Goal: Task Accomplishment & Management: Manage account settings

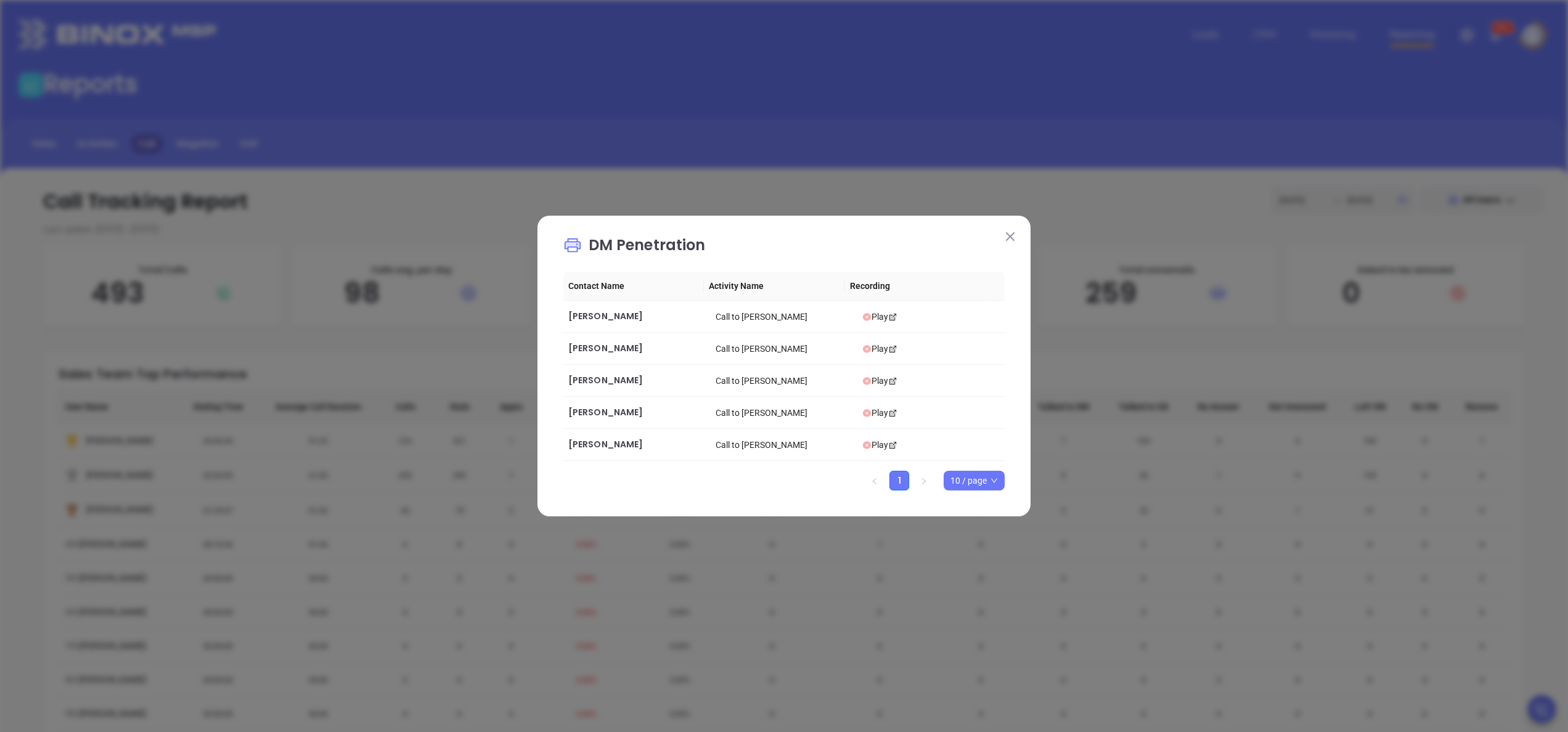
click at [1063, 314] on div "DM Penetration Contact Name Activity Name Recording Francis Lensing Call to Fra…" at bounding box center [784, 366] width 1568 height 732
click at [1007, 234] on img at bounding box center [1010, 237] width 9 height 9
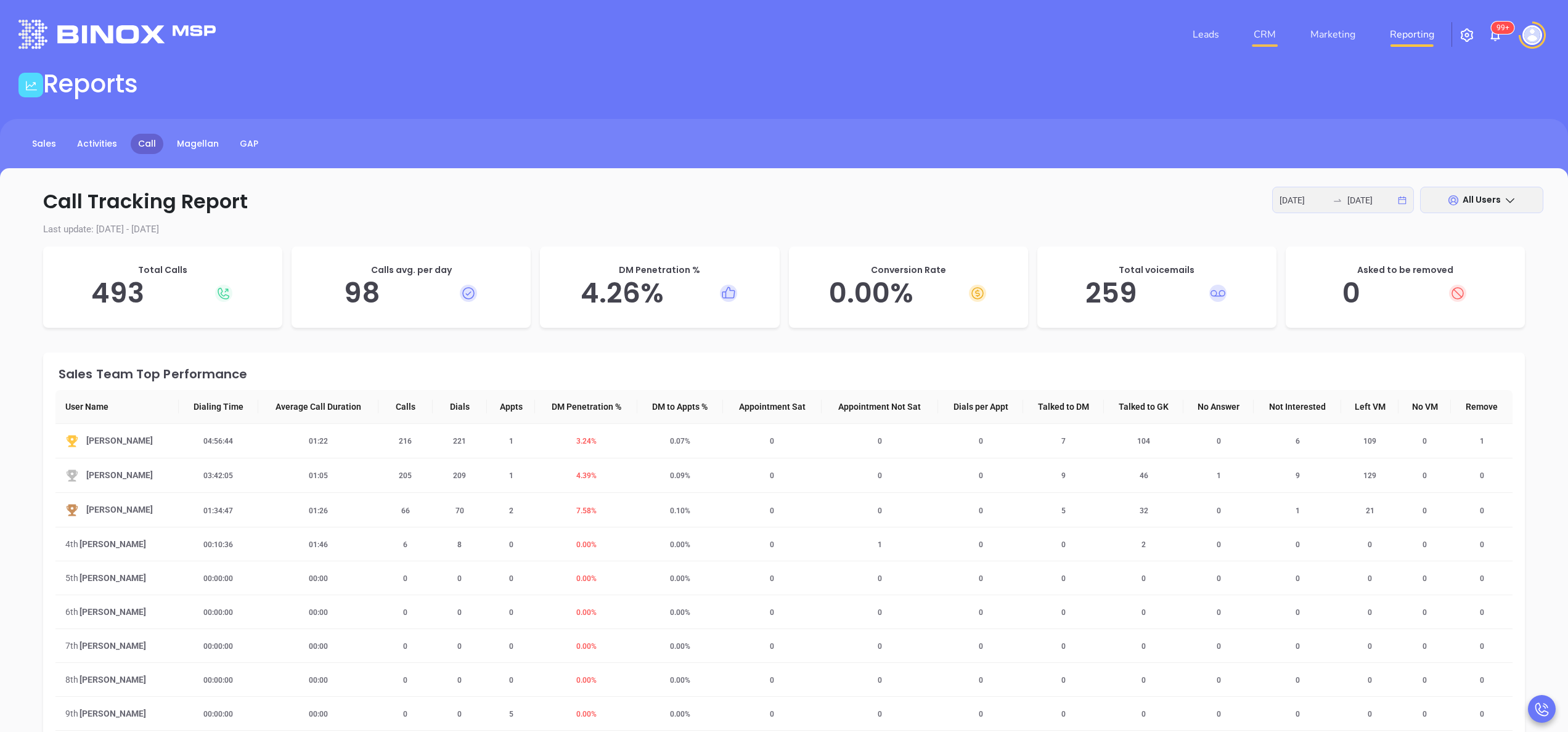
click at [1278, 40] on link "CRM" at bounding box center [1265, 34] width 32 height 24
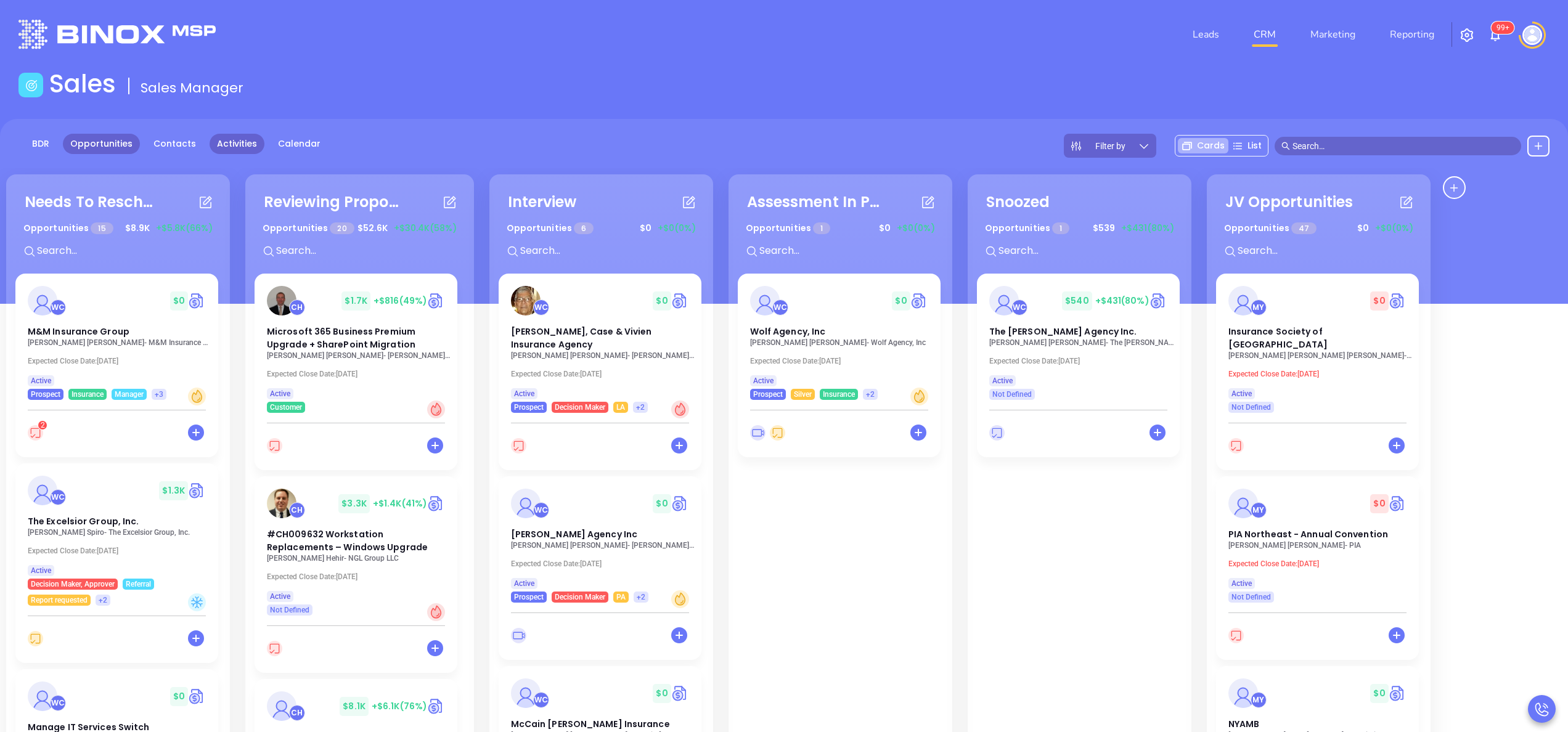
click at [235, 142] on link "Activities" at bounding box center [237, 144] width 55 height 20
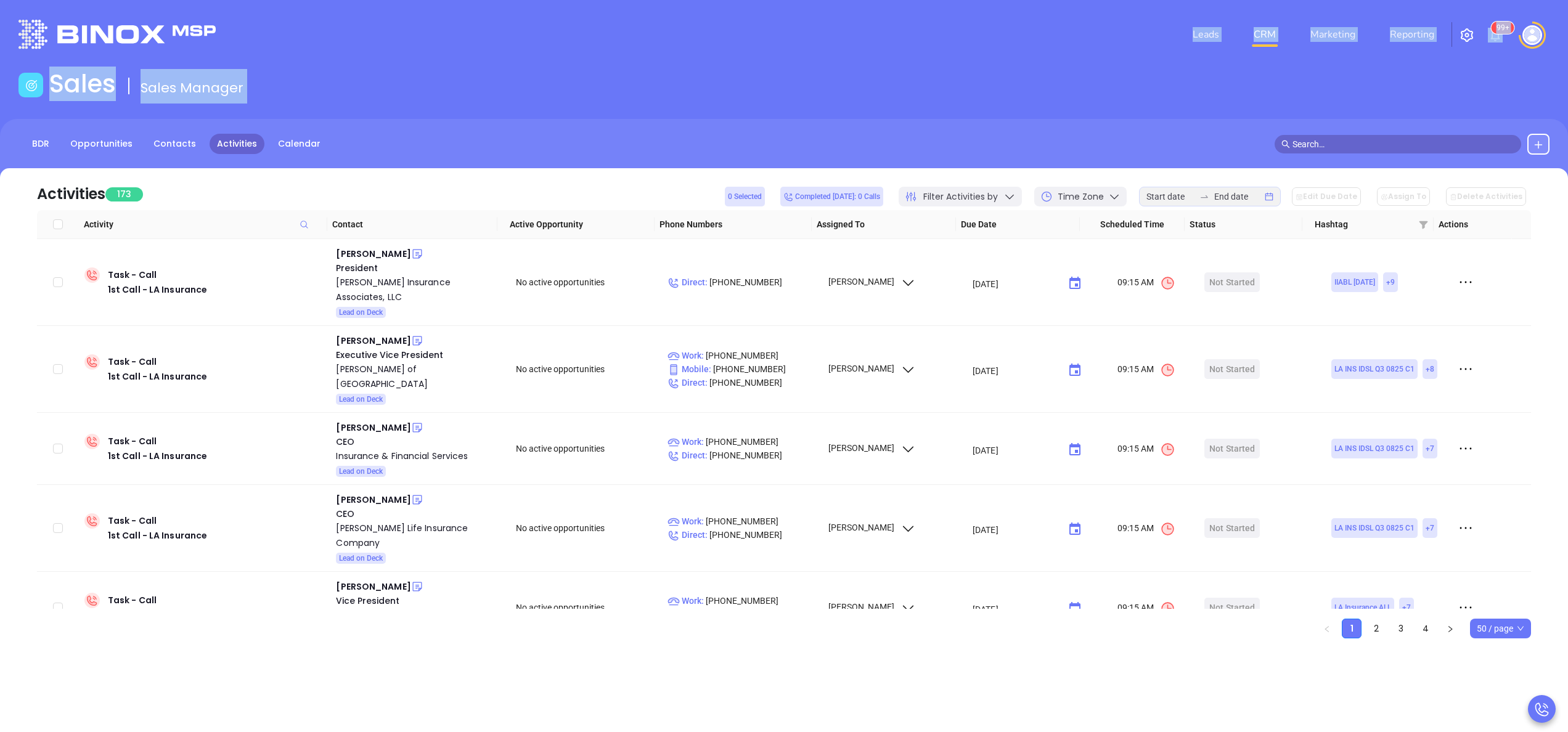
drag, startPoint x: 544, startPoint y: 117, endPoint x: 578, endPoint y: -92, distance: 211.7
click at [578, 0] on html "Leads CRM Marketing Reporting 99+ Financial Leads Leads Sales Sales Manager BDR…" at bounding box center [784, 366] width 1568 height 732
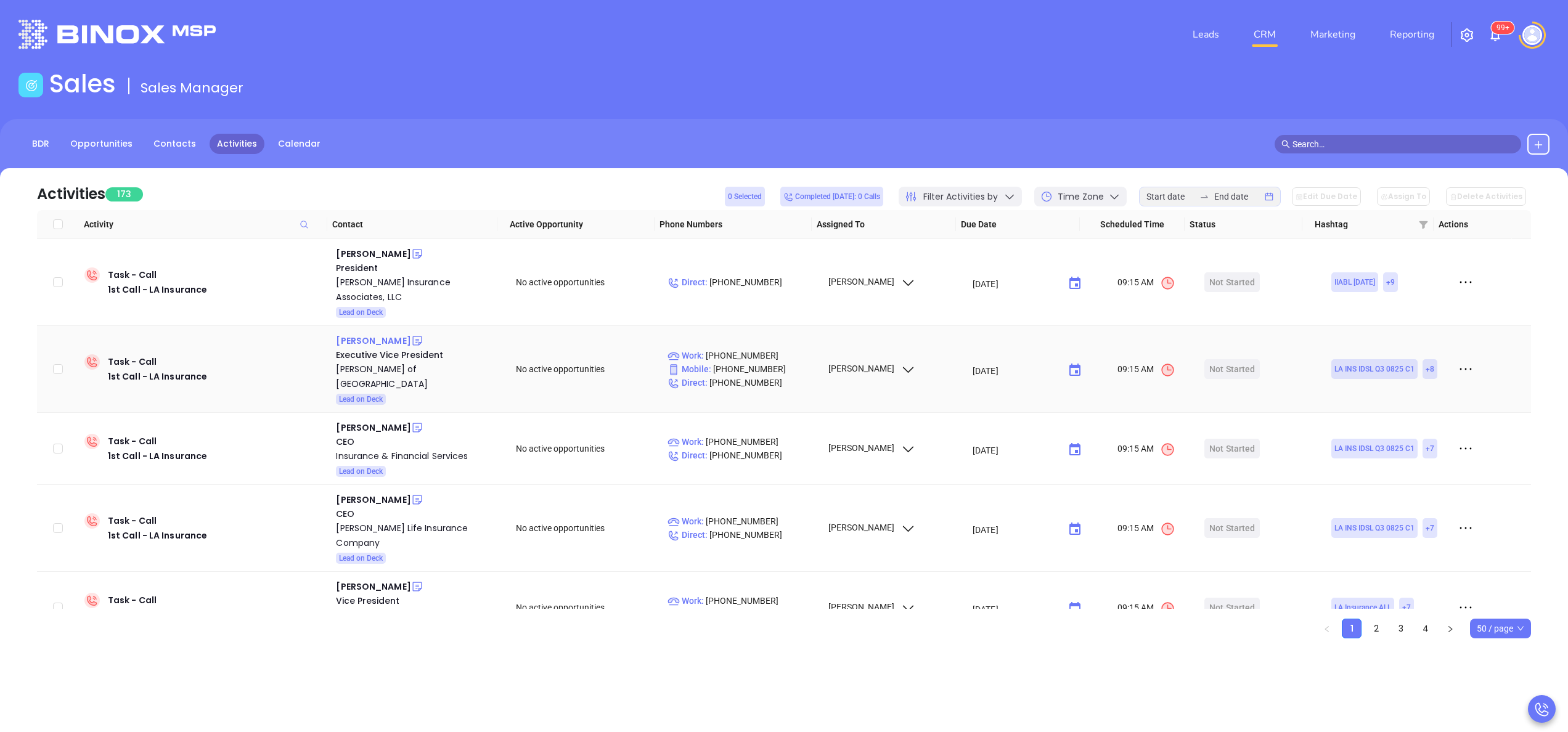
click at [377, 333] on div "[PERSON_NAME]" at bounding box center [373, 340] width 74 height 15
click at [408, 362] on div "[PERSON_NAME] of [GEOGRAPHIC_DATA]" at bounding box center [417, 376] width 162 height 29
click at [368, 420] on div "Brad Daigle" at bounding box center [373, 427] width 74 height 15
click at [392, 448] on div "Insurance & Financial Services" at bounding box center [417, 455] width 162 height 15
click at [412, 423] on icon at bounding box center [416, 427] width 9 height 9
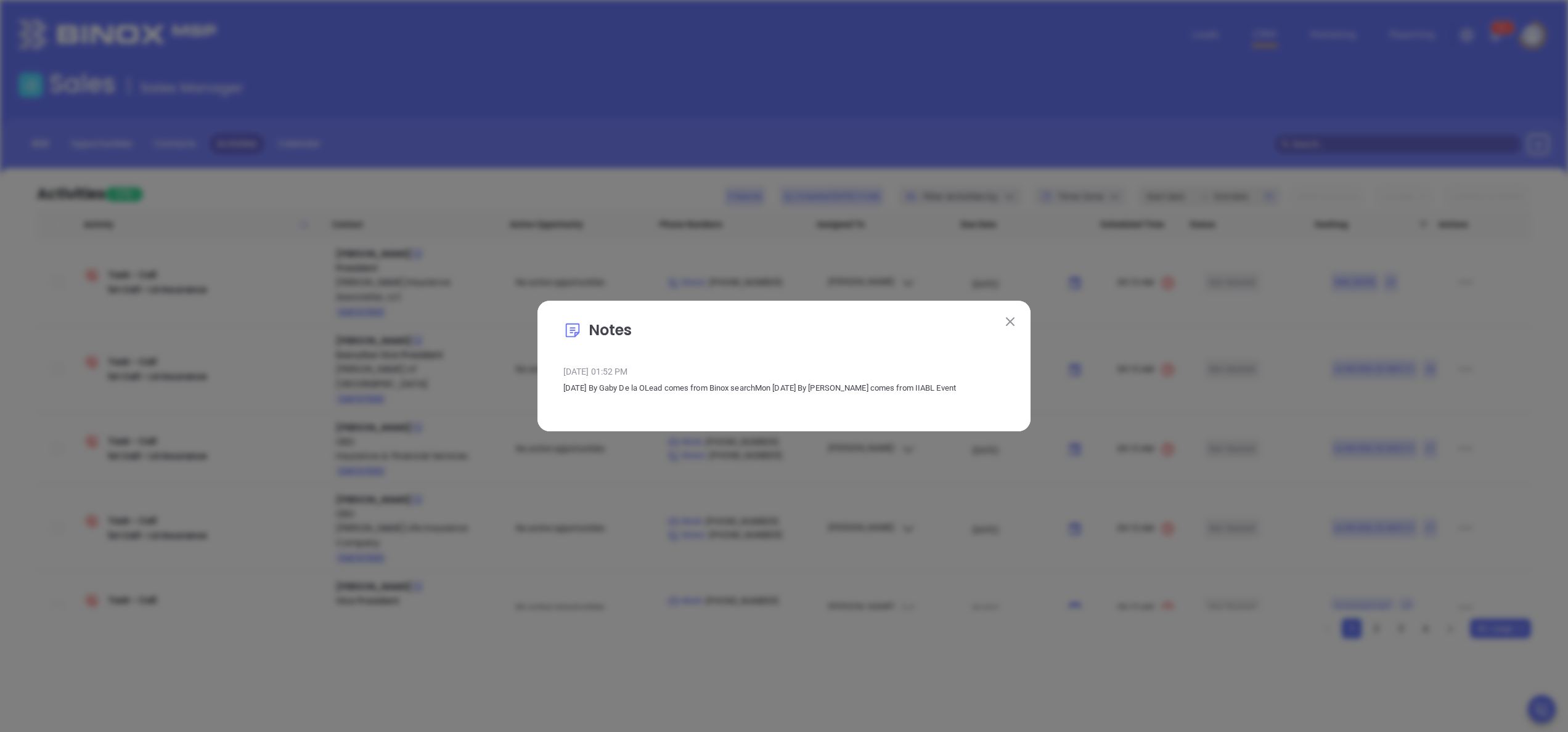
click at [1016, 315] on button at bounding box center [1010, 321] width 16 height 16
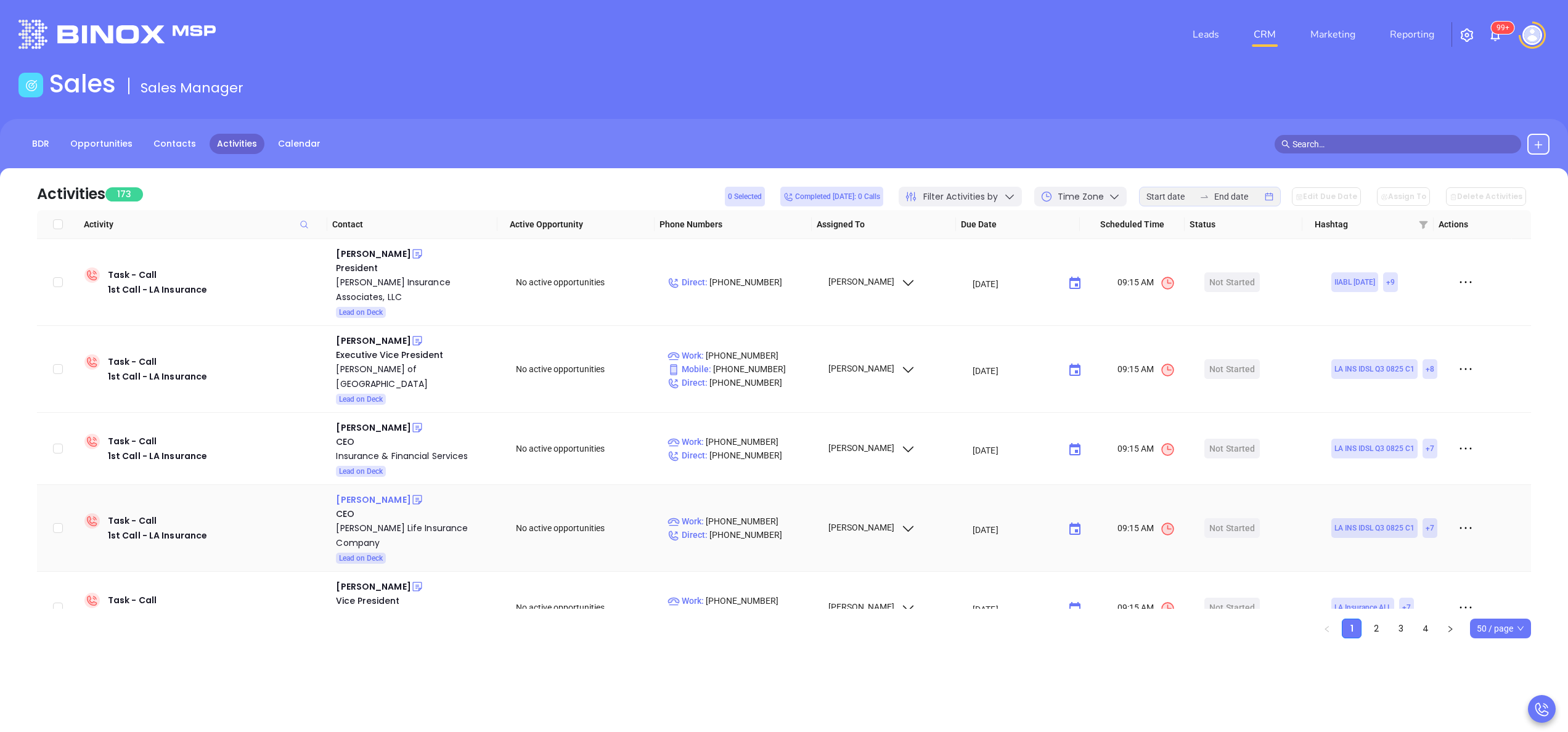
click at [353, 492] on div "Scott Quist" at bounding box center [373, 499] width 74 height 15
click at [380, 520] on div "Kilpatrick Life Insurance Company" at bounding box center [417, 535] width 162 height 29
click at [387, 579] on div "Elaine Ardoin" at bounding box center [373, 586] width 74 height 15
click at [394, 608] on div "Dupre-Carrier-Godchaux Agency, Inc." at bounding box center [417, 615] width 162 height 15
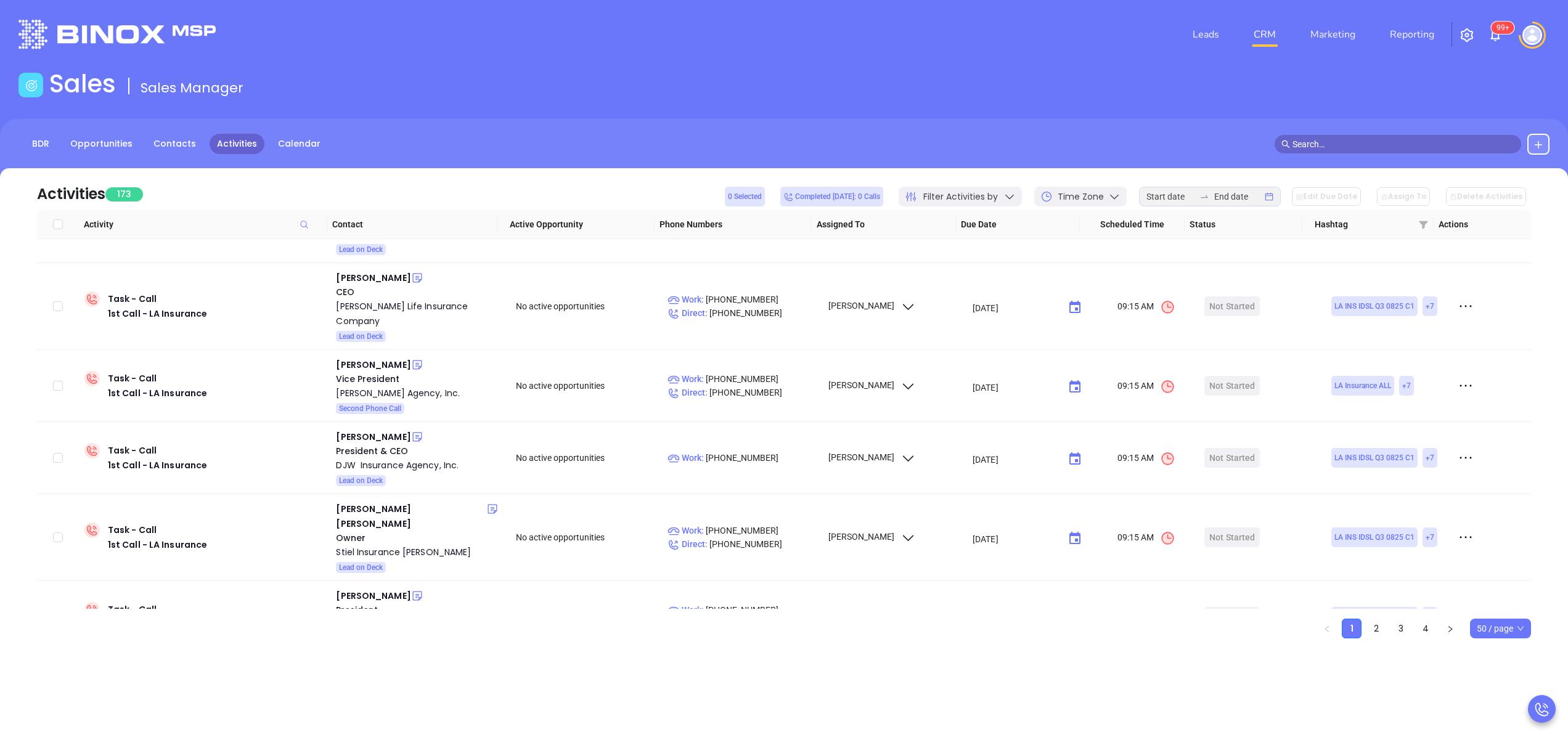
scroll to position [242, 0]
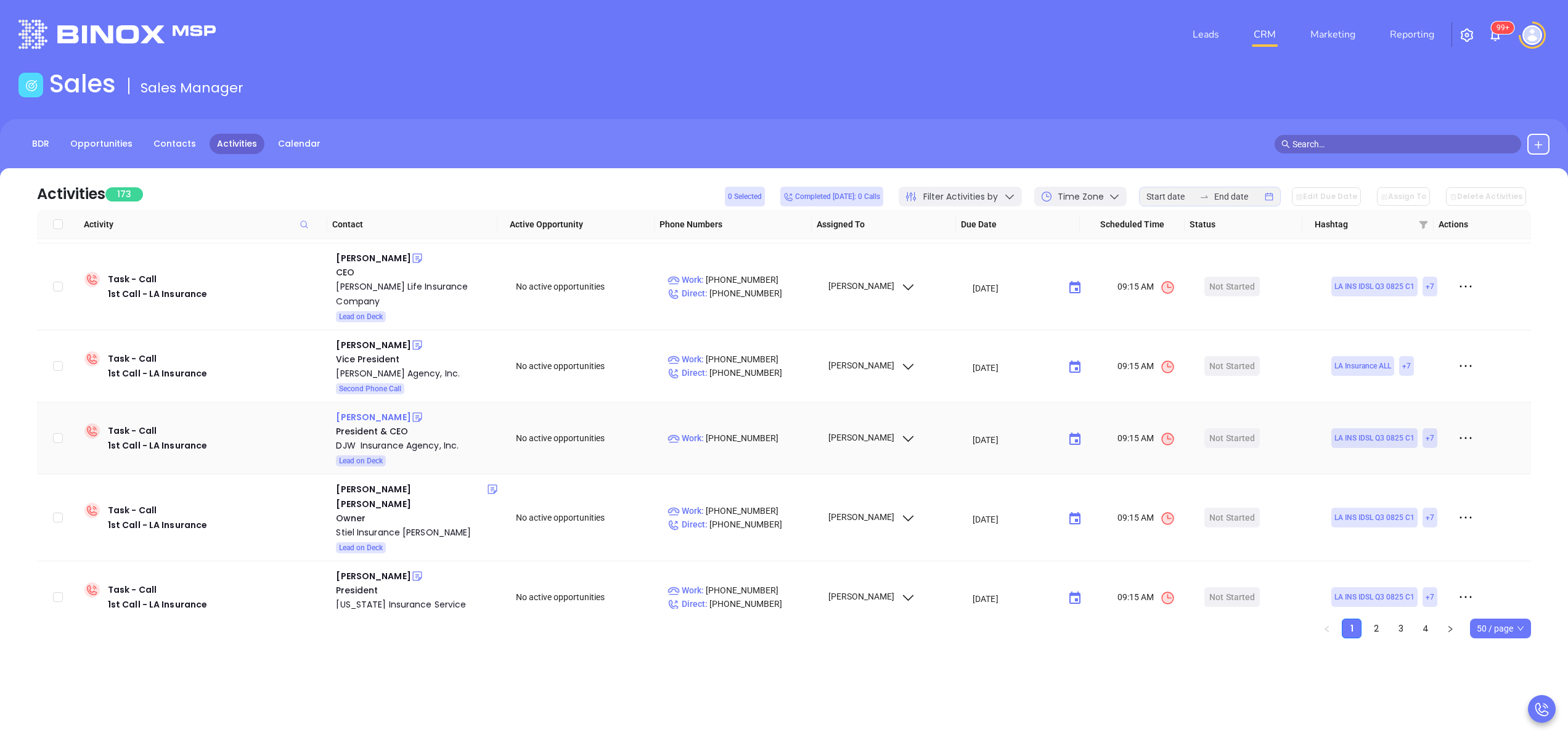
click at [363, 410] on div "James Perez" at bounding box center [373, 417] width 74 height 15
click at [376, 438] on div "DJW Insurance Agency, Inc." at bounding box center [417, 445] width 162 height 15
click at [412, 412] on icon at bounding box center [416, 417] width 9 height 9
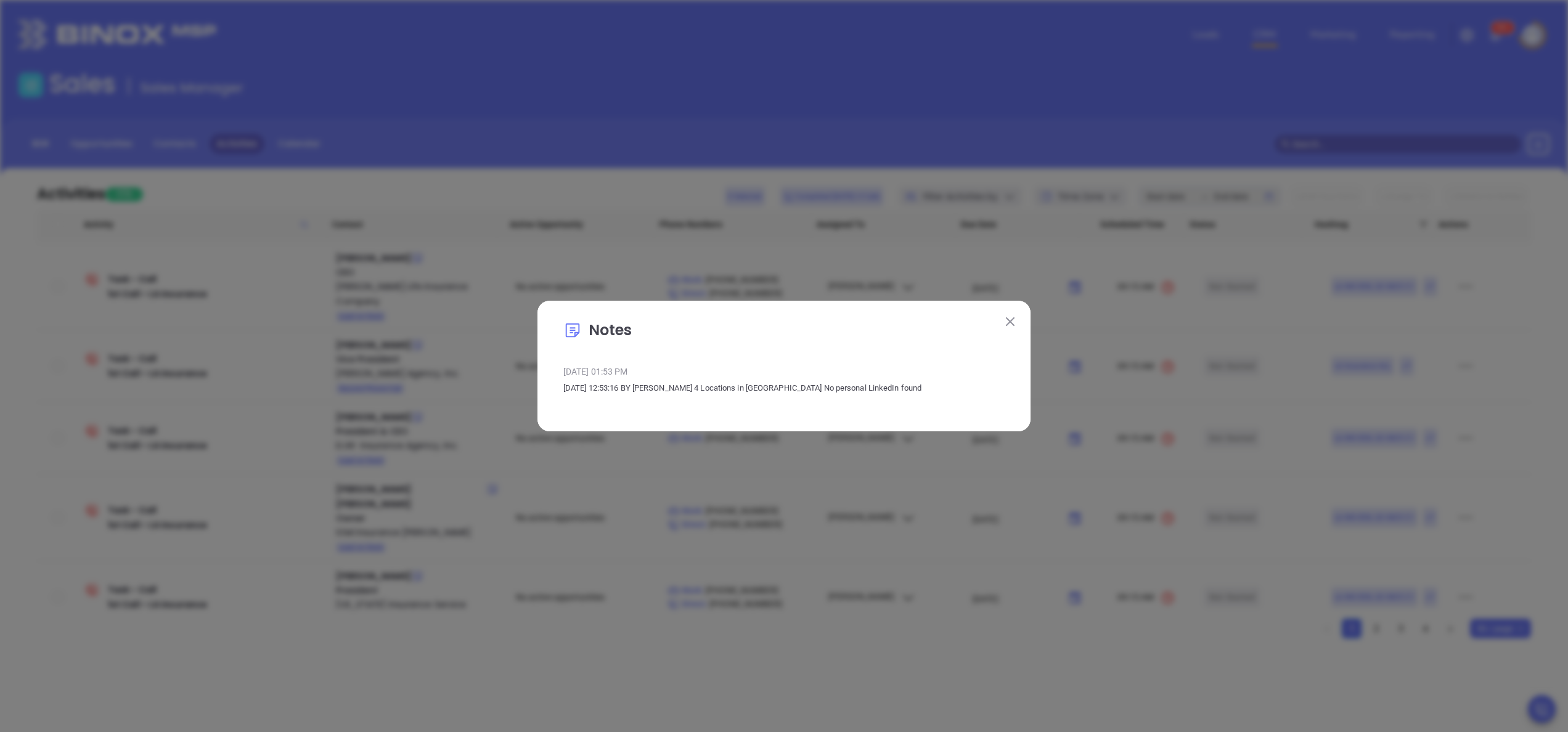
click at [1009, 323] on img at bounding box center [1010, 322] width 9 height 9
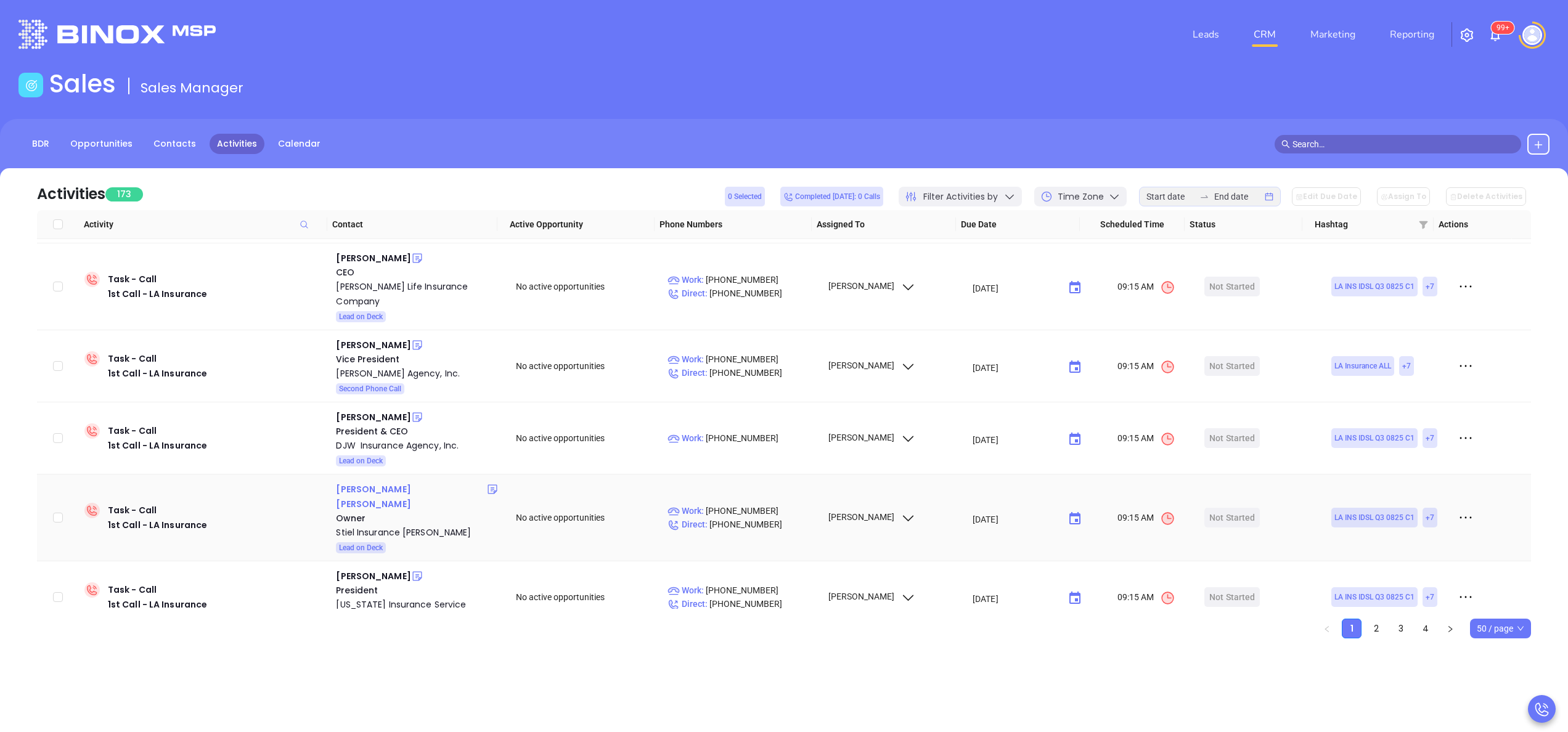
click at [372, 482] on div "Donelson Stiel" at bounding box center [411, 496] width 150 height 29
click at [400, 525] on div "Stiel Insurance Hammond" at bounding box center [417, 532] width 162 height 15
click at [486, 482] on div at bounding box center [492, 496] width 12 height 29
click at [488, 485] on icon at bounding box center [492, 489] width 9 height 9
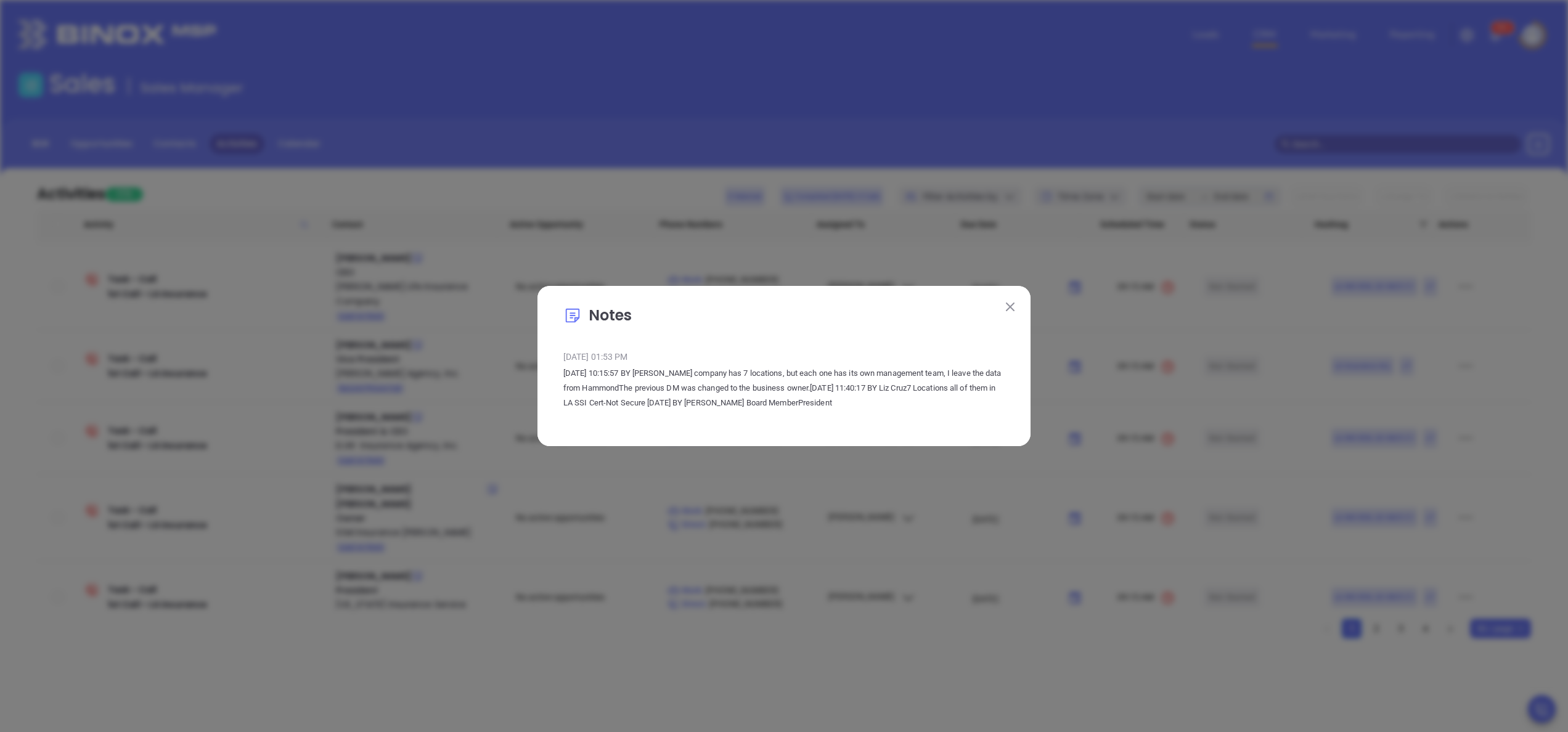
click at [707, 308] on p "Notes" at bounding box center [784, 319] width 441 height 29
click at [1016, 307] on button at bounding box center [1010, 306] width 16 height 16
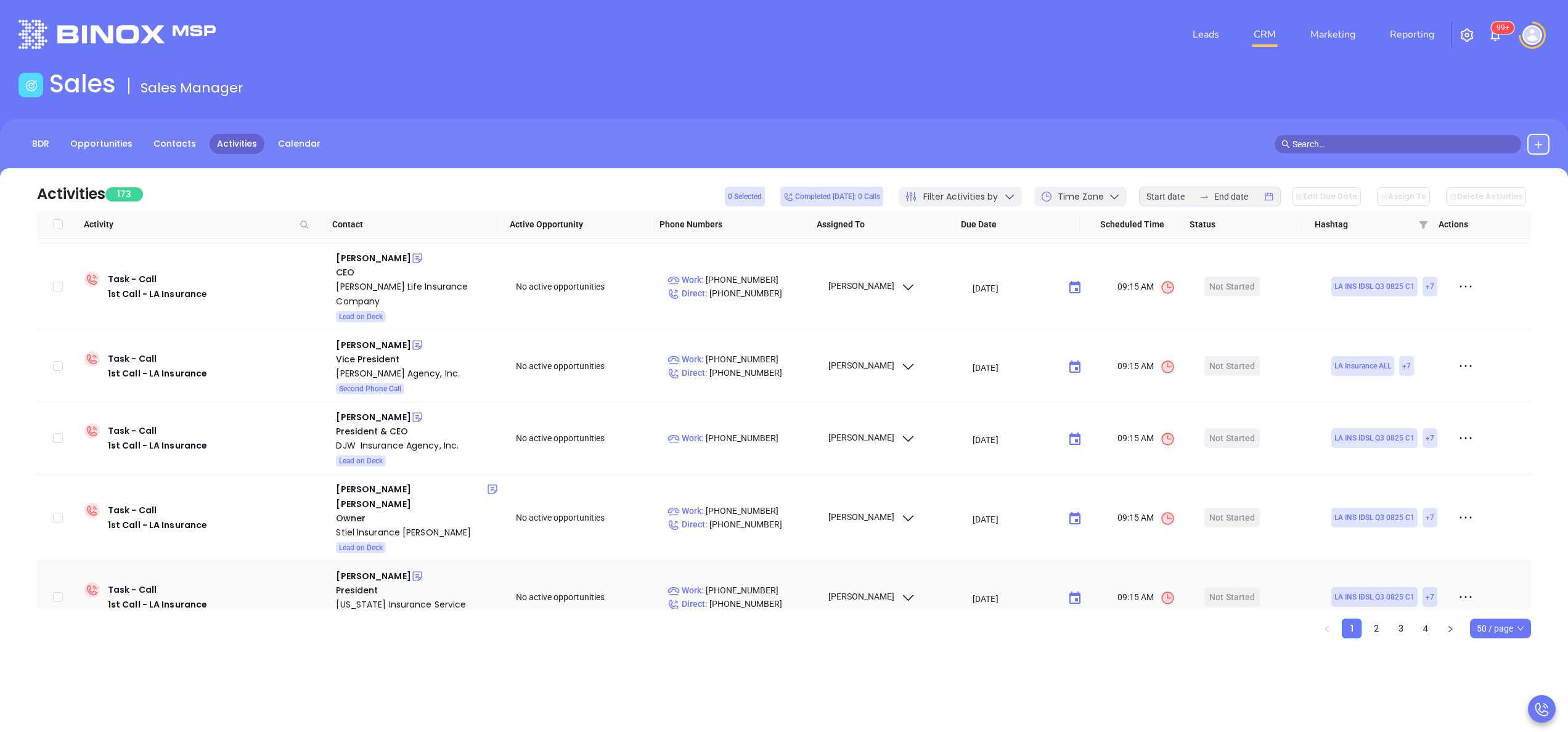
click at [378, 561] on td "Brandon Faucheux President Louisiana Insurance Service Lead on Deck" at bounding box center [417, 597] width 172 height 72
click at [381, 568] on div "Brandon Faucheux" at bounding box center [373, 575] width 74 height 15
click at [393, 597] on div "Louisiana Insurance Service" at bounding box center [417, 604] width 162 height 15
click at [371, 640] on div "Christopher Haik" at bounding box center [373, 648] width 74 height 15
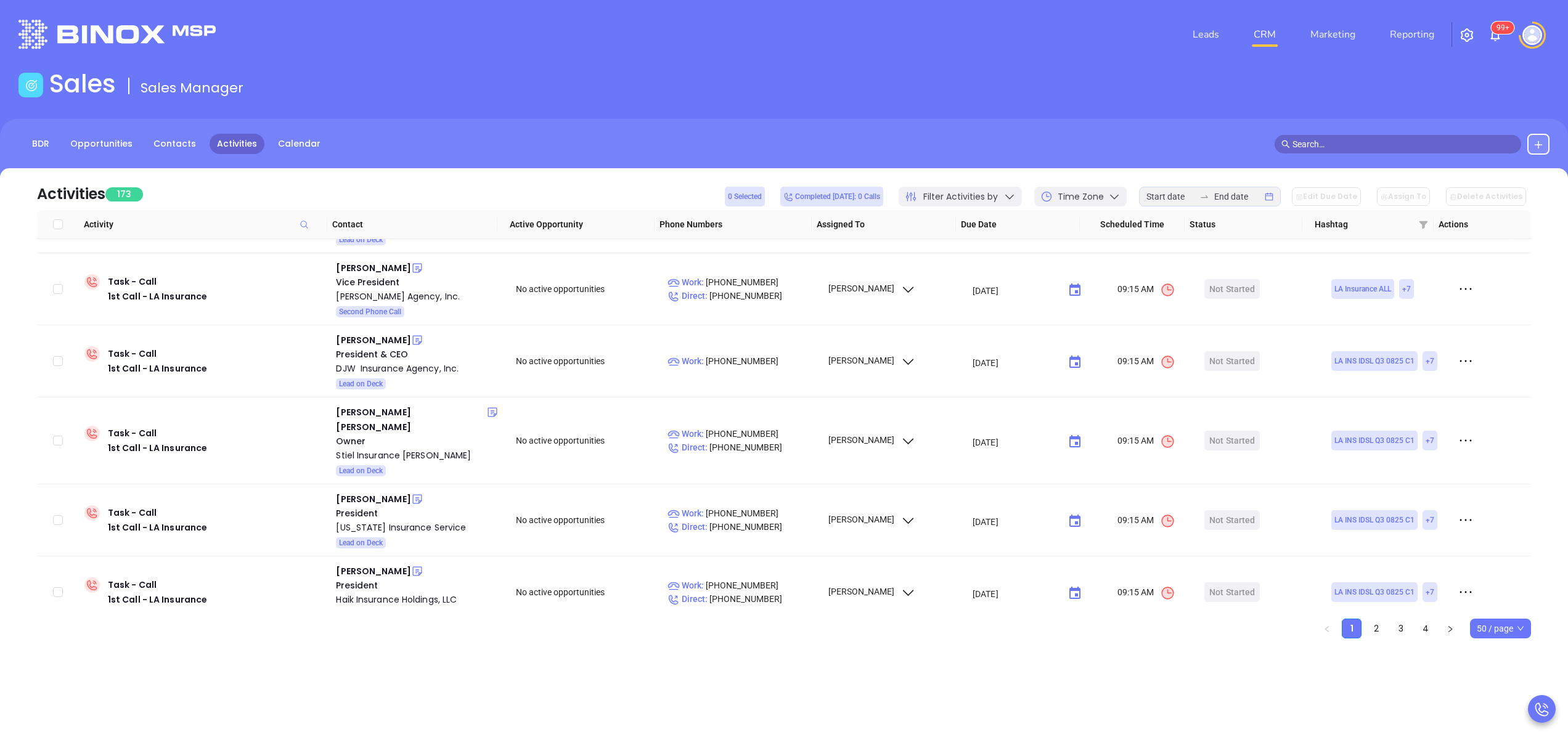
scroll to position [328, 0]
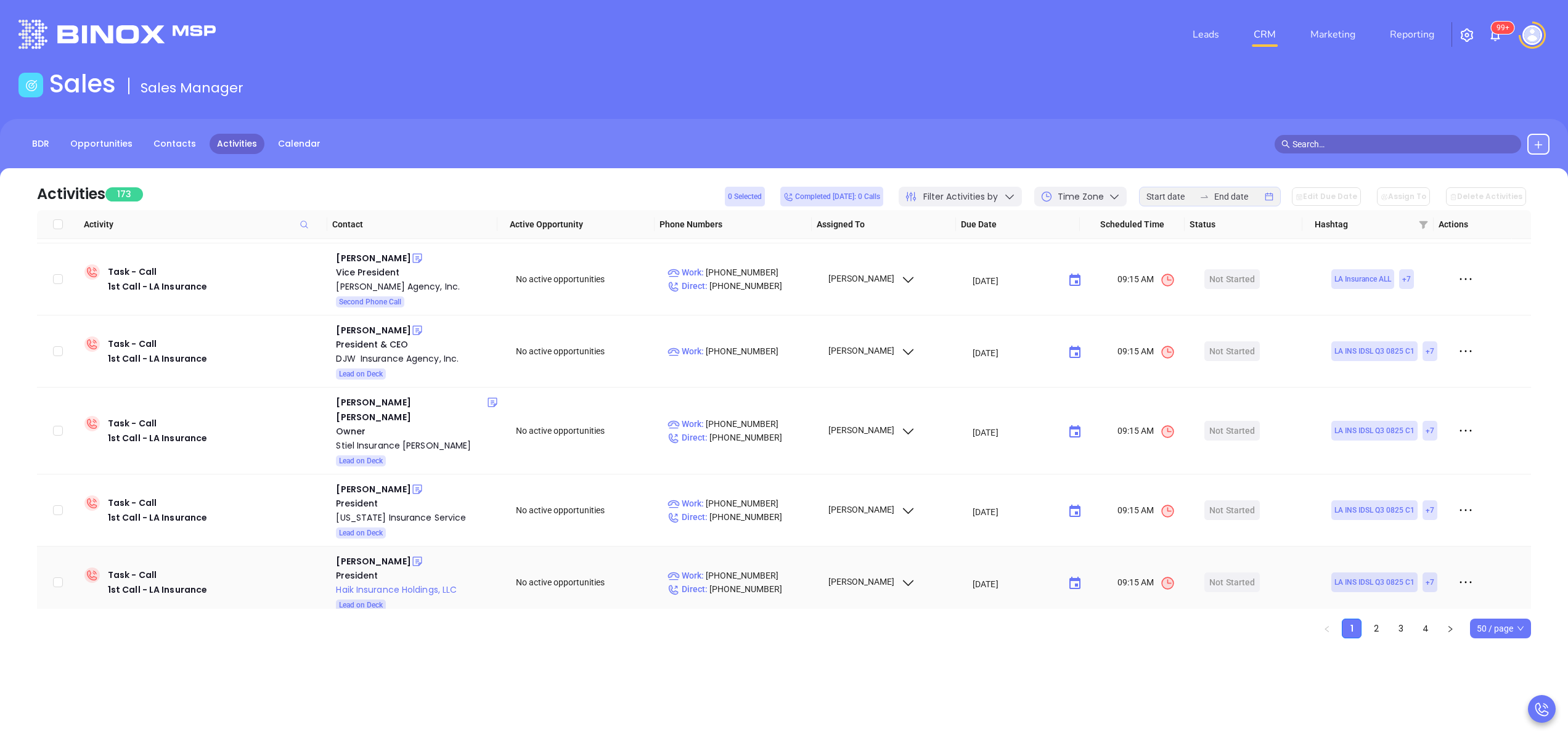
click at [383, 582] on div "Haik Insurance Holdings, LLC" at bounding box center [417, 589] width 162 height 15
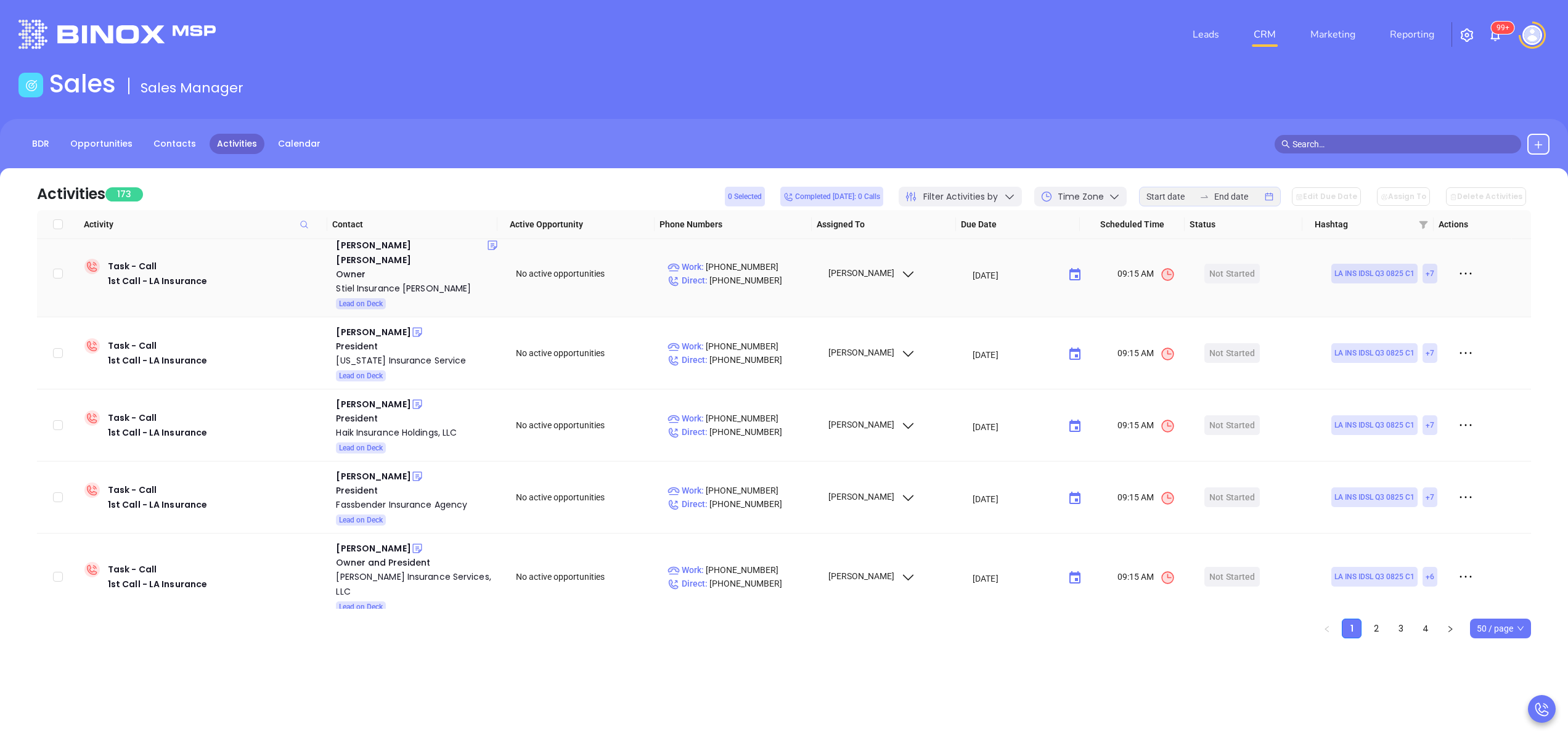
scroll to position [525, 0]
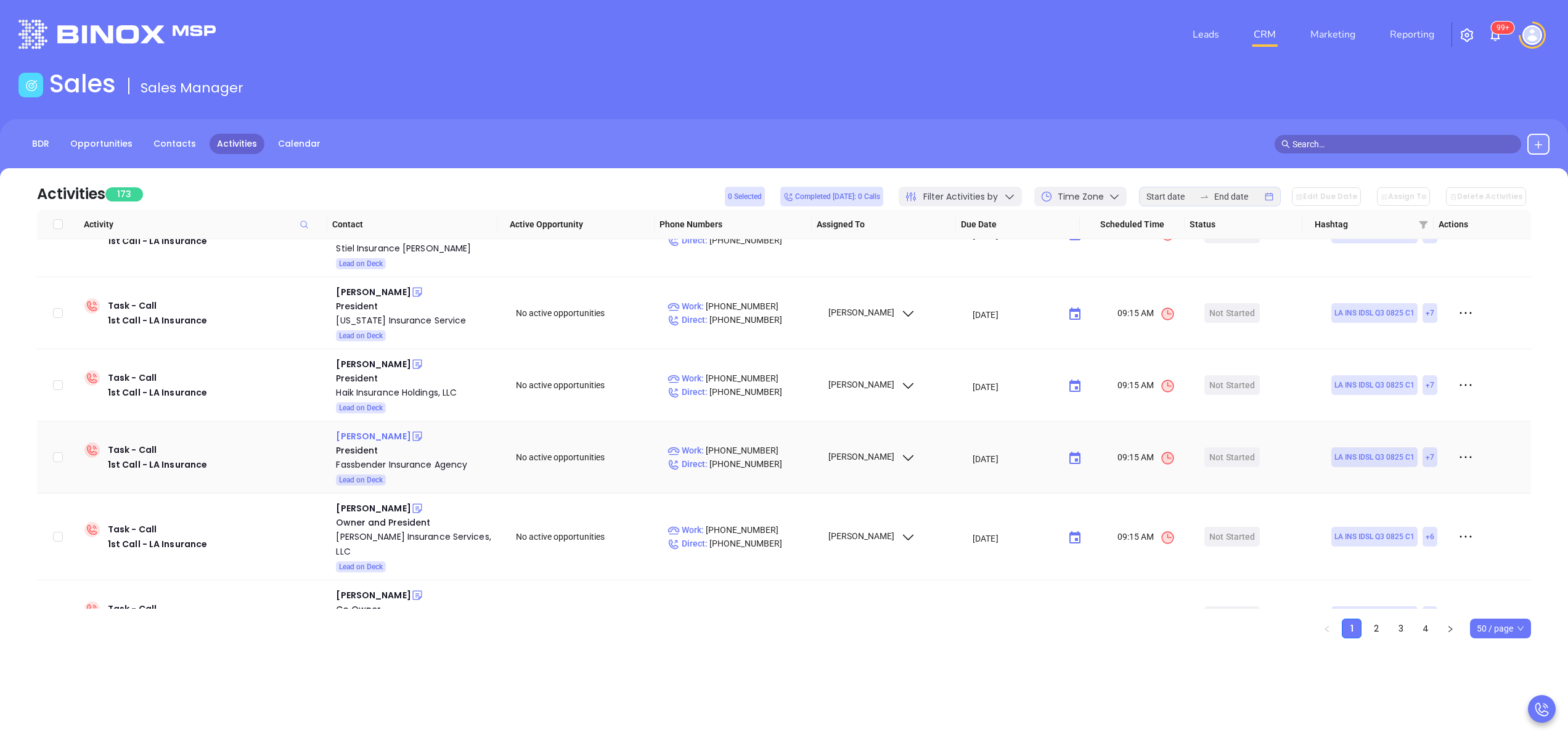
click at [390, 429] on div "Bryan Fassbender" at bounding box center [373, 436] width 74 height 15
click at [403, 457] on div "Fassbender Insurance Agency" at bounding box center [417, 464] width 162 height 15
click at [1171, 191] on input at bounding box center [1170, 196] width 48 height 14
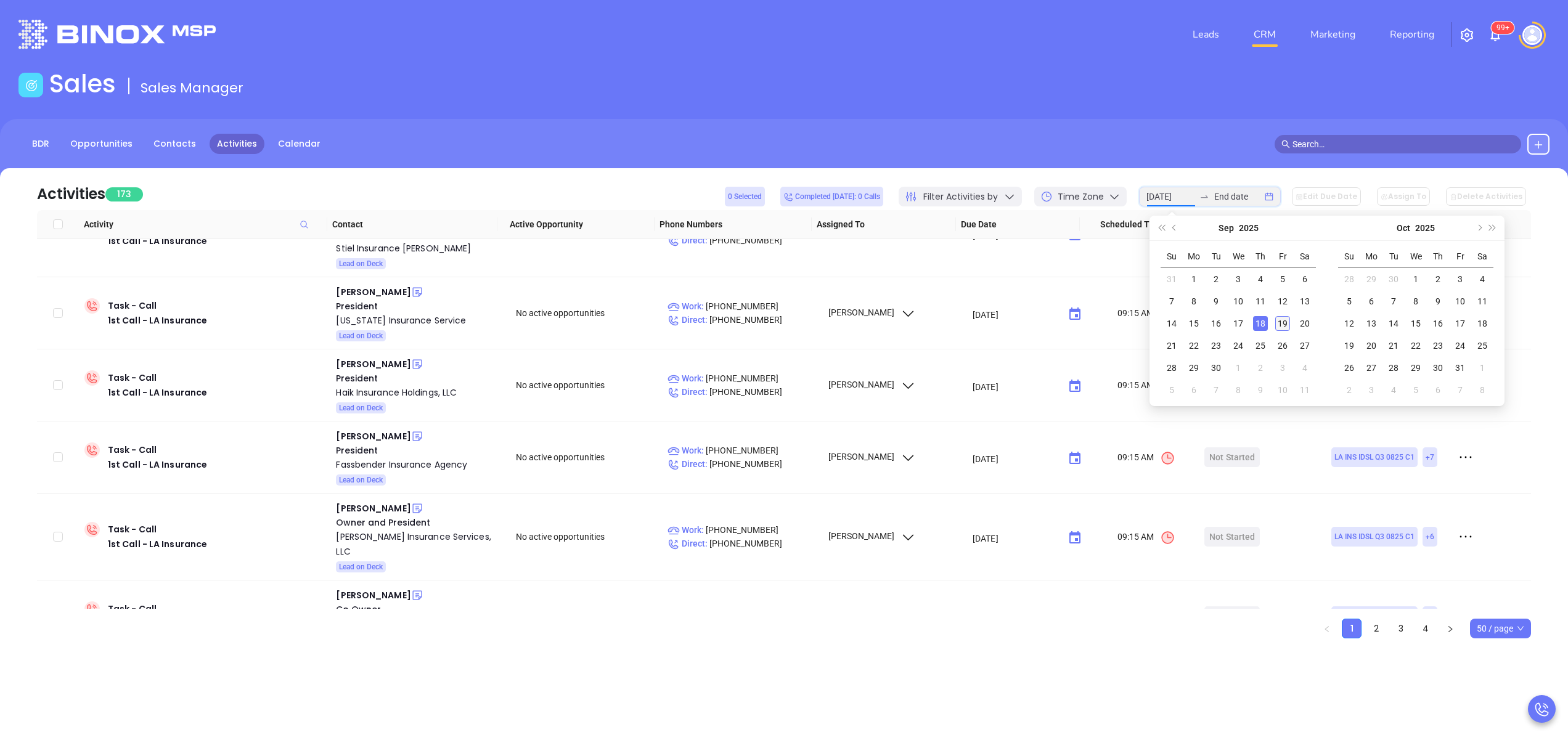
type input "2025-09-19"
click at [1281, 321] on div "19" at bounding box center [1283, 323] width 15 height 15
type input "2025-09-19"
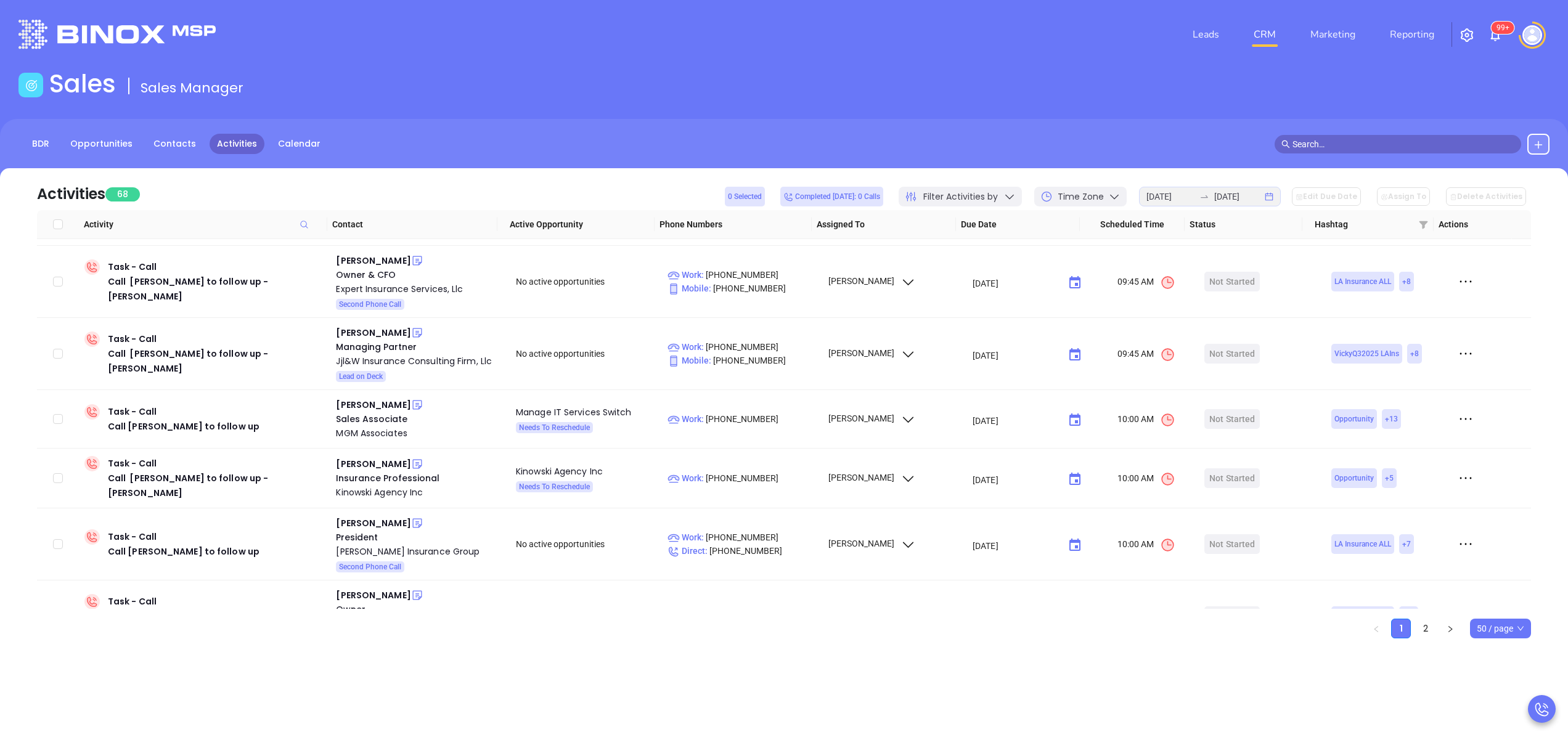
scroll to position [0, 0]
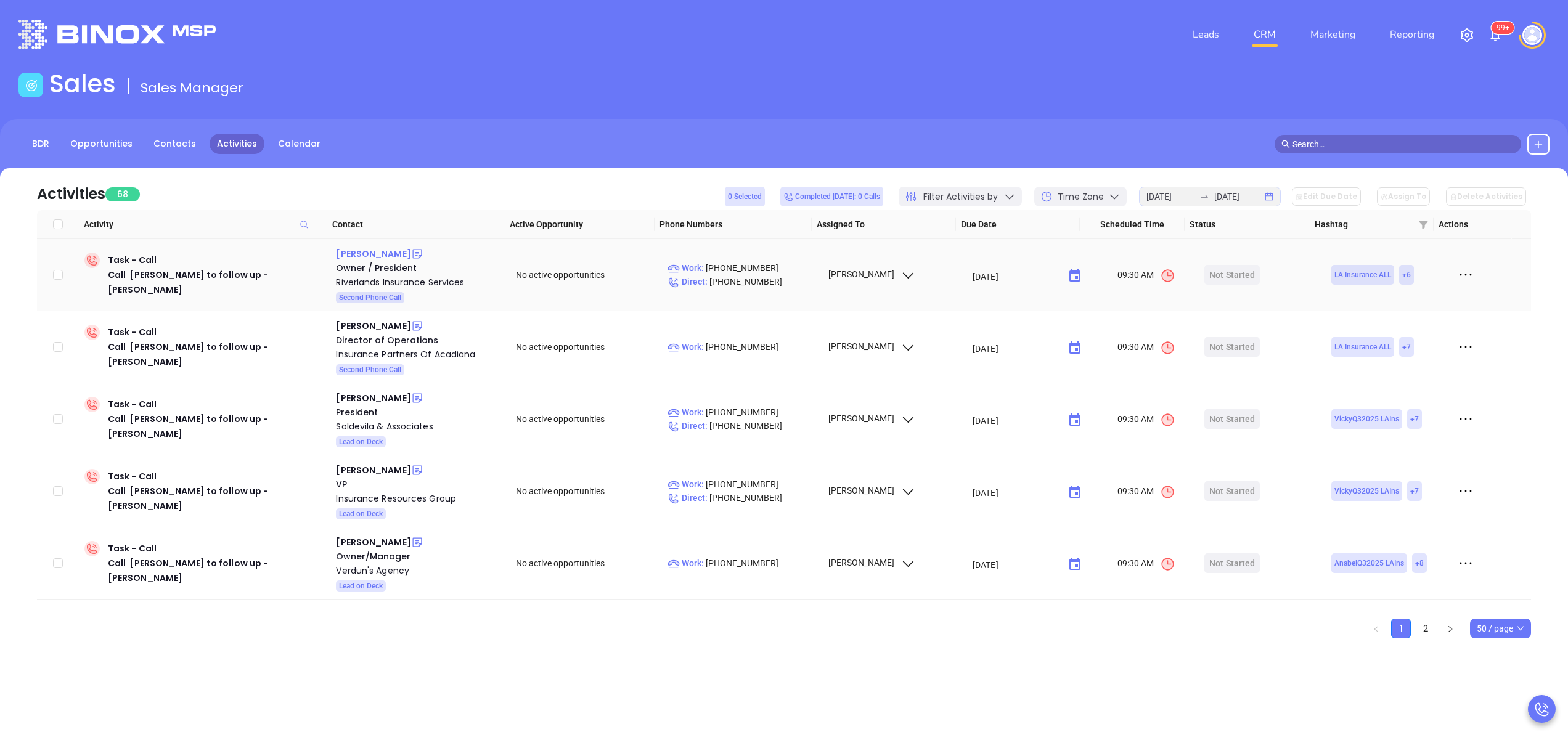
click at [403, 249] on div "Donna Rollo DiCarlo" at bounding box center [373, 254] width 74 height 15
click at [417, 283] on div "Riverlands Insurance Services" at bounding box center [417, 282] width 162 height 15
click at [423, 252] on icon at bounding box center [417, 253] width 12 height 12
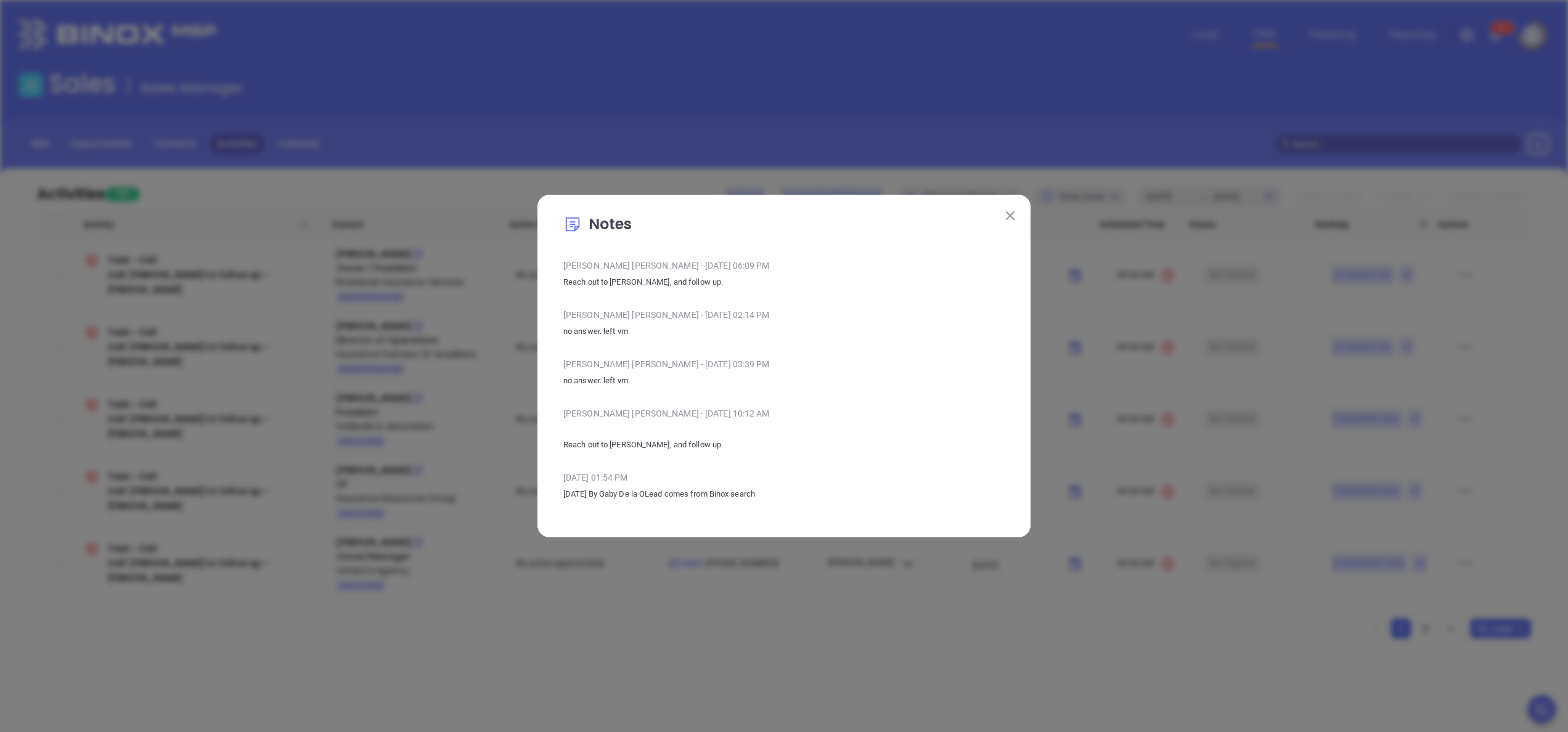
click at [1009, 220] on button at bounding box center [1010, 215] width 16 height 16
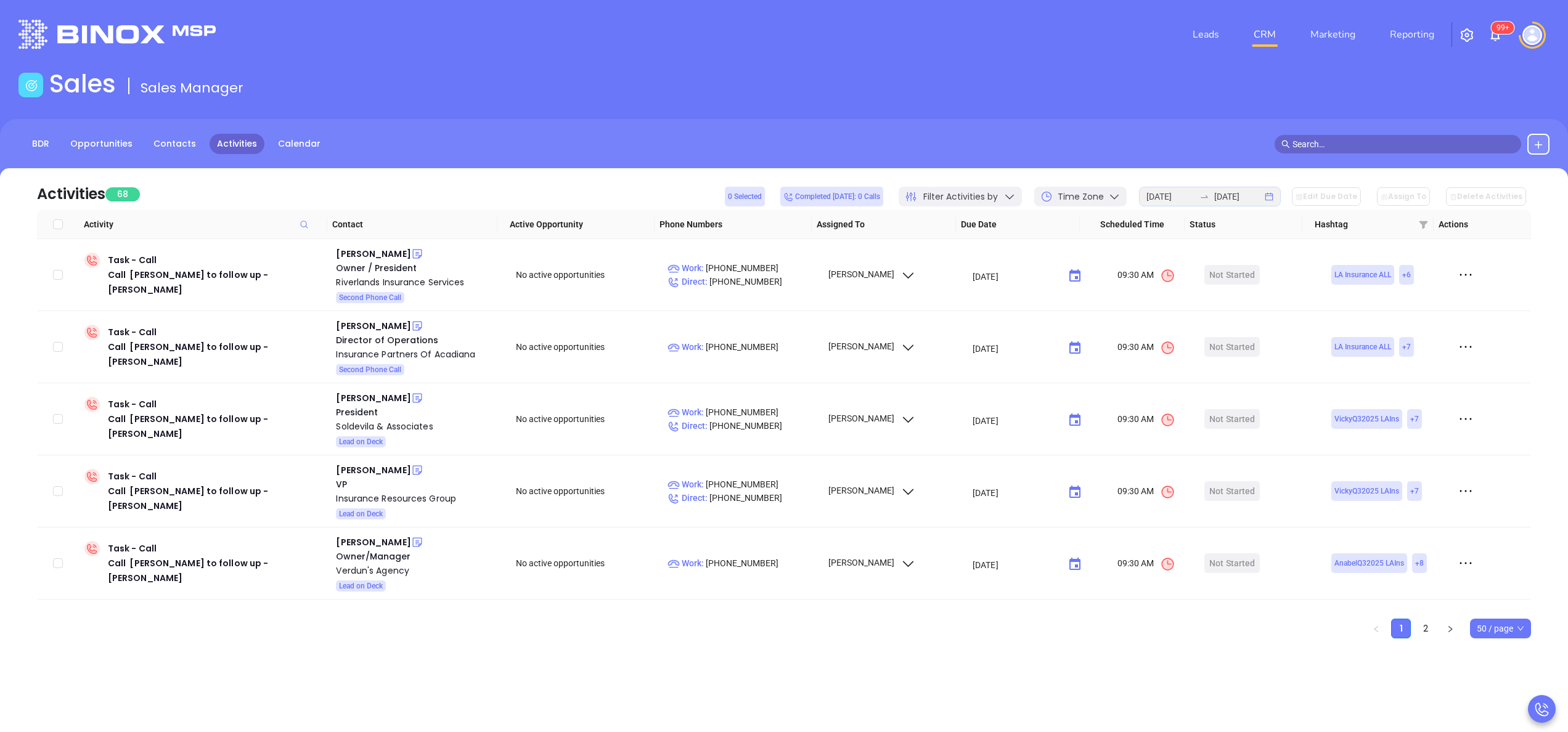
click at [1009, 220] on th "Due Date" at bounding box center [1018, 224] width 124 height 29
click at [1213, 267] on div "Start Now" at bounding box center [1233, 275] width 39 height 20
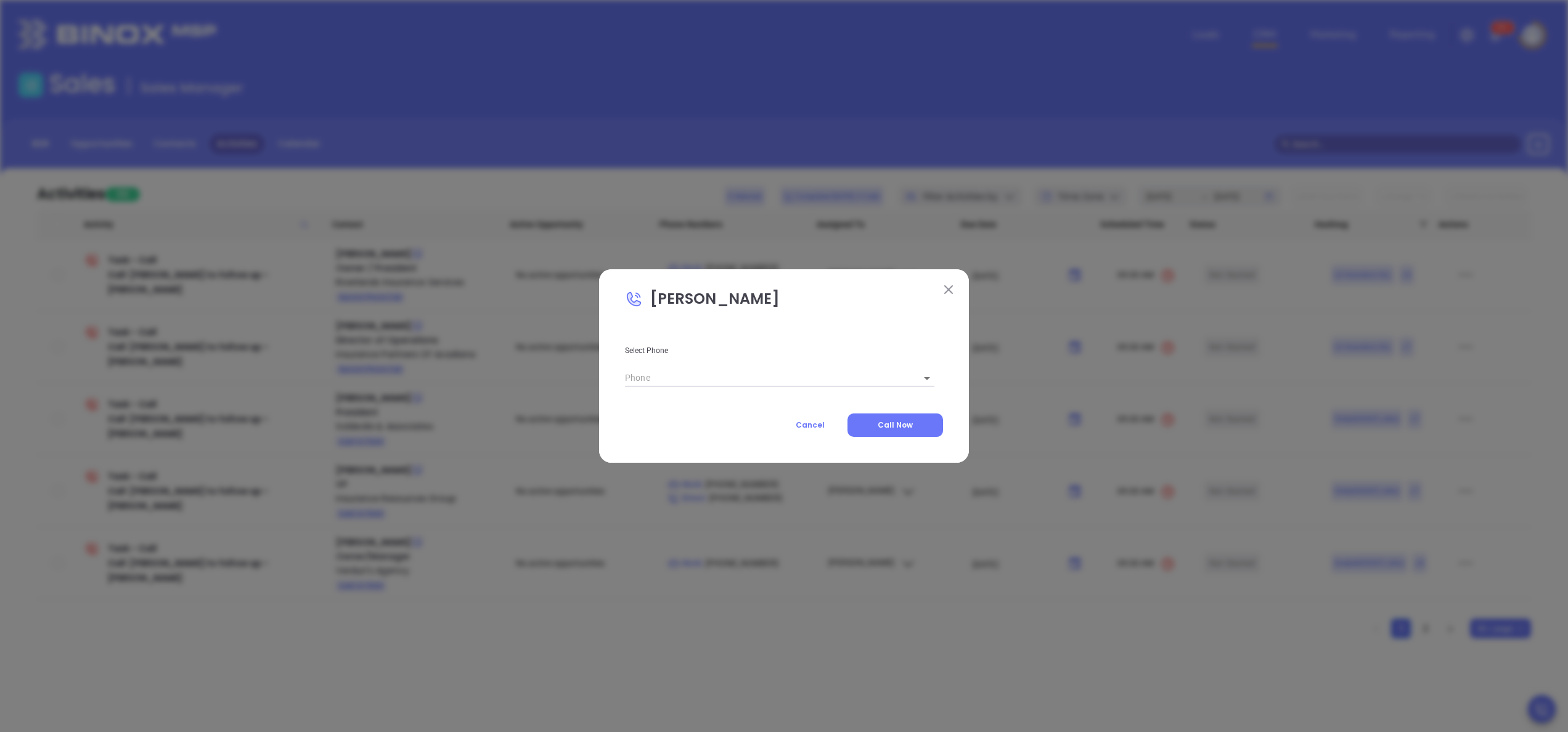
type input "(985) 652-5505"
type input "1"
click at [951, 287] on img at bounding box center [949, 290] width 9 height 9
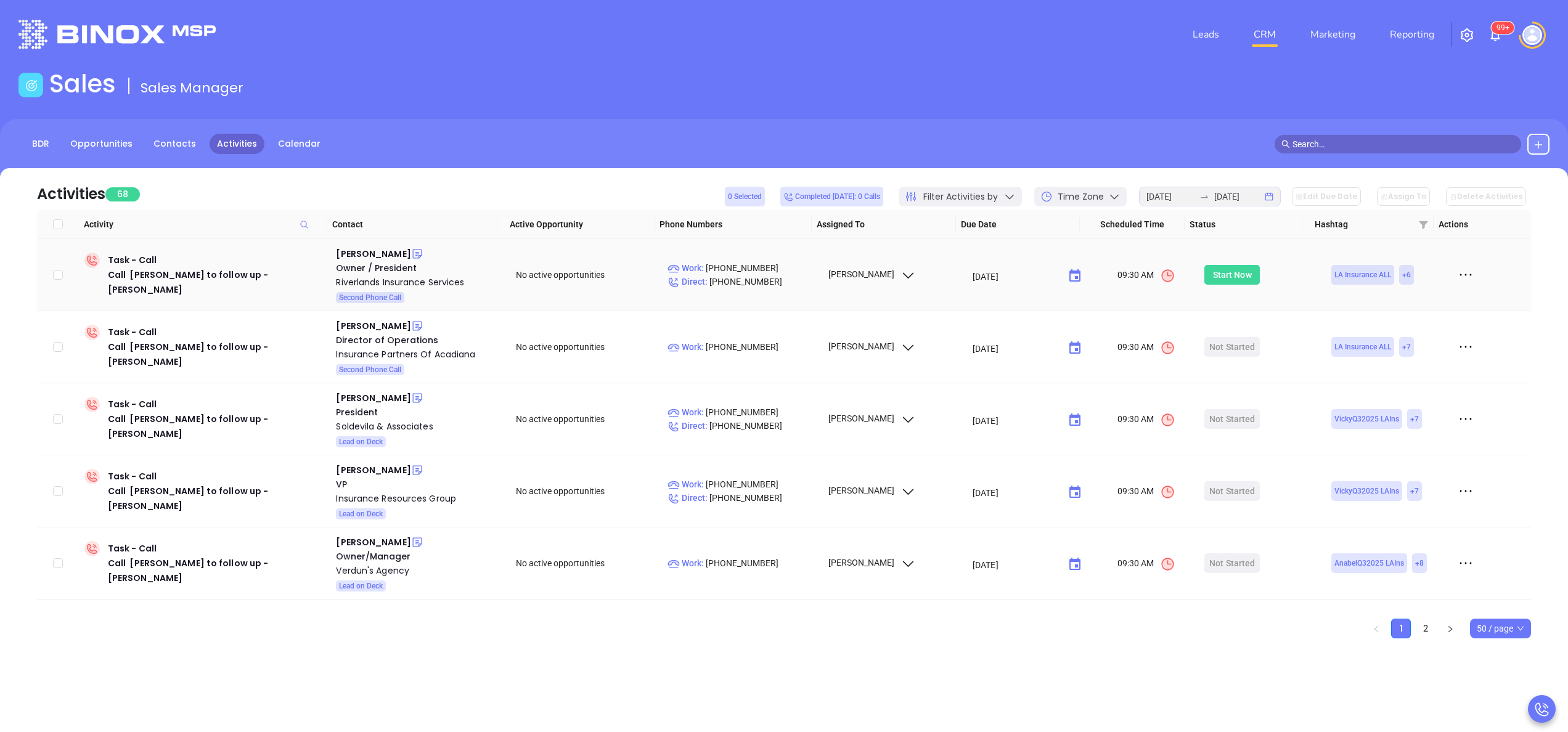
click at [1213, 271] on div "Start Now" at bounding box center [1233, 275] width 39 height 20
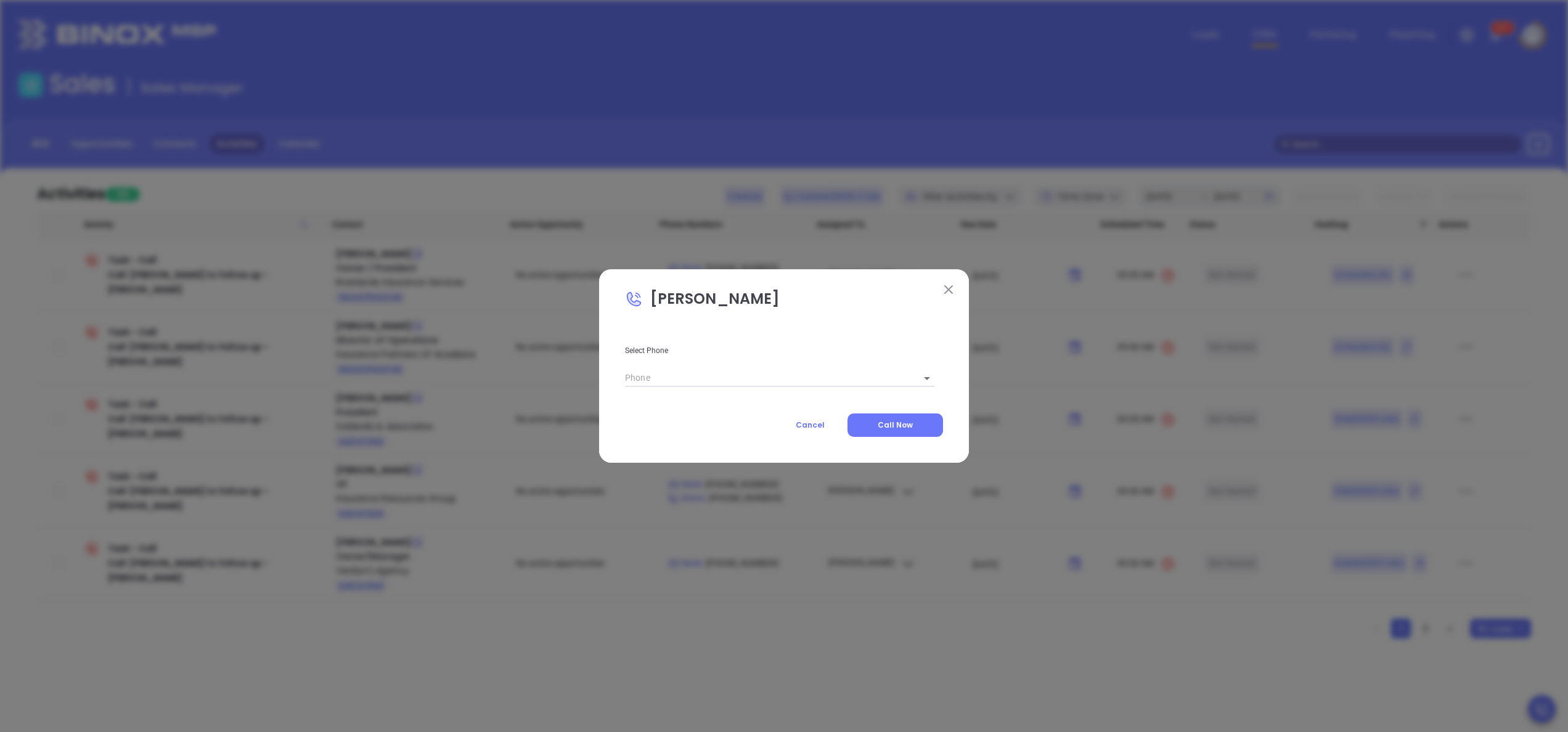
type input "(985) 652-5505"
type input "1"
click at [880, 427] on span "Call Now" at bounding box center [895, 425] width 35 height 11
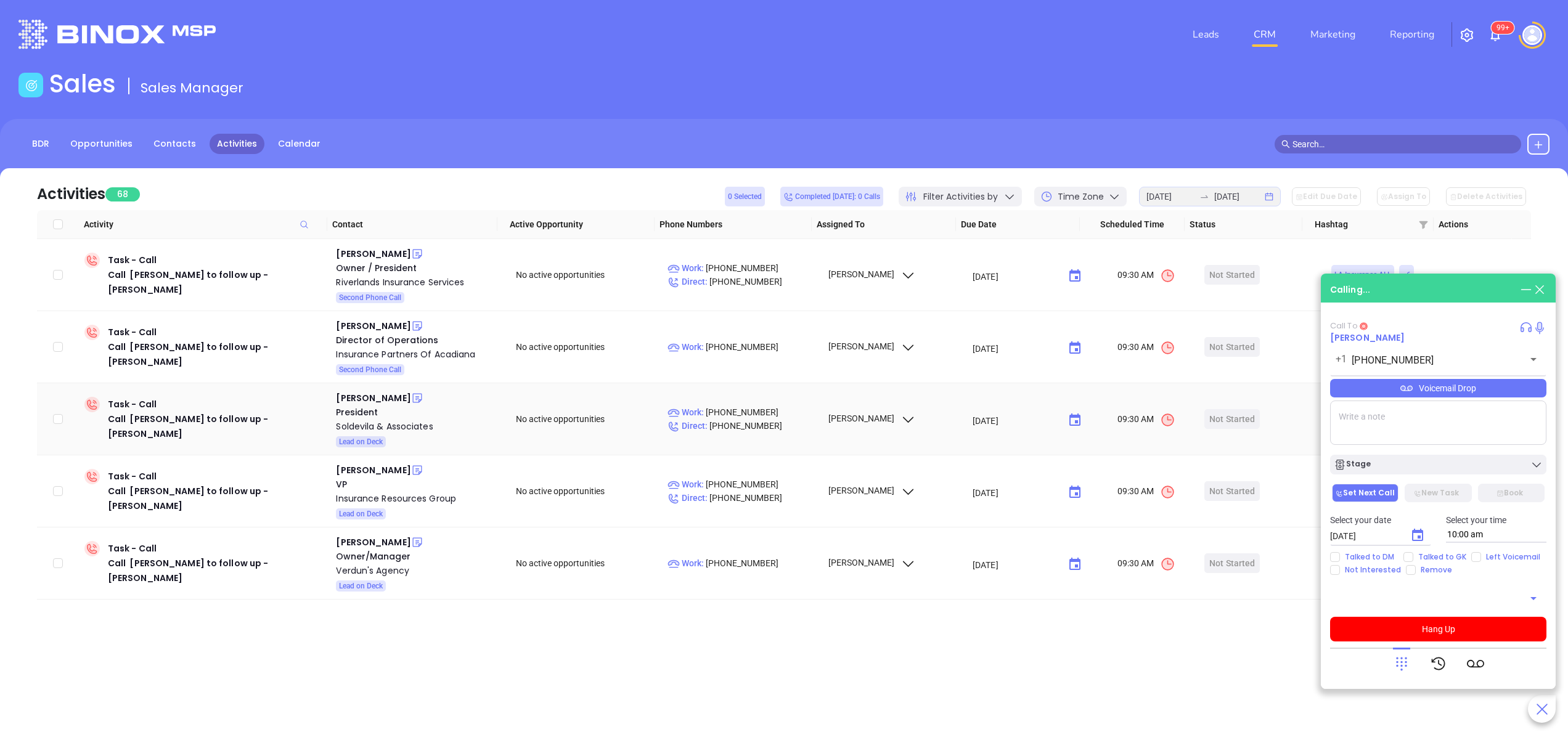
type input "(985) 652-5505"
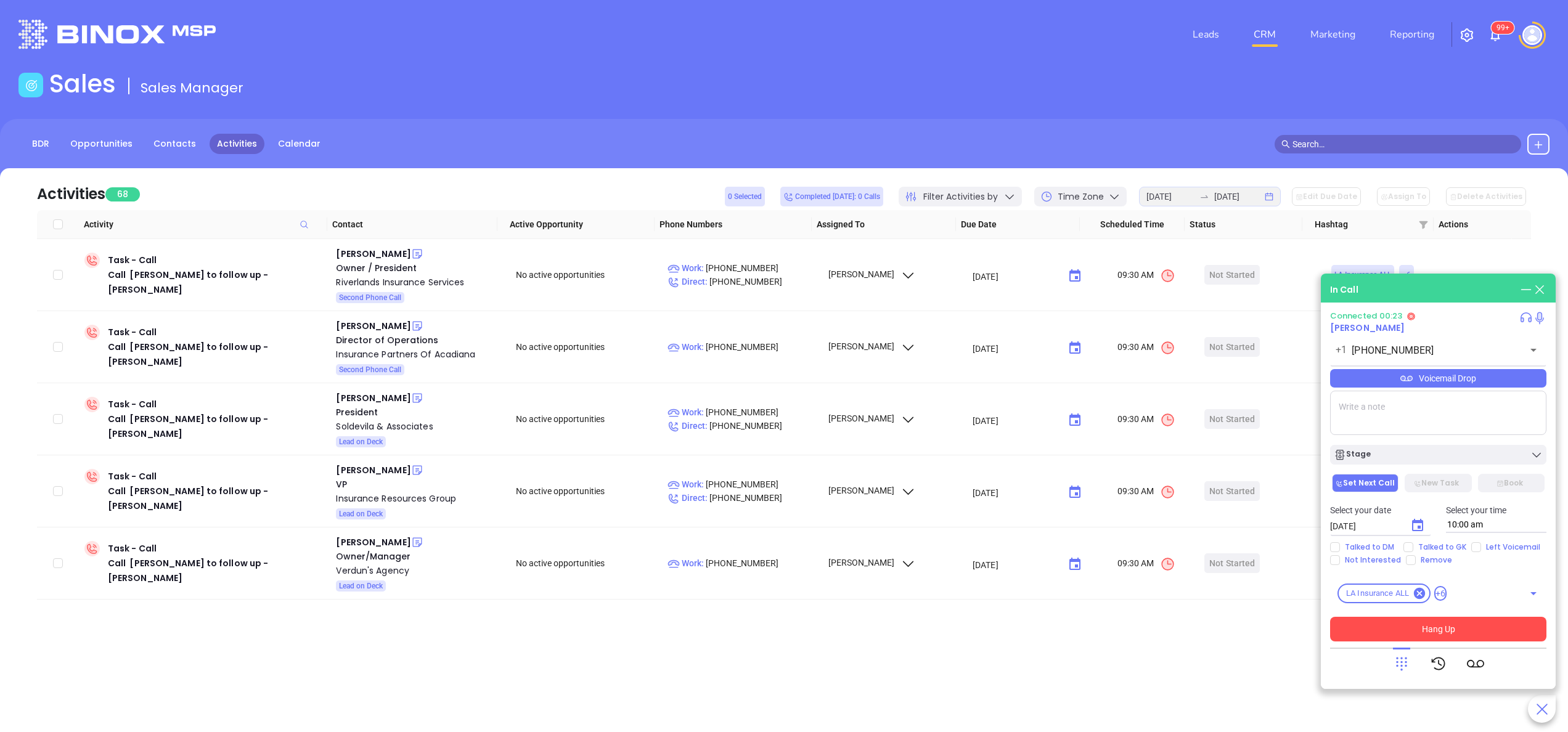
click at [1441, 630] on button "Hang Up" at bounding box center [1439, 629] width 216 height 24
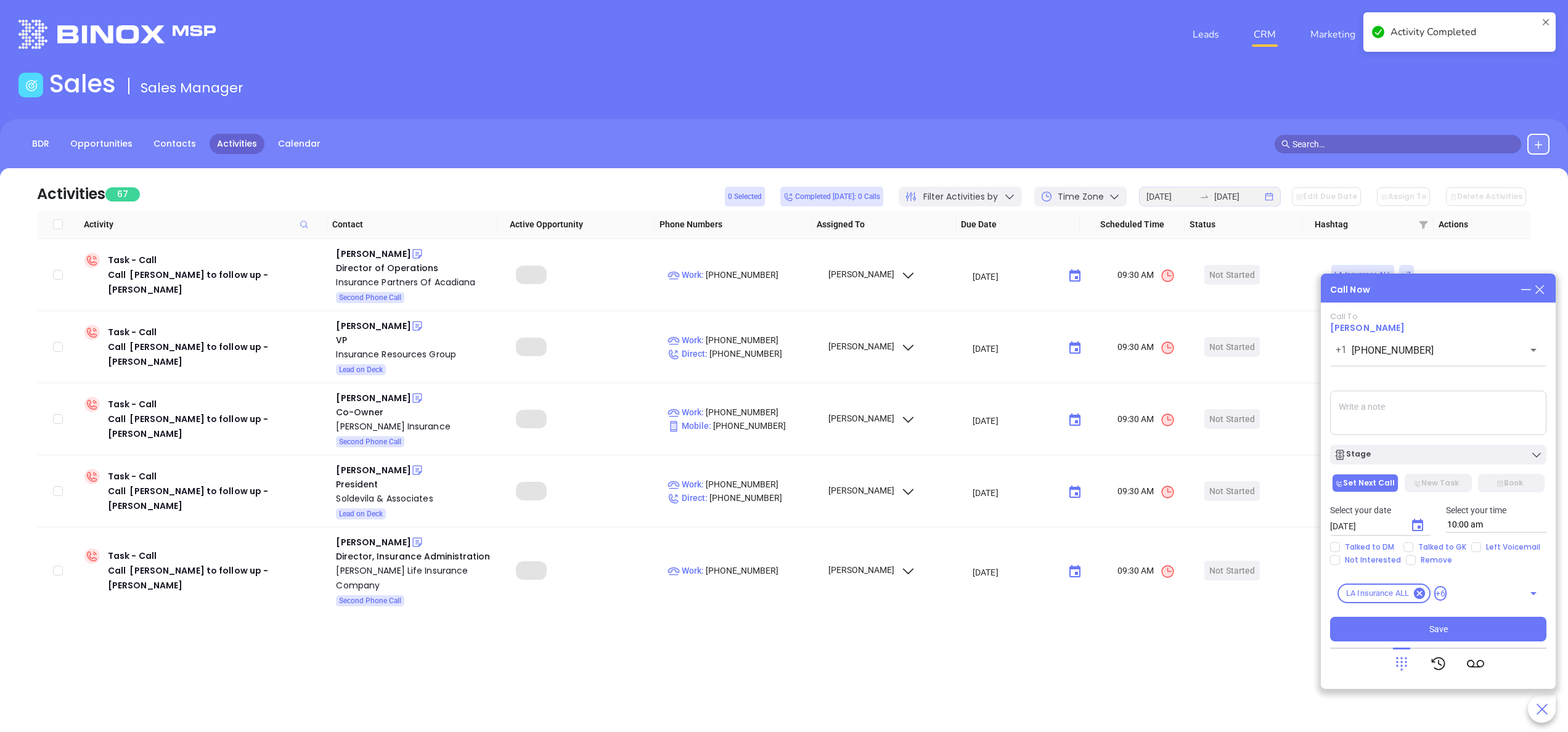
click at [1365, 409] on textarea at bounding box center [1439, 412] width 216 height 44
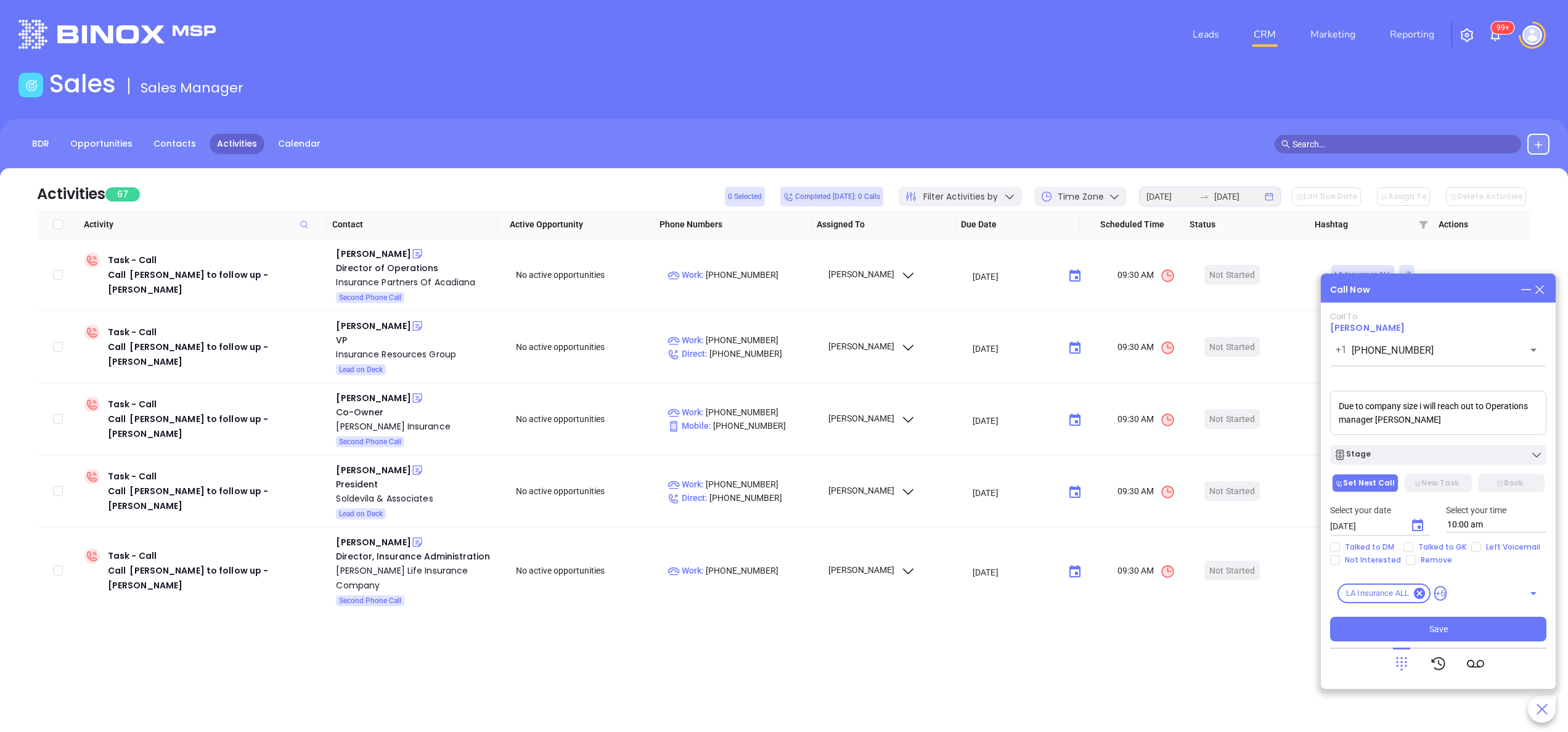
type textarea "Due to company size i will reach out to Operations manager Dominque"
click at [1439, 481] on button "New Task" at bounding box center [1438, 483] width 67 height 19
click at [1431, 631] on span "Save" at bounding box center [1439, 628] width 19 height 14
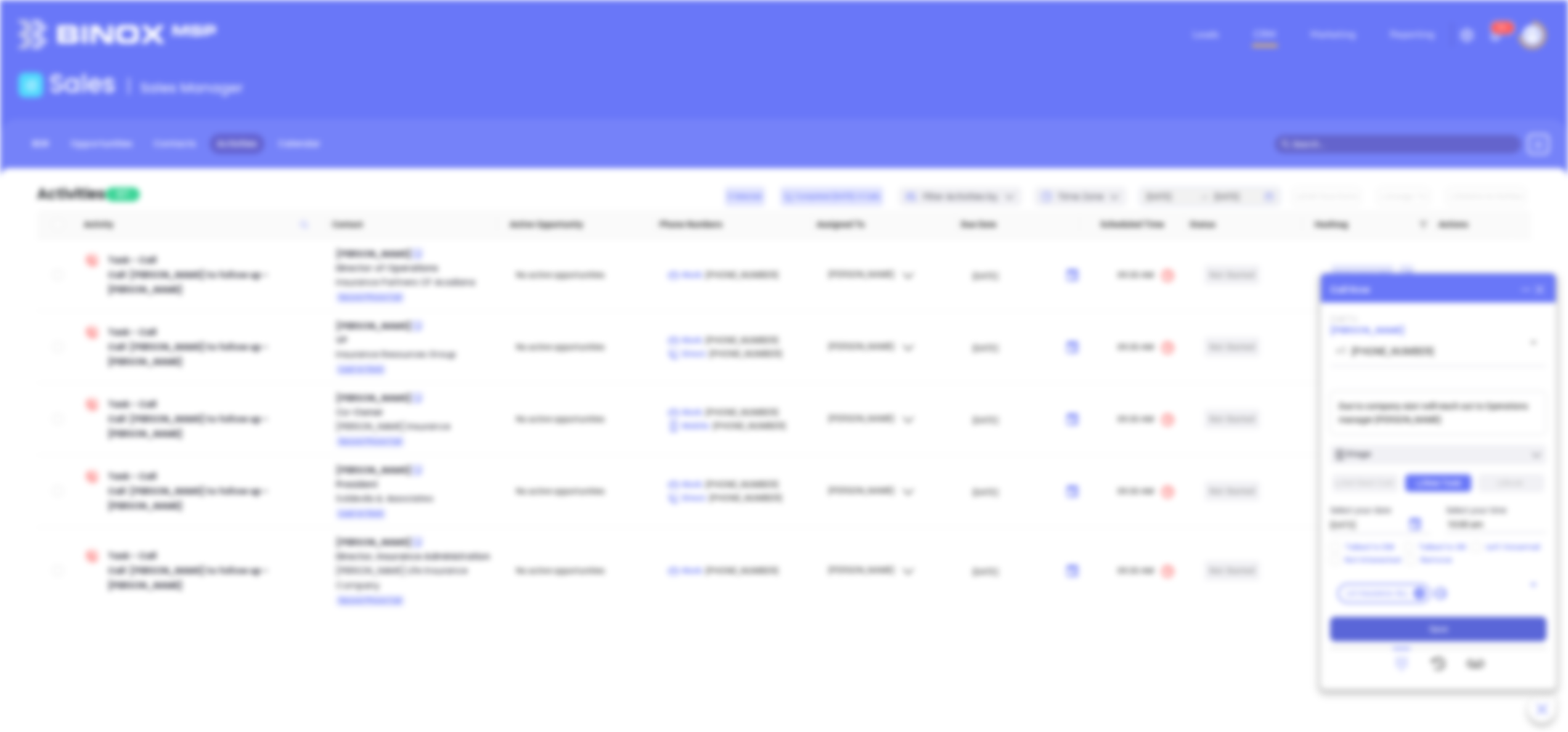
type input "[DATE]"
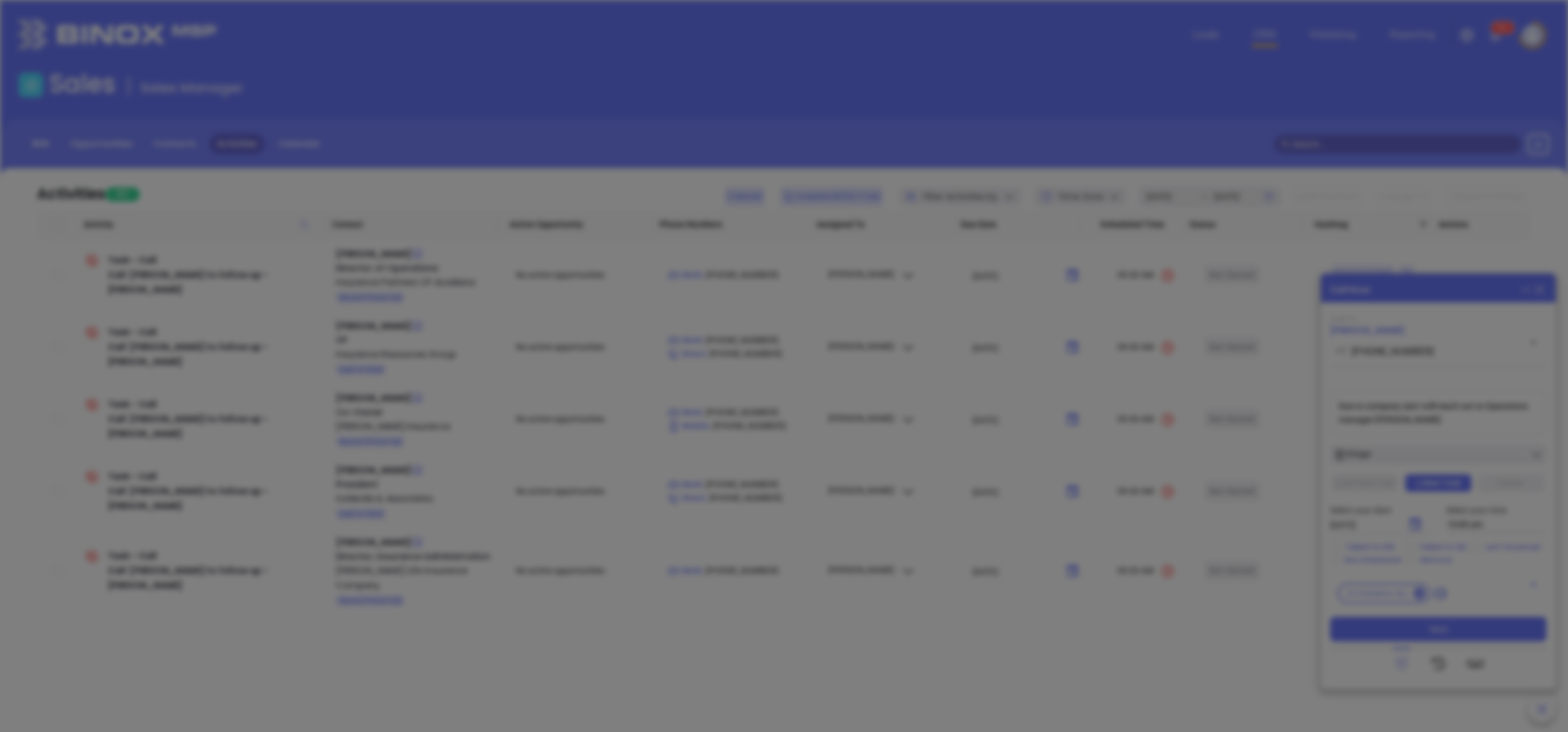
scroll to position [358, 0]
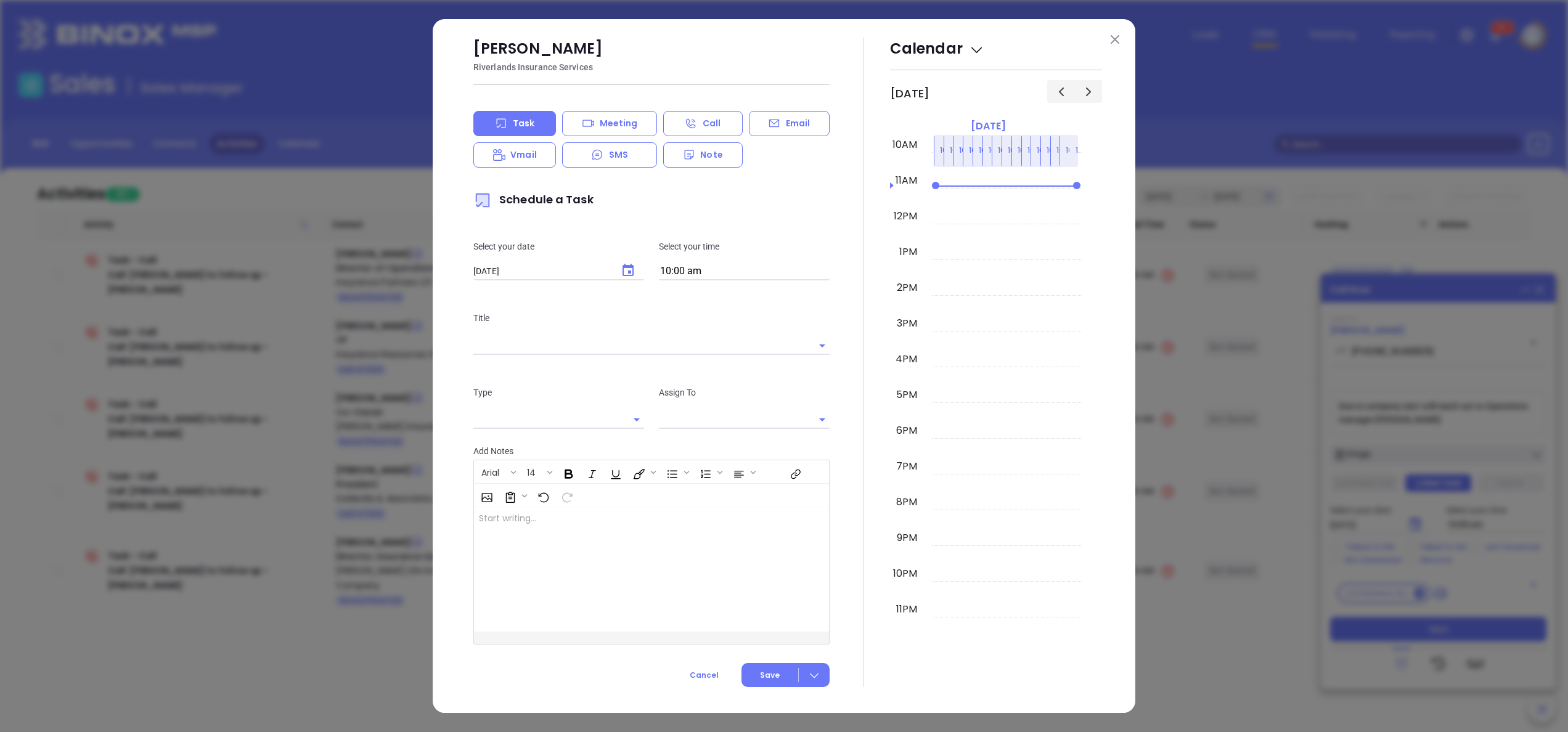
type input "[PERSON_NAME]"
click at [1118, 36] on img at bounding box center [1115, 39] width 9 height 9
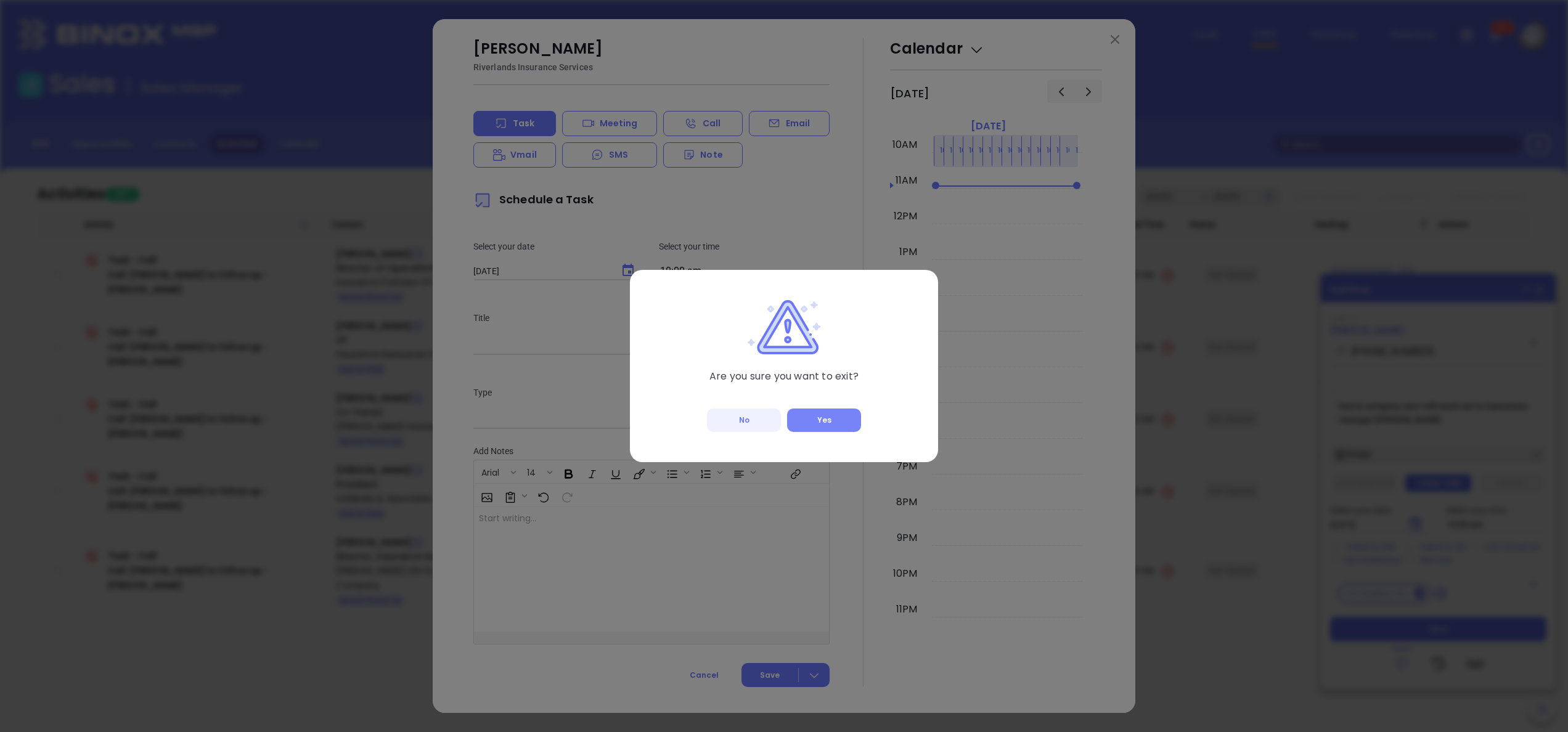
click at [828, 430] on button "Yes" at bounding box center [823, 420] width 74 height 24
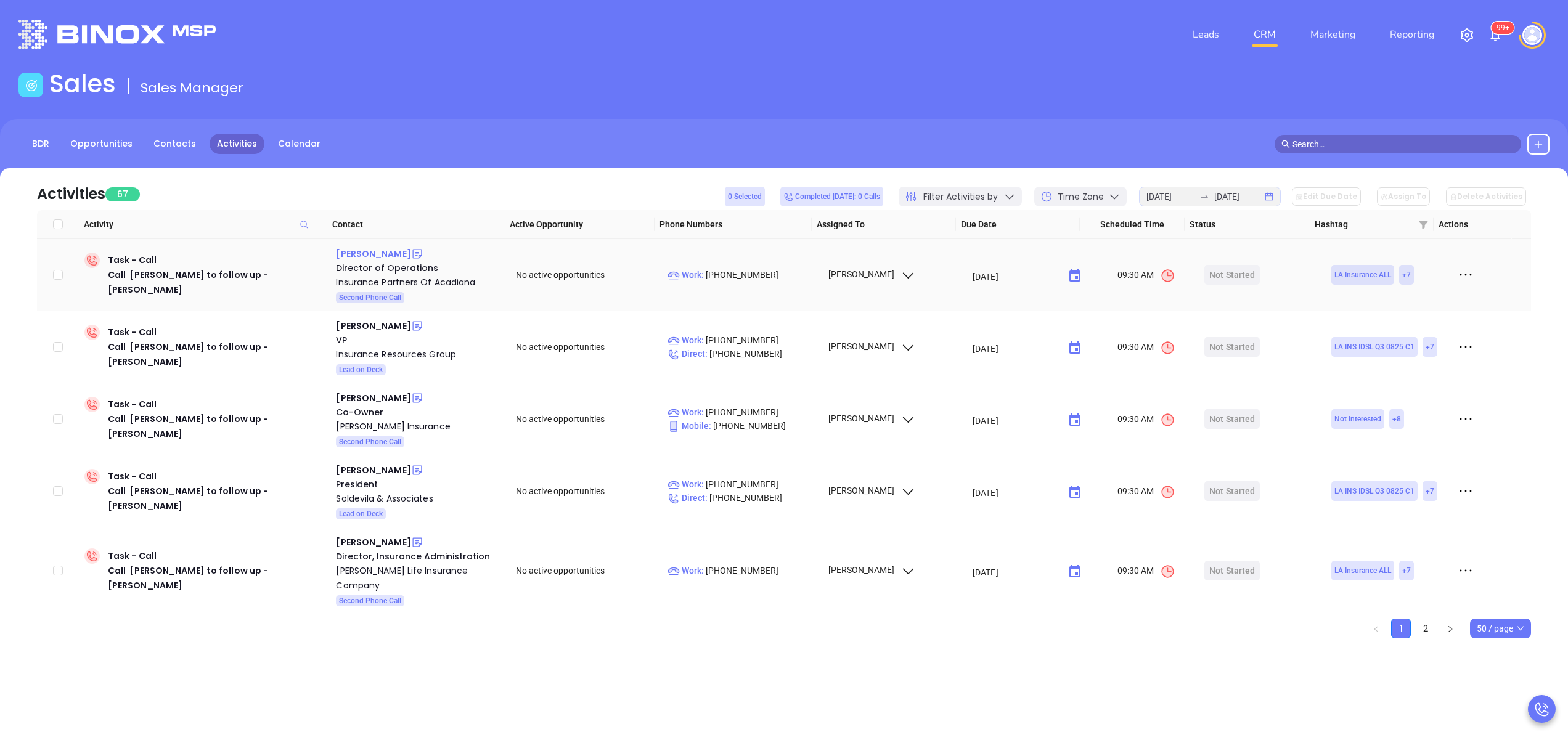
click at [368, 254] on div "Starla Gladden" at bounding box center [373, 254] width 74 height 15
click at [394, 281] on div "Insurance Partners Of Acadiana" at bounding box center [417, 282] width 162 height 15
click at [411, 250] on icon at bounding box center [417, 253] width 12 height 12
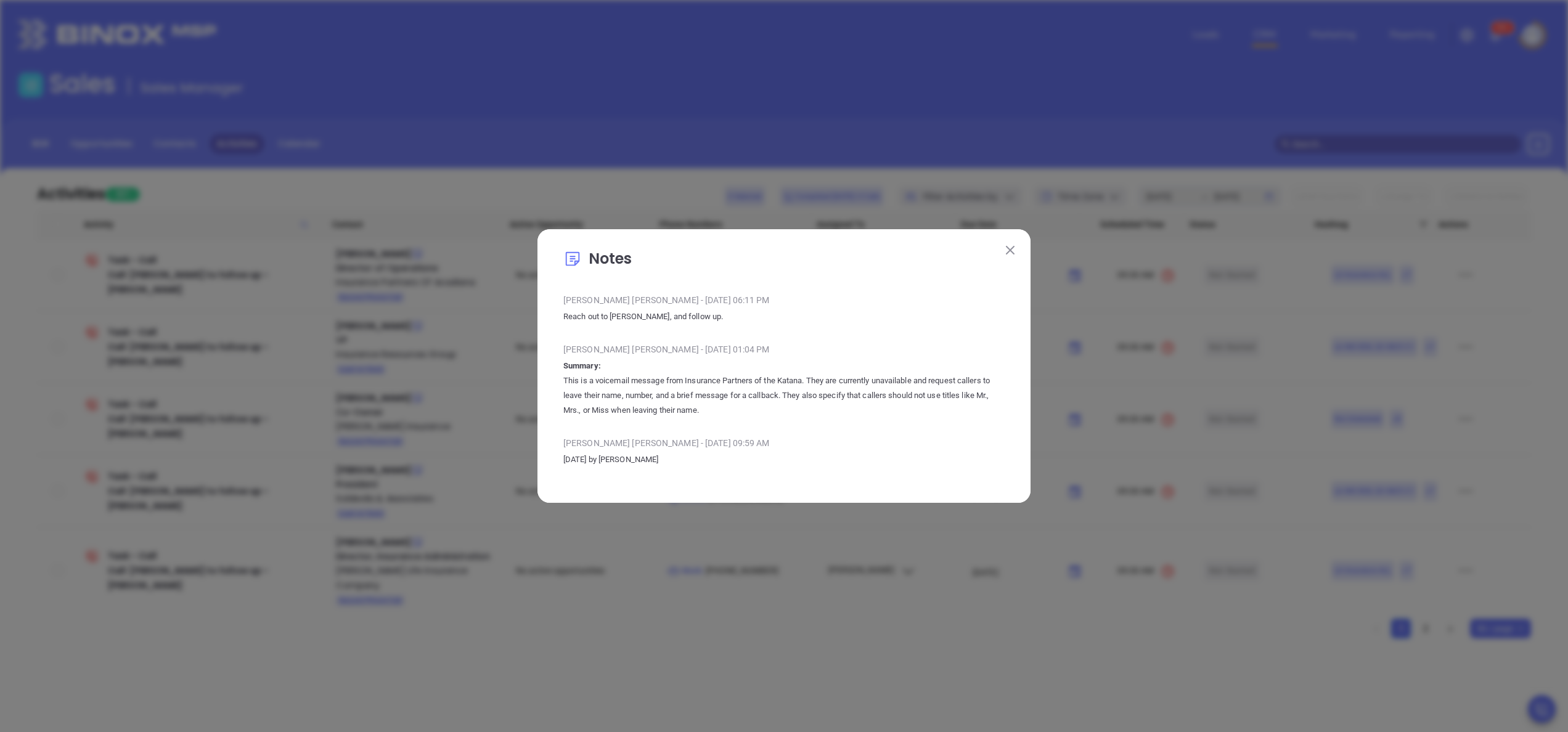
click at [1009, 252] on img at bounding box center [1010, 250] width 9 height 9
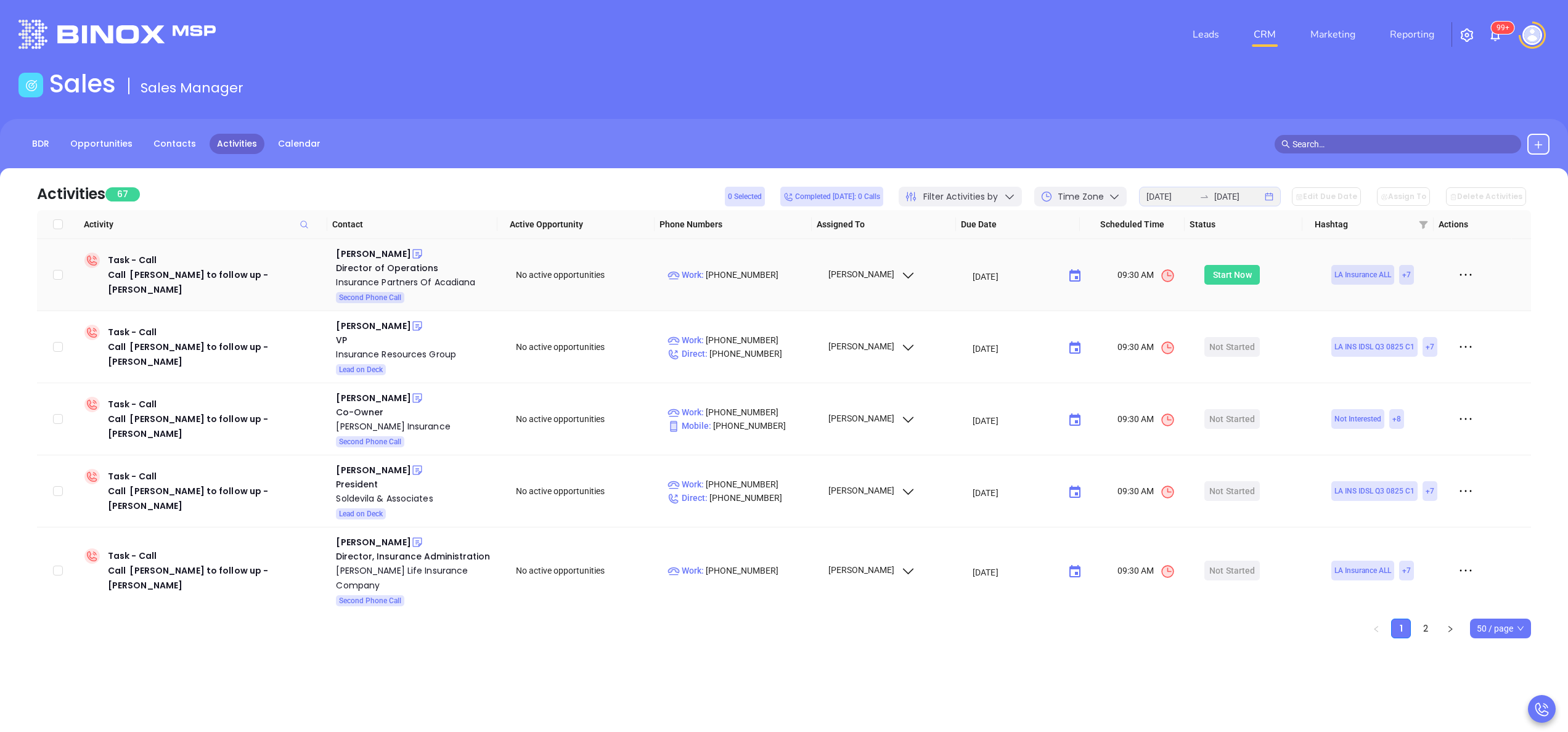
click at [1225, 276] on div "Start Now" at bounding box center [1233, 275] width 39 height 20
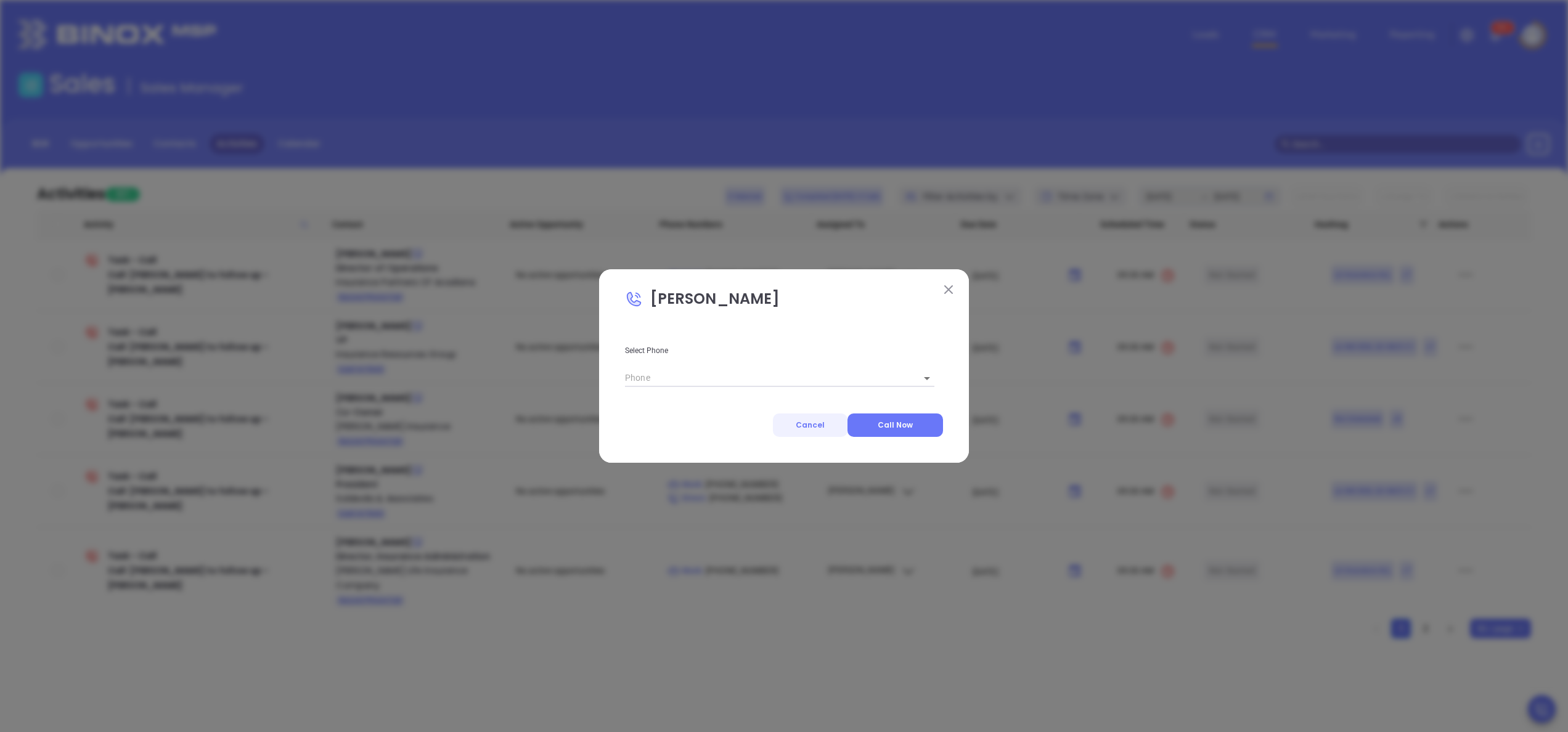
type input "(337) 303-6169"
type input "1"
click at [888, 422] on span "Call Now" at bounding box center [895, 425] width 35 height 11
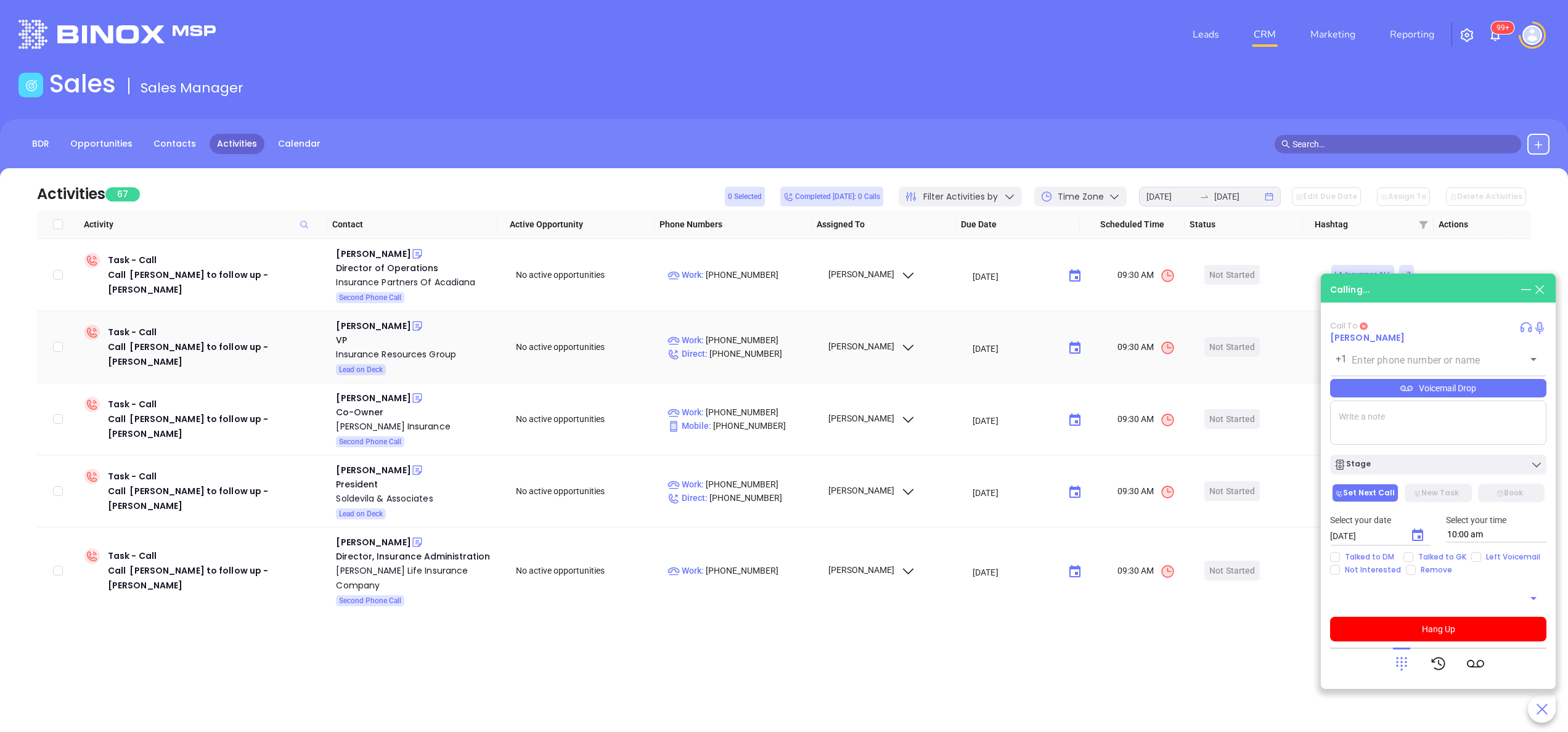
type input "(337) 303-6169"
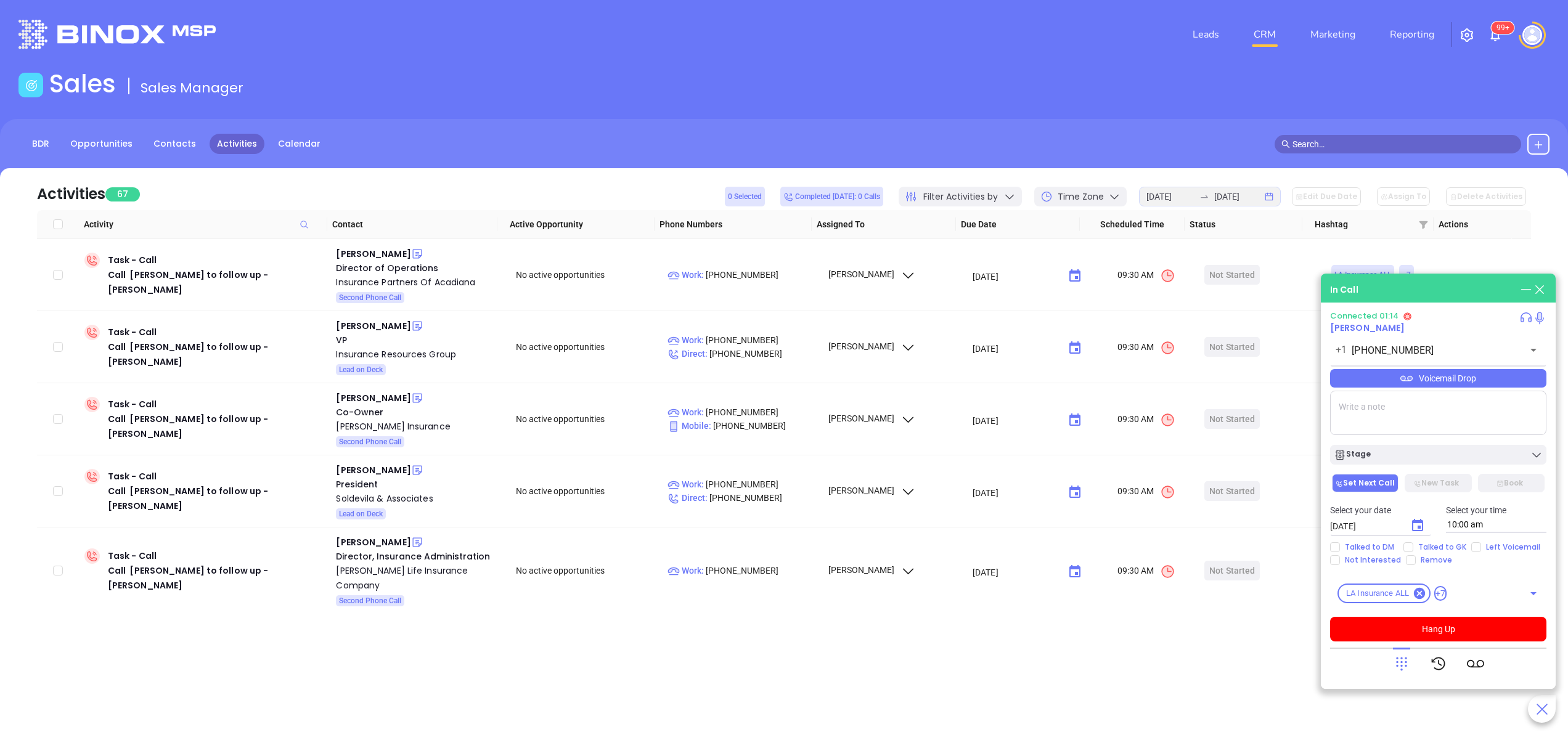
click at [1392, 415] on textarea at bounding box center [1439, 412] width 216 height 44
click at [1457, 633] on button "Hang Up" at bounding box center [1439, 629] width 216 height 24
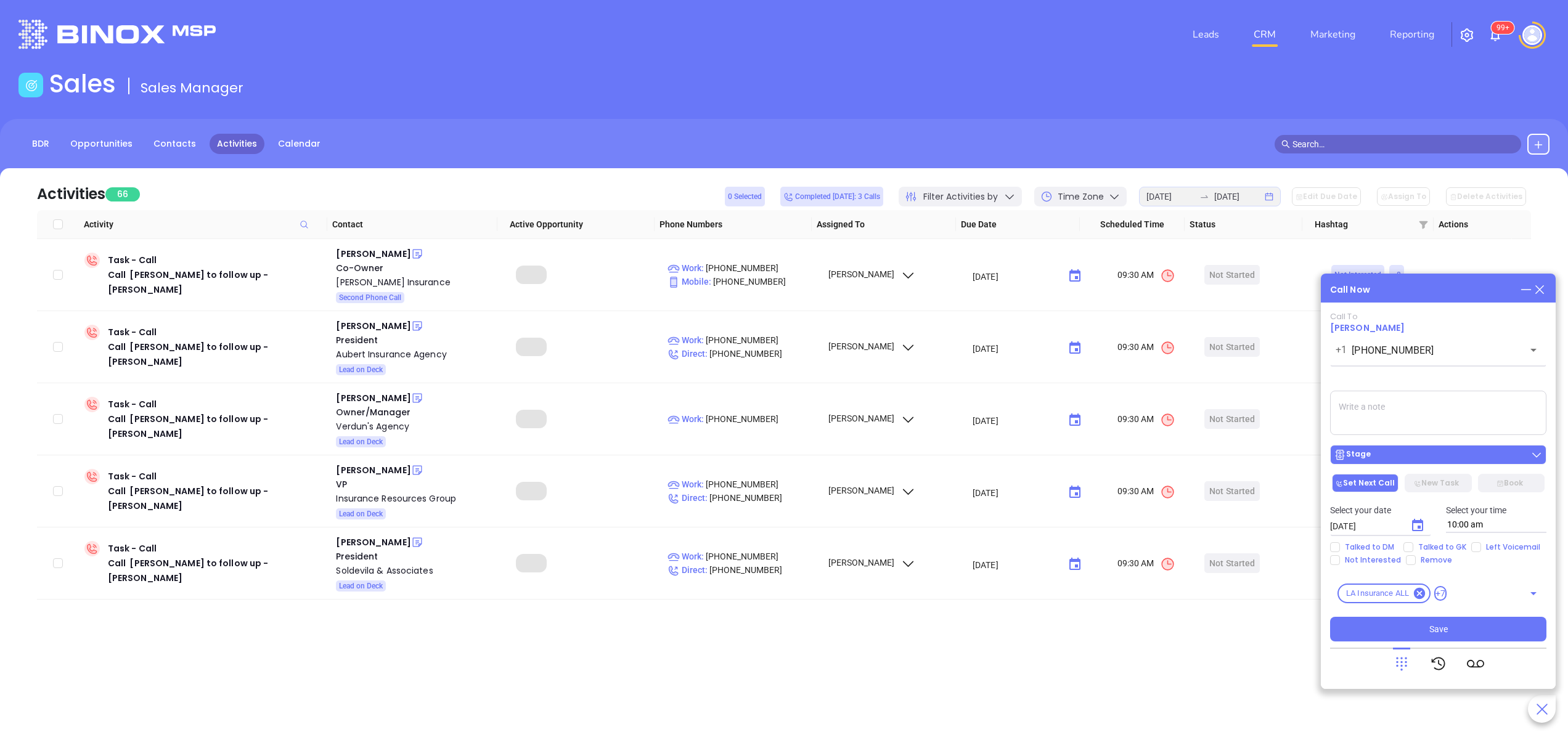
click at [1441, 451] on div "Stage" at bounding box center [1439, 454] width 209 height 12
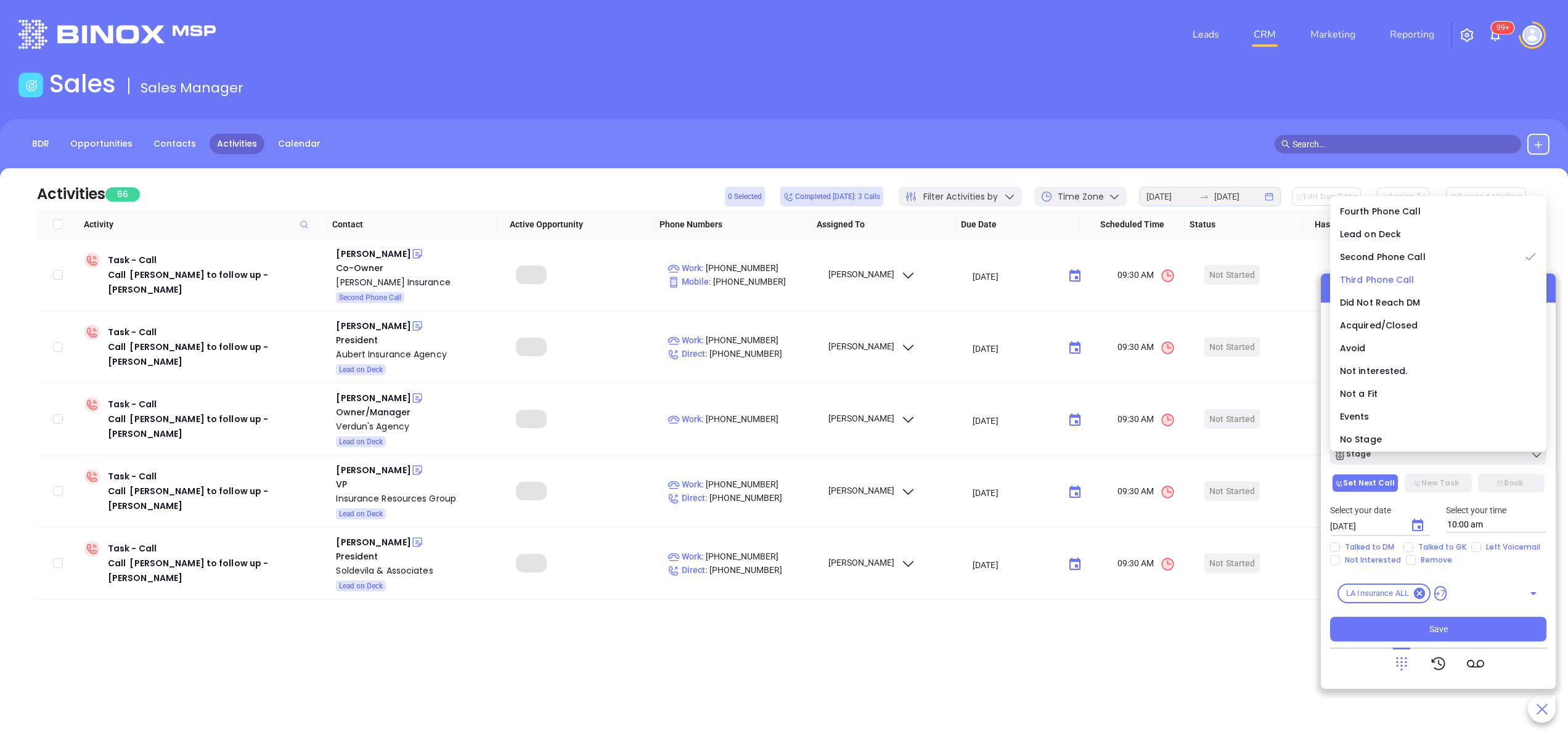
click at [1388, 277] on span "Third Phone Call" at bounding box center [1377, 280] width 74 height 12
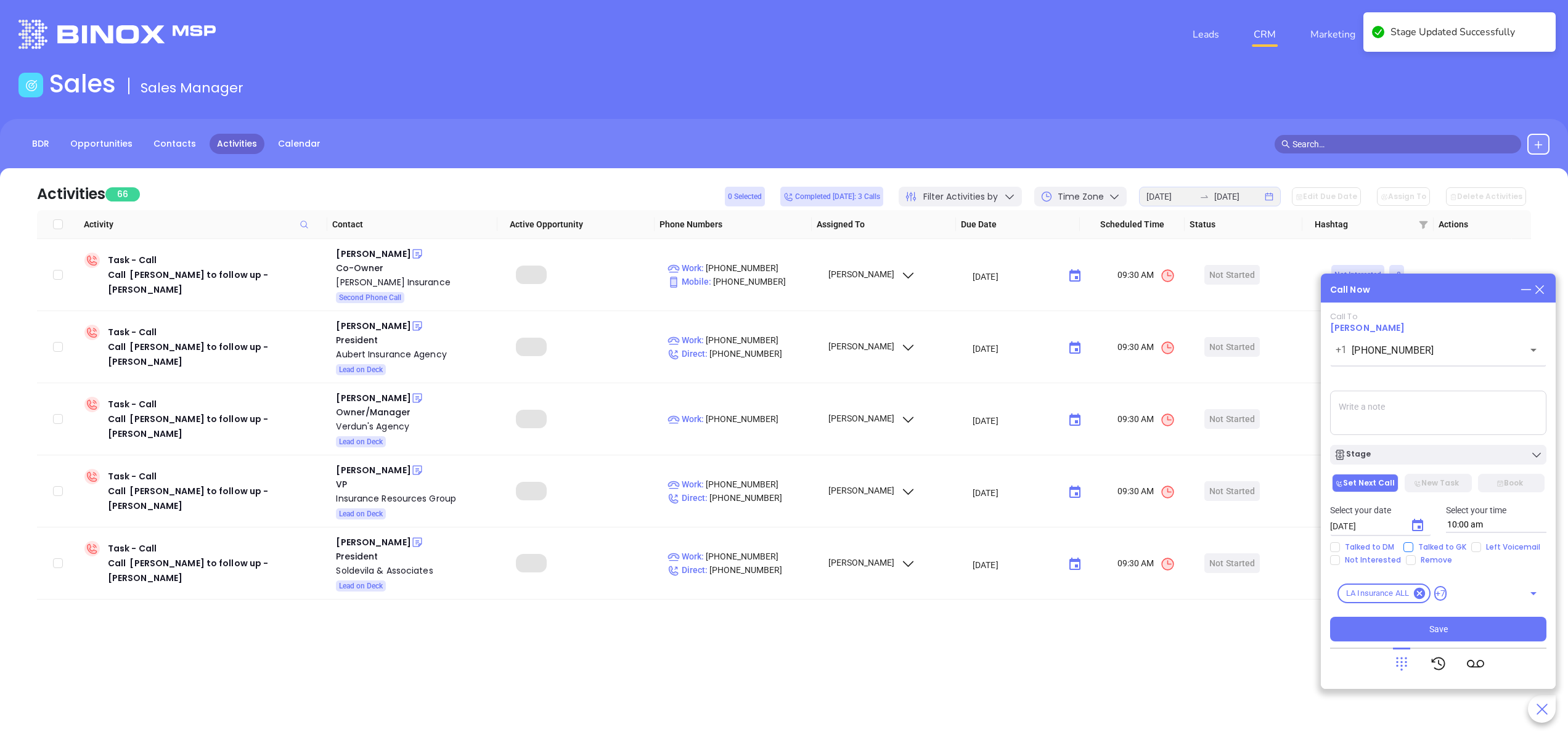
click at [1411, 542] on input "Talked to GK" at bounding box center [1408, 547] width 10 height 10
checkbox input "true"
click at [1408, 449] on div "Stage" at bounding box center [1439, 454] width 209 height 12
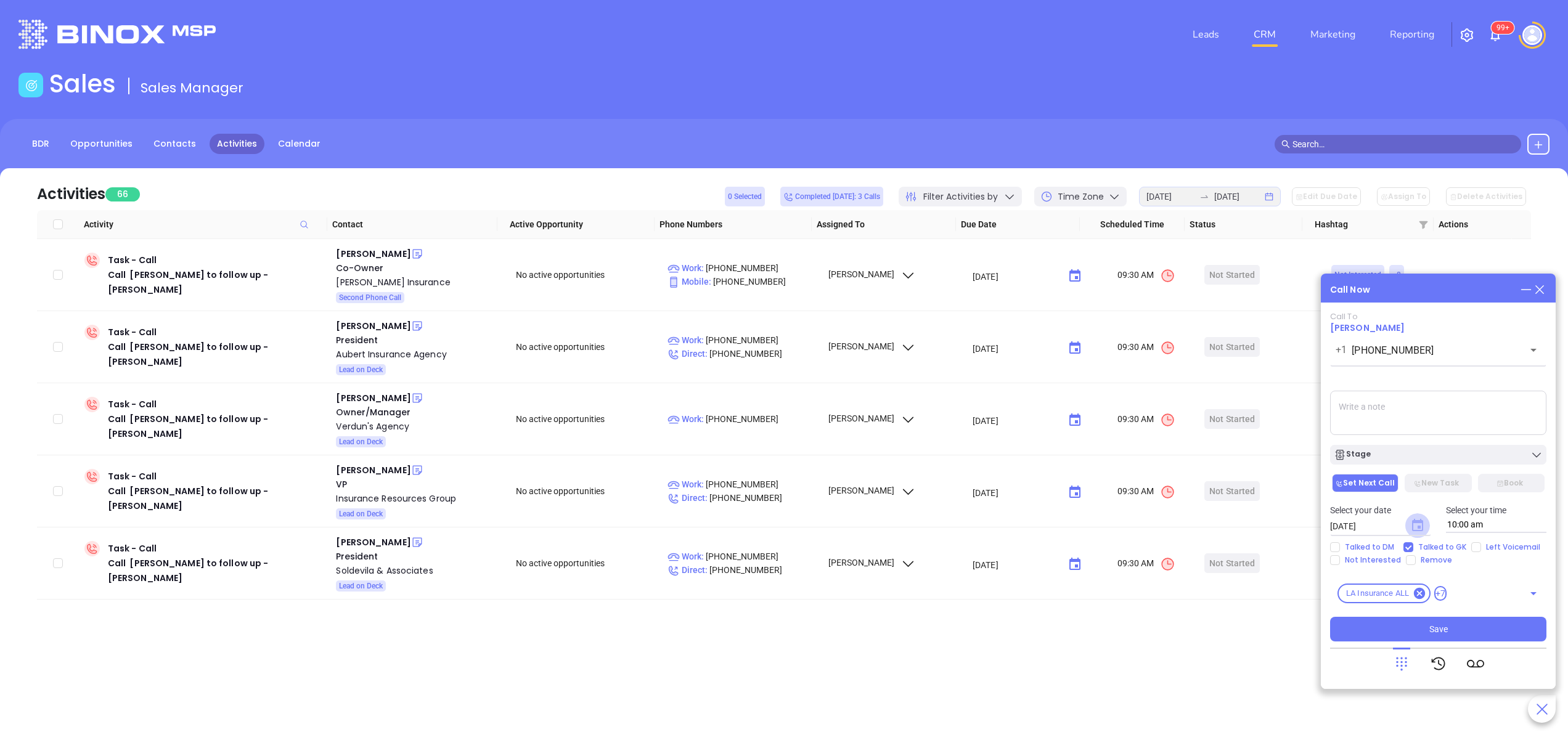
click at [1420, 520] on icon "Choose date, selected date is Sep 20, 2025" at bounding box center [1418, 525] width 11 height 12
click at [1429, 451] on button "24" at bounding box center [1429, 454] width 22 height 22
type input "09/24/2025"
click at [1415, 632] on button "Save" at bounding box center [1439, 629] width 216 height 24
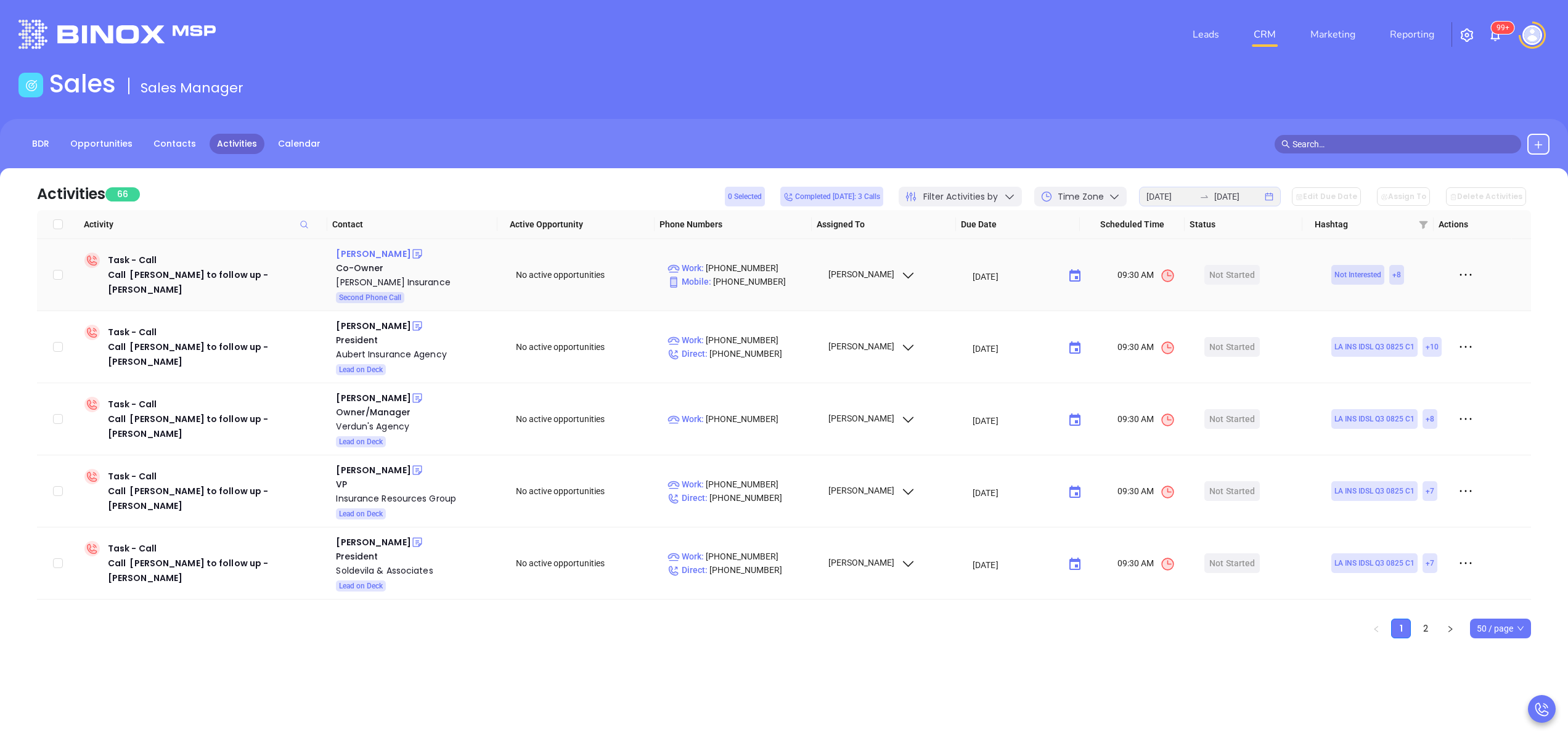
click at [373, 254] on div "Pattie Jones" at bounding box center [373, 254] width 74 height 15
click at [376, 282] on div "Reed Insurance" at bounding box center [417, 282] width 162 height 15
click at [411, 252] on icon at bounding box center [417, 253] width 12 height 12
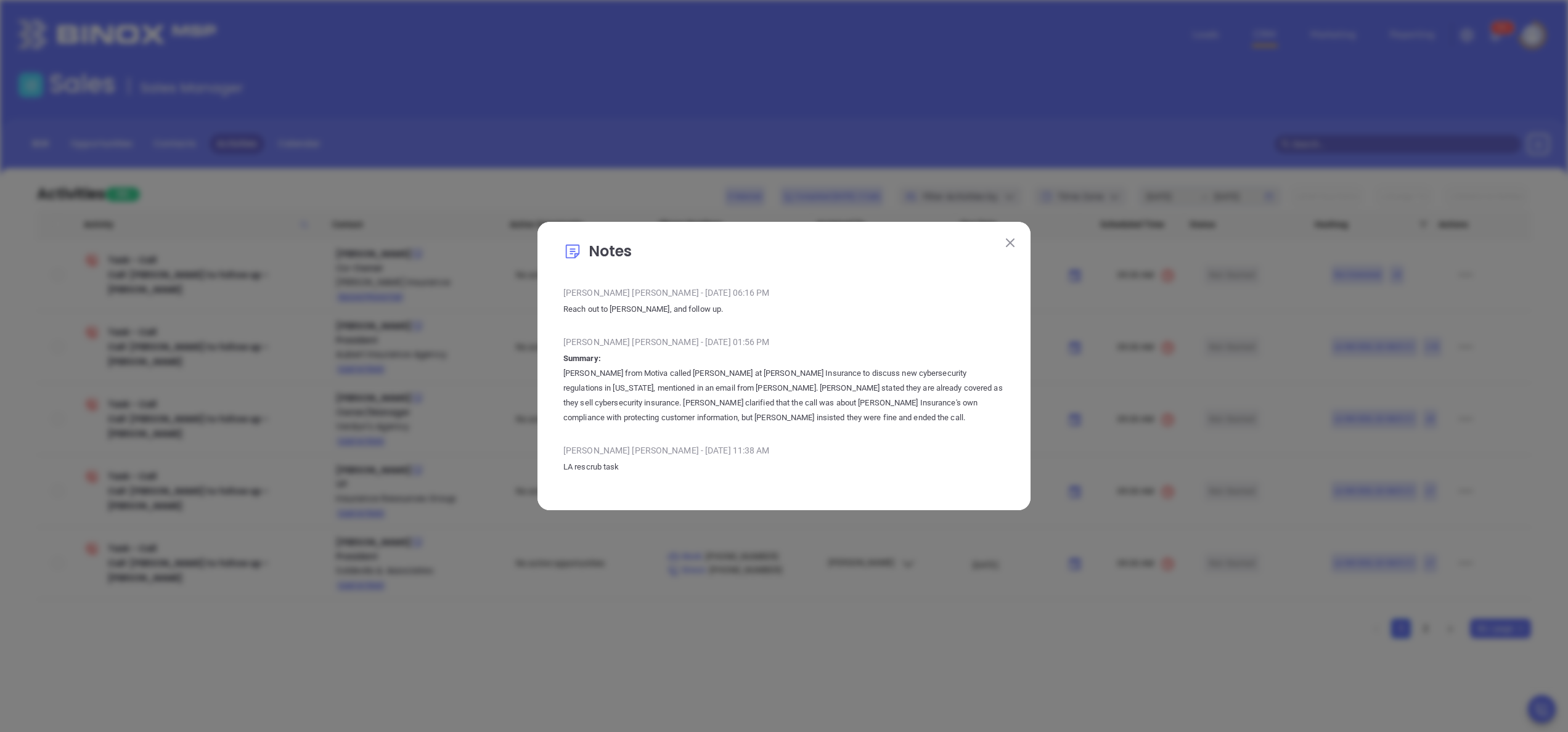
click at [1019, 237] on div "Notes Anabell Dominguez - Sep 18, 2025 | 06:16 PM Reach out to Pattie, and foll…" at bounding box center [783, 365] width 493 height 288
click at [1016, 238] on button at bounding box center [1010, 242] width 16 height 16
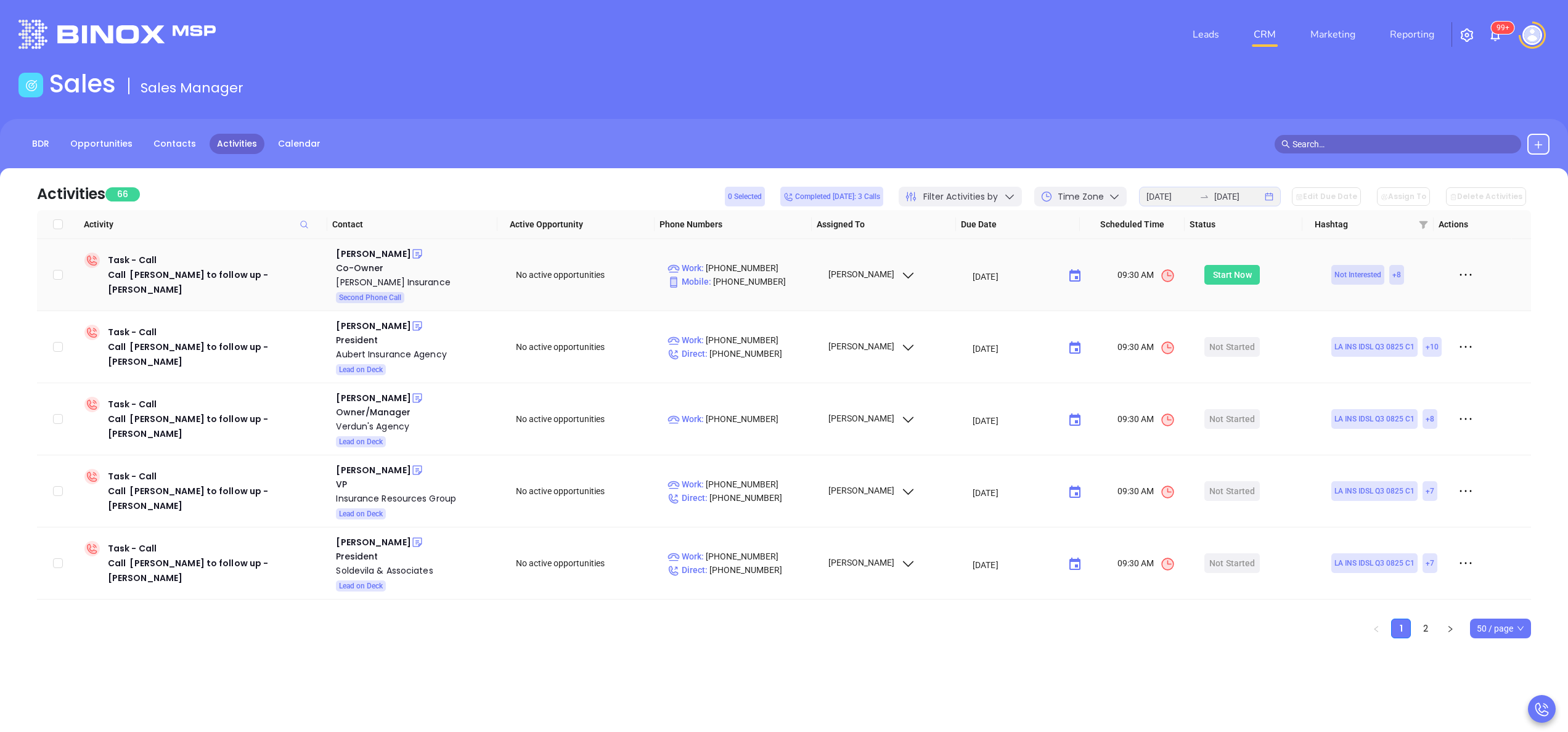
click at [1225, 280] on div "Start Now" at bounding box center [1233, 275] width 39 height 20
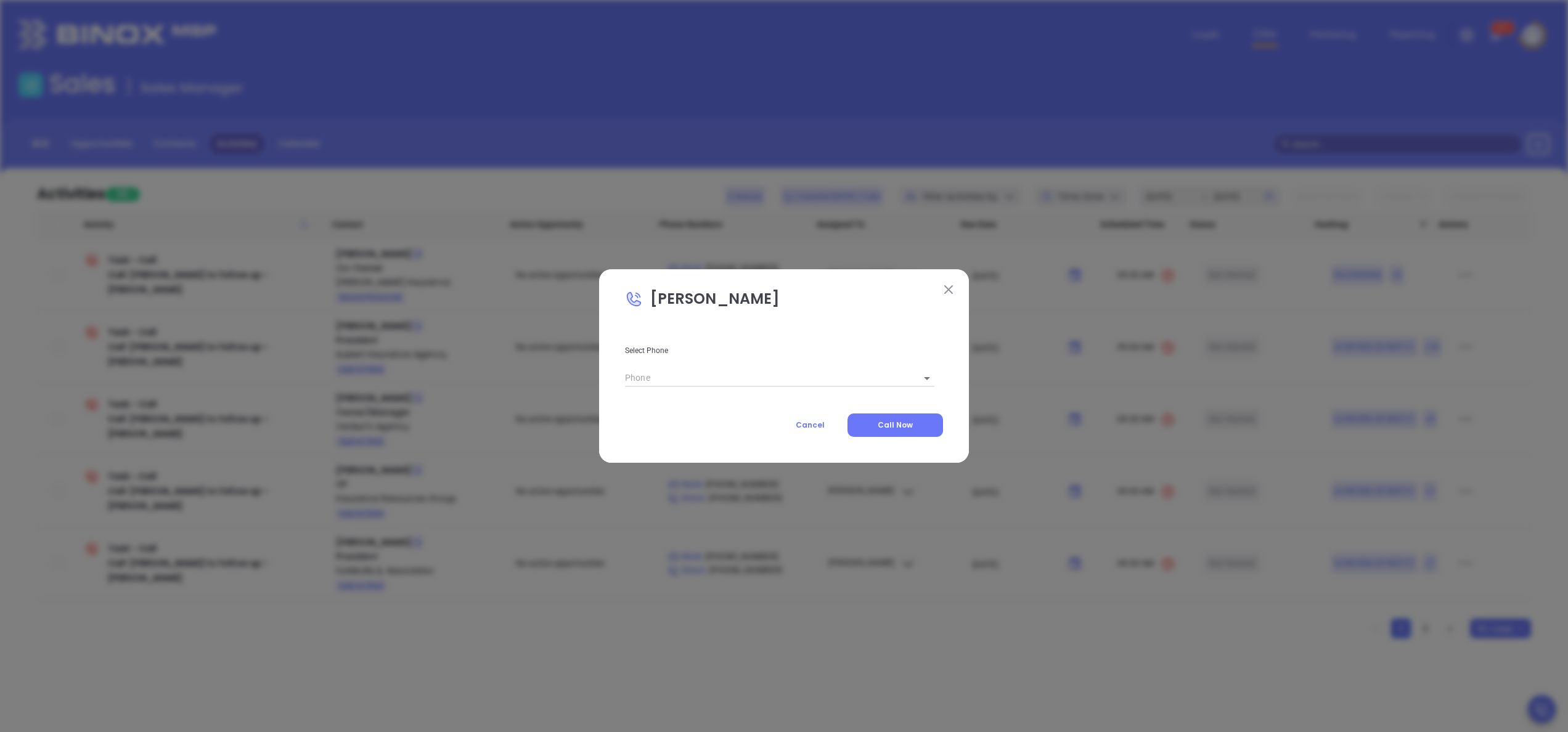
type input "(318) 336-5202"
type input "1"
click at [903, 435] on button "Call Now" at bounding box center [896, 425] width 96 height 24
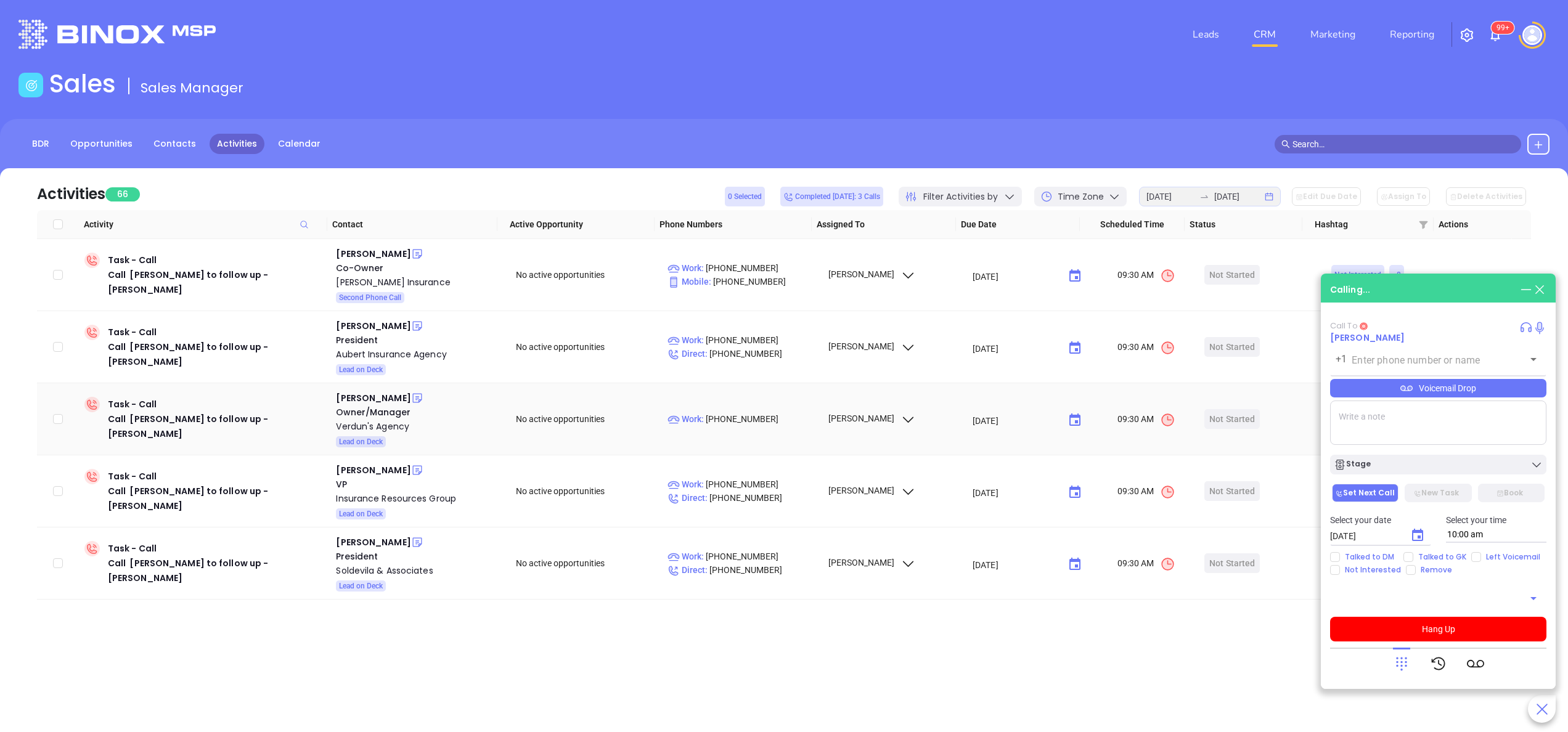
type input "(318) 336-5202"
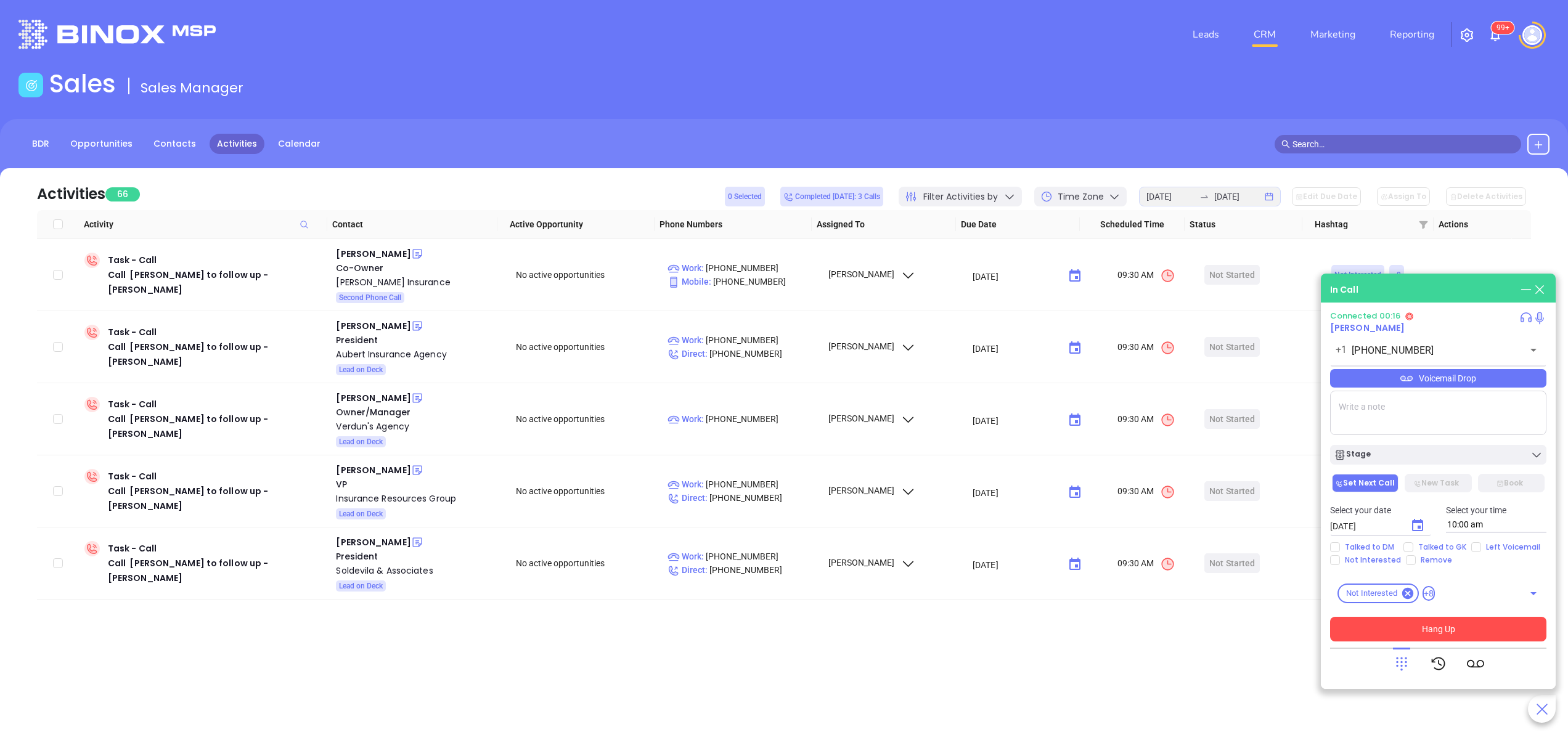
click at [1457, 628] on button "Hang Up" at bounding box center [1439, 629] width 216 height 24
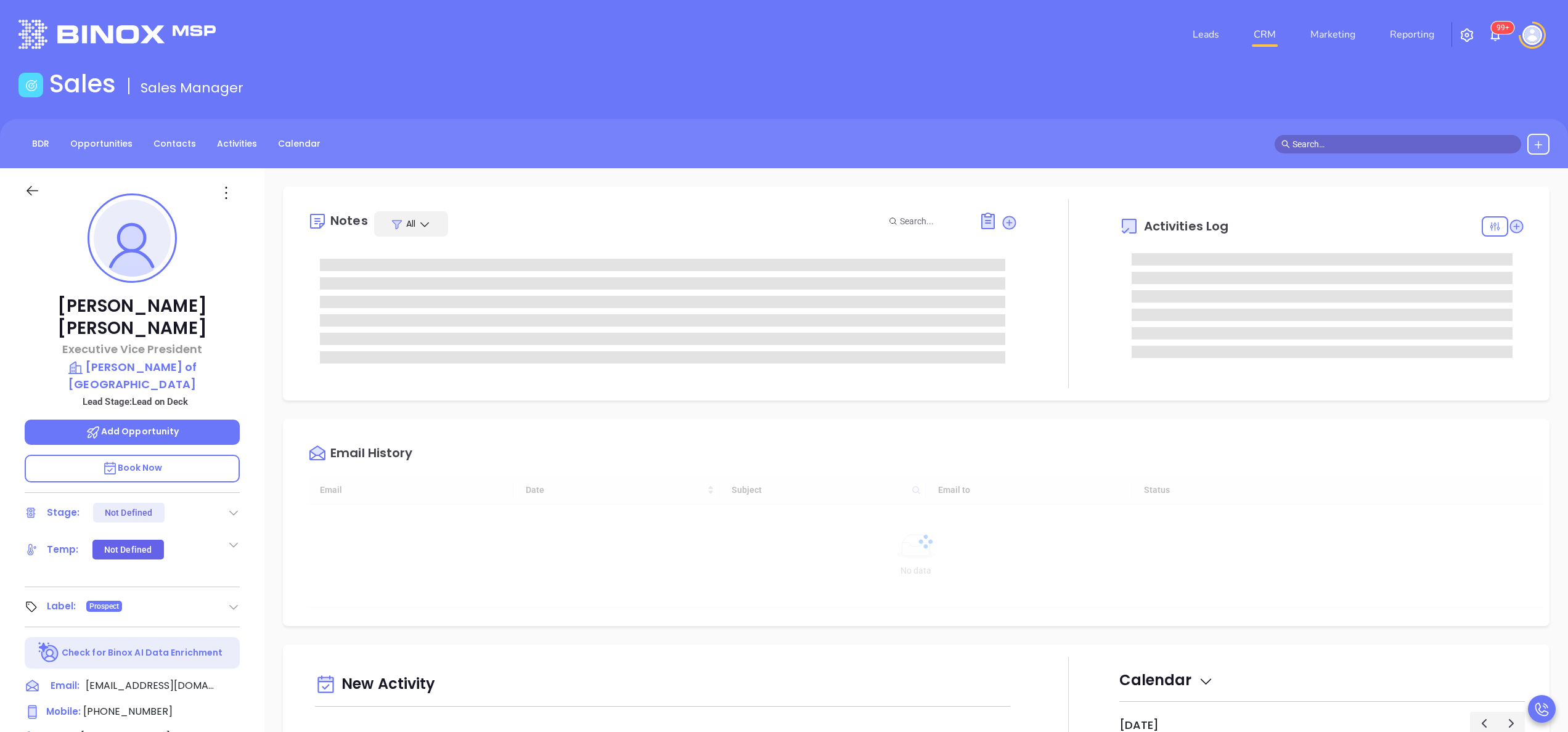
type input "[DATE]"
type input "[PERSON_NAME]"
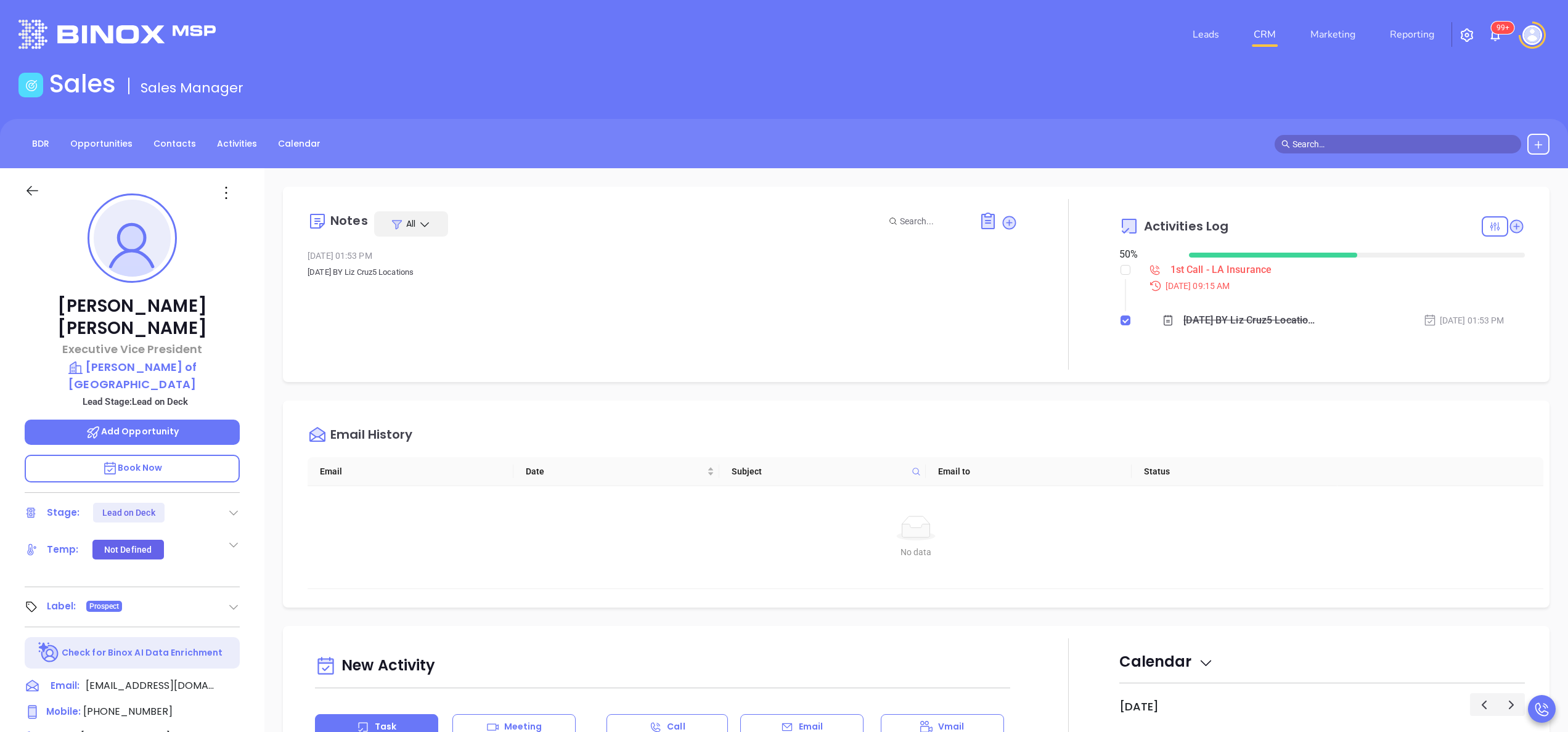
click at [1122, 267] on li "1st Call - LA Insurance [DATE] 09:15 AM" at bounding box center [1323, 289] width 403 height 47
click at [1121, 271] on input "checkbox" at bounding box center [1126, 270] width 10 height 10
checkbox input "true"
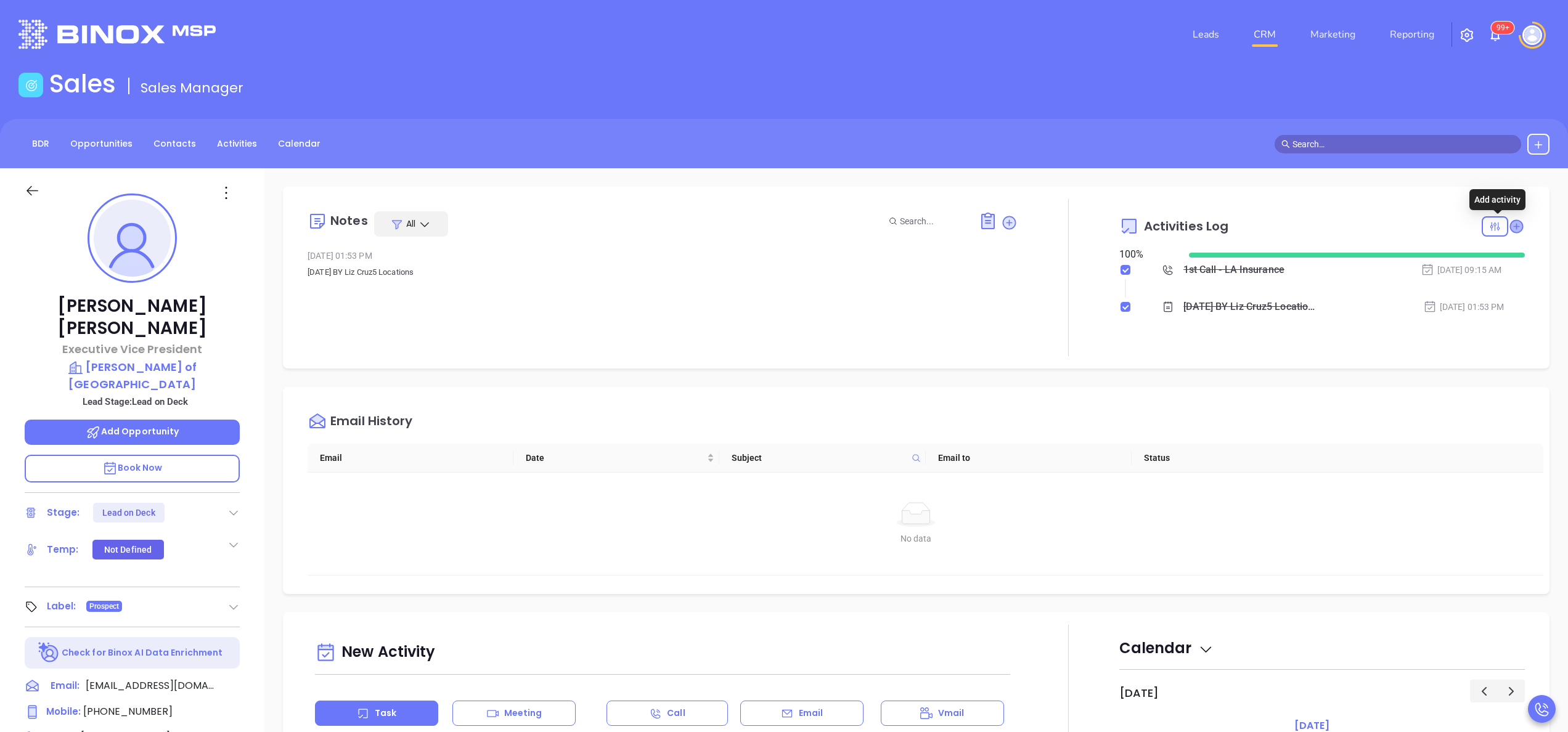
click at [1510, 222] on icon at bounding box center [1516, 226] width 12 height 12
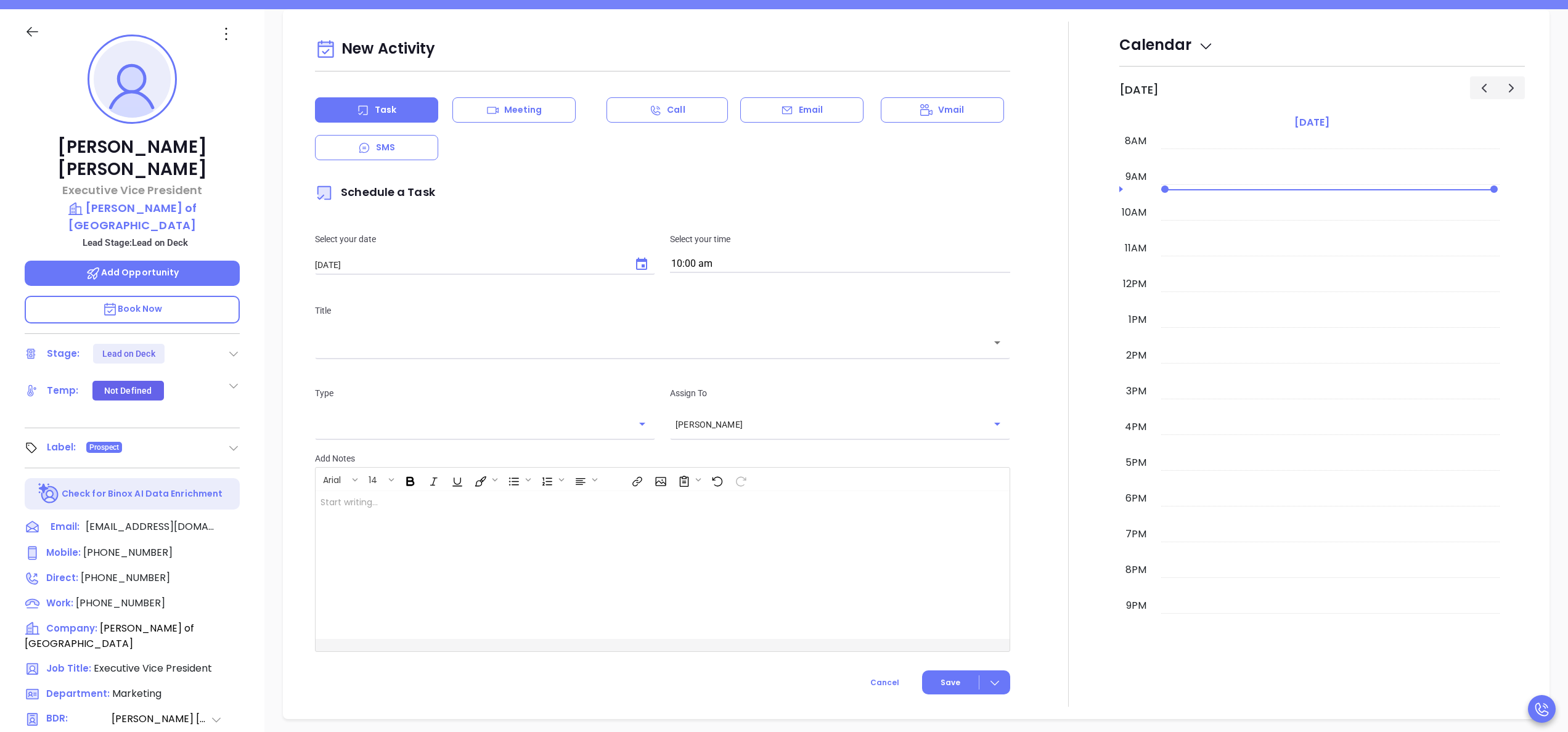
scroll to position [168, 0]
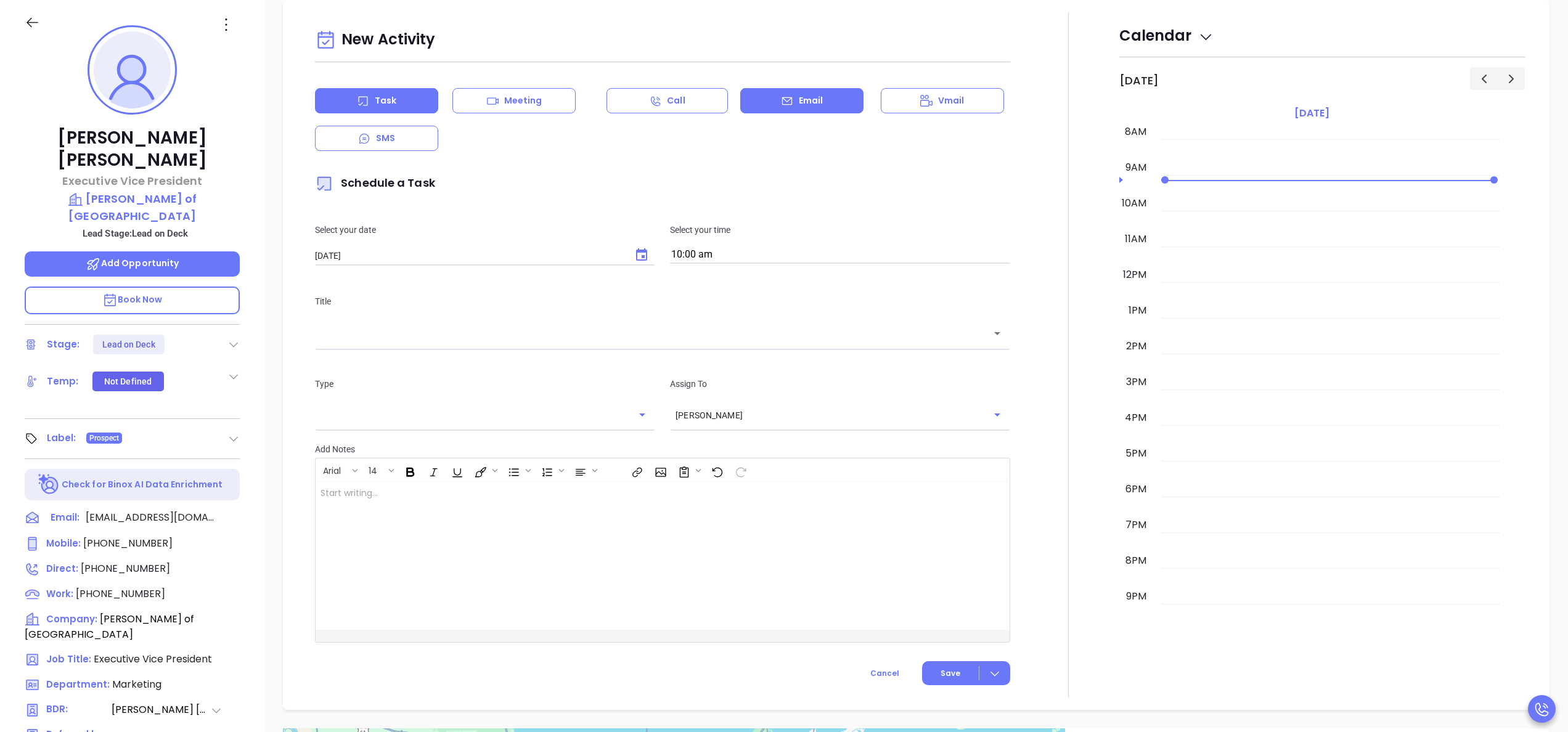
click at [781, 102] on icon at bounding box center [787, 101] width 12 height 12
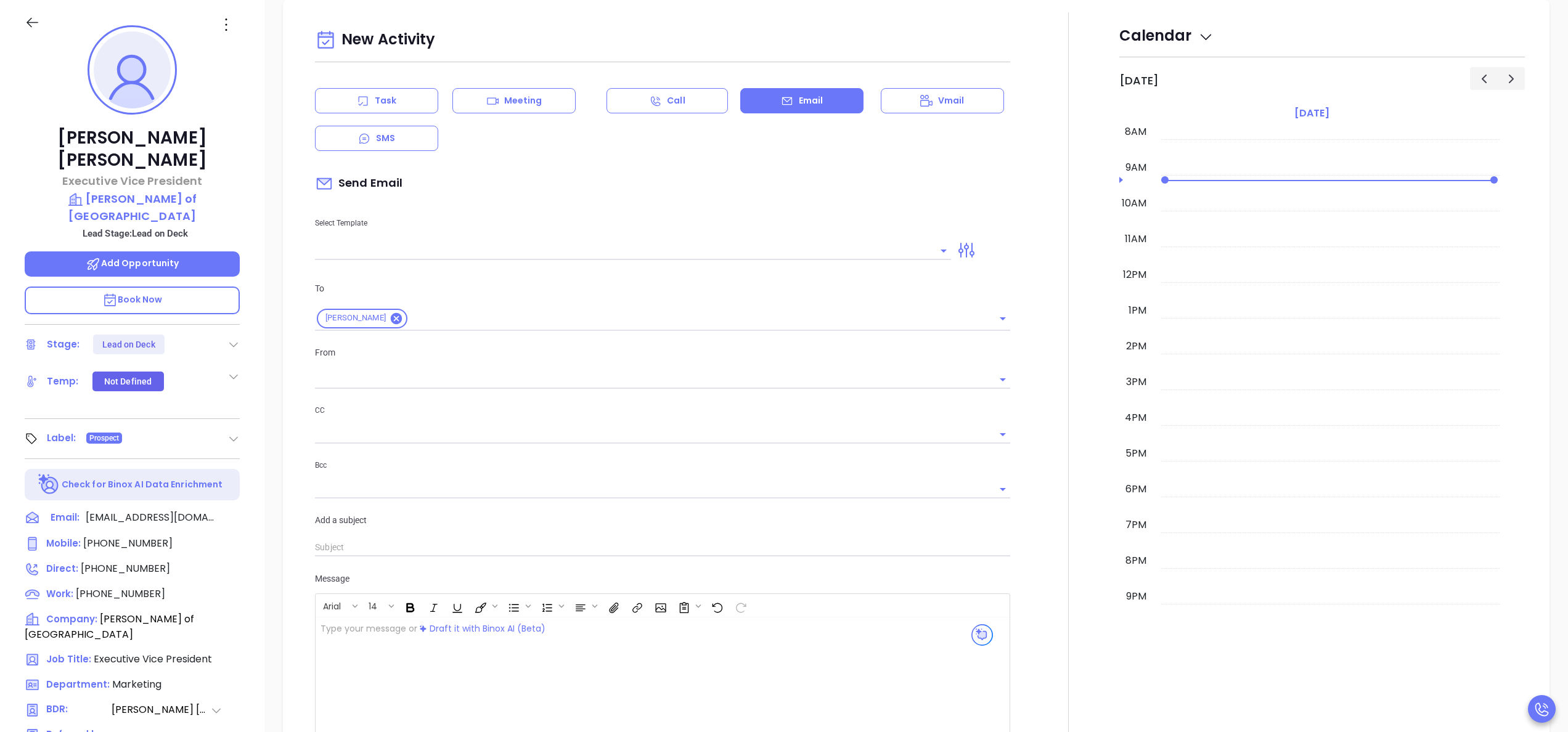
type input "Anabell Dominguez"
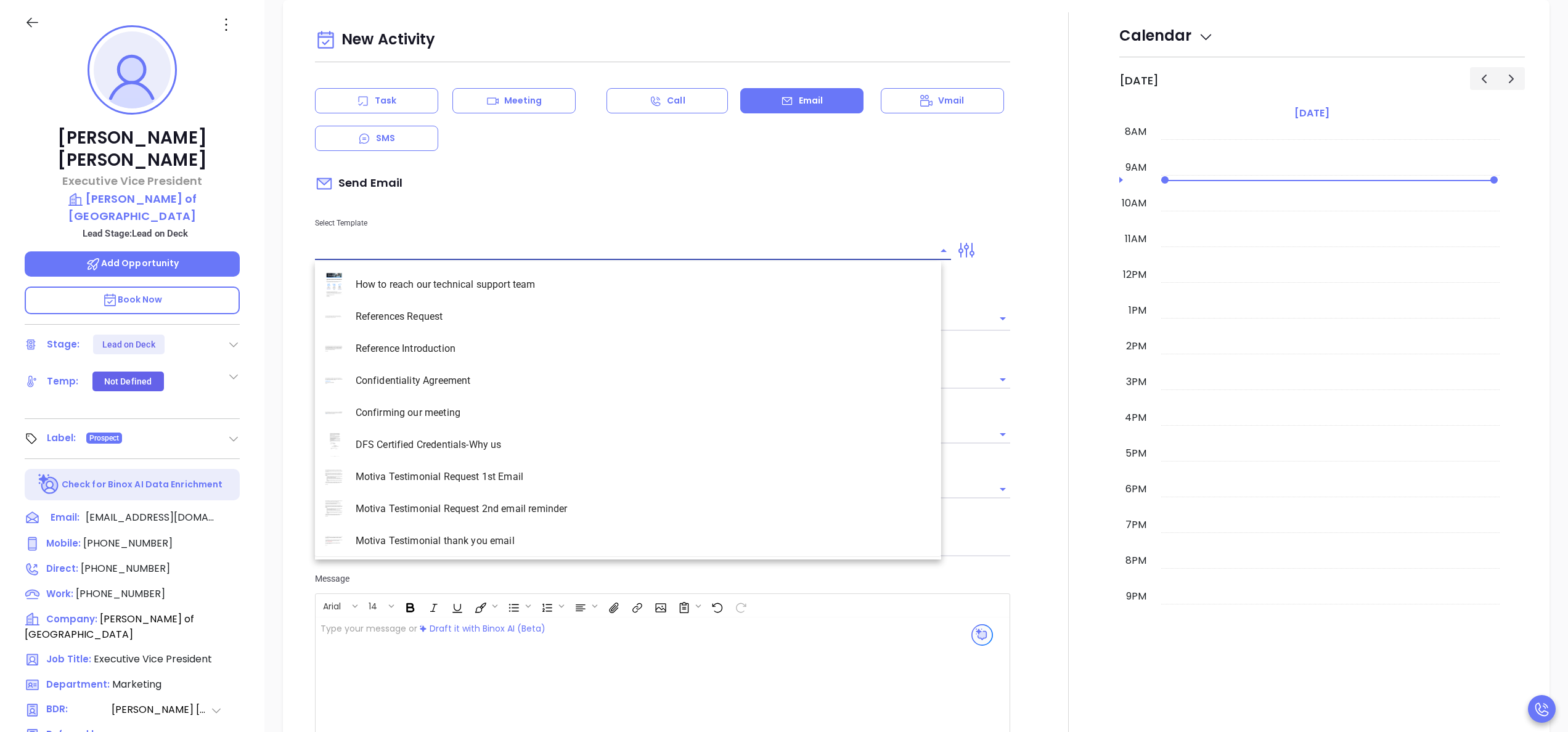
click at [466, 254] on input "text" at bounding box center [623, 250] width 617 height 18
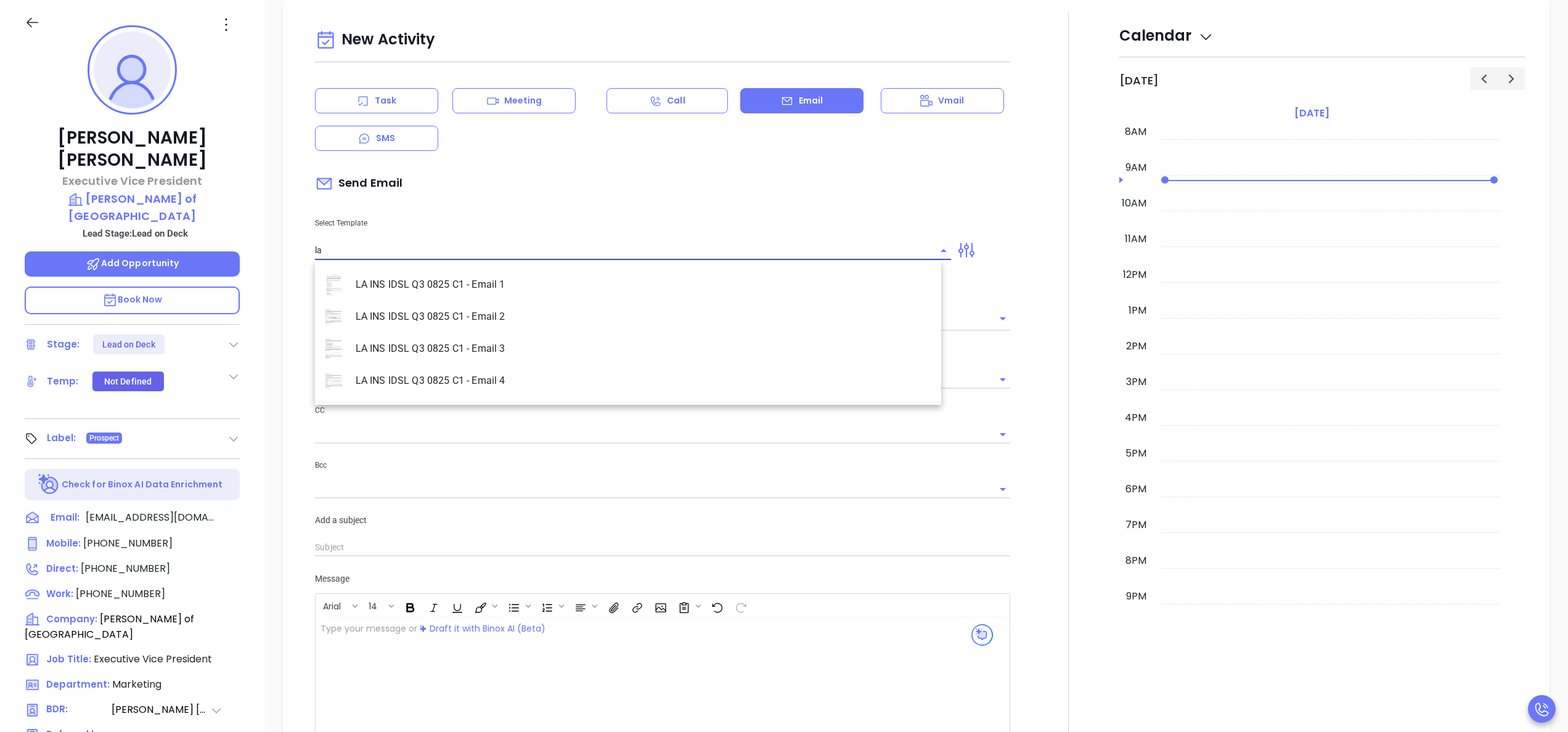
click at [424, 314] on li "LA INS IDSL Q3 0825 C1 - Email 2" at bounding box center [627, 317] width 626 height 32
type input "LA INS IDSL Q3 0825 C1 - Email 2"
type input "February is coming fast—will Cobbs Allen of New Orleans be compliant?"
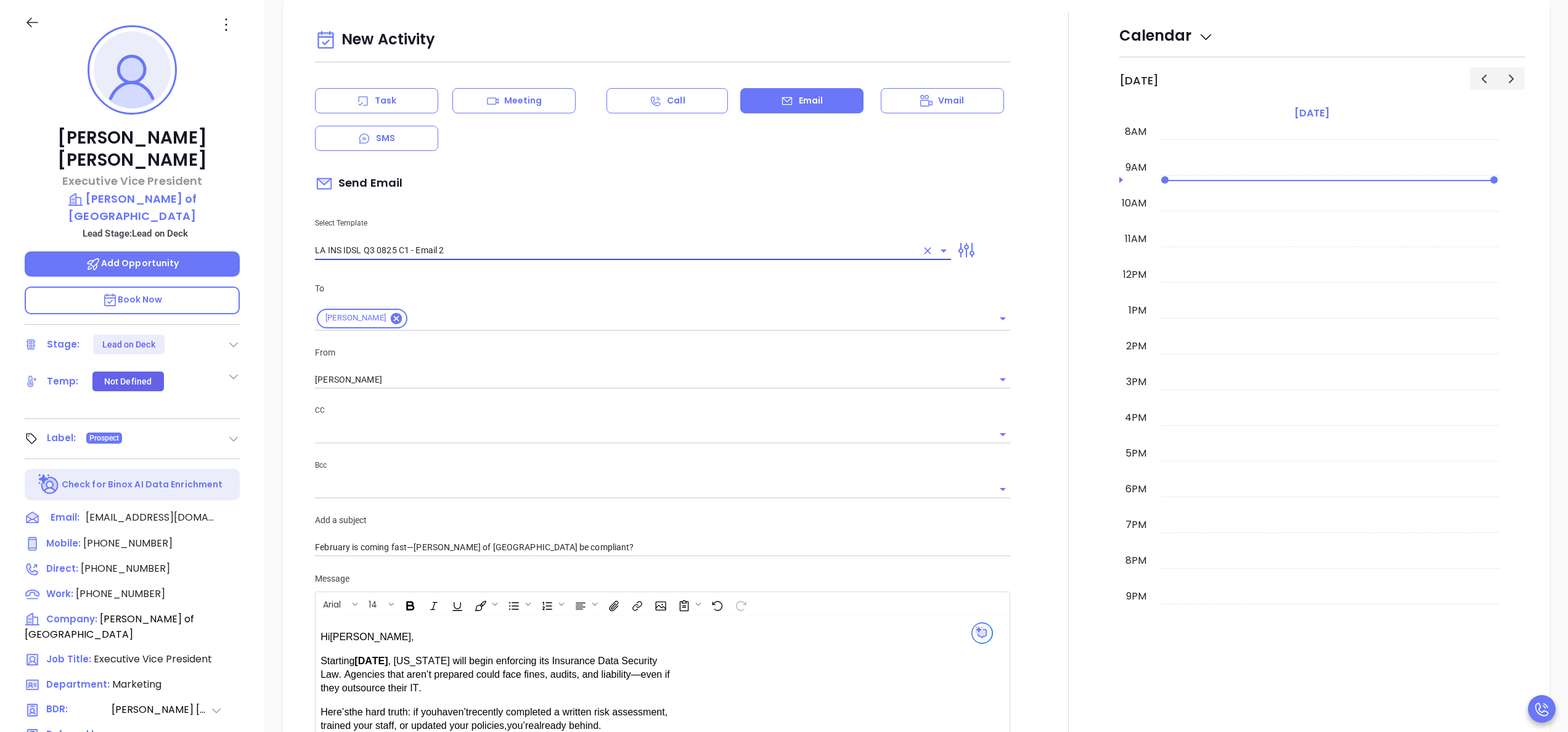
type input "LA INS IDSL Q3 0825 C1 - Email 2"
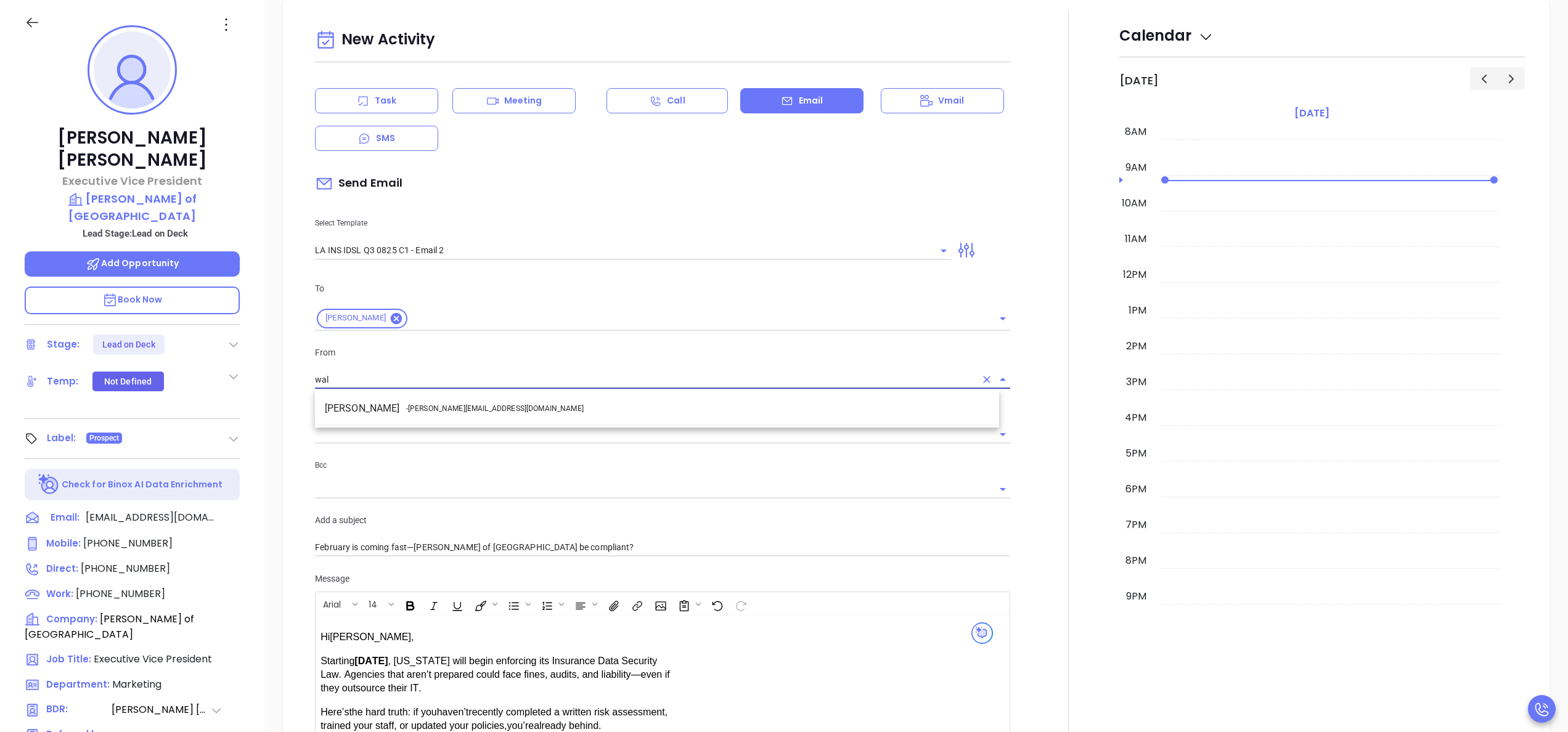
click at [439, 410] on span "- walter@motiva.net" at bounding box center [495, 409] width 177 height 11
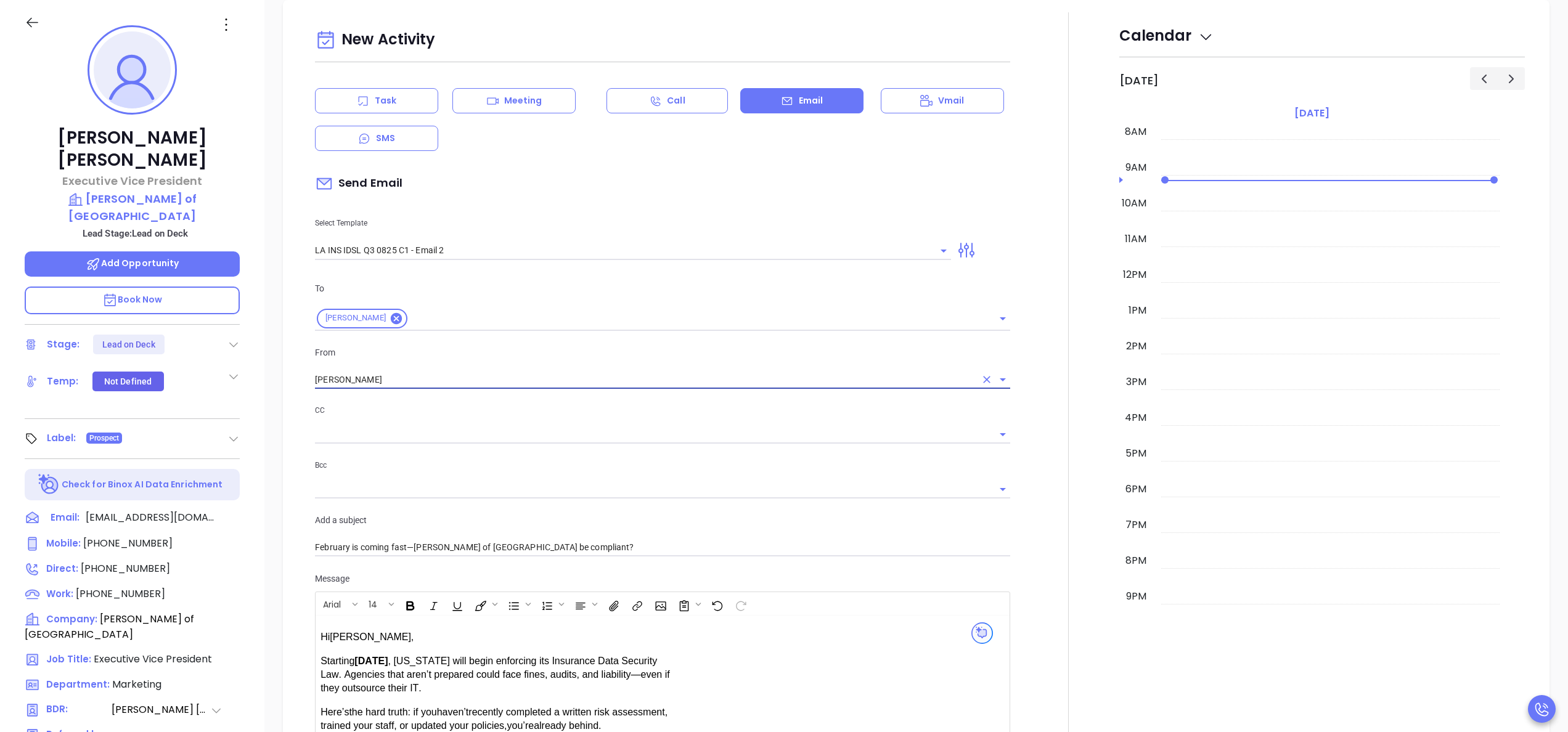
type input "Walter Contreras"
click at [1024, 516] on div at bounding box center [1069, 485] width 102 height 945
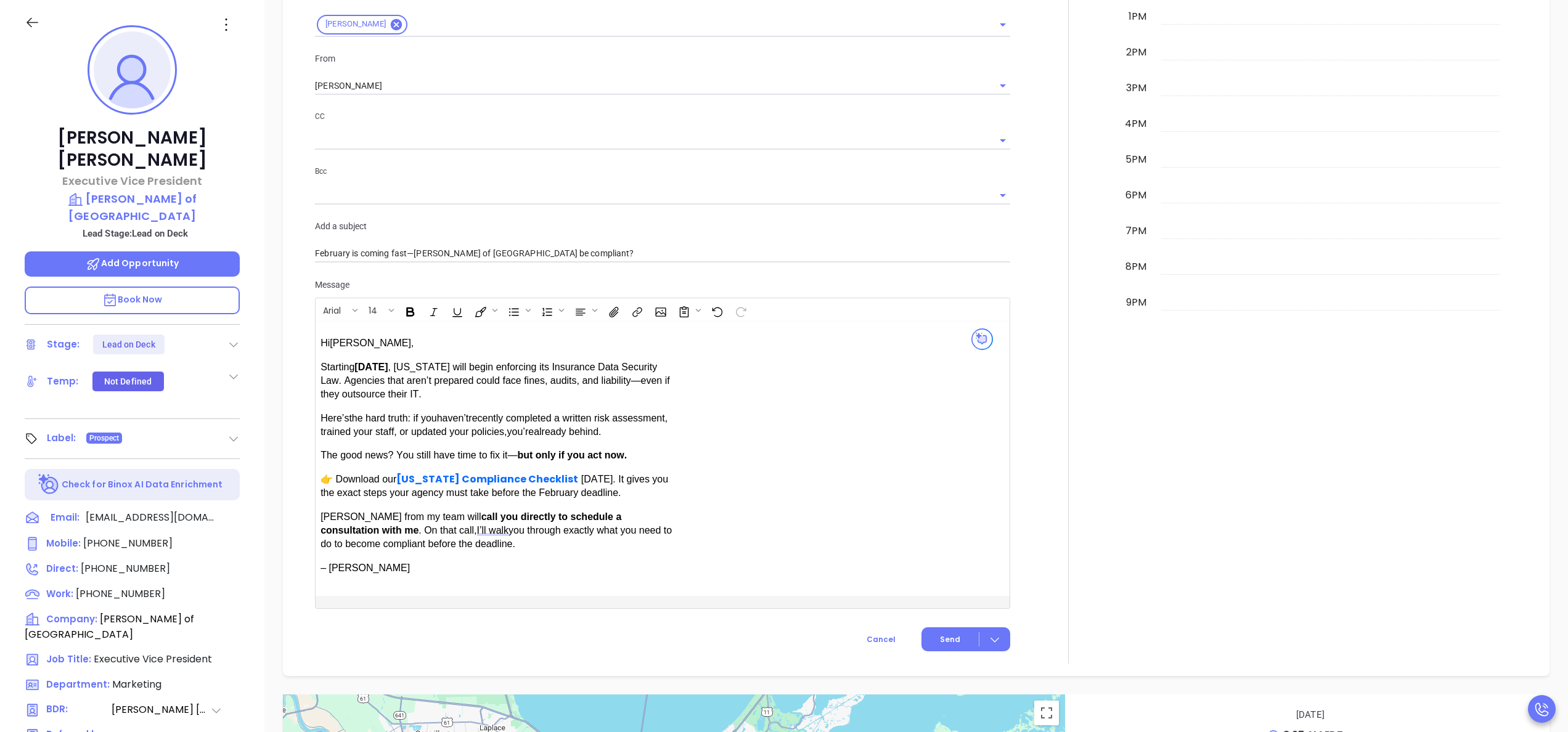
scroll to position [740, 0]
click at [940, 638] on span "Send" at bounding box center [950, 638] width 20 height 11
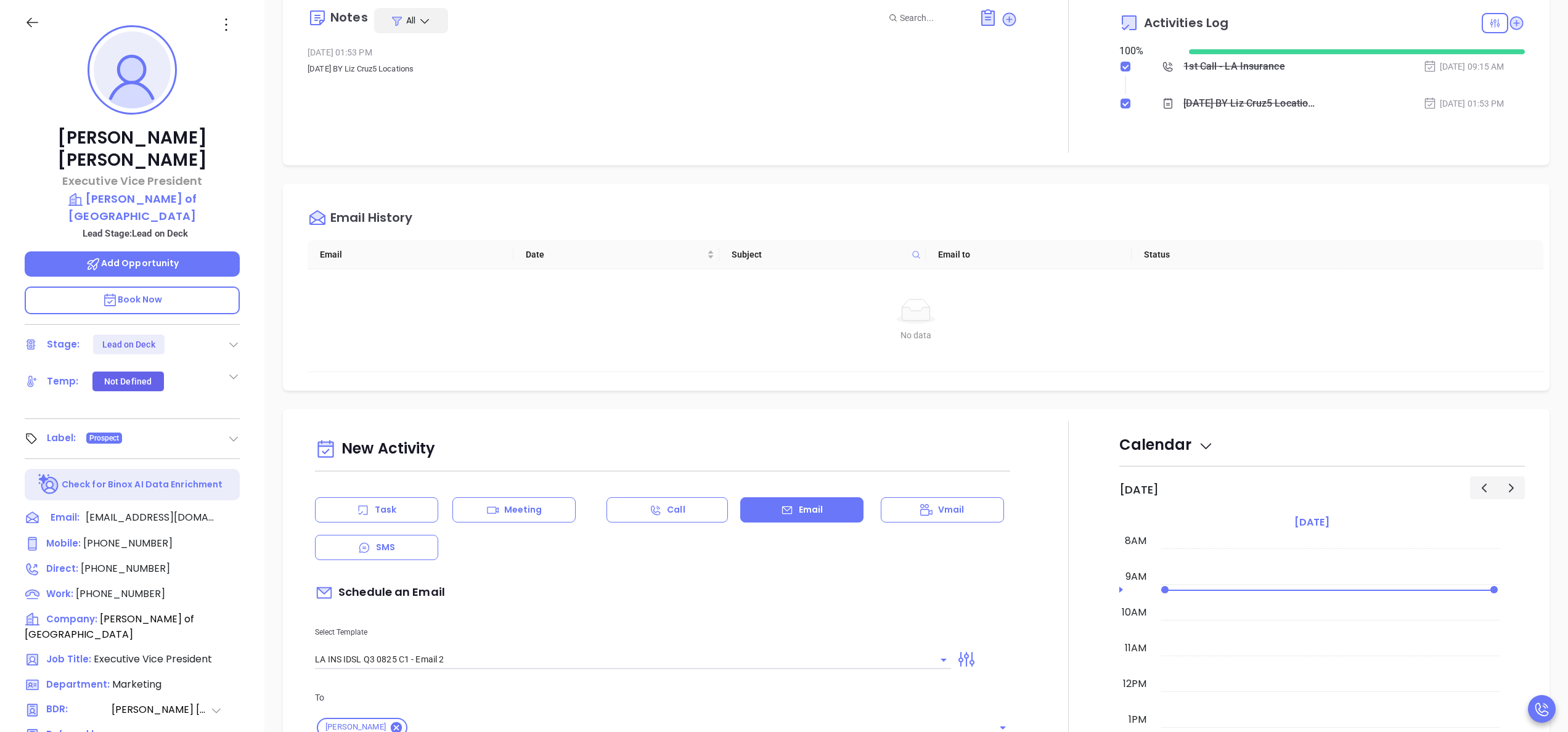
scroll to position [0, 0]
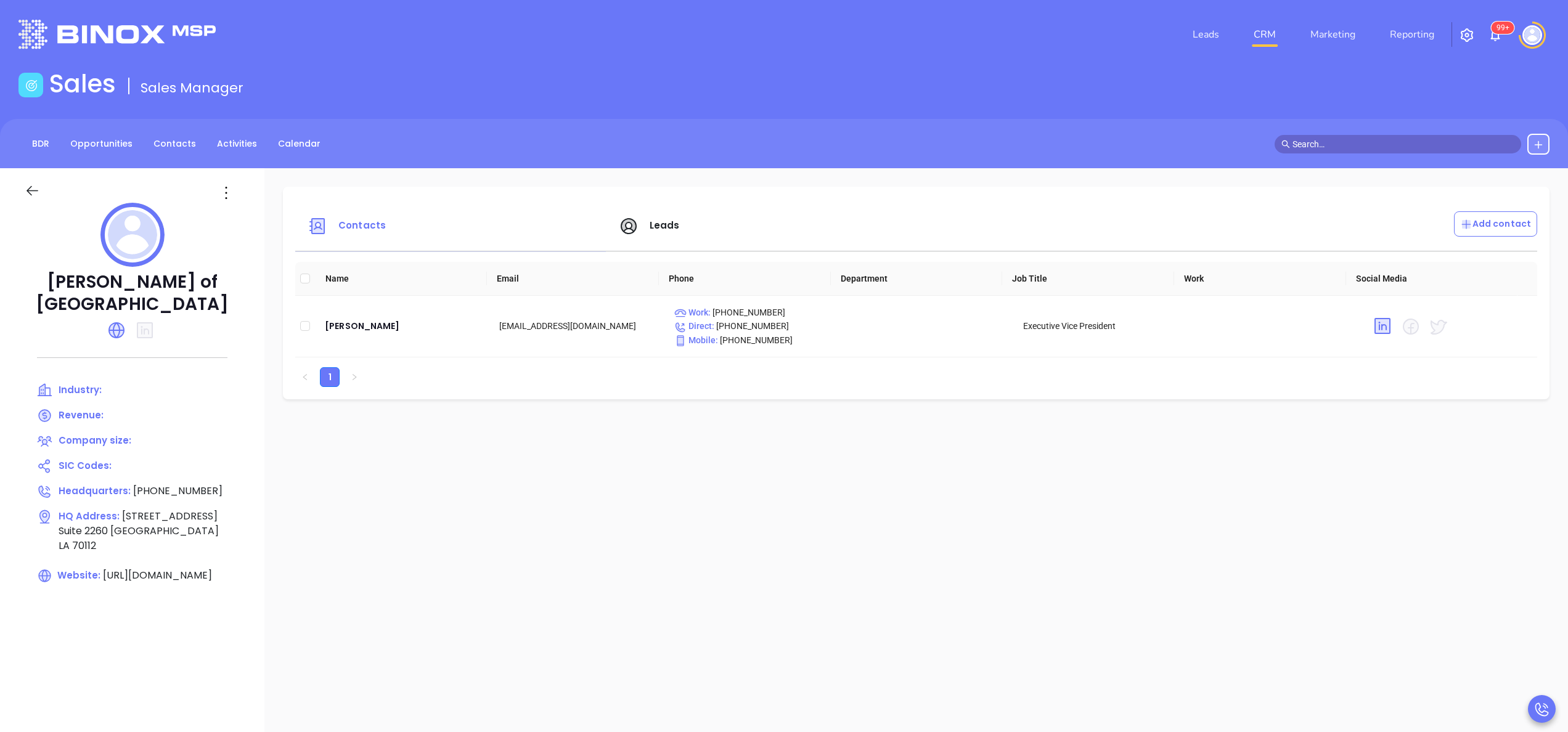
click at [117, 318] on div at bounding box center [132, 330] width 215 height 29
click at [117, 327] on icon at bounding box center [117, 330] width 15 height 15
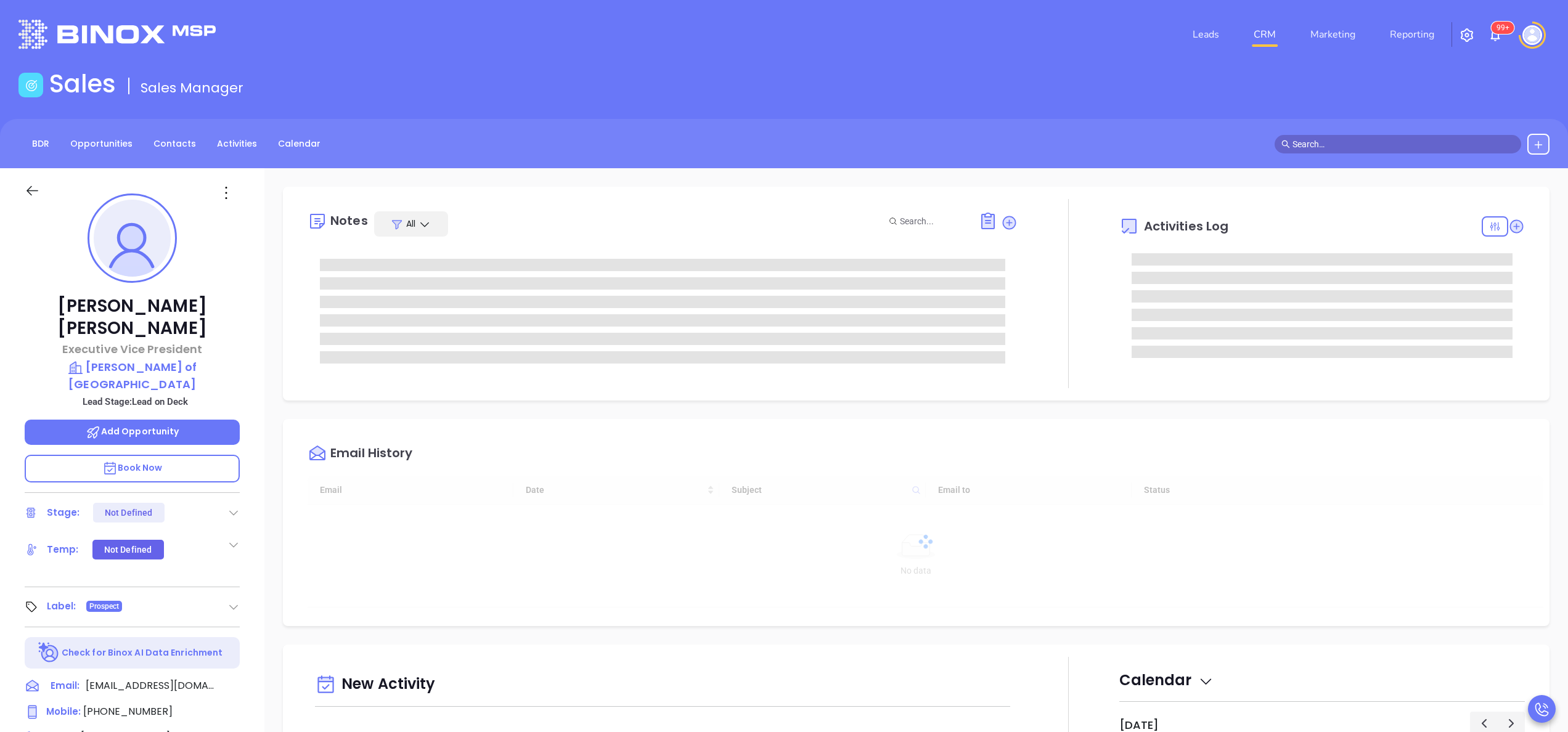
type input "[DATE]"
click at [1510, 225] on icon at bounding box center [1516, 226] width 12 height 12
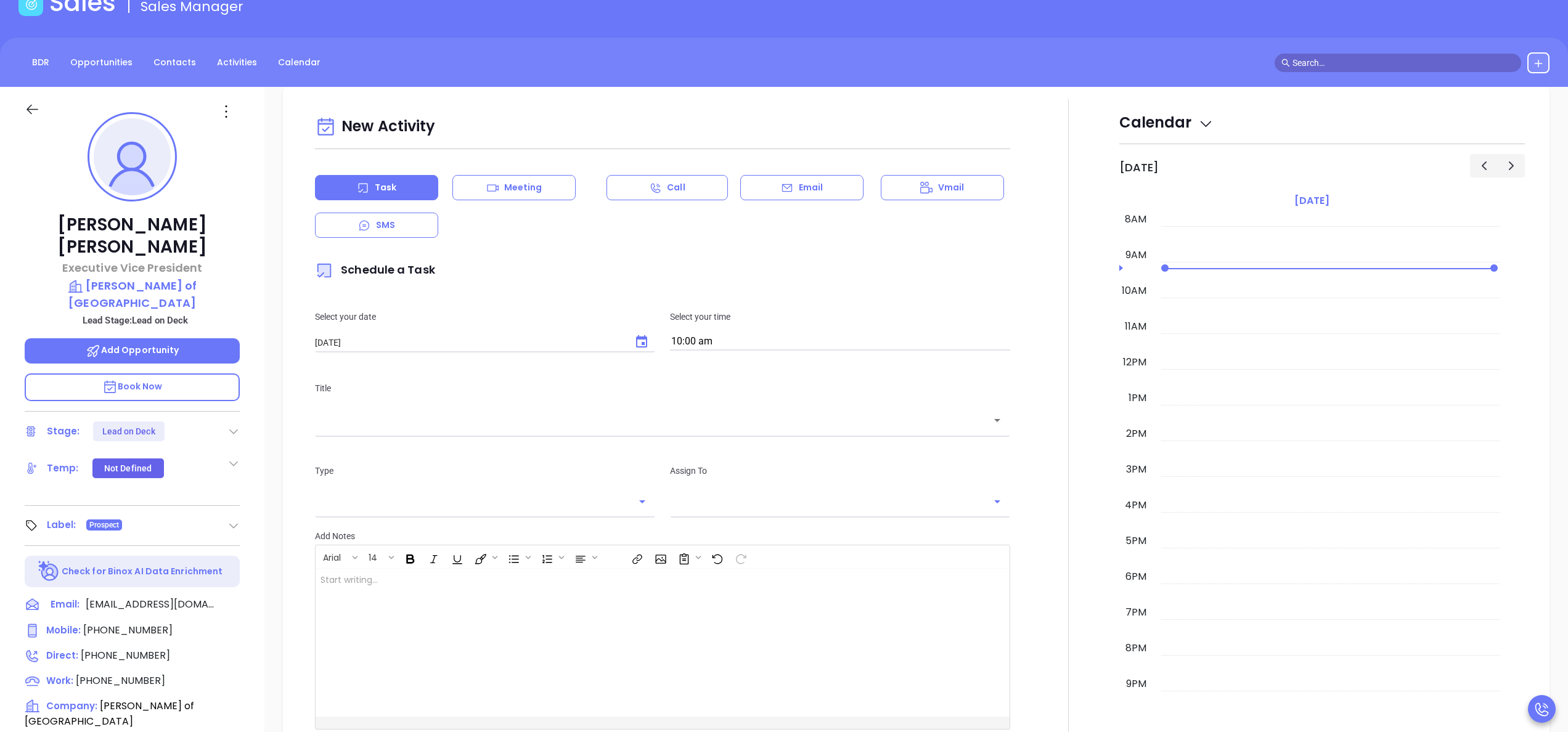
scroll to position [168, 0]
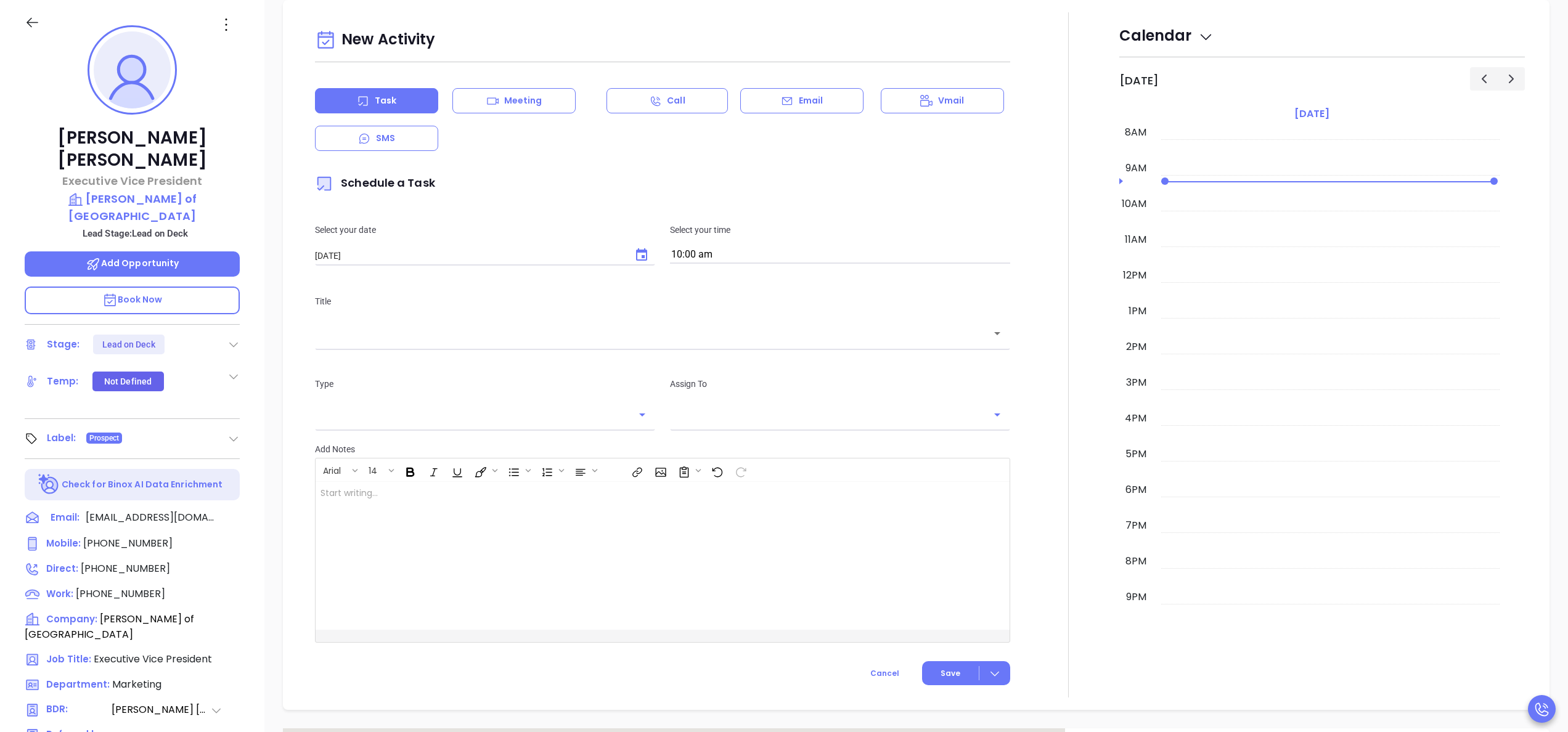
type input "Anabell Dominguez"
click at [767, 256] on input "10:00 am" at bounding box center [841, 255] width 340 height 17
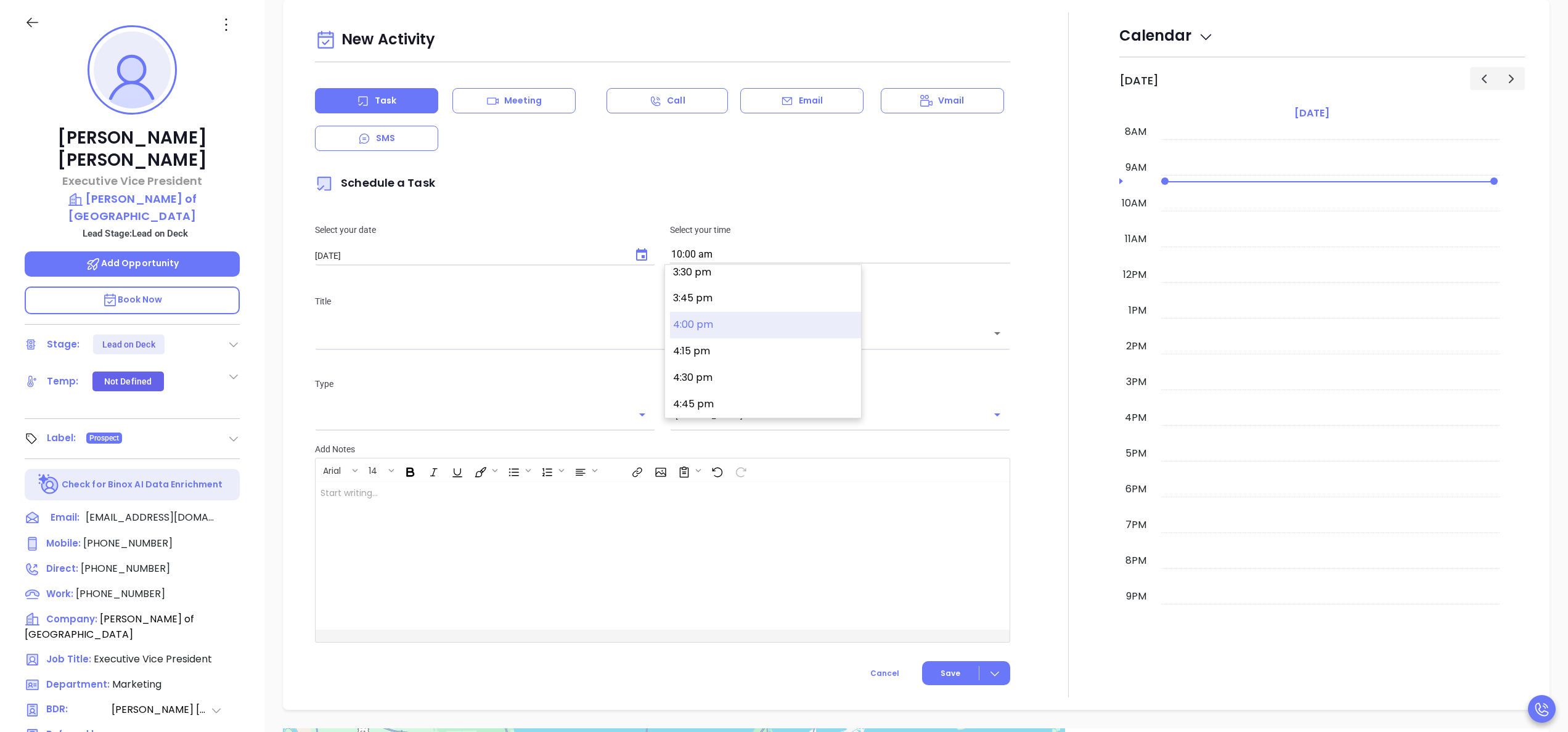
scroll to position [1668, 0]
click at [709, 295] on button "4:00 pm" at bounding box center [765, 298] width 191 height 26
type input "4:00 pm"
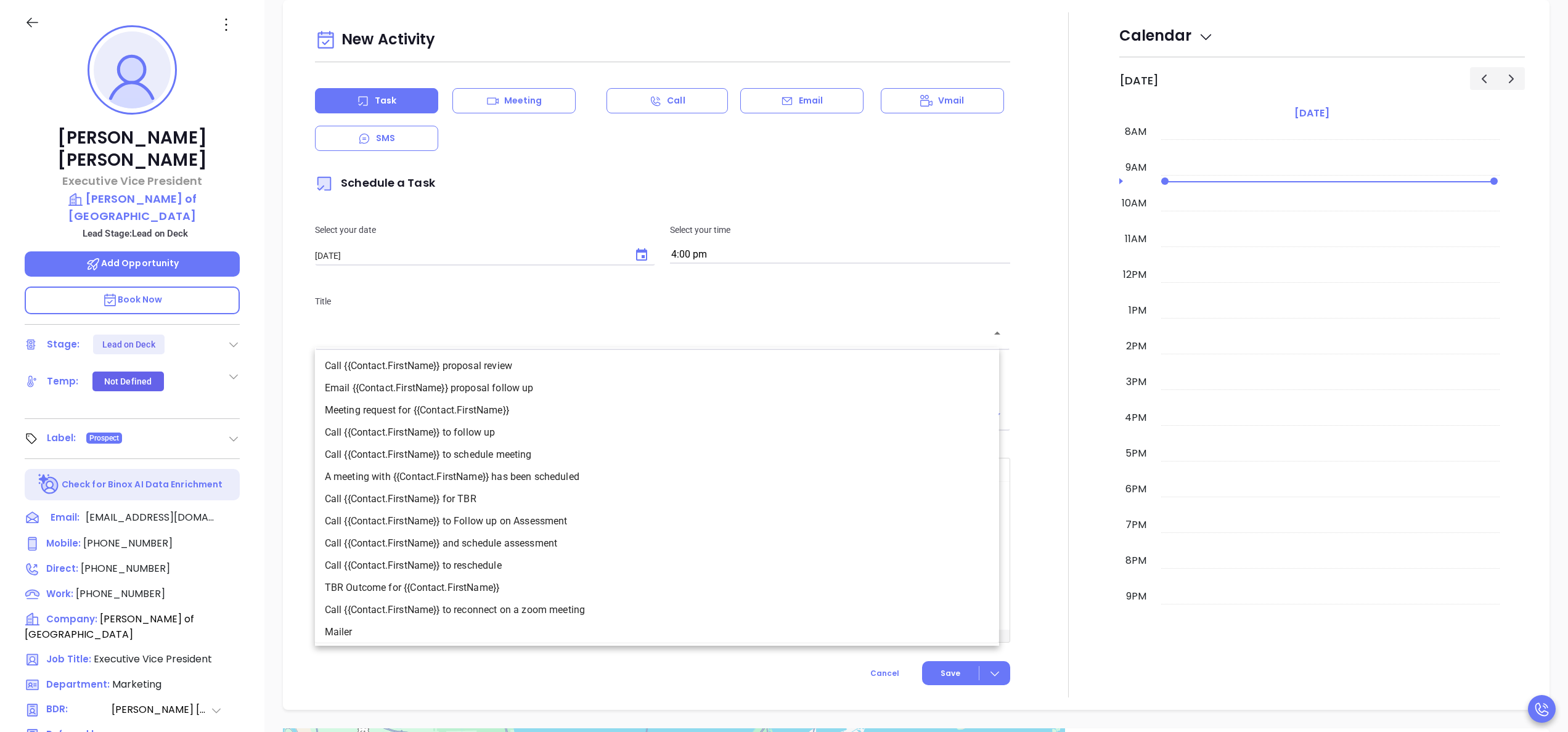
click at [688, 338] on input "text" at bounding box center [653, 334] width 666 height 14
click at [559, 439] on li "Call {{Contact.FirstName}} to follow up" at bounding box center [657, 432] width 684 height 22
type input "Call Bruce to follow up"
type input "Call"
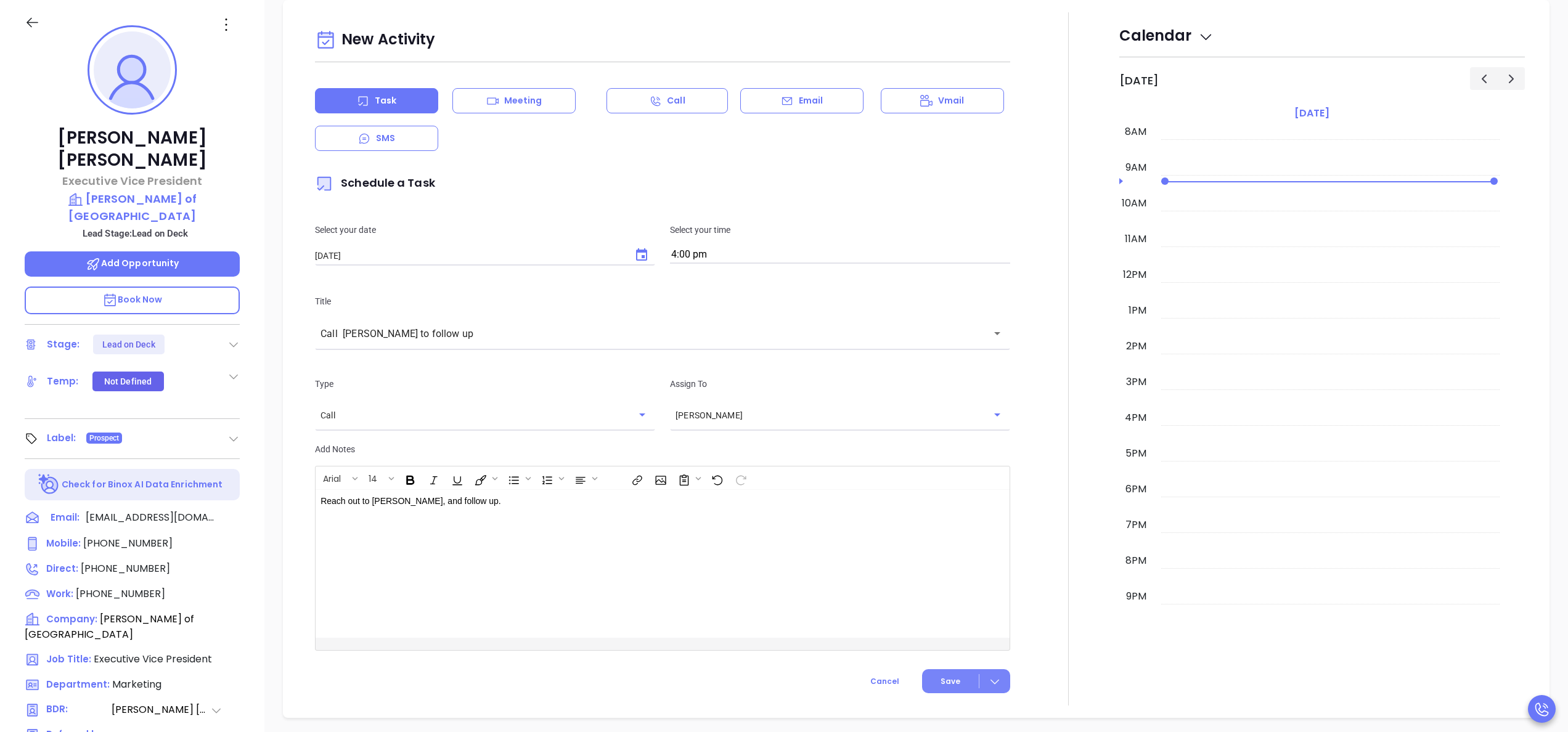
click at [942, 690] on button "Save" at bounding box center [966, 681] width 88 height 24
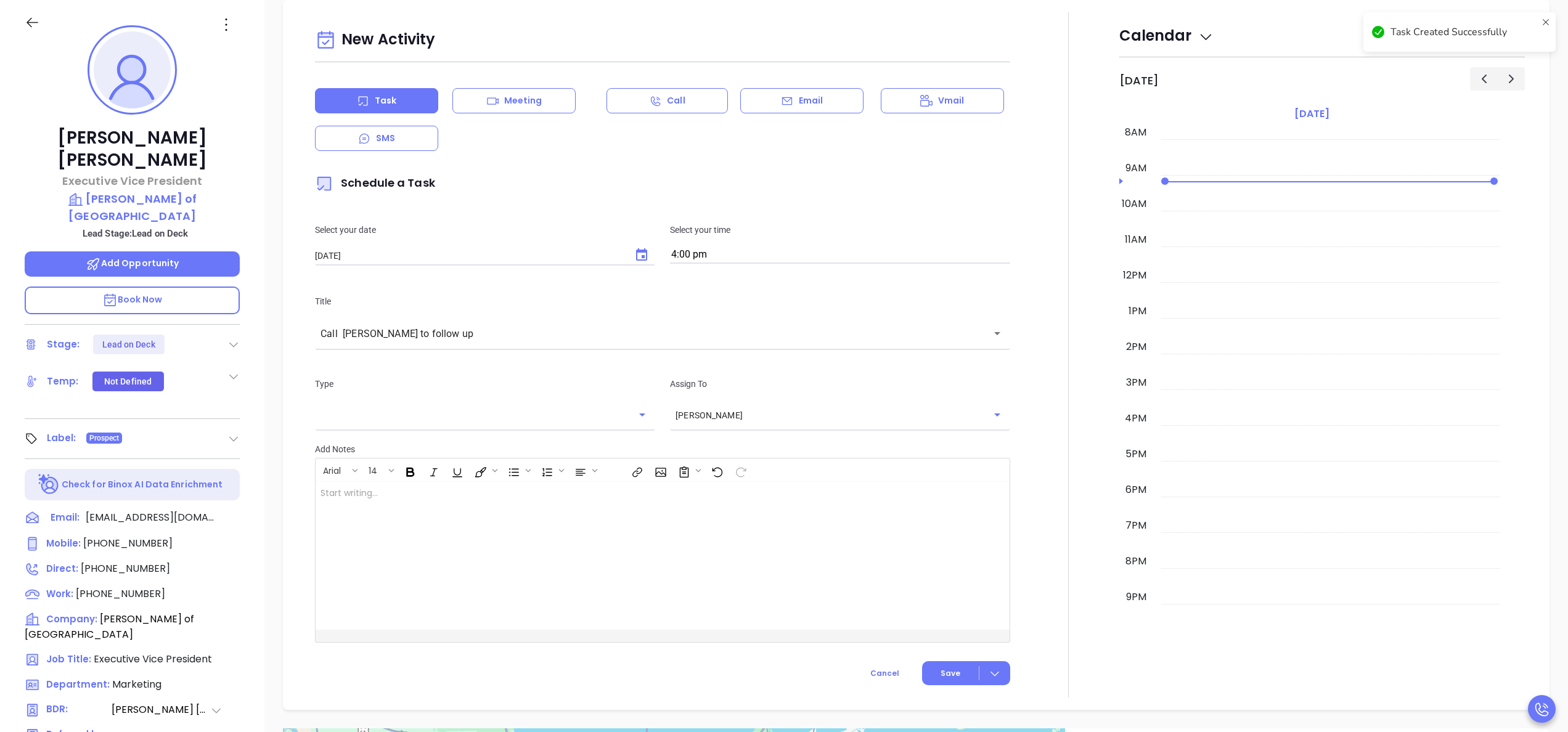
click at [1072, 398] on div at bounding box center [1069, 355] width 102 height 685
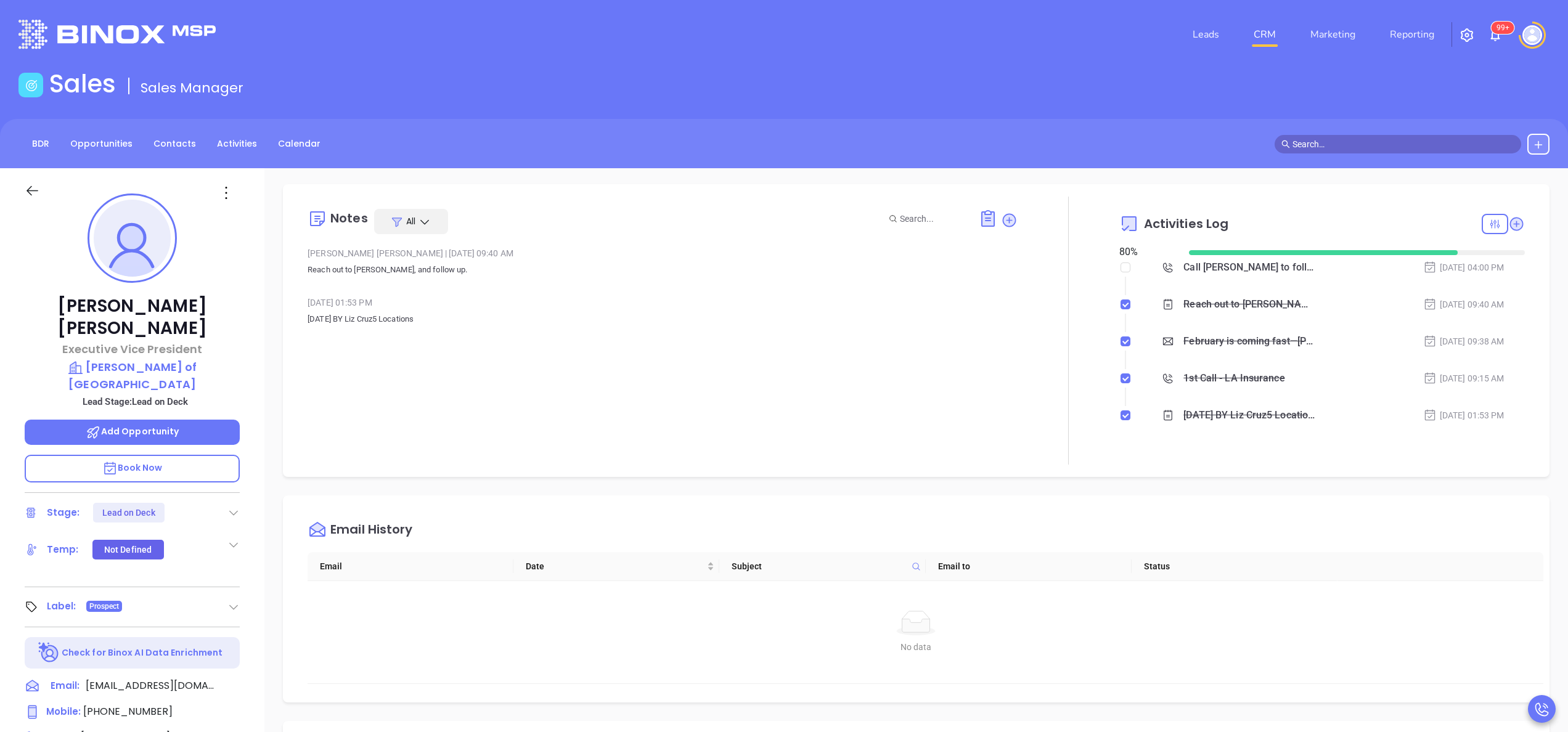
scroll to position [0, 0]
click at [1426, 274] on div "Sep 20, 2025 | 04:00 PM" at bounding box center [1464, 269] width 82 height 14
click at [1419, 259] on div at bounding box center [1357, 254] width 336 height 14
click at [1243, 266] on div "Call Bruce to follow up - Bruce Denson" at bounding box center [1249, 269] width 132 height 19
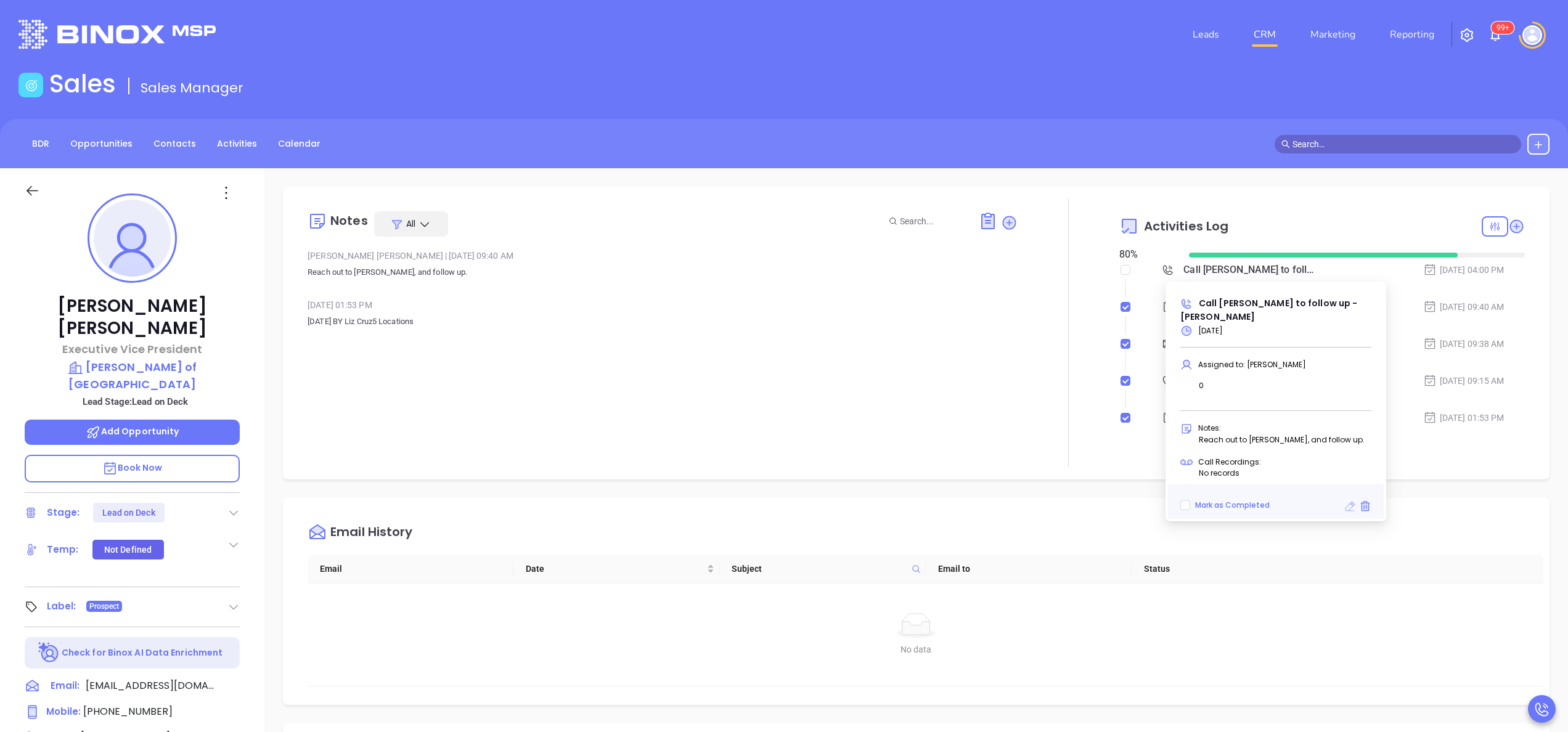
click at [1348, 501] on icon at bounding box center [1351, 506] width 10 height 10
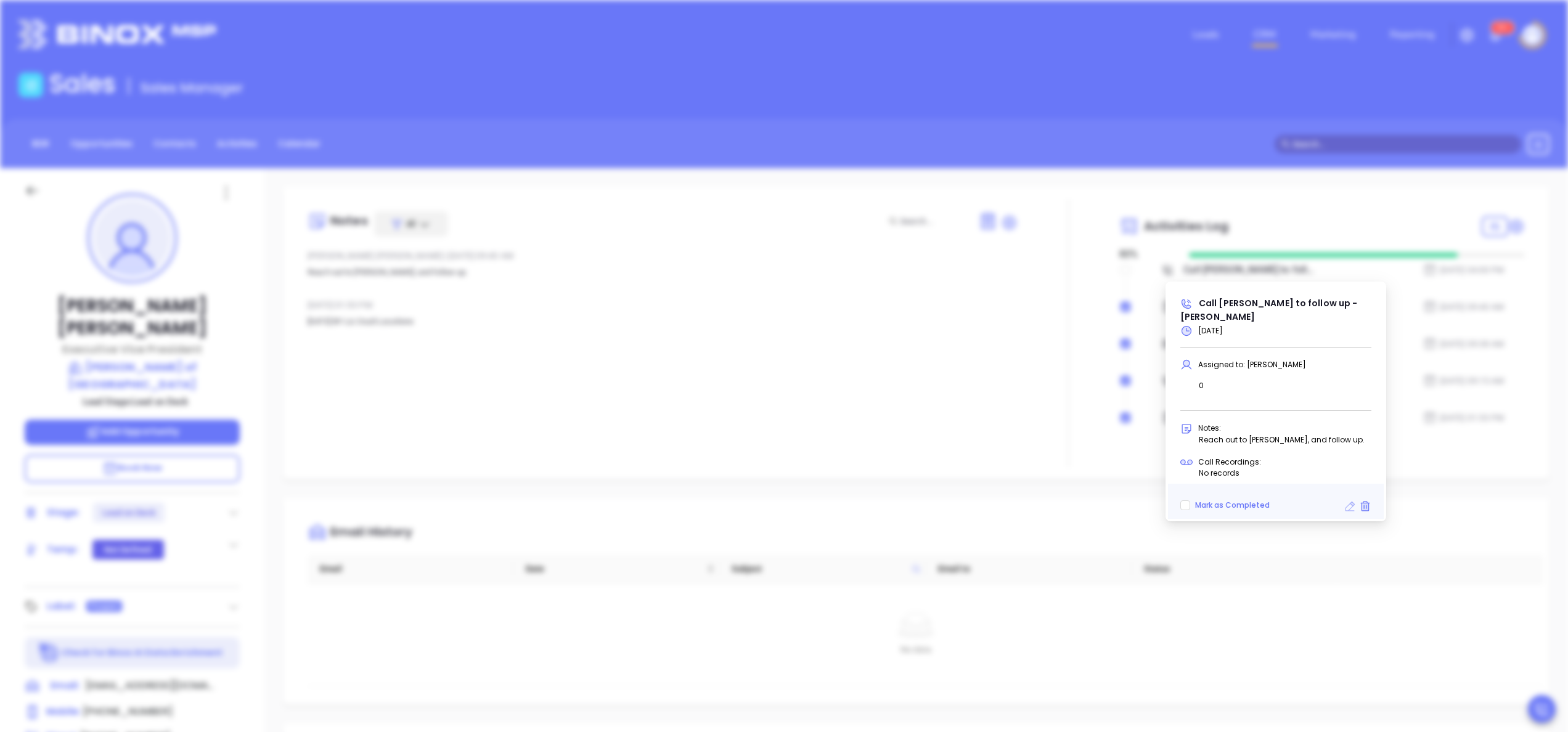
scroll to position [287, 0]
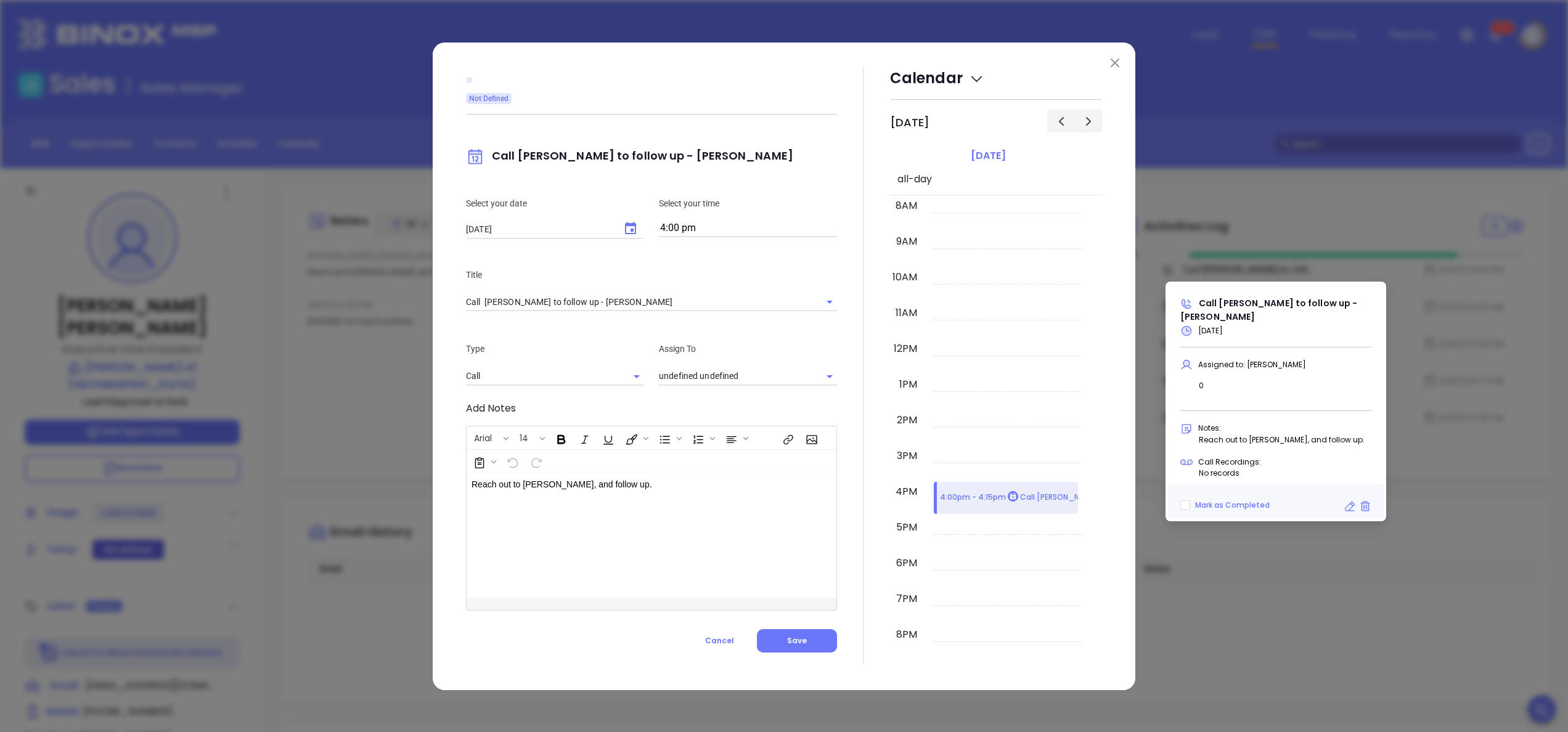
type input "[PERSON_NAME]"
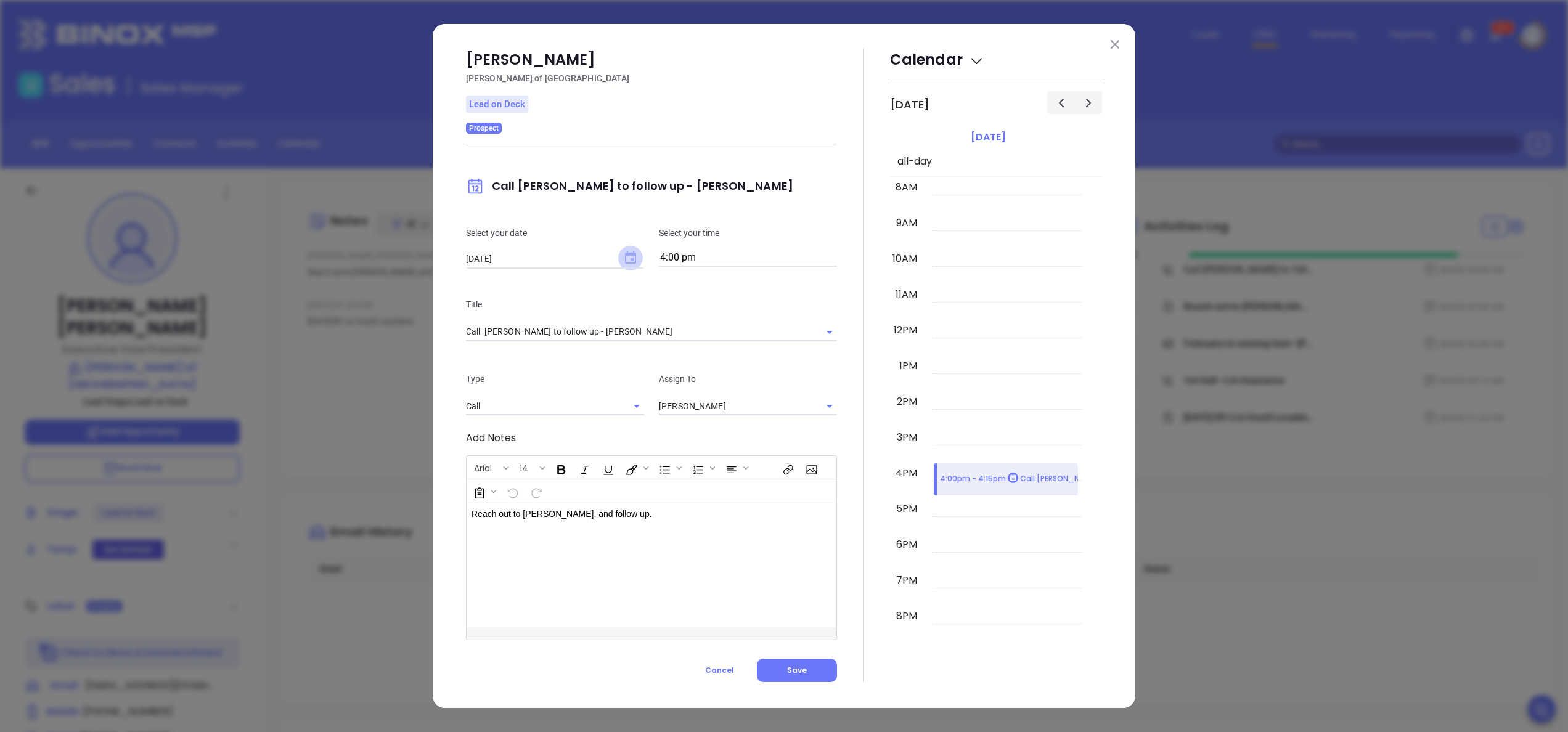
click at [627, 254] on icon "Choose date, selected date is Sep 20, 2025" at bounding box center [631, 257] width 11 height 12
click at [612, 385] on button "19" at bounding box center [614, 382] width 22 height 22
type input "09/19/2025"
click at [852, 452] on div at bounding box center [863, 365] width 53 height 633
click at [790, 671] on span "Save" at bounding box center [797, 670] width 20 height 11
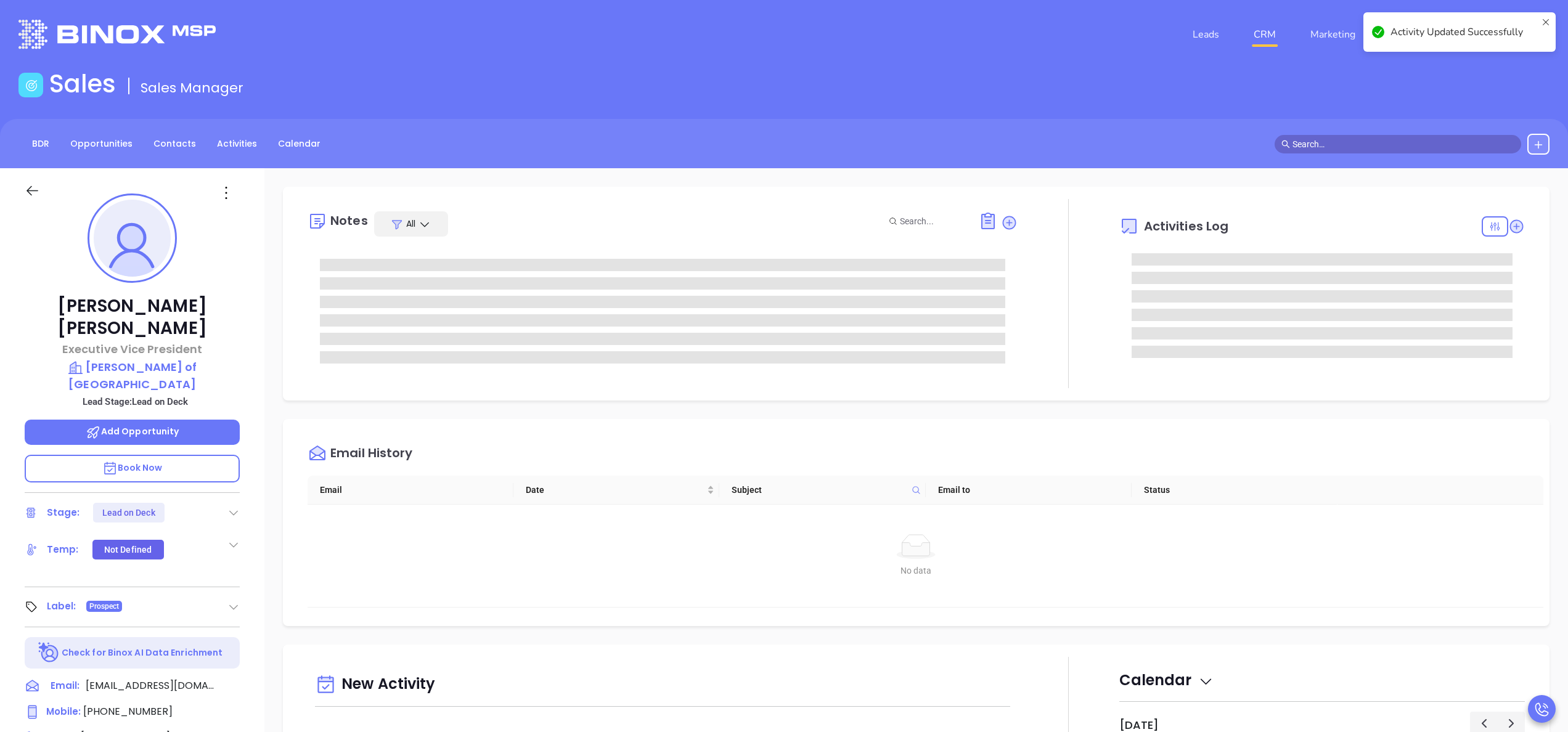
click at [790, 671] on div "New Activity" at bounding box center [662, 685] width 695 height 31
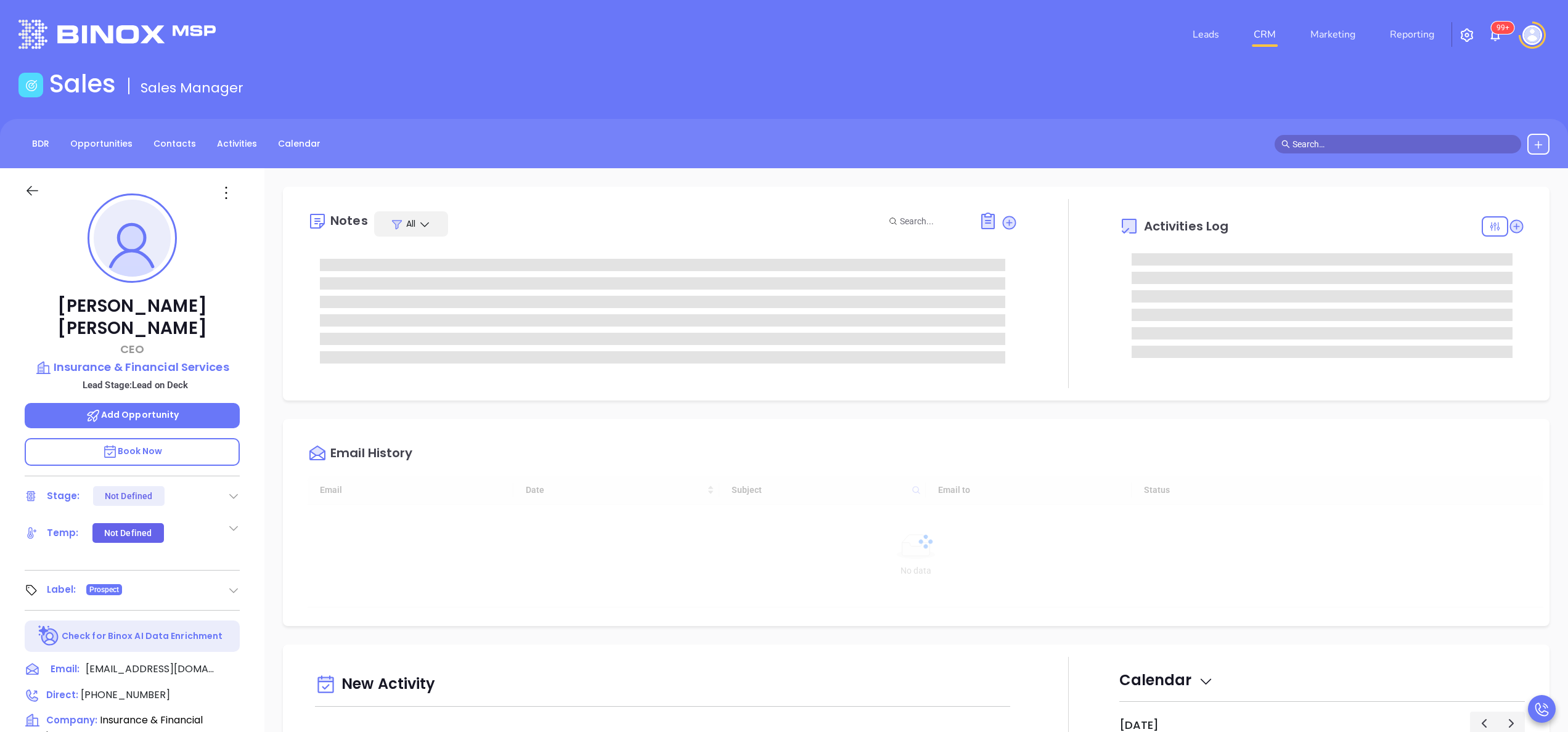
type input "[DATE]"
type input "Anabell Dominguez"
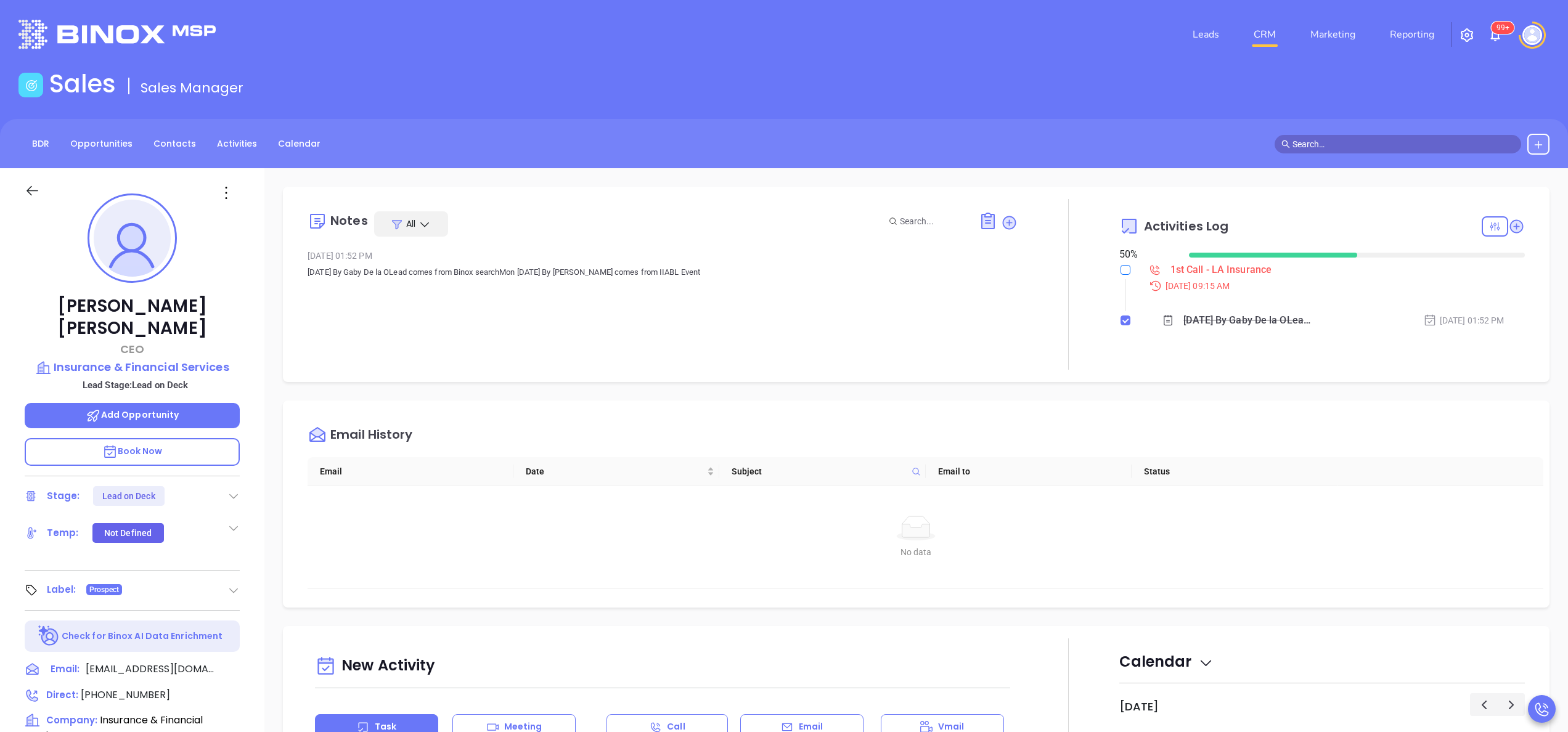
click at [1121, 267] on input "checkbox" at bounding box center [1126, 270] width 10 height 10
checkbox input "true"
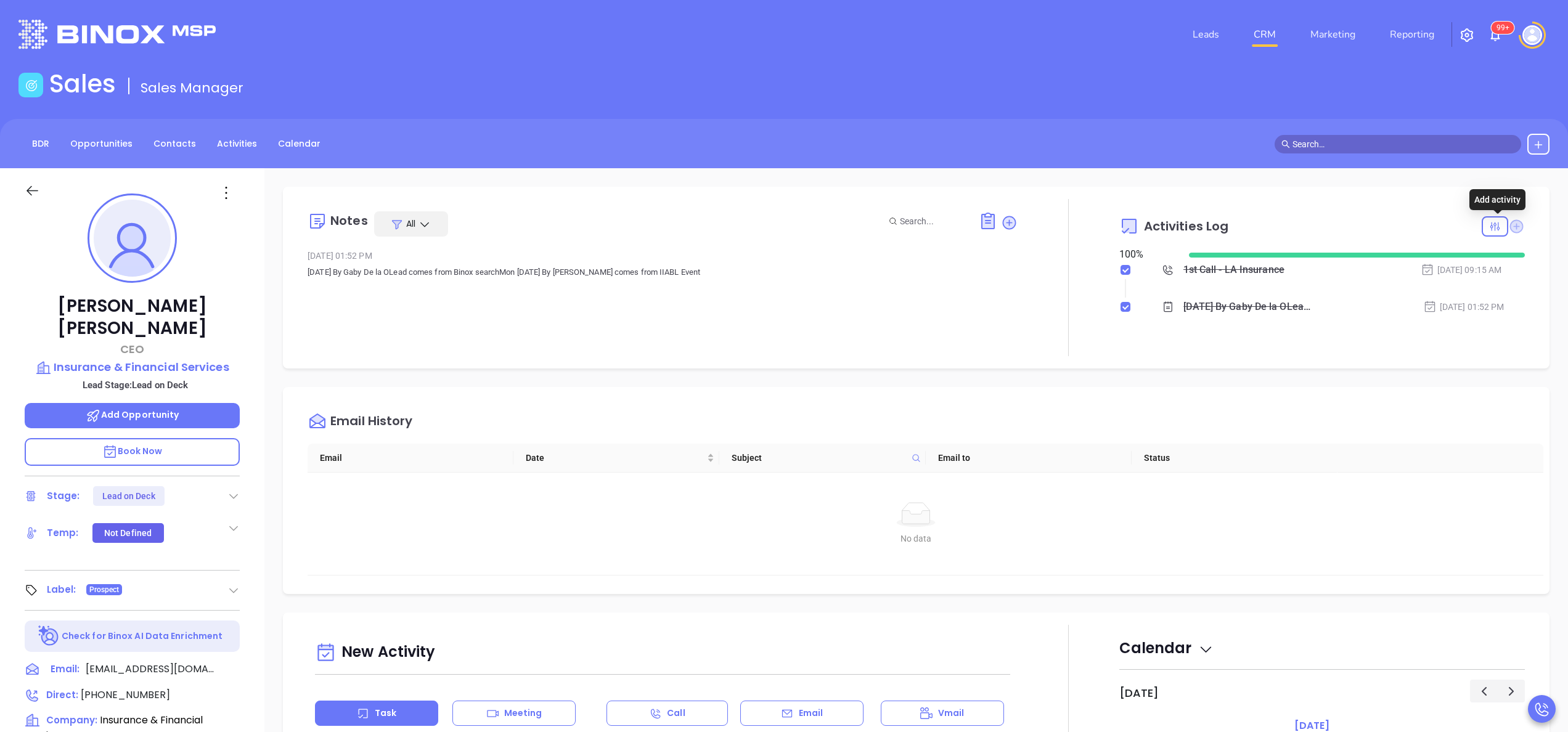
click at [1510, 220] on icon at bounding box center [1516, 226] width 14 height 14
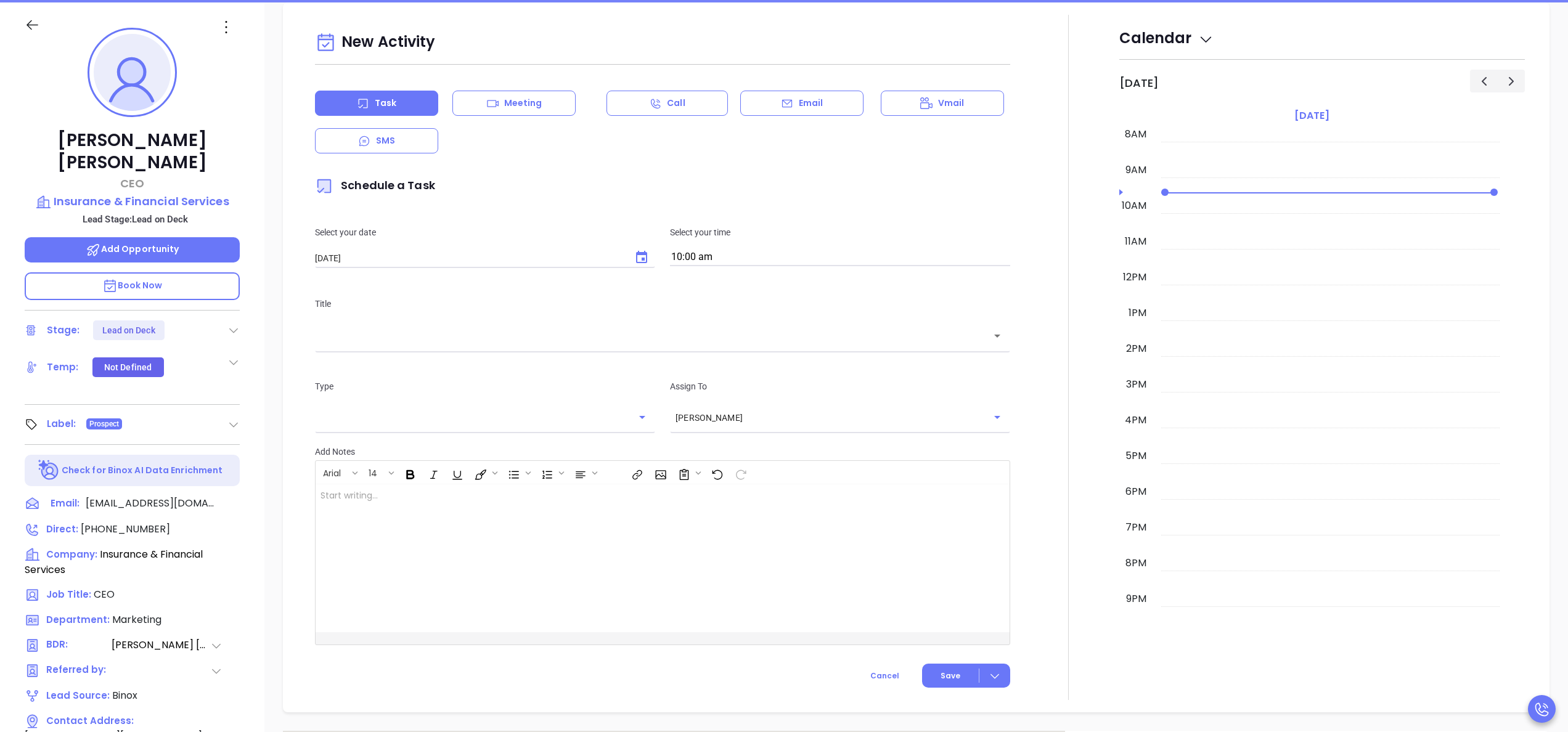
scroll to position [168, 0]
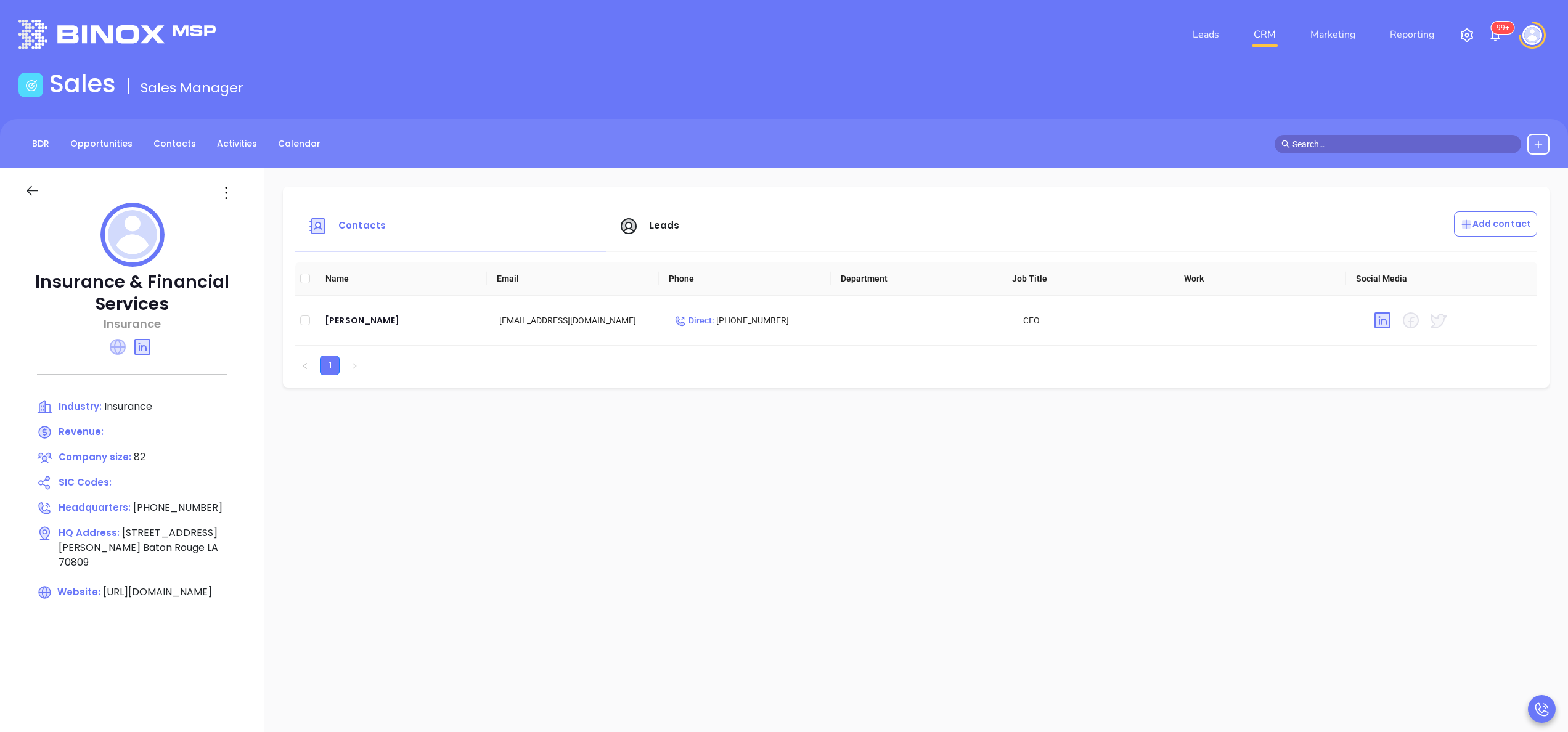
click at [117, 354] on icon at bounding box center [117, 347] width 16 height 16
drag, startPoint x: 198, startPoint y: 305, endPoint x: 36, endPoint y: 285, distance: 163.2
click at [36, 285] on p "Insurance & Financial Services" at bounding box center [132, 293] width 215 height 44
copy p "Insurance & Financial Services"
drag, startPoint x: 206, startPoint y: 547, endPoint x: 118, endPoint y: 526, distance: 90.5
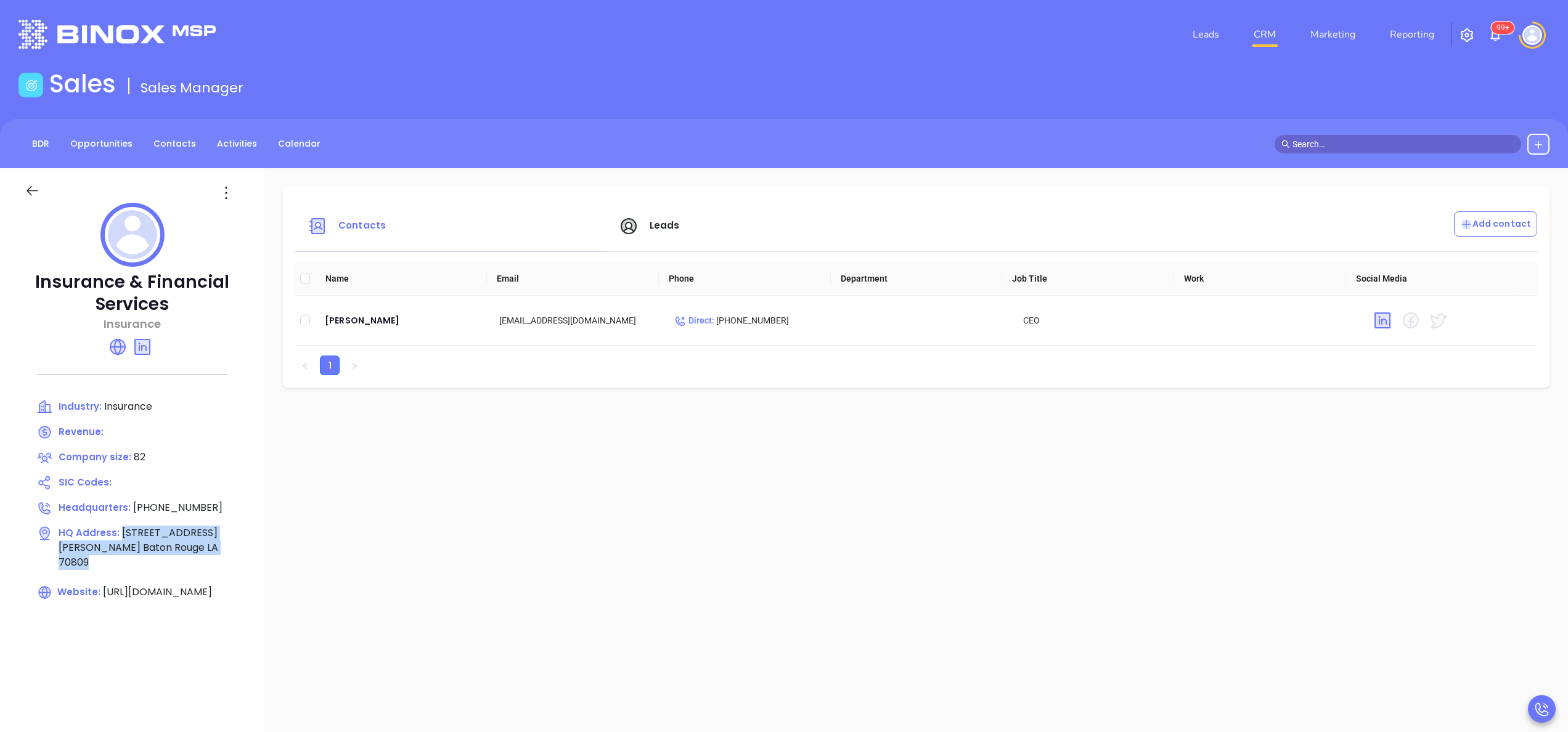
click at [118, 526] on div "HQ Address: [STREET_ADDRESS][PERSON_NAME]" at bounding box center [143, 548] width 169 height 44
copy span "[STREET_ADDRESS][PERSON_NAME]"
click at [225, 196] on icon at bounding box center [226, 193] width 20 height 20
click at [243, 222] on div "Edit" at bounding box center [282, 217] width 112 height 14
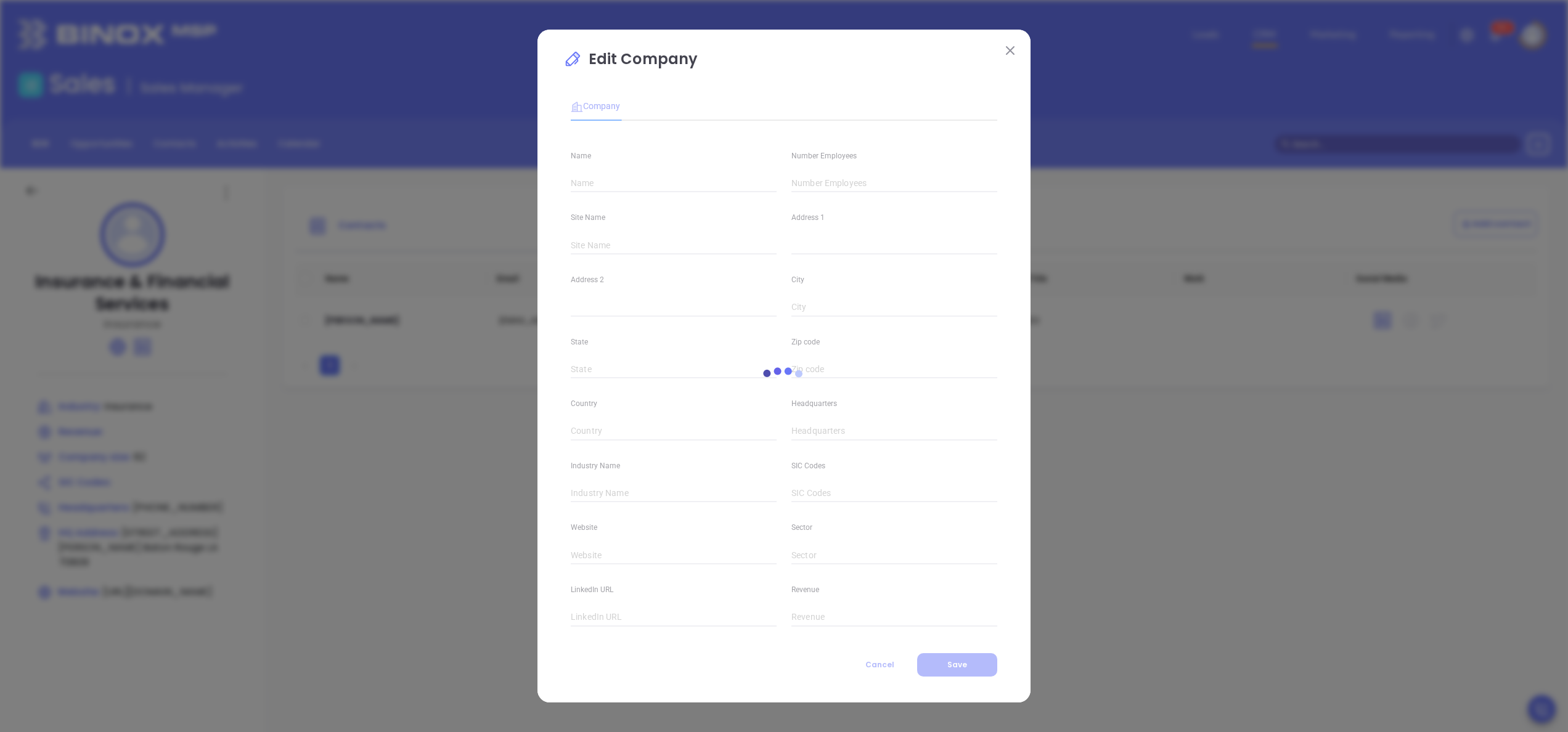
type input "Insurance & Financial Services"
type input "82"
type input "[PHONE_NUMBER]"
type input "Insurance"
type input "[URL][DOMAIN_NAME]"
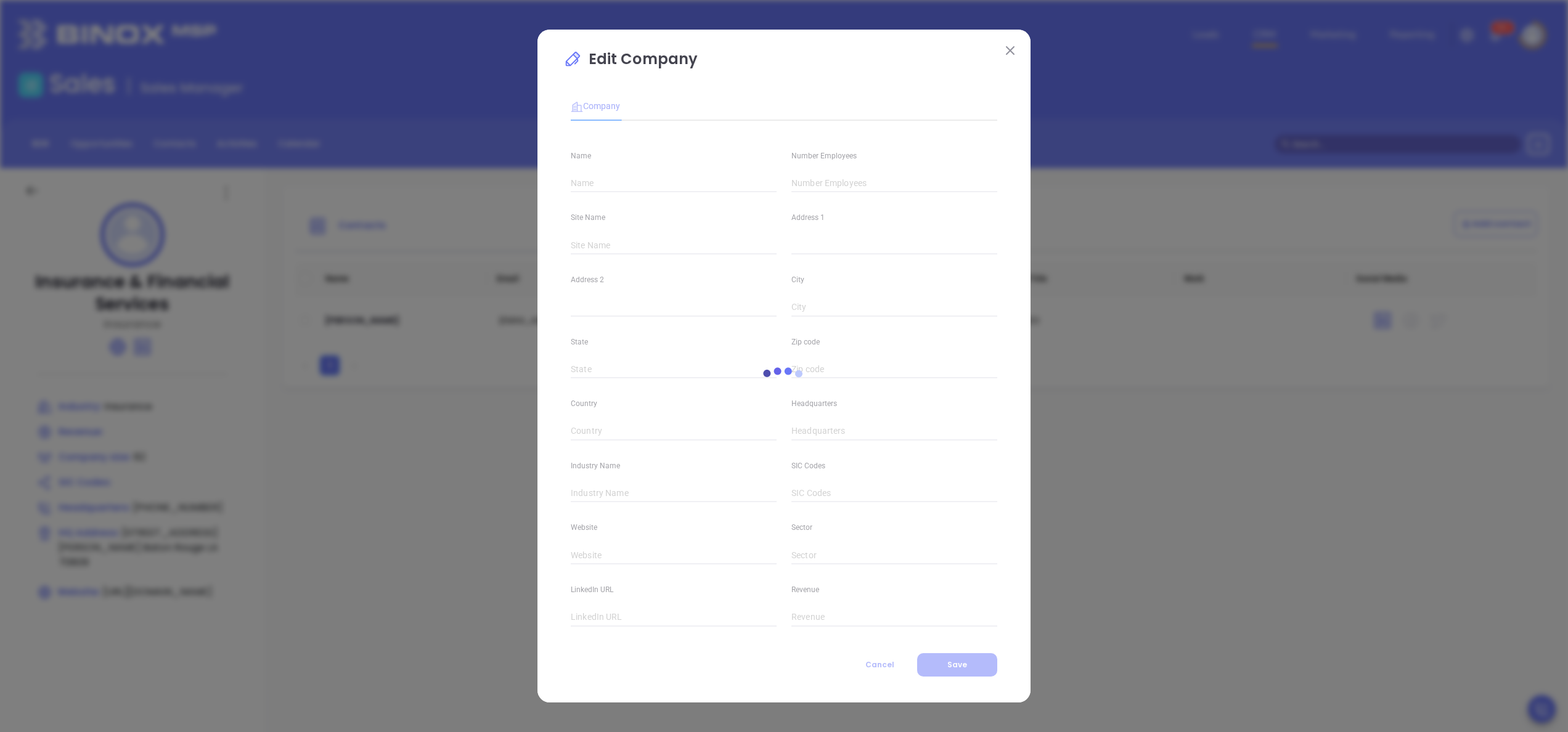
type input "[DOMAIN_NAME][URL]"
drag, startPoint x: 712, startPoint y: 179, endPoint x: 530, endPoint y: 170, distance: 182.2
click at [530, 170] on div "Edit Company Company Name Insurance & Financial Services Number Employees 82 Si…" at bounding box center [784, 366] width 1568 height 732
type input "a"
drag, startPoint x: 644, startPoint y: 180, endPoint x: 540, endPoint y: 164, distance: 105.2
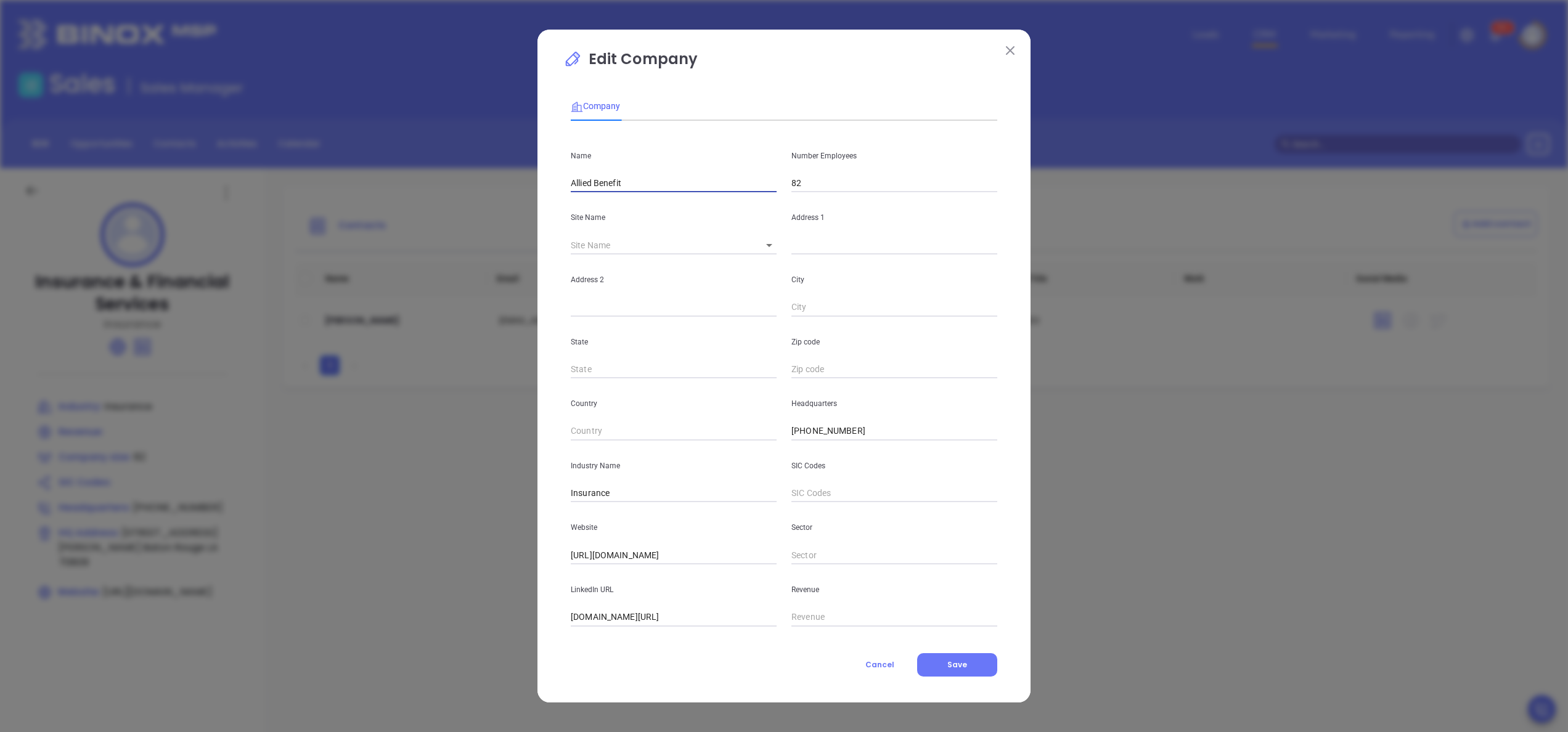
click at [540, 164] on div "Edit Company Company Name Allied Benefit Number Employees 82 Site Name ​ Addres…" at bounding box center [783, 365] width 493 height 672
paste input "allied benefit solutions"
click at [540, 164] on div "Edit Company Company Name allied benefit solutions Number Employees 82 Site Nam…" at bounding box center [783, 365] width 493 height 672
click at [588, 172] on div "Name allied benefit solutions" at bounding box center [674, 162] width 220 height 62
click at [588, 180] on input "allied benefit solutions" at bounding box center [674, 184] width 206 height 19
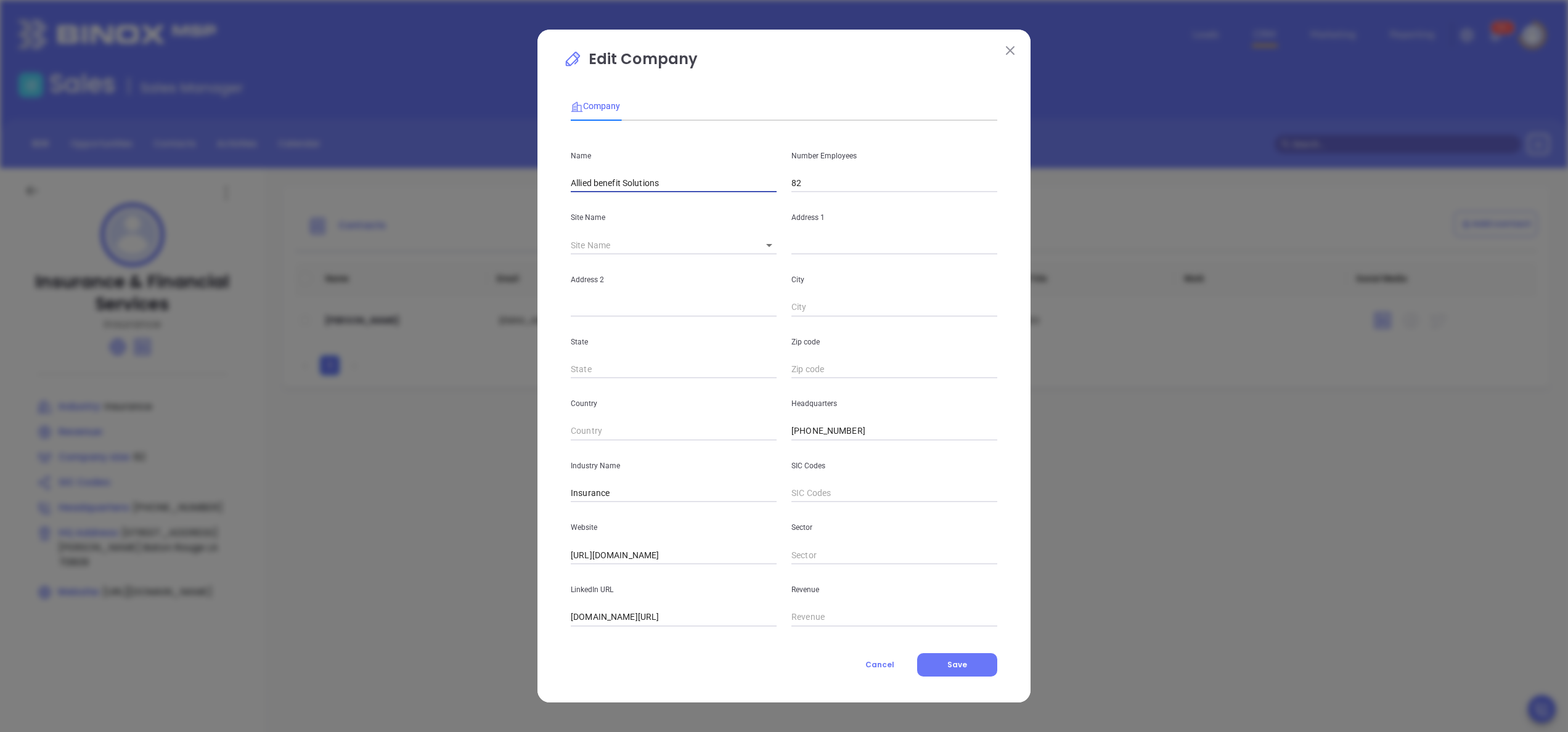
click at [599, 180] on input "Allied benefit Solutions" at bounding box center [674, 184] width 206 height 19
type input "Allied Benefit Solutions"
click at [816, 61] on p "Edit Company" at bounding box center [784, 62] width 441 height 29
click at [943, 676] on div "Edit Company Company Name Allied Benefit Solutions Number Employees 82 Site Nam…" at bounding box center [783, 365] width 493 height 672
click at [973, 653] on button "Save" at bounding box center [957, 664] width 80 height 24
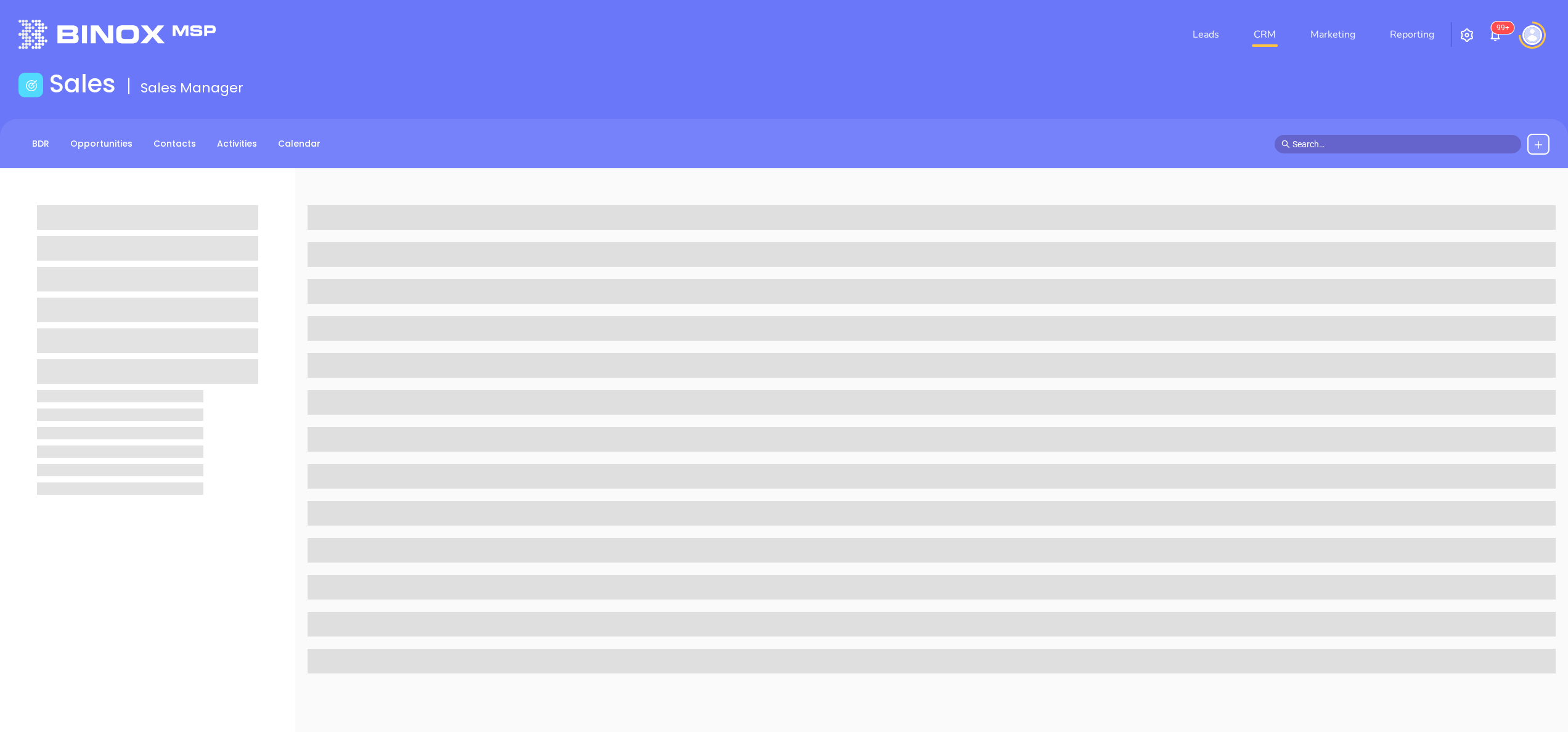
scroll to position [168, 0]
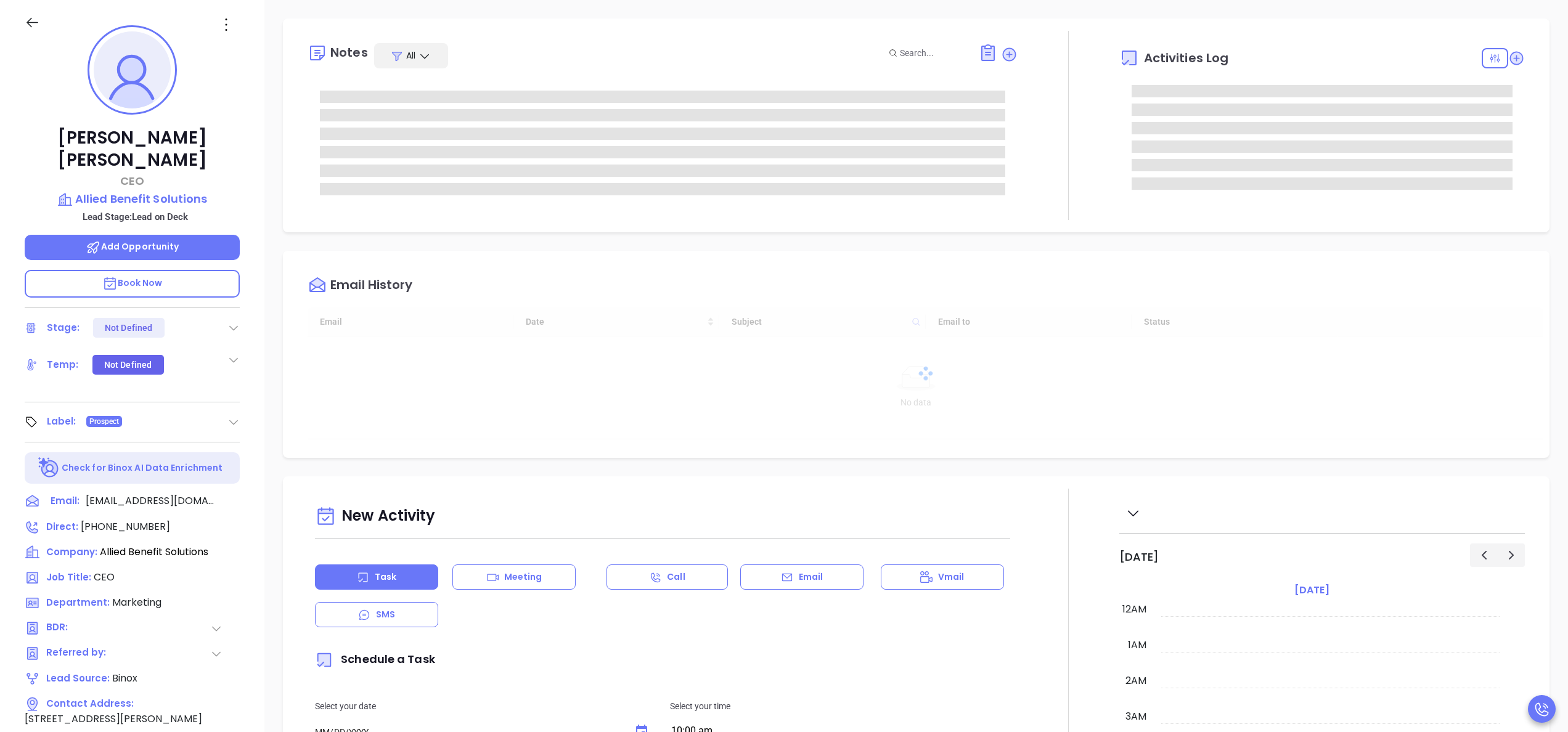
type input "09/20/2025"
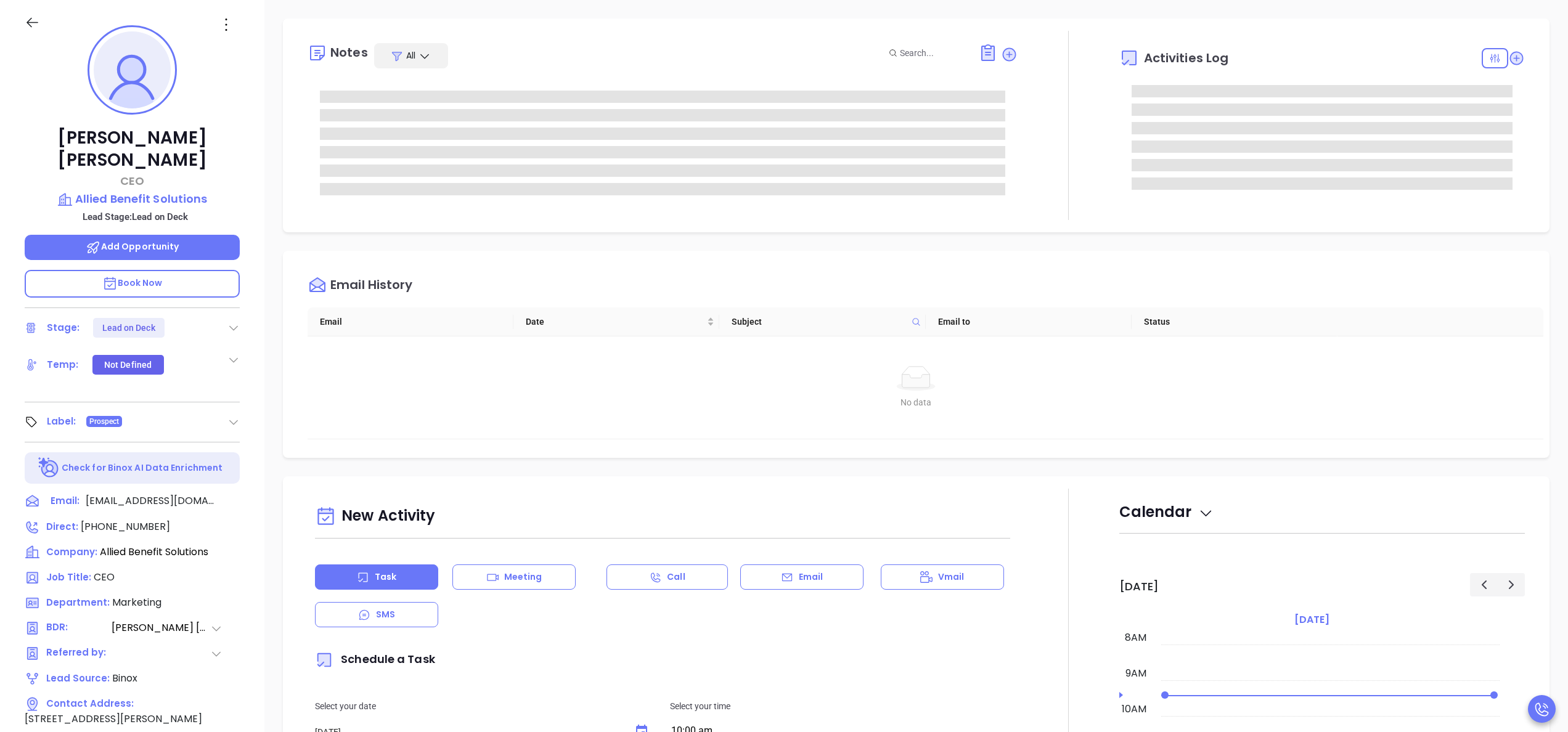
type input "[PERSON_NAME]"
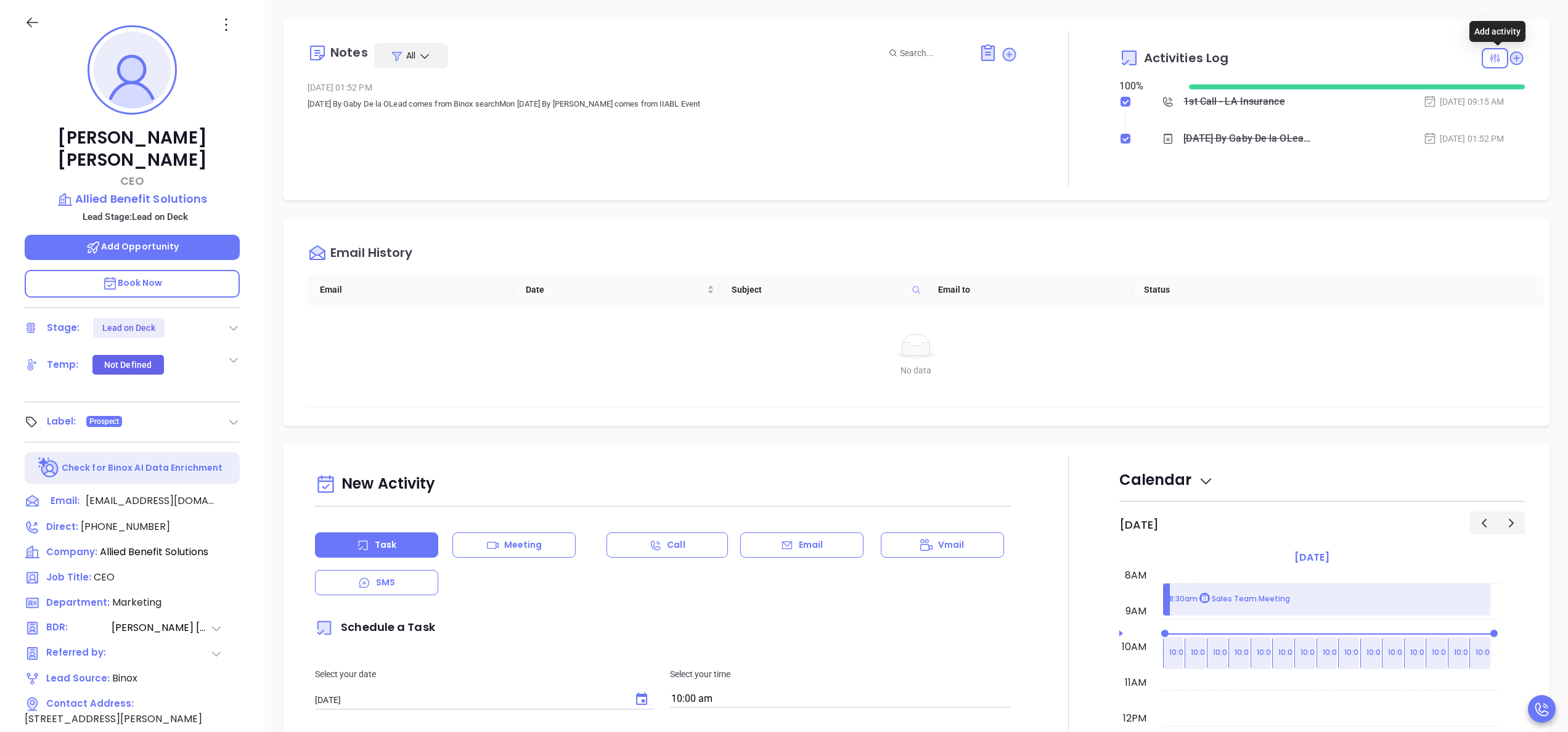
click at [1510, 58] on icon at bounding box center [1516, 58] width 14 height 14
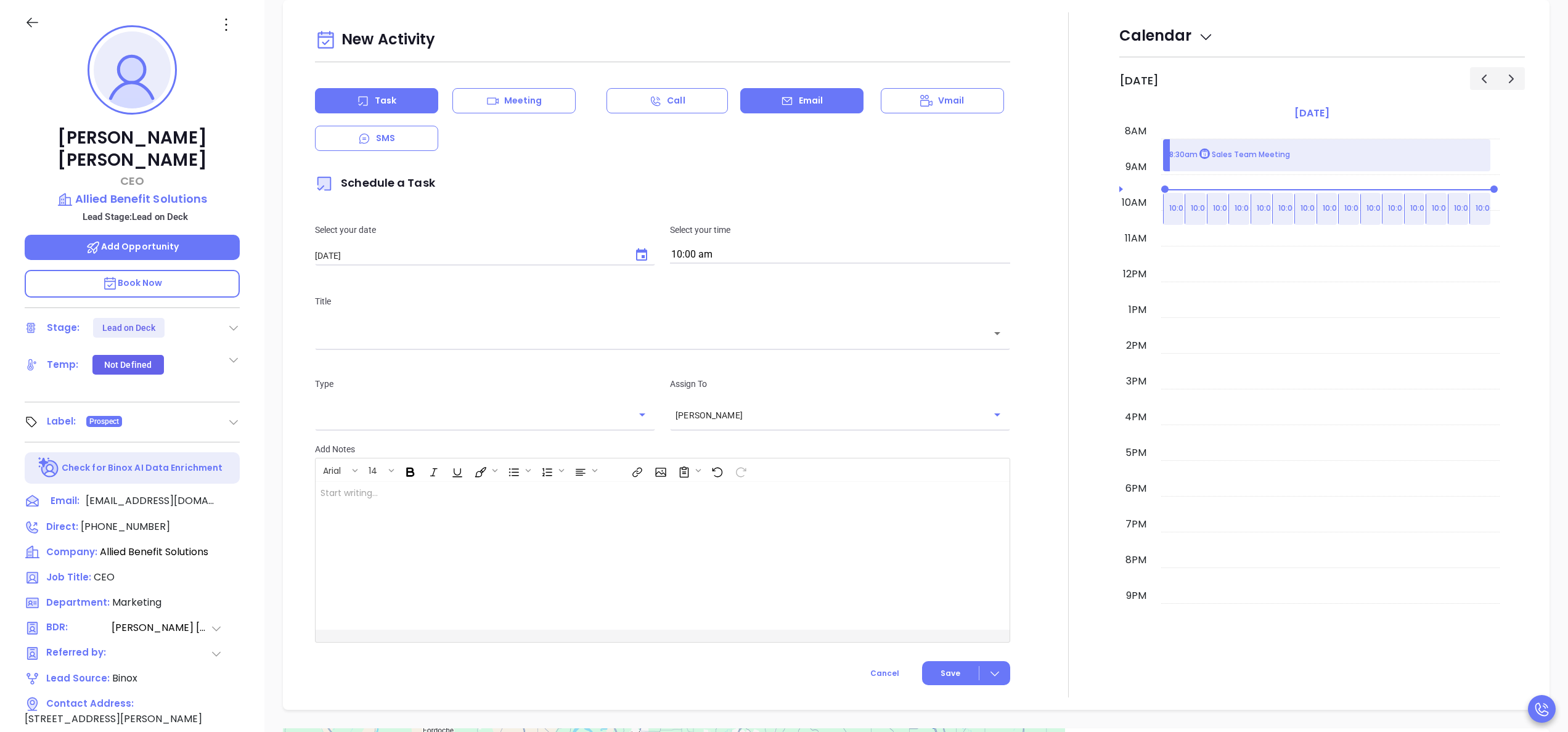
click at [781, 97] on icon at bounding box center [787, 101] width 12 height 12
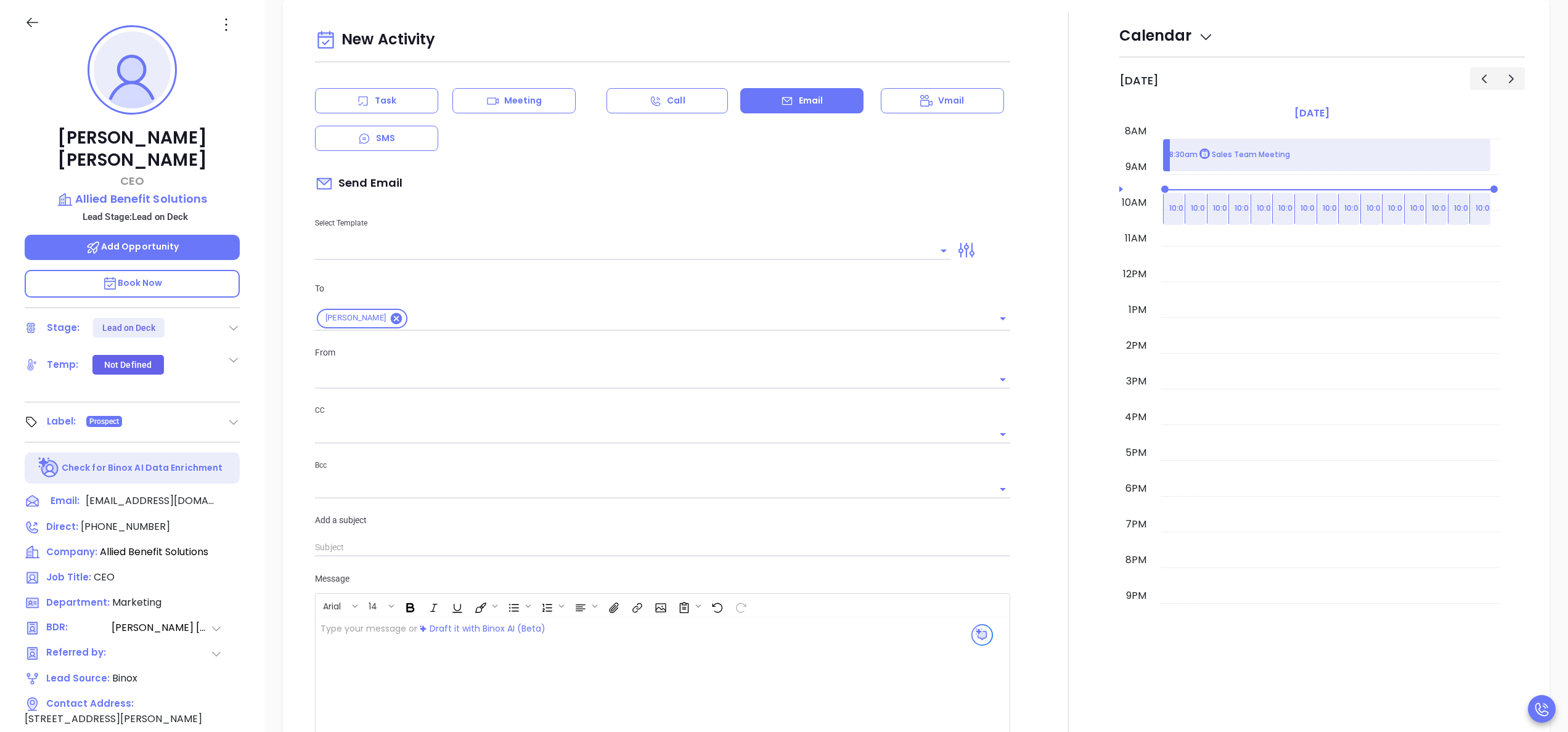
type input "[PERSON_NAME]"
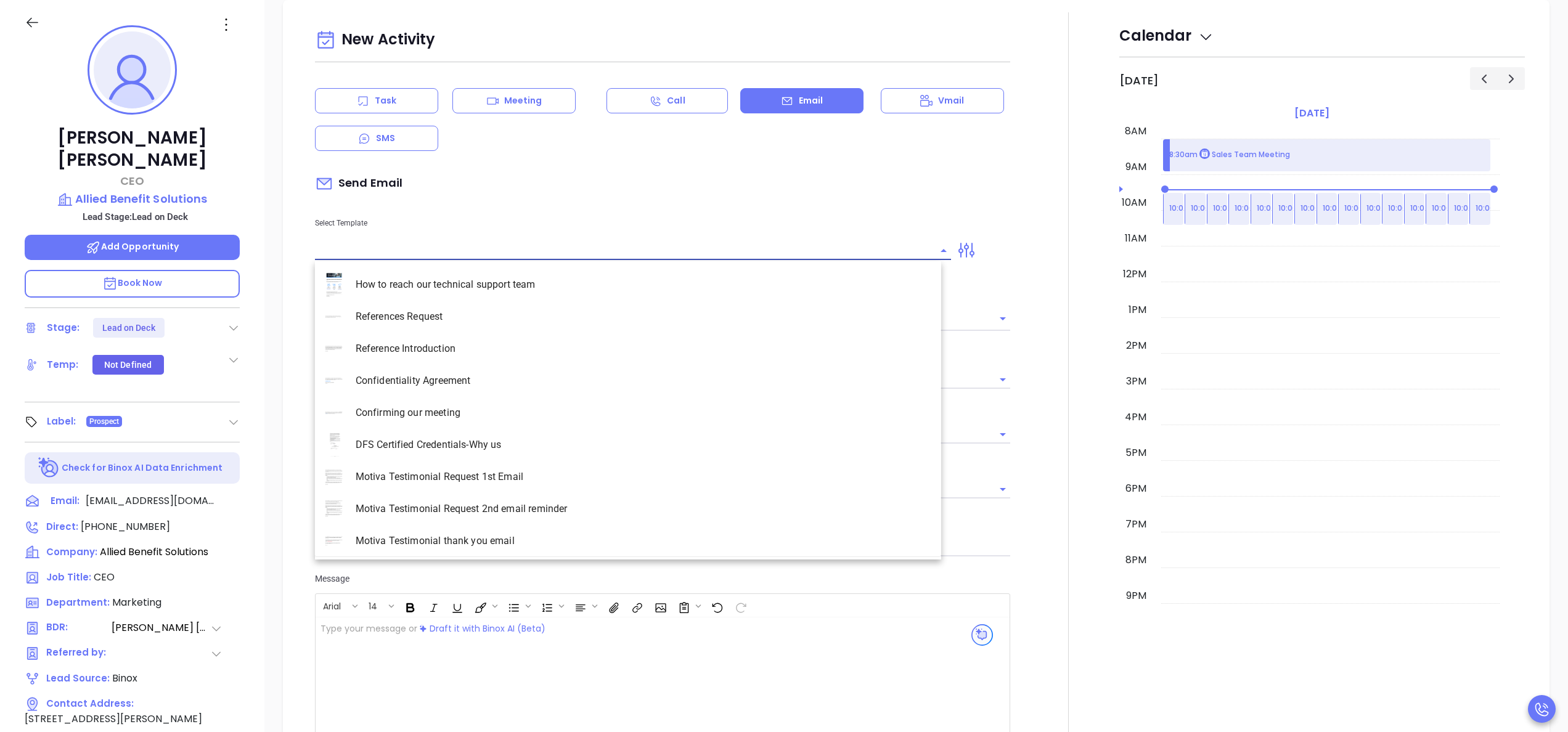
click at [366, 245] on input "text" at bounding box center [623, 250] width 617 height 18
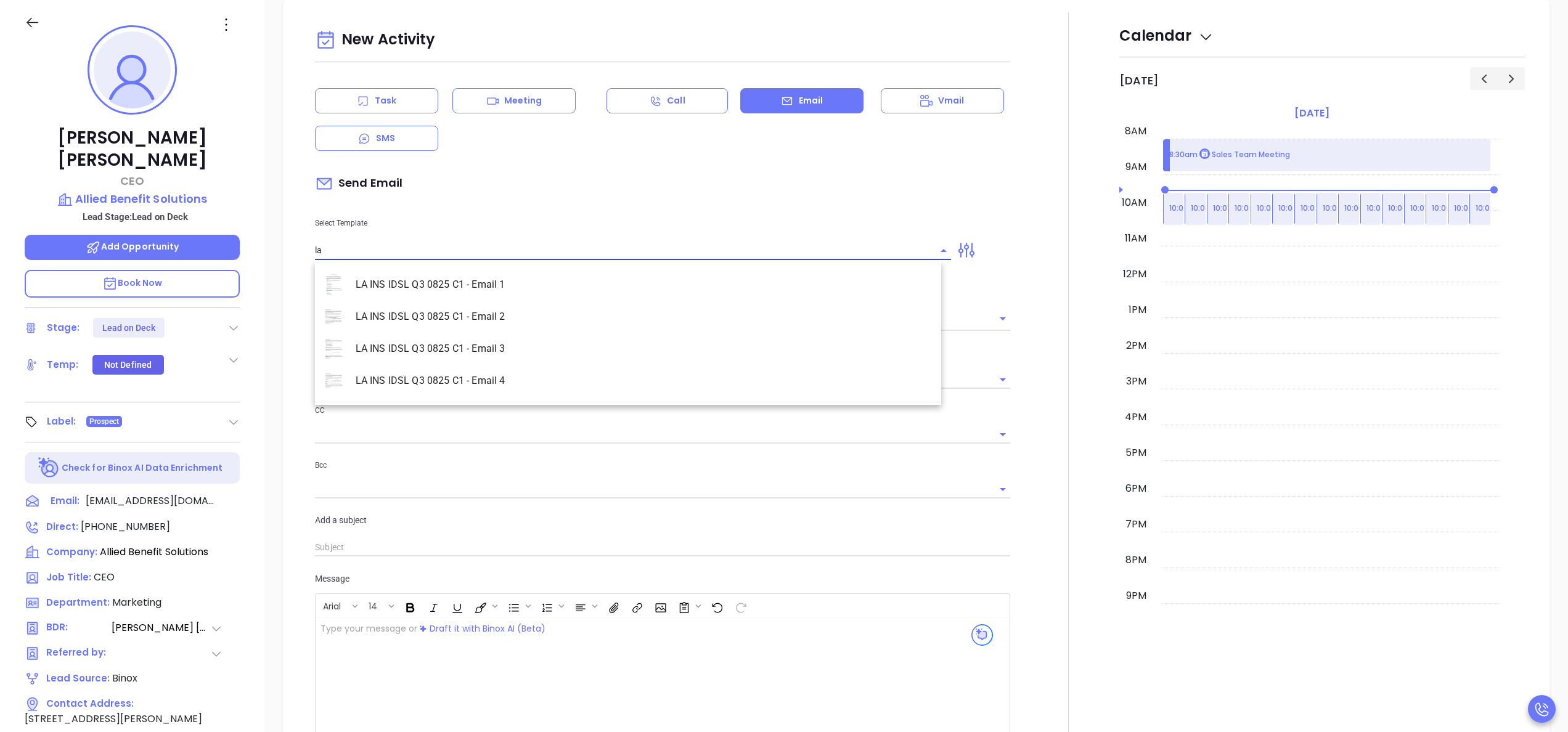
click at [450, 328] on li "LA INS IDSL Q3 0825 C1 - Email 2" at bounding box center [627, 317] width 626 height 32
type input "LA INS IDSL Q3 0825 C1 - Email 2"
type input "February is coming fast—will Allied Benefit Solutions be compliant?"
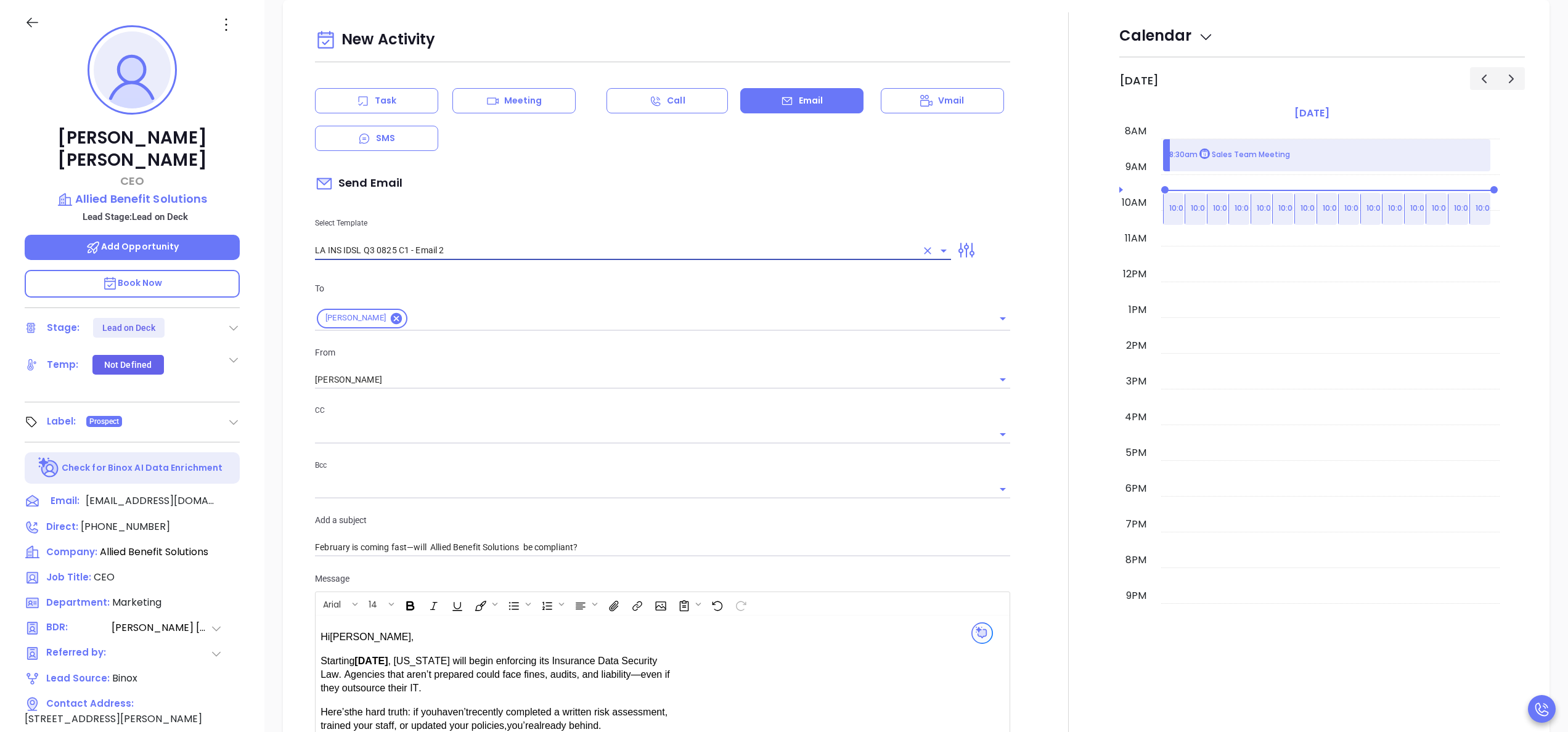
type input "LA INS IDSL Q3 0825 C1 - Email 2"
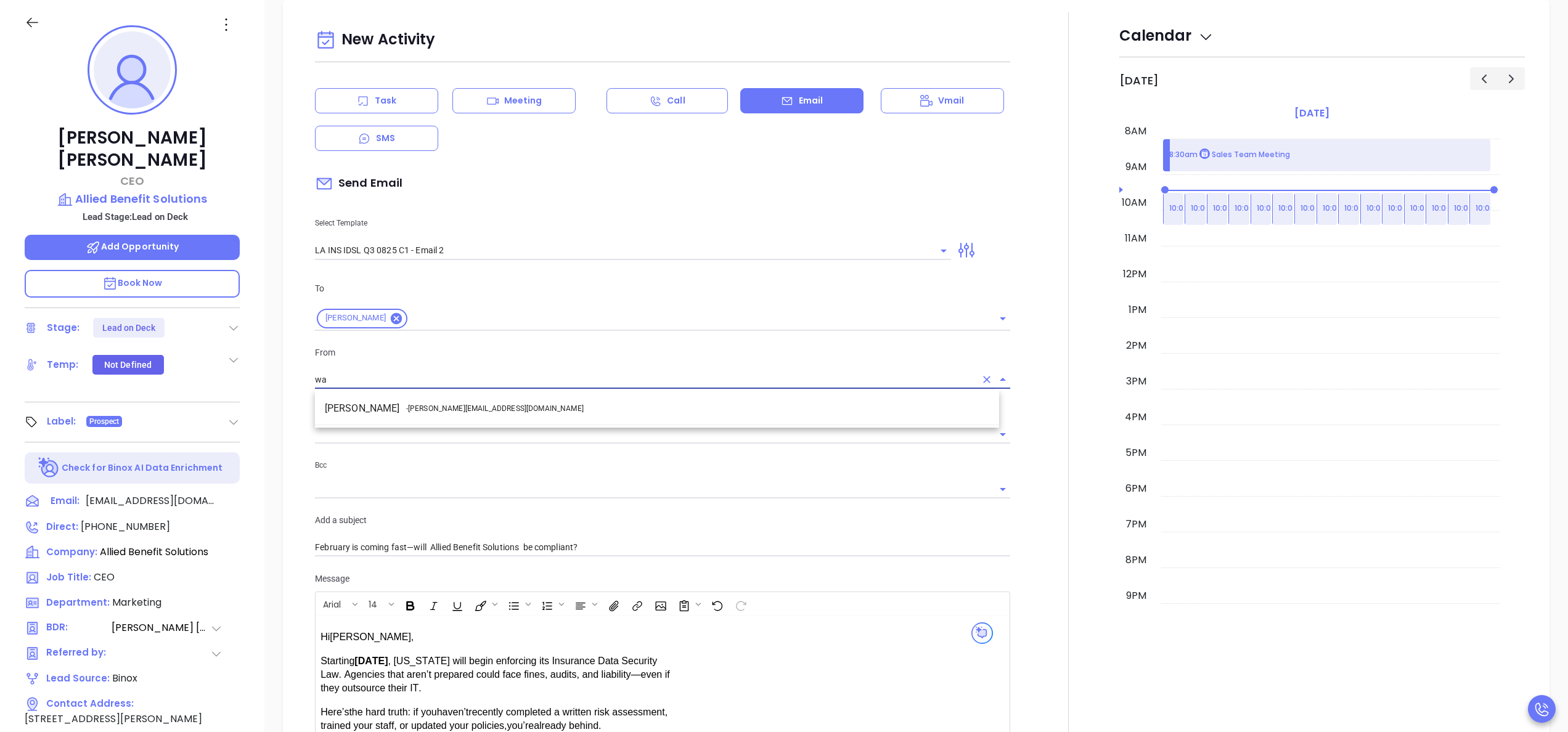
click at [464, 407] on span "- walter@motiva.net" at bounding box center [495, 409] width 177 height 11
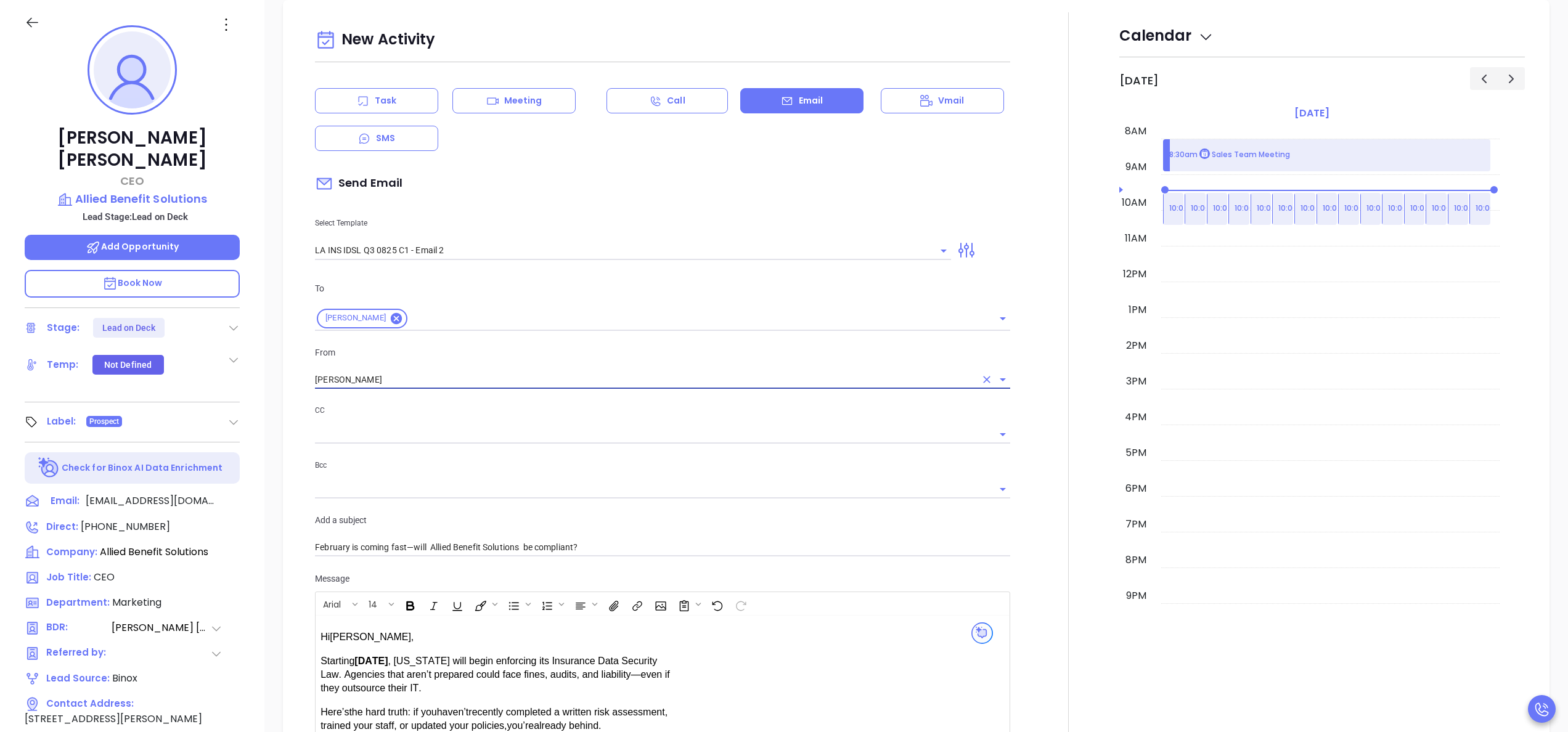
type input "[PERSON_NAME]"
click at [1021, 432] on div at bounding box center [1069, 485] width 102 height 945
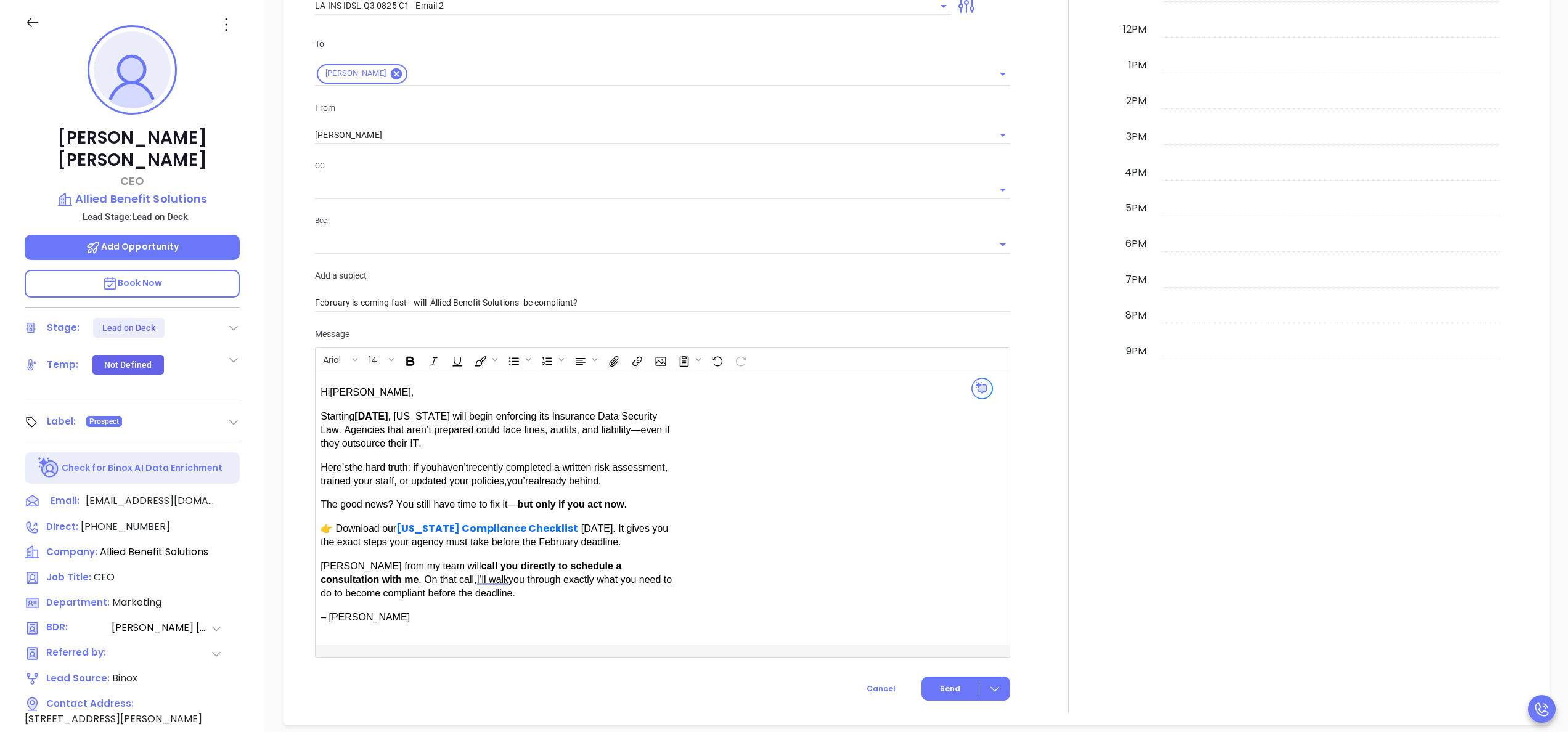
scroll to position [691, 0]
click at [945, 688] on span "Send" at bounding box center [950, 687] width 20 height 11
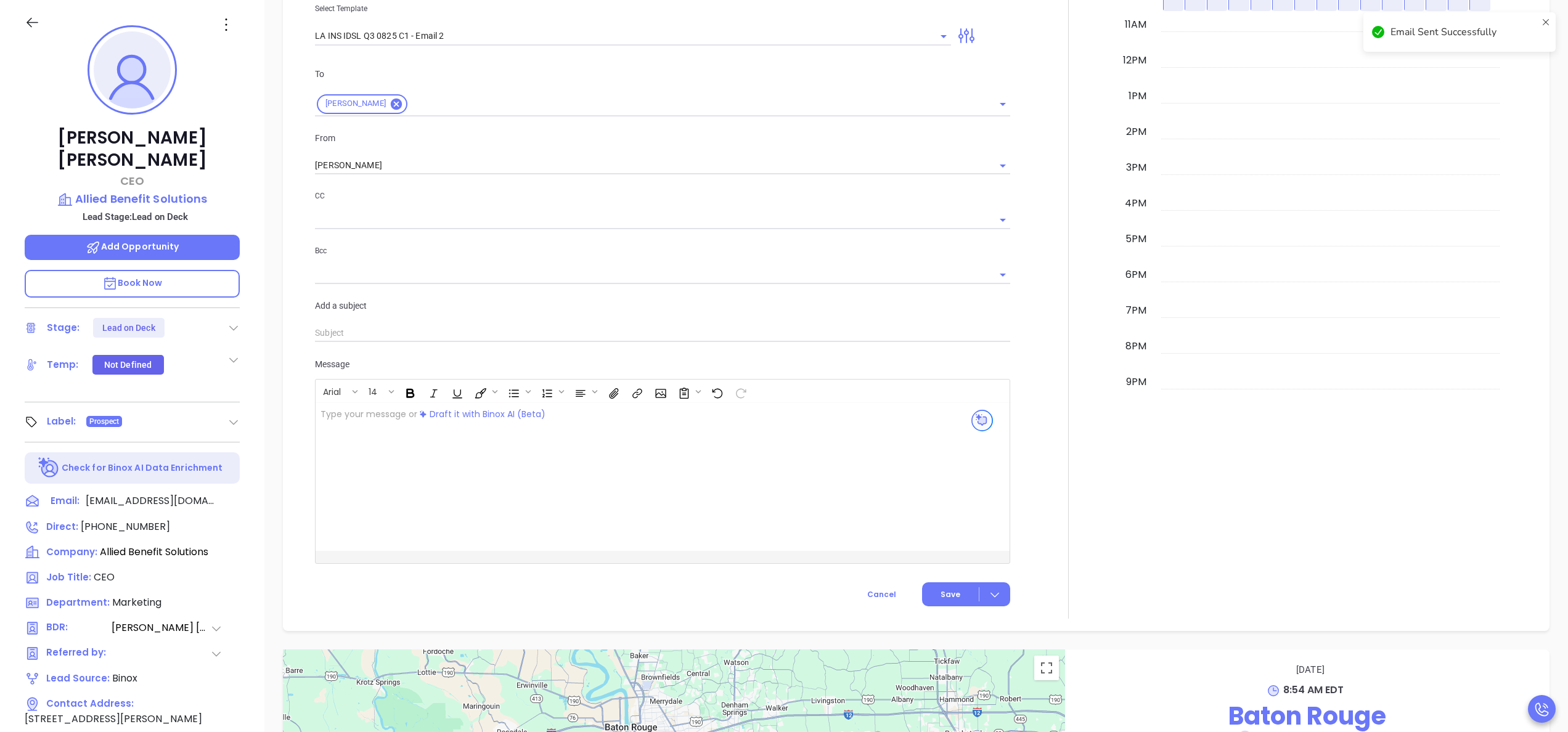
click at [1065, 469] on div at bounding box center [1069, 208] width 102 height 821
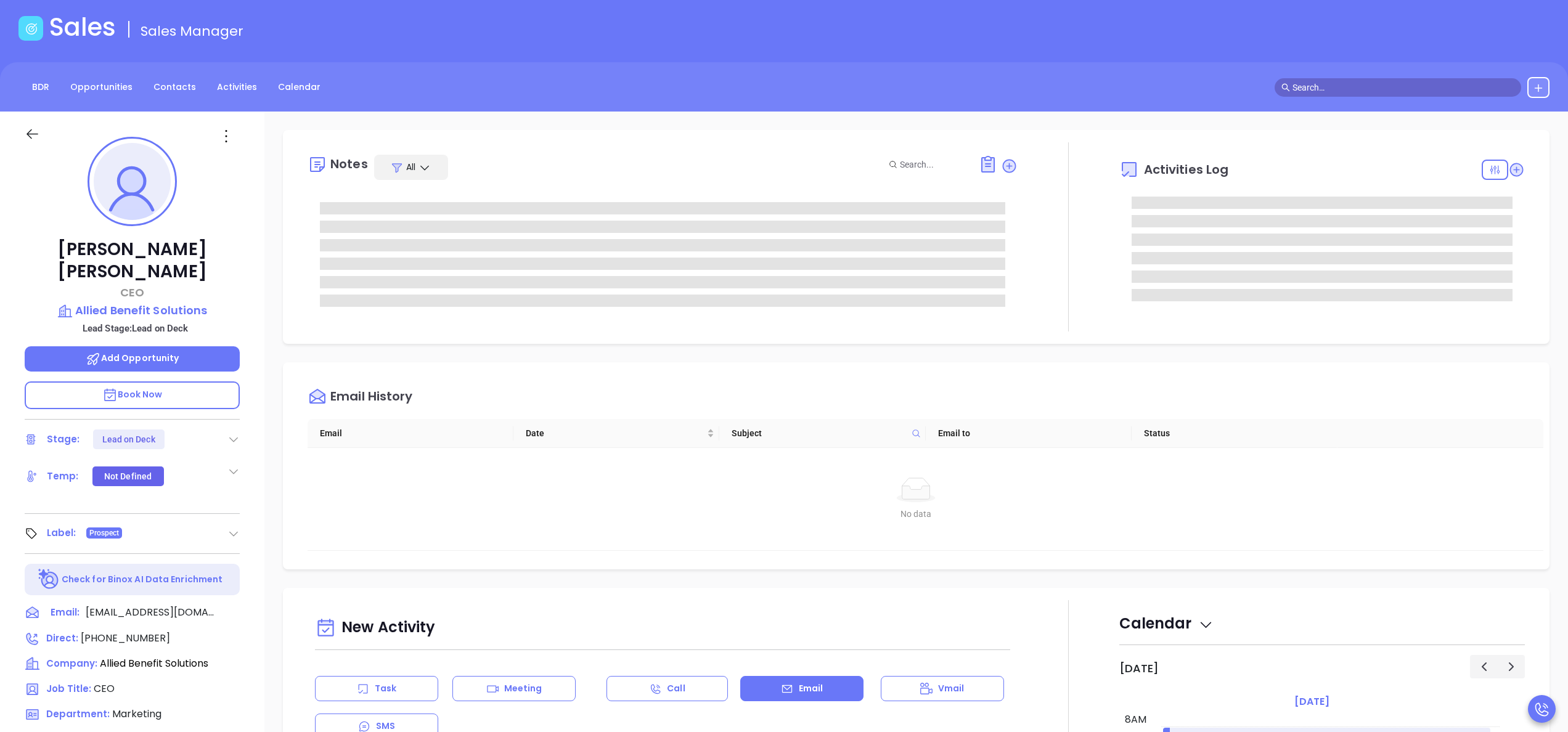
scroll to position [0, 0]
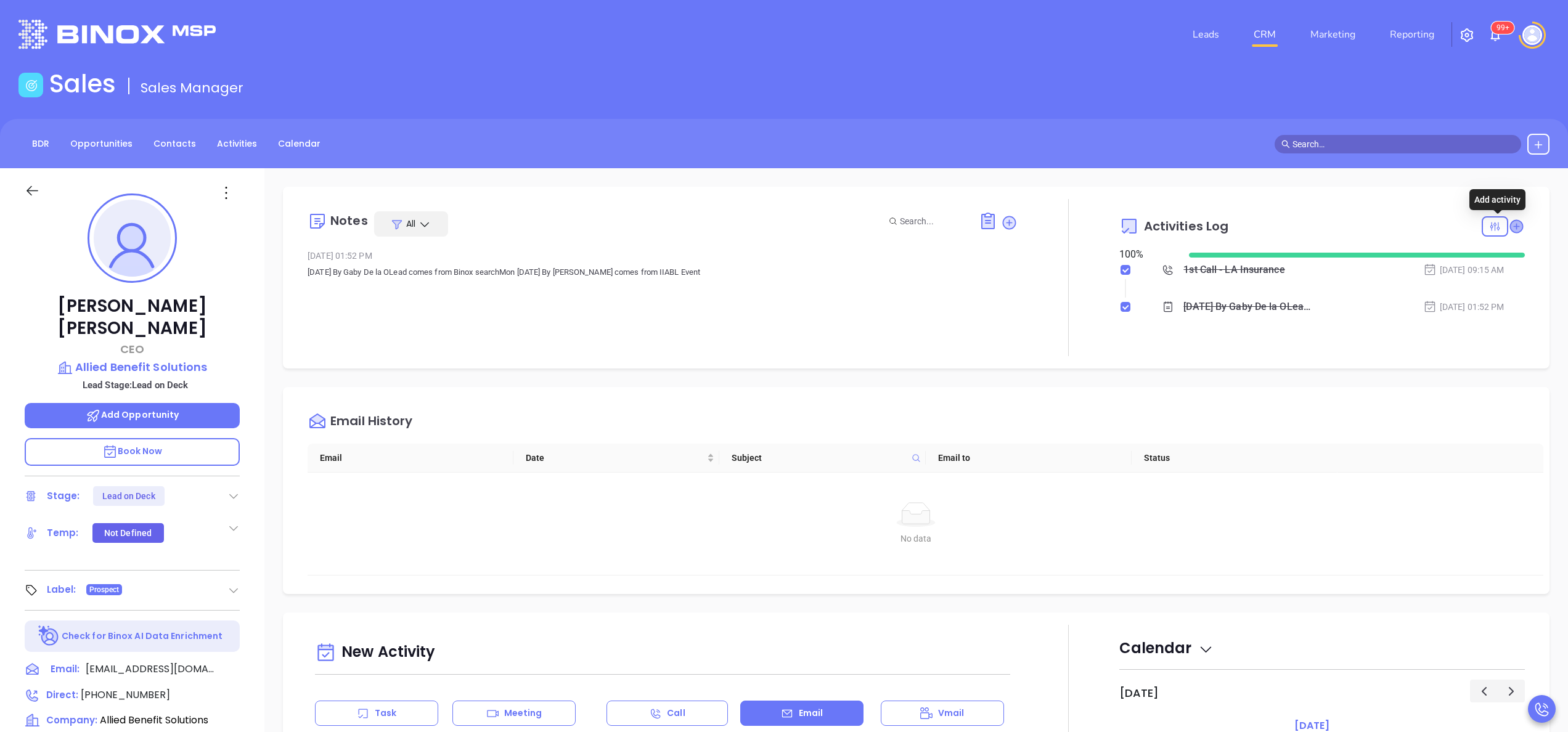
click at [1510, 225] on icon at bounding box center [1516, 226] width 12 height 12
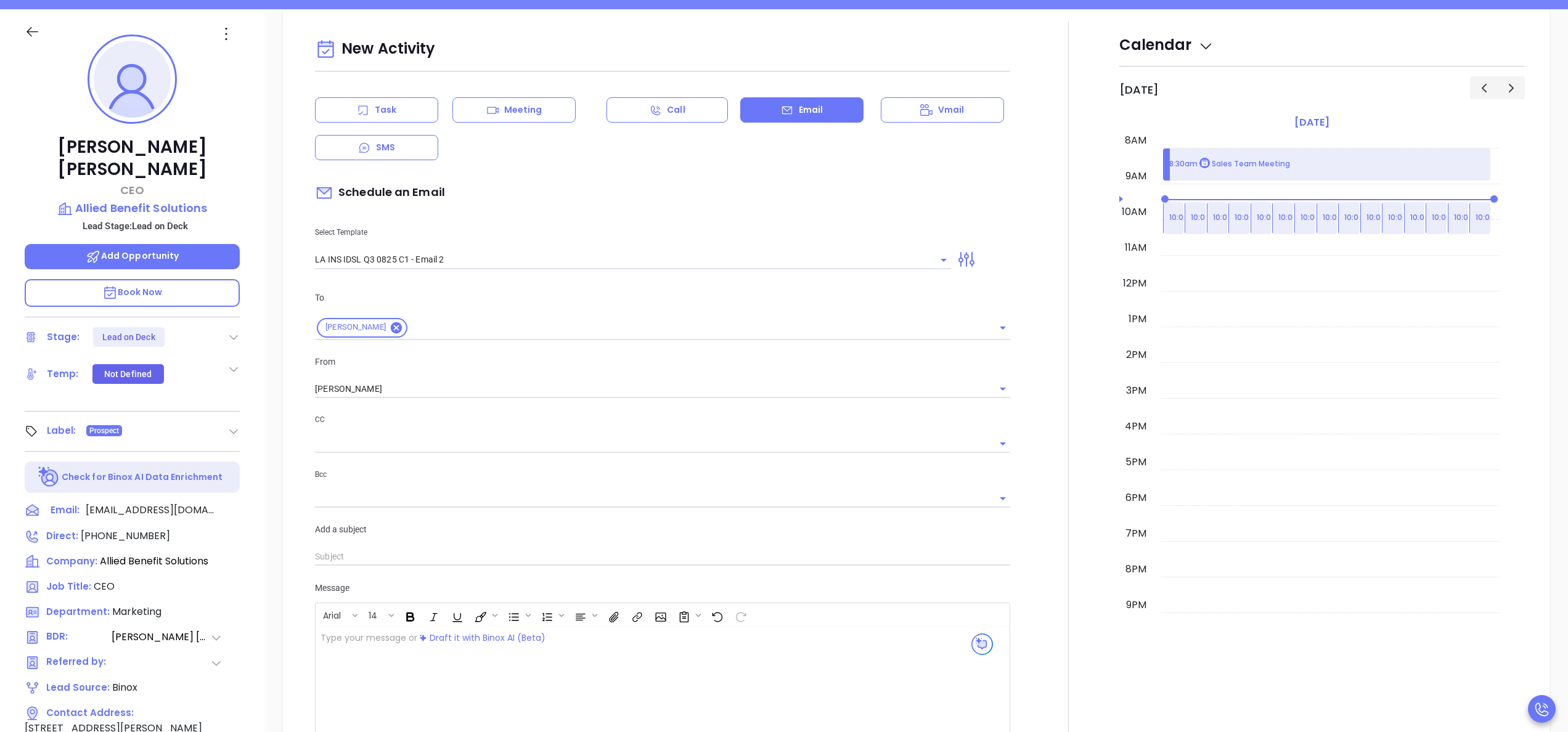
scroll to position [168, 0]
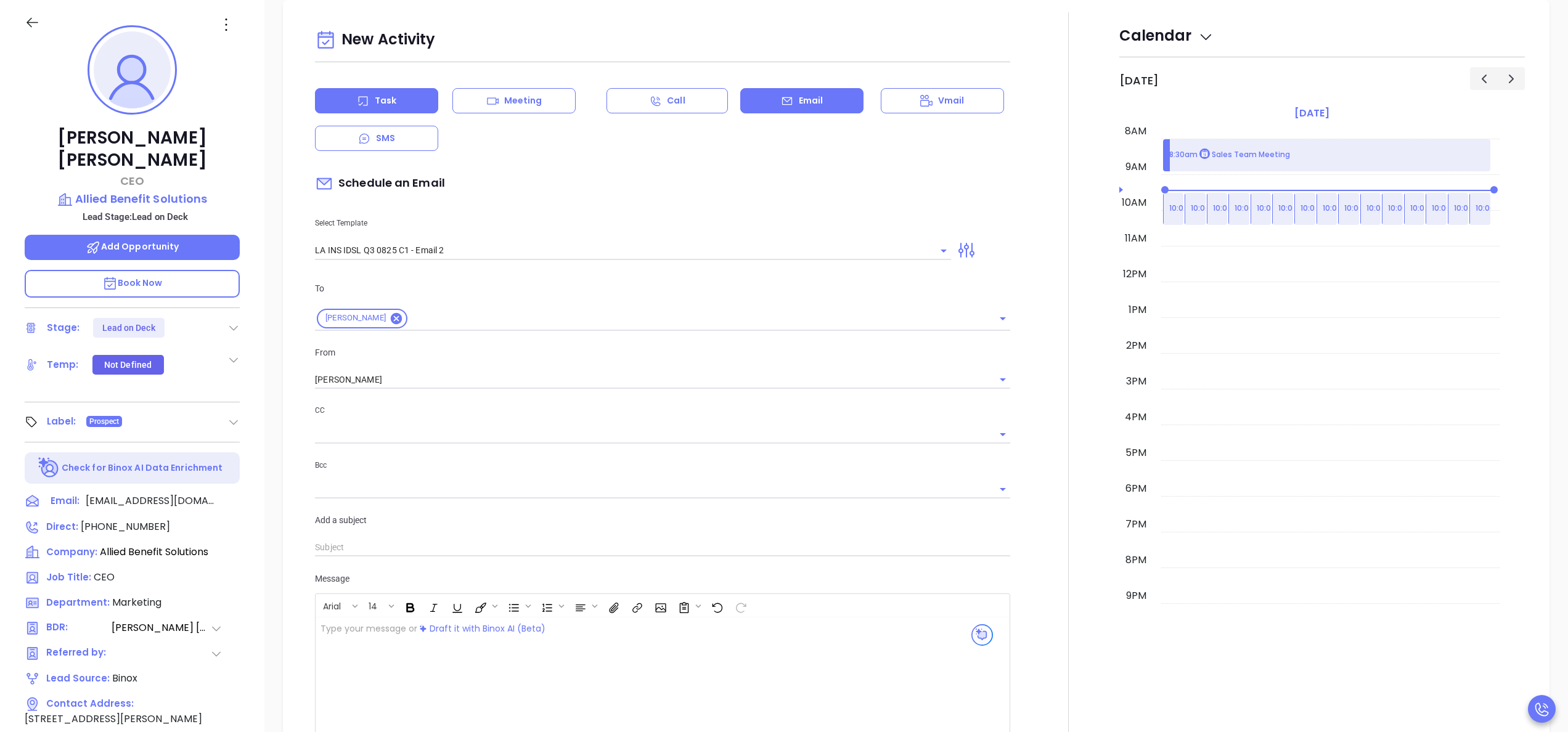
click at [386, 90] on div "Task" at bounding box center [376, 100] width 123 height 25
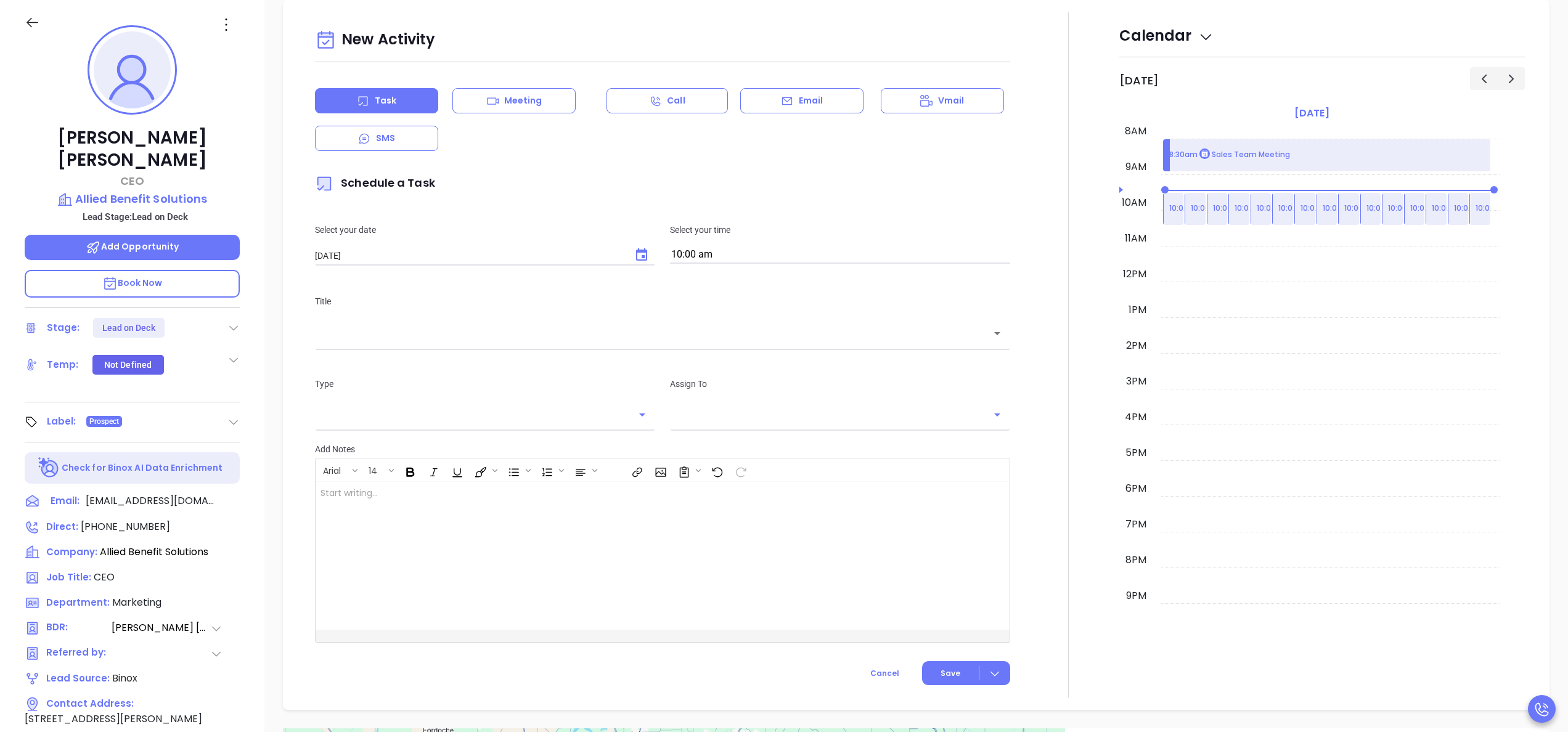
type input "[PERSON_NAME]"
click icon "Choose date, selected date is Sep 20, 2025"
click button "19"
type input "09/19/2025"
click input "10:00 am"
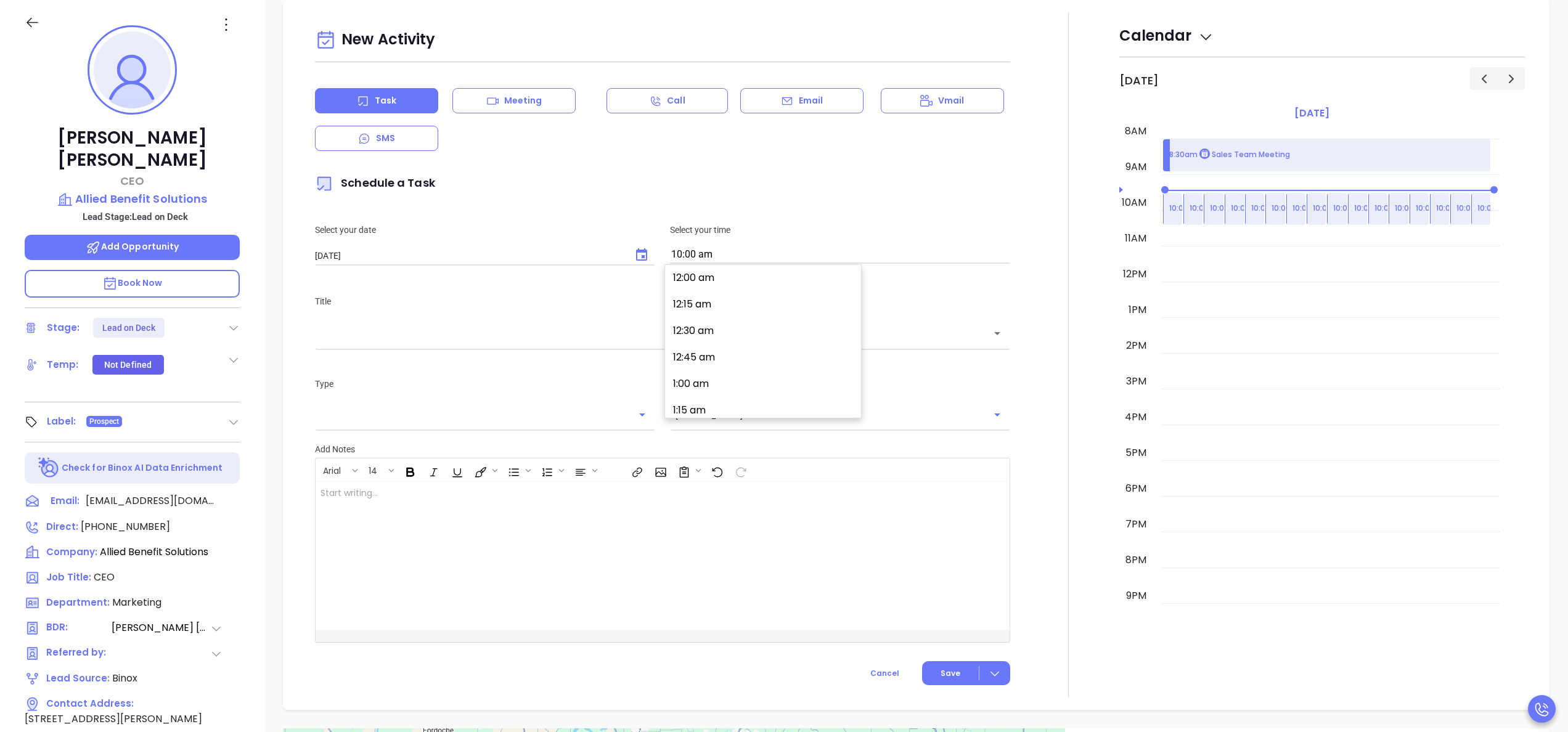
scroll to position [1033, 0]
click div "Task Meeting Call Email Vmail SMS"
click input "10:00 am"
click button "11:00 am"
click input "11:00 am"
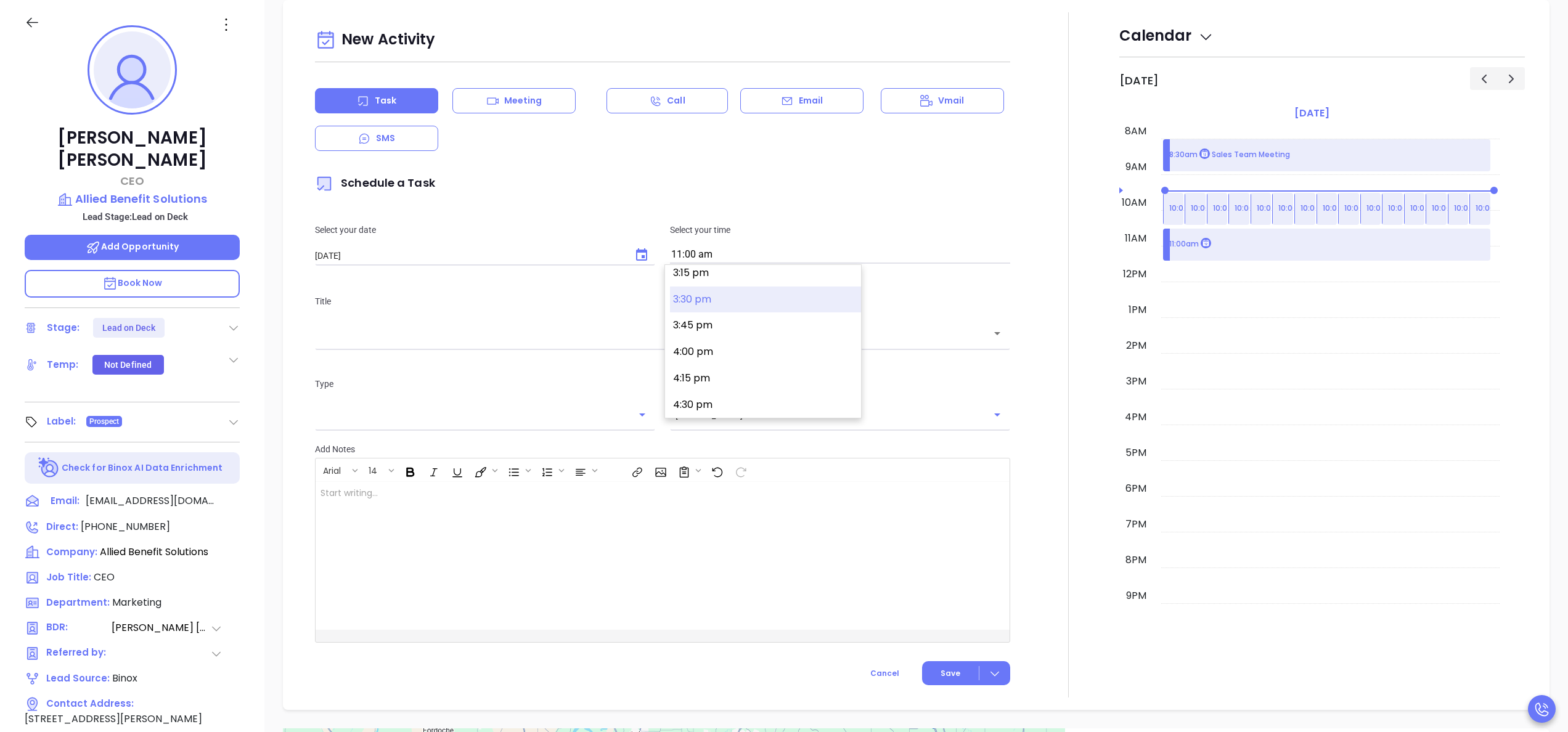
scroll to position [1642, 0]
click button "4:00 pm"
type input "4:00 pm"
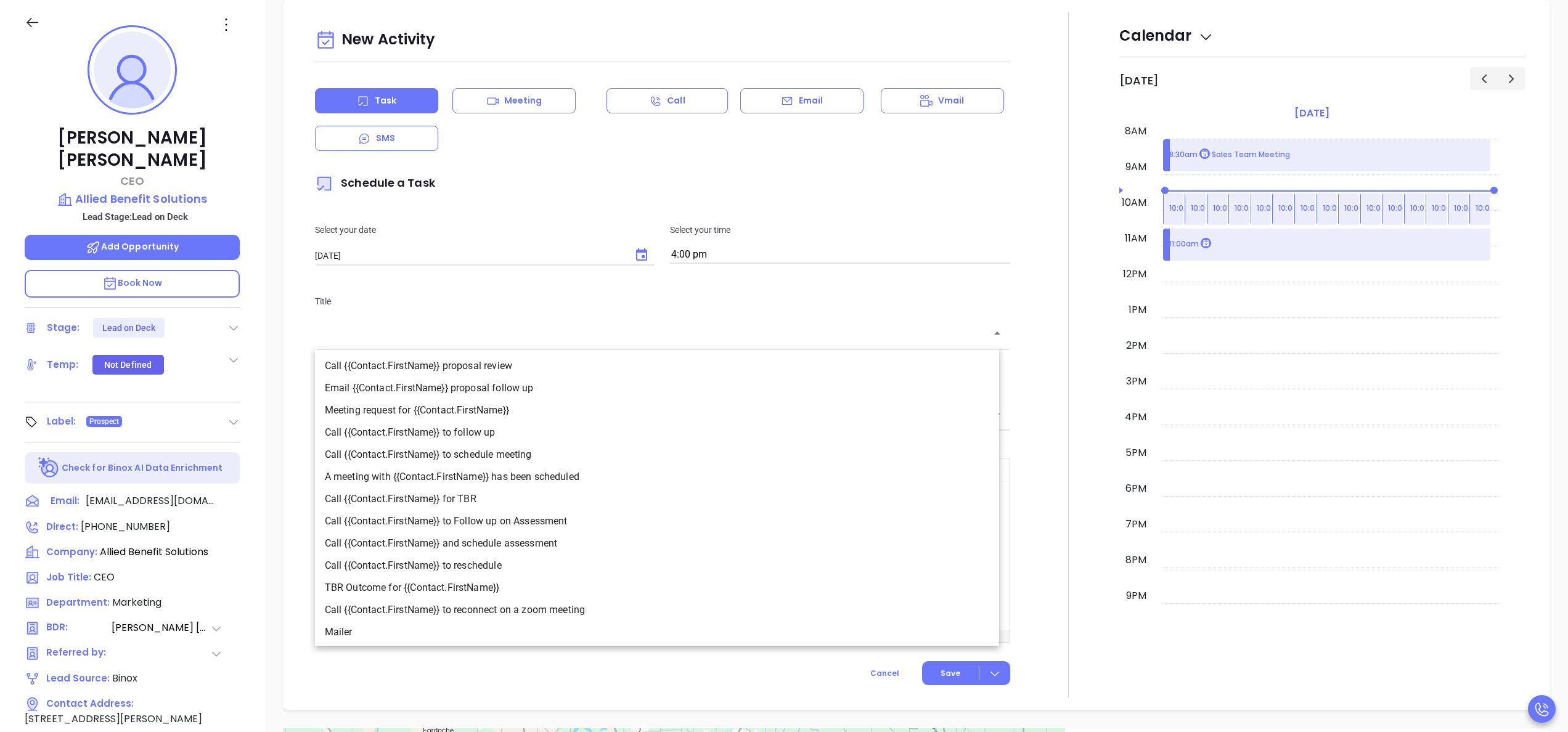
click input "text"
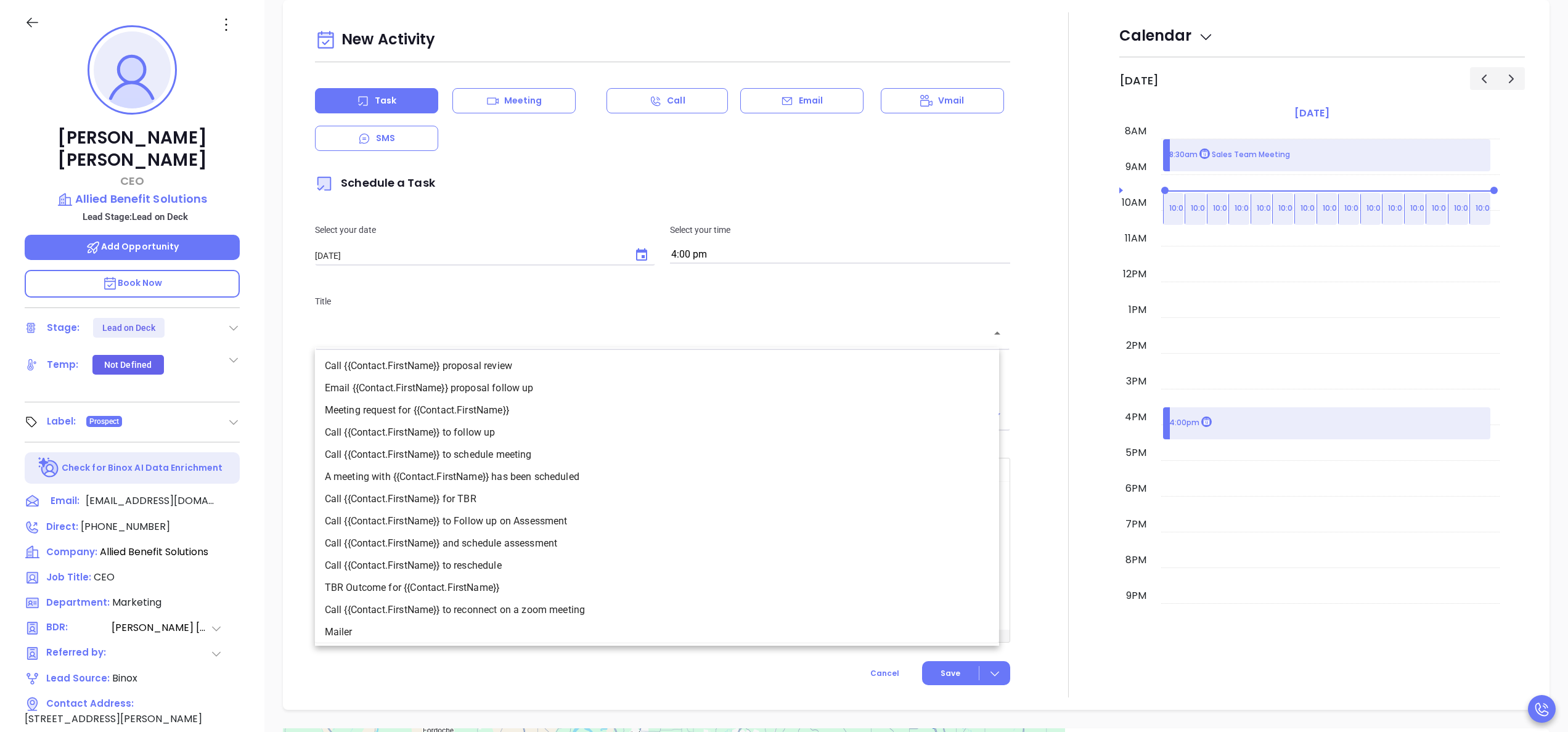
click li "Call {{Contact.FirstName}} to follow up"
type input "Call Brad to follow up"
type input "Call"
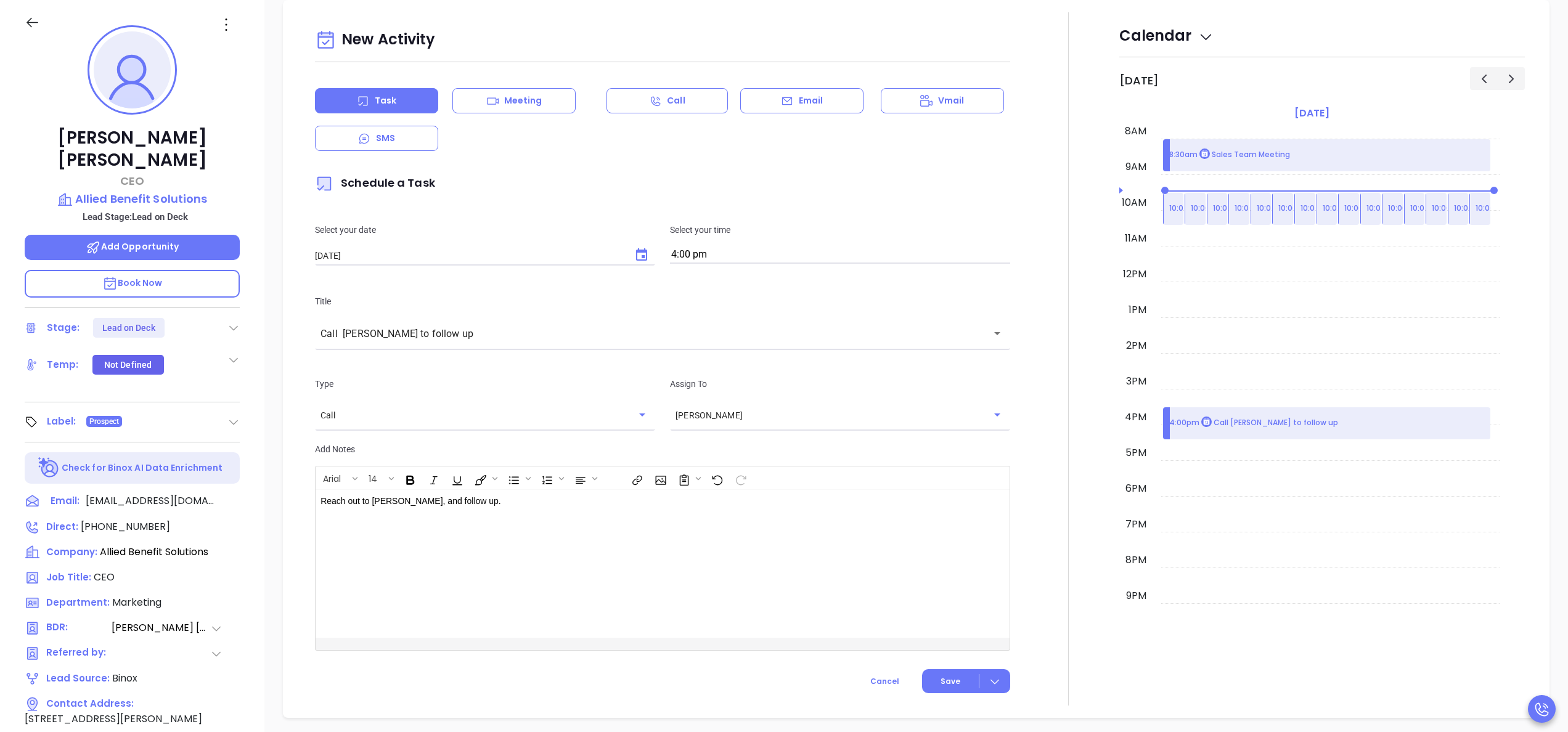
click div
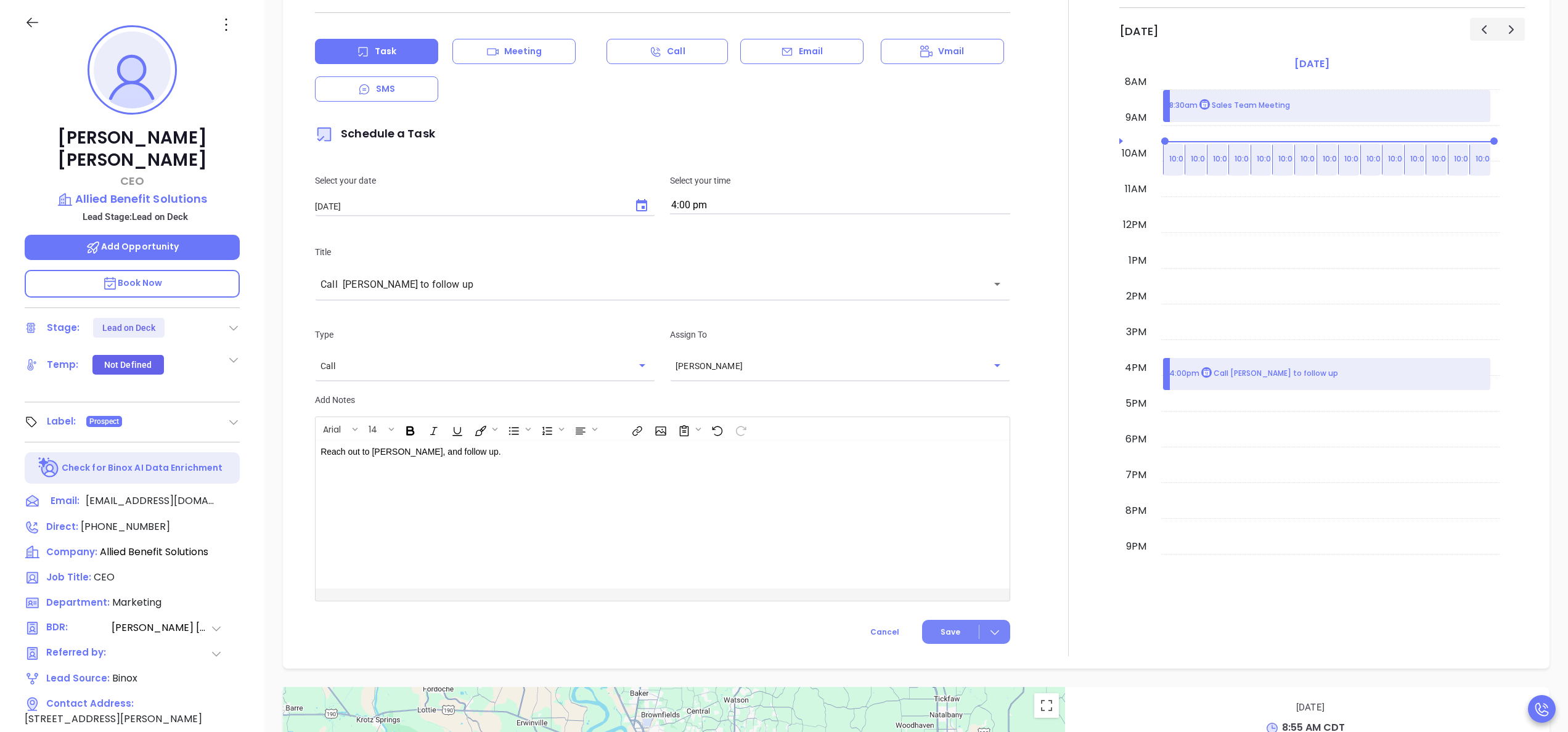
click span "Save"
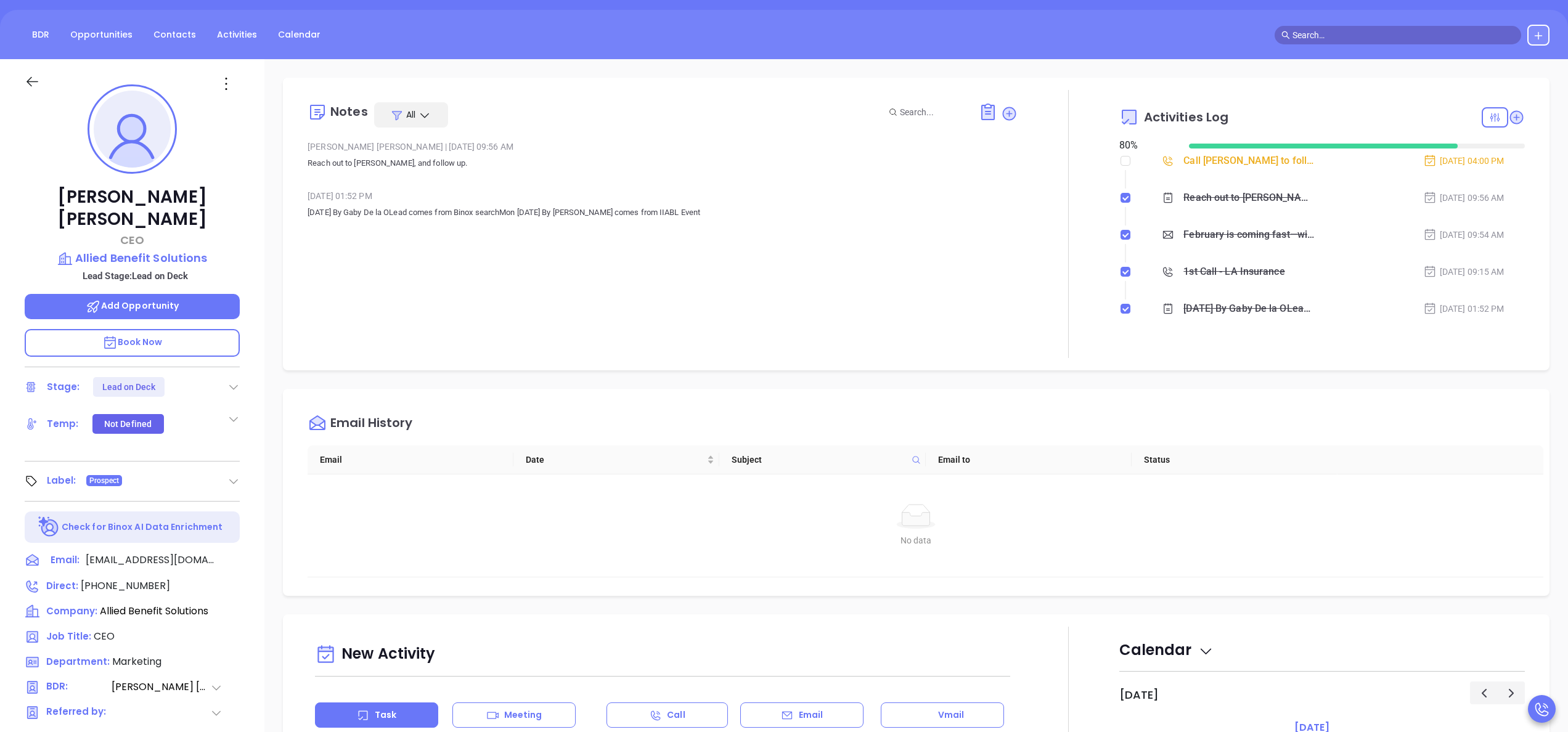
scroll to position [0, 0]
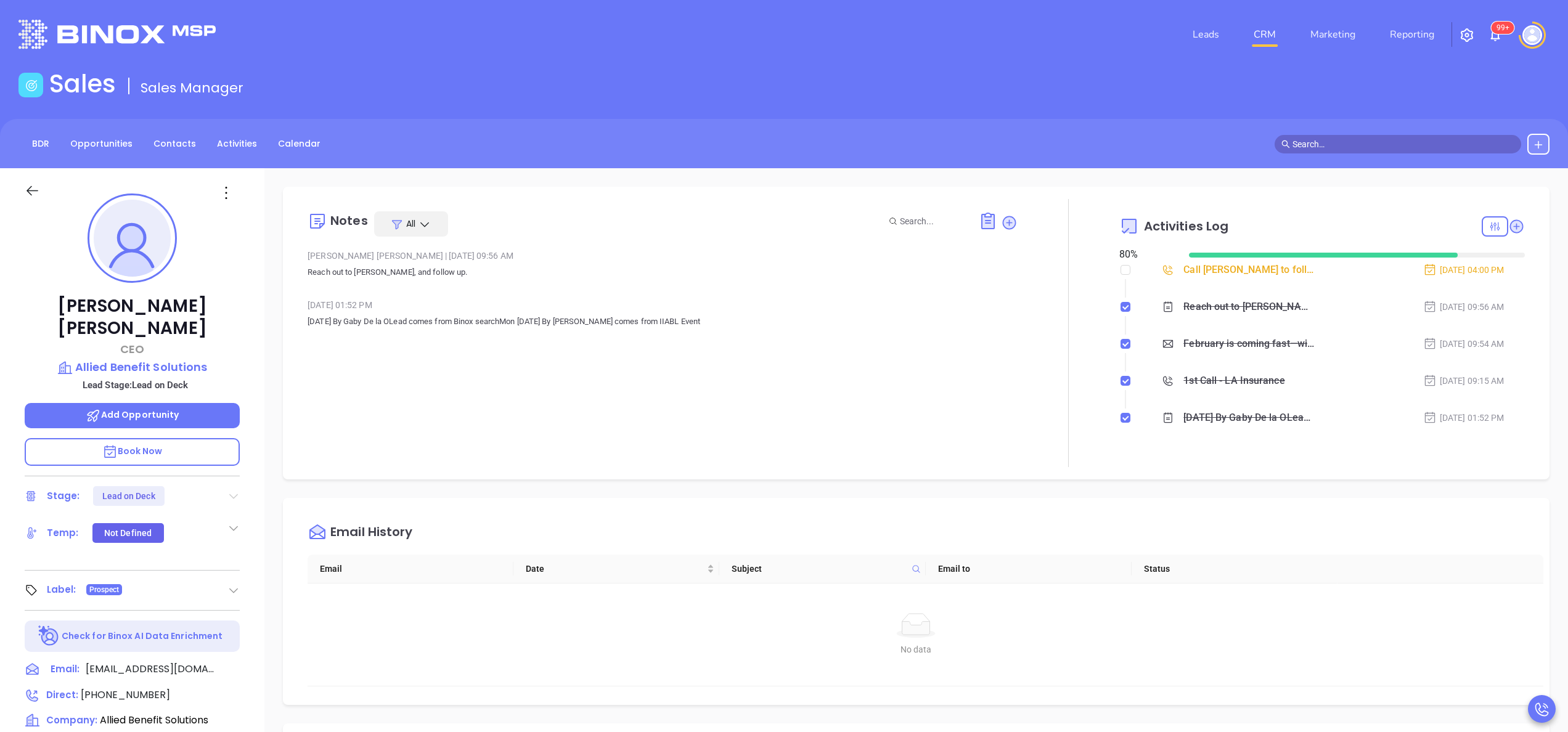
click icon
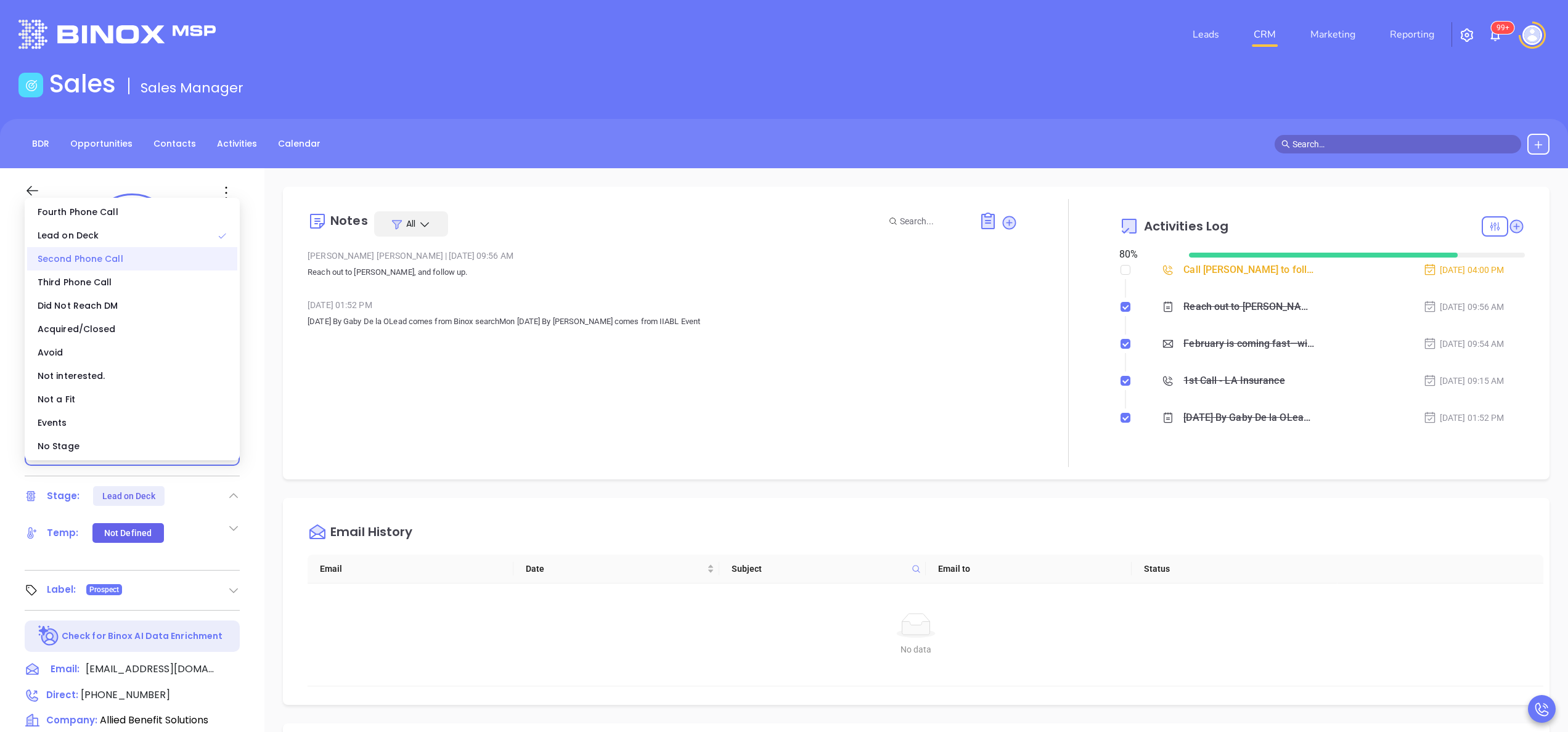
click div "Second Phone Call"
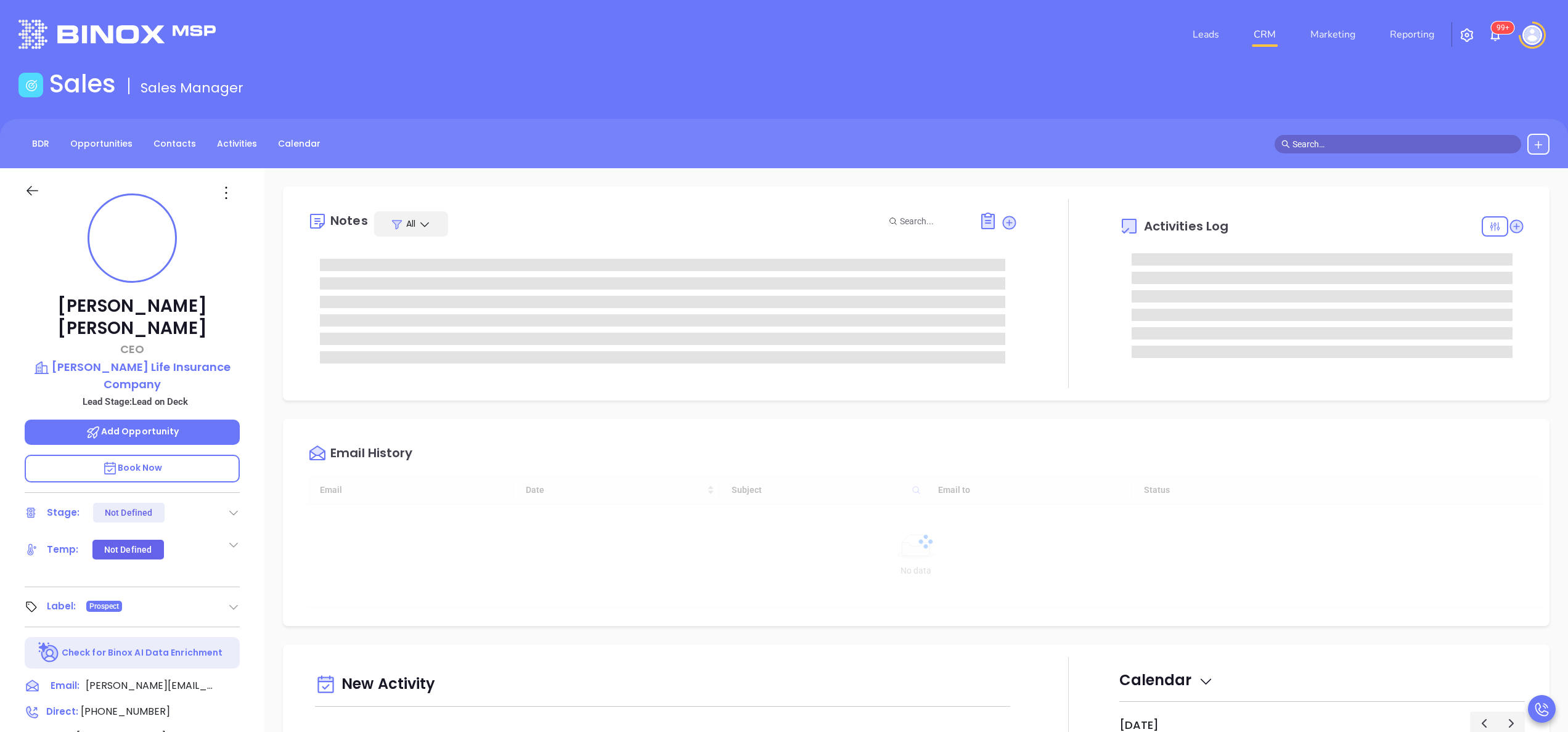
type input "09/20/2025"
type input "Anabell Dominguez"
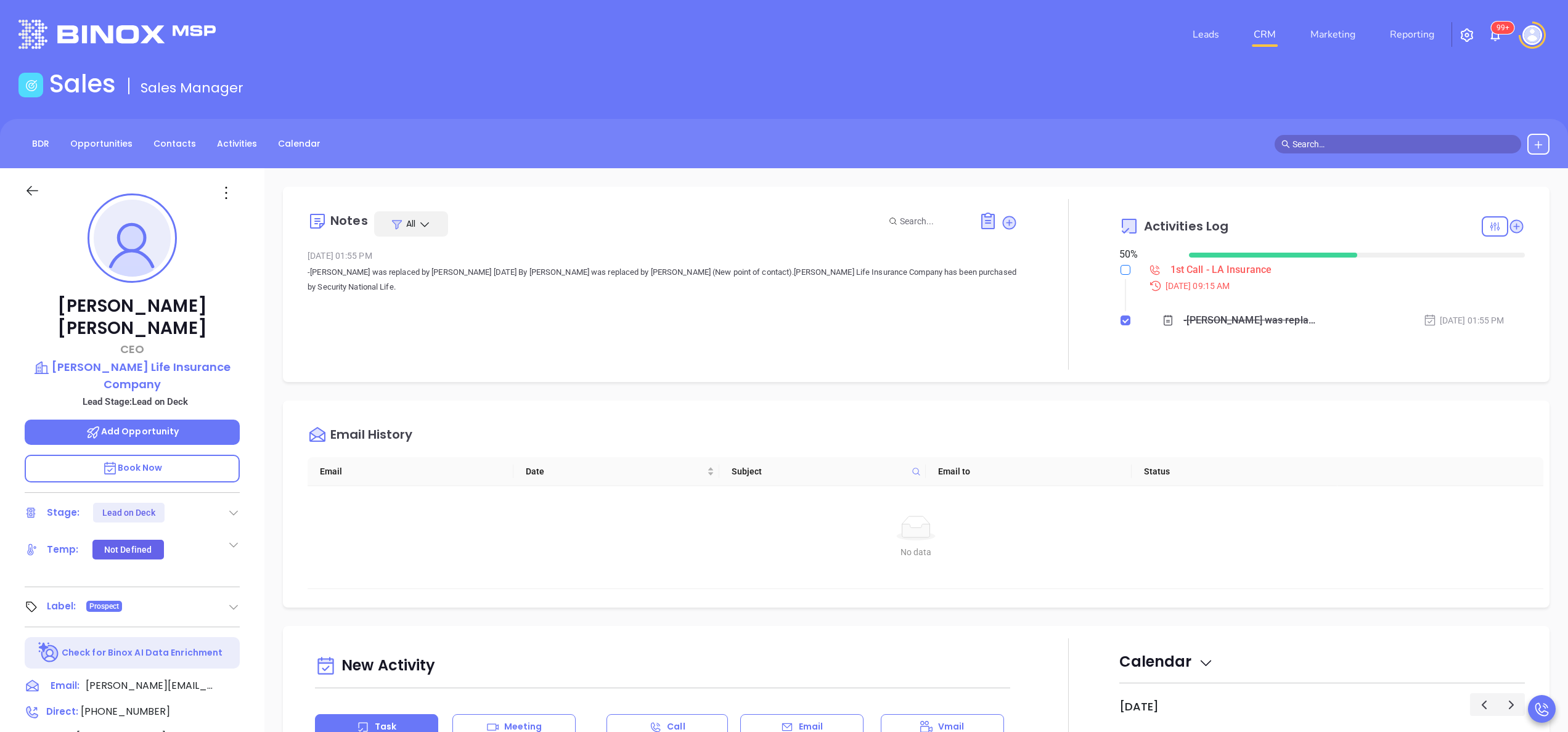
click at [1121, 264] on label at bounding box center [1126, 269] width 10 height 14
click at [1121, 265] on input "checkbox" at bounding box center [1126, 270] width 10 height 10
checkbox input "true"
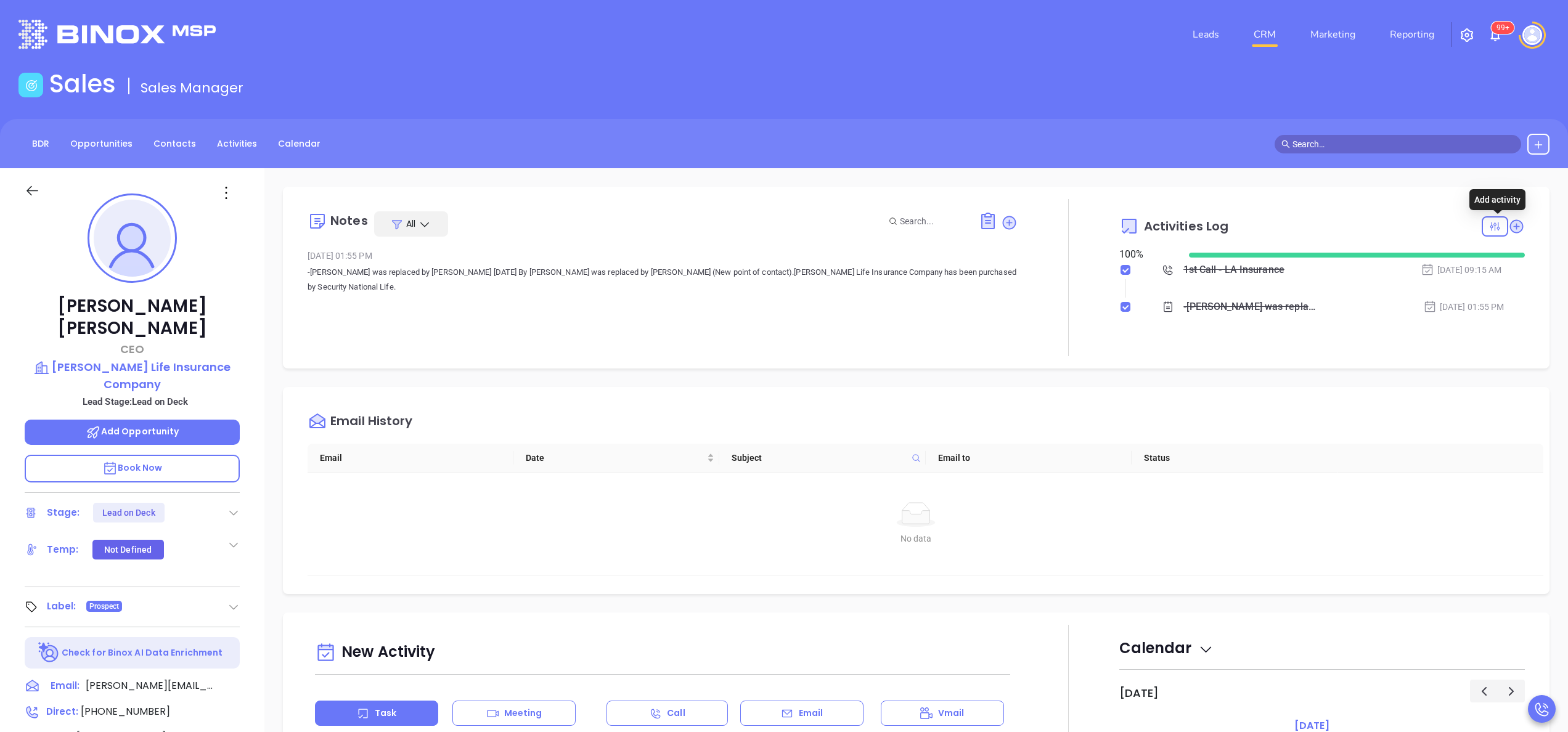
click at [1509, 218] on icon at bounding box center [1516, 226] width 16 height 16
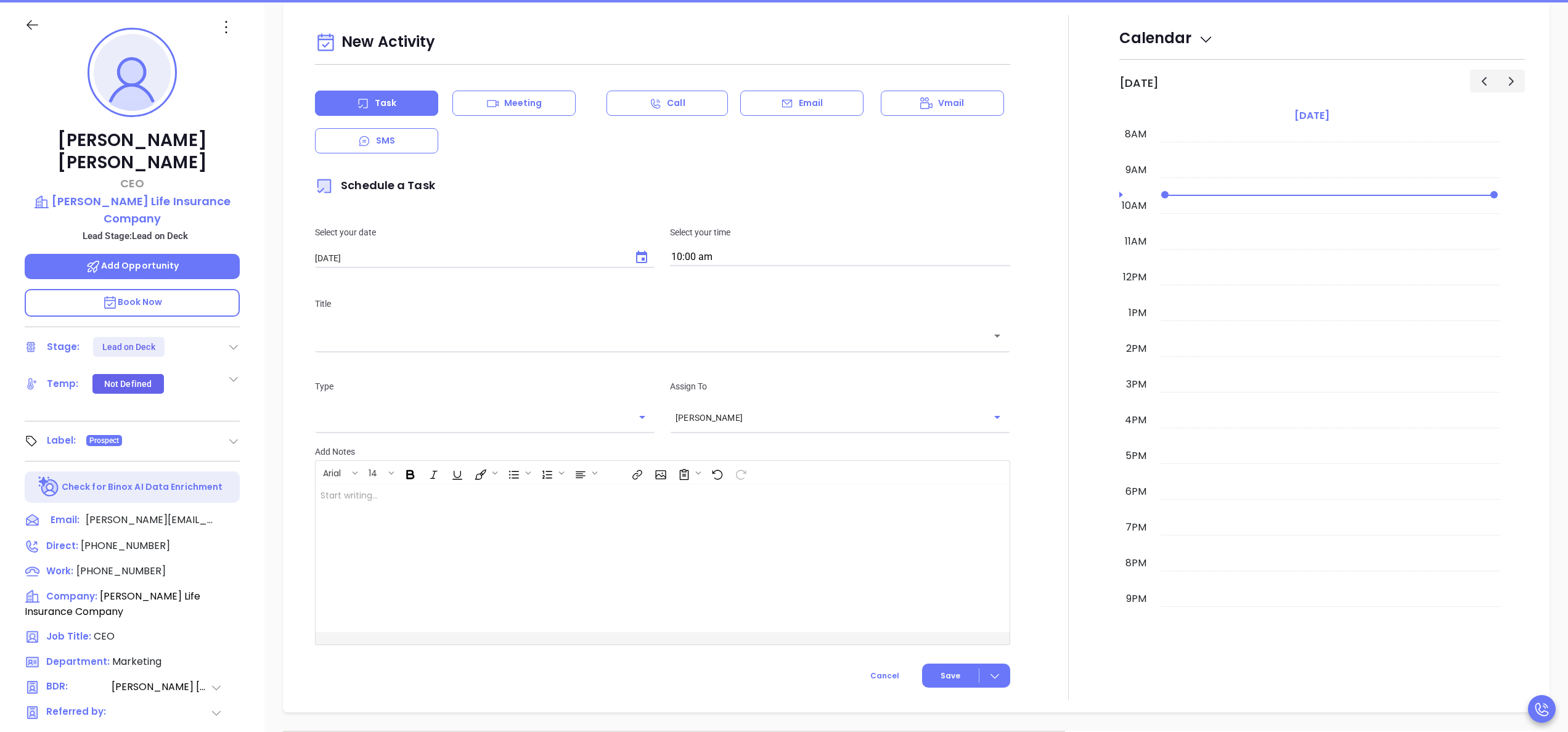
scroll to position [168, 0]
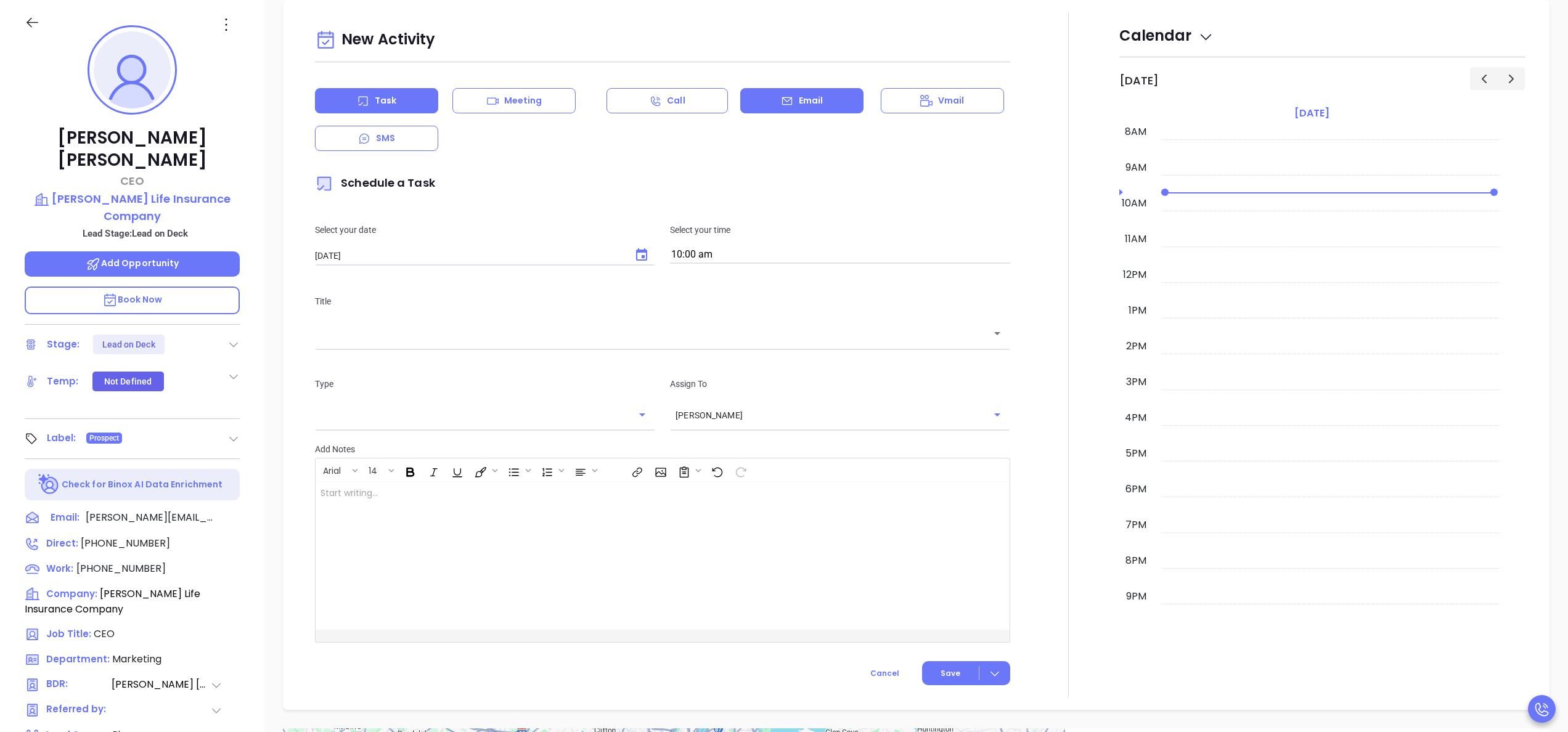
click at [798, 111] on div "Email" at bounding box center [802, 100] width 123 height 25
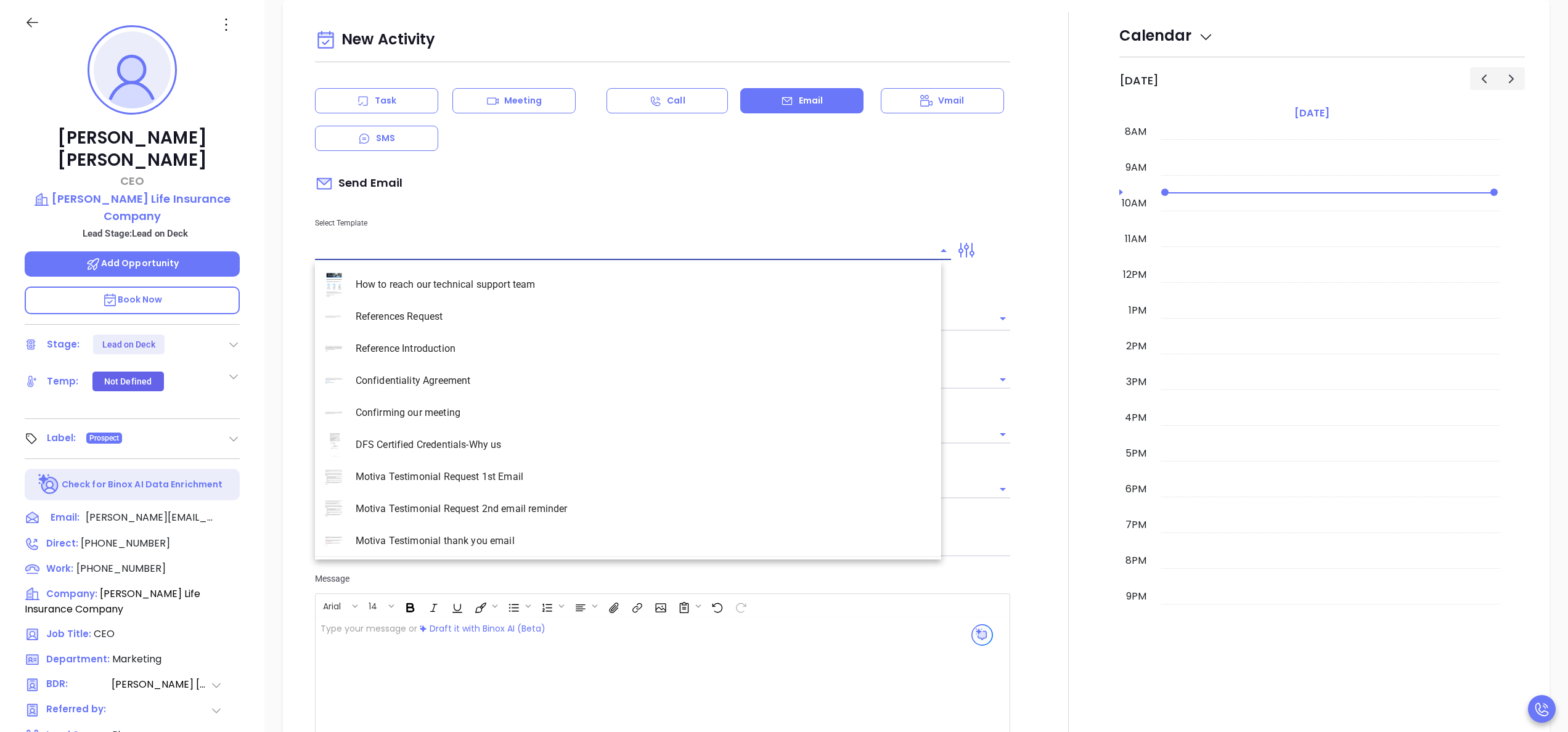
click at [614, 244] on input "text" at bounding box center [623, 250] width 617 height 18
type input "[PERSON_NAME]"
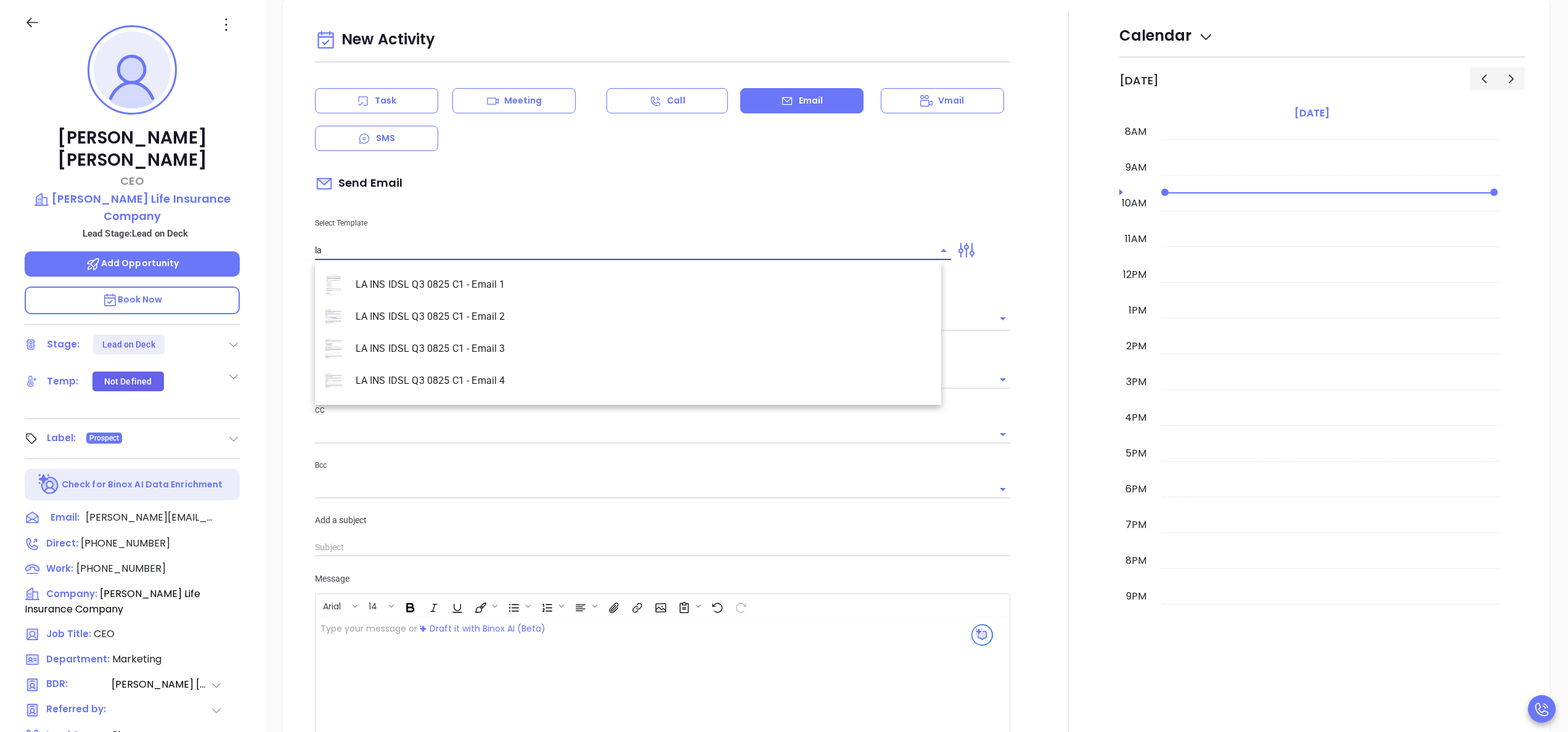
click at [526, 313] on li "LA INS IDSL Q3 0825 C1 - Email 2" at bounding box center [627, 317] width 626 height 32
type input "LA INS IDSL Q3 0825 C1 - Email 2"
type input "February is coming fast—will Kilpatrick Life Insurance Company be compliant?"
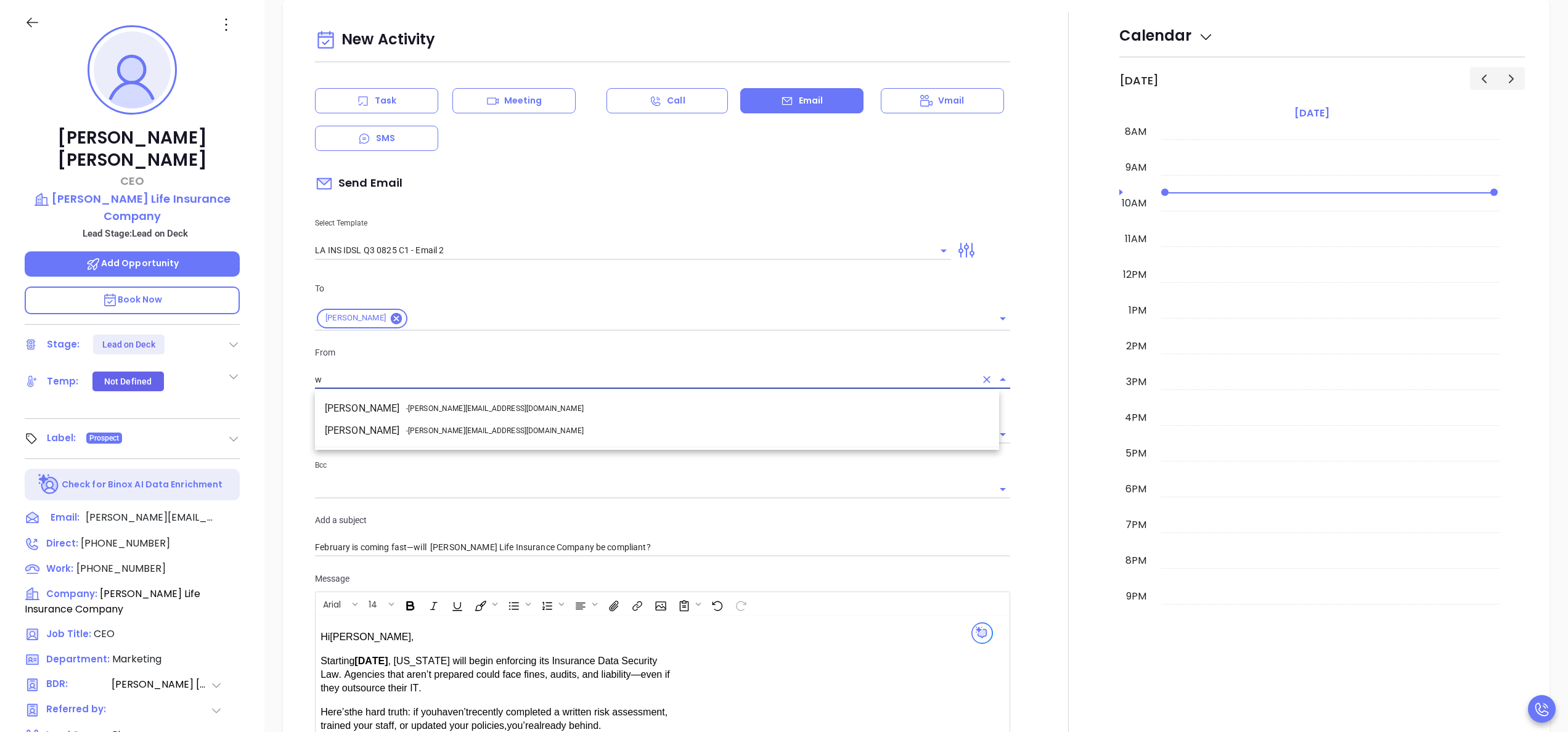
click at [461, 403] on span "- walter@motiva.net" at bounding box center [495, 409] width 177 height 11
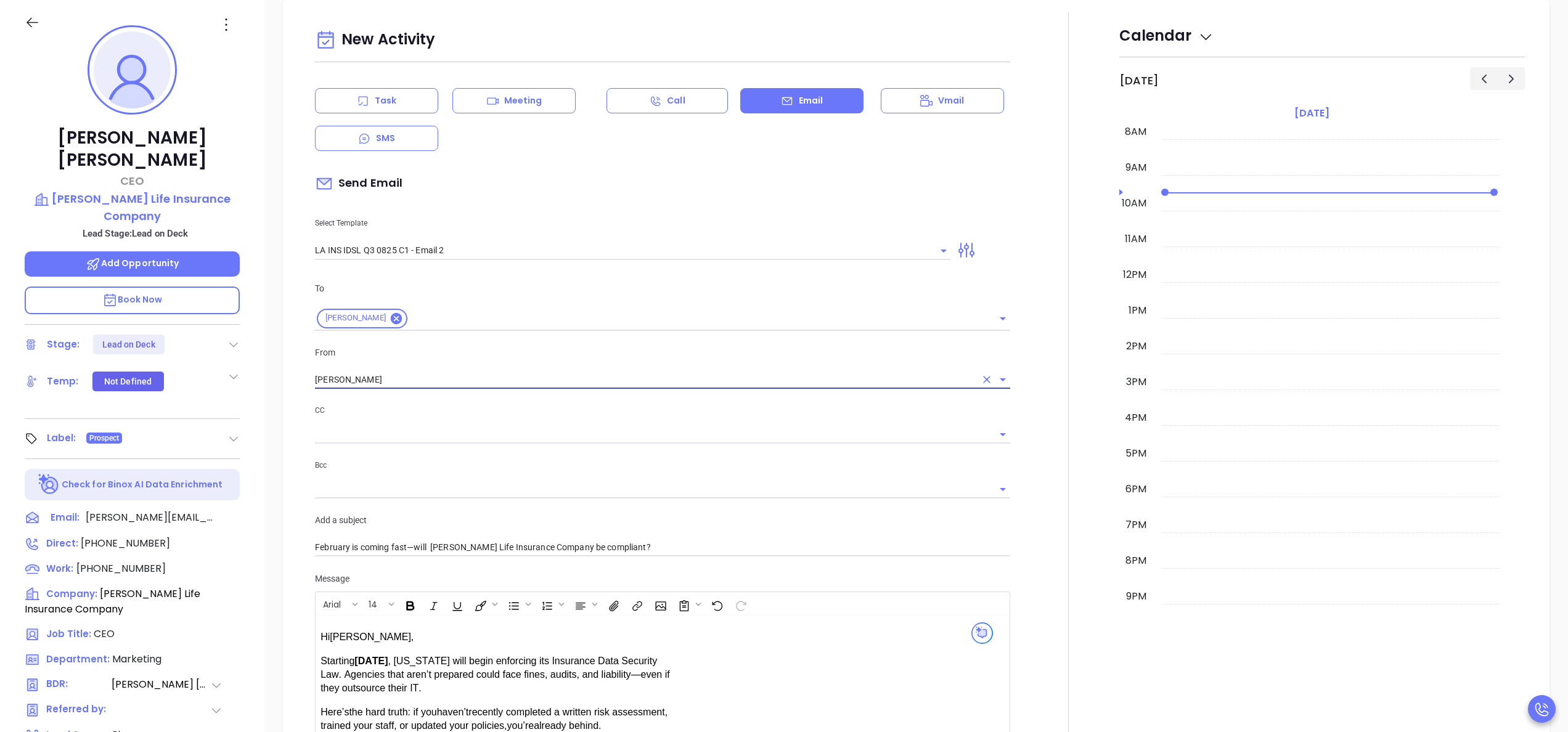
type input "[PERSON_NAME]"
click at [1042, 478] on div at bounding box center [1069, 485] width 102 height 945
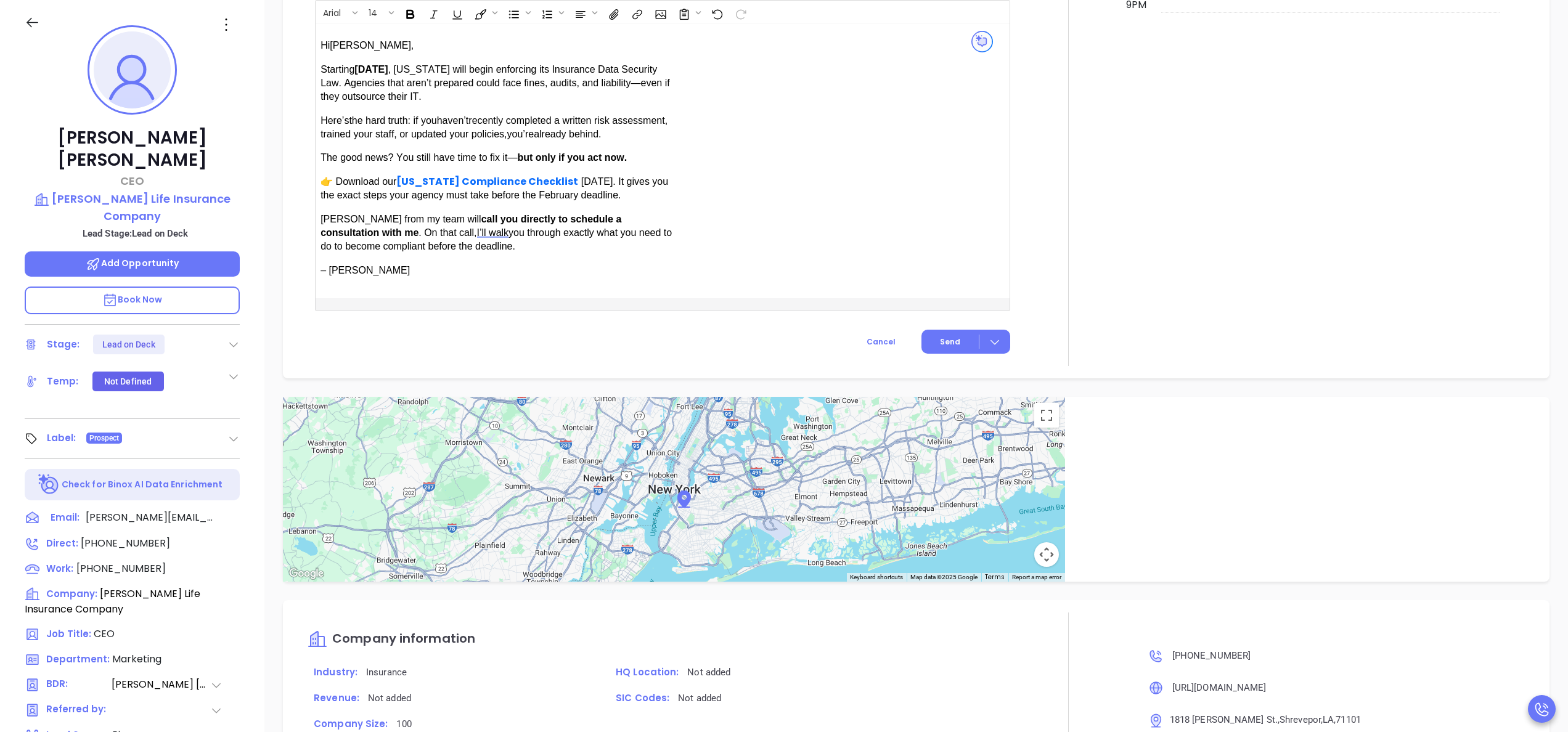
scroll to position [1084, 0]
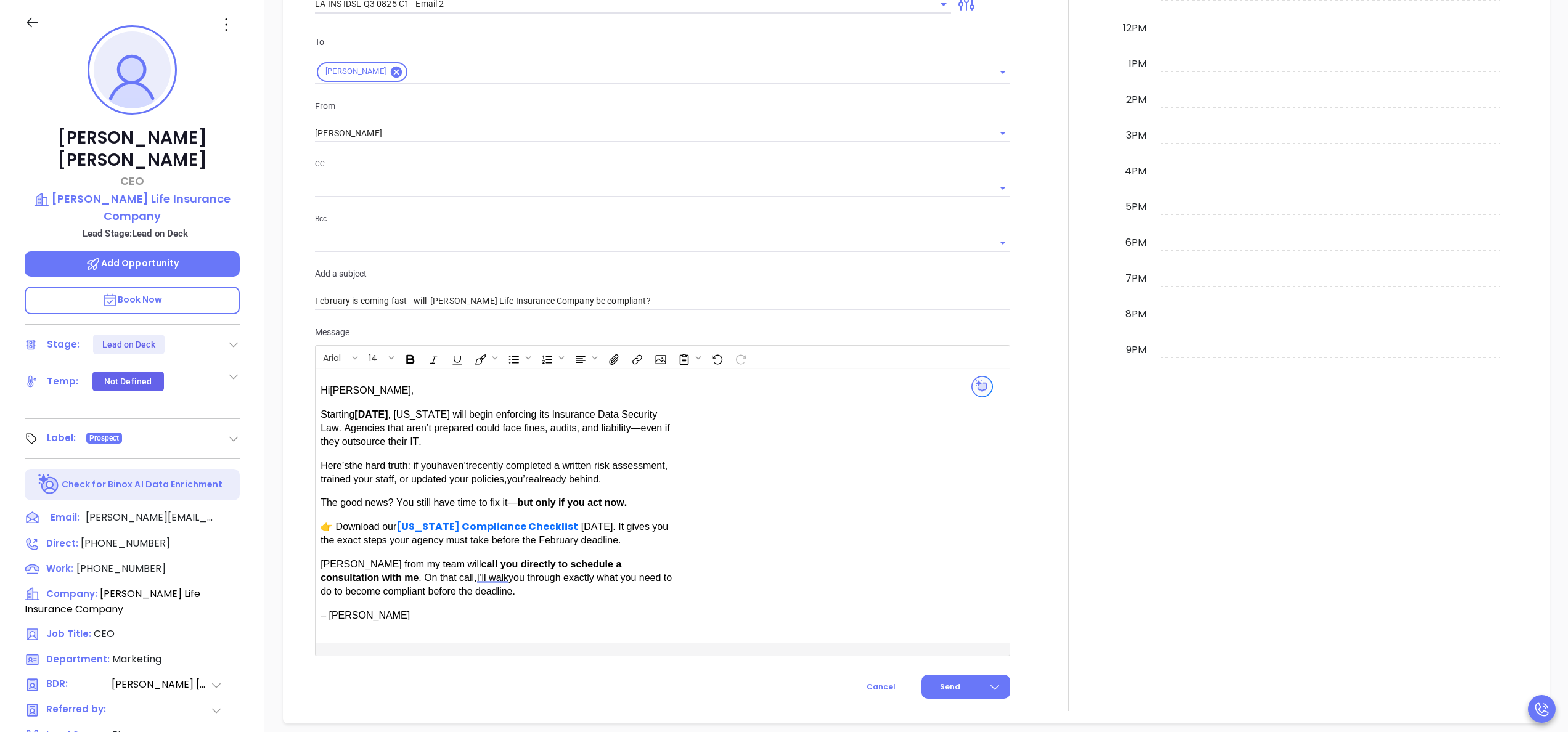
scroll to position [740, 0]
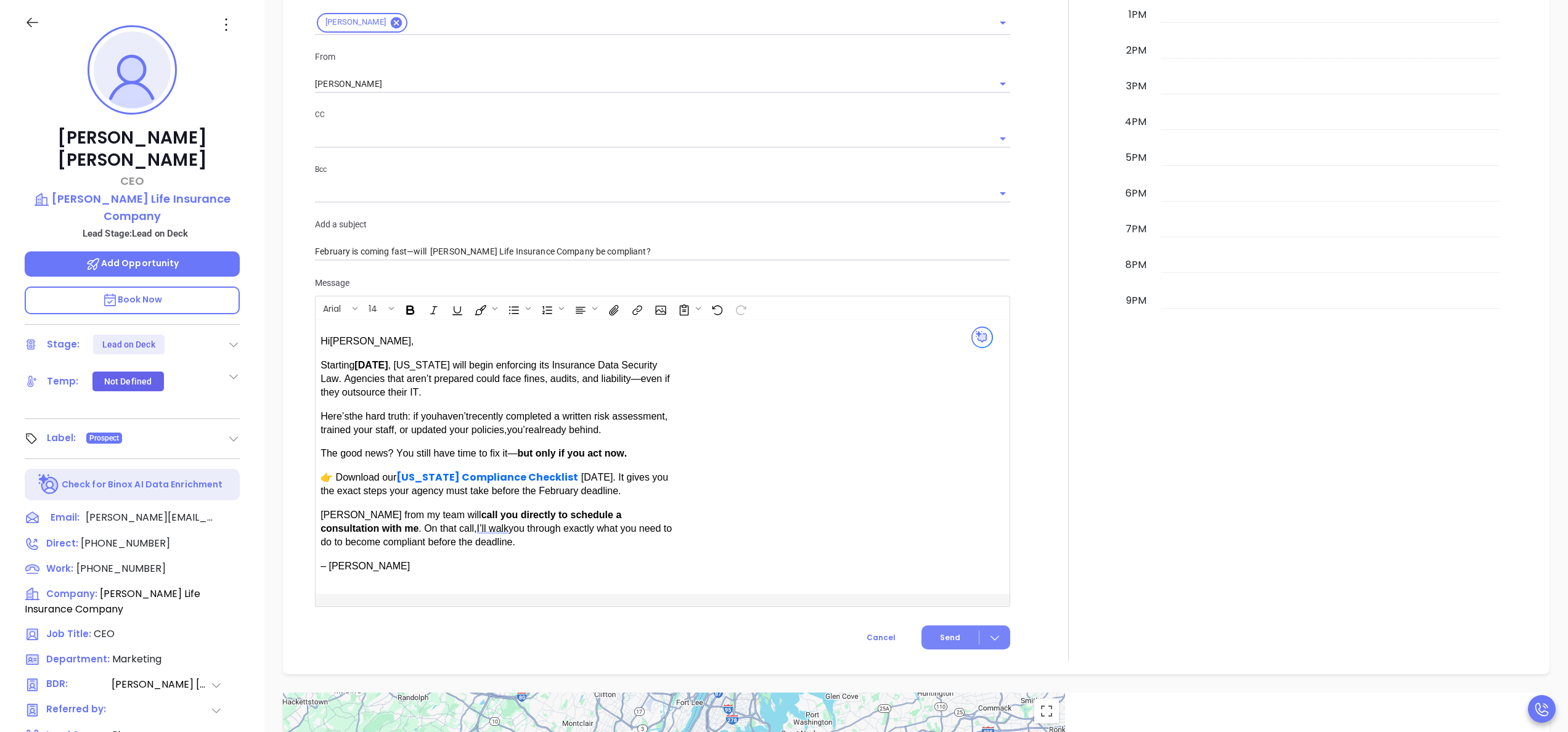
click at [933, 625] on button "Send" at bounding box center [966, 638] width 89 height 24
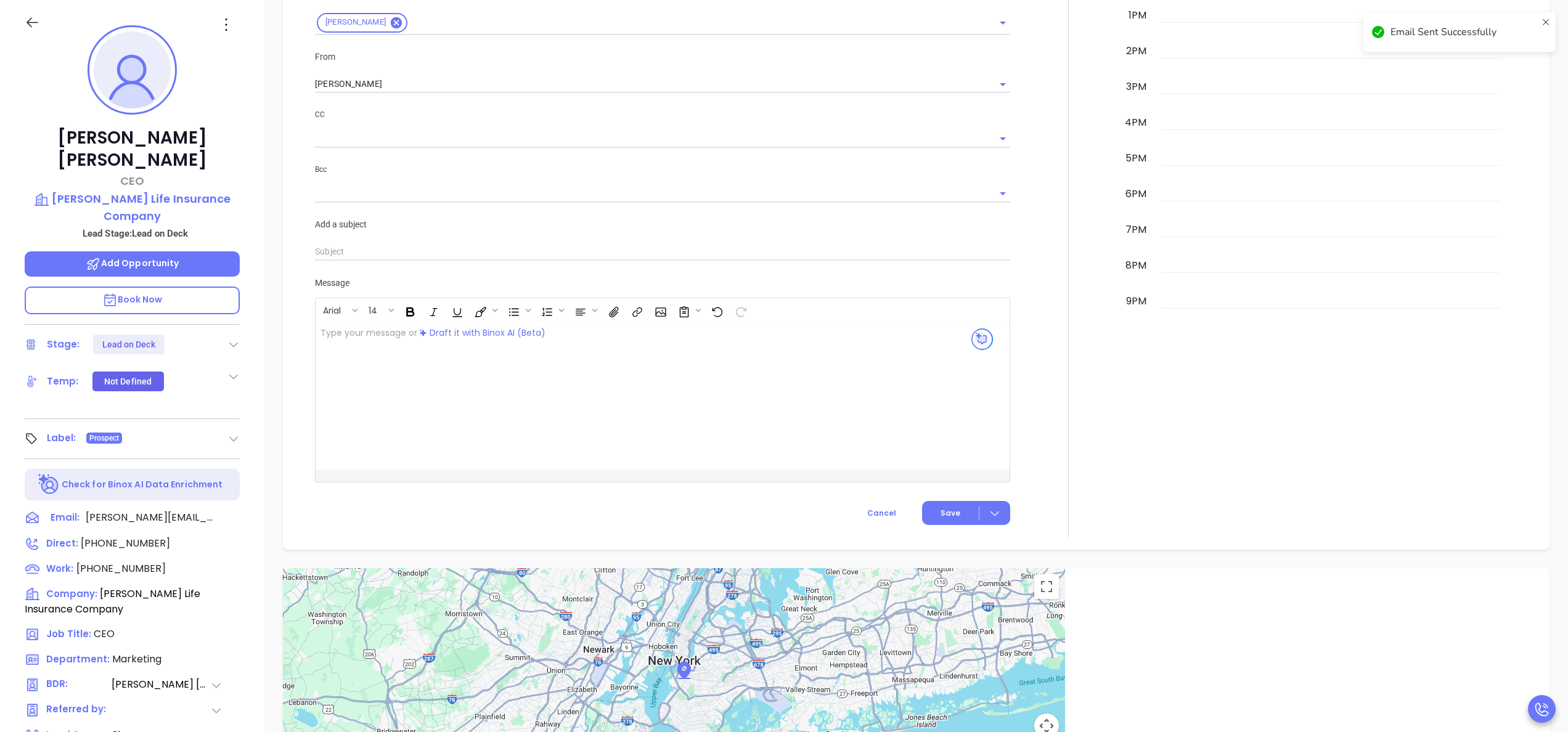
click at [1041, 365] on div at bounding box center [1069, 127] width 102 height 821
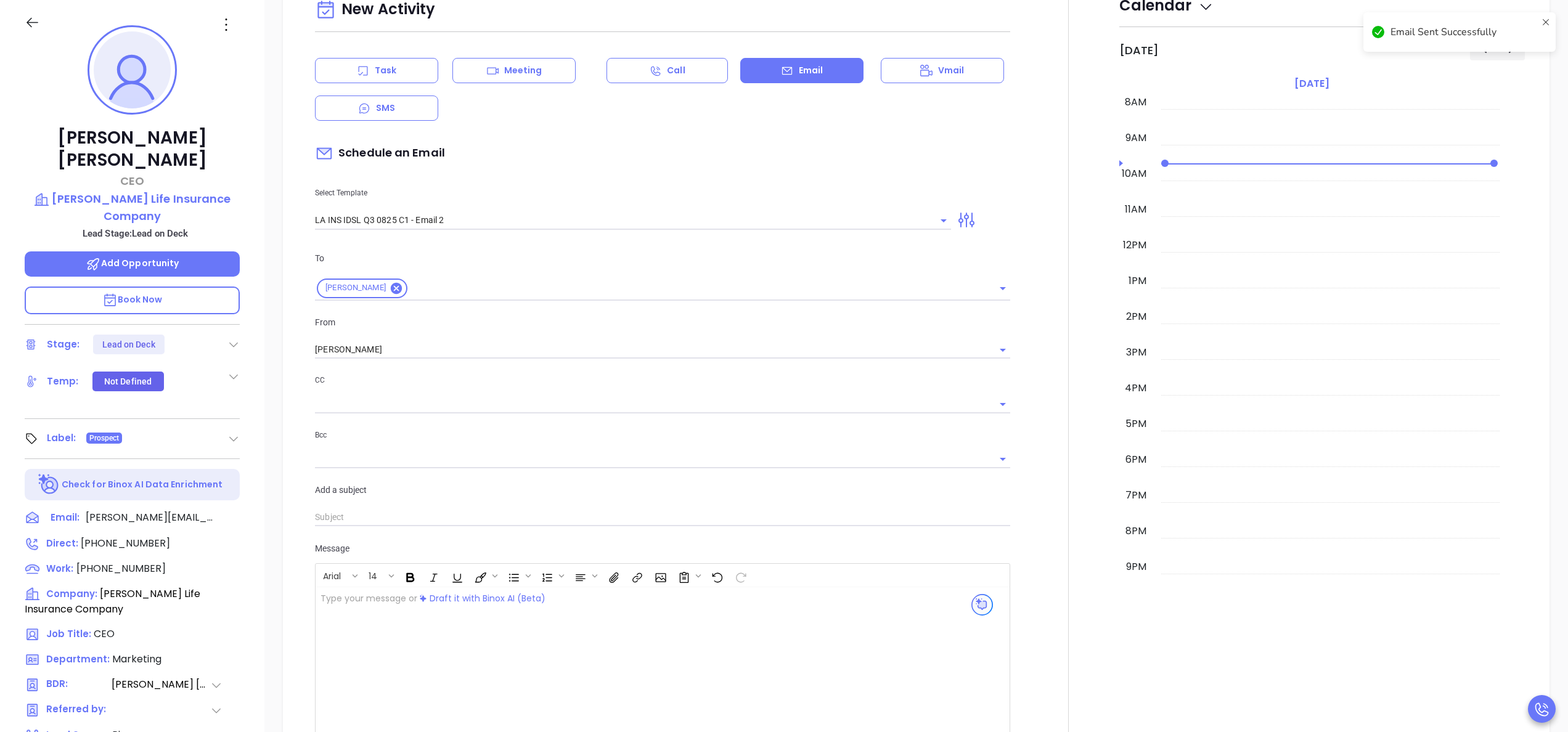
scroll to position [377, 0]
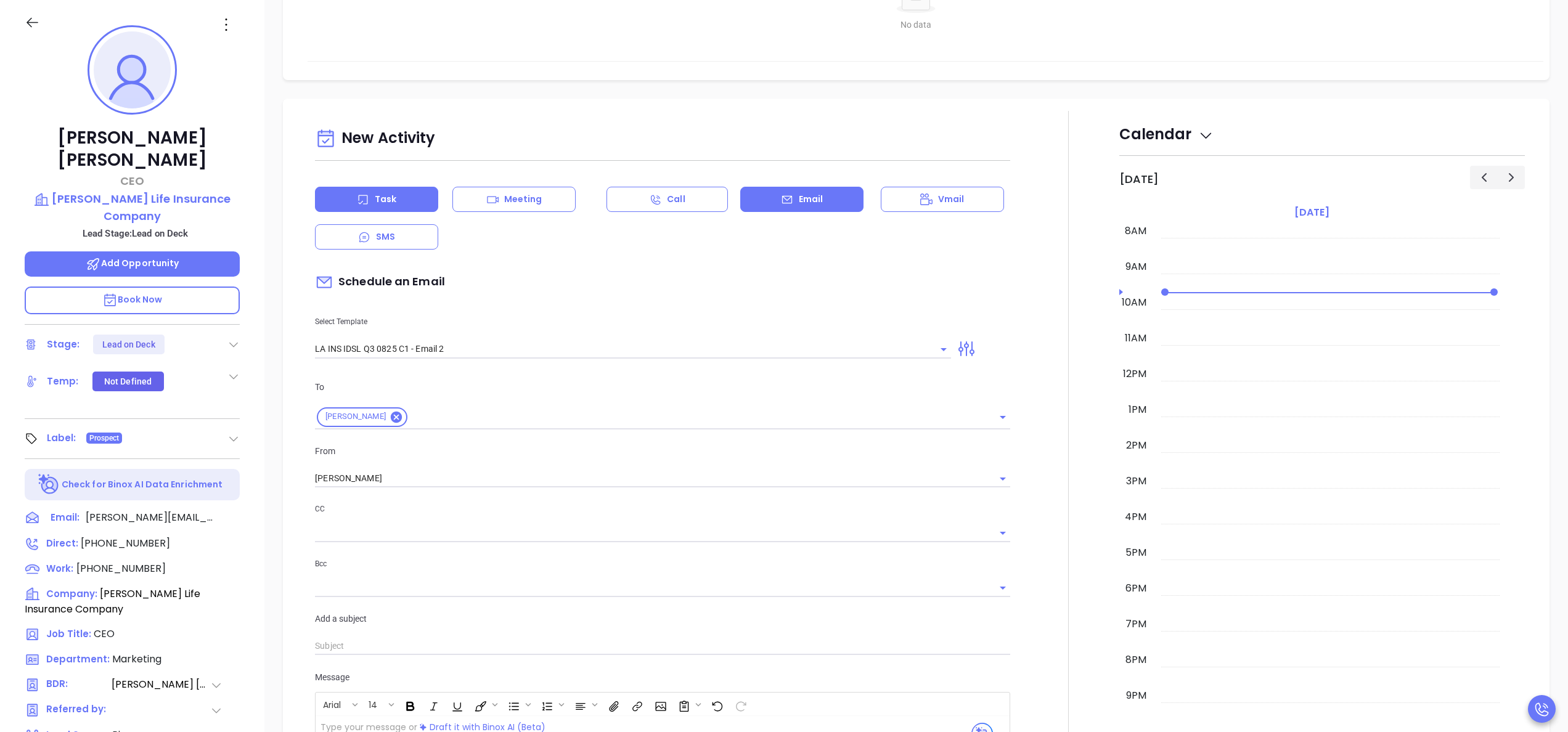
click at [378, 209] on div "Task" at bounding box center [376, 199] width 123 height 25
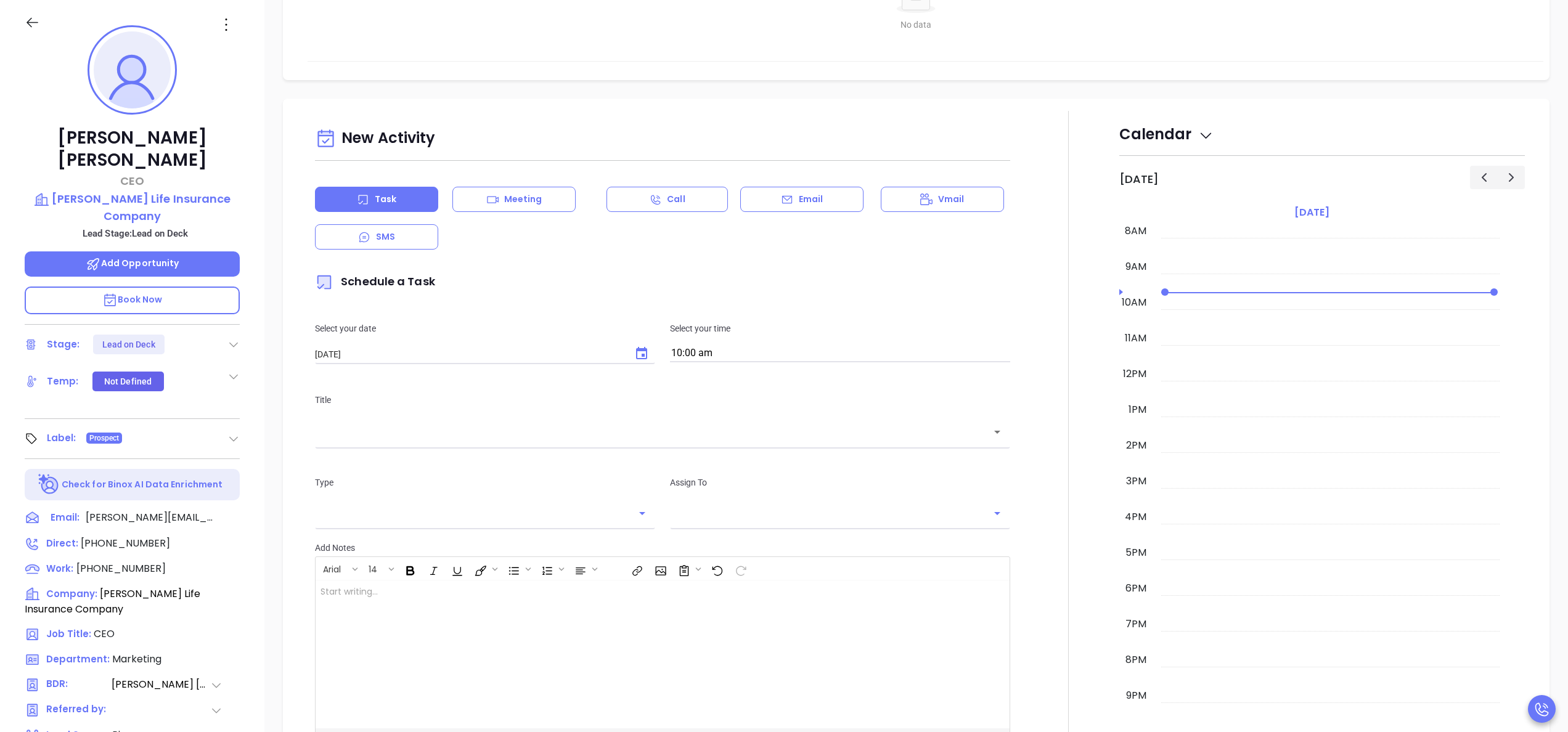
type input "[PERSON_NAME]"
click at [640, 357] on icon "Choose date, selected date is Sep 20, 2025" at bounding box center [642, 353] width 15 height 15
click at [470, 480] on button "19" at bounding box center [463, 478] width 22 height 22
type input "[DATE]"
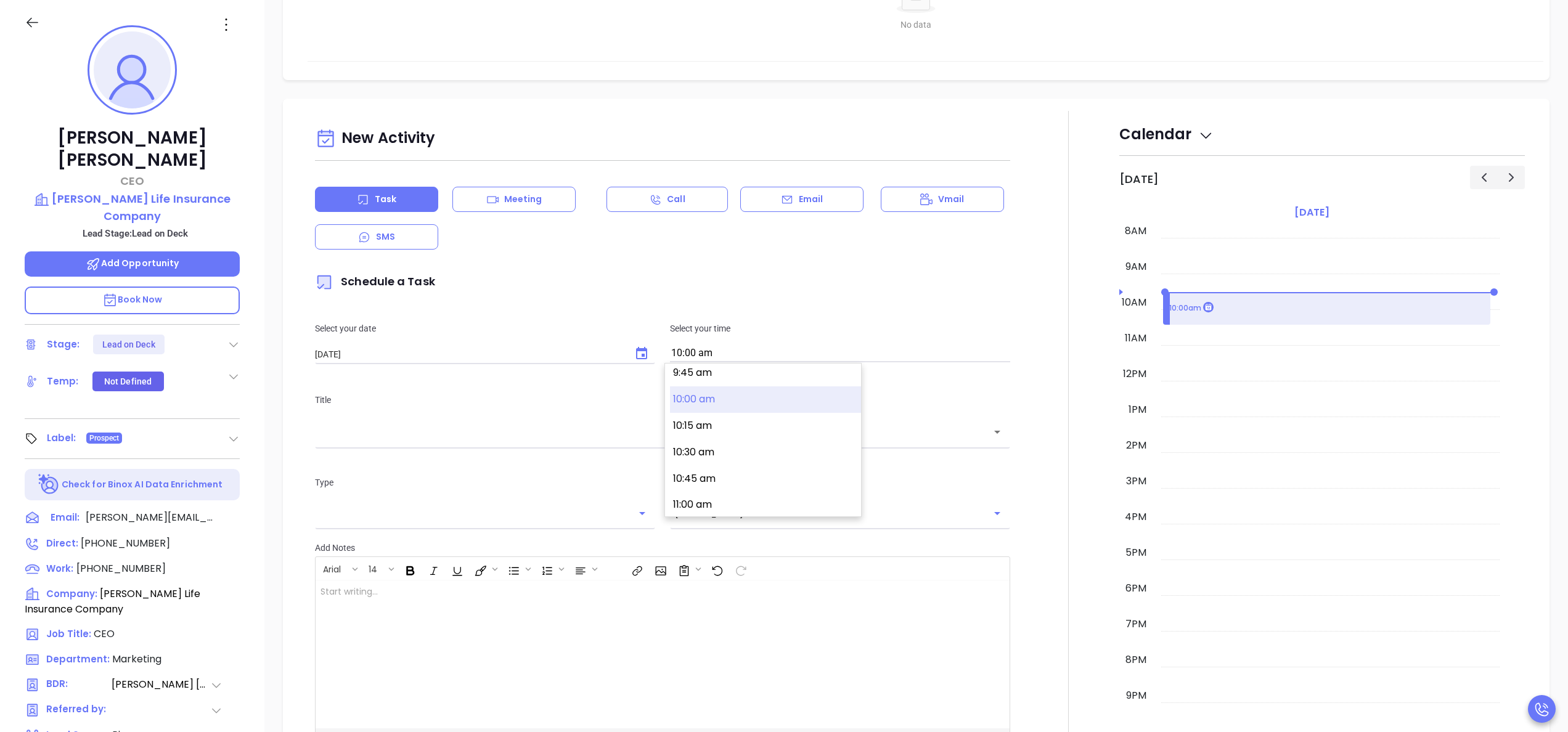
click at [743, 350] on input "10:00 am" at bounding box center [841, 354] width 340 height 17
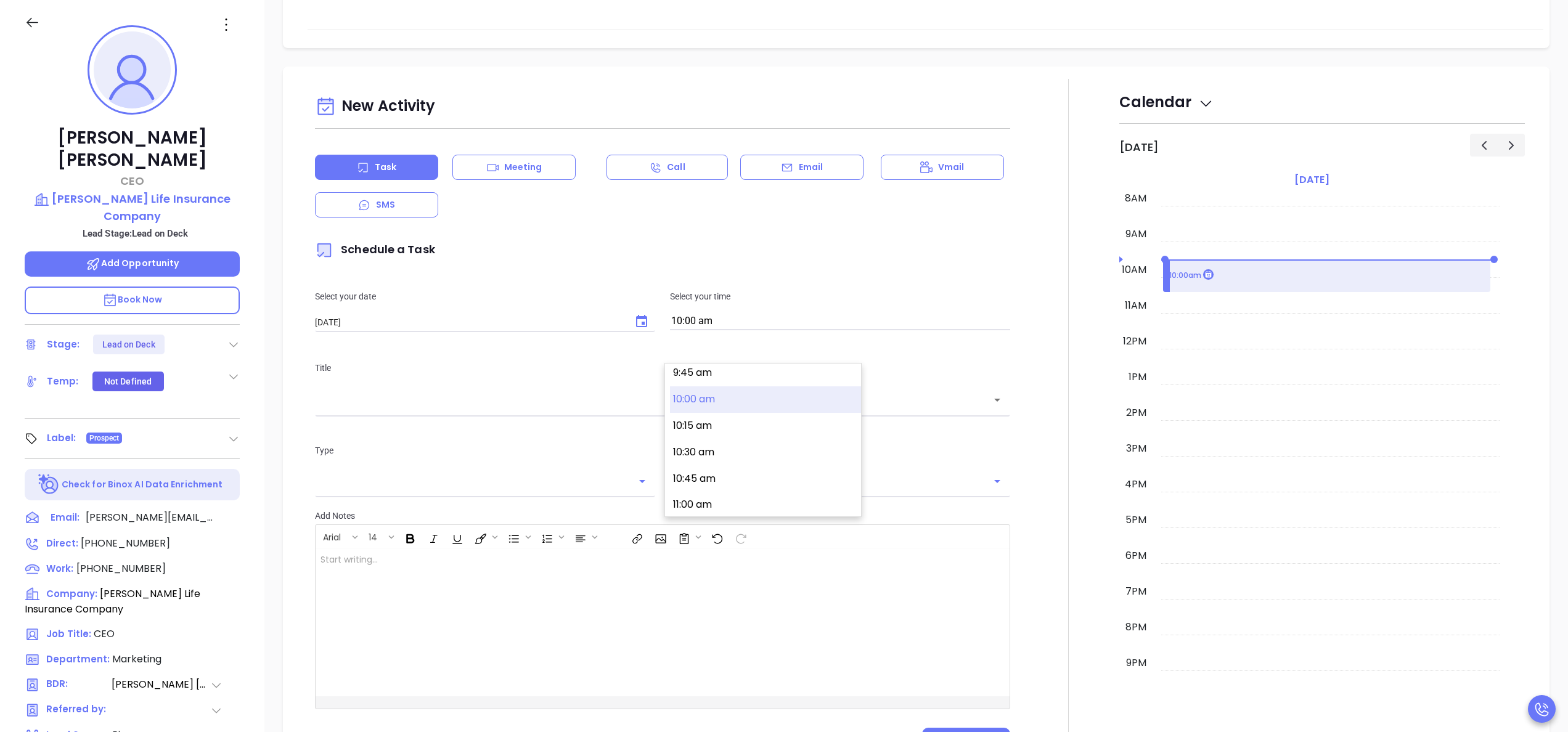
scroll to position [345, 0]
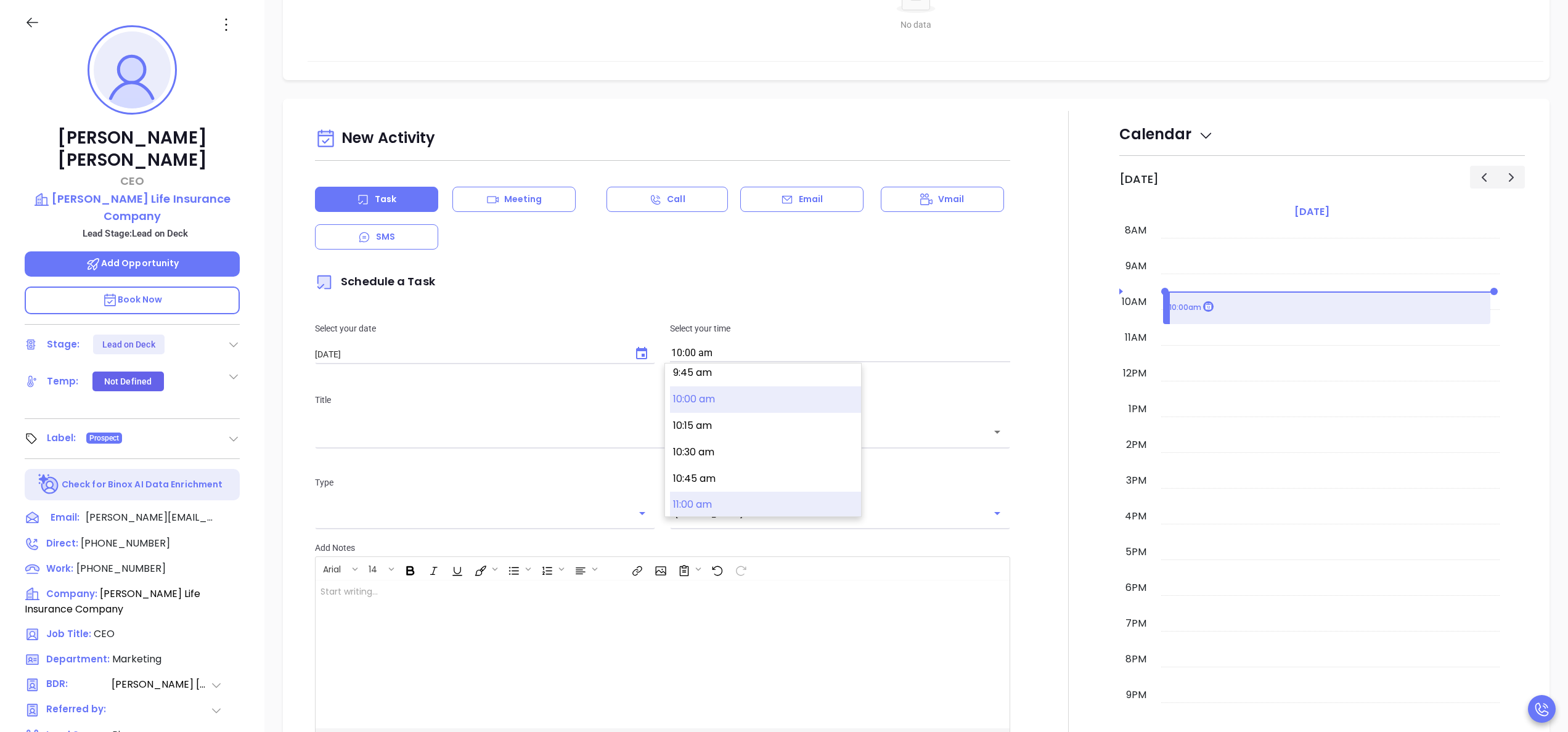
click at [694, 500] on button "11:00 am" at bounding box center [765, 505] width 191 height 26
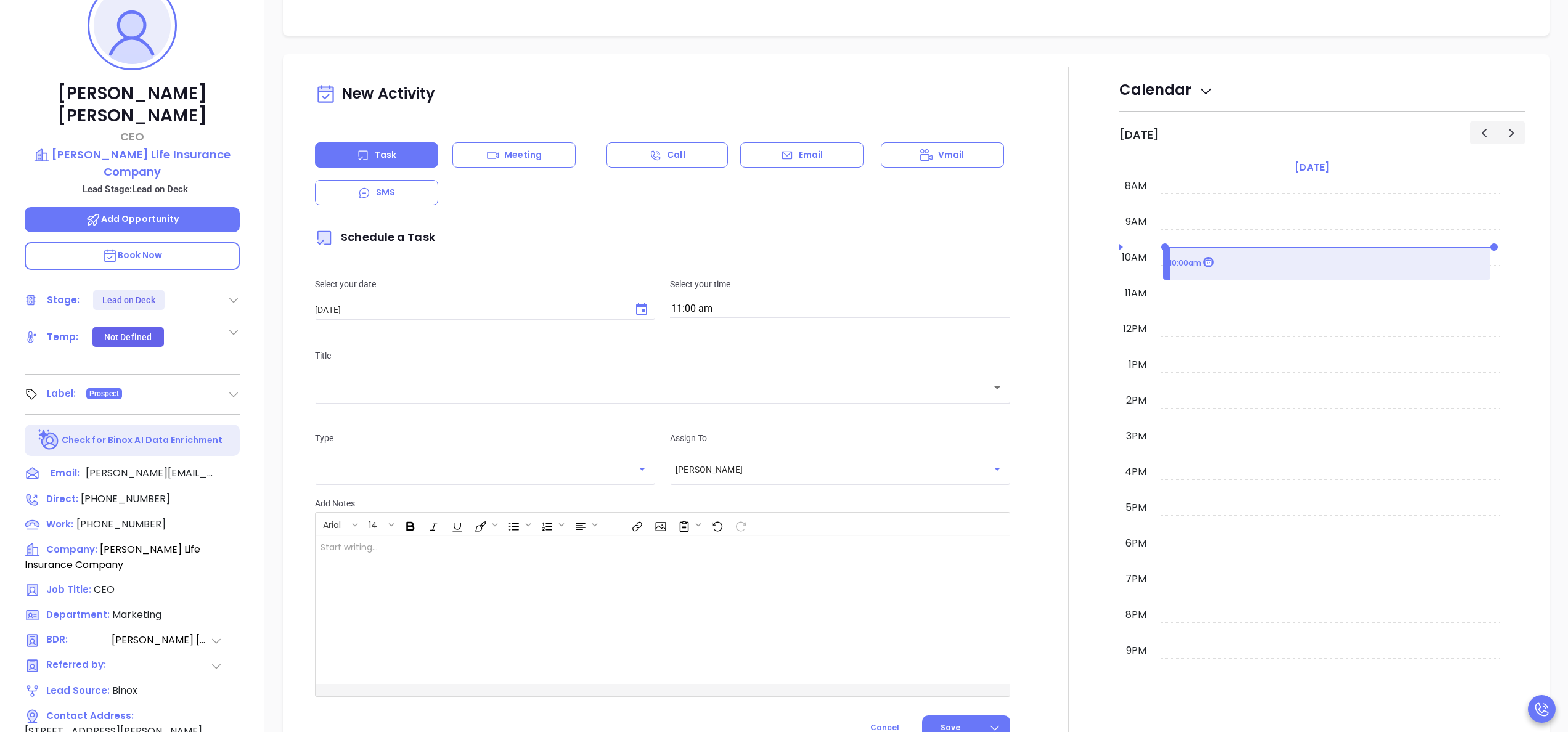
scroll to position [217, 0]
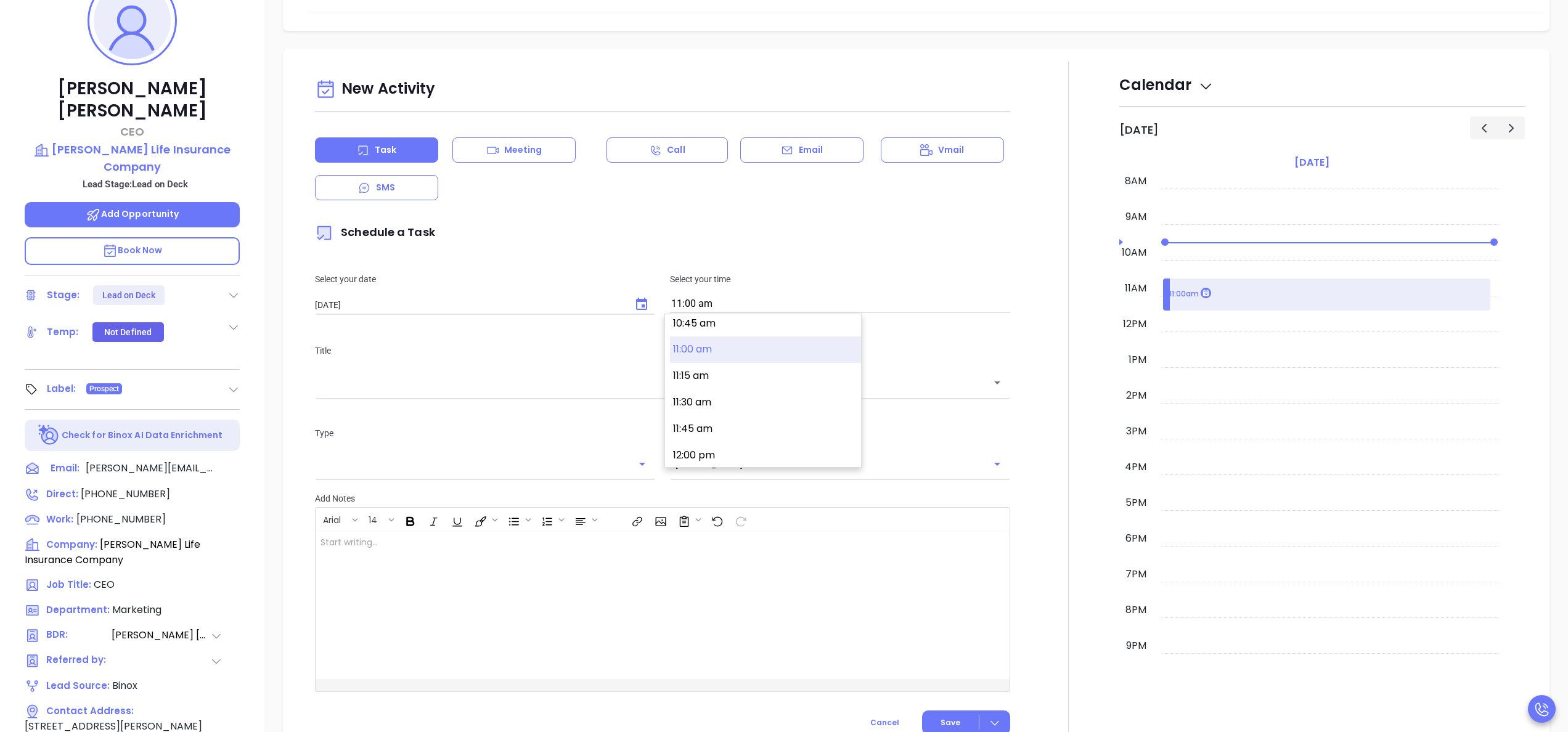
click at [755, 301] on input "11:00 am" at bounding box center [841, 305] width 340 height 17
click at [709, 425] on button "4:00 pm" at bounding box center [765, 427] width 191 height 26
type input "4:00 pm"
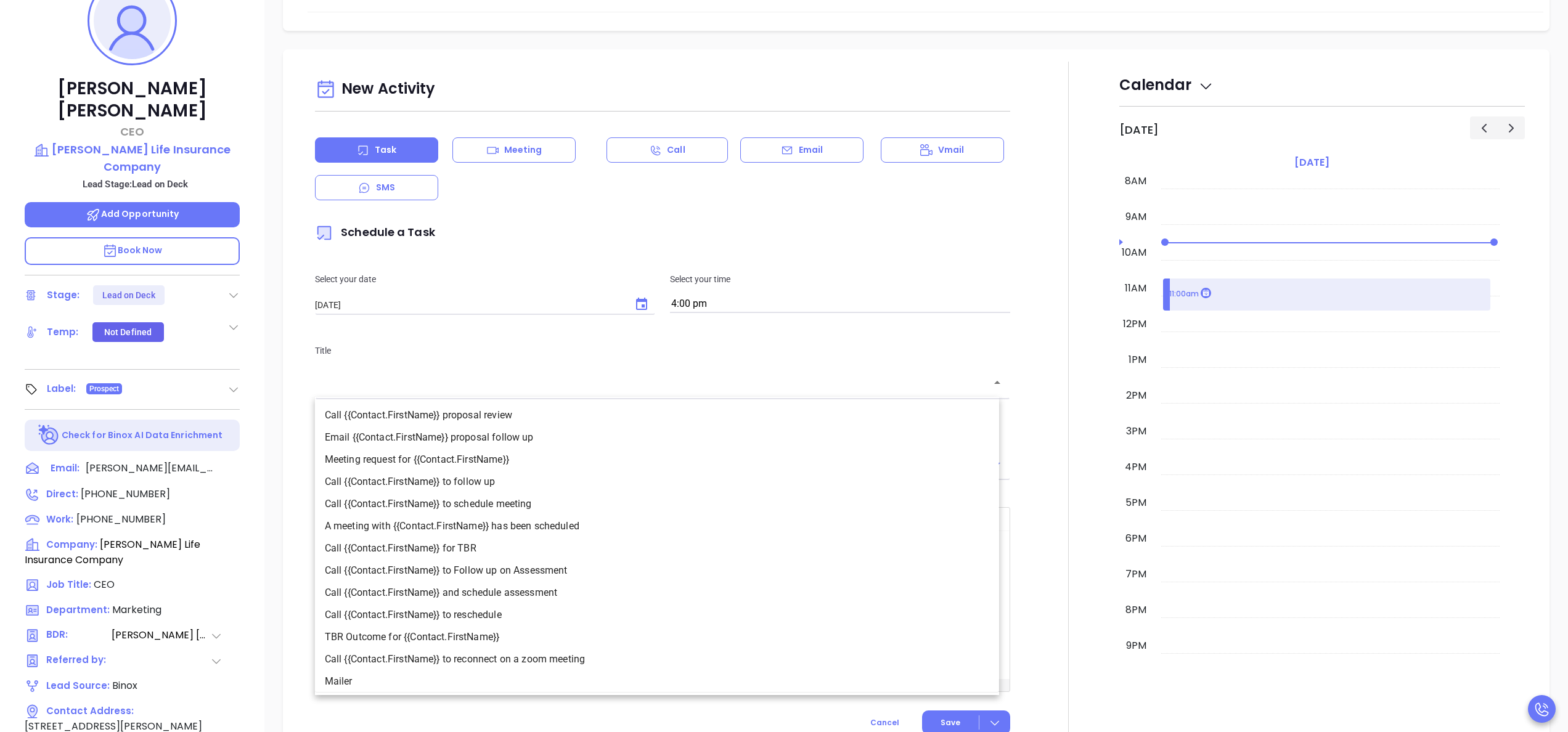
click at [697, 385] on input "text" at bounding box center [653, 383] width 666 height 14
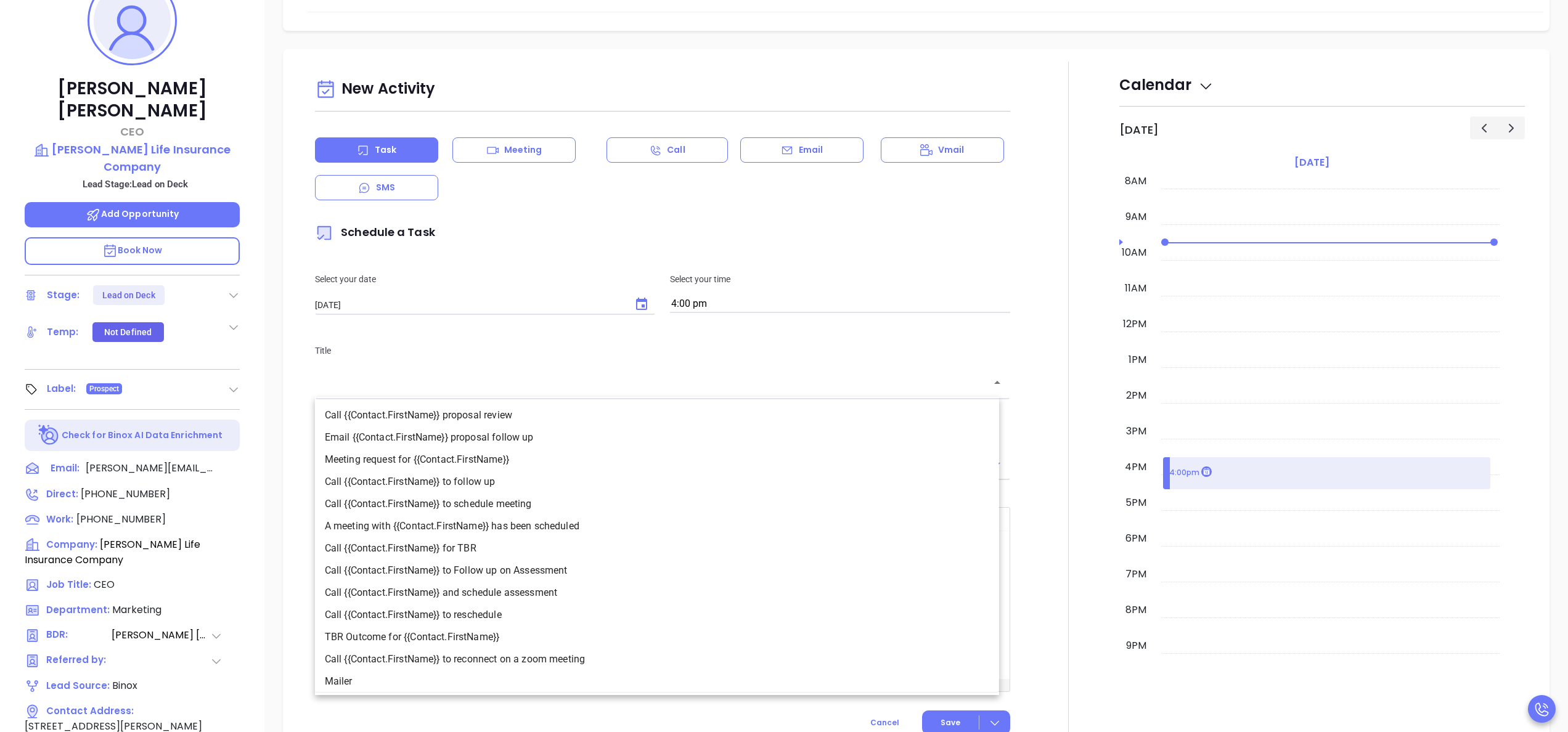
click at [506, 488] on li "Call {{Contact.FirstName}} to follow up" at bounding box center [657, 481] width 684 height 22
type input "Call Scott to follow up"
type input "Call"
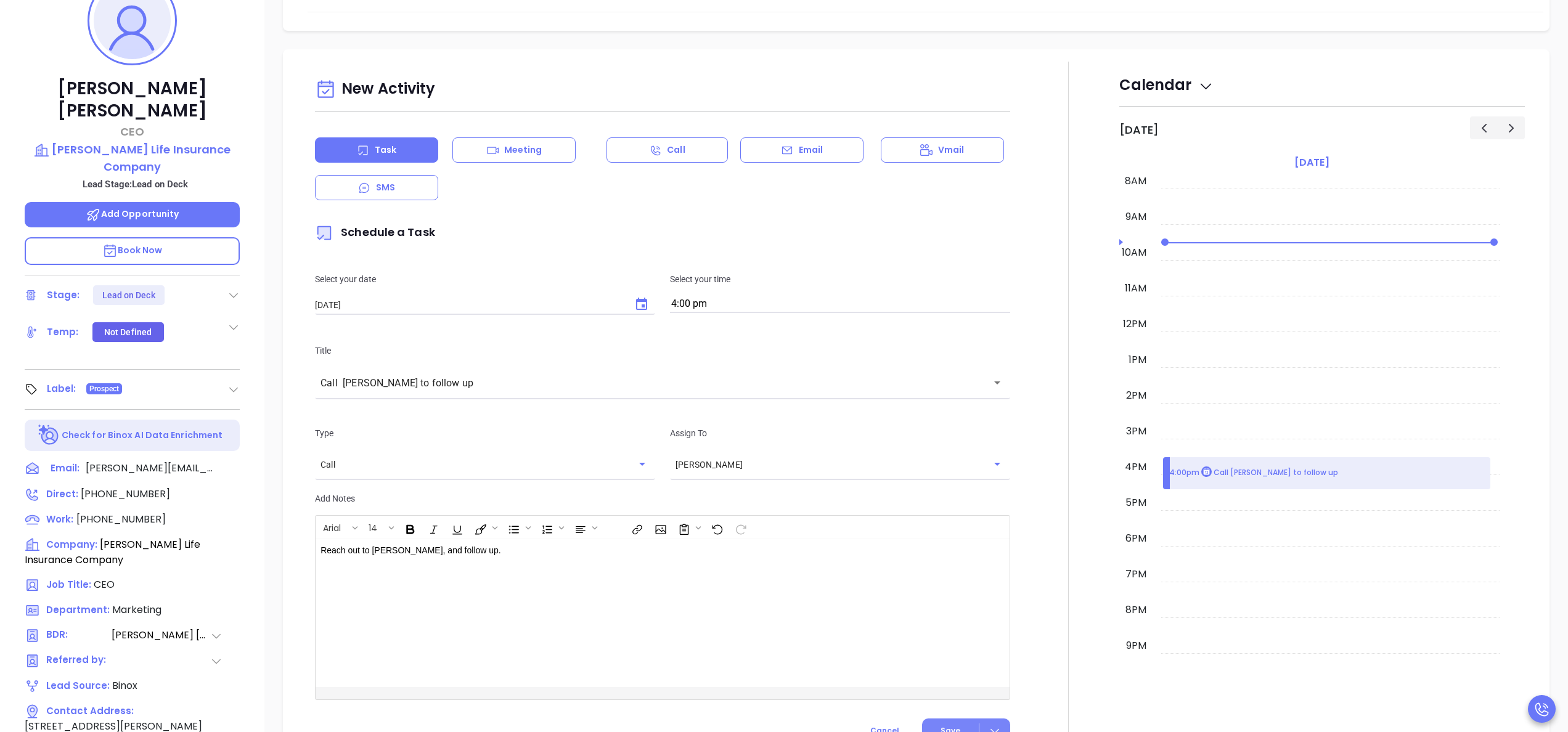
click at [960, 719] on button "Save" at bounding box center [966, 731] width 88 height 24
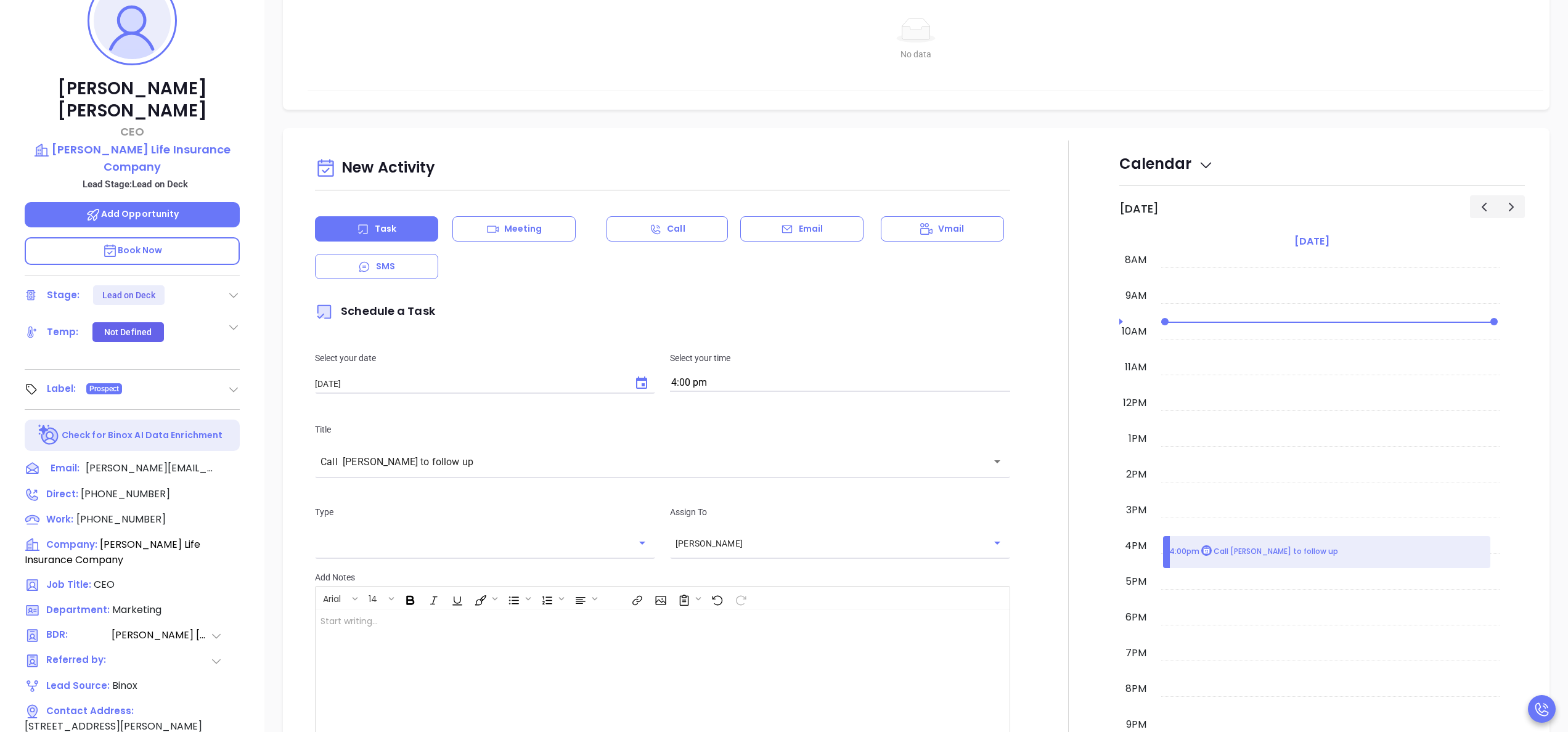
scroll to position [457, 0]
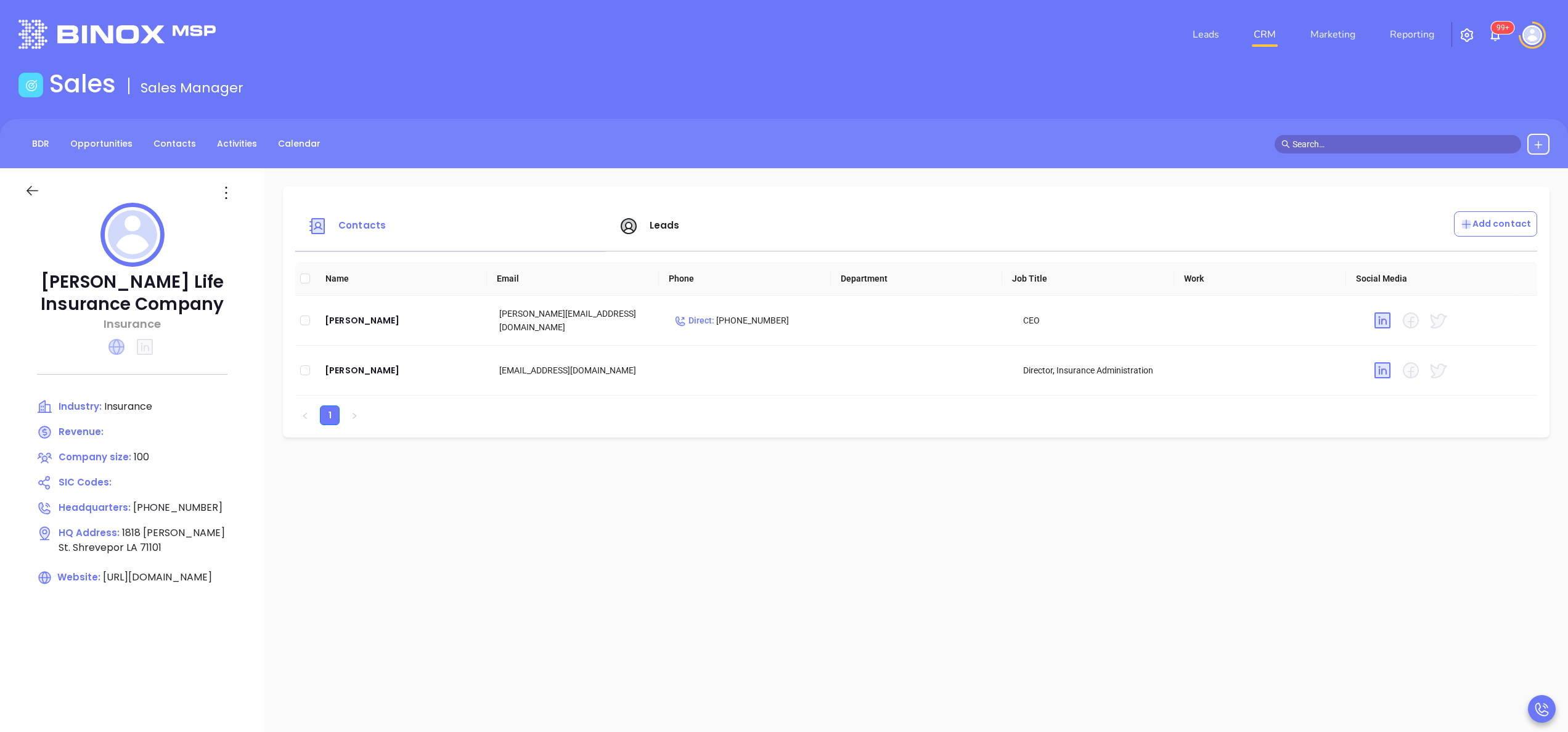
click at [114, 340] on icon at bounding box center [117, 347] width 16 height 16
click at [353, 370] on div "[PERSON_NAME]" at bounding box center [402, 370] width 155 height 15
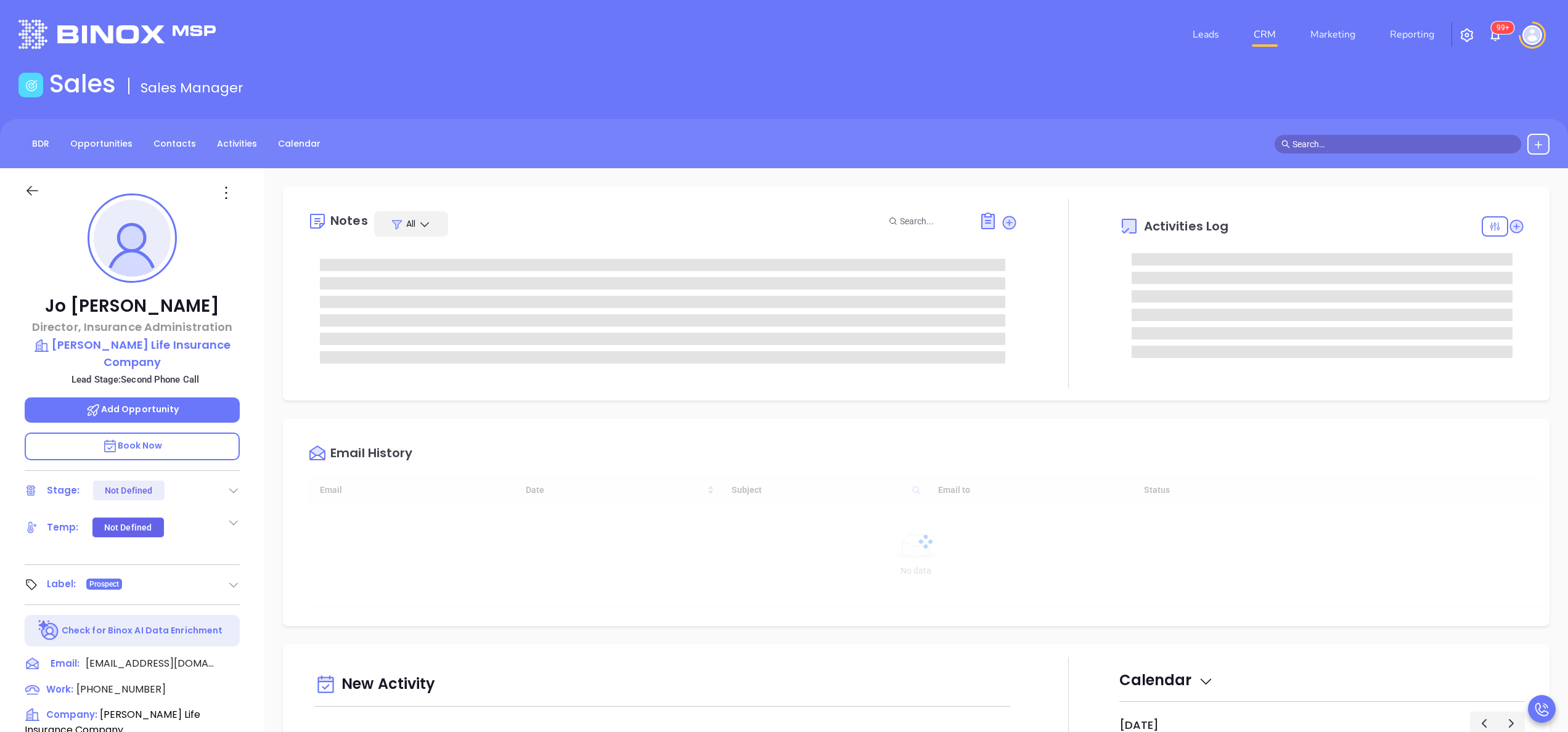
type input "[DATE]"
type input "[PERSON_NAME]"
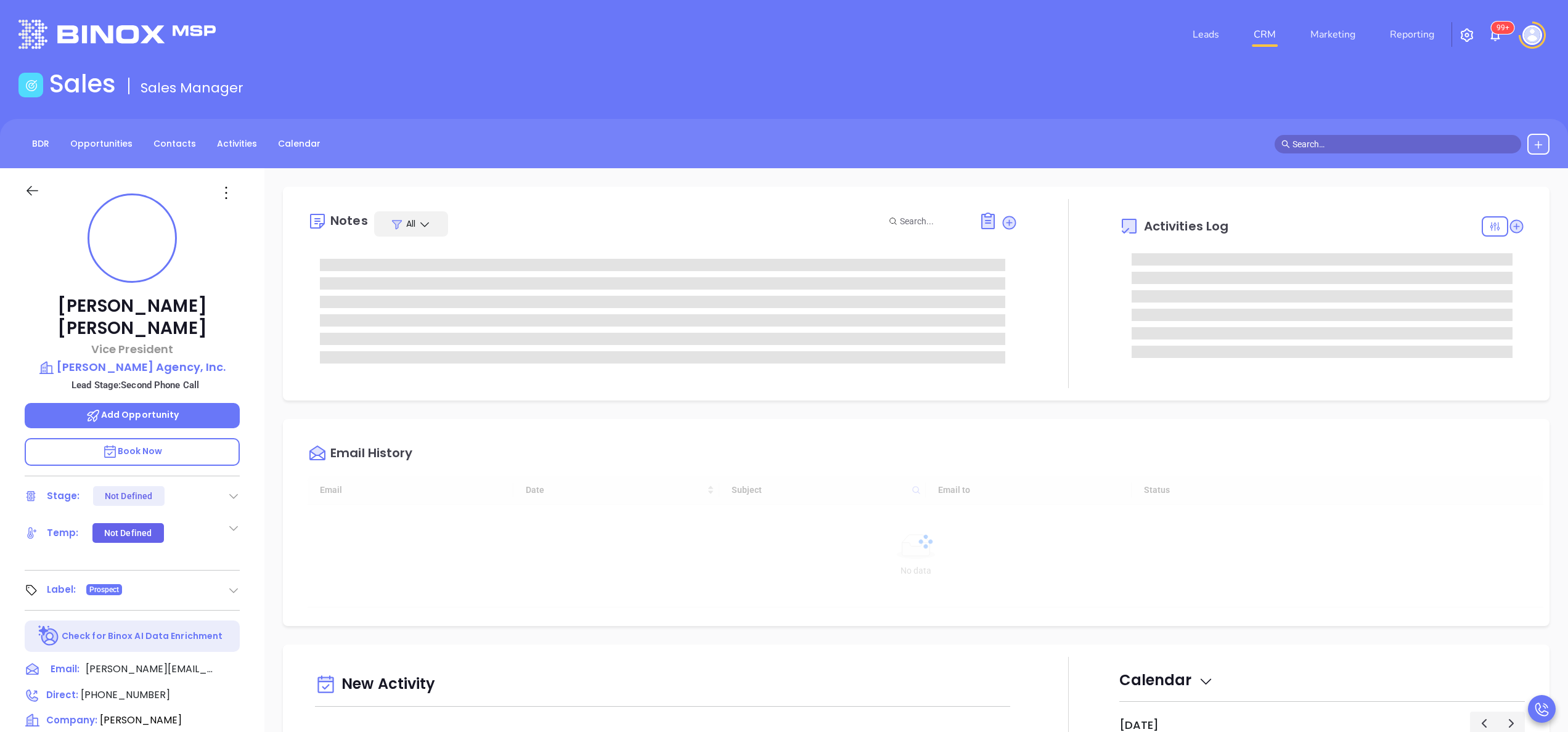
type input "[DATE]"
type input "[PERSON_NAME]"
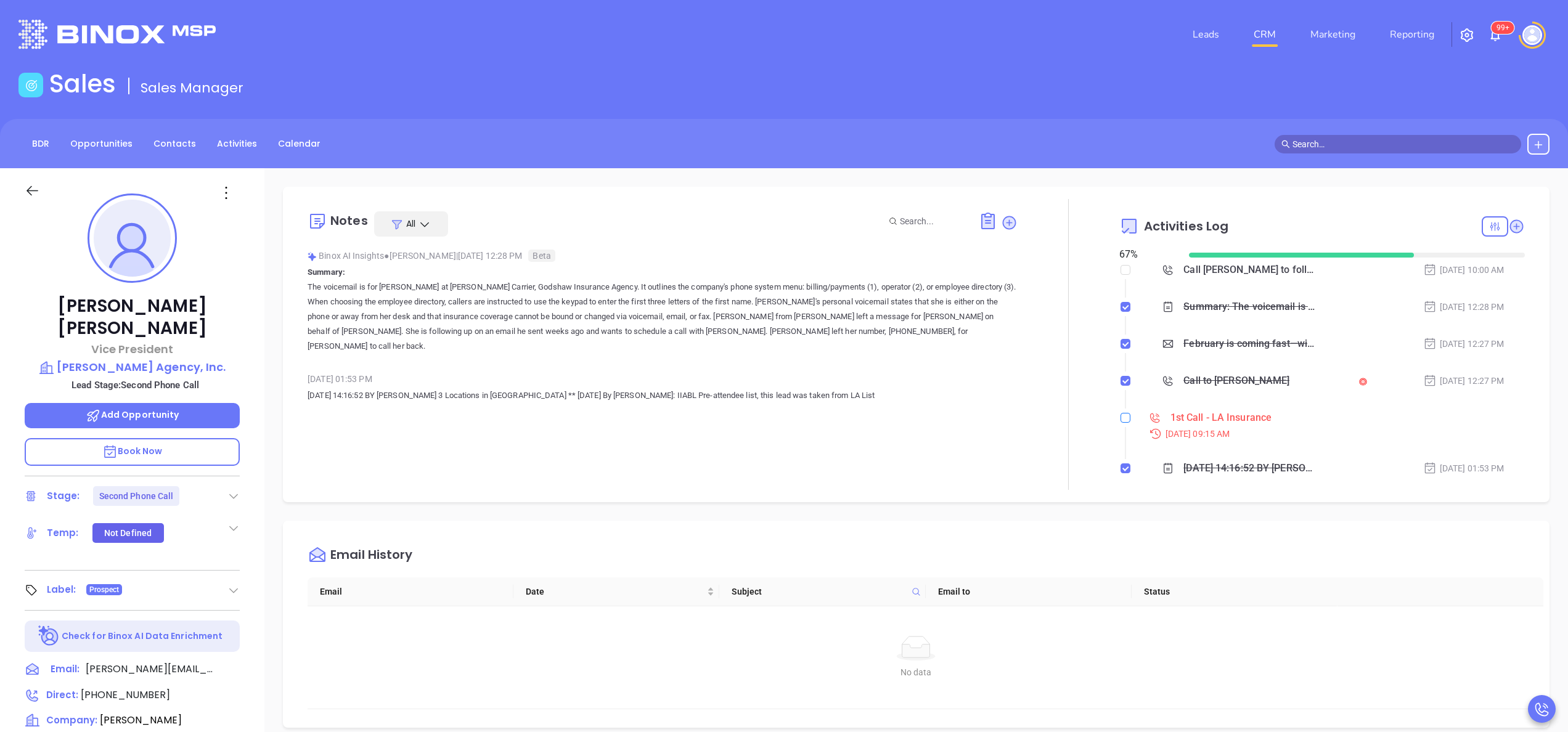
click at [1121, 415] on input "checkbox" at bounding box center [1126, 417] width 10 height 10
checkbox input "true"
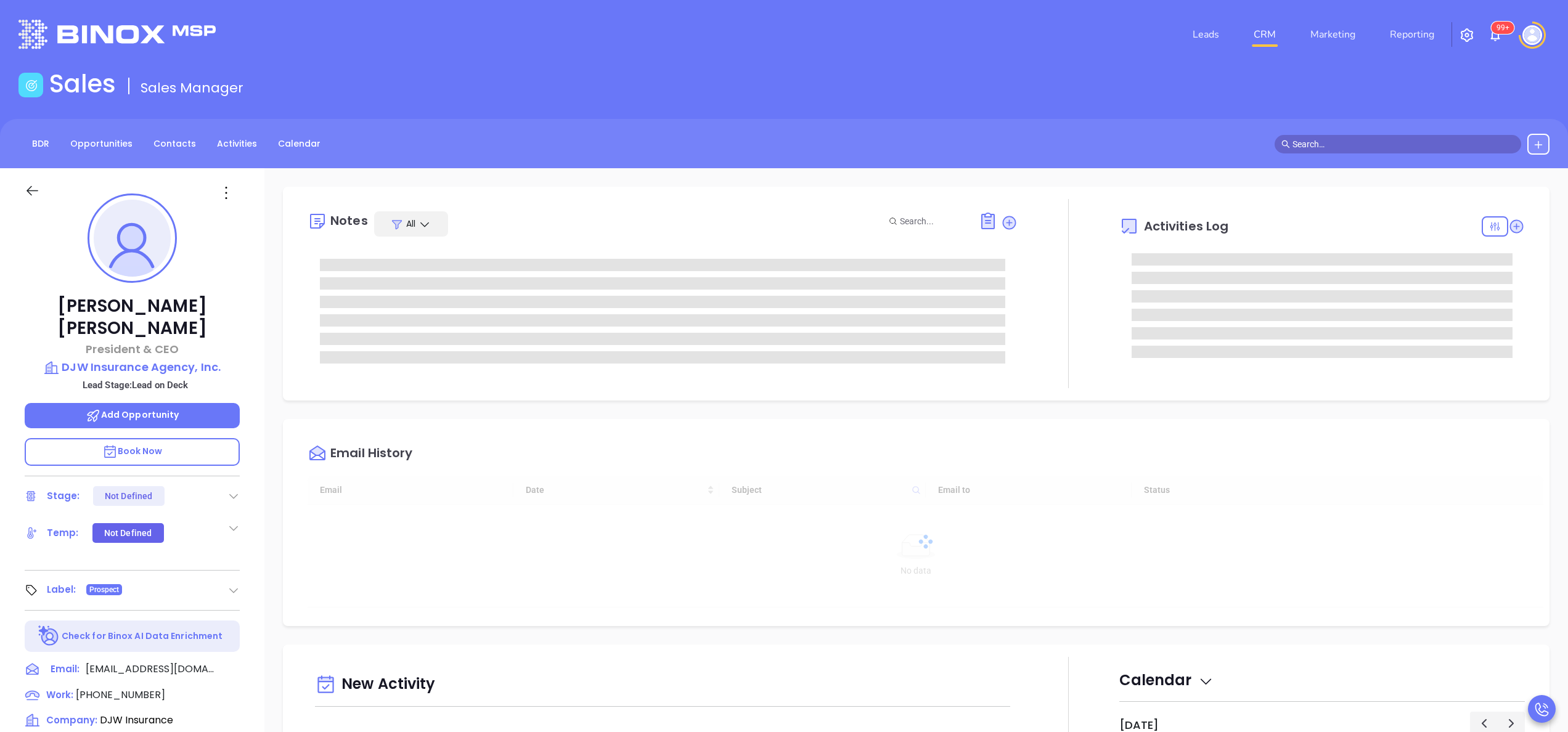
scroll to position [322, 0]
type input "[PERSON_NAME]"
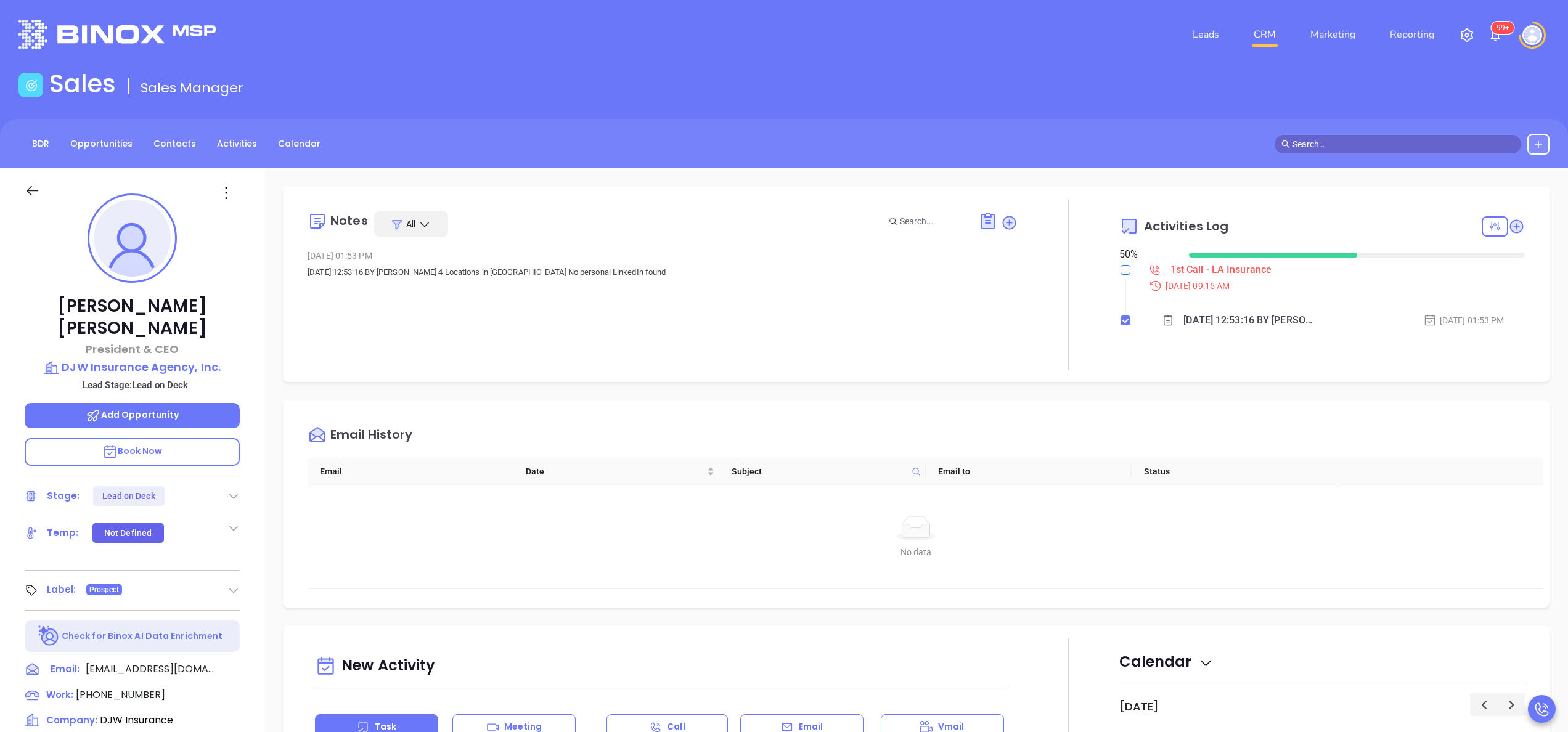
click at [1121, 269] on input "checkbox" at bounding box center [1126, 270] width 10 height 10
checkbox input "true"
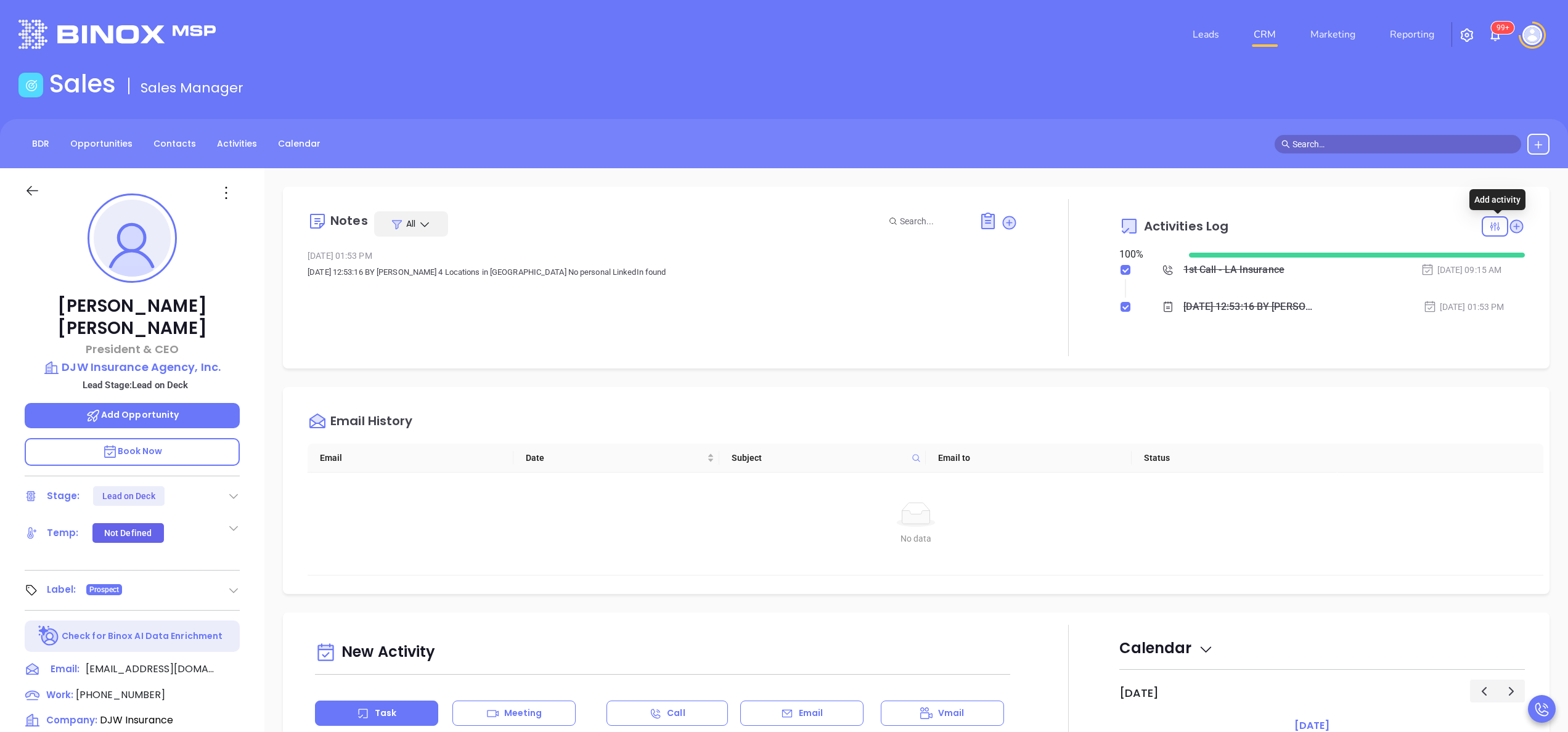
click at [1509, 218] on icon at bounding box center [1516, 226] width 16 height 16
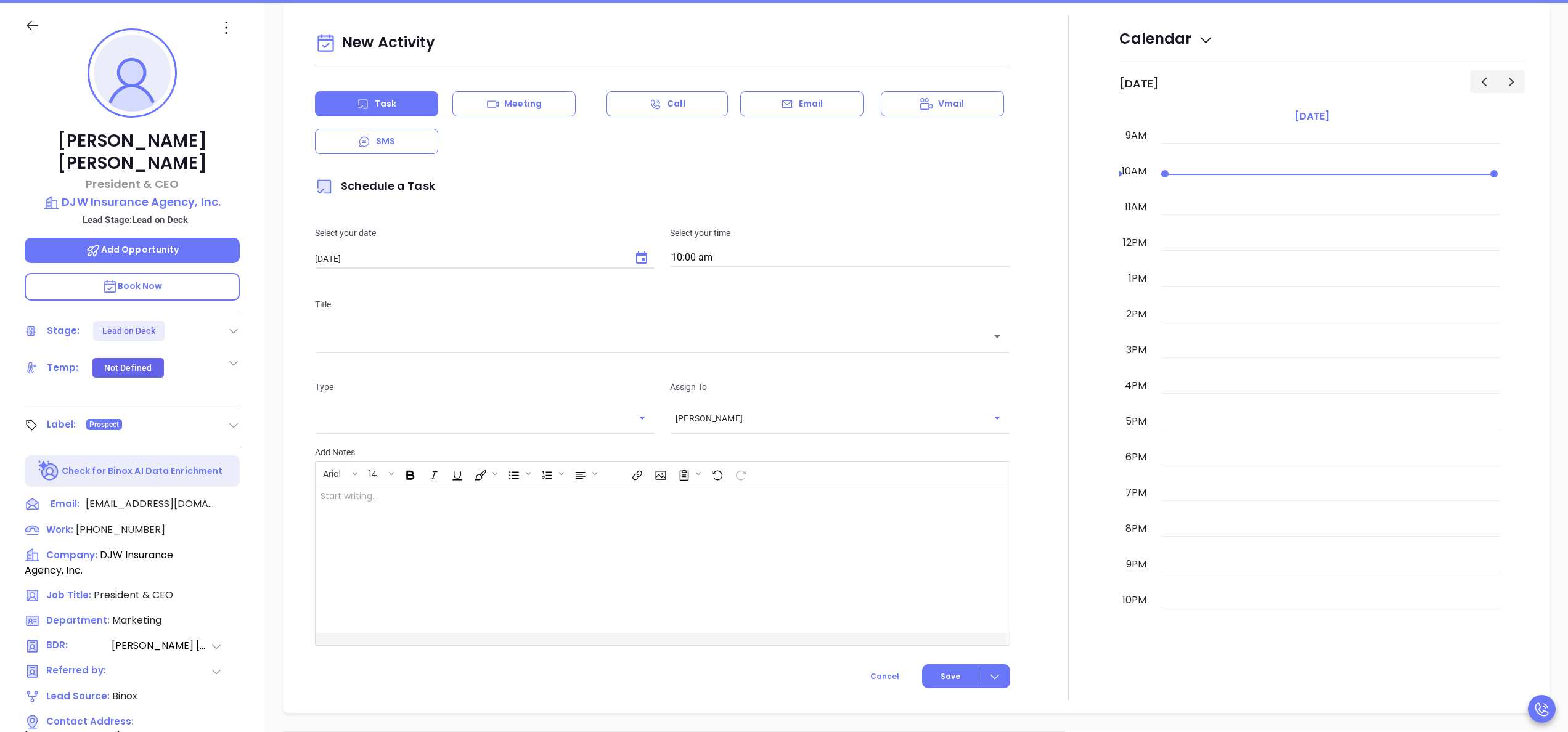
scroll to position [168, 0]
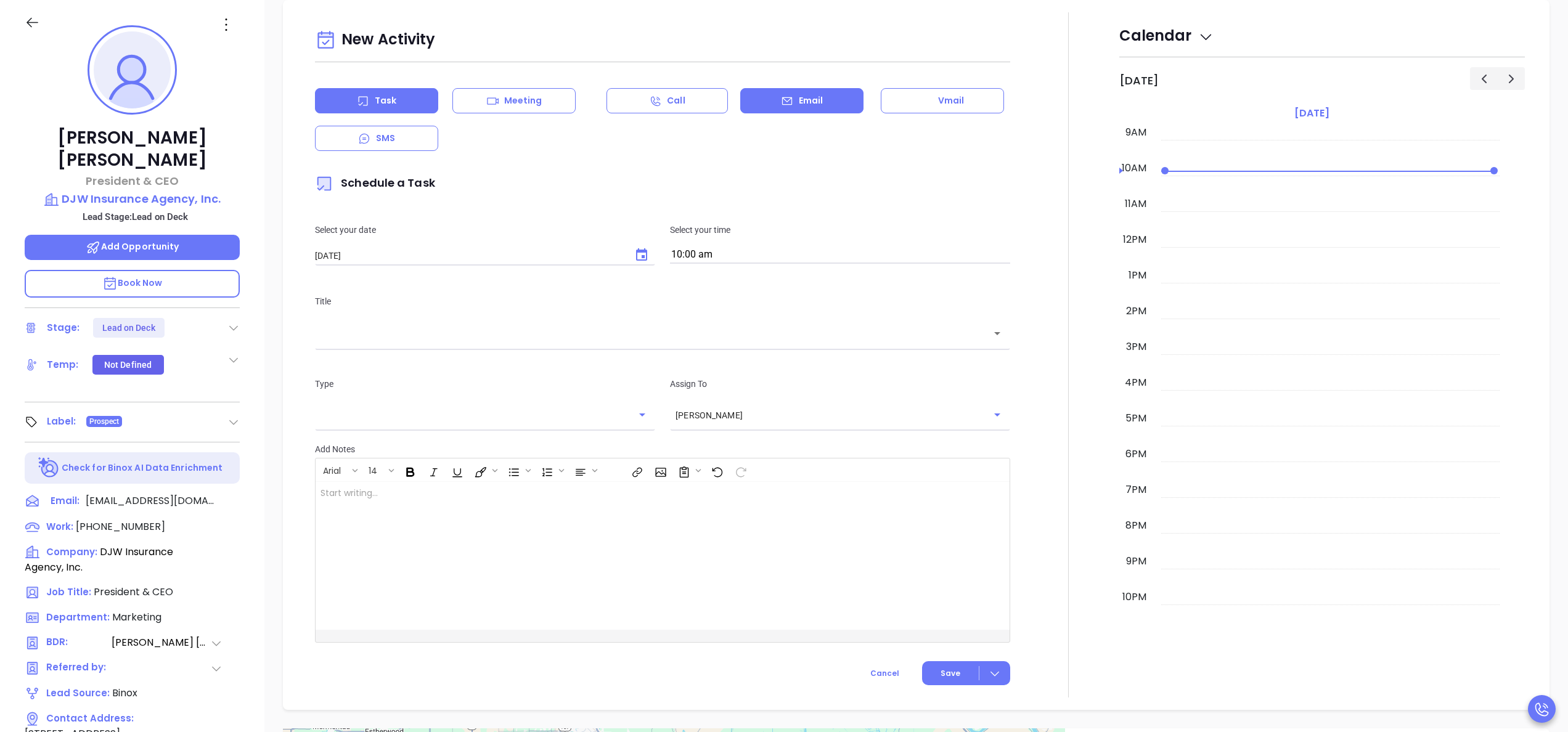
click at [746, 109] on div "Email" at bounding box center [802, 100] width 123 height 25
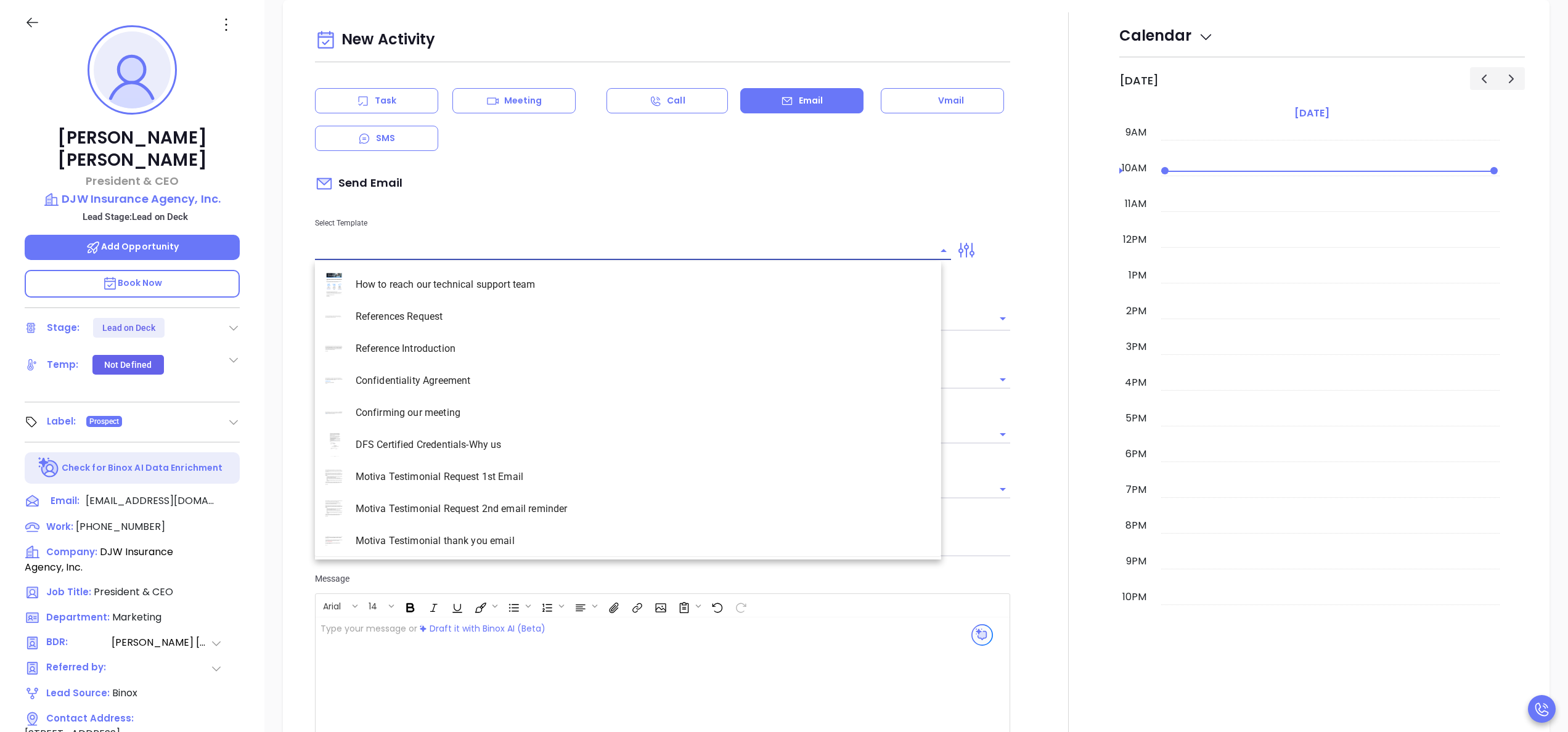
type input "[PERSON_NAME]"
click at [516, 247] on input "text" at bounding box center [623, 250] width 617 height 18
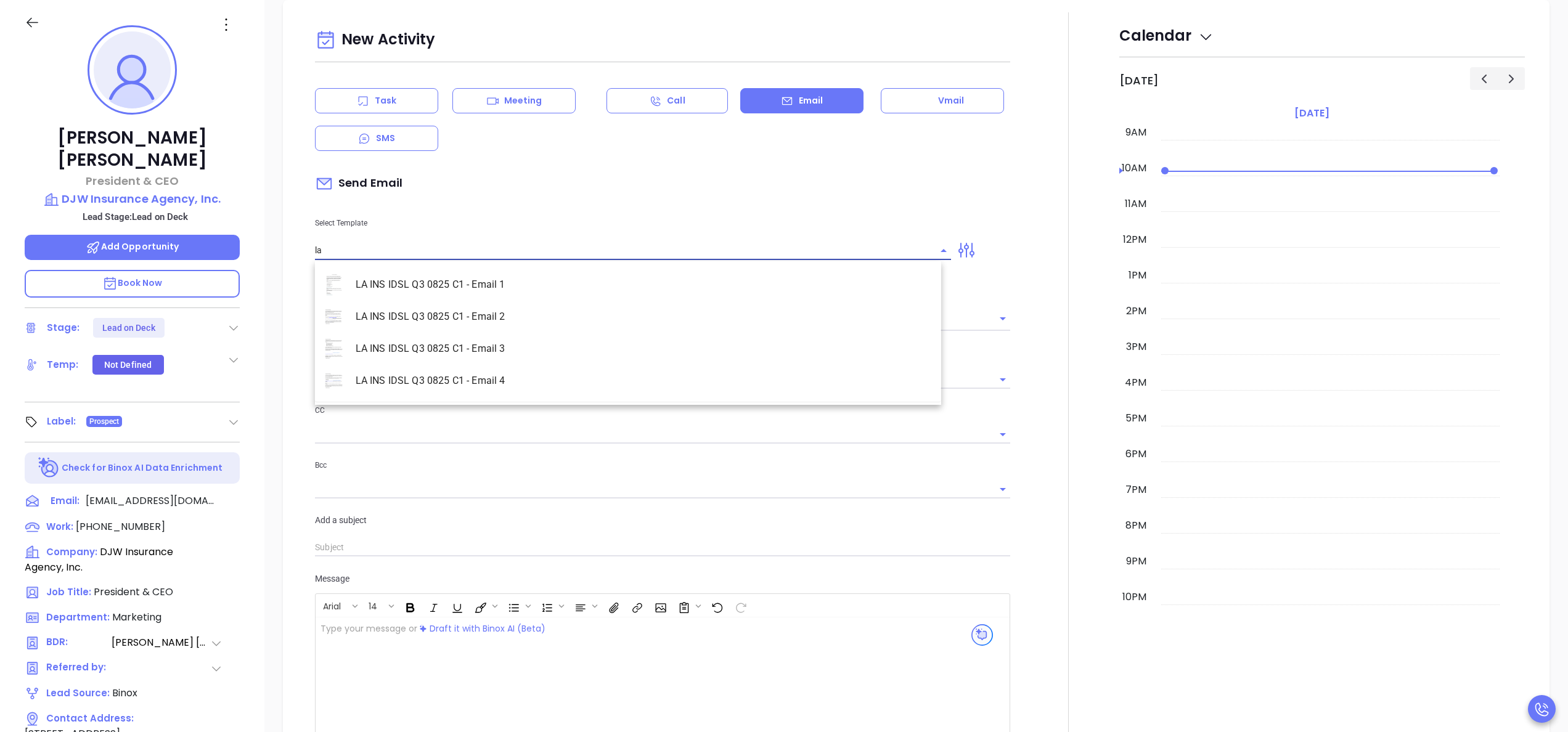
click at [509, 324] on li "LA INS IDSL Q3 0825 C1 - Email 2" at bounding box center [627, 317] width 626 height 32
type input "LA INS IDSL Q3 0825 C1 - Email 2"
type input "February is coming fast—will DJW Insurance Agency, Inc. be compliant?"
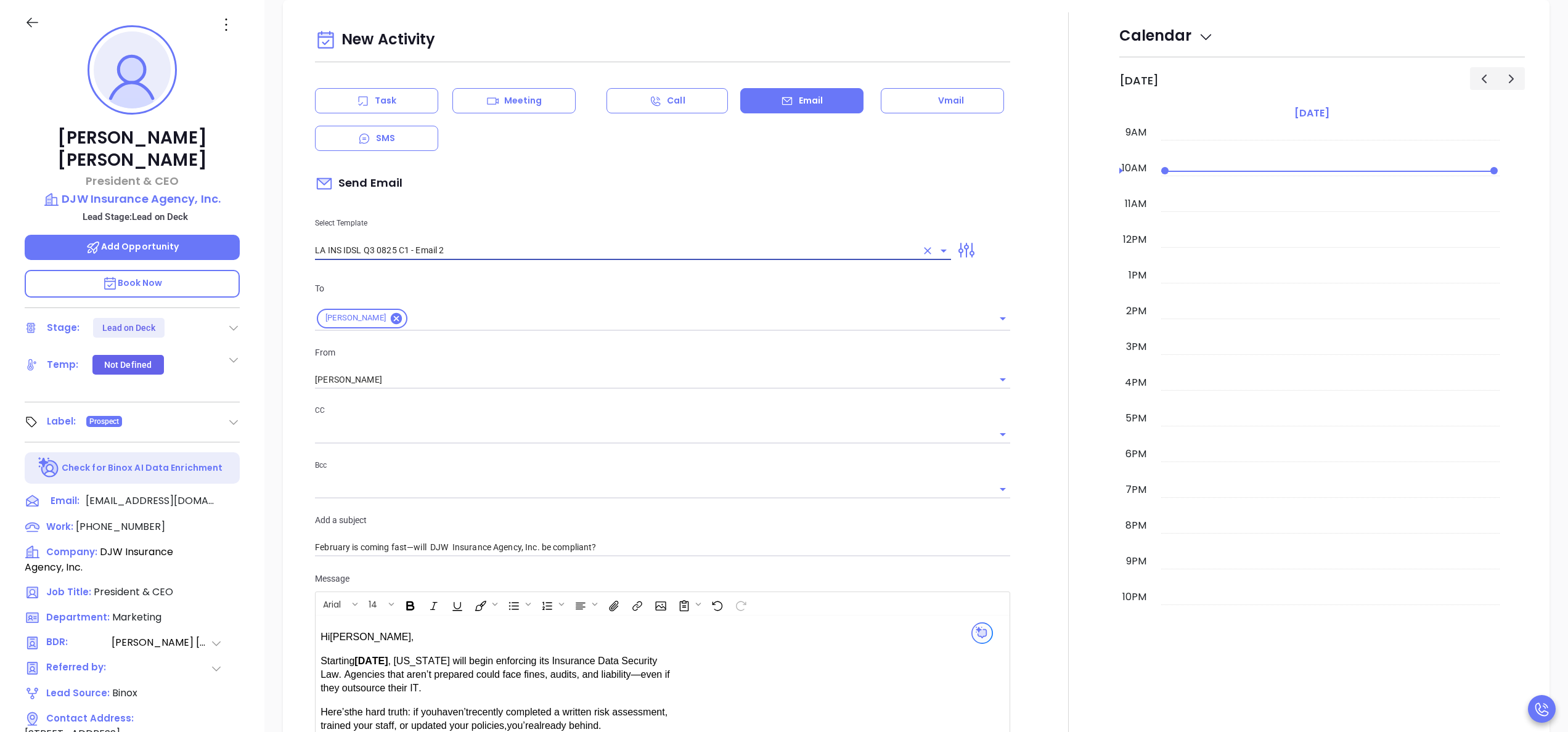
type input "LA INS IDSL Q3 0825 C1 - Email 2"
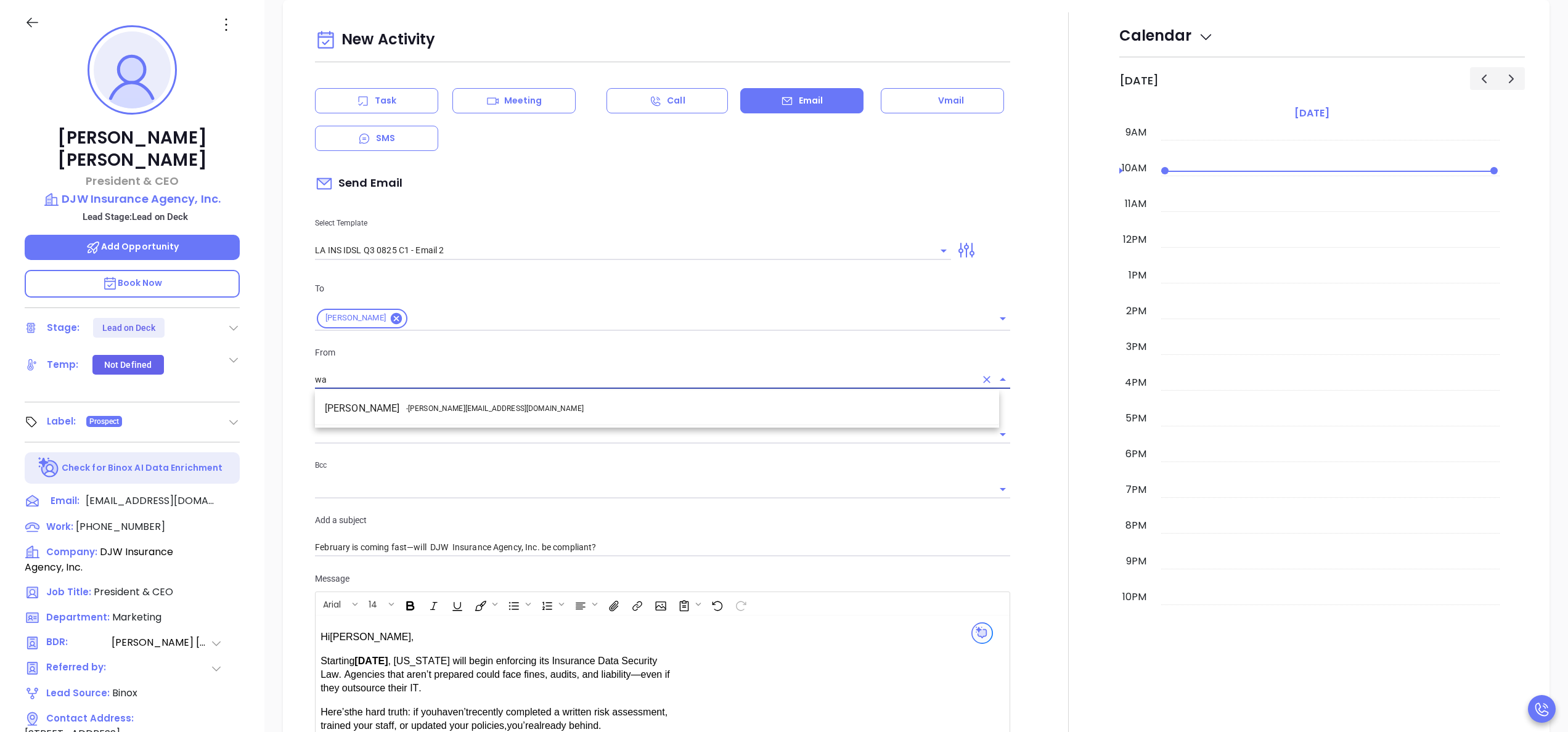
click at [526, 410] on li "Walter Contreras - [EMAIL_ADDRESS][DOMAIN_NAME]" at bounding box center [657, 408] width 684 height 22
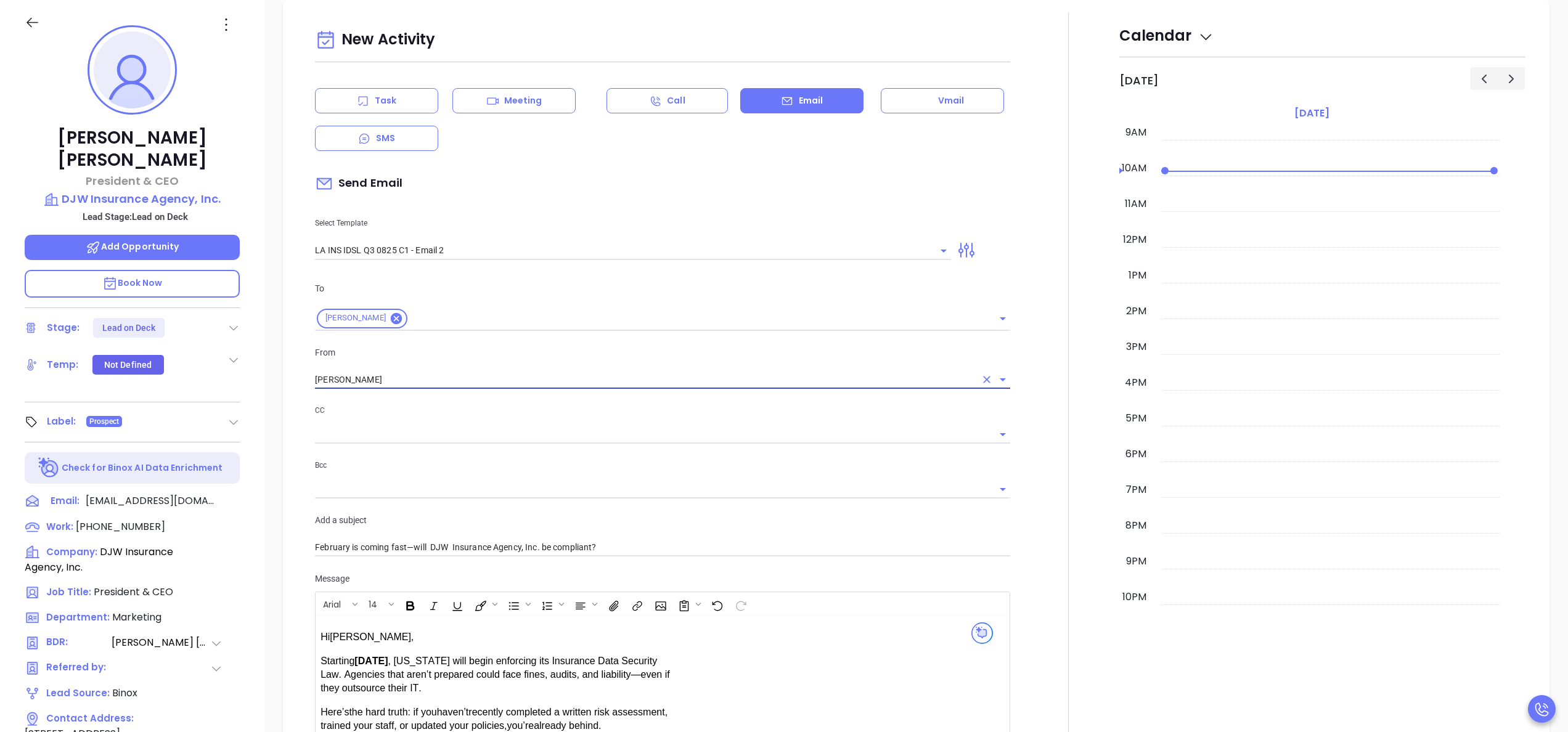
type input "[PERSON_NAME]"
click at [1038, 475] on div at bounding box center [1069, 485] width 102 height 945
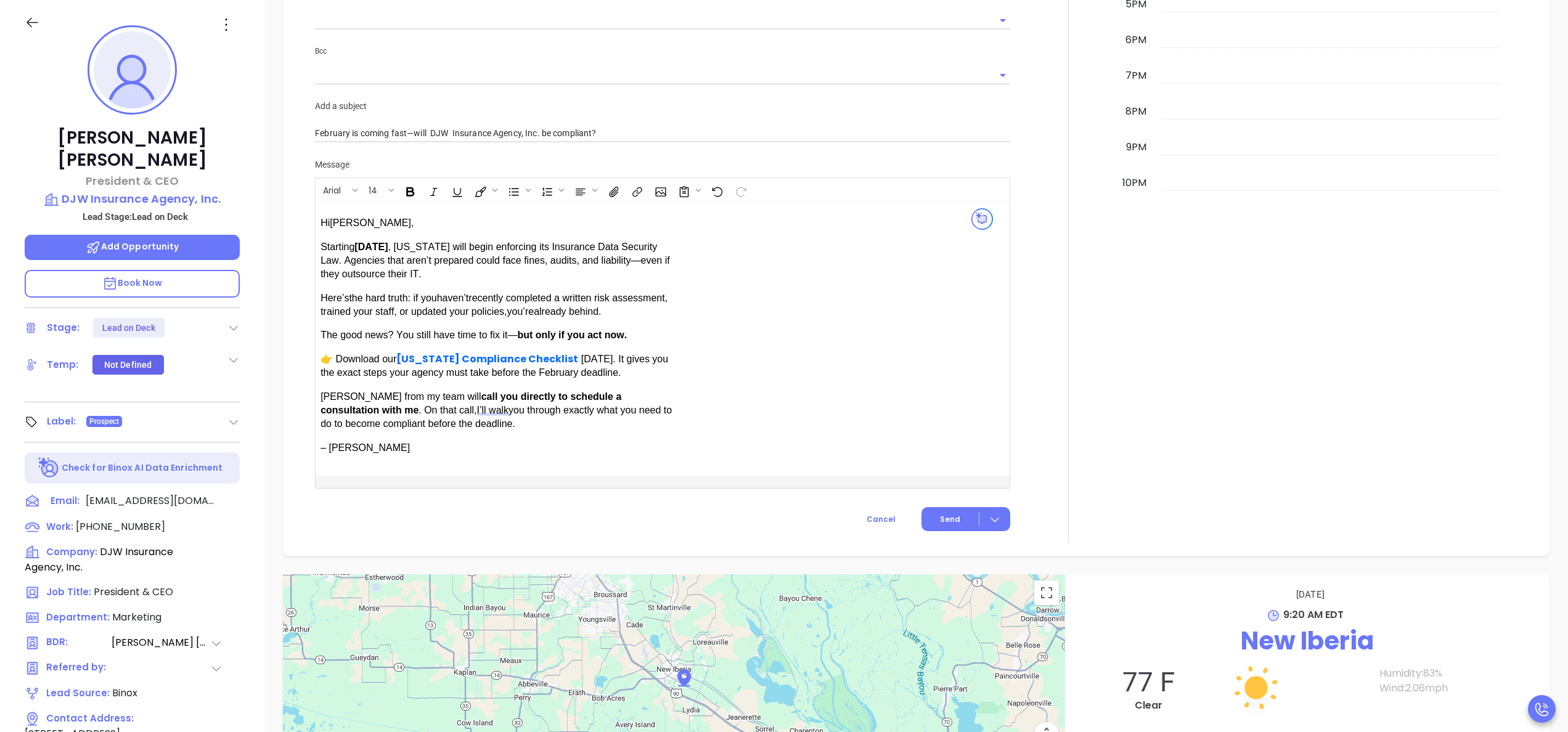
scroll to position [937, 0]
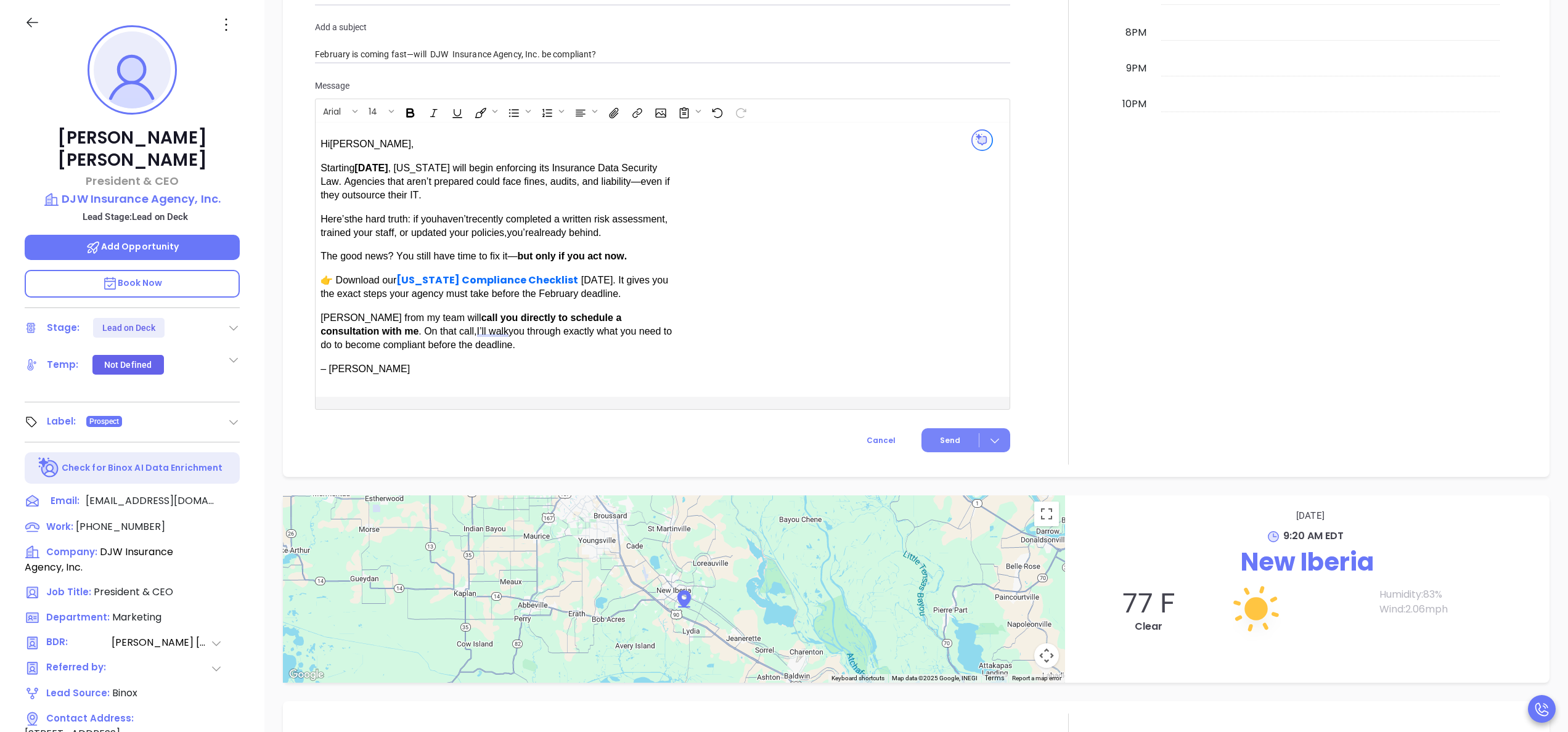
click at [940, 440] on span "Send" at bounding box center [950, 440] width 20 height 11
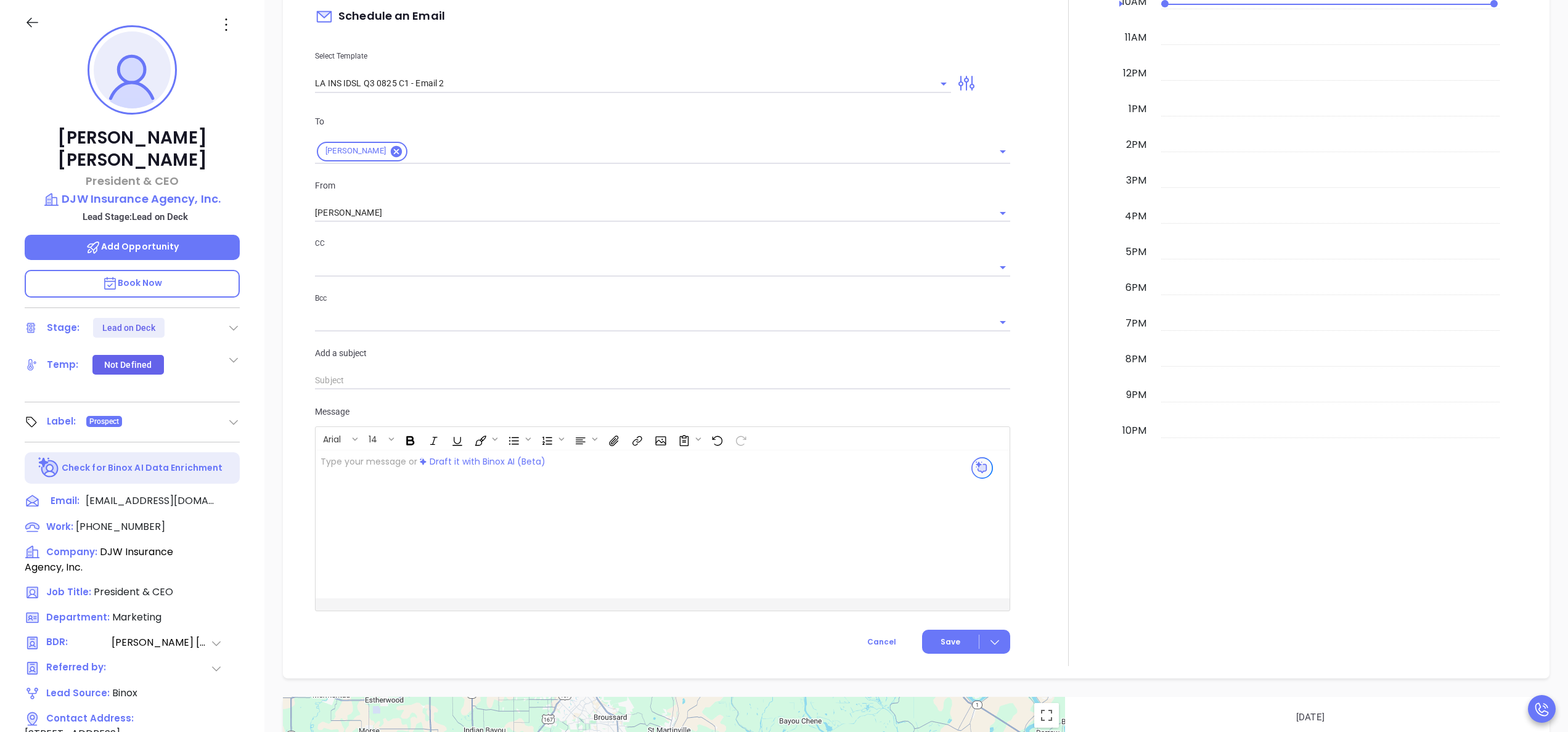
scroll to position [476, 0]
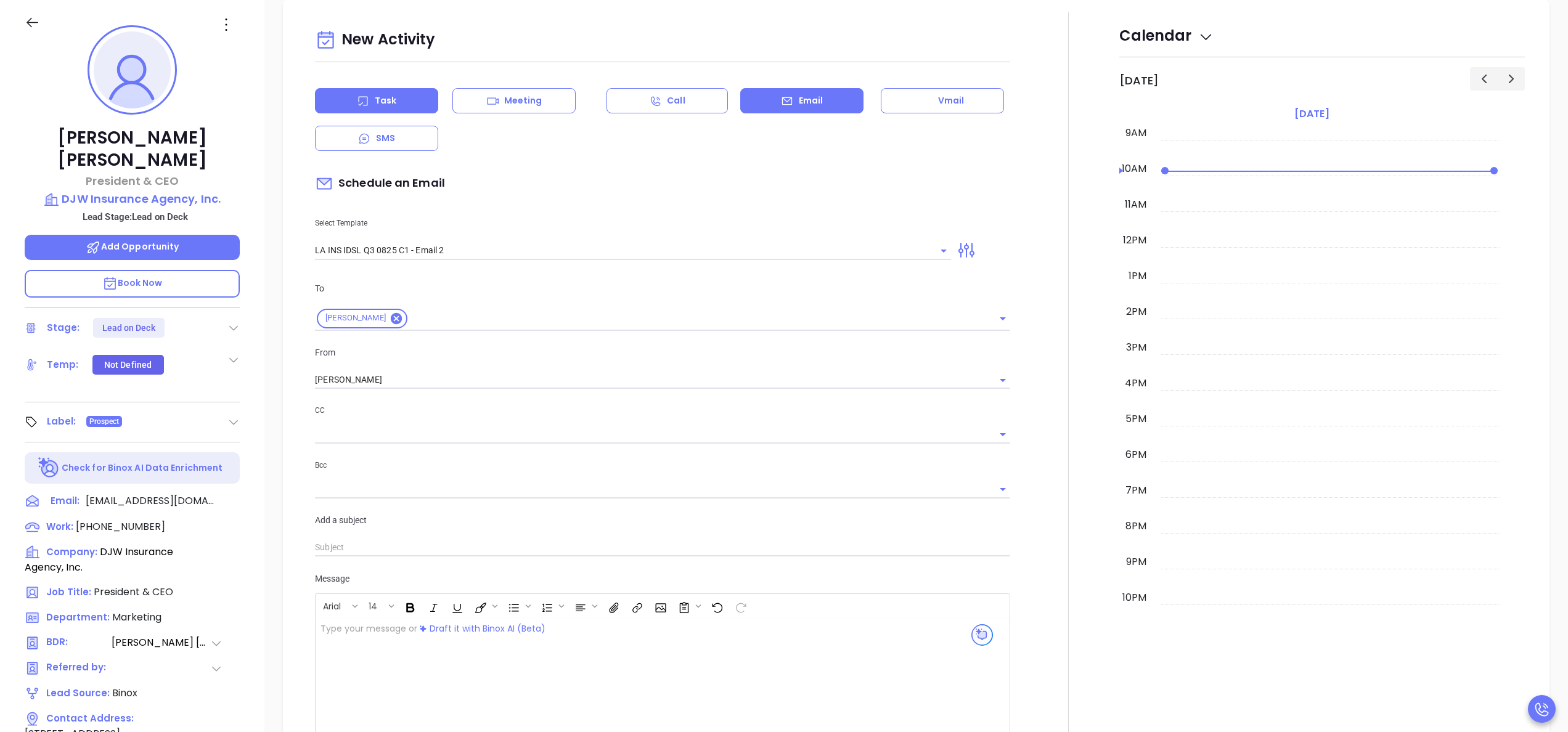
click at [356, 94] on div "Task" at bounding box center [376, 100] width 123 height 25
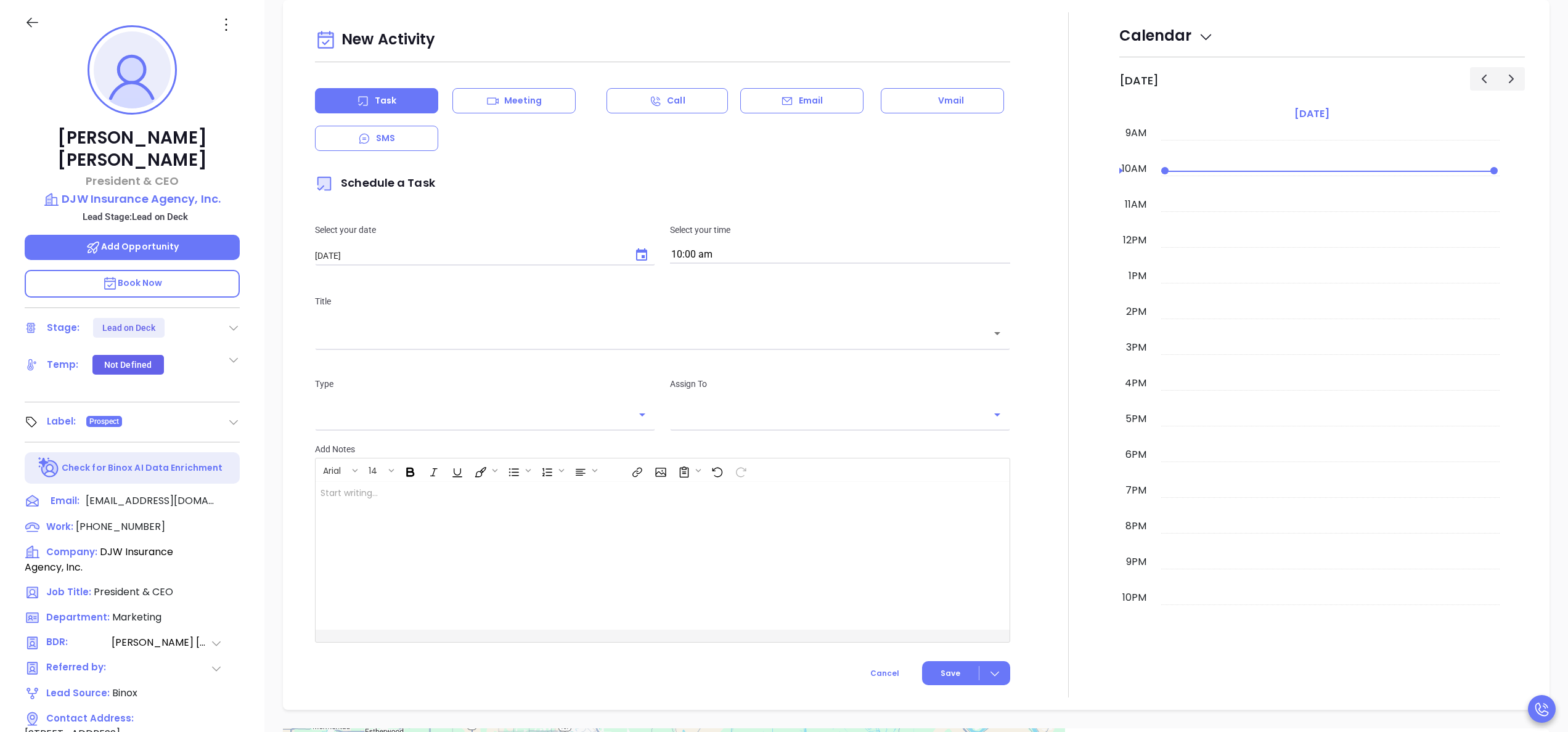
type input "[PERSON_NAME]"
click at [634, 250] on icon "Choose date, selected date is Sep 20, 2025" at bounding box center [642, 254] width 15 height 15
click at [466, 382] on button "19" at bounding box center [463, 380] width 22 height 22
type input "09/19/2025"
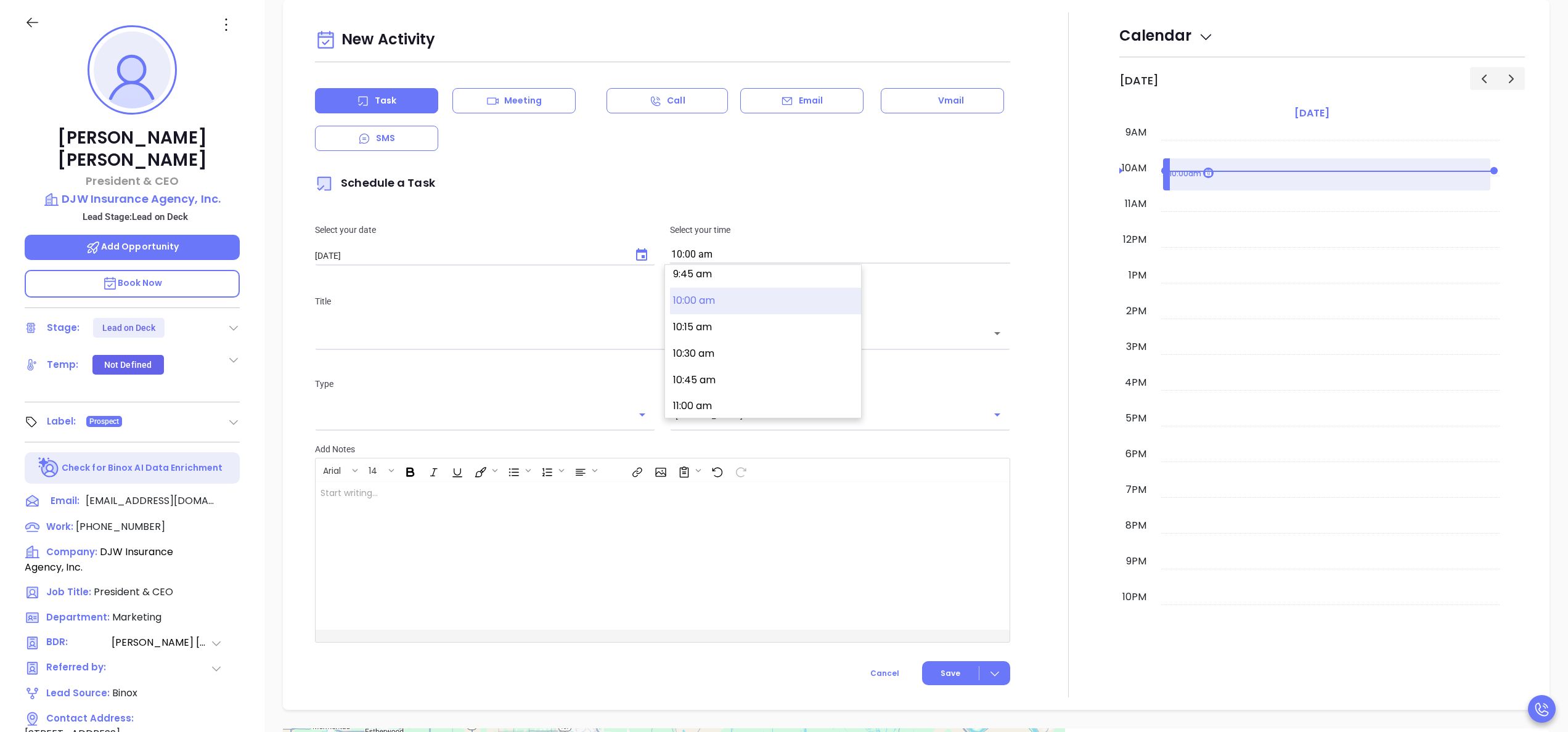
click at [725, 254] on input "10:00 am" at bounding box center [841, 255] width 340 height 17
click at [716, 393] on button "4:00 pm" at bounding box center [765, 404] width 191 height 26
type input "4:00 pm"
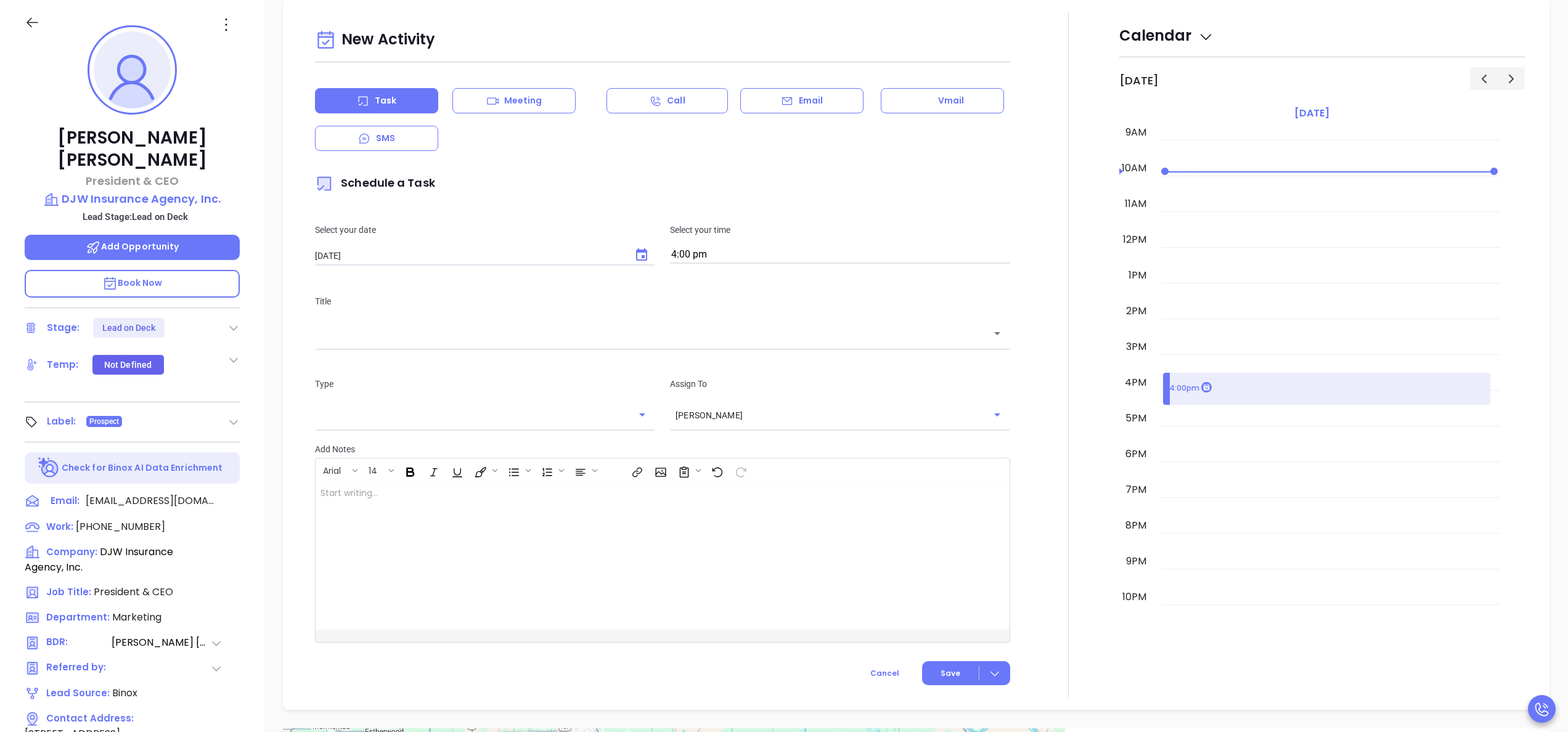
click at [741, 349] on div "Title ​" at bounding box center [662, 320] width 710 height 82
click at [740, 343] on div "​" at bounding box center [662, 332] width 695 height 26
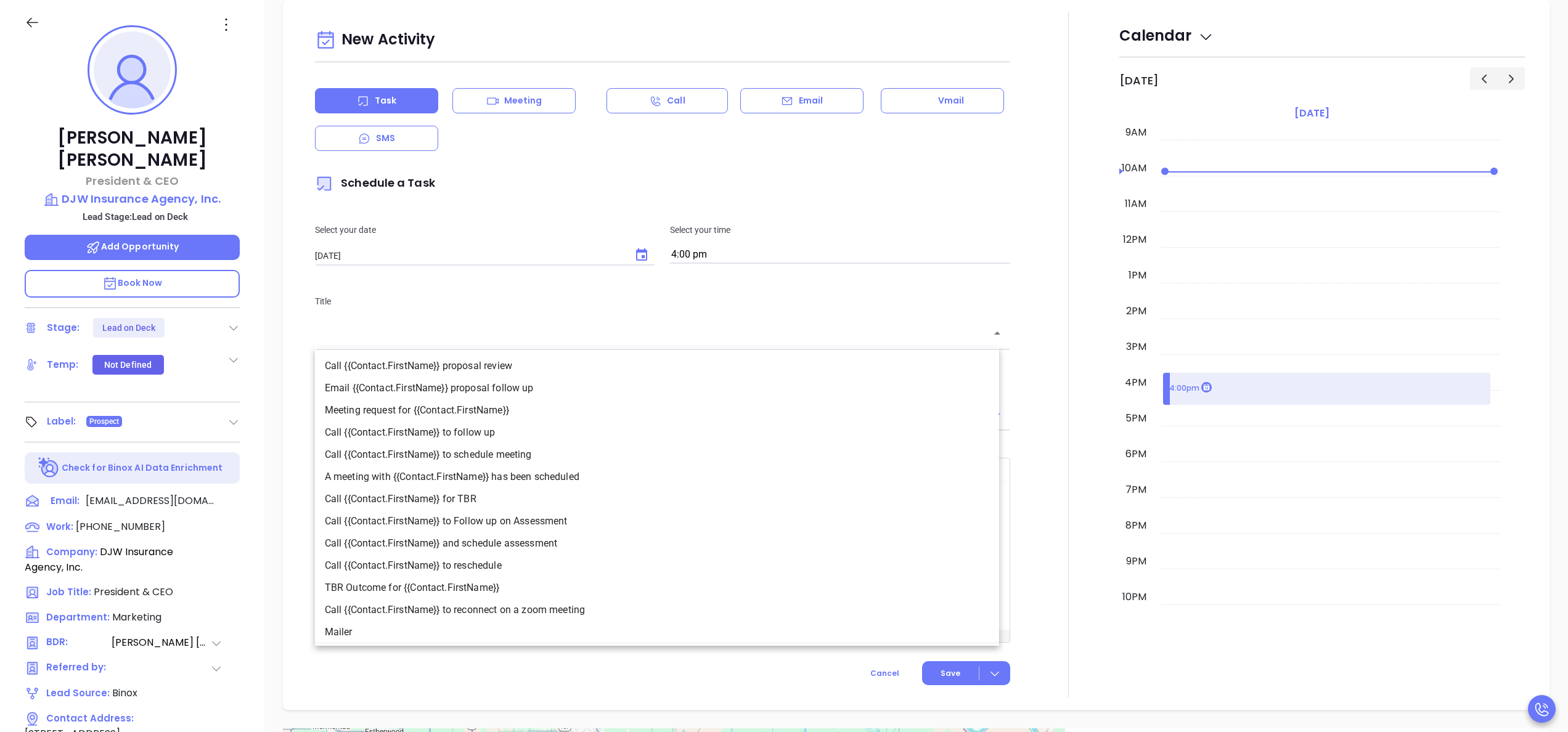
click at [509, 435] on li "Call {{Contact.FirstName}} to follow up" at bounding box center [657, 432] width 684 height 22
type input "Call James to follow up"
type input "Call"
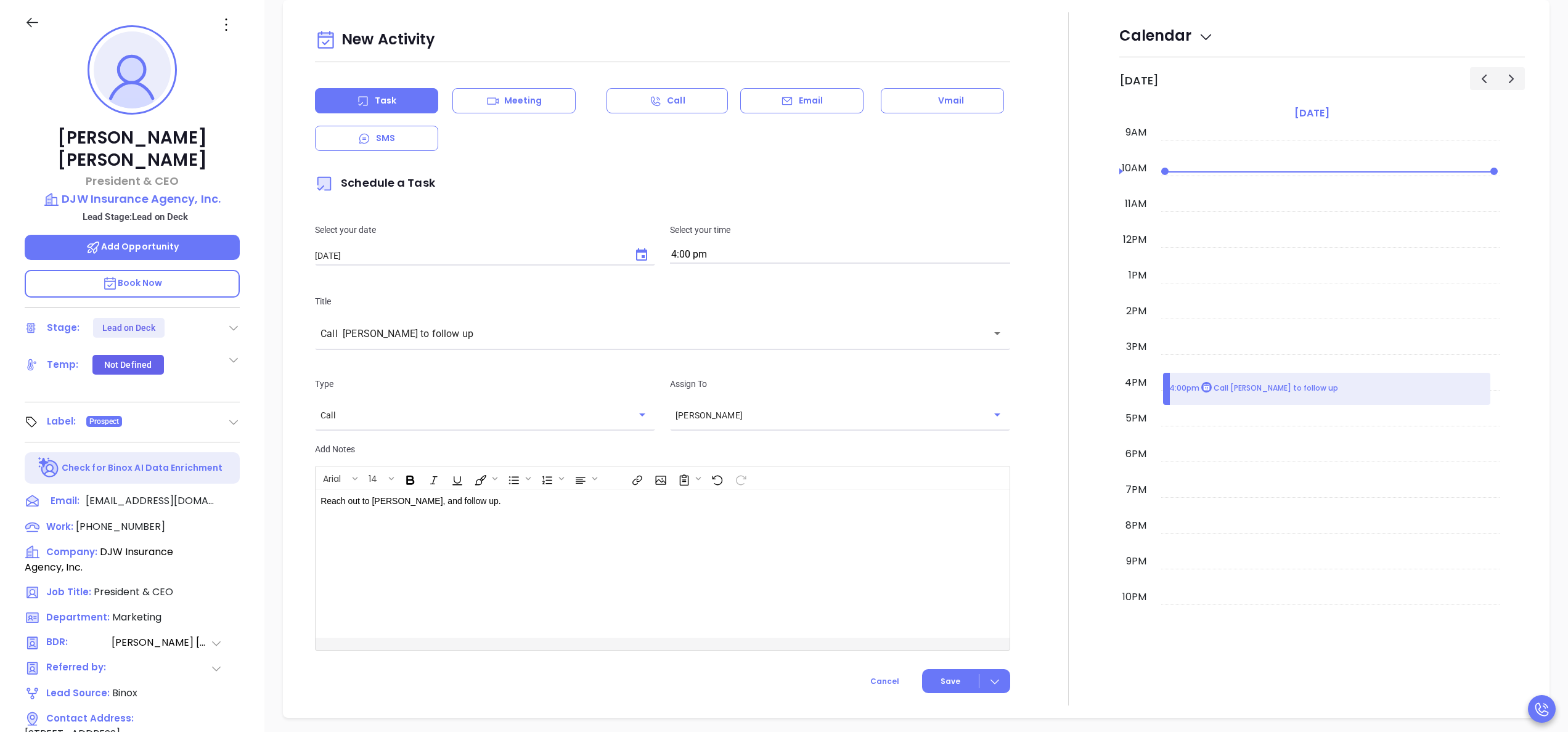
click at [1039, 515] on div at bounding box center [1069, 358] width 102 height 693
click at [958, 674] on button "Save" at bounding box center [966, 681] width 88 height 24
click at [941, 678] on span "Save" at bounding box center [951, 673] width 20 height 11
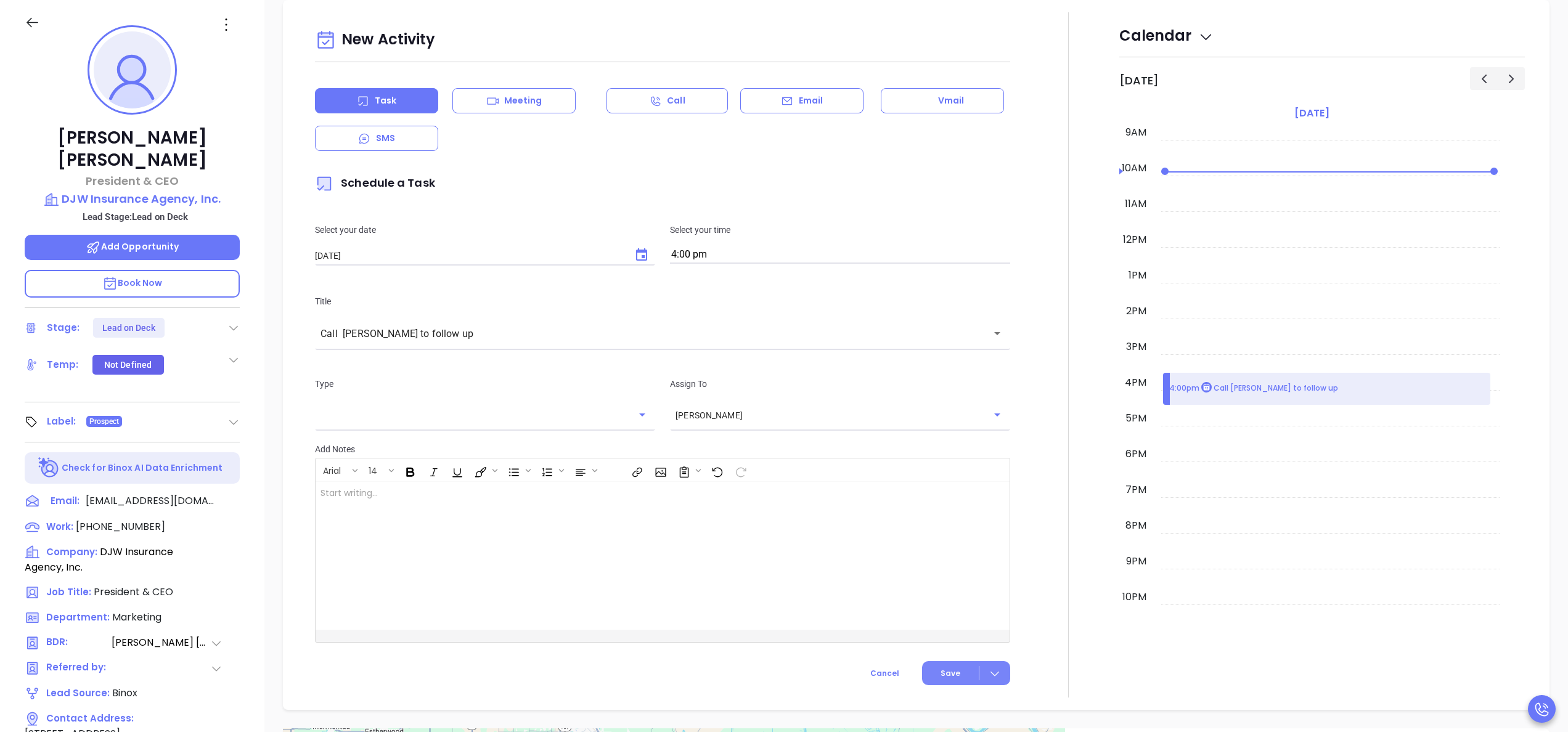
click at [927, 673] on button "Save" at bounding box center [966, 673] width 88 height 24
click at [925, 671] on button "Save" at bounding box center [966, 673] width 88 height 24
click at [1081, 510] on div at bounding box center [1069, 355] width 102 height 685
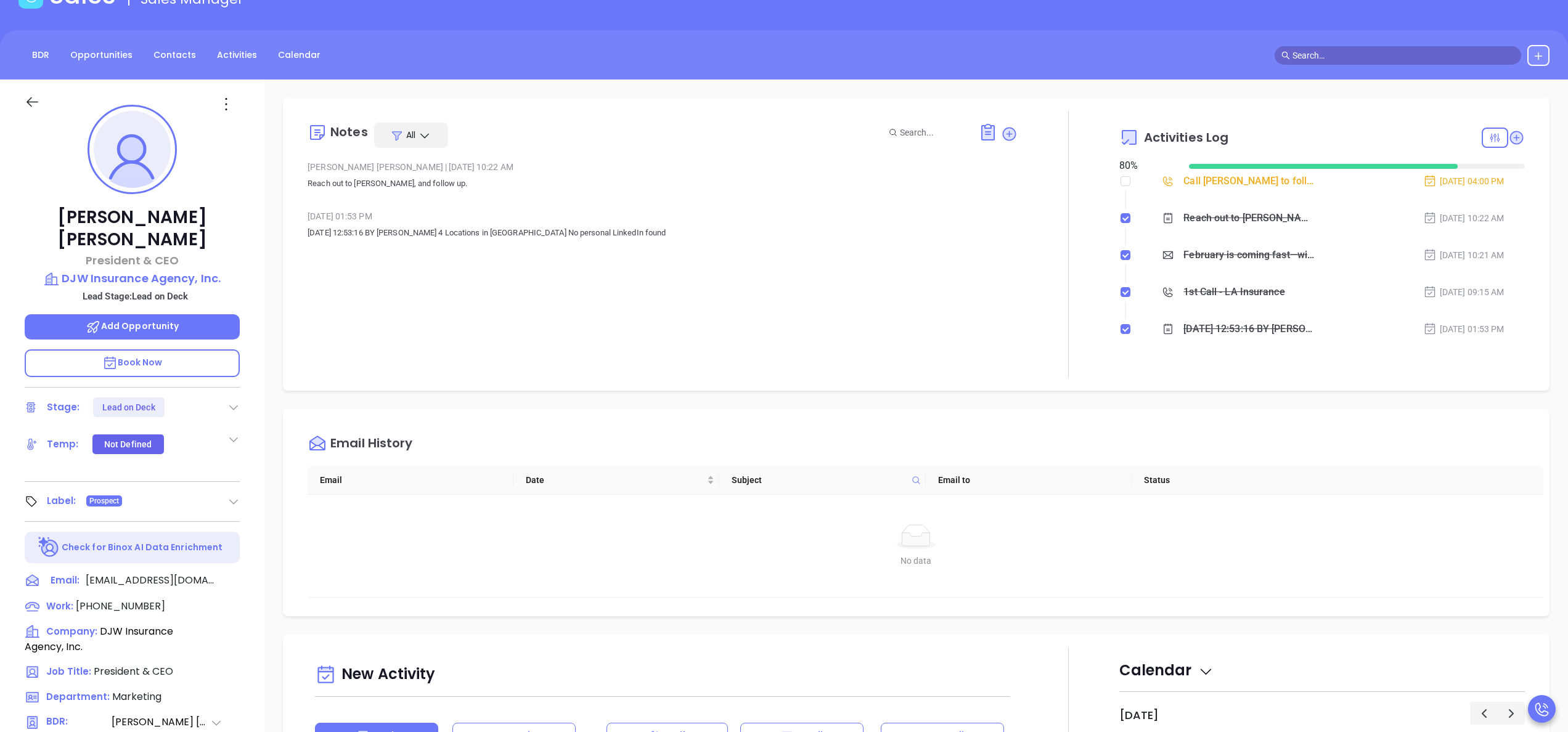
scroll to position [0, 0]
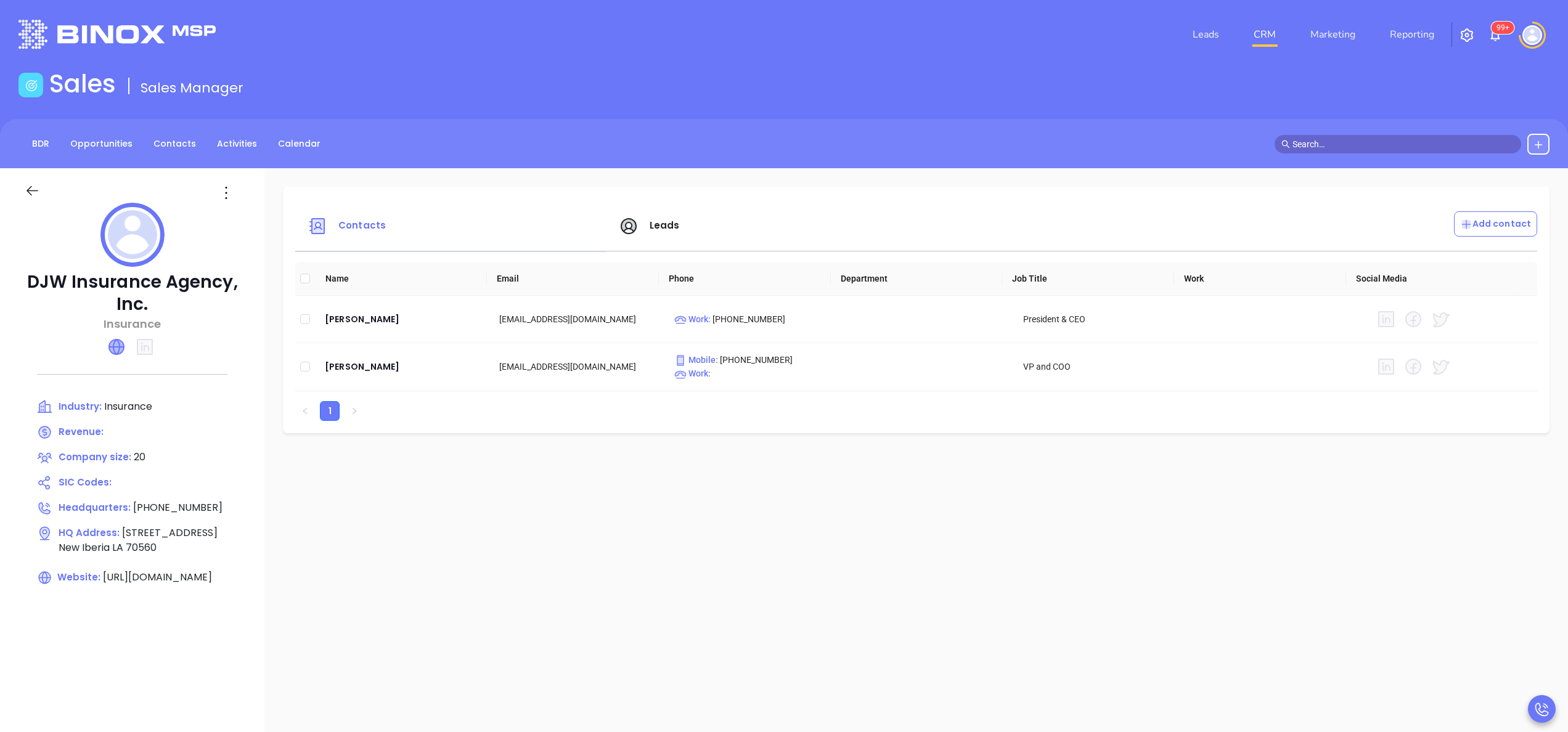
click at [121, 347] on icon at bounding box center [117, 347] width 15 height 15
click at [356, 318] on div "[PERSON_NAME]" at bounding box center [402, 319] width 155 height 15
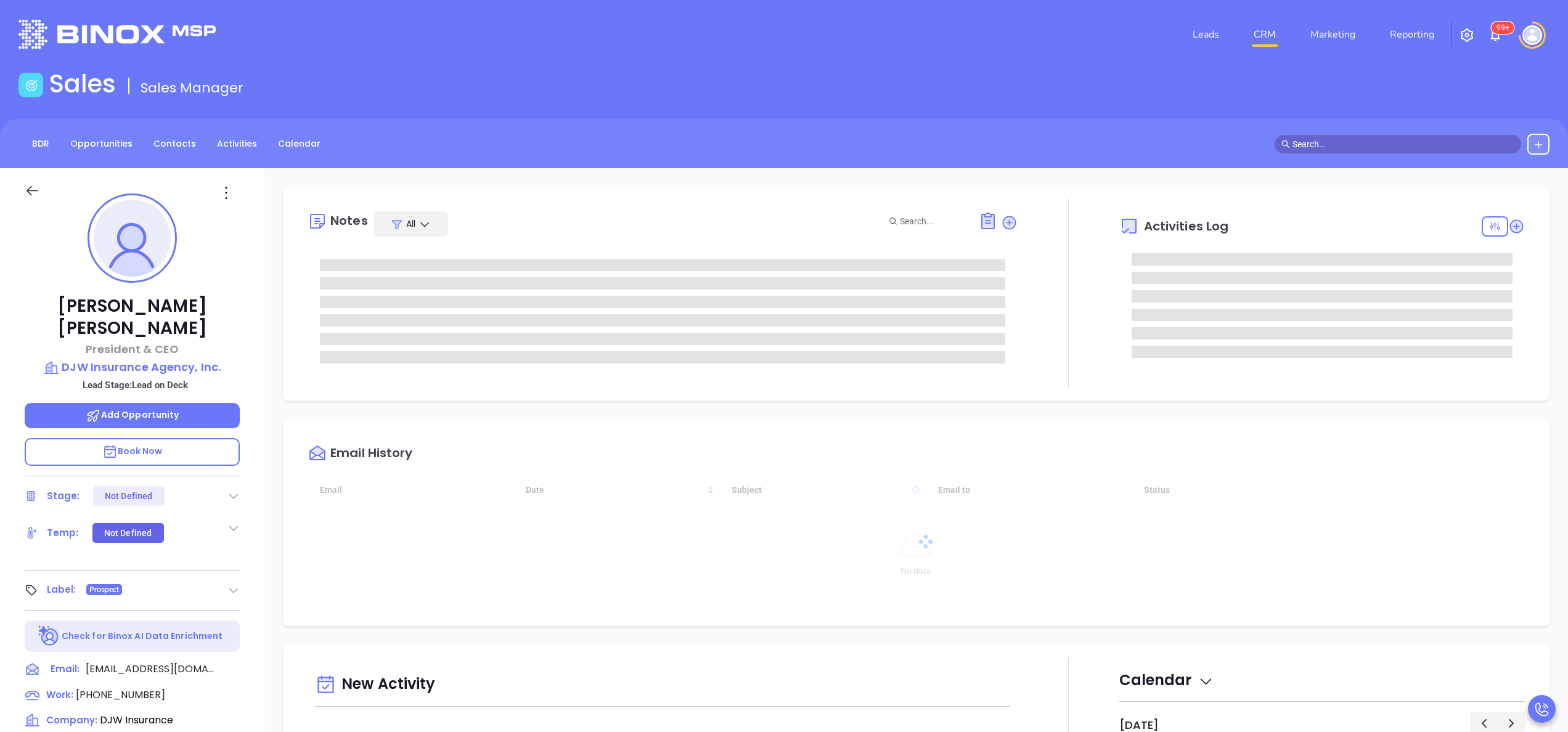
type input "[DATE]"
type input "[PERSON_NAME]"
type input "[DATE]"
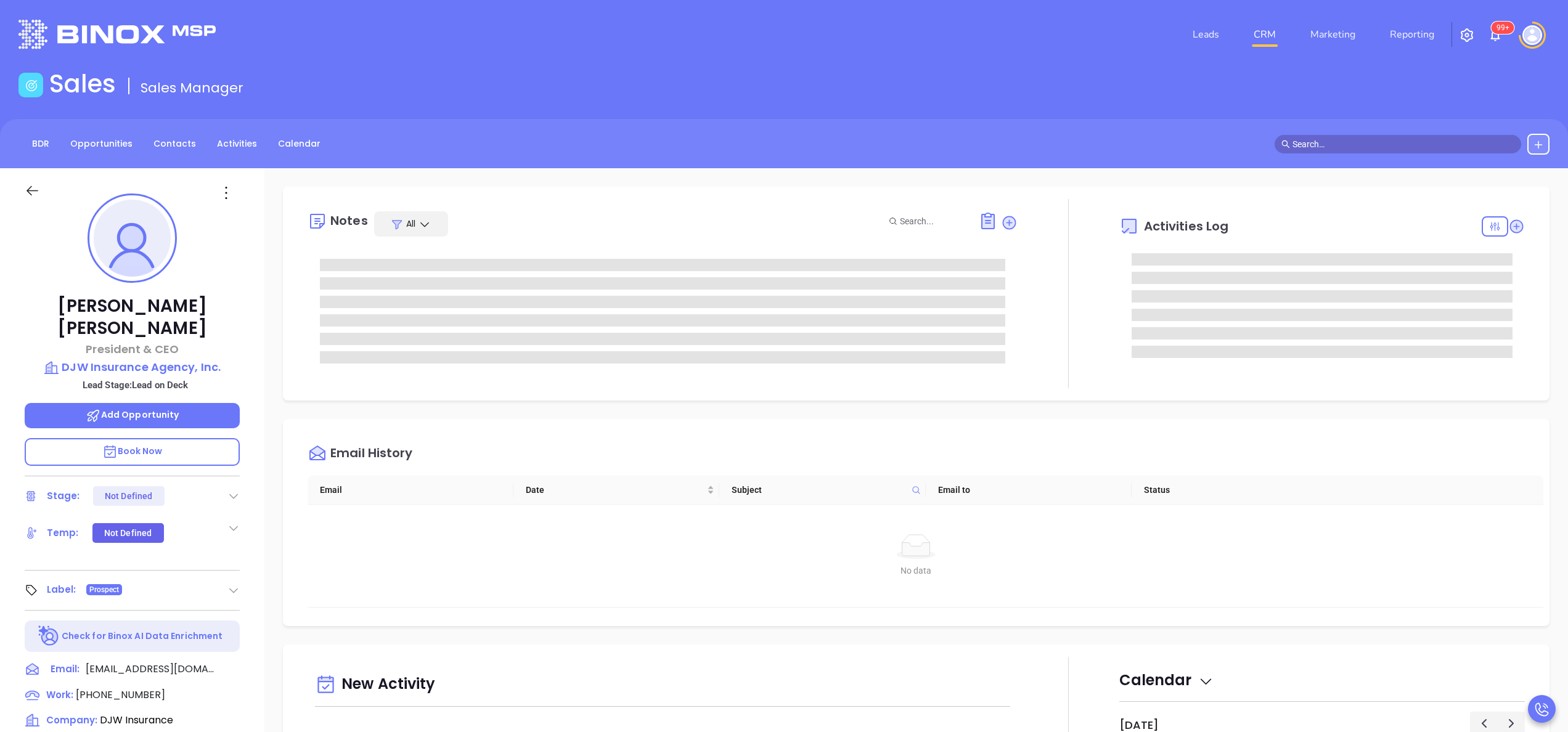
type input "[PERSON_NAME]"
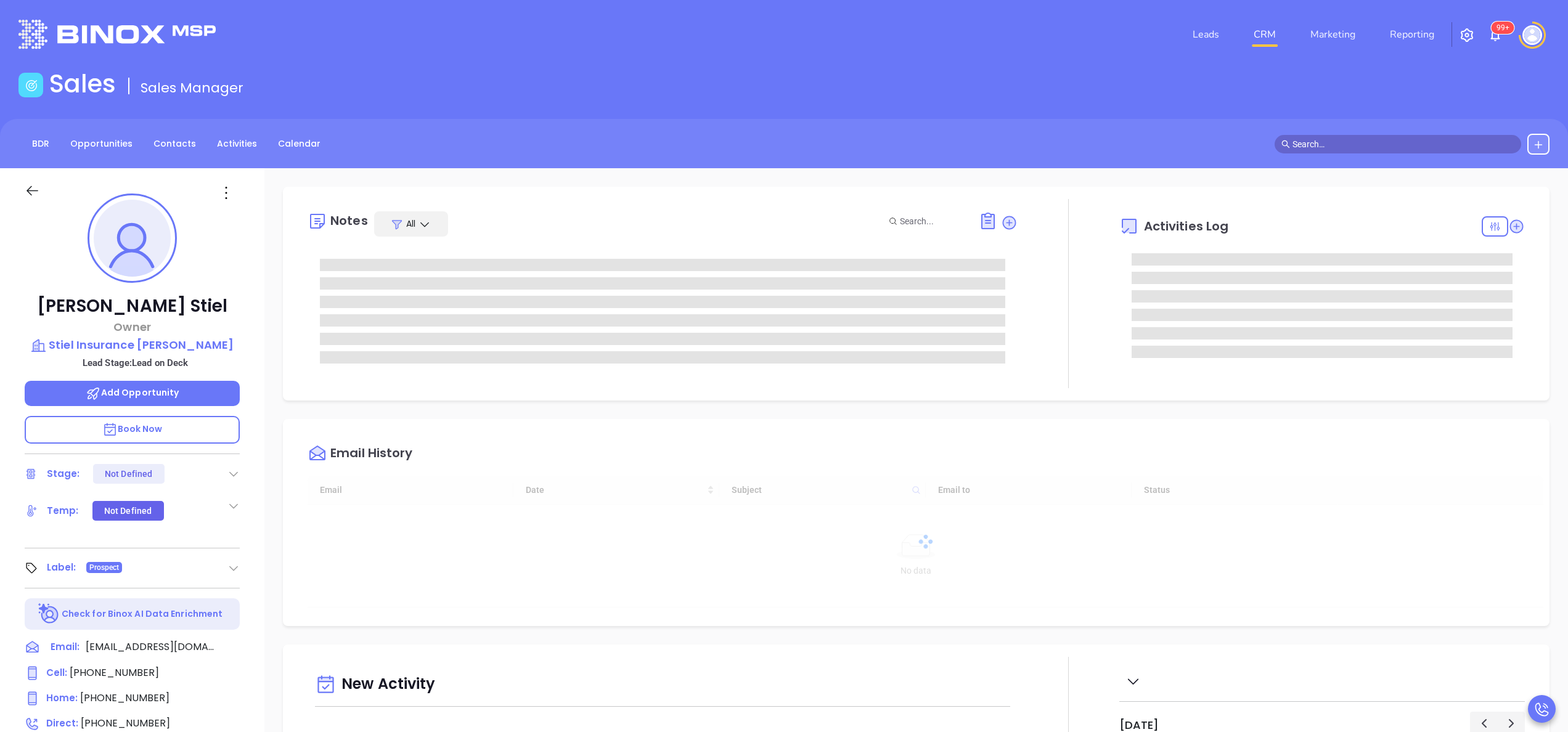
type input "[DATE]"
type input "[PERSON_NAME]"
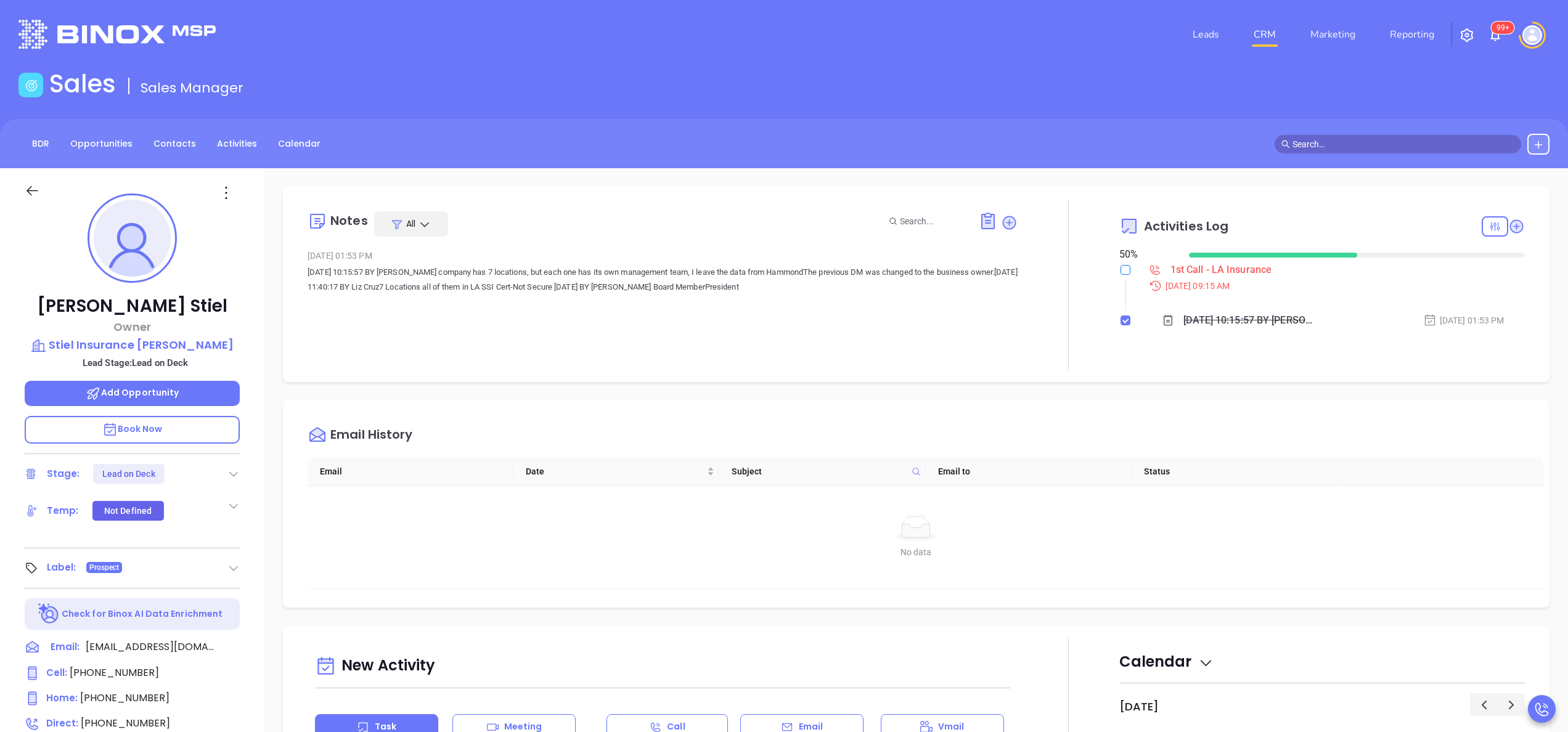
click at [1121, 269] on input "checkbox" at bounding box center [1126, 270] width 10 height 10
checkbox input "true"
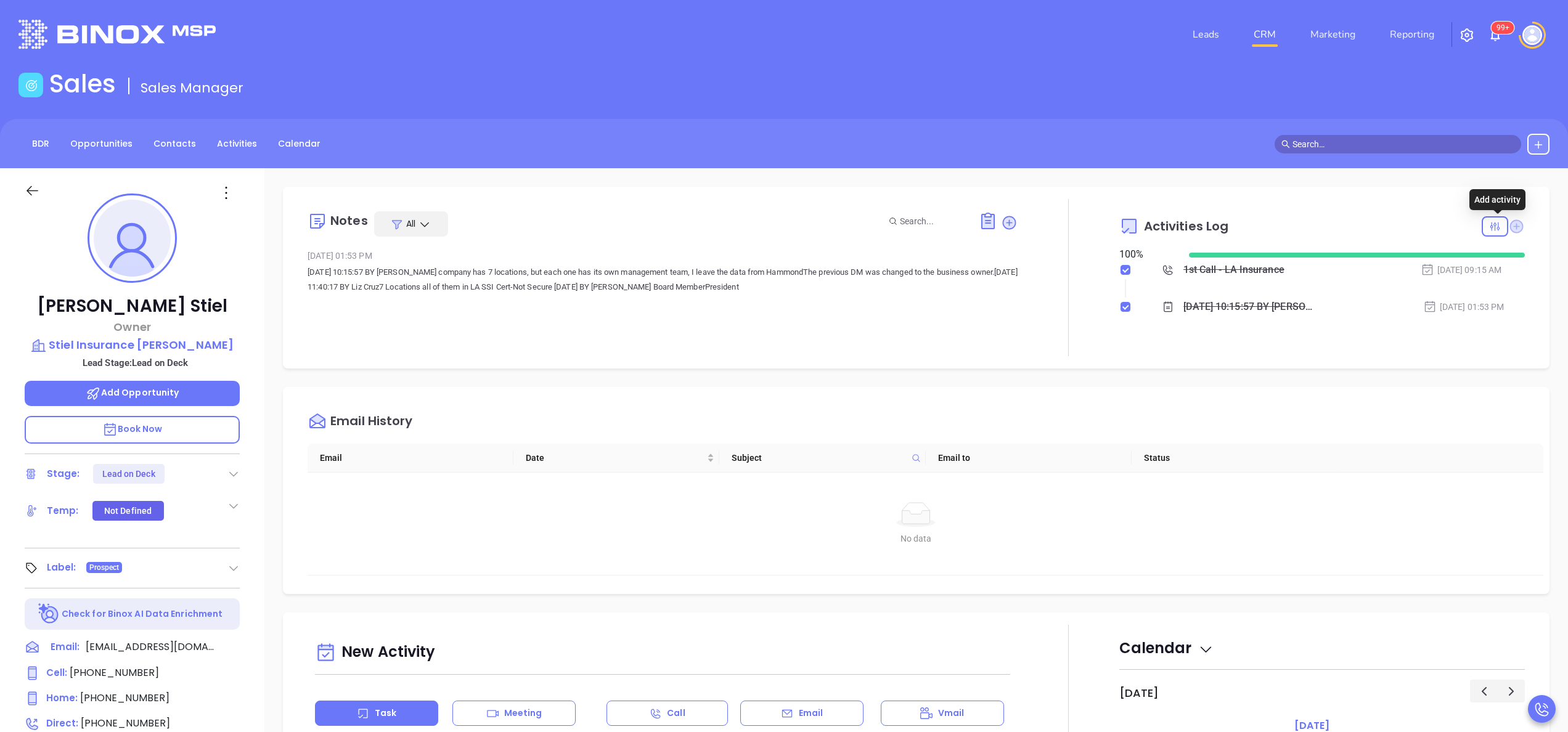
click at [1510, 222] on icon at bounding box center [1516, 226] width 14 height 14
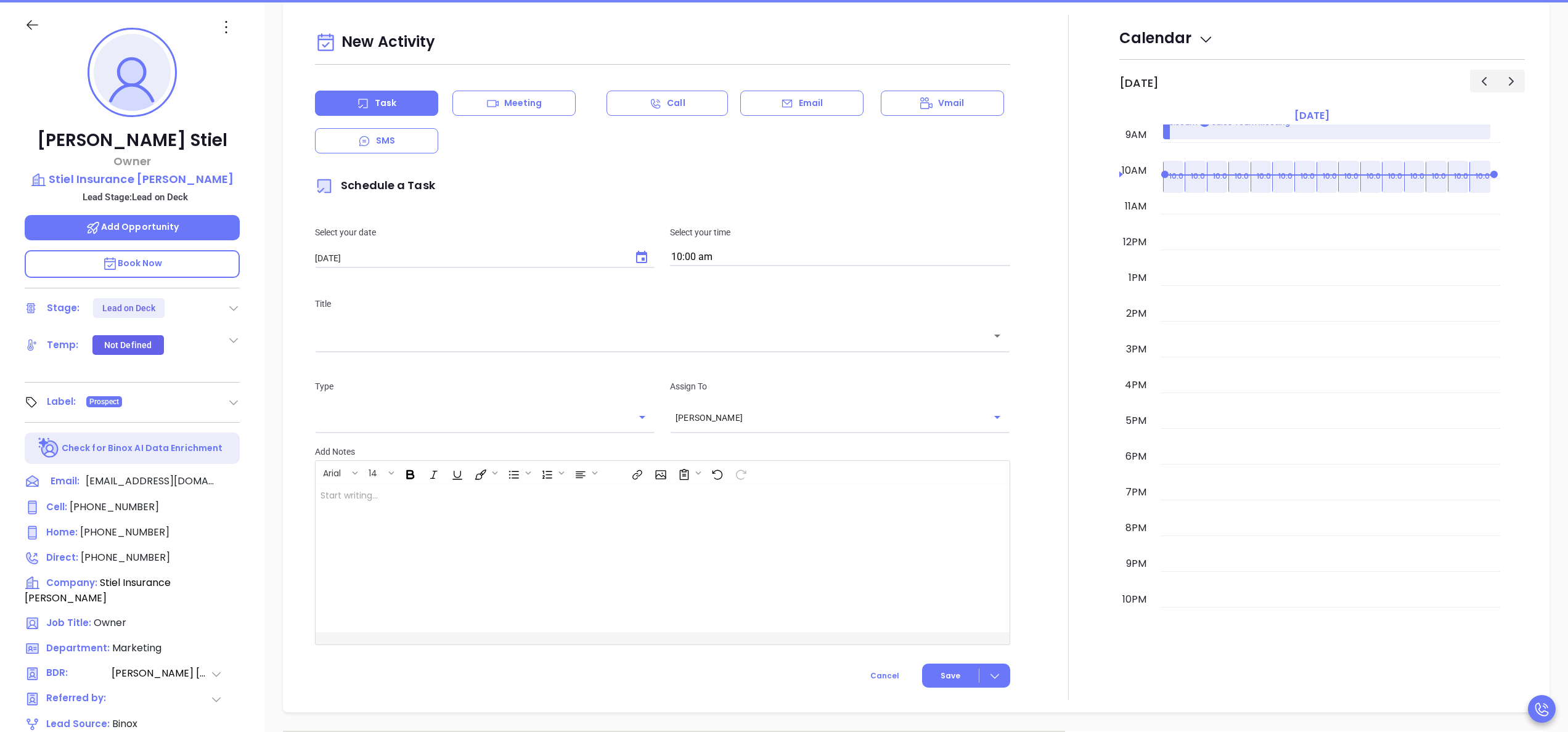
scroll to position [168, 0]
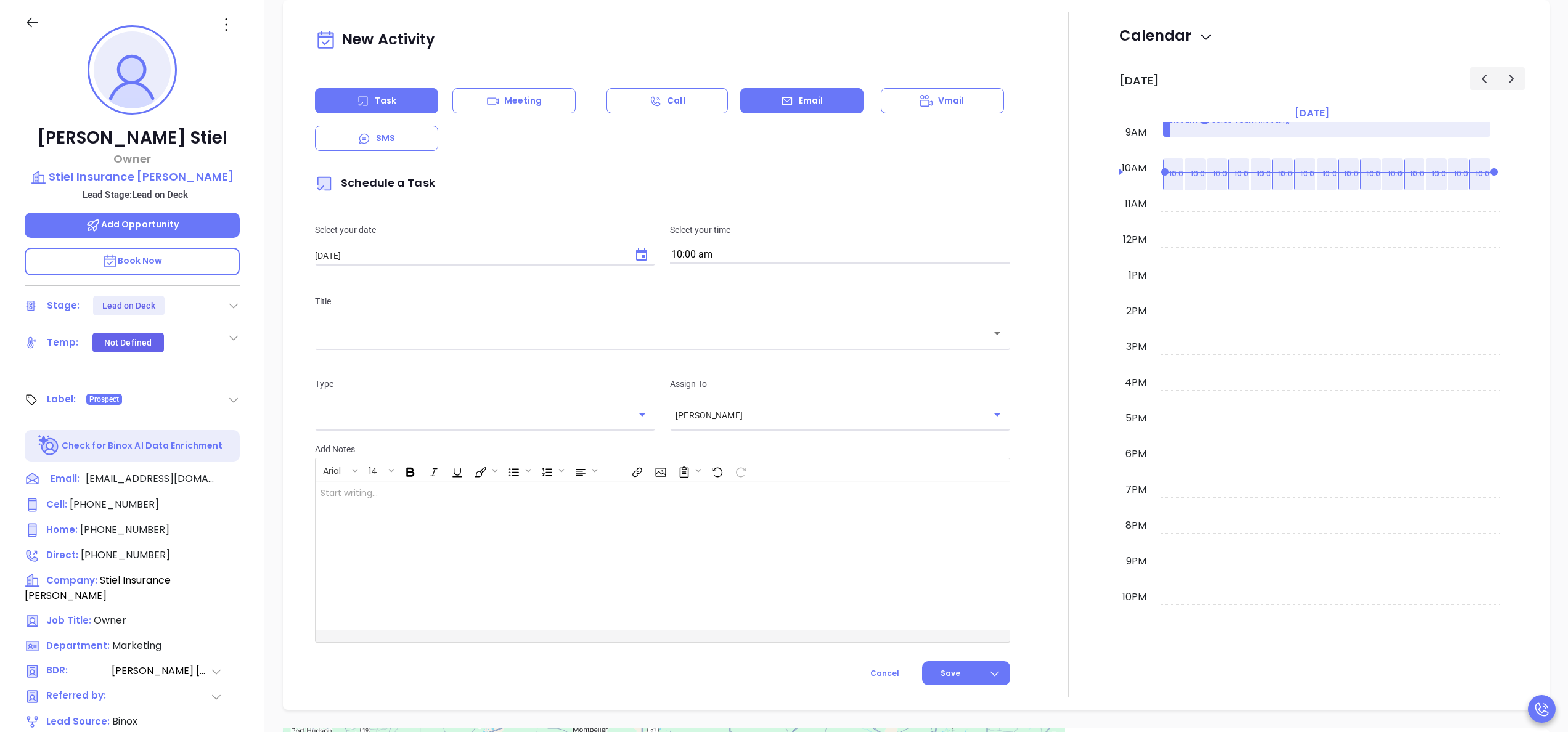
click at [757, 104] on div "Email" at bounding box center [802, 100] width 123 height 25
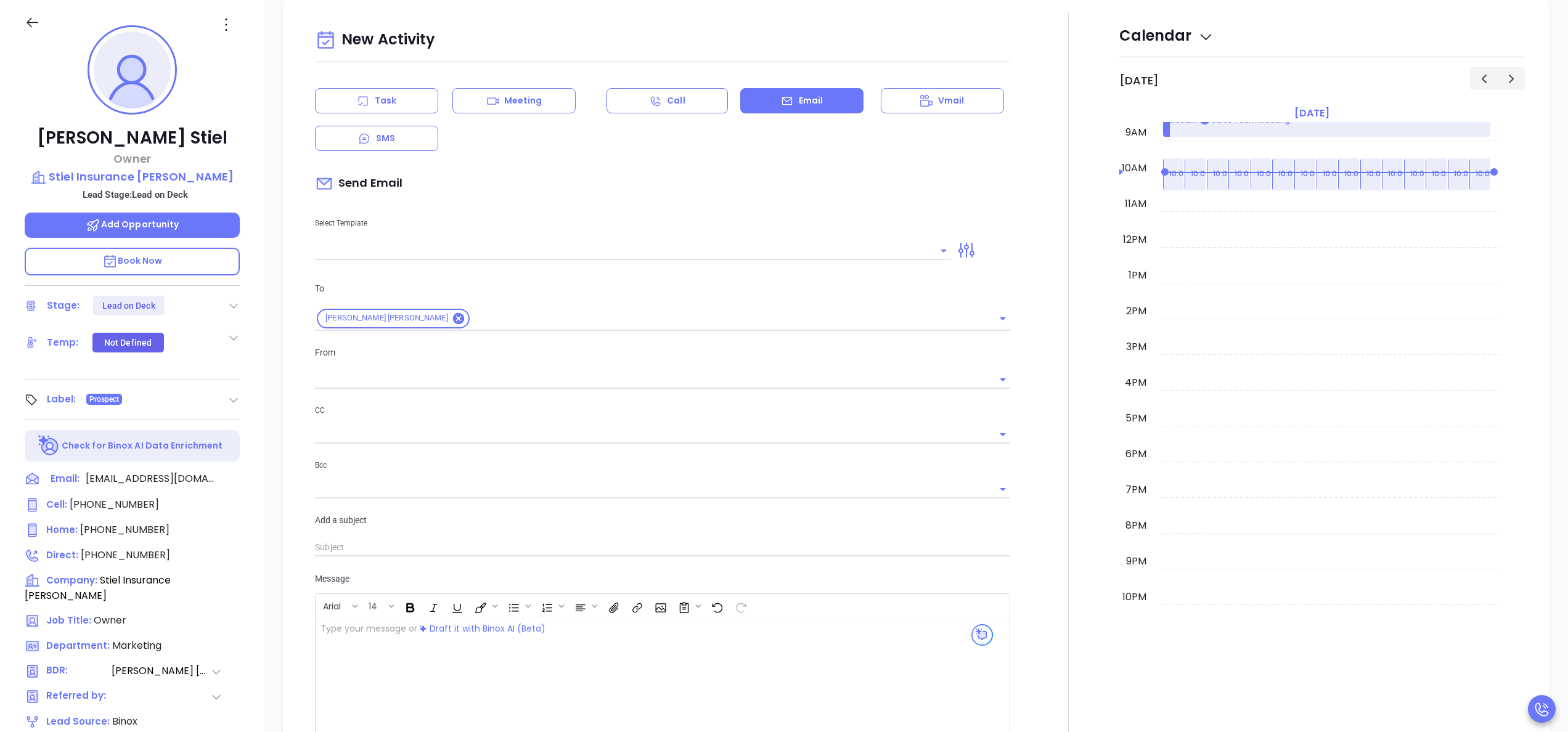
type input "Anabell Dominguez"
click at [459, 243] on input "text" at bounding box center [623, 250] width 617 height 18
click at [479, 306] on li "LA INS IDSL Q3 0825 C1 - Email 2" at bounding box center [627, 317] width 626 height 32
type input "LA INS IDSL Q3 0825 C1 - Email 2"
type input "February is coming fast—will Stiel Insurance Hammond be compliant?"
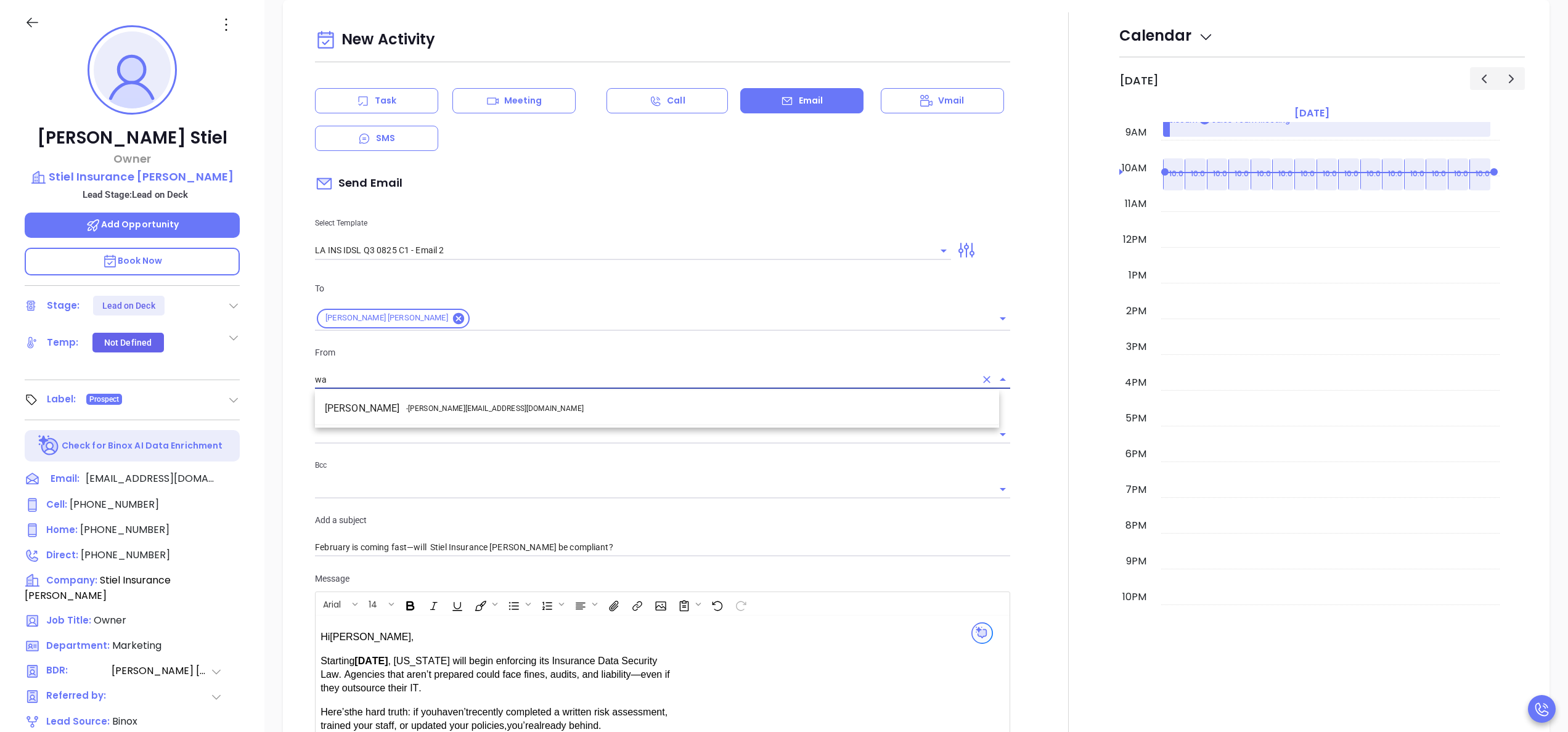
click at [497, 403] on li "Walter Contreras - walter@motiva.net" at bounding box center [657, 408] width 684 height 22
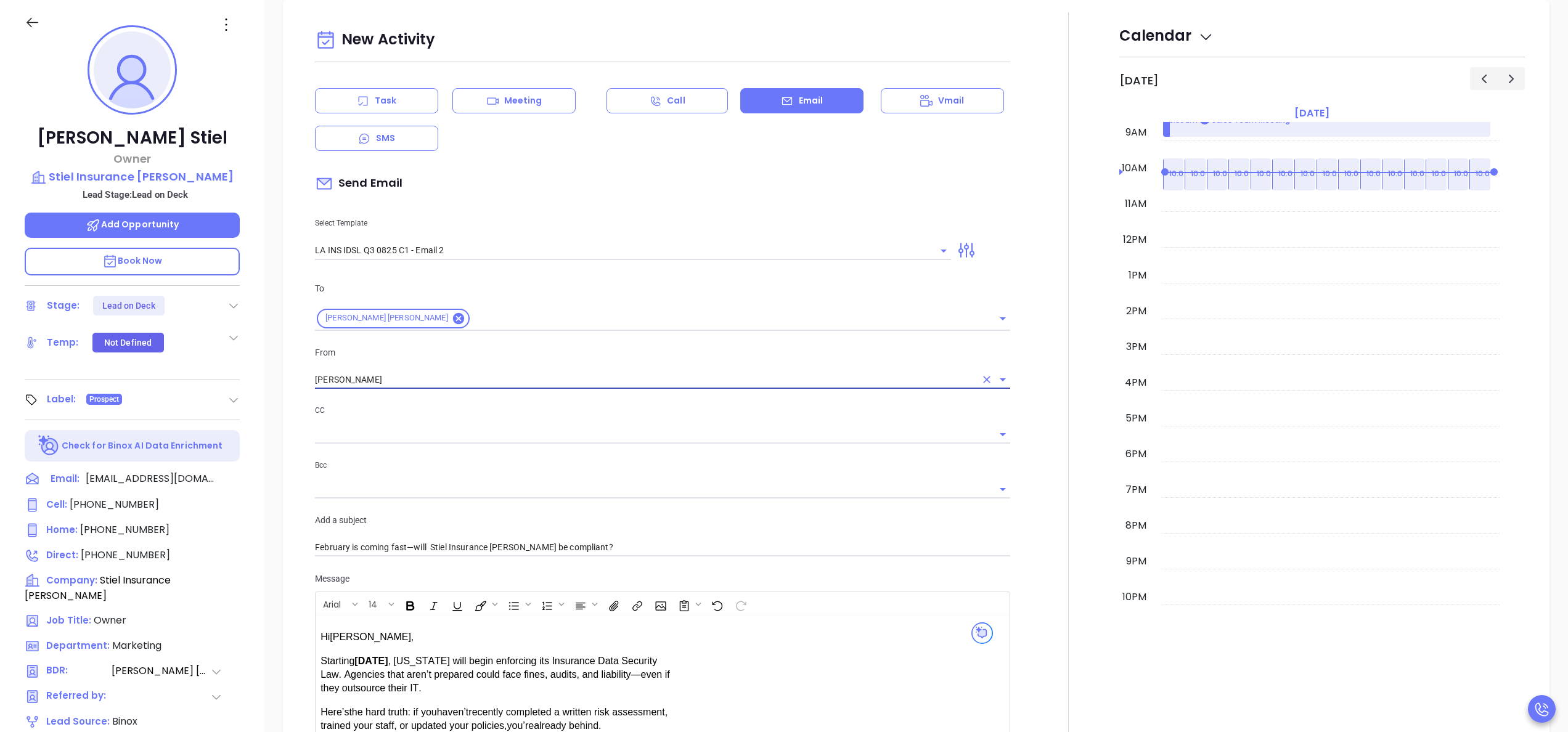
type input "Walter Contreras"
click at [1021, 472] on div at bounding box center [1069, 485] width 102 height 945
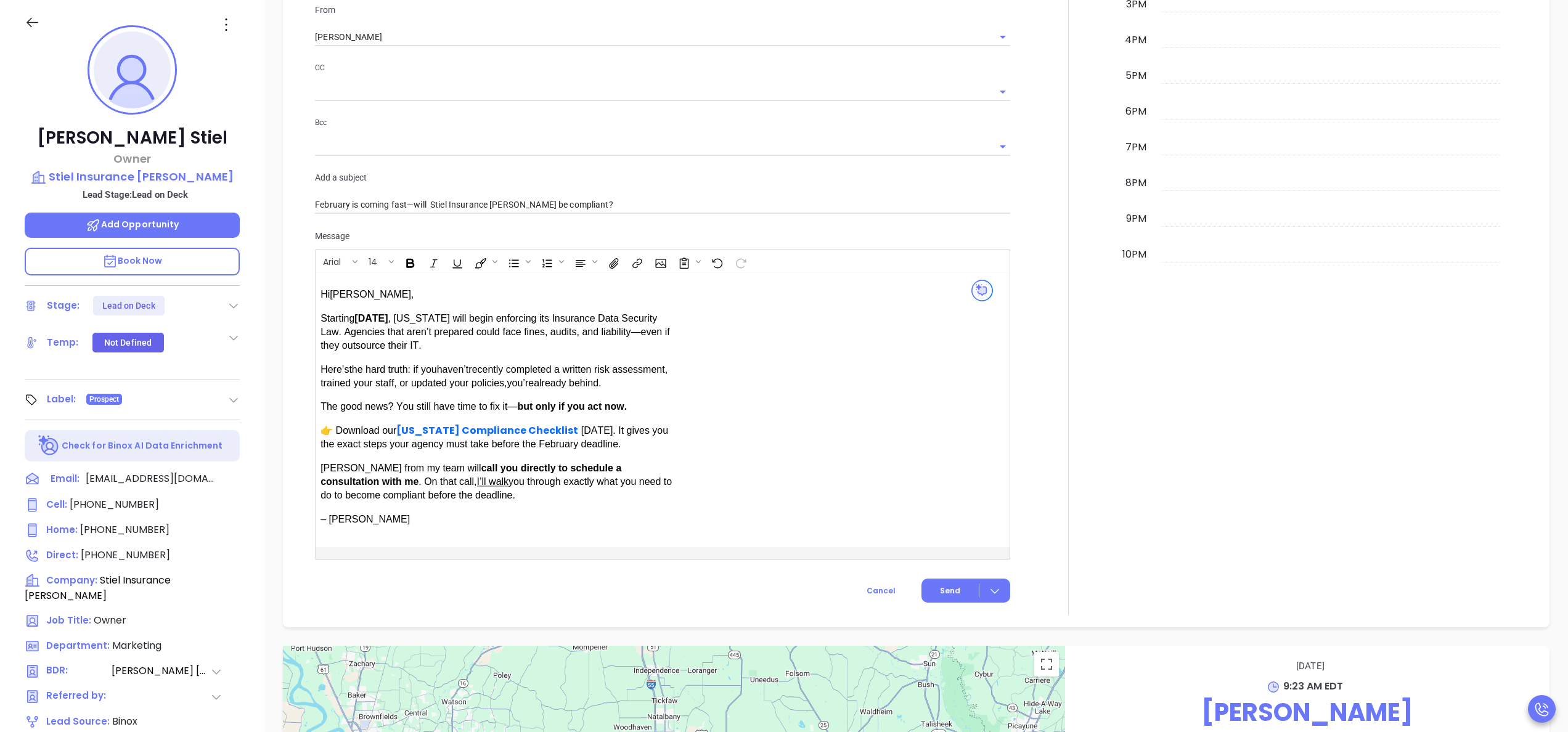
scroll to position [789, 0]
click at [941, 583] on span "Send" at bounding box center [950, 588] width 20 height 11
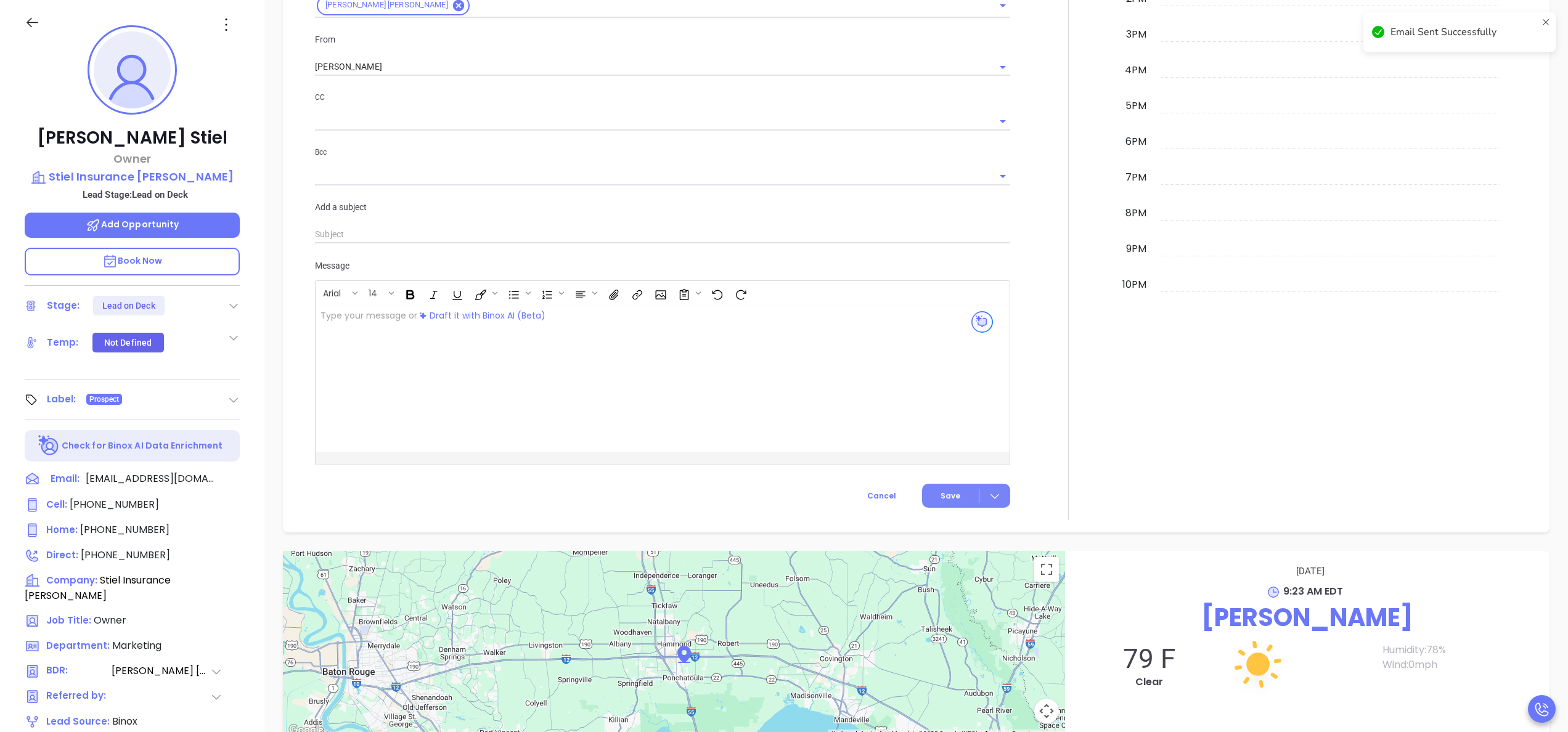
scroll to position [821, 0]
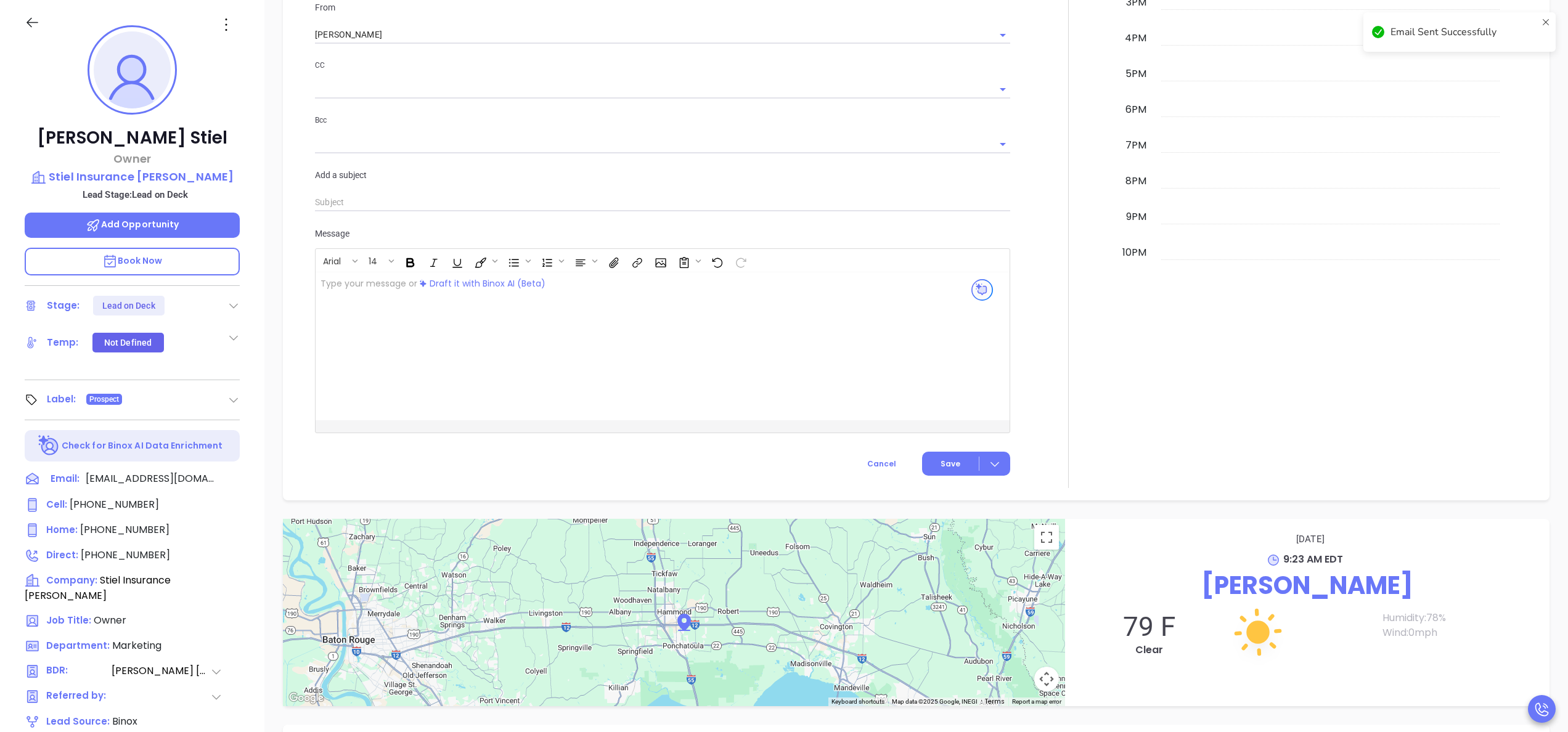
click at [1005, 395] on div "New Activity Task Meeting Call Email Vmail SMS Schedule an Email Select Templat…" at bounding box center [662, 77] width 710 height 796
click at [1018, 390] on div at bounding box center [1069, 78] width 102 height 821
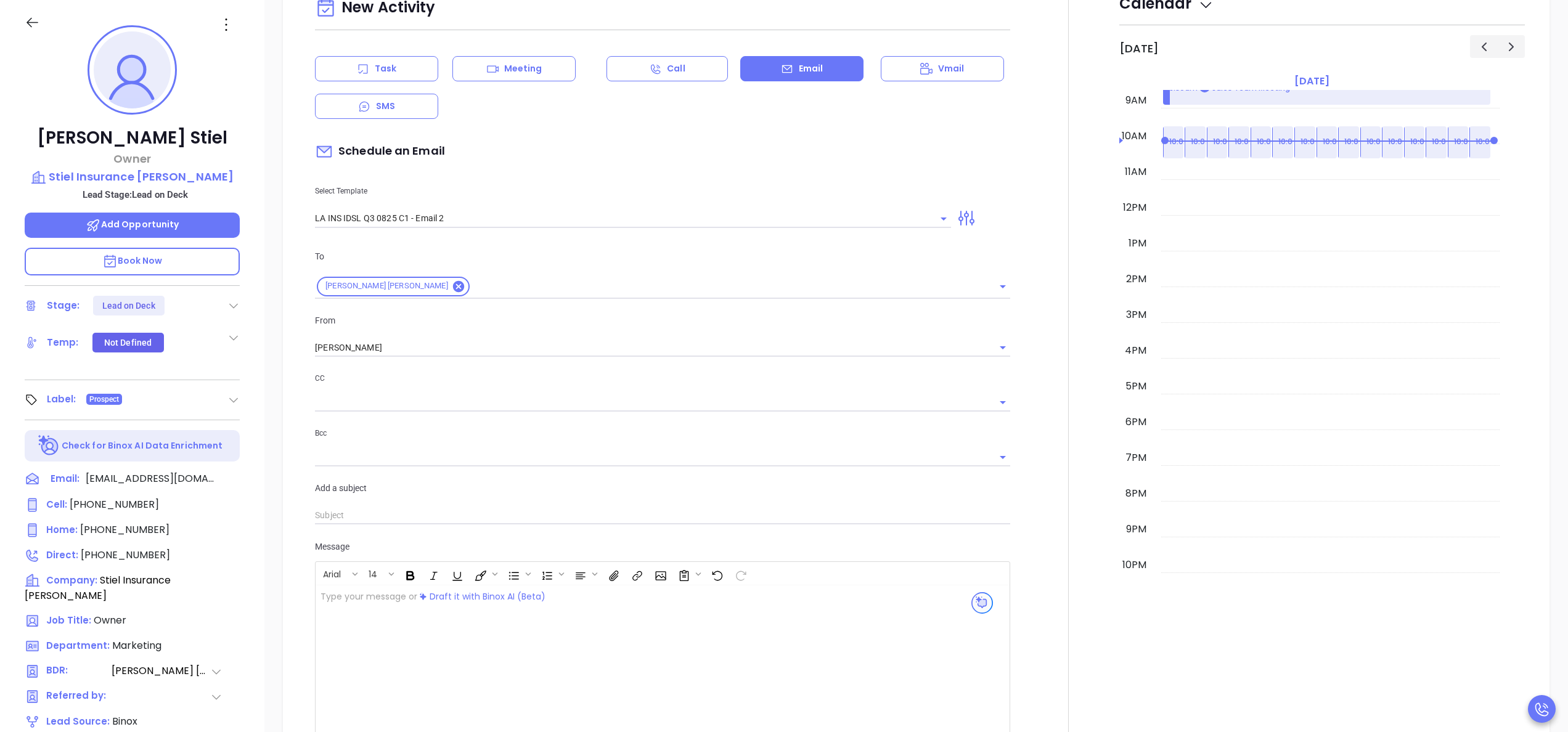
scroll to position [444, 0]
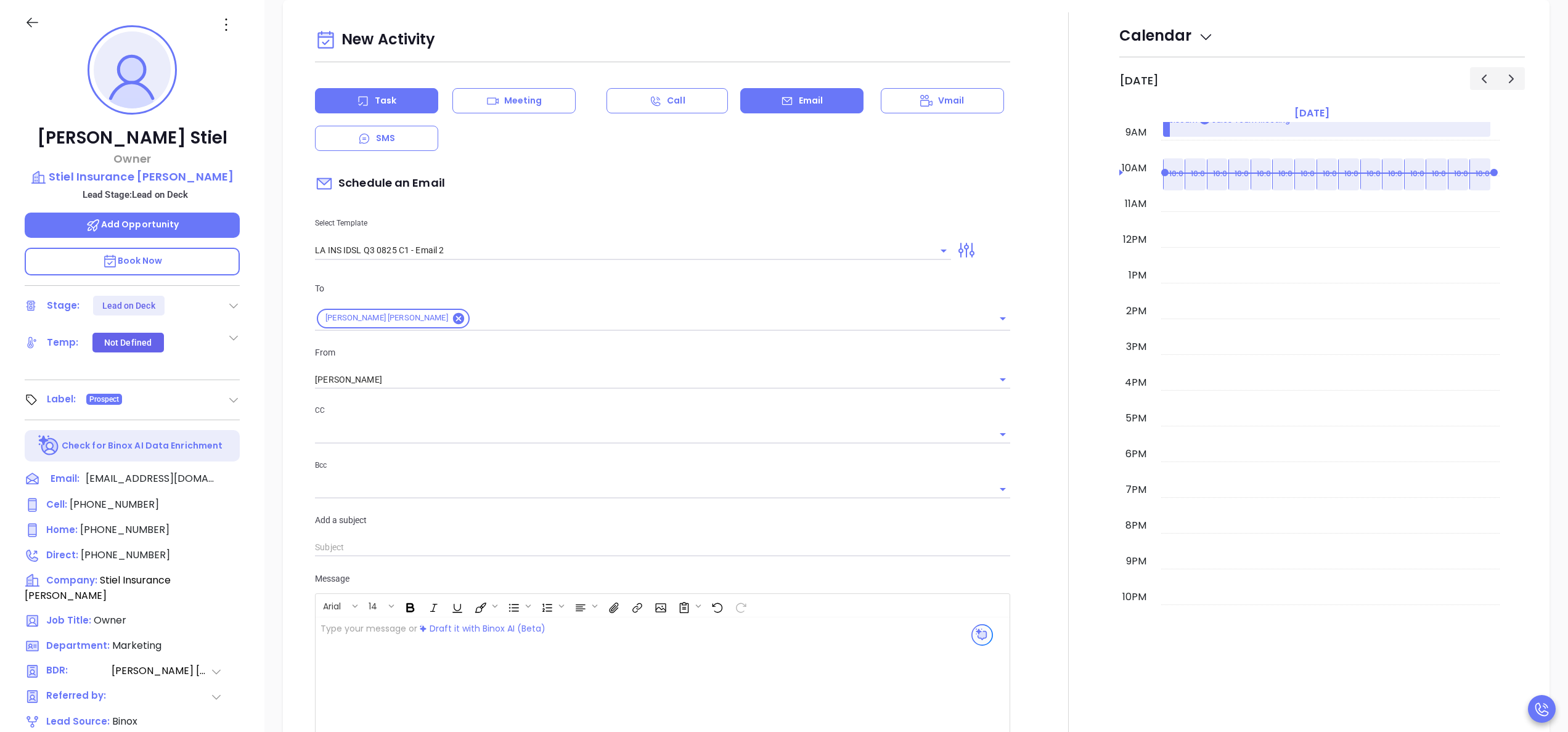
click at [388, 97] on p "Task" at bounding box center [386, 101] width 21 height 13
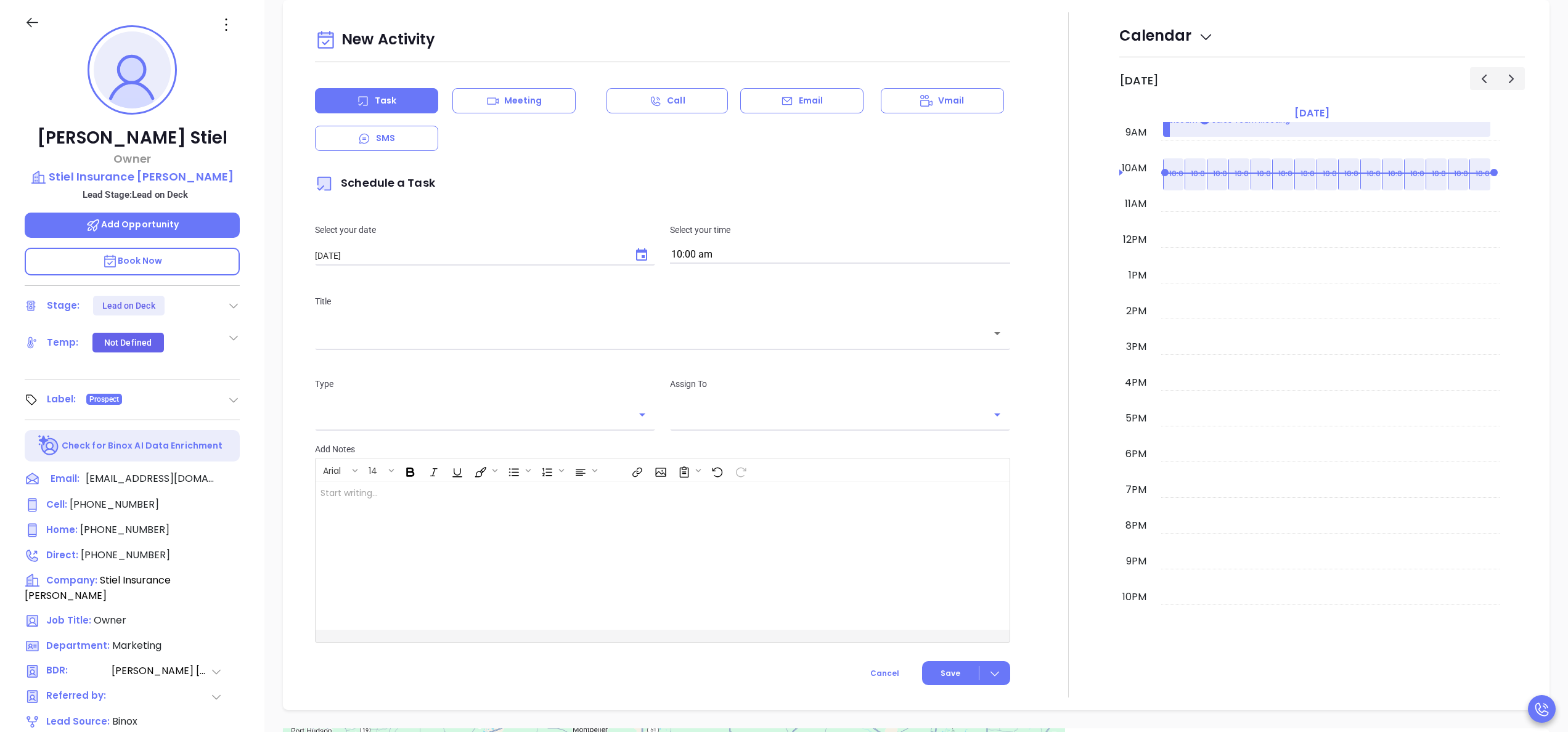
type input "Anabell Dominguez"
click at [636, 254] on icon "Choose date, selected date is Sep 20, 2025" at bounding box center [642, 254] width 11 height 12
click at [459, 377] on button "19" at bounding box center [463, 380] width 22 height 22
type input "[DATE]"
click at [791, 247] on input "10:00 am" at bounding box center [841, 255] width 340 height 17
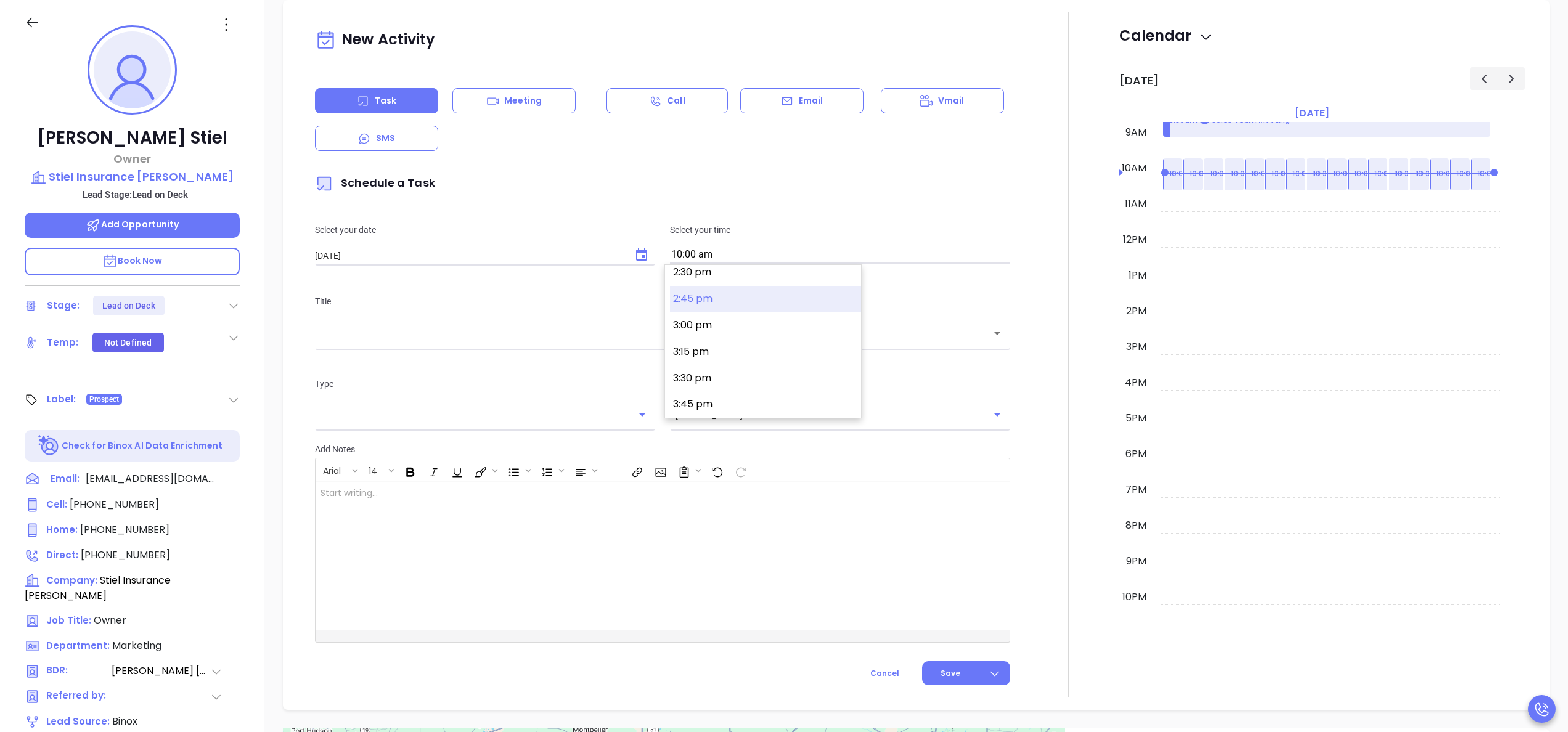
scroll to position [1563, 0]
click at [726, 405] on button "4:00 pm" at bounding box center [765, 404] width 191 height 26
type input "4:00 pm"
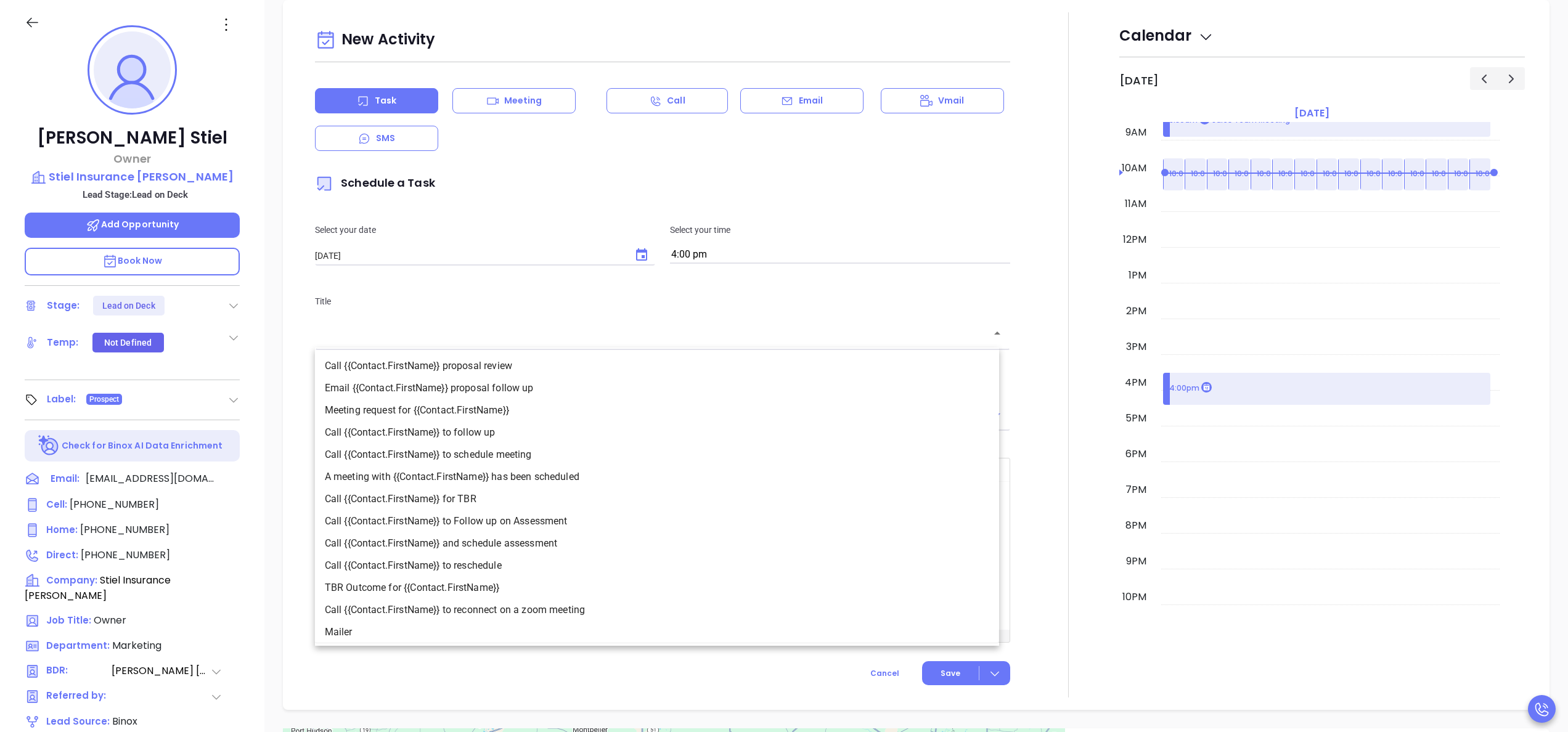
click at [595, 332] on input "text" at bounding box center [653, 334] width 666 height 14
click at [573, 429] on li "Call {{Contact.FirstName}} to follow up" at bounding box center [657, 432] width 684 height 22
type input "Call Donelson to follow up"
type input "Call"
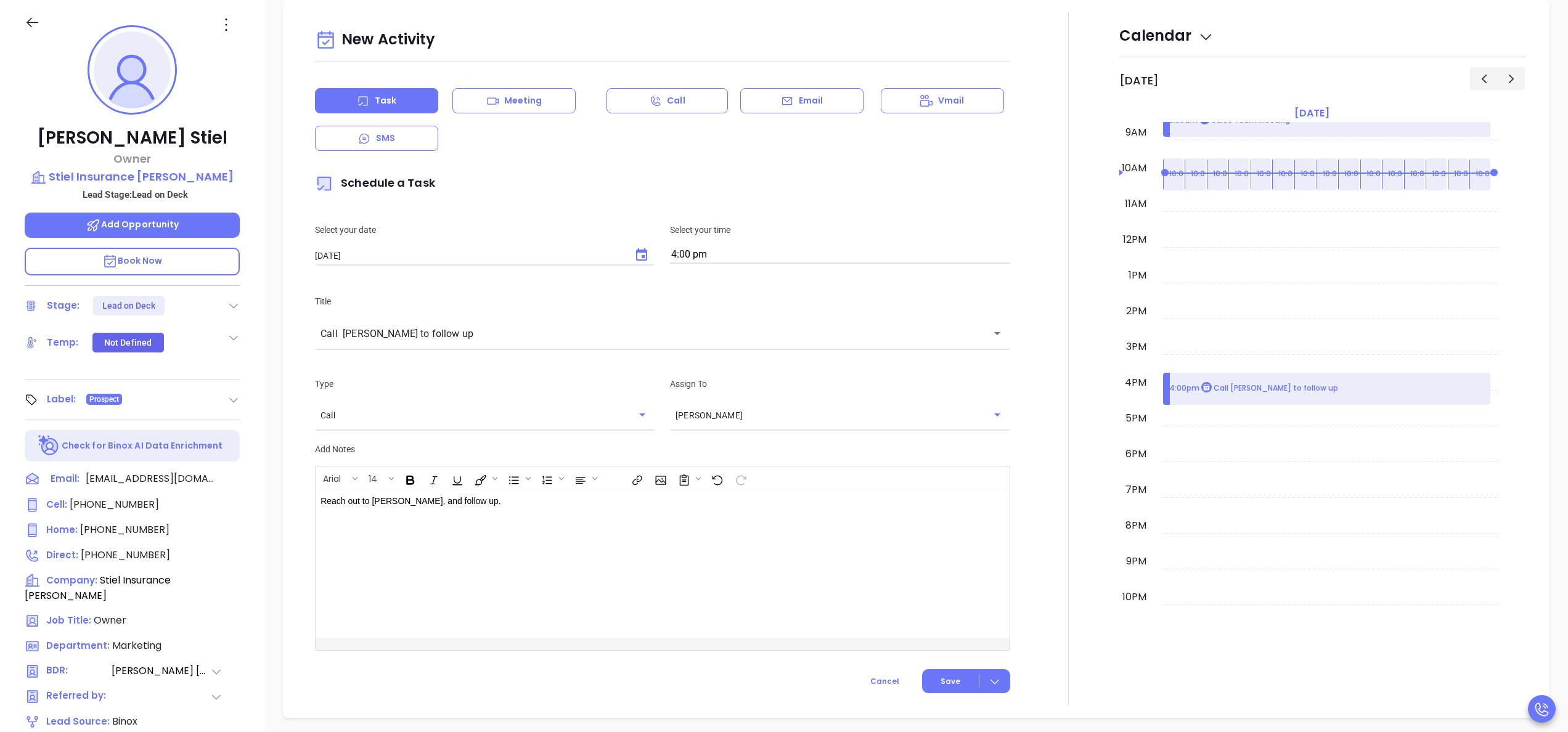
click at [1018, 445] on div at bounding box center [1069, 358] width 102 height 693
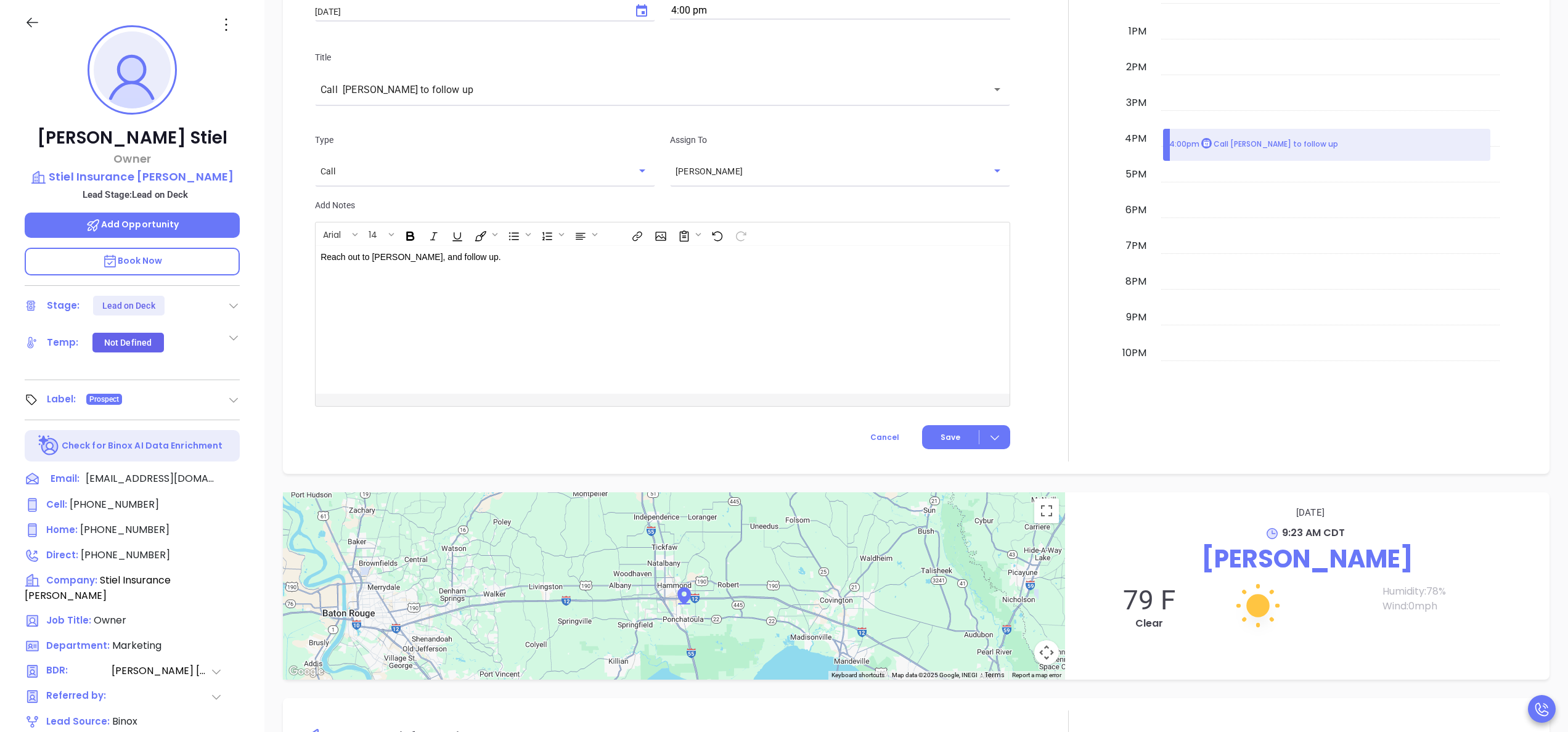
scroll to position [691, 0]
click at [956, 432] on button "Save" at bounding box center [966, 435] width 88 height 24
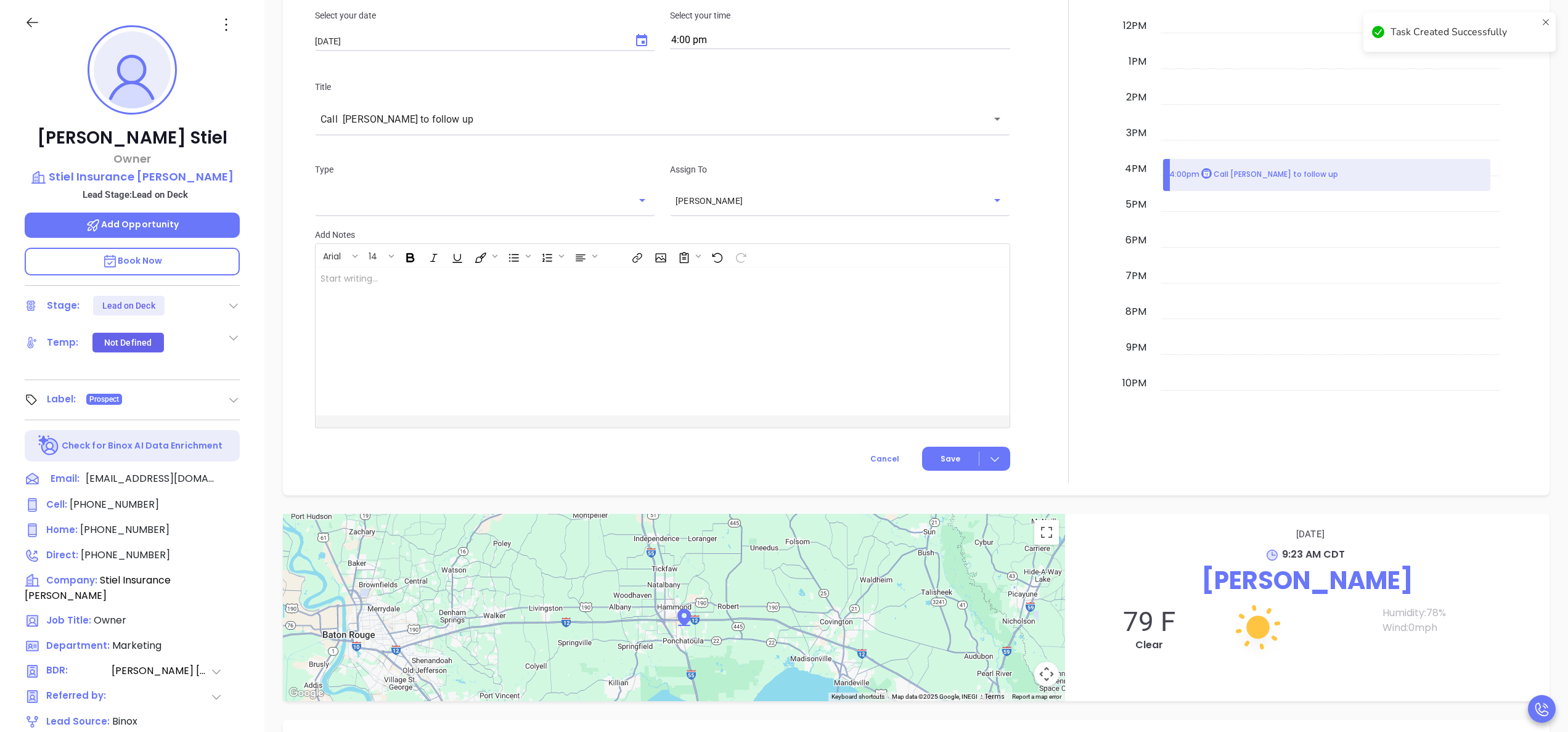
scroll to position [723, 0]
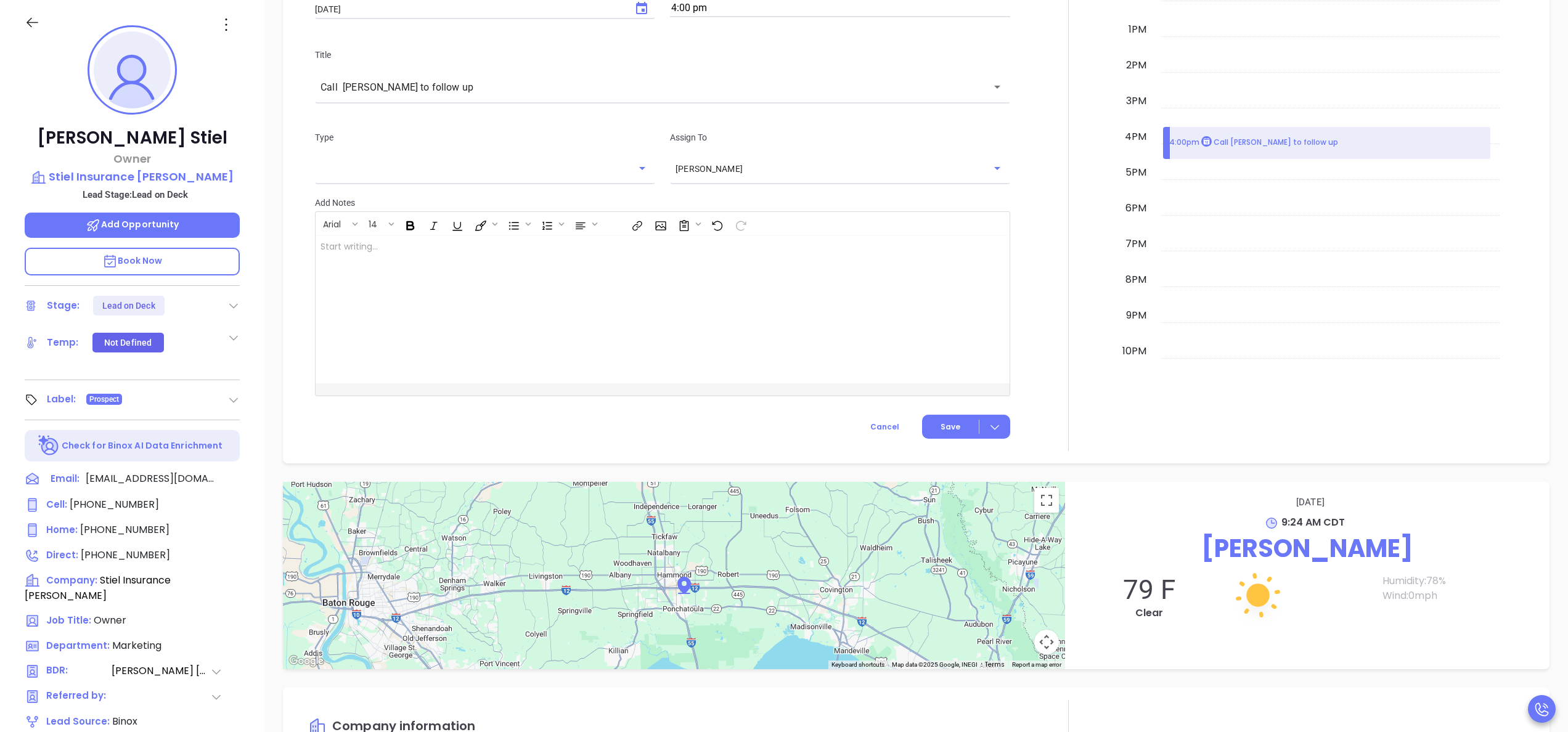
click at [230, 305] on icon at bounding box center [233, 305] width 12 height 12
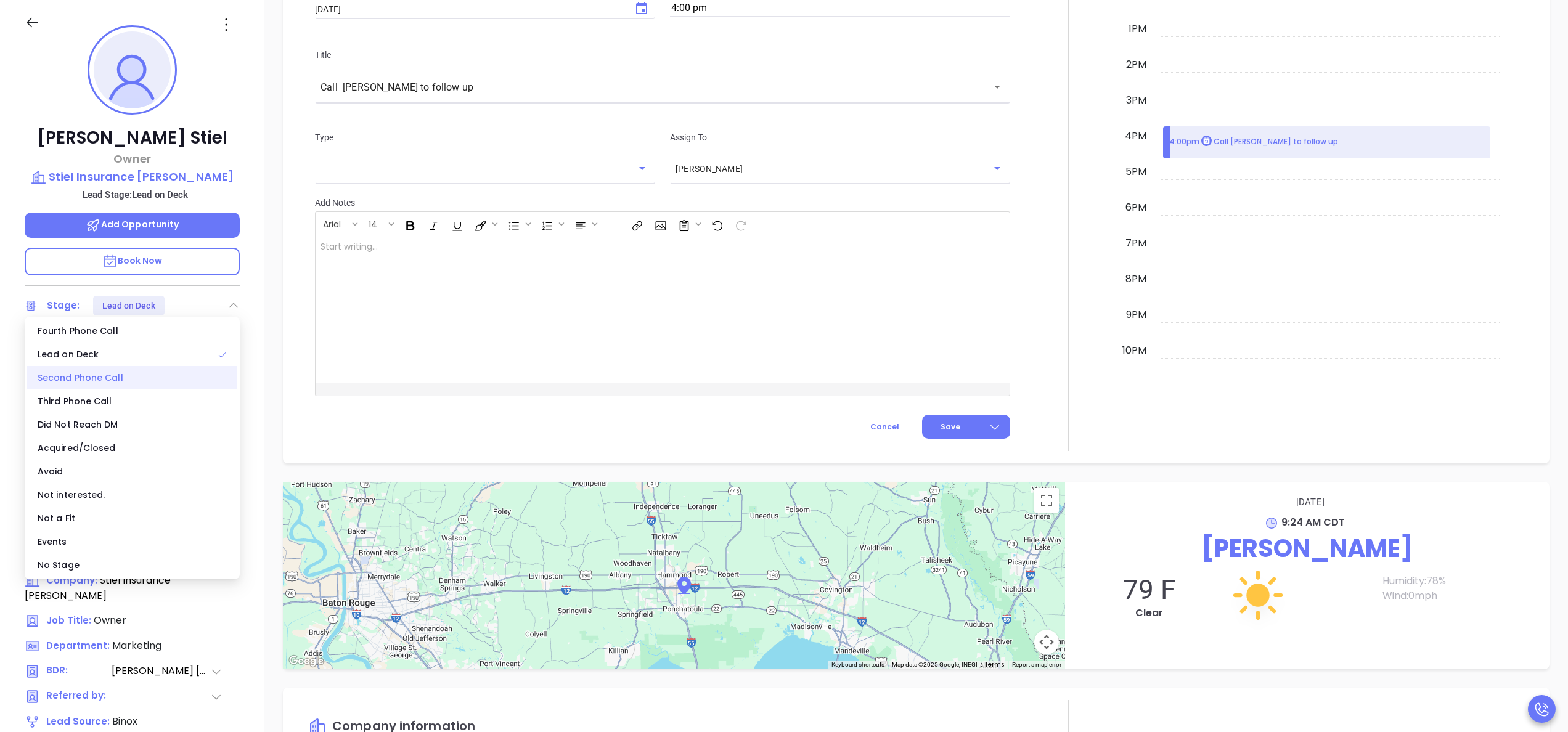
click at [121, 368] on div "Second Phone Call" at bounding box center [132, 377] width 210 height 24
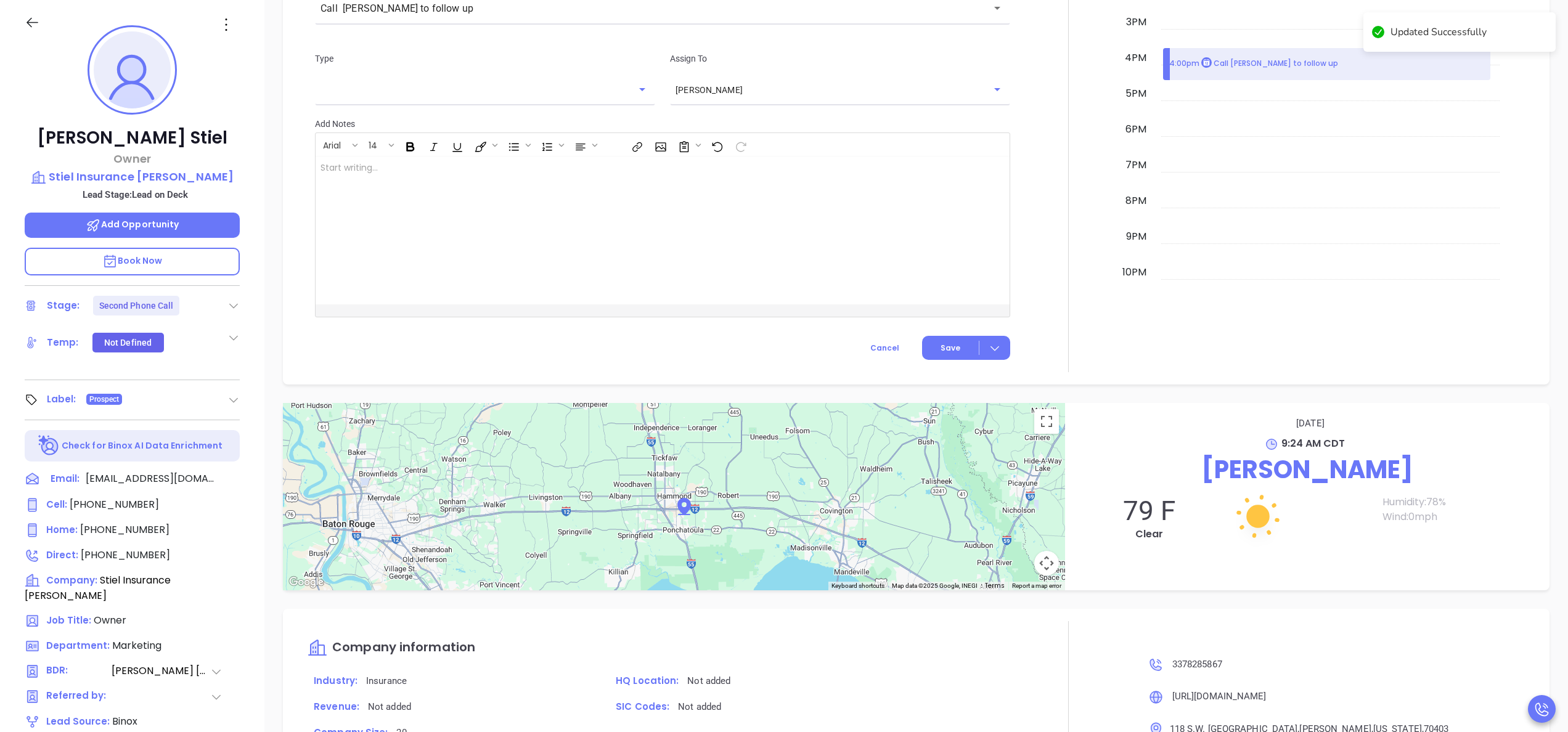
scroll to position [723, 0]
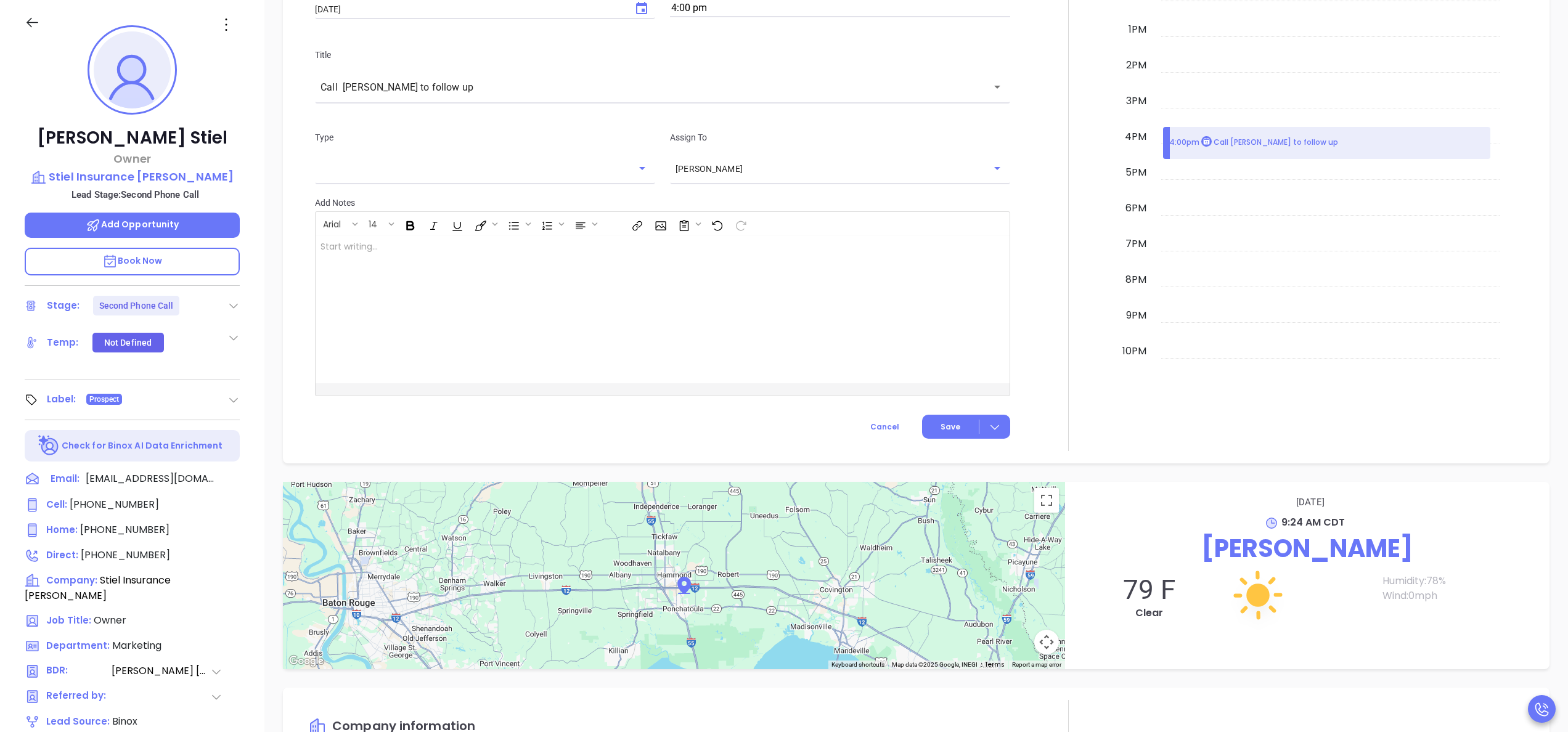
click at [1099, 287] on div at bounding box center [1069, 109] width 102 height 685
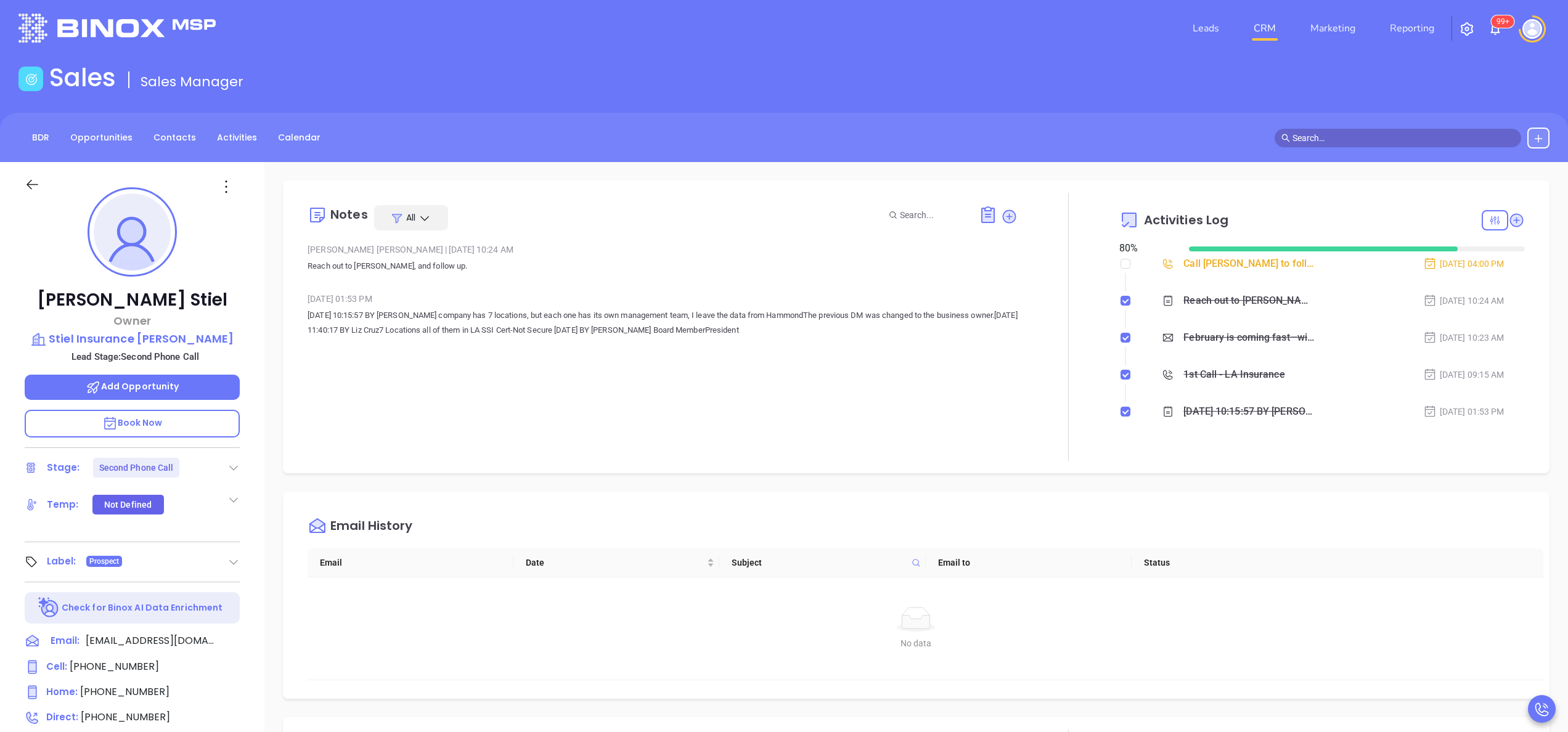
scroll to position [0, 0]
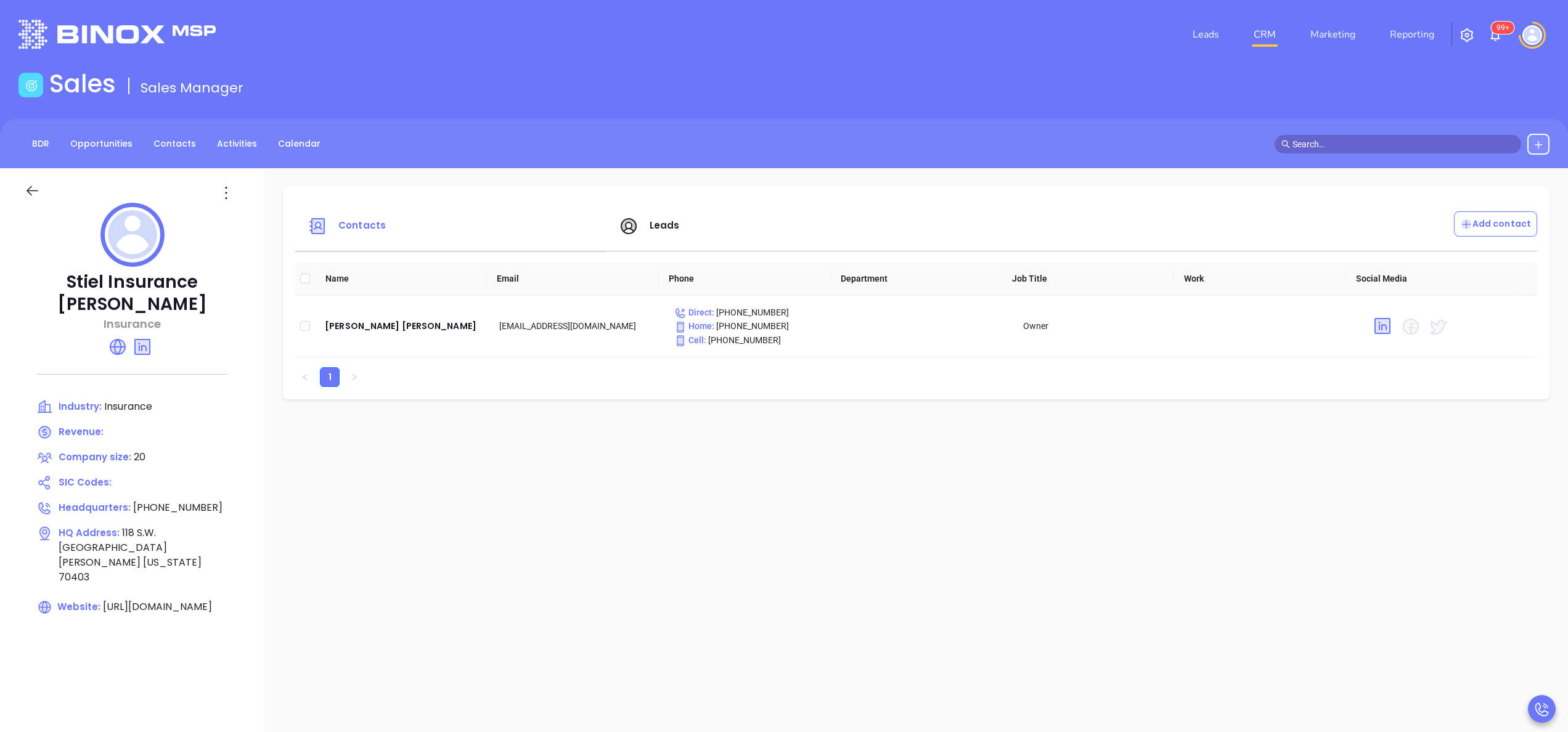
click at [126, 341] on icon at bounding box center [118, 347] width 20 height 20
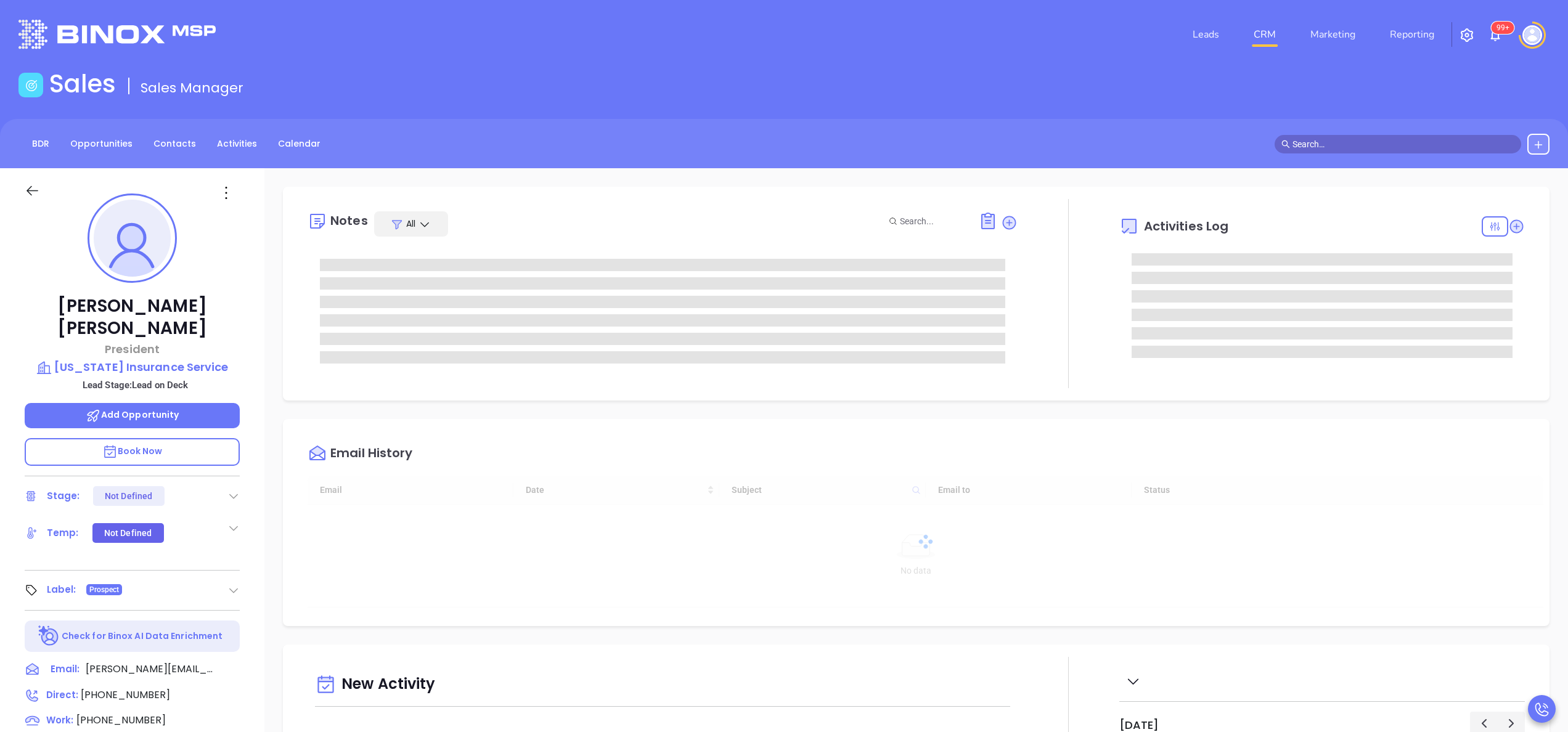
type input "[DATE]"
type input "[PERSON_NAME]"
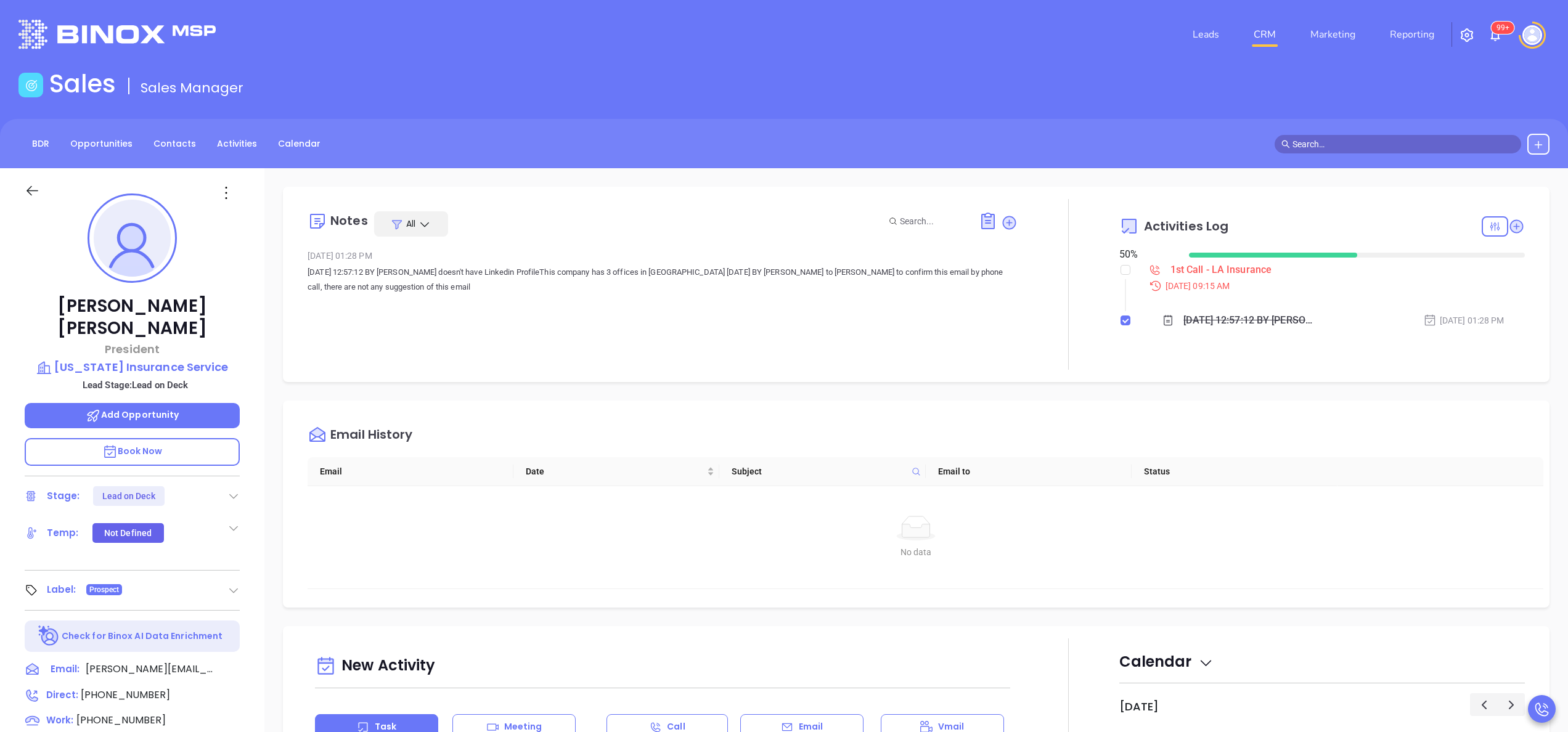
click at [254, 478] on div "[PERSON_NAME] President [US_STATE] Insurance Service Lead Stage: Lead on Deck A…" at bounding box center [132, 625] width 265 height 915
click at [1121, 274] on input "checkbox" at bounding box center [1126, 270] width 10 height 10
checkbox input "true"
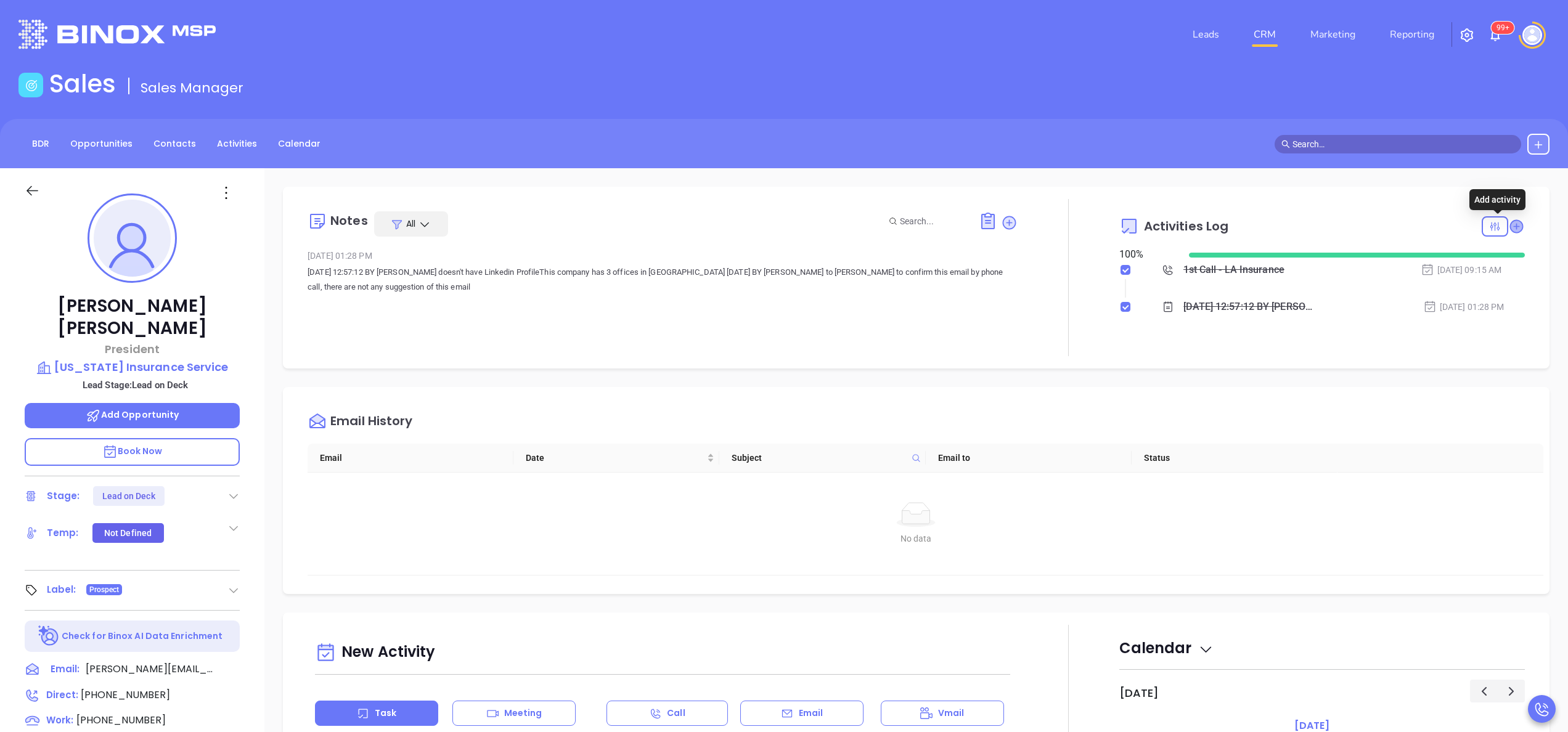
click at [1510, 225] on icon at bounding box center [1516, 226] width 12 height 12
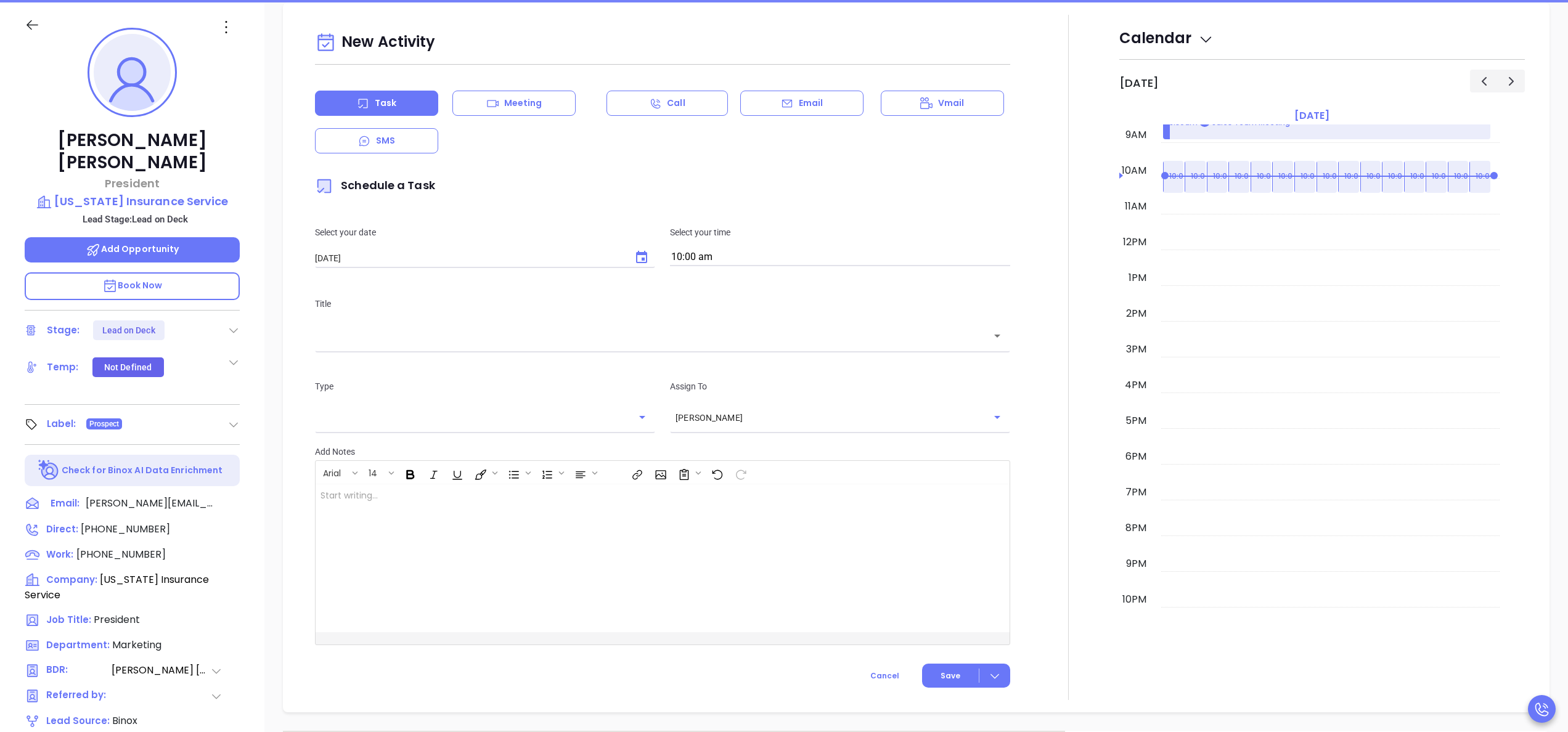
scroll to position [168, 0]
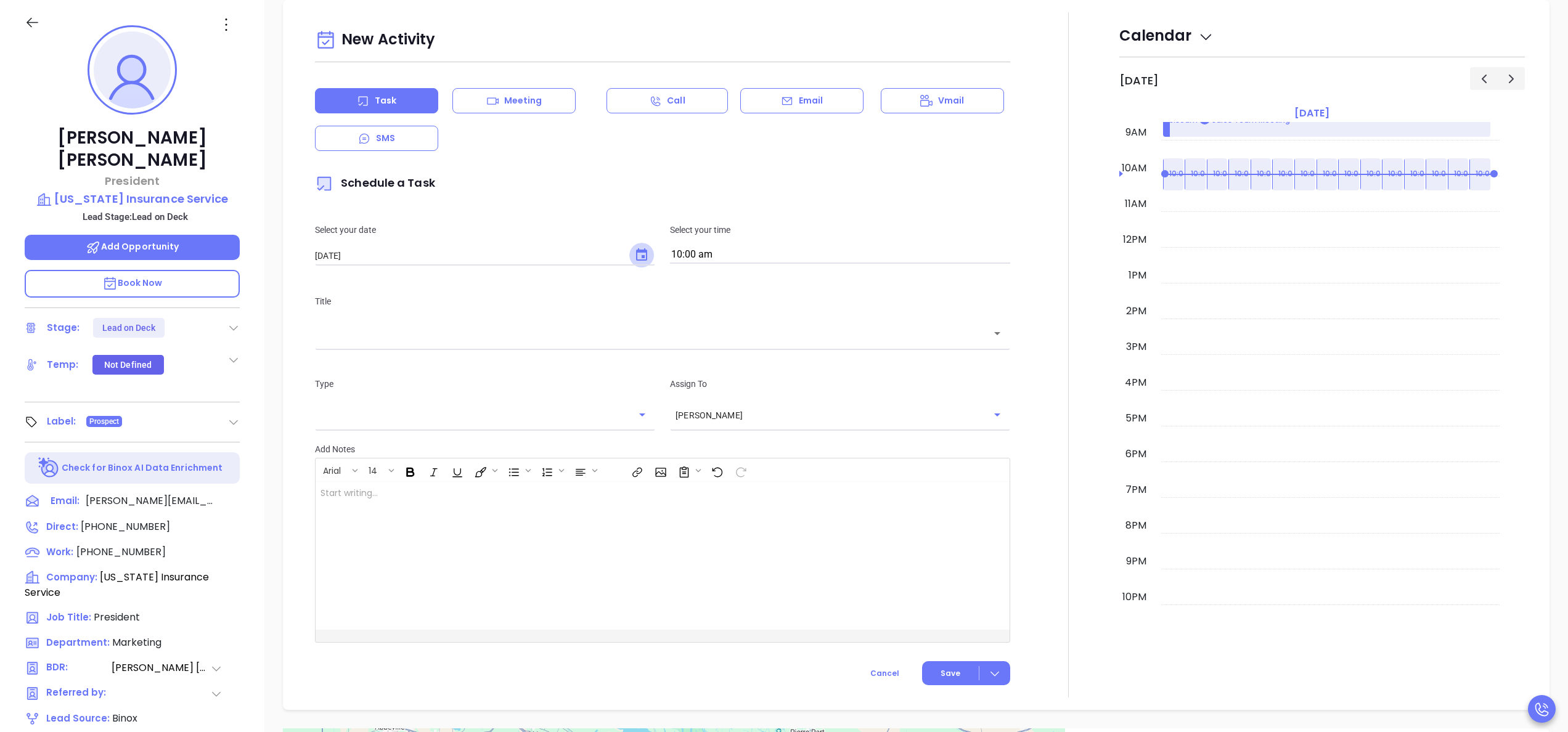
click at [636, 249] on icon "Choose date, selected date is Sep 20, 2025" at bounding box center [642, 254] width 15 height 15
click at [461, 375] on button "19" at bounding box center [463, 380] width 22 height 22
type input "[DATE]"
click at [738, 257] on input "10:00 am" at bounding box center [841, 255] width 340 height 17
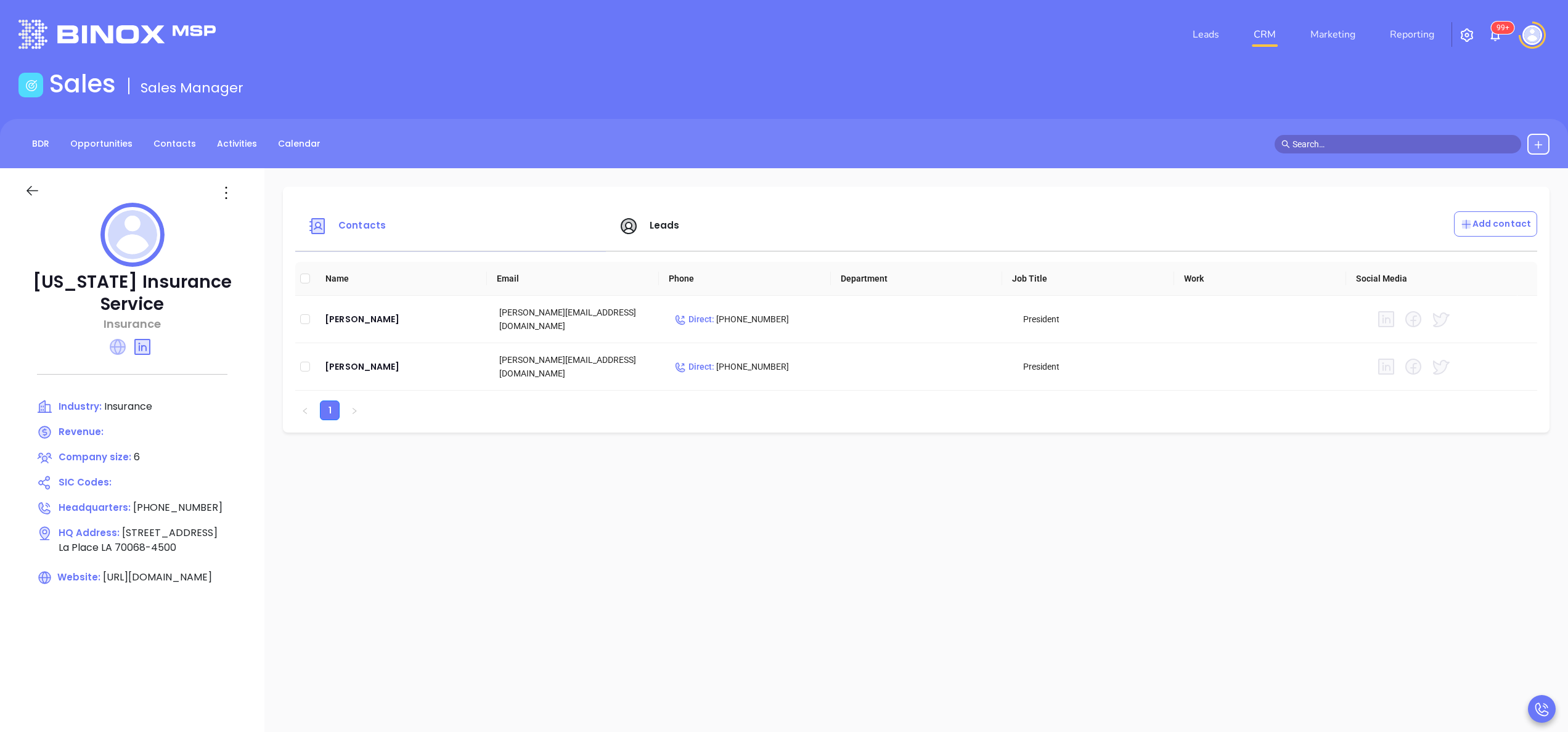
click at [117, 346] on icon at bounding box center [117, 347] width 16 height 16
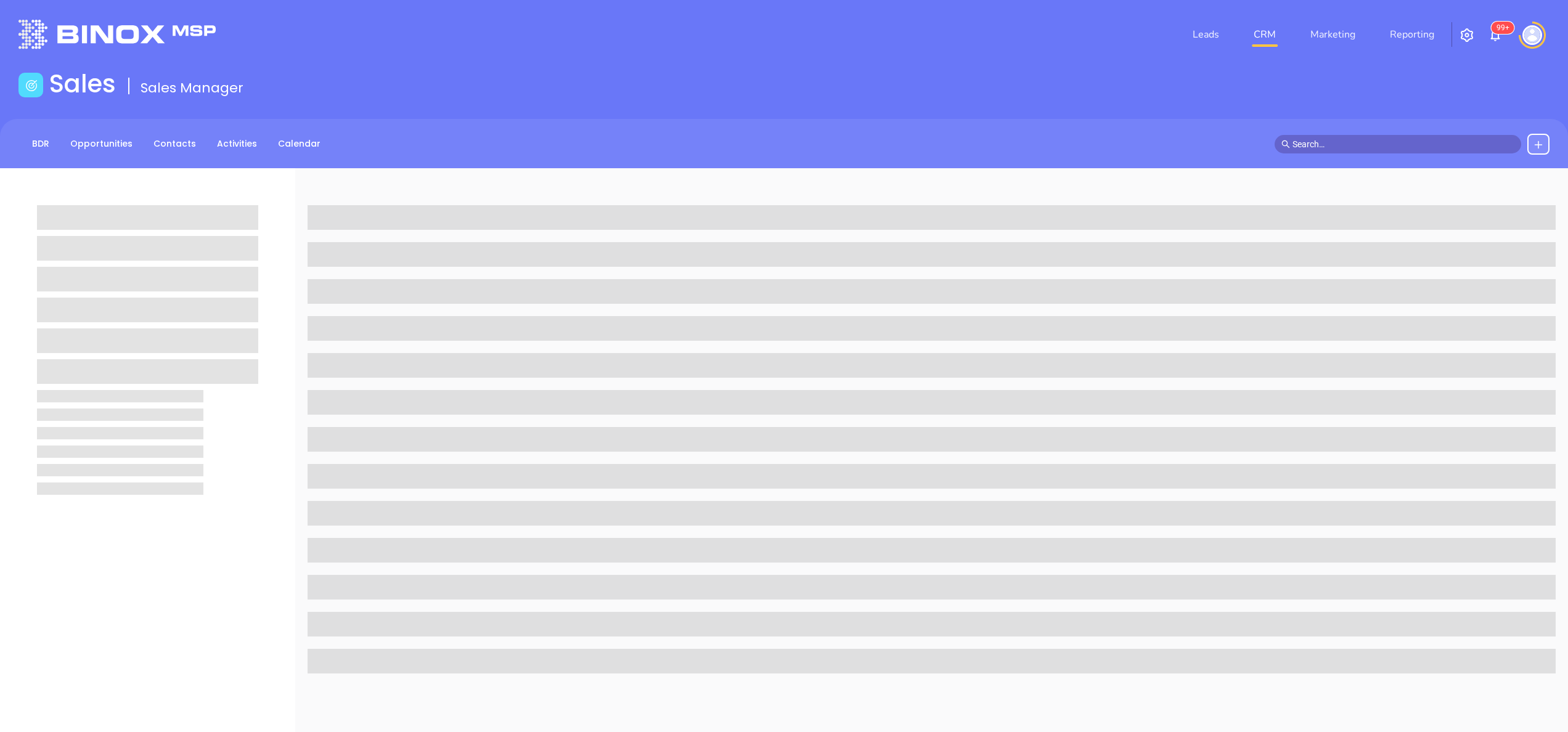
scroll to position [168, 0]
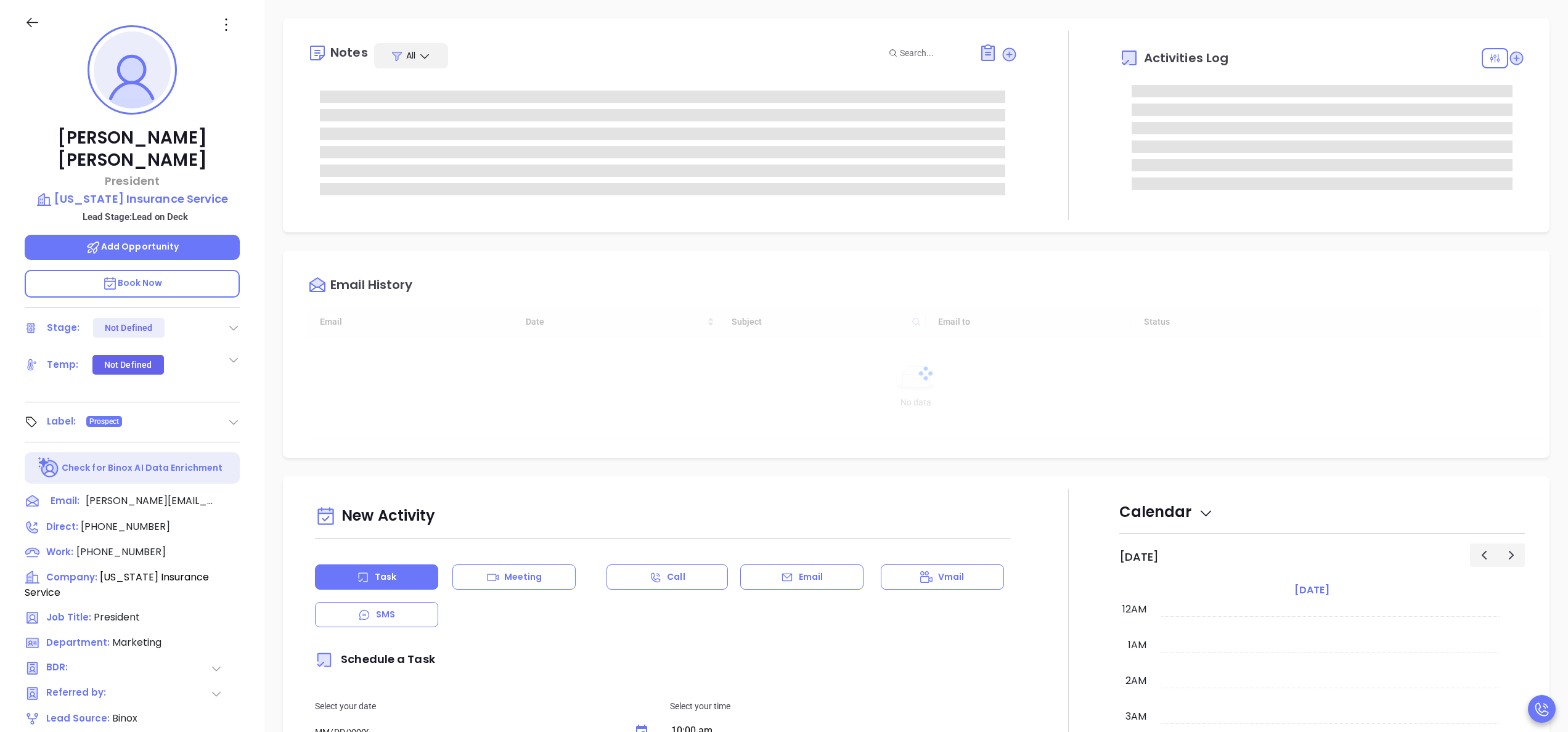
type input "[DATE]"
type input "[PERSON_NAME]"
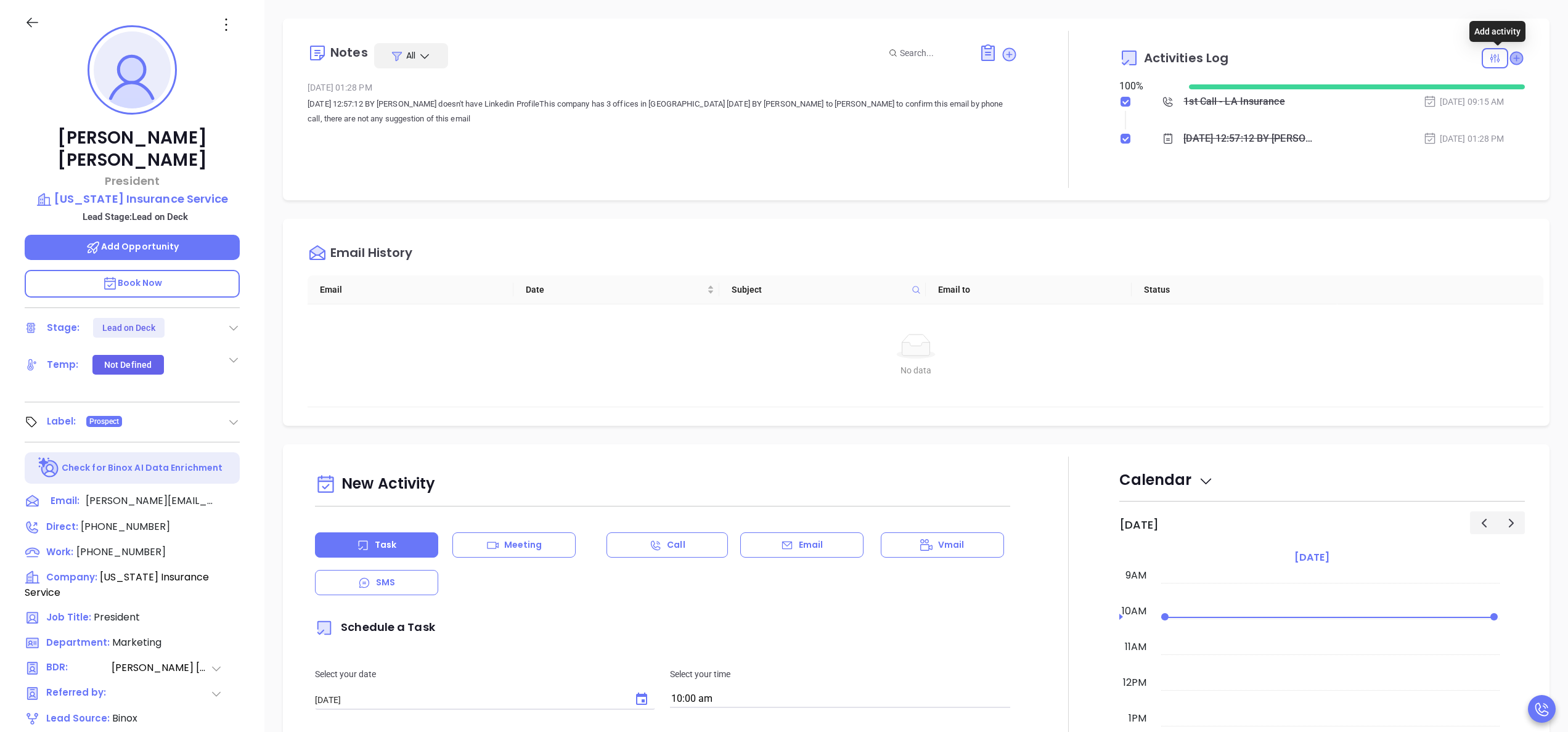
click at [1510, 56] on icon at bounding box center [1516, 57] width 12 height 12
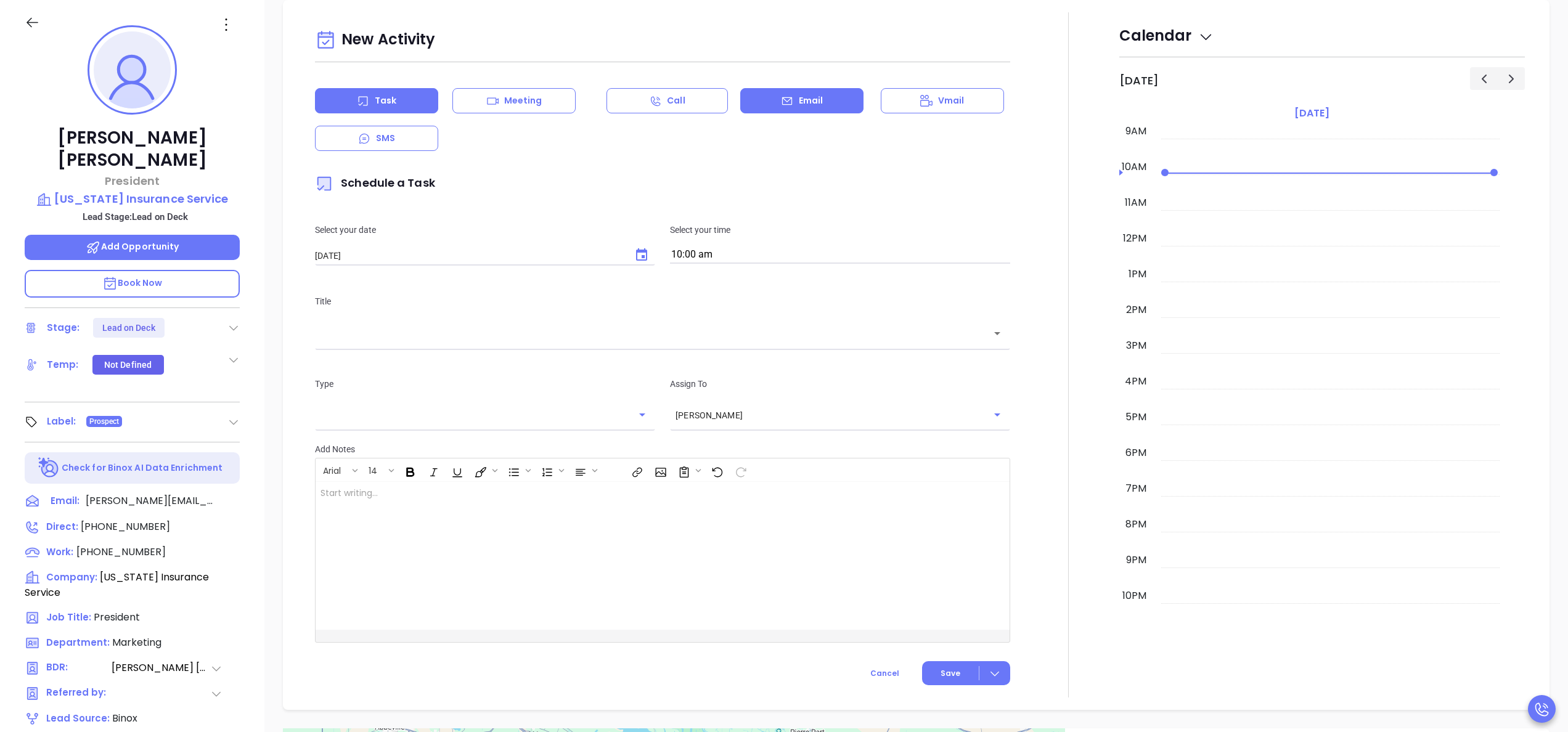
click at [769, 100] on div "Email" at bounding box center [802, 100] width 123 height 25
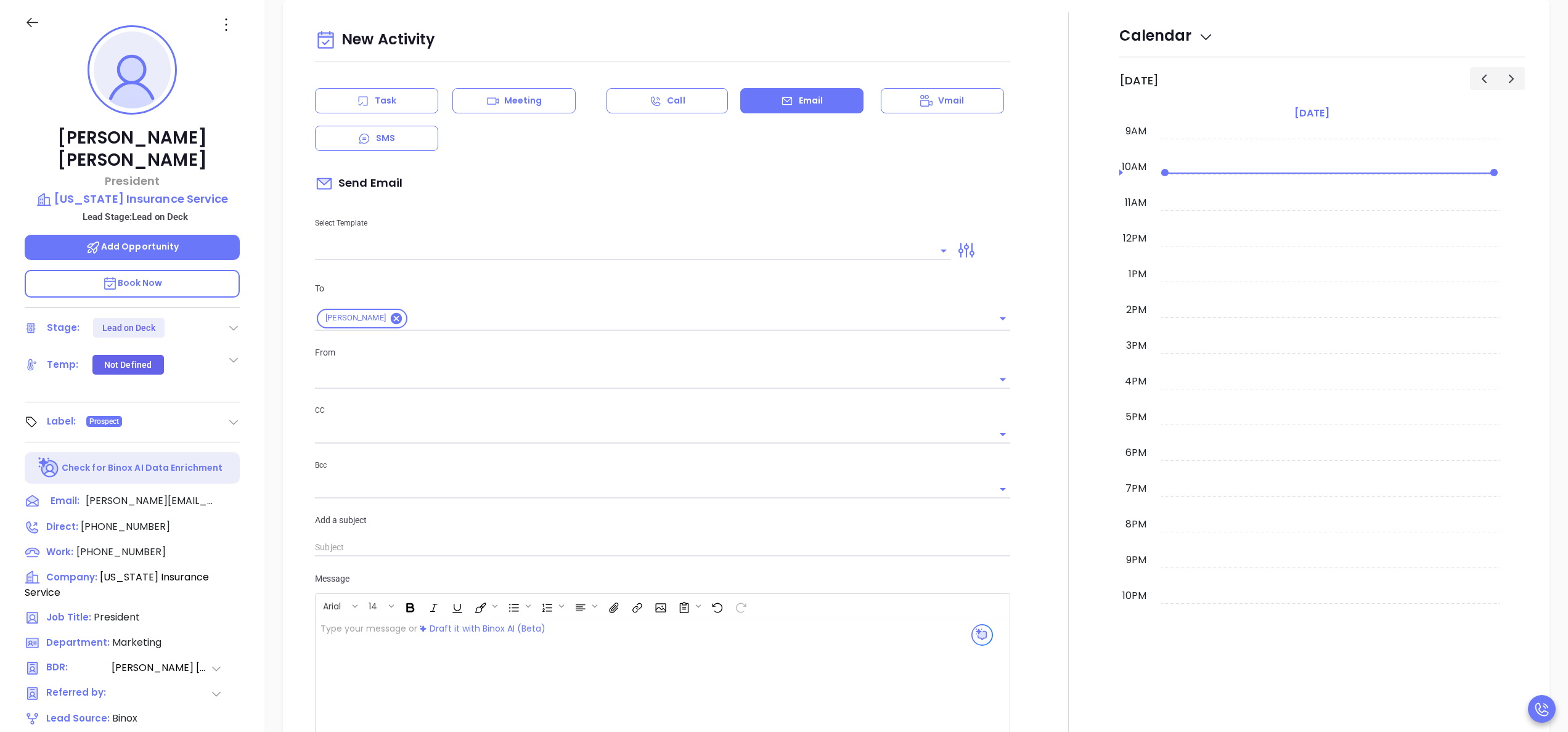
type input "[PERSON_NAME]"
click at [562, 250] on input "text" at bounding box center [623, 250] width 617 height 18
click at [573, 320] on li "LA INS IDSL Q3 0825 C1 - Email 2" at bounding box center [627, 317] width 626 height 32
type input "LA INS IDSL Q3 0825 C1 - Email 2"
type input "February is coming fast—will Louisiana Insurance Service be compliant?"
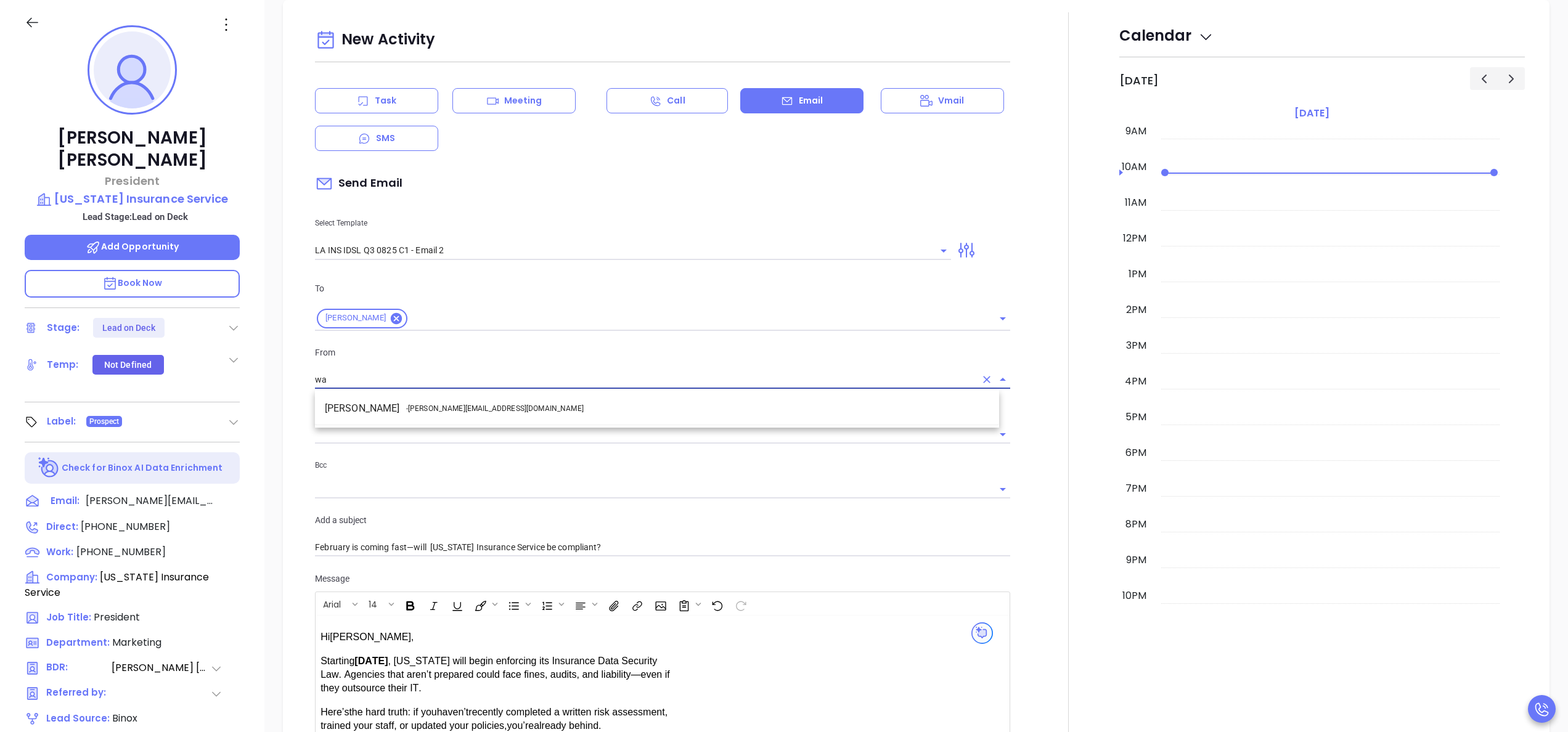
click at [553, 415] on li "Walter Contreras - [EMAIL_ADDRESS][DOMAIN_NAME]" at bounding box center [657, 408] width 684 height 22
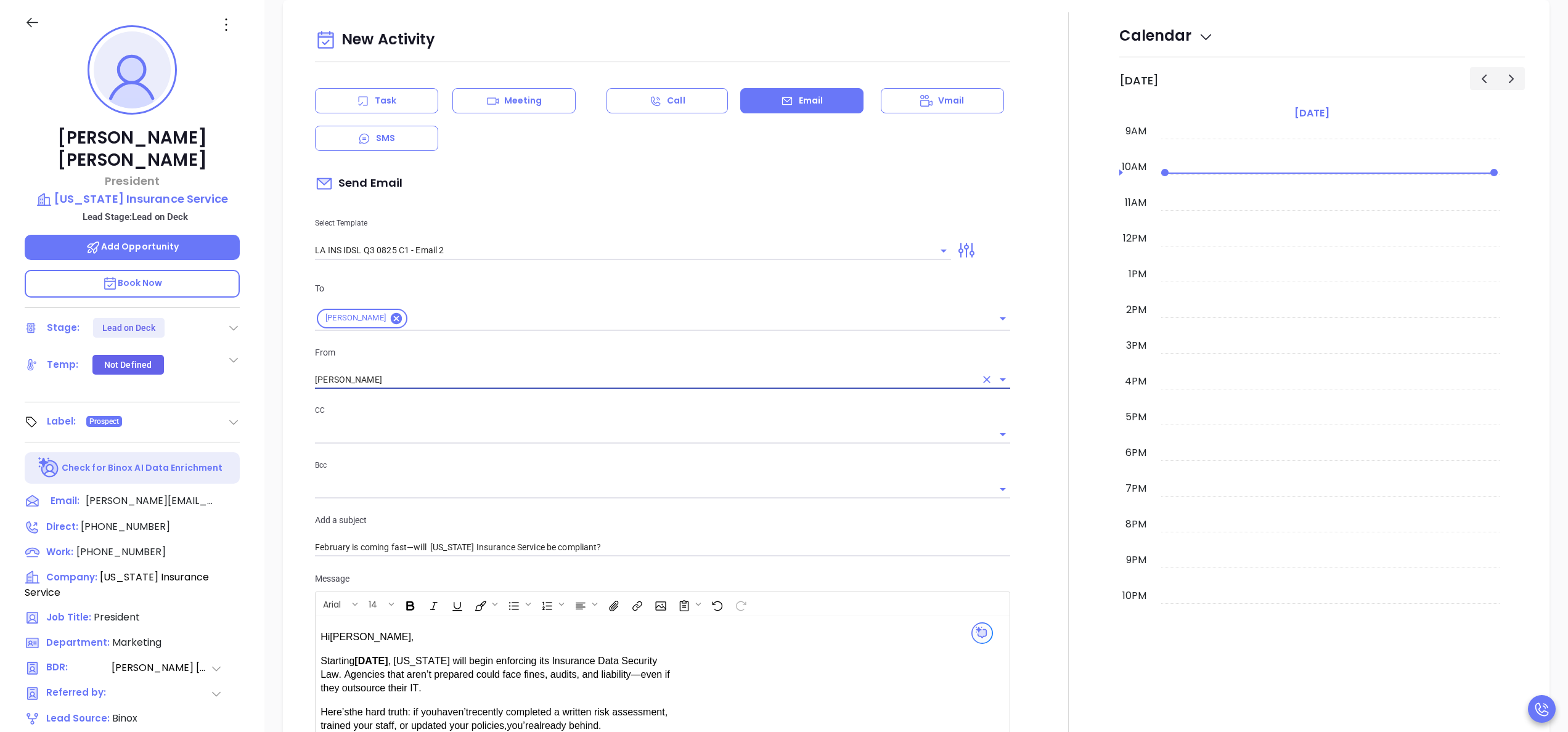
type input "[PERSON_NAME]"
click at [1023, 504] on div at bounding box center [1069, 485] width 102 height 945
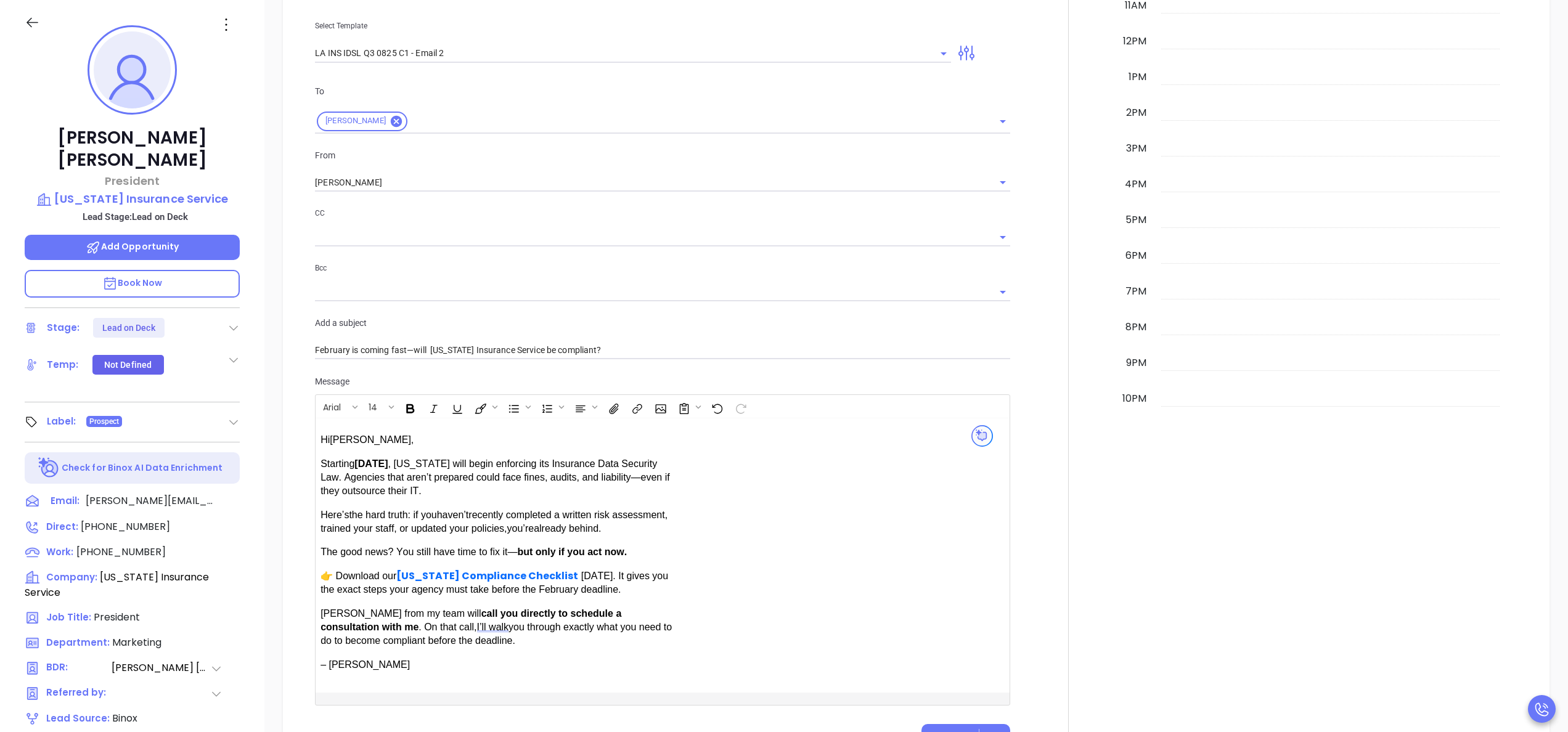
scroll to position [740, 0]
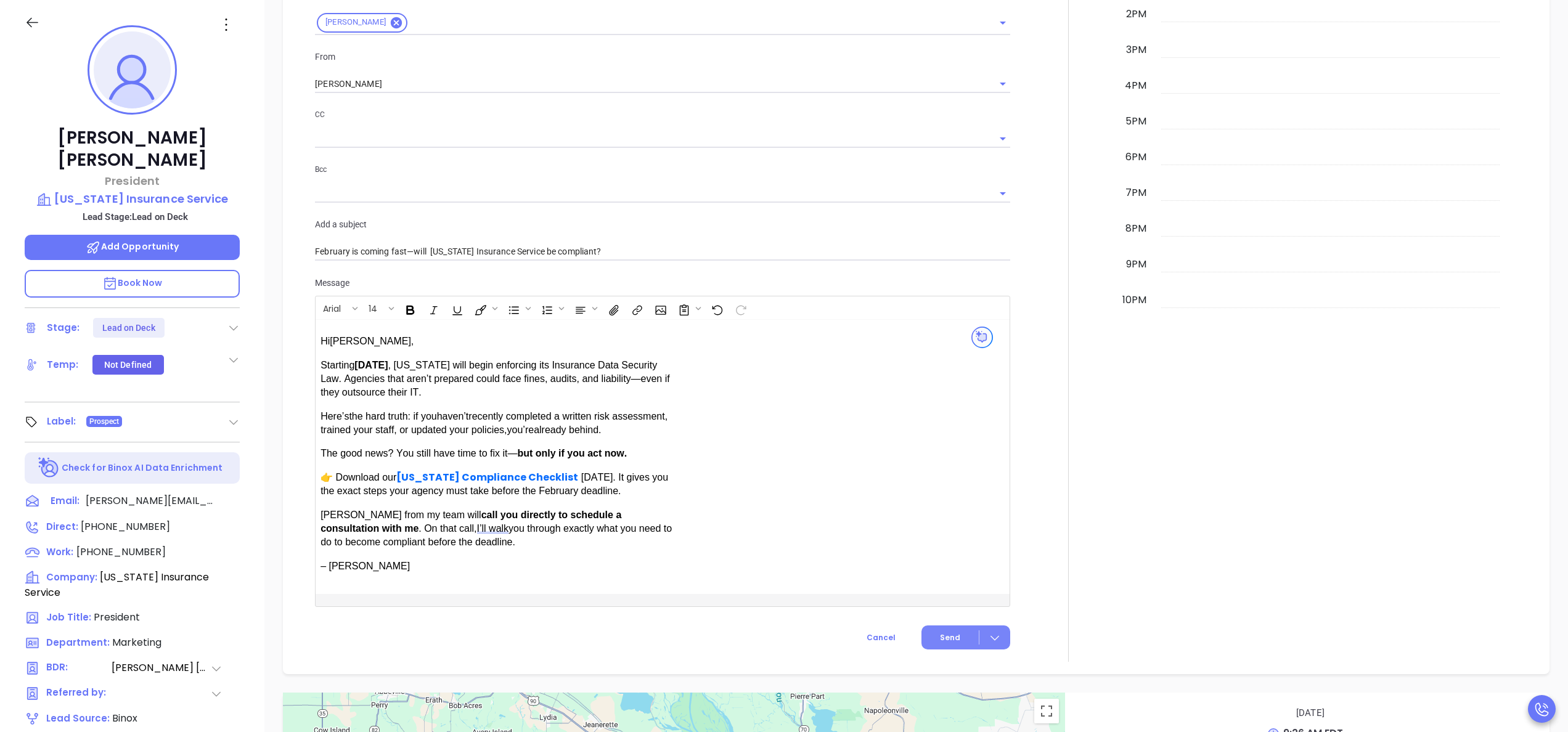
click at [946, 640] on span "Send" at bounding box center [950, 638] width 20 height 11
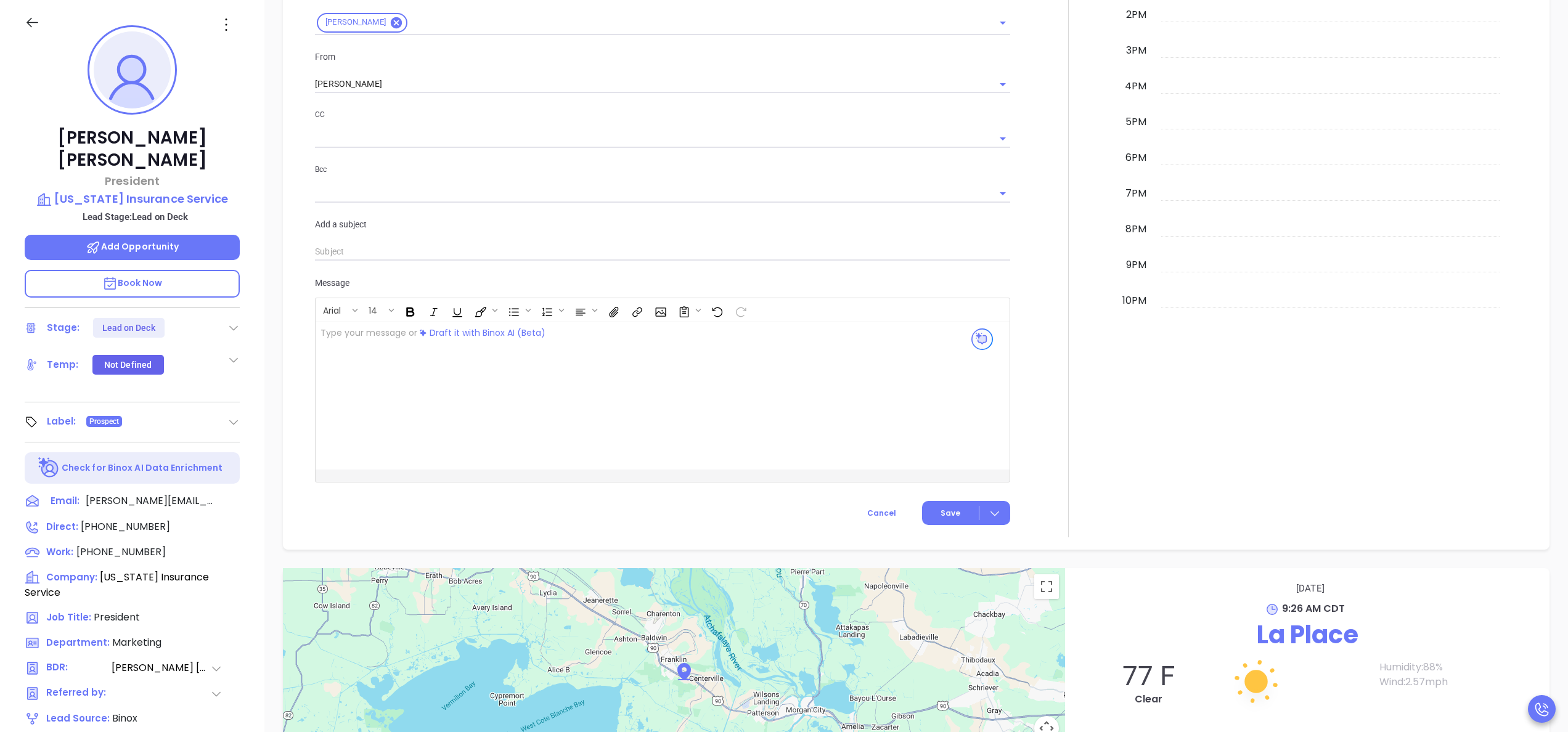
click at [160, 318] on div "Lead on Deck" at bounding box center [129, 328] width 72 height 20
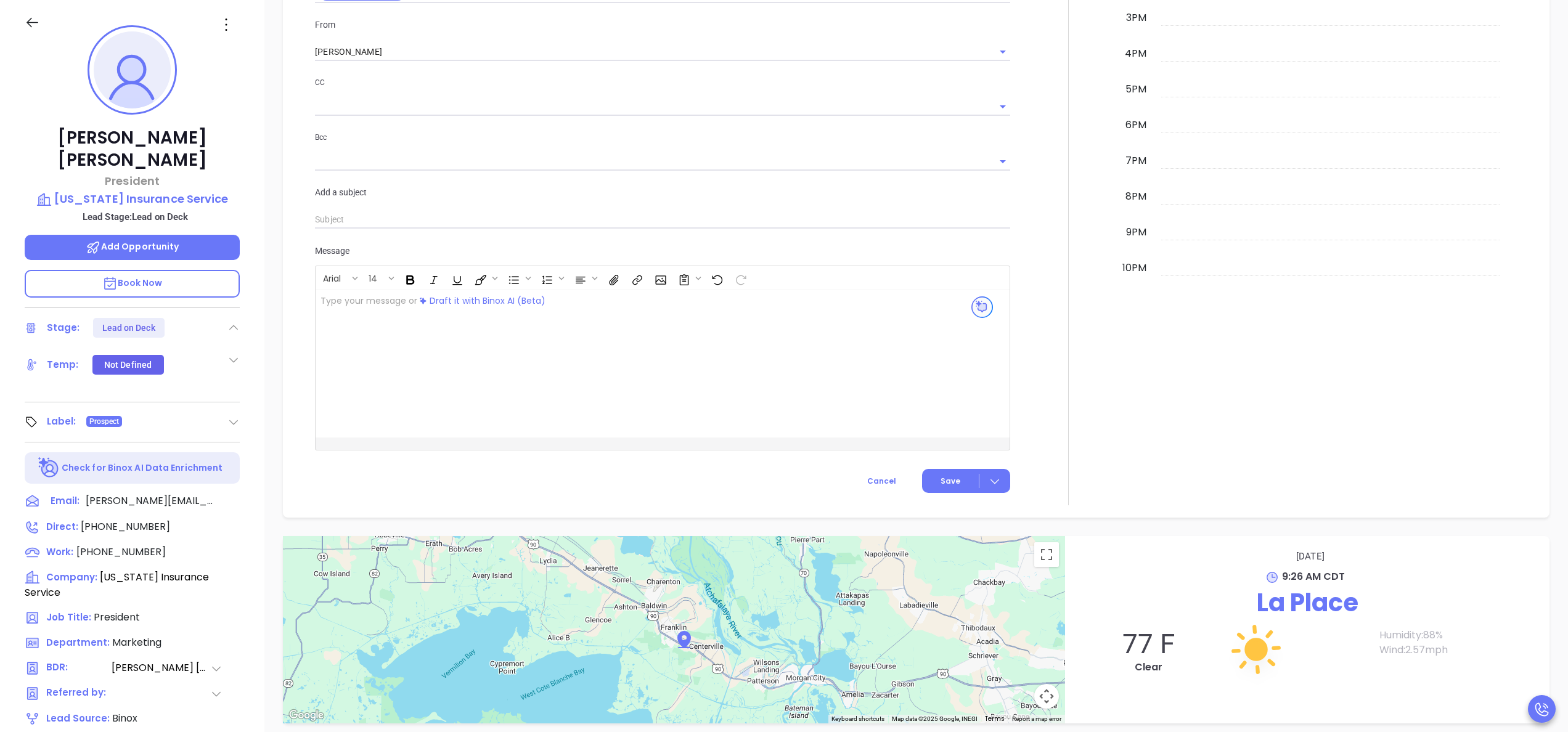
scroll to position [740, 0]
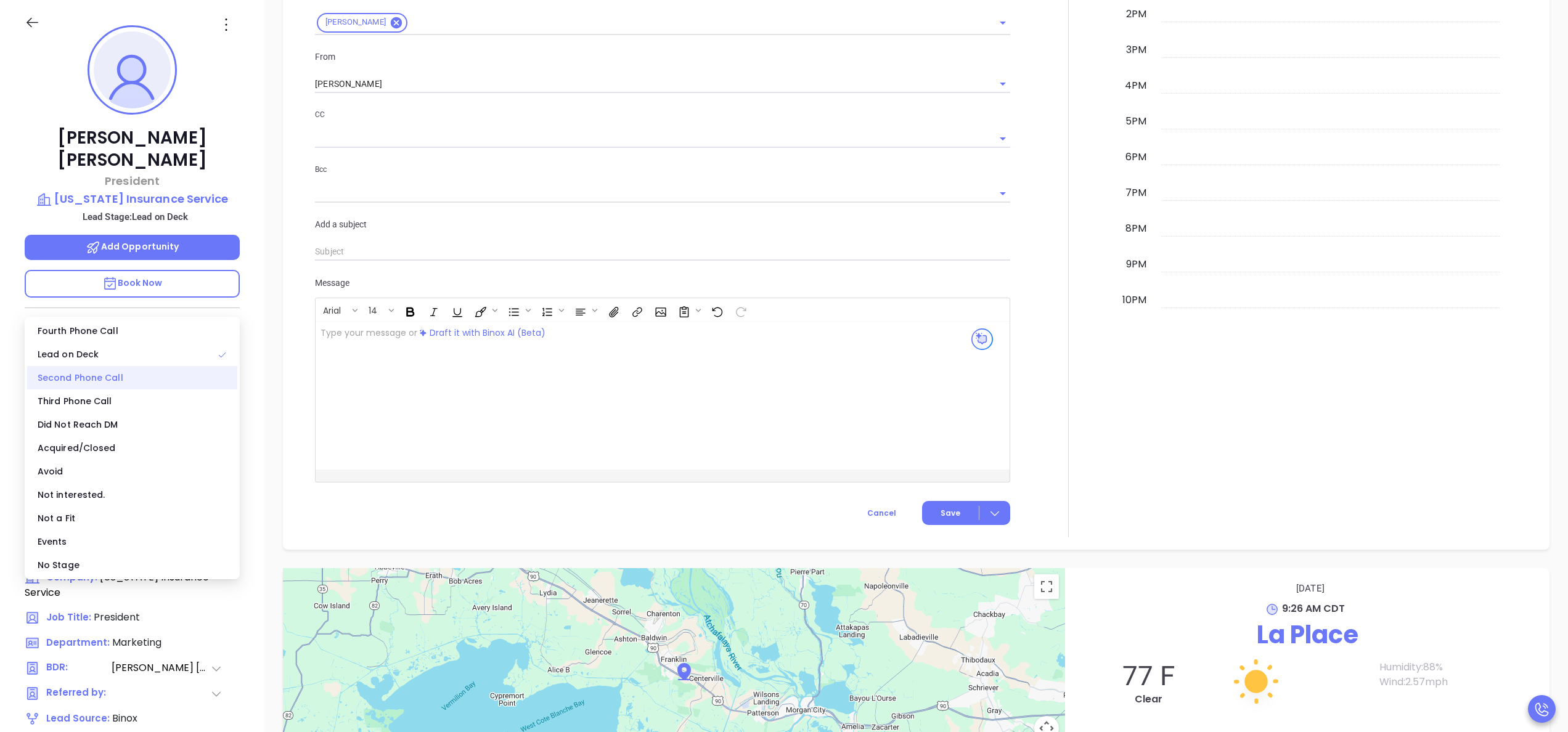
click at [112, 375] on div "Second Phone Call" at bounding box center [132, 377] width 210 height 24
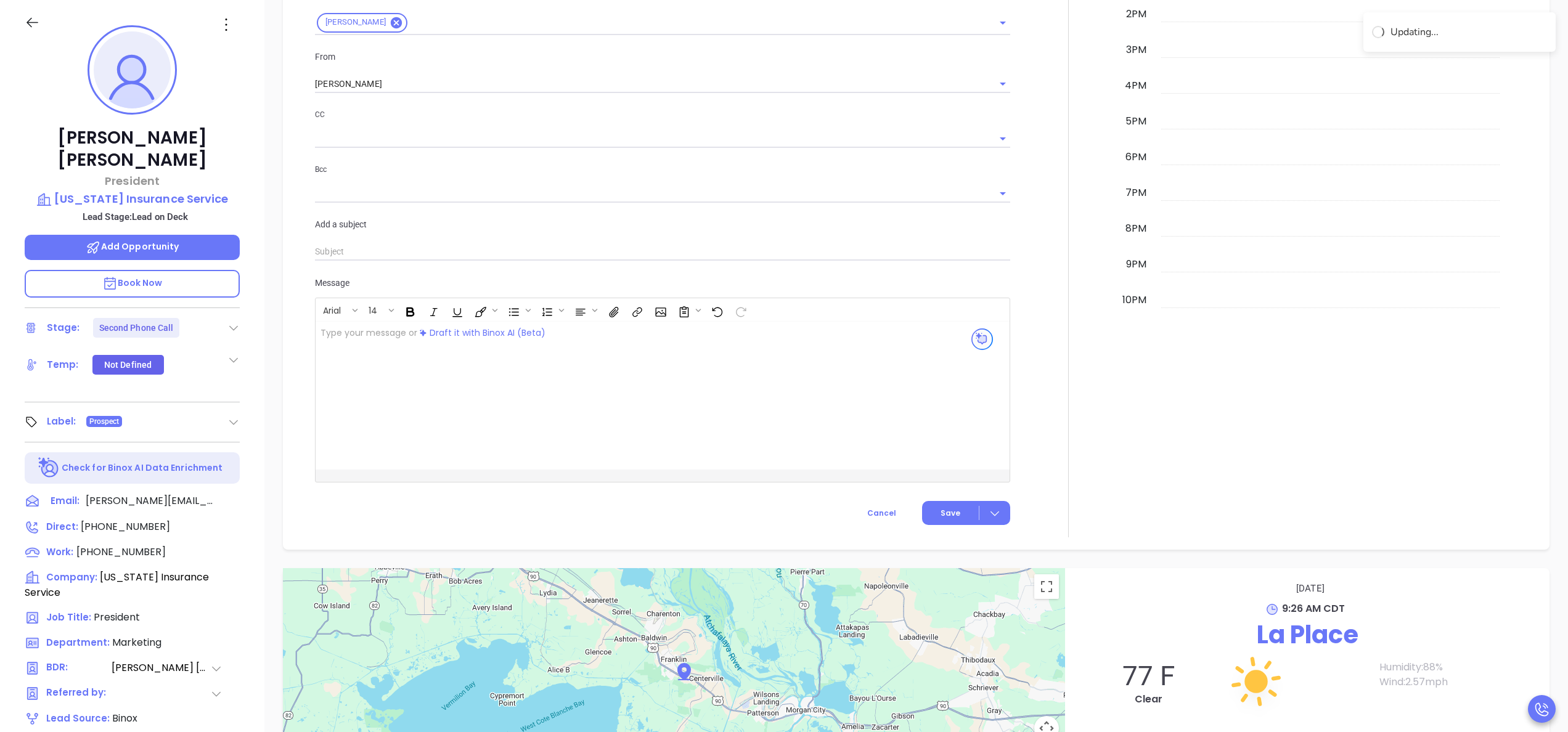
scroll to position [772, 0]
click at [291, 340] on div "New Activity Task Meeting Call Email Vmail SMS Schedule an Email Select Templat…" at bounding box center [916, 127] width 1267 height 845
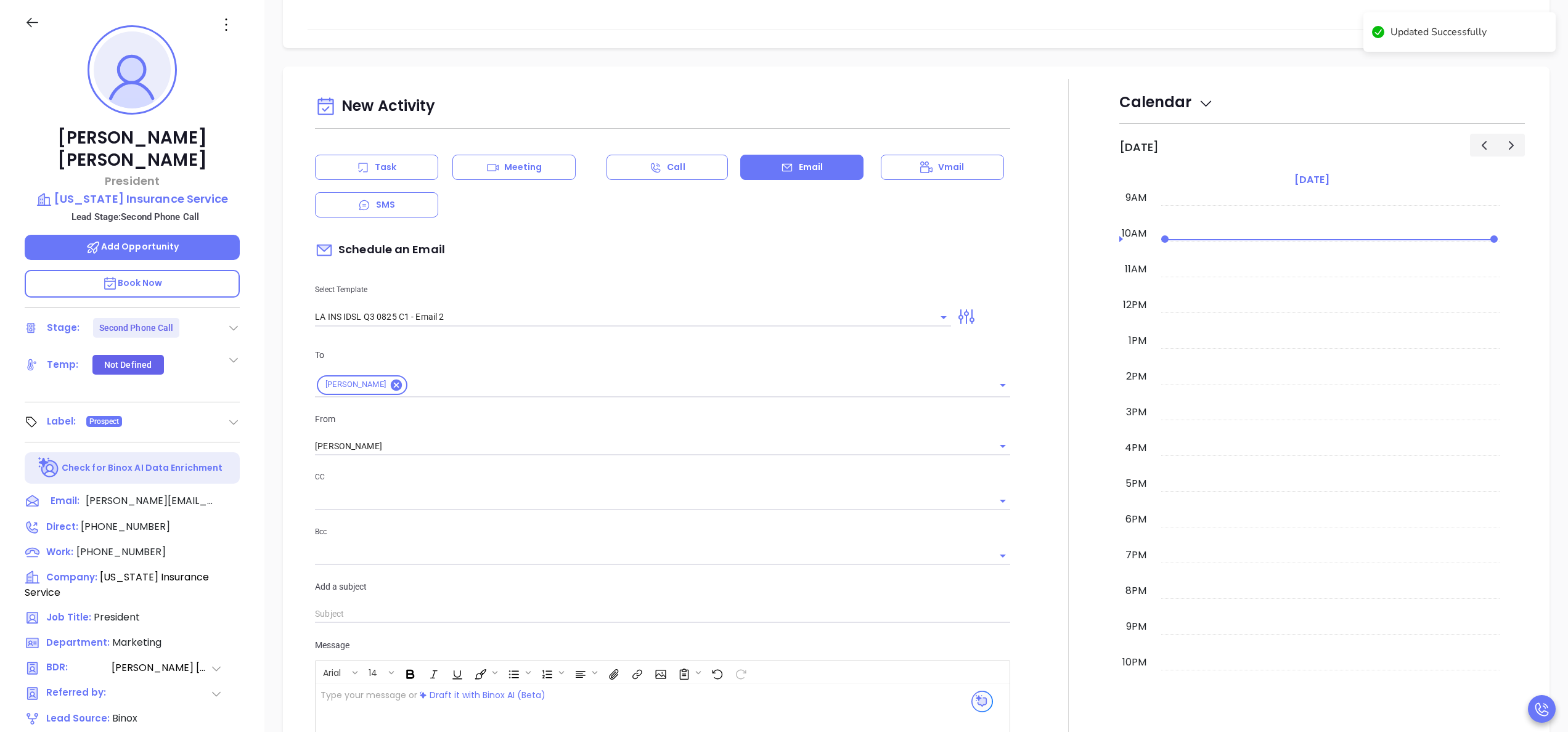
scroll to position [345, 0]
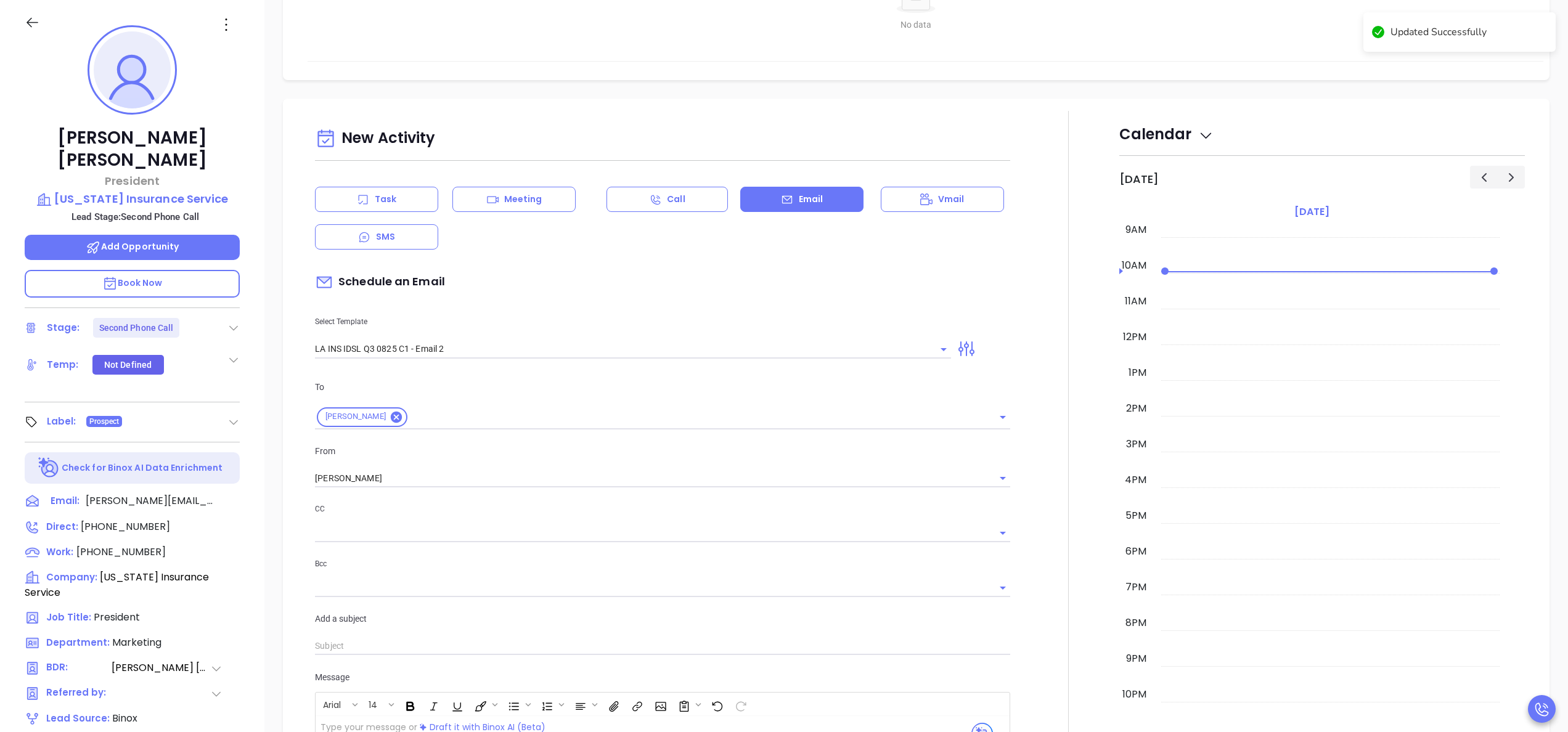
click at [391, 205] on p "Task" at bounding box center [386, 199] width 21 height 13
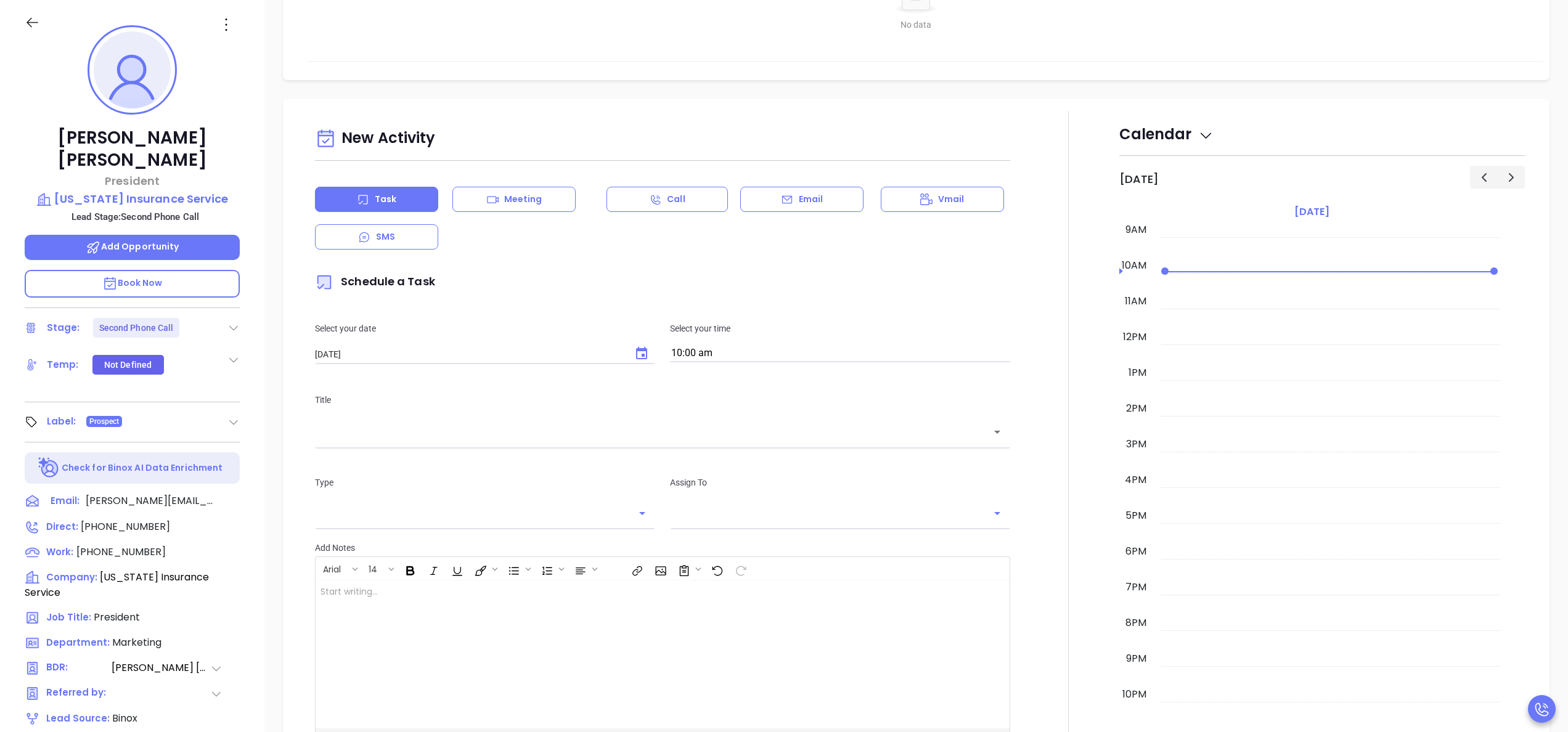
type input "[PERSON_NAME]"
click at [429, 354] on input "[DATE]" at bounding box center [469, 354] width 310 height 12
click at [636, 349] on icon "Choose date, selected date is Sep 20, 2025" at bounding box center [642, 352] width 11 height 12
click at [466, 477] on button "19" at bounding box center [463, 478] width 22 height 22
type input "[DATE]"
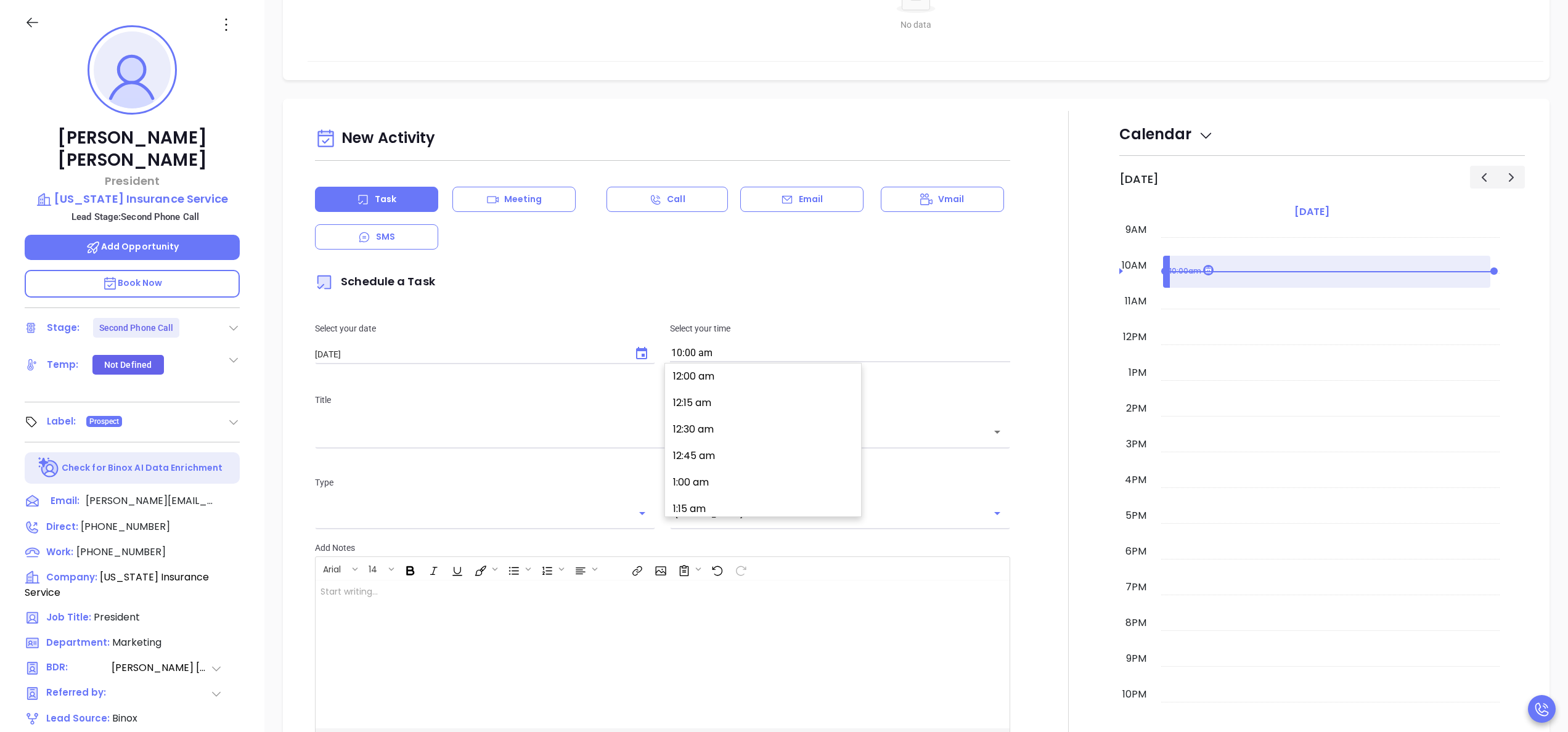
click at [722, 350] on input "10:00 am" at bounding box center [841, 354] width 340 height 17
click at [715, 424] on button "4:00 pm" at bounding box center [765, 423] width 191 height 26
type input "4:00 pm"
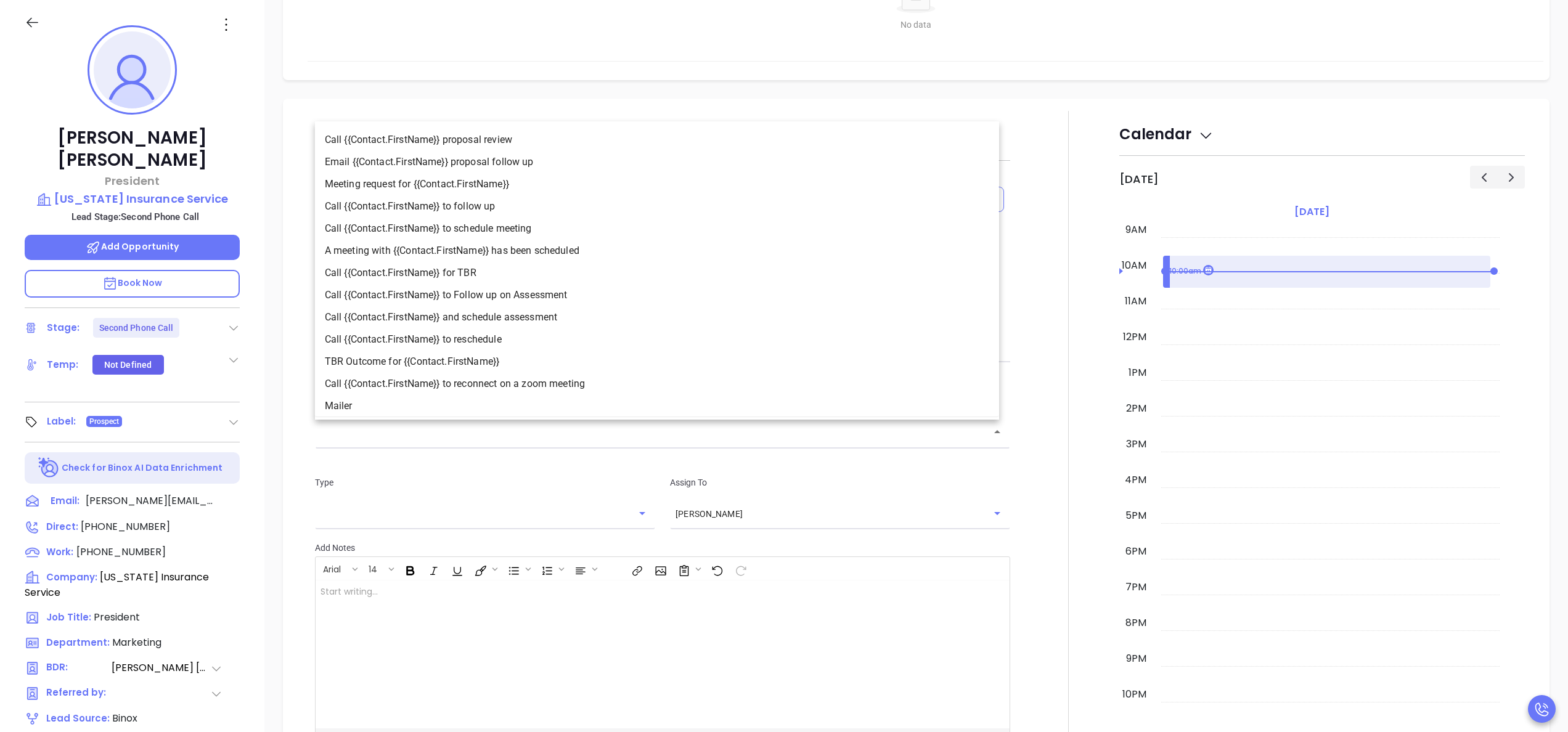
click at [709, 432] on input "text" at bounding box center [653, 432] width 666 height 14
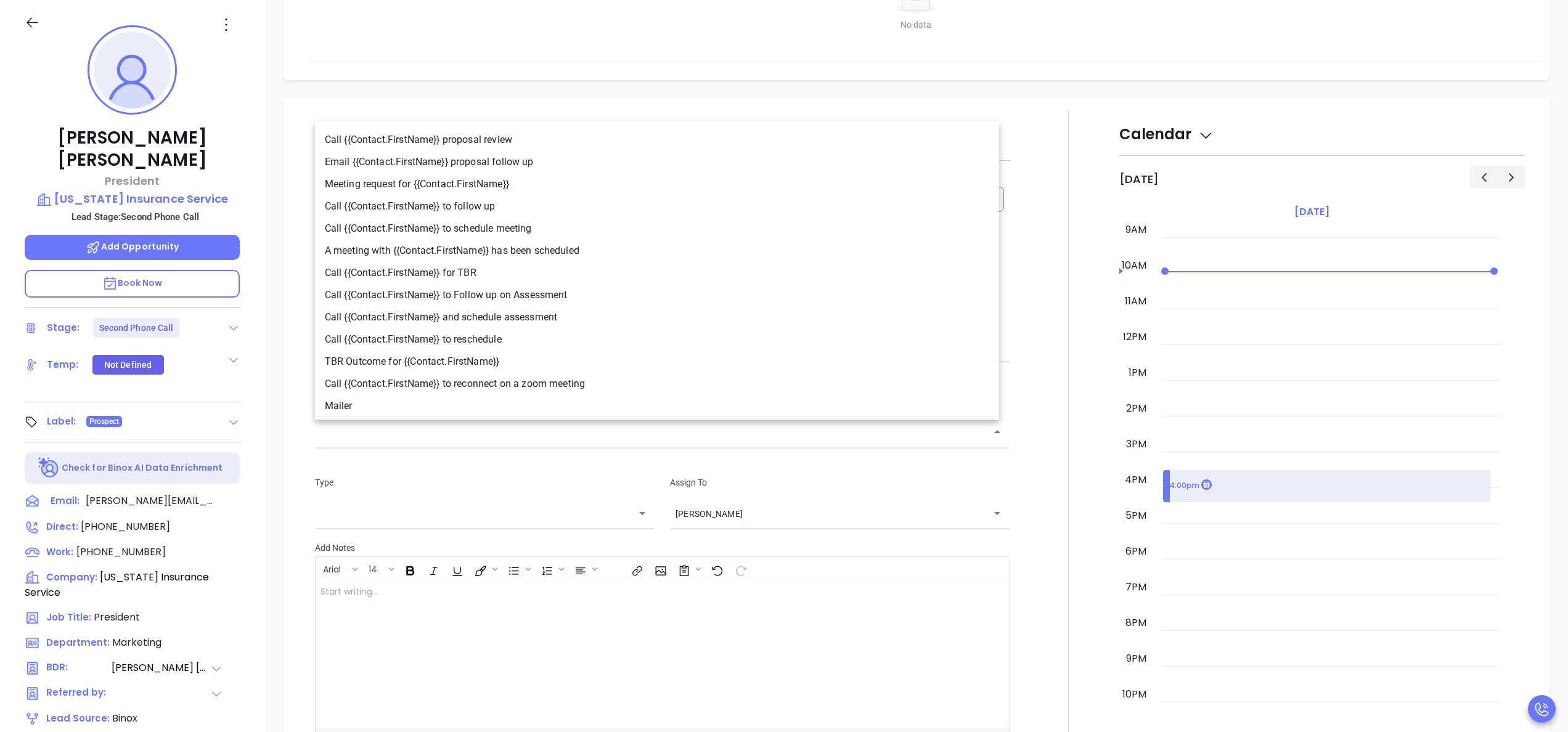
click at [486, 202] on li "Call {{Contact.FirstName}} to follow up" at bounding box center [657, 206] width 684 height 22
type input "Call Brandon to follow up"
type input "Call"
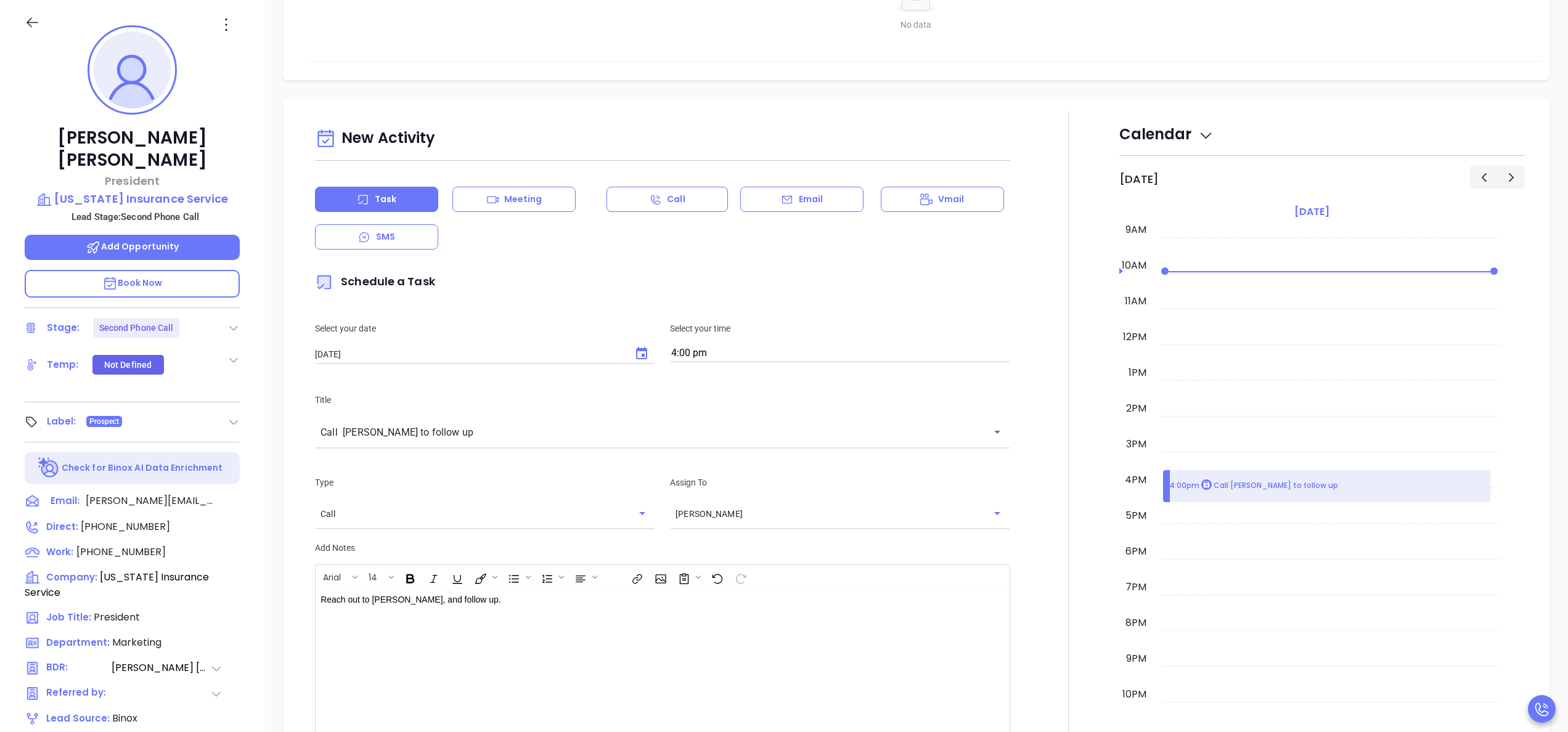
click at [1036, 537] on div at bounding box center [1069, 457] width 102 height 693
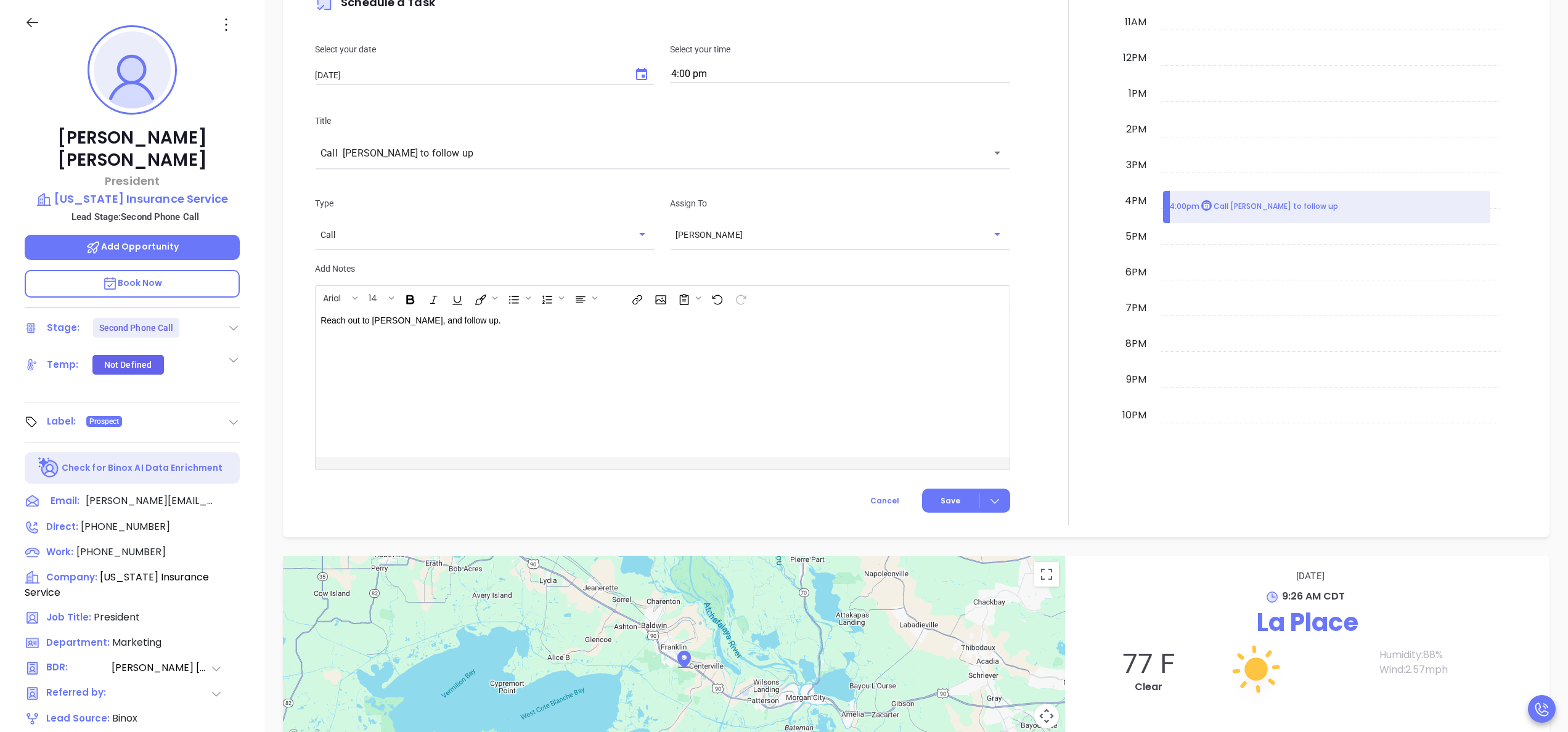
scroll to position [740, 0]
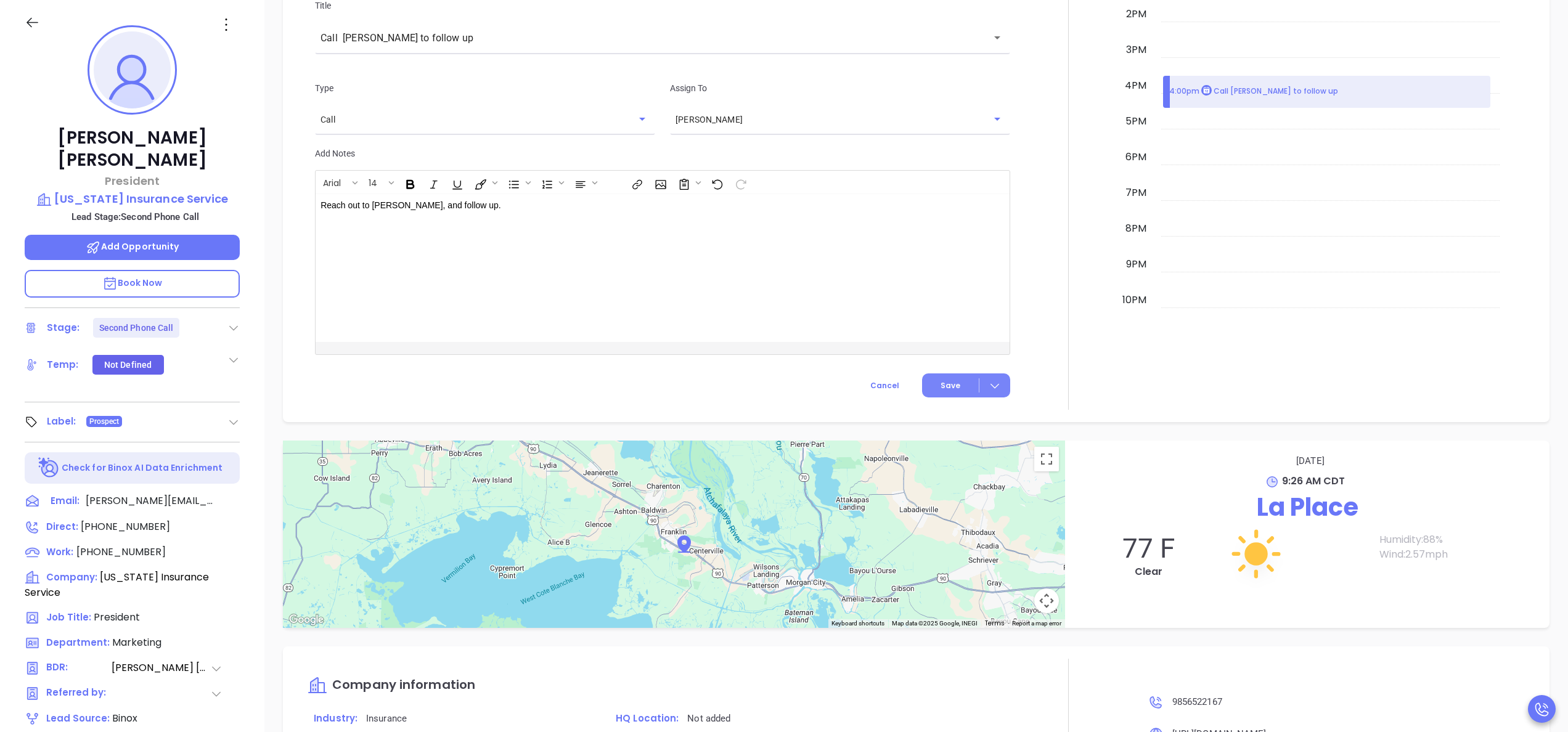
click at [923, 375] on button "Save" at bounding box center [966, 385] width 88 height 24
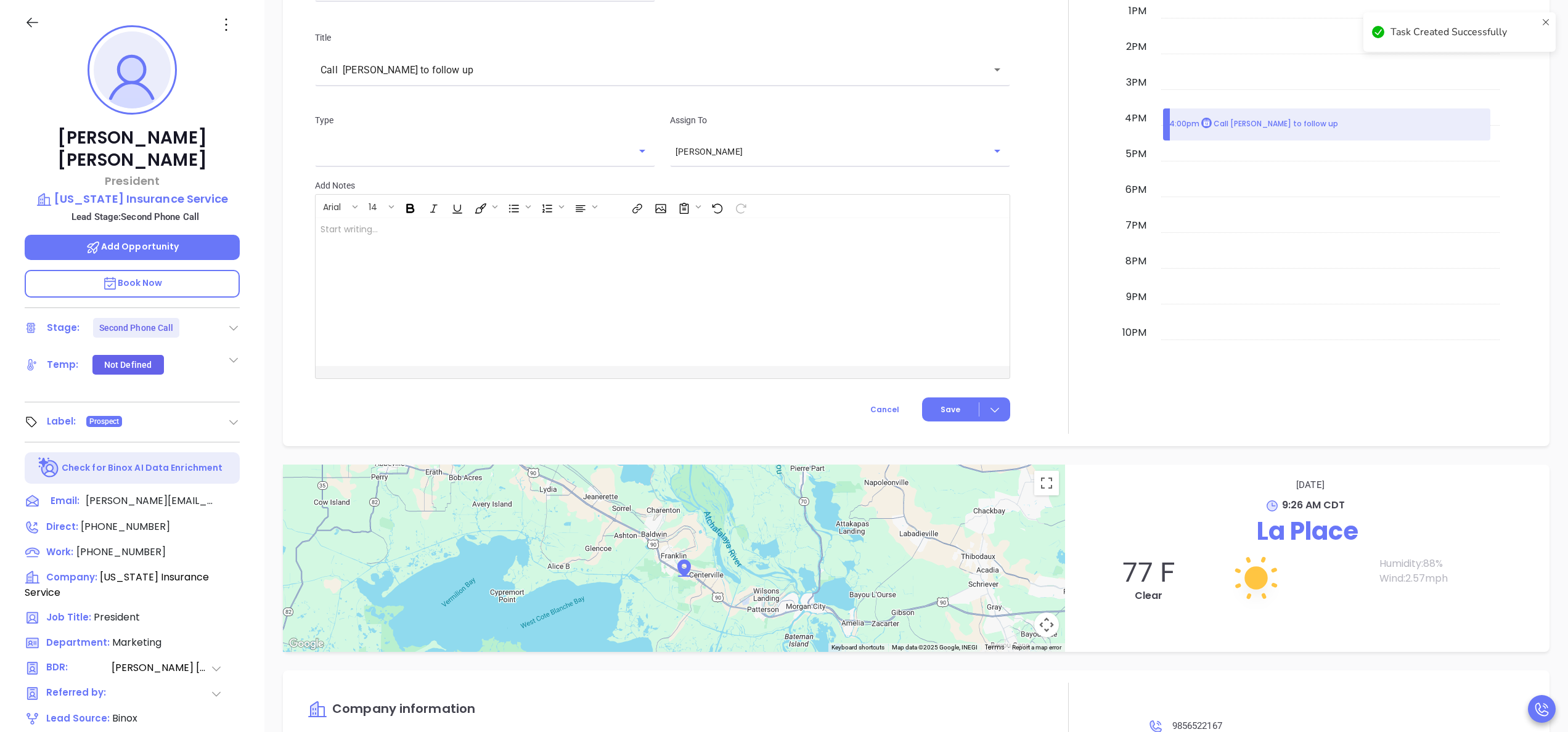
scroll to position [772, 0]
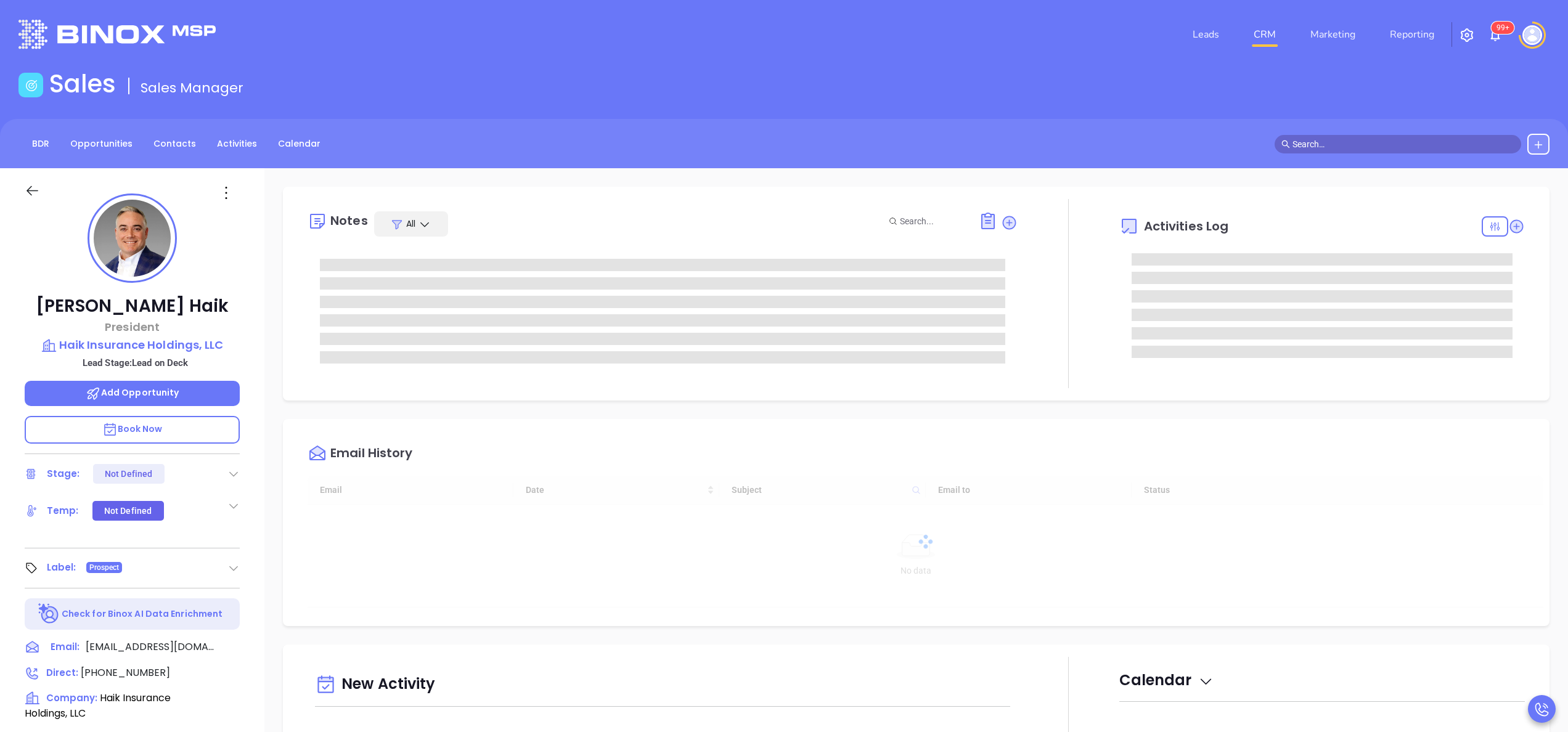
type input "[DATE]"
type input "[PERSON_NAME]"
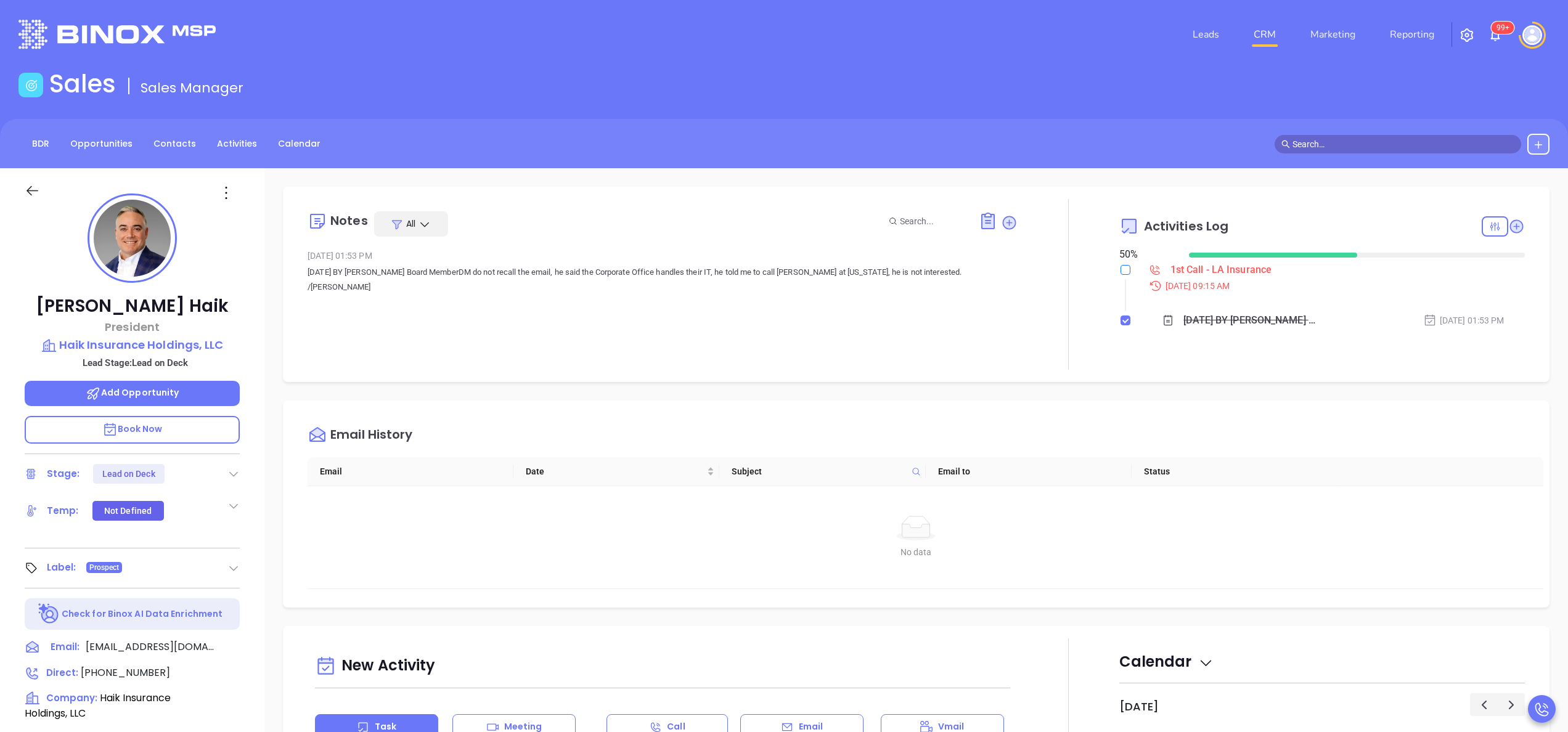
click at [1121, 274] on input "checkbox" at bounding box center [1126, 270] width 10 height 10
checkbox input "true"
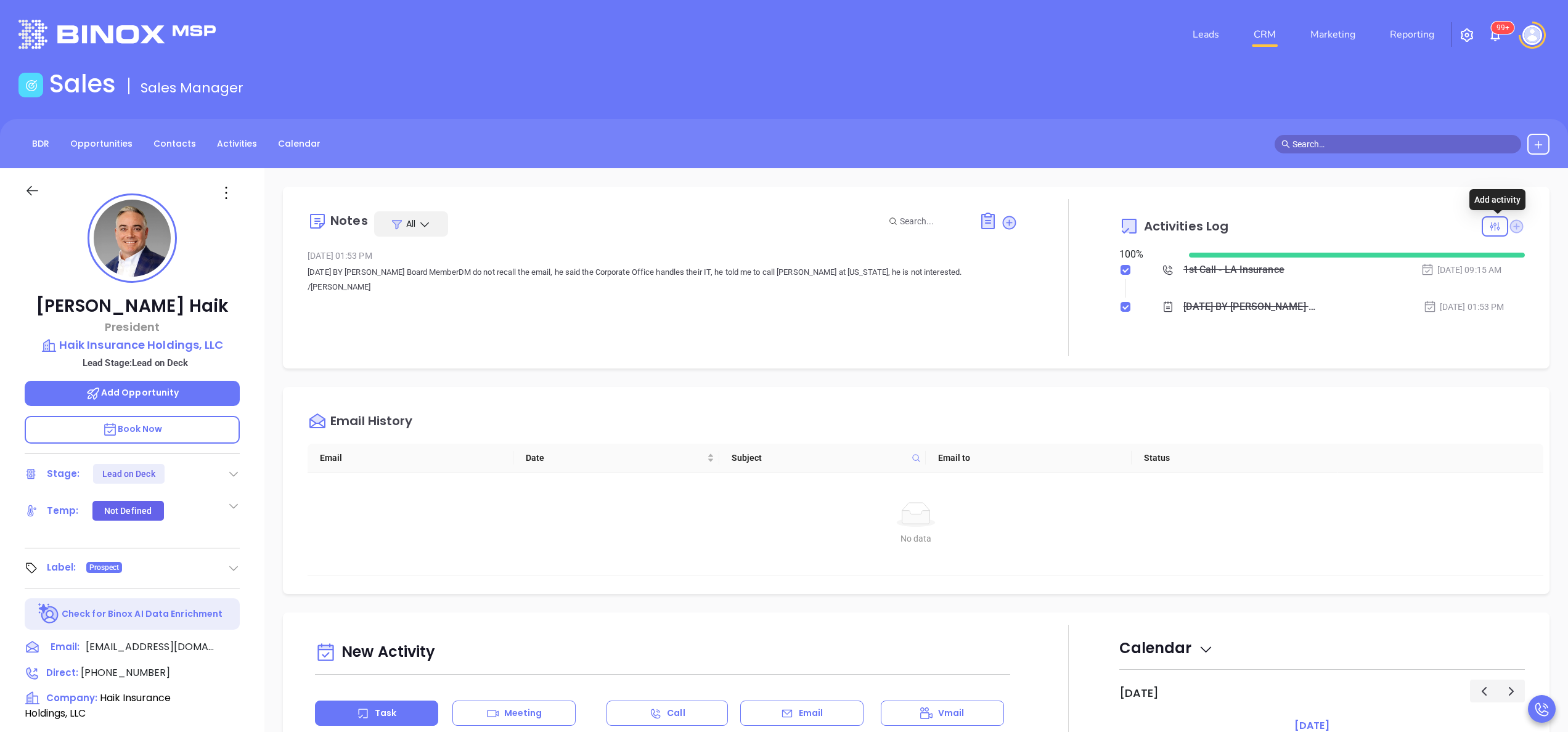
click at [1510, 229] on icon at bounding box center [1516, 226] width 14 height 14
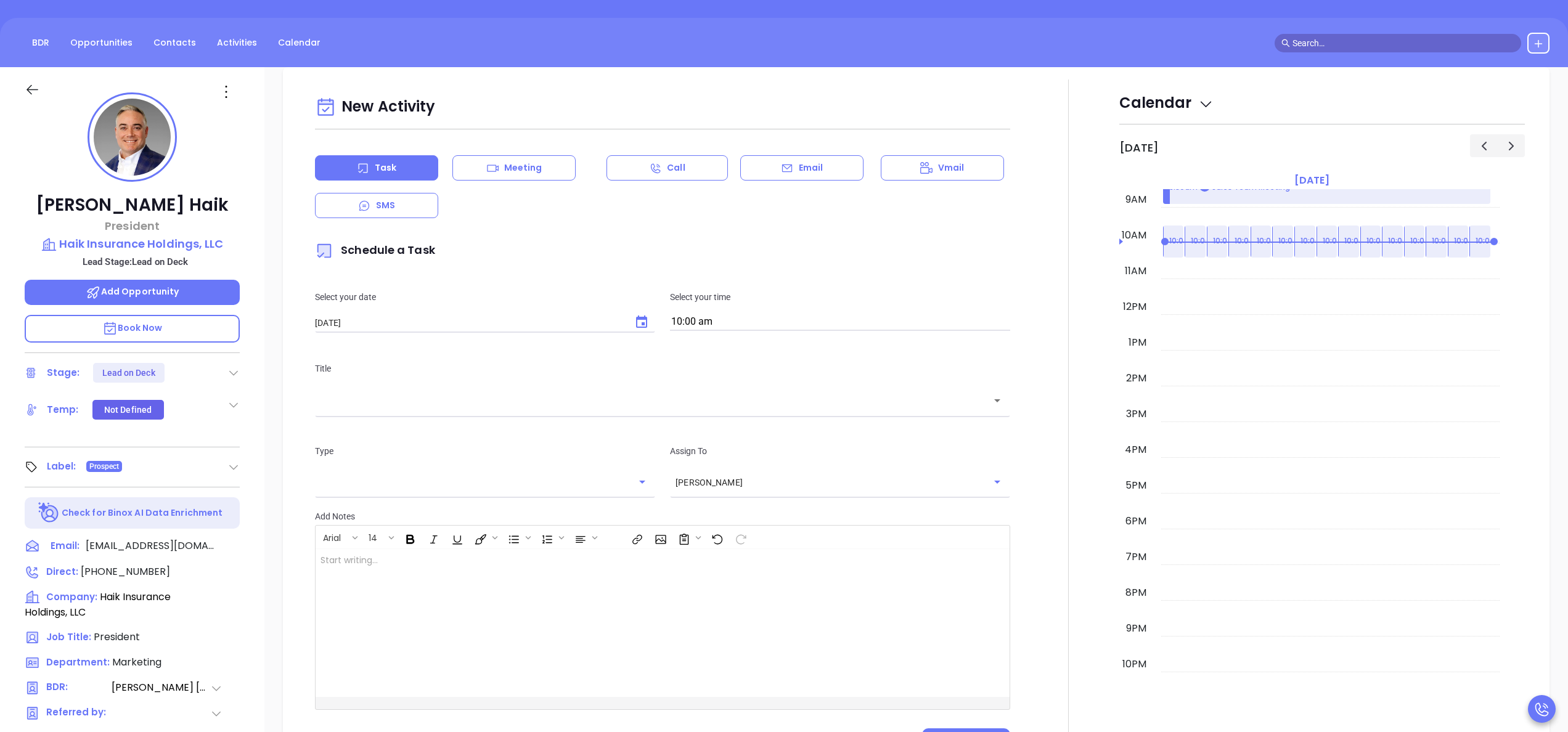
scroll to position [168, 0]
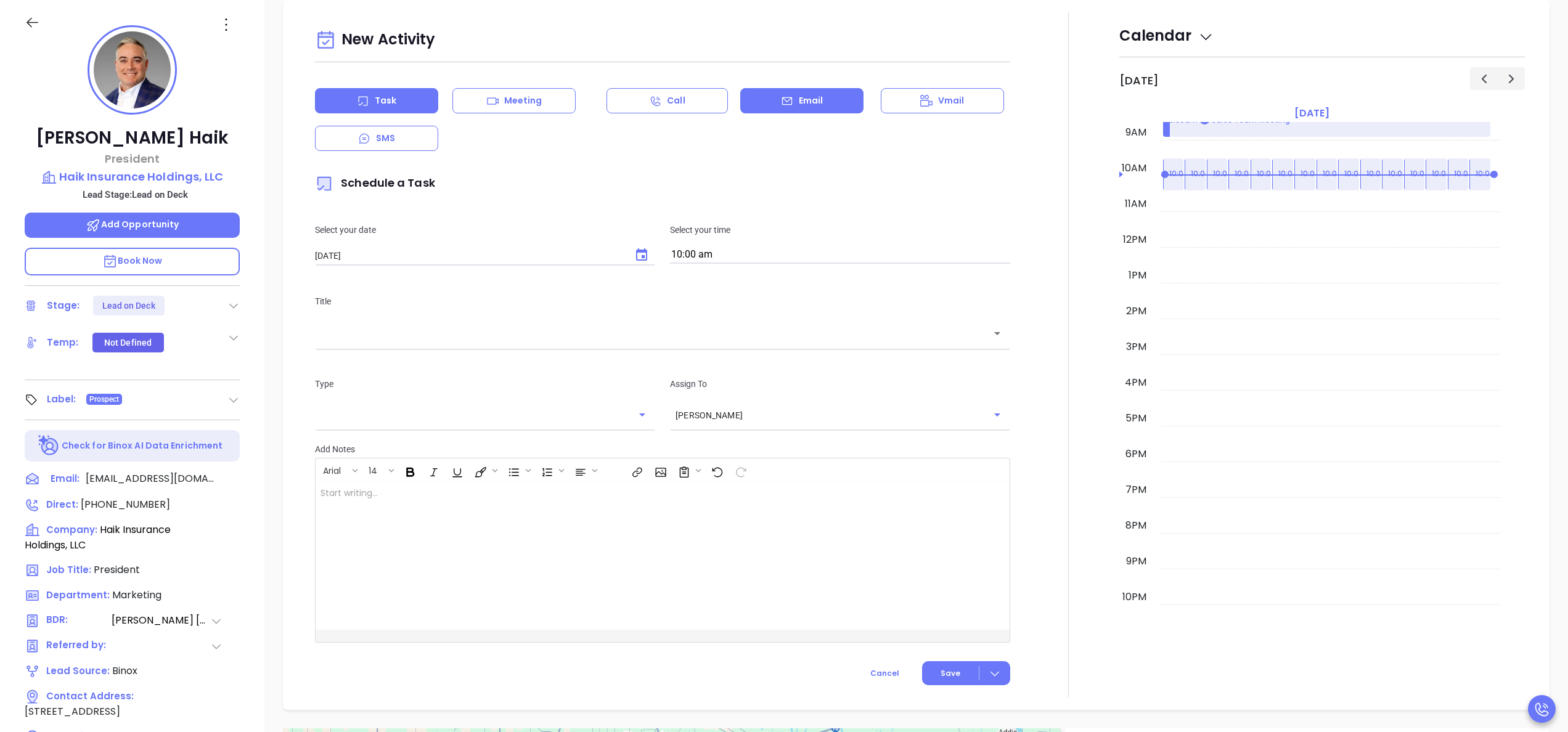
click at [832, 104] on div "Email" at bounding box center [802, 100] width 123 height 25
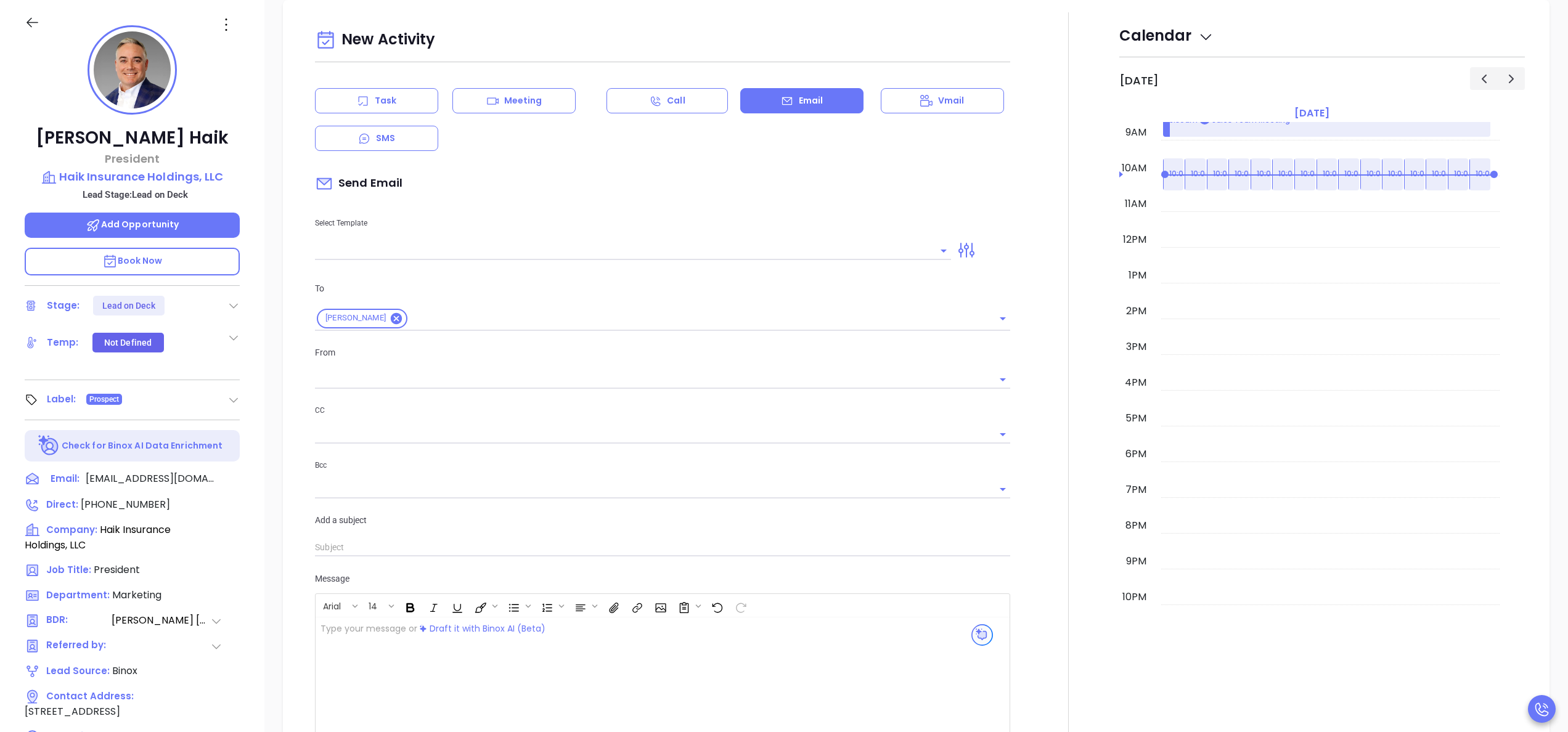
type input "[PERSON_NAME]"
click at [501, 242] on input "text" at bounding box center [623, 250] width 617 height 18
click at [518, 308] on li "LA INS IDSL Q3 0825 C1 - Email 2" at bounding box center [627, 317] width 626 height 32
type input "LA INS IDSL Q3 0825 C1 - Email 2"
type input "February is coming fast—will Haik Insurance Holdings, LLC be compliant?"
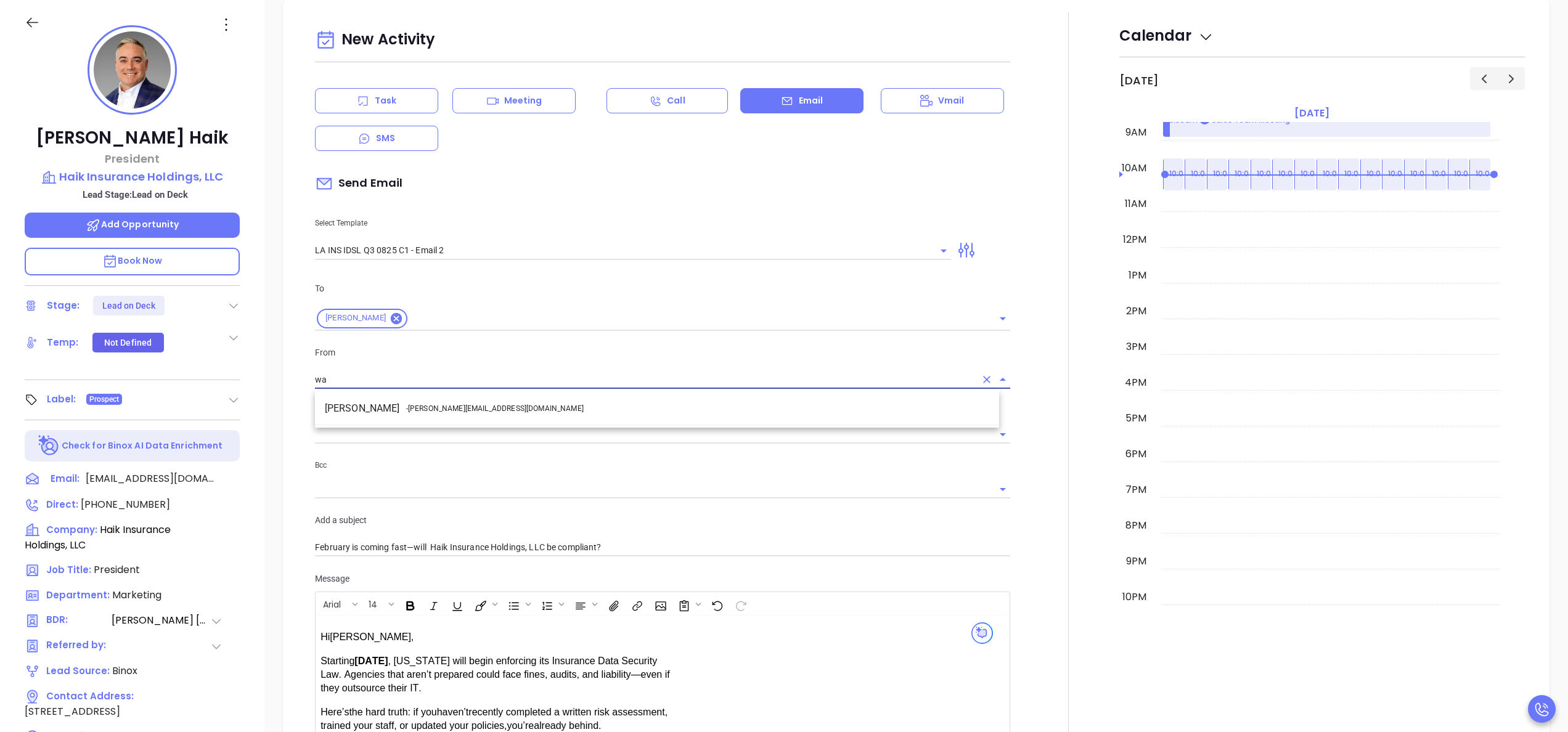
click at [537, 417] on li "Walter Contreras - [EMAIL_ADDRESS][DOMAIN_NAME]" at bounding box center [657, 408] width 684 height 22
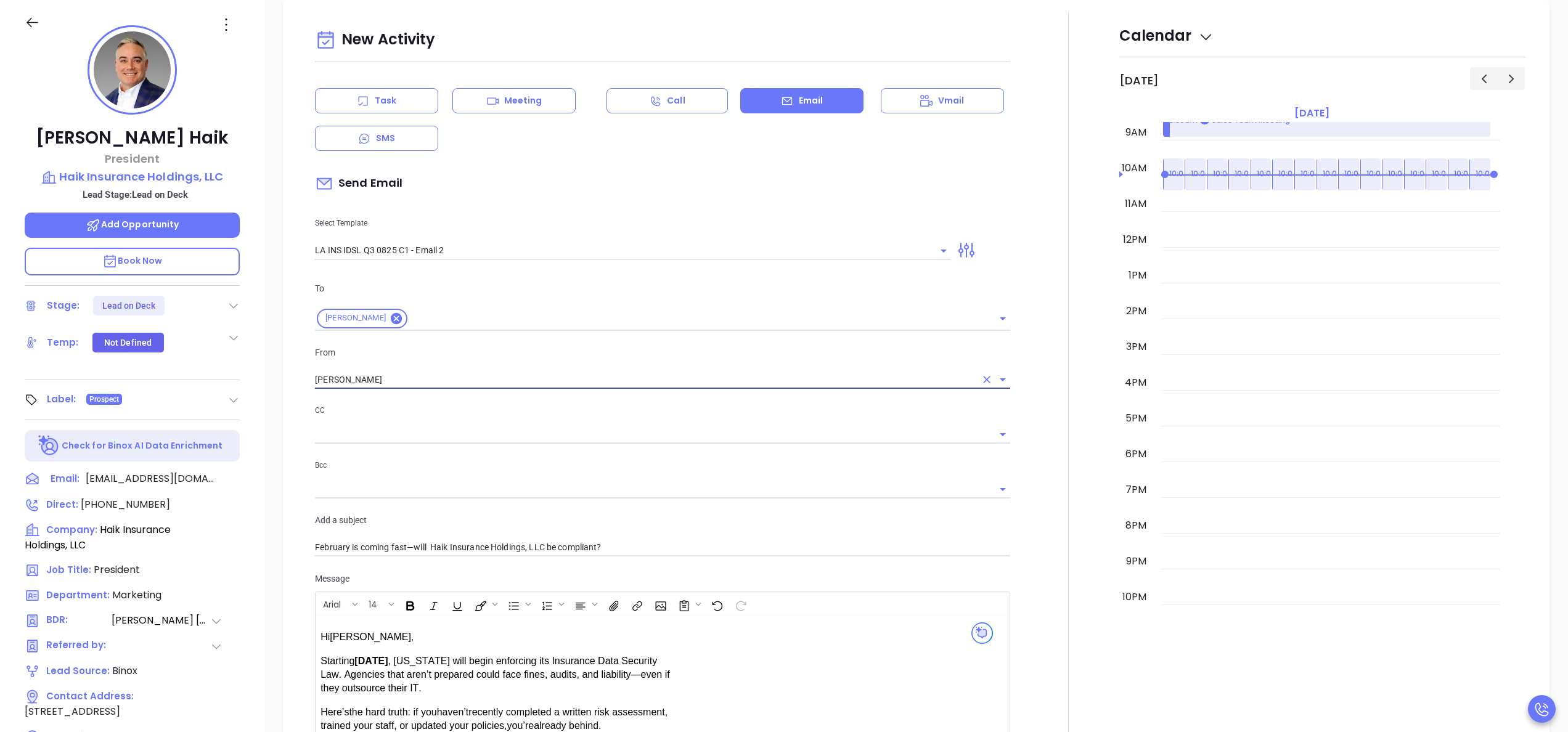
type input "[PERSON_NAME]"
click at [1019, 504] on div at bounding box center [1069, 485] width 102 height 945
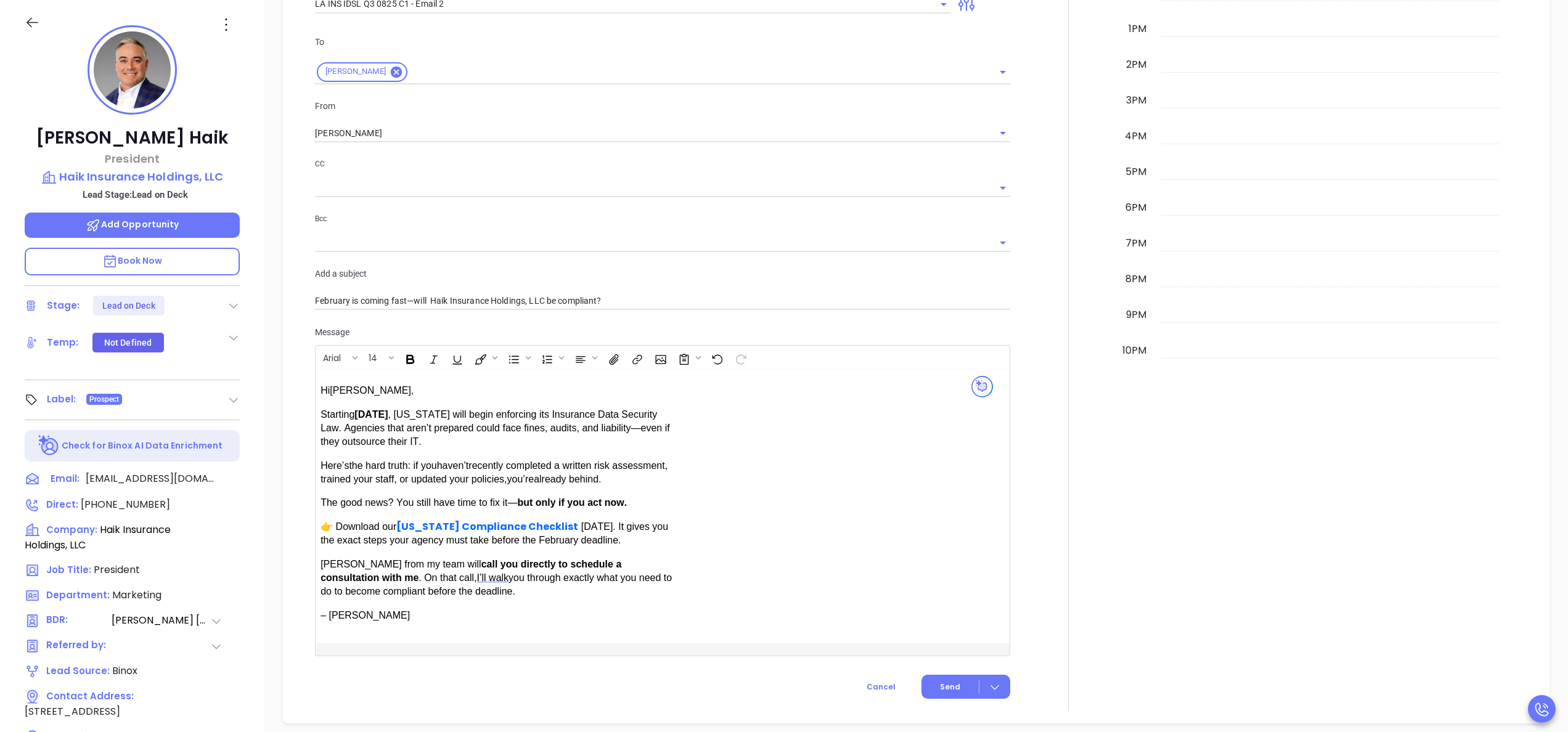
scroll to position [740, 0]
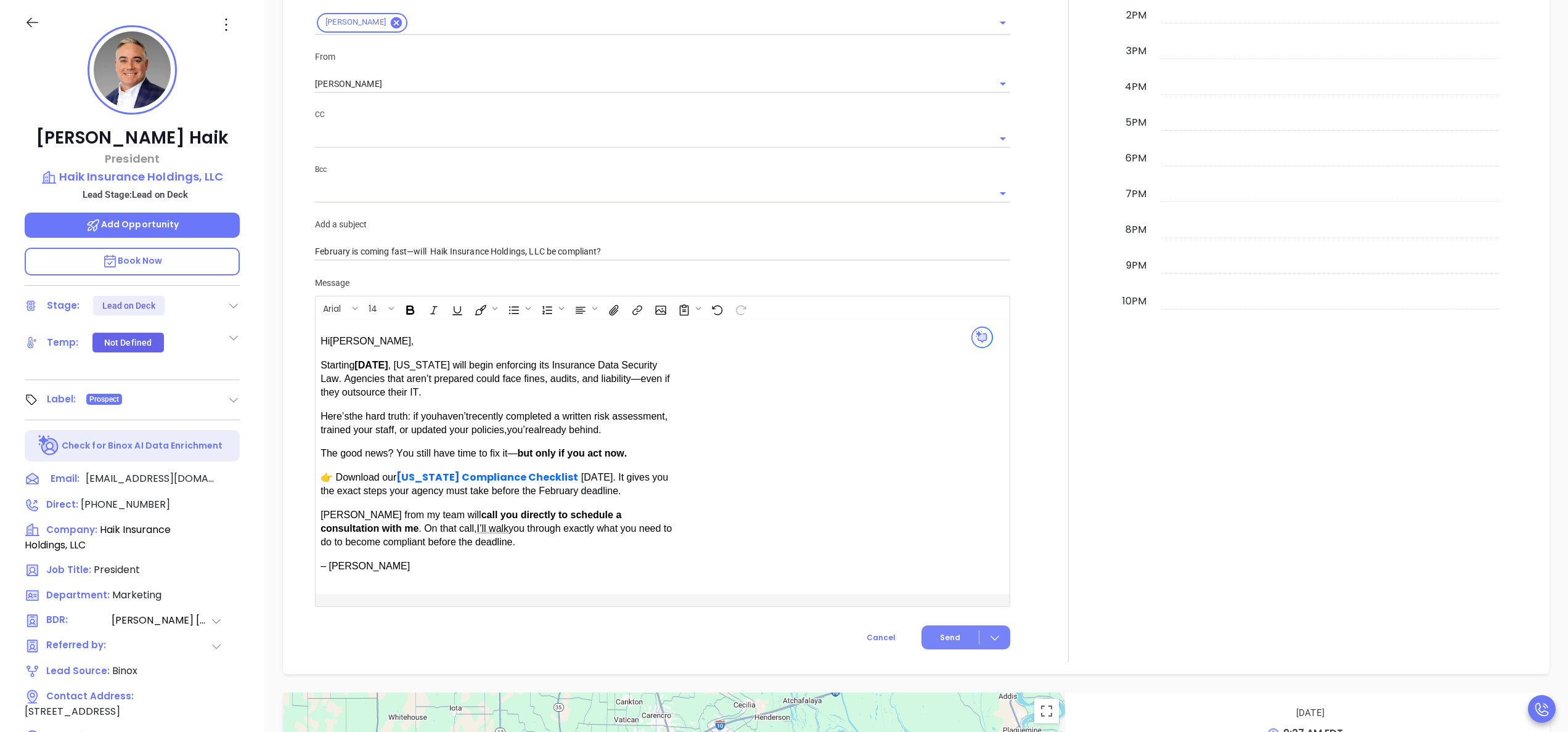
click at [956, 625] on button "Send" at bounding box center [966, 638] width 89 height 24
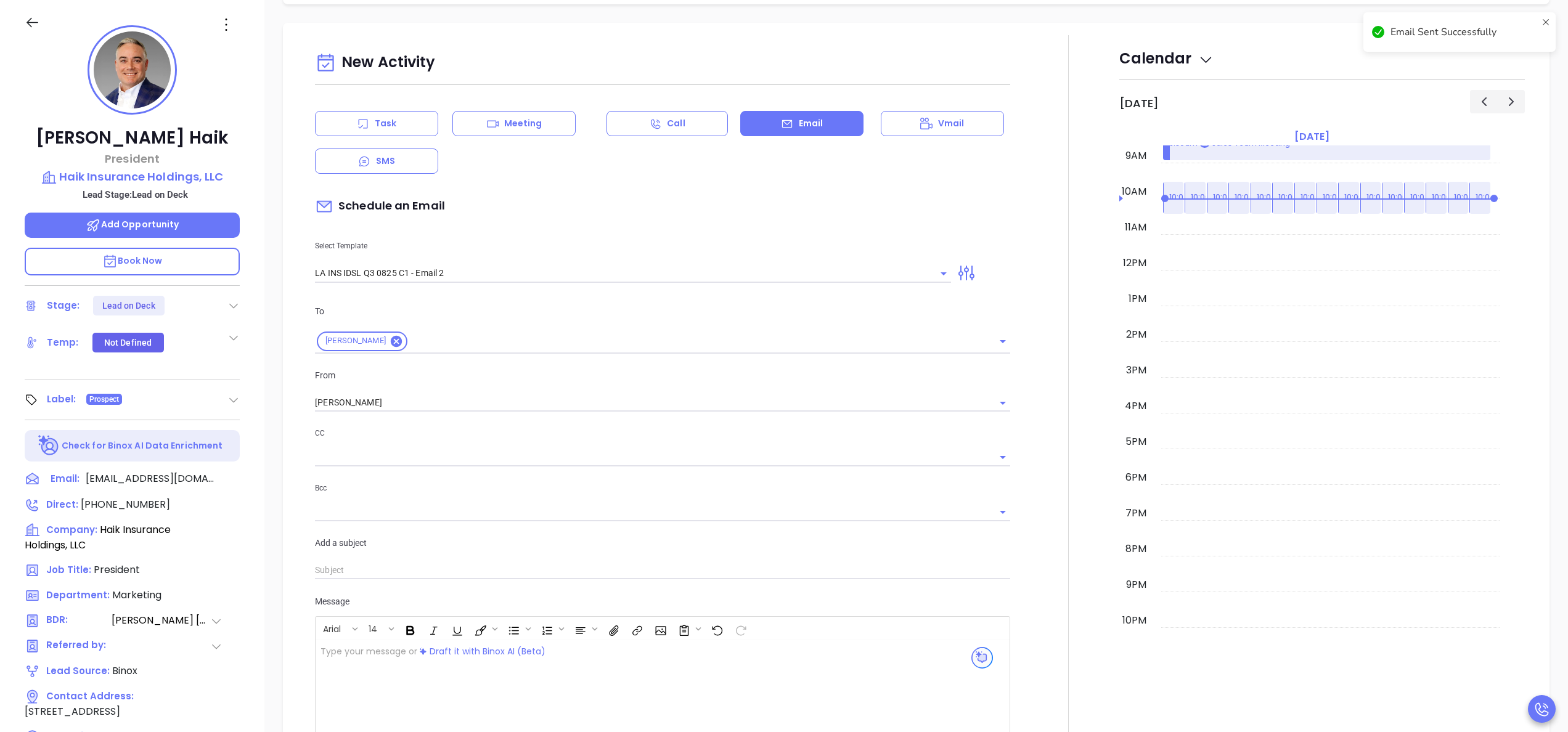
scroll to position [229, 0]
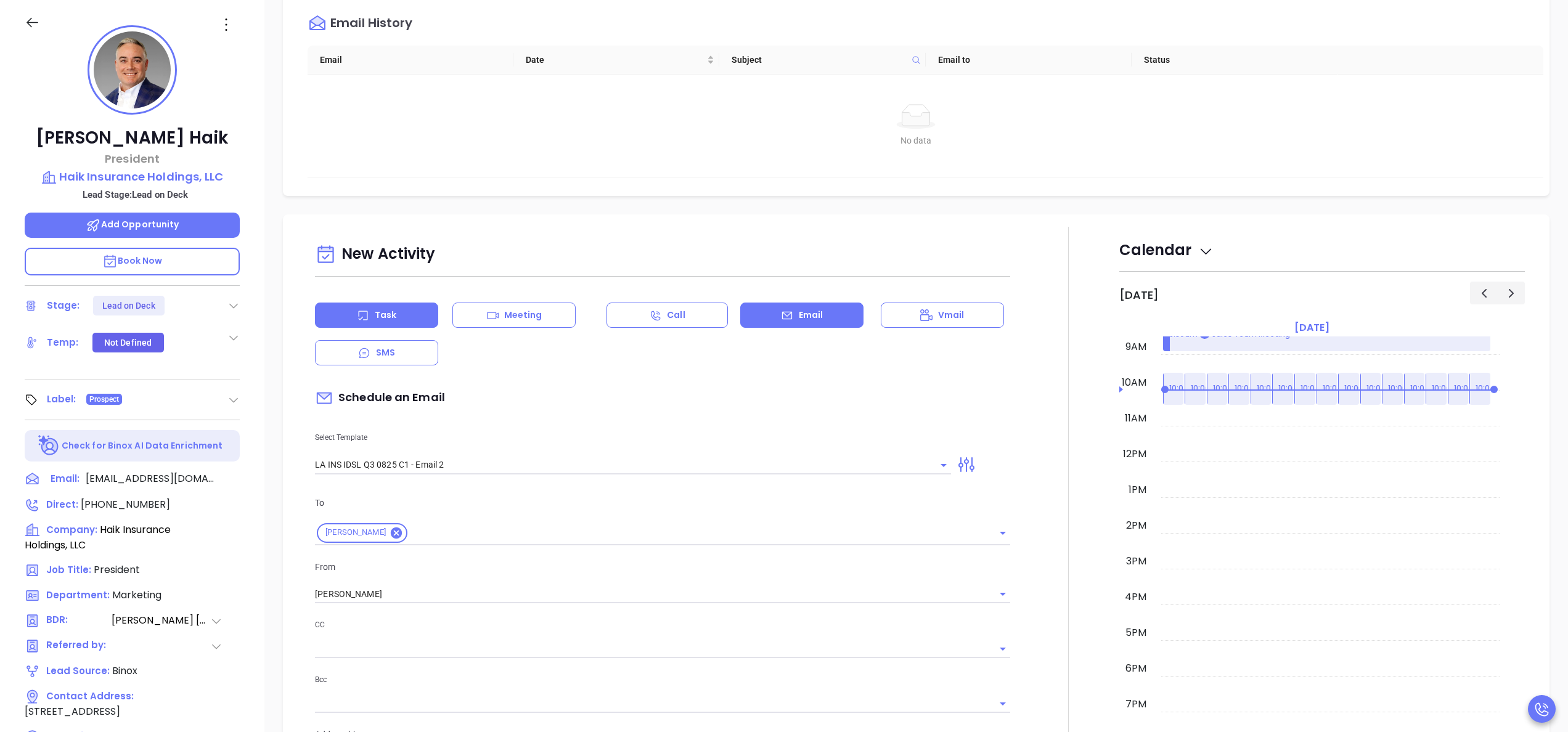
click at [390, 317] on p "Task" at bounding box center [386, 315] width 21 height 13
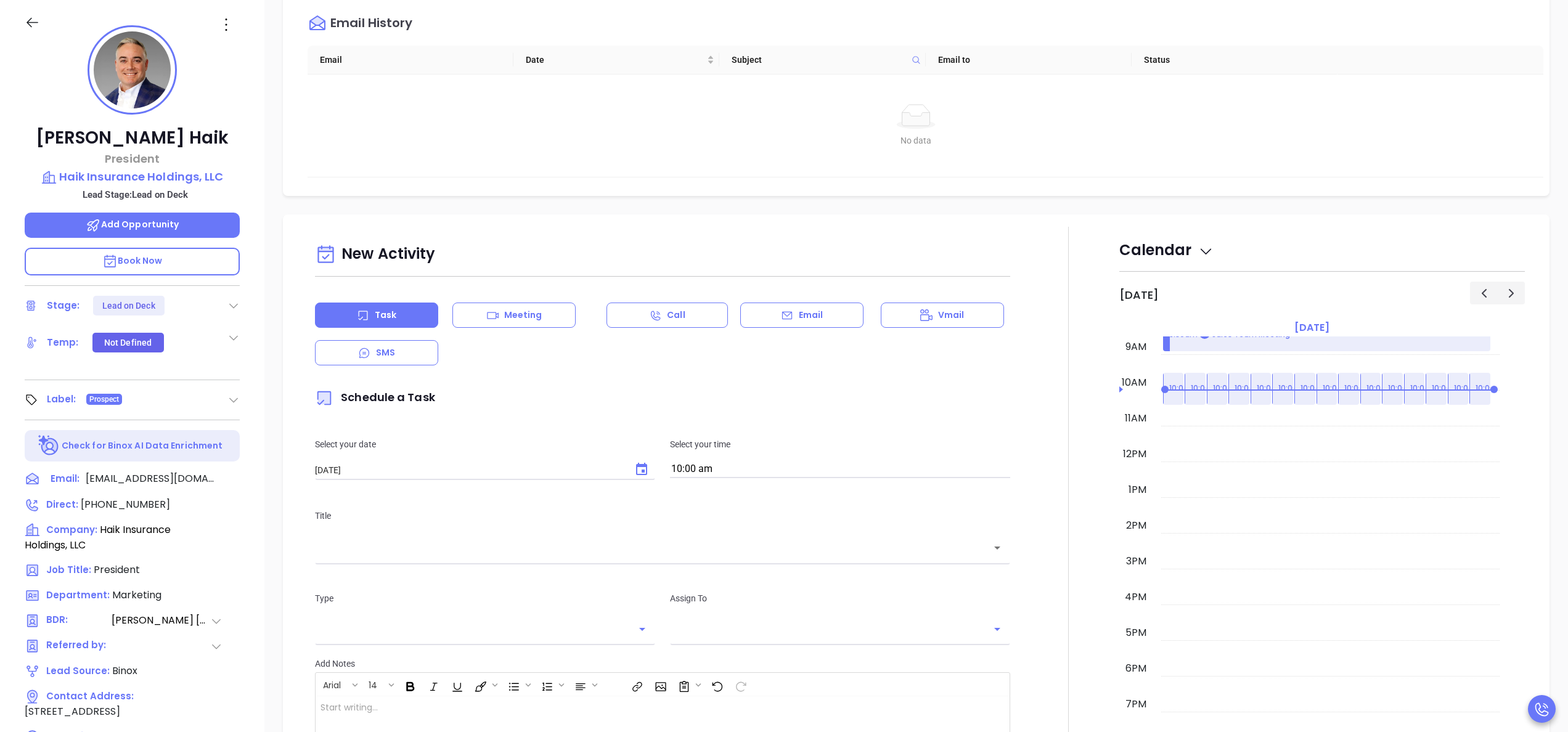
type input "[PERSON_NAME]"
click at [634, 468] on icon "Choose date, selected date is Sep 20, 2025" at bounding box center [642, 469] width 15 height 15
click at [466, 596] on button "19" at bounding box center [463, 594] width 22 height 22
type input "[DATE]"
click at [717, 475] on input "10:00 am" at bounding box center [841, 470] width 340 height 17
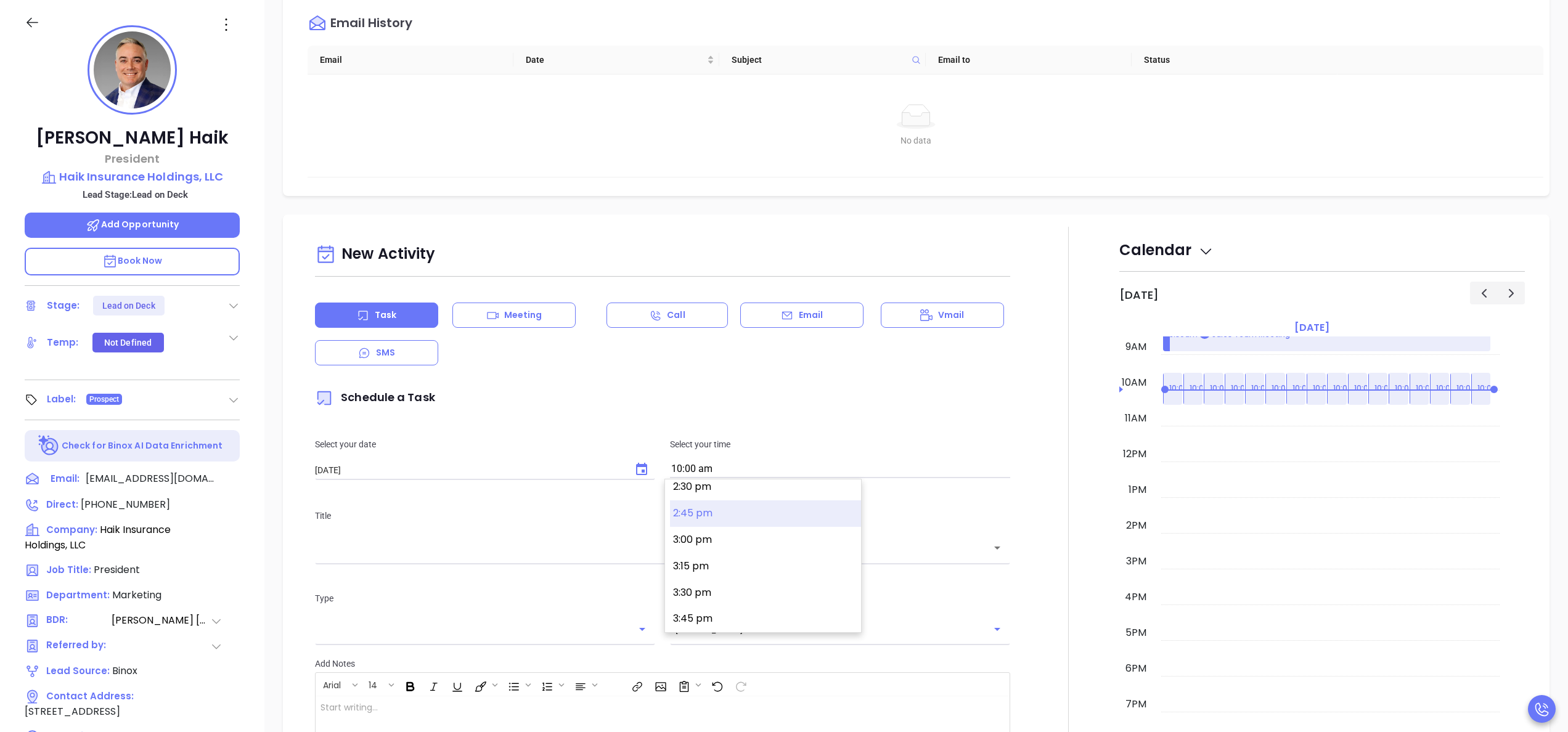
scroll to position [1563, 0]
click at [698, 612] on button "4:00 pm" at bounding box center [765, 618] width 191 height 26
type input "4:00 pm"
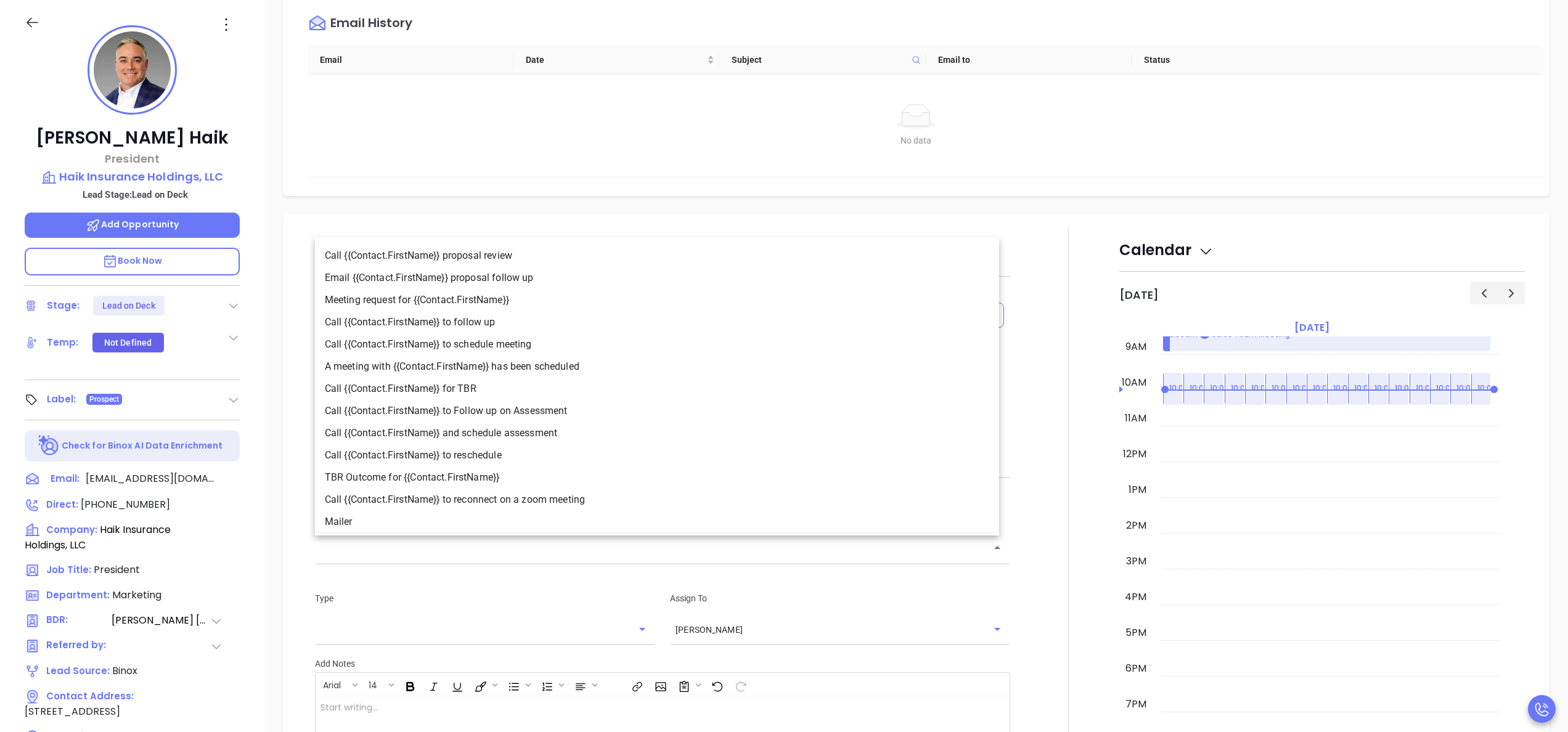
click at [617, 555] on input "text" at bounding box center [653, 548] width 666 height 14
click at [472, 314] on li "Call {{Contact.FirstName}} to follow up" at bounding box center [657, 322] width 684 height 22
type input "Call [PERSON_NAME] to follow up"
type input "Call"
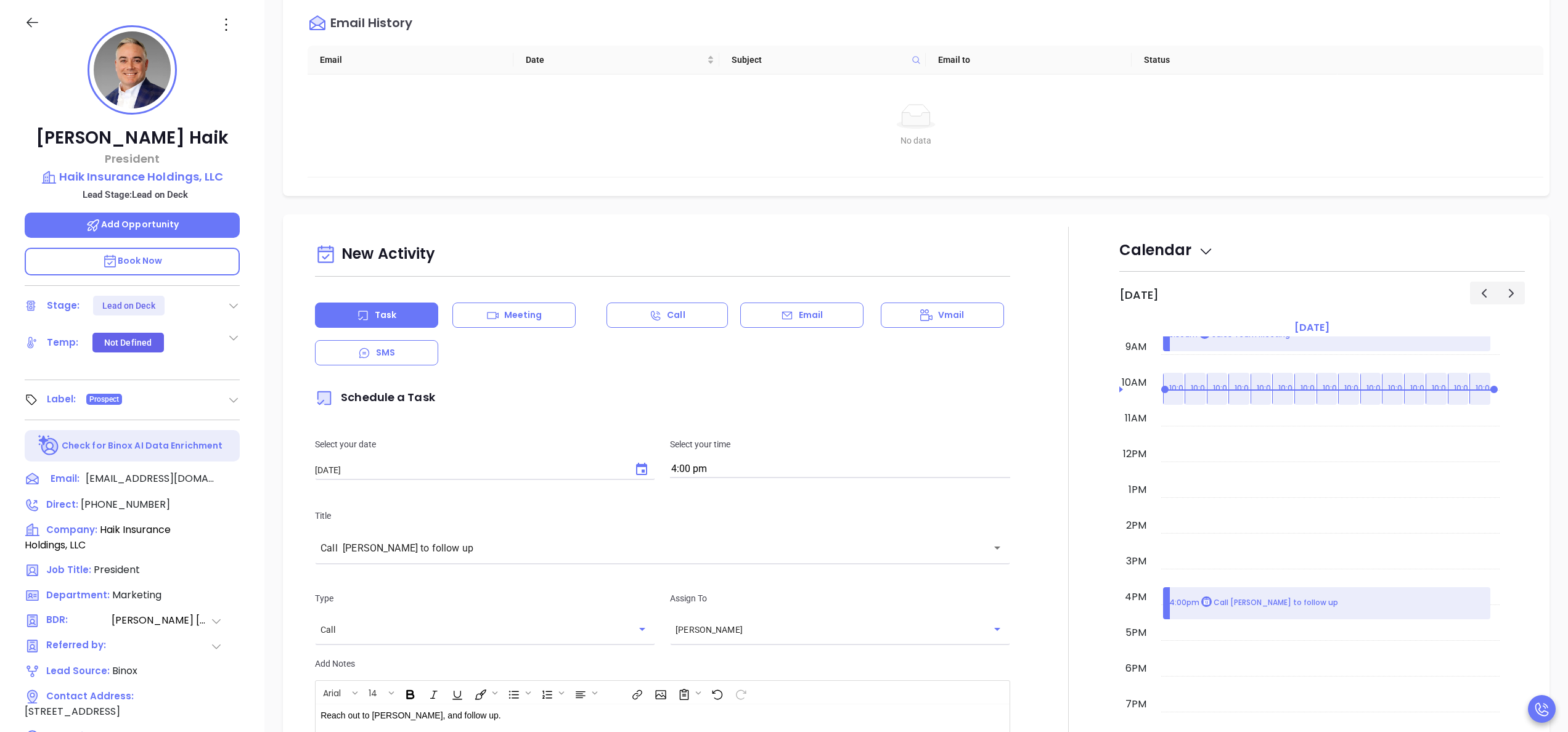
click at [1039, 639] on div at bounding box center [1069, 573] width 102 height 693
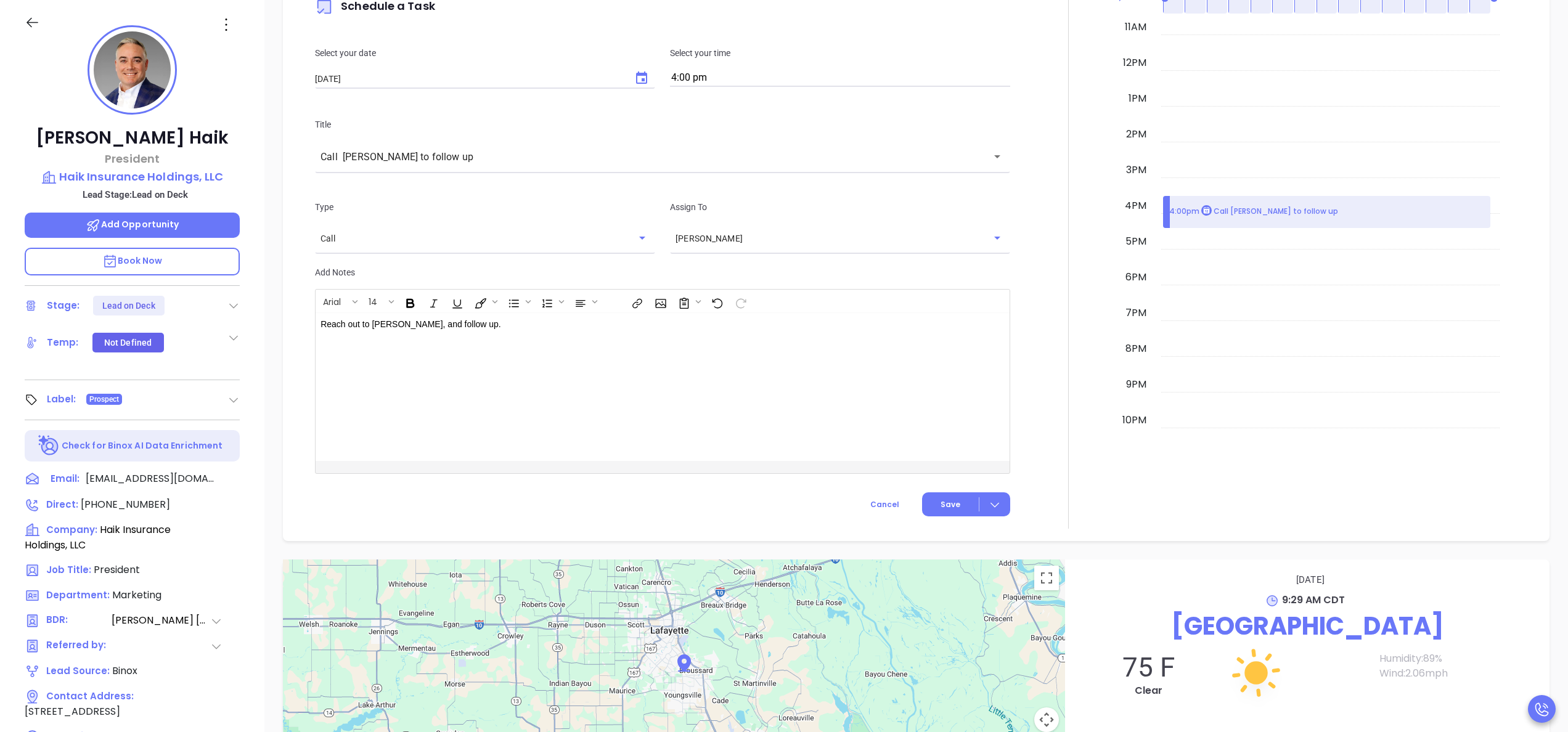
scroll to position [624, 0]
click at [930, 493] on button "Save" at bounding box center [966, 501] width 88 height 24
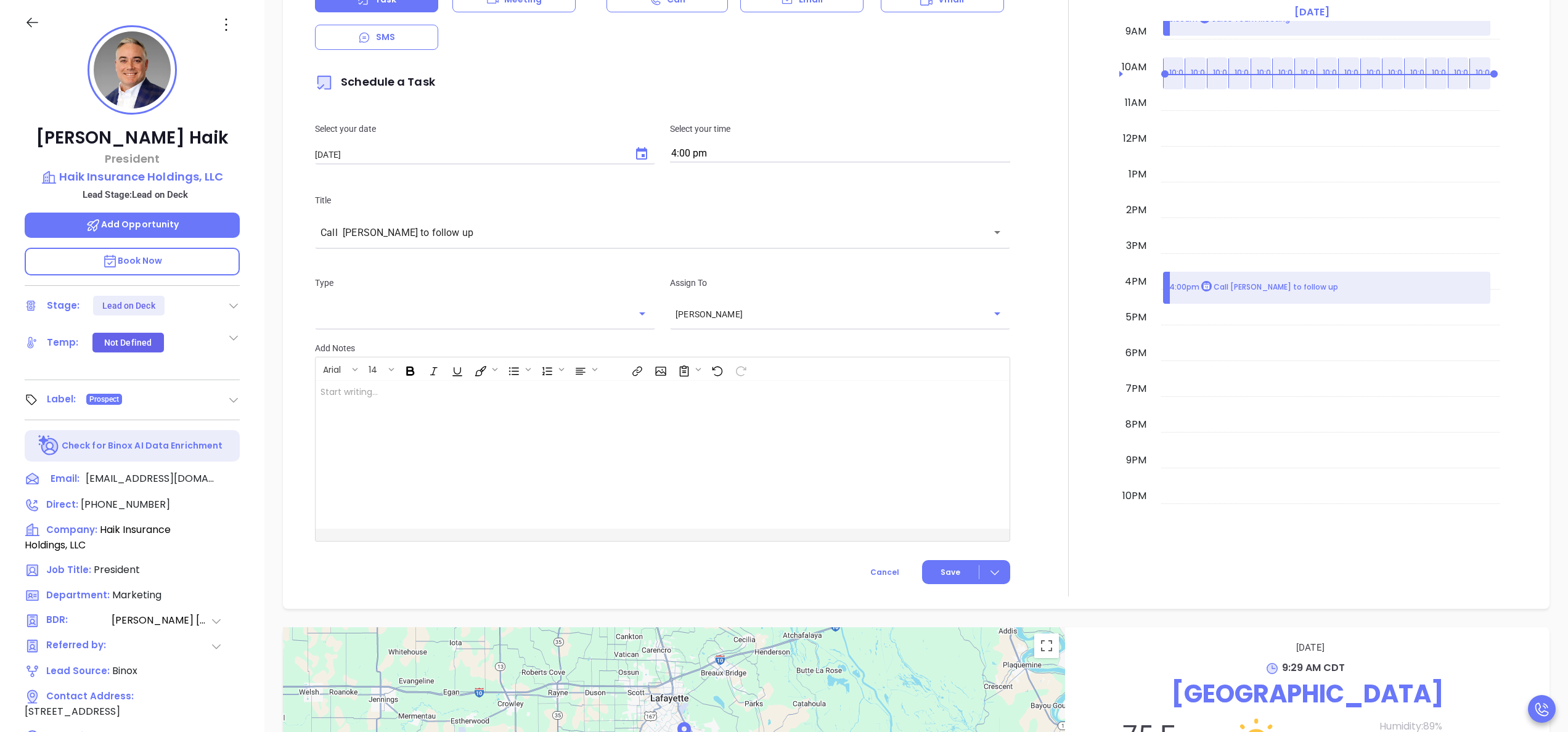
scroll to position [735, 0]
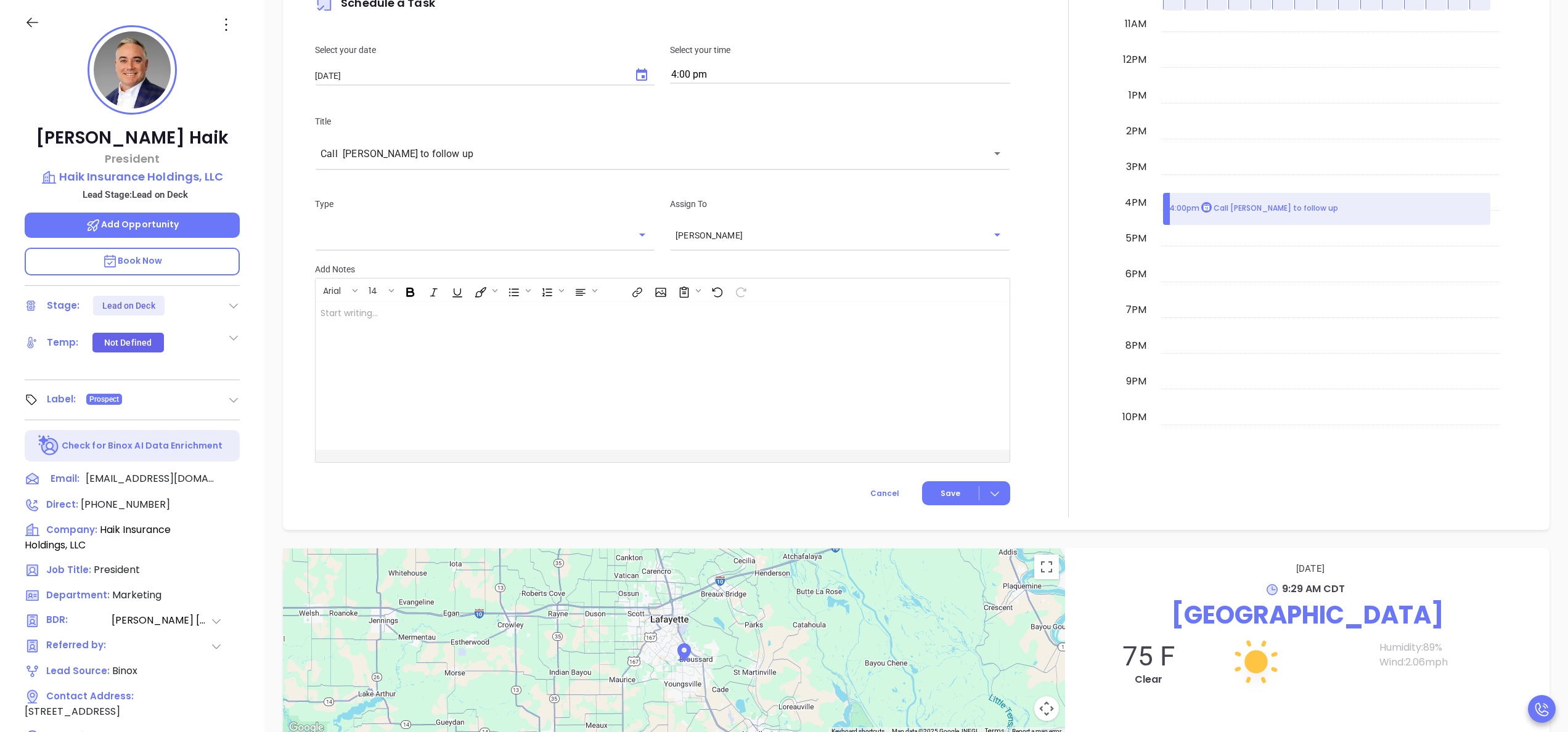
click at [1072, 216] on div at bounding box center [1069, 175] width 102 height 685
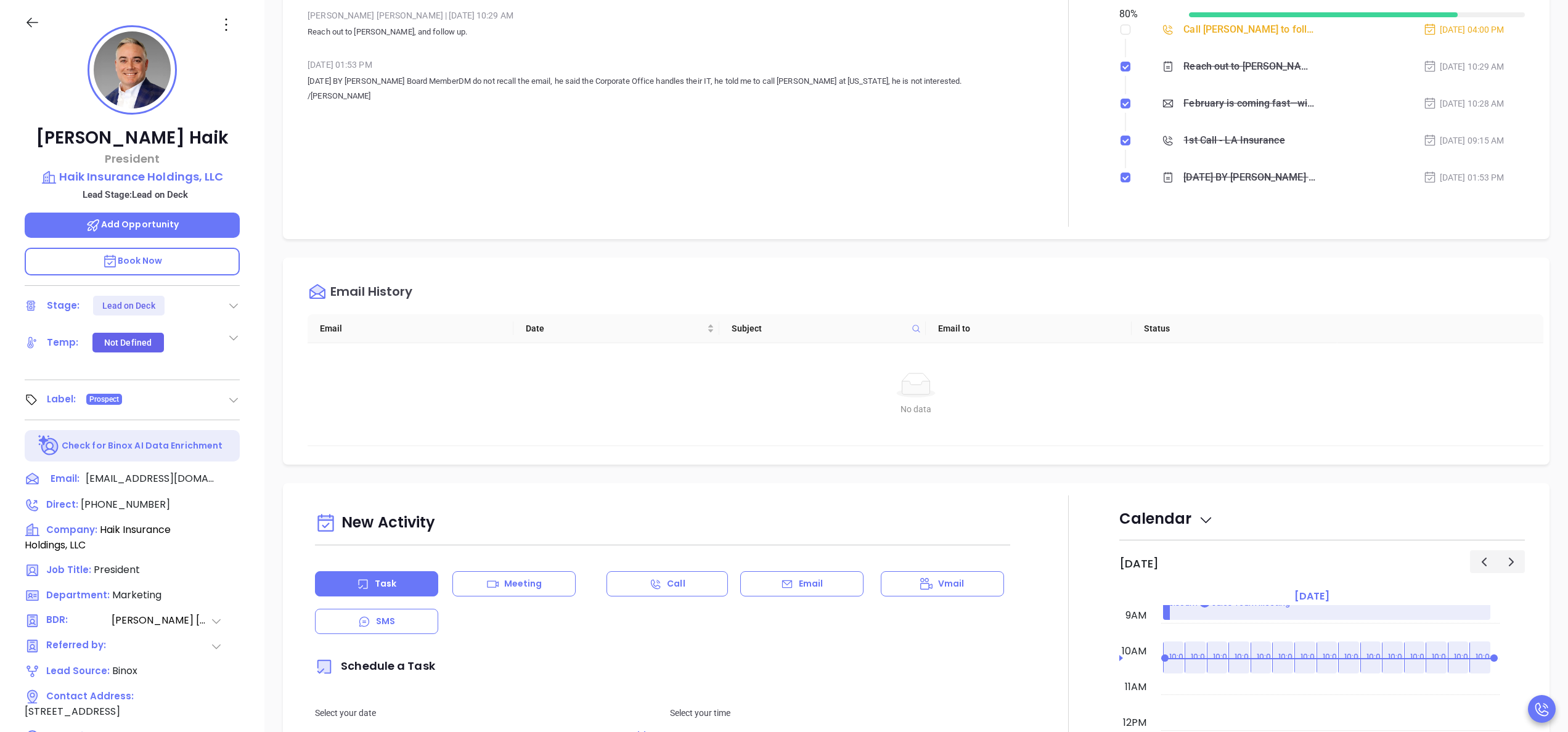
scroll to position [0, 0]
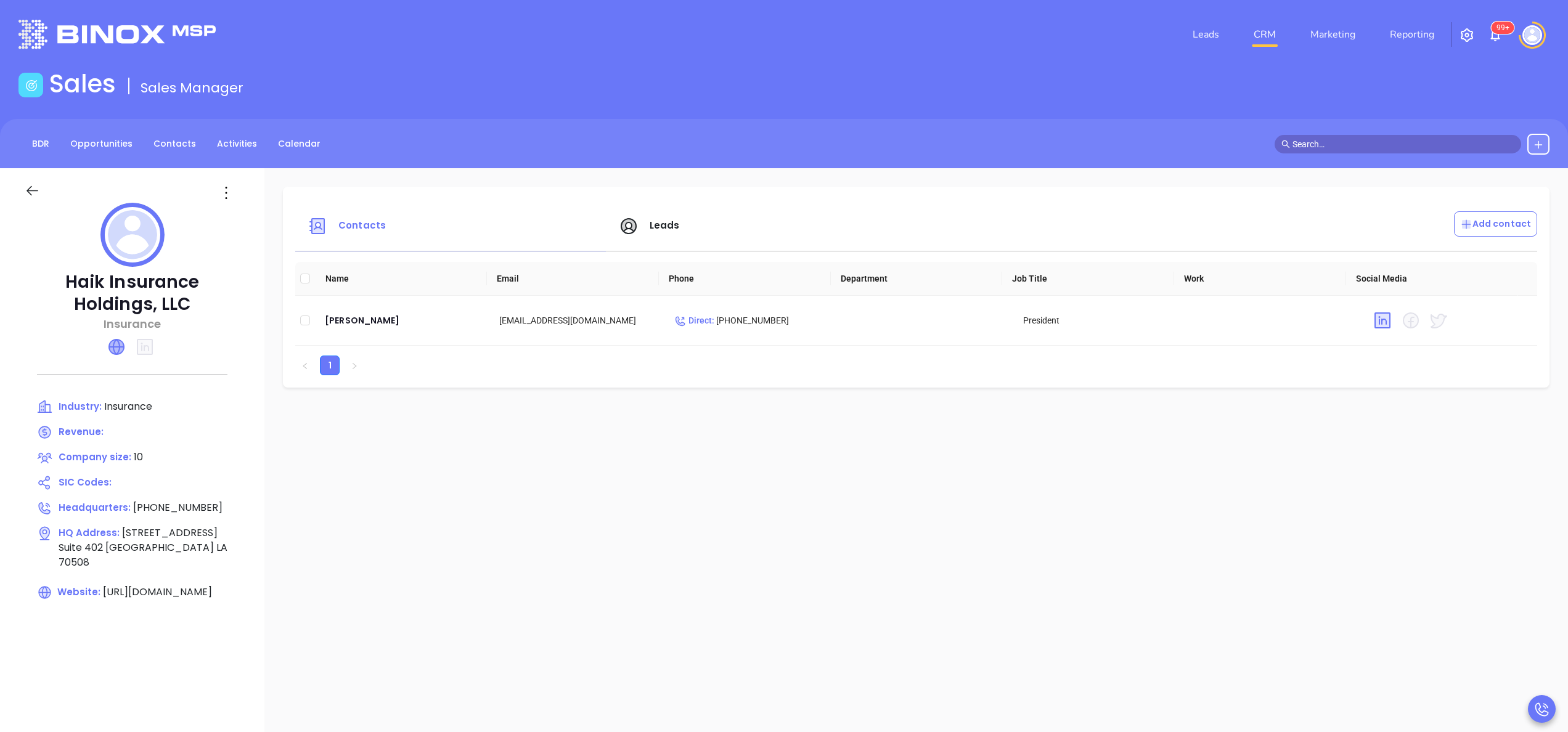
click at [121, 344] on icon at bounding box center [117, 347] width 15 height 15
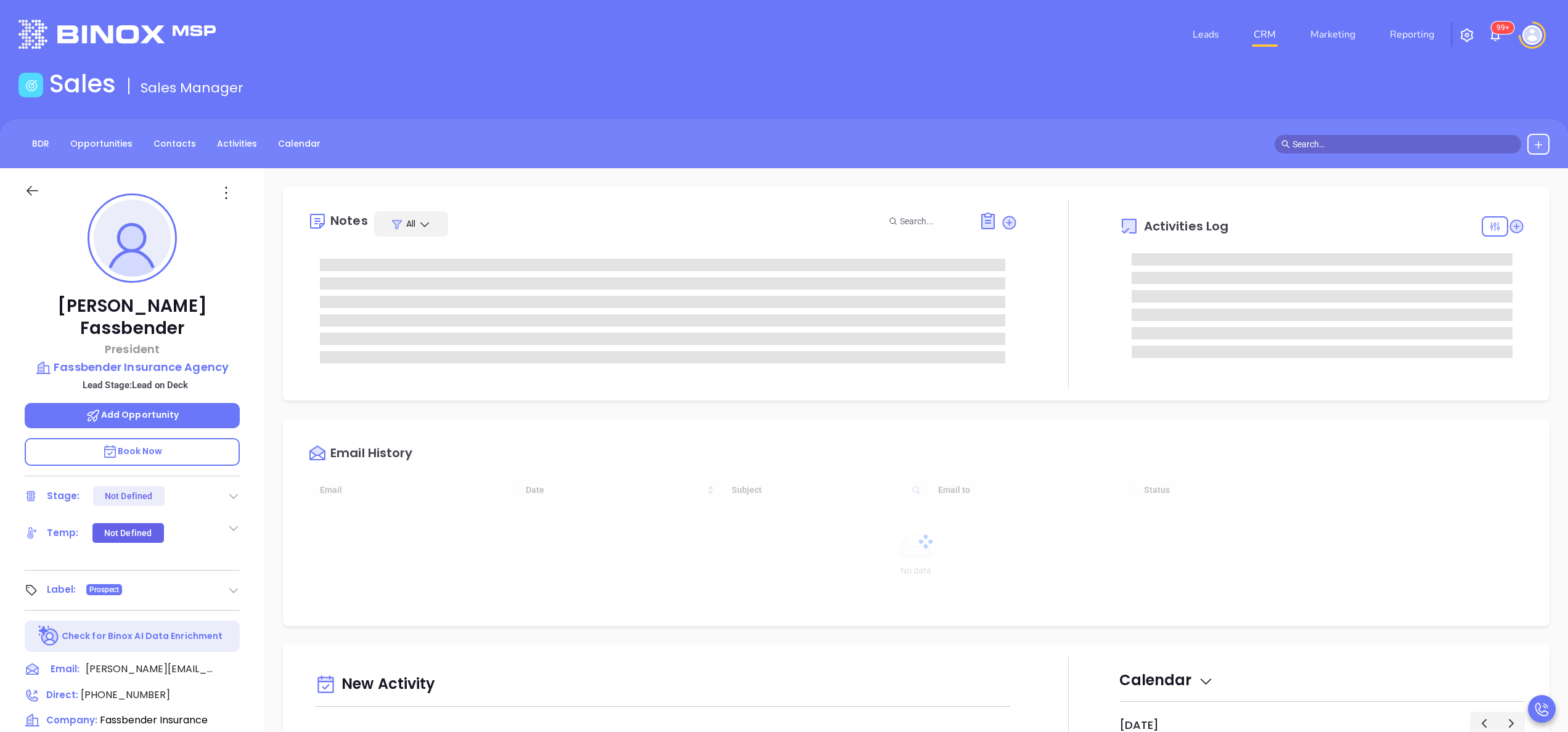
type input "[DATE]"
type input "[PERSON_NAME]"
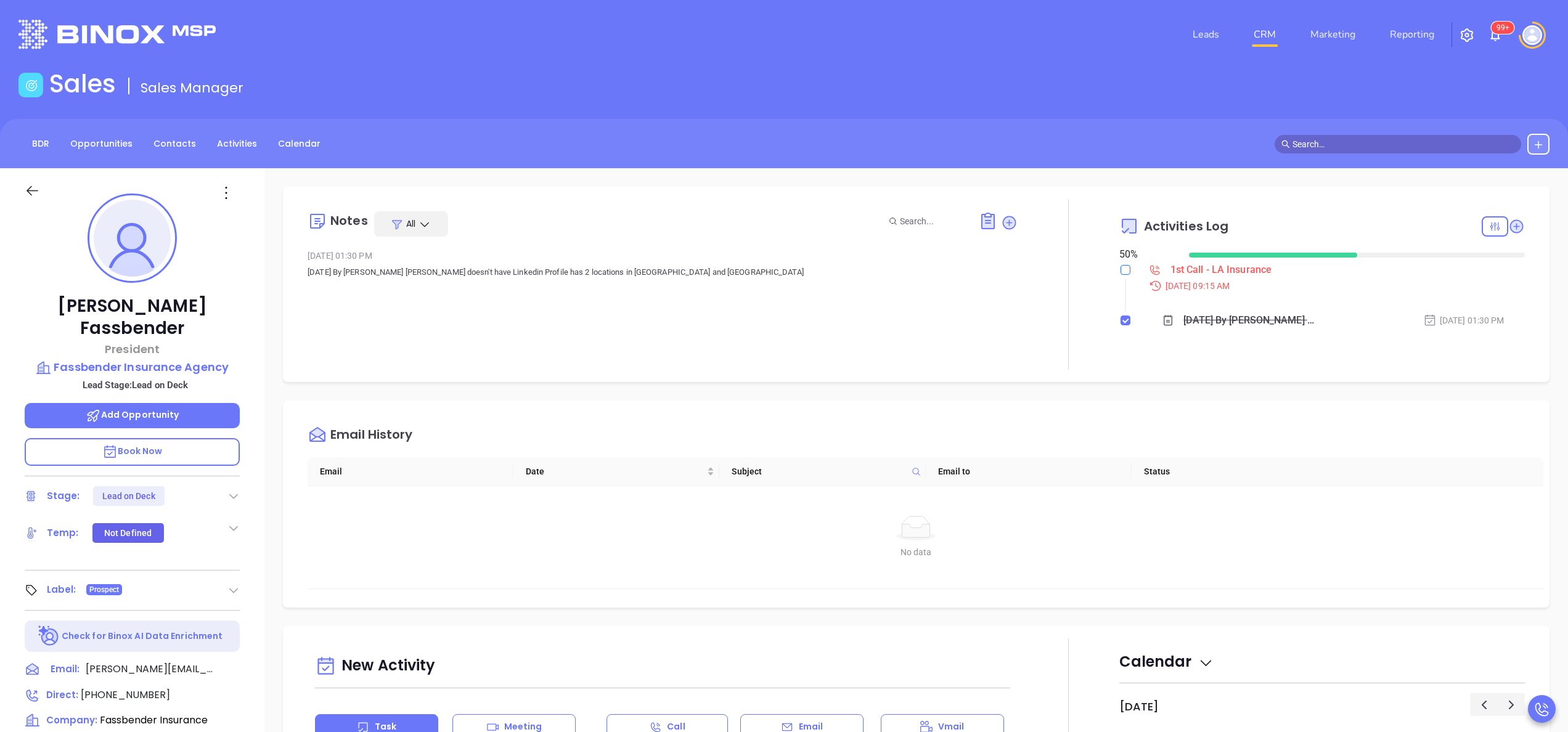
click at [1121, 272] on input "checkbox" at bounding box center [1126, 270] width 10 height 10
checkbox input "true"
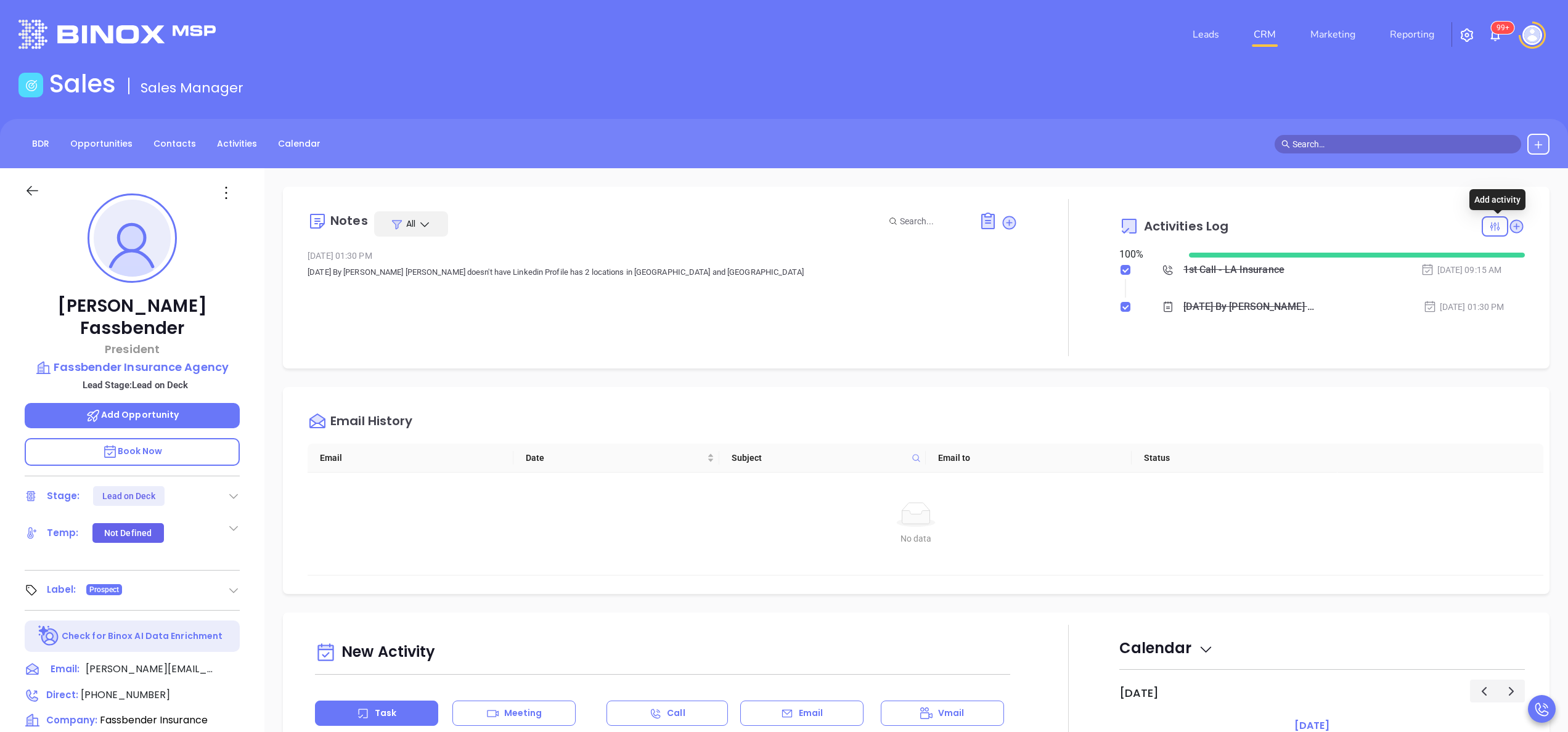
click at [1509, 233] on icon at bounding box center [1516, 226] width 16 height 16
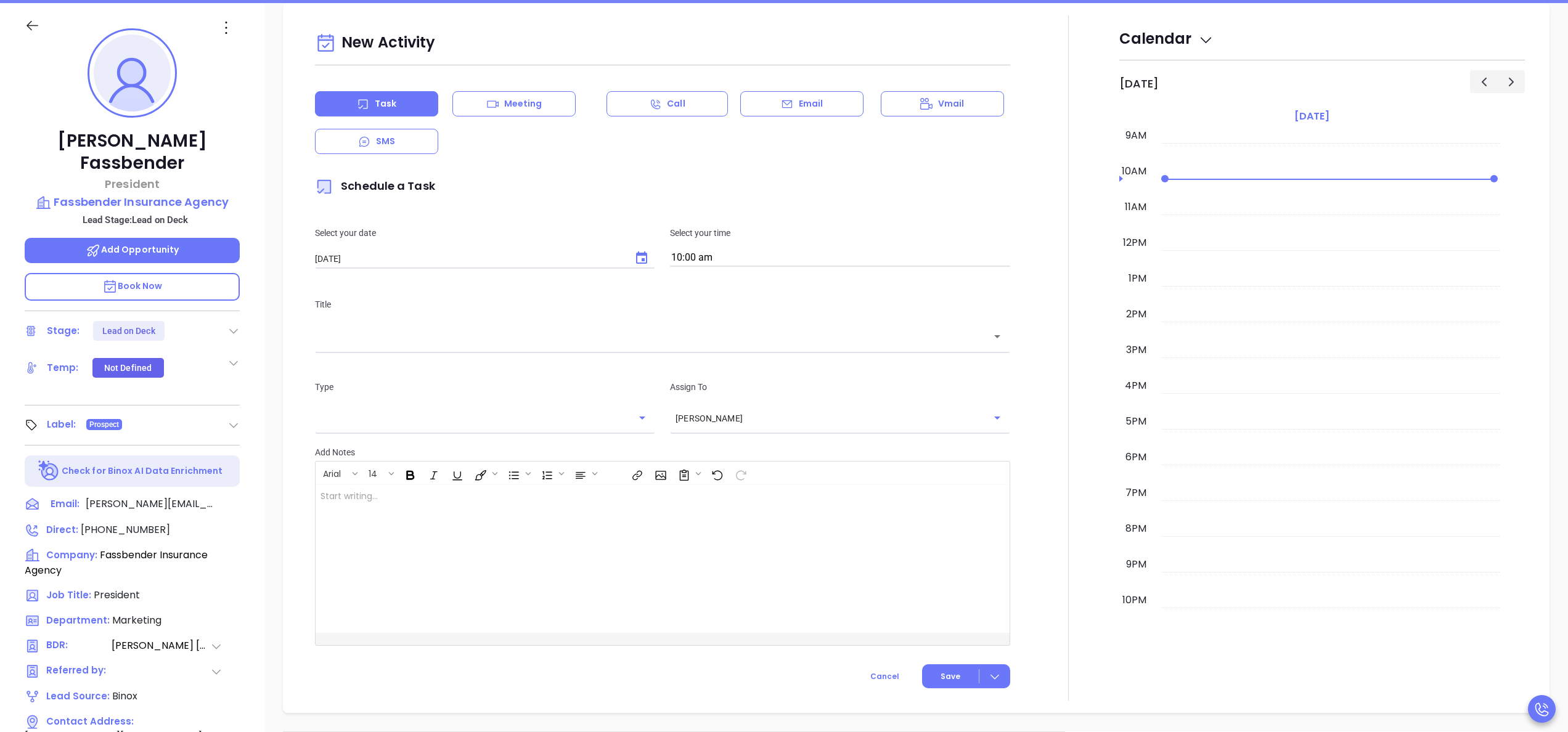
scroll to position [168, 0]
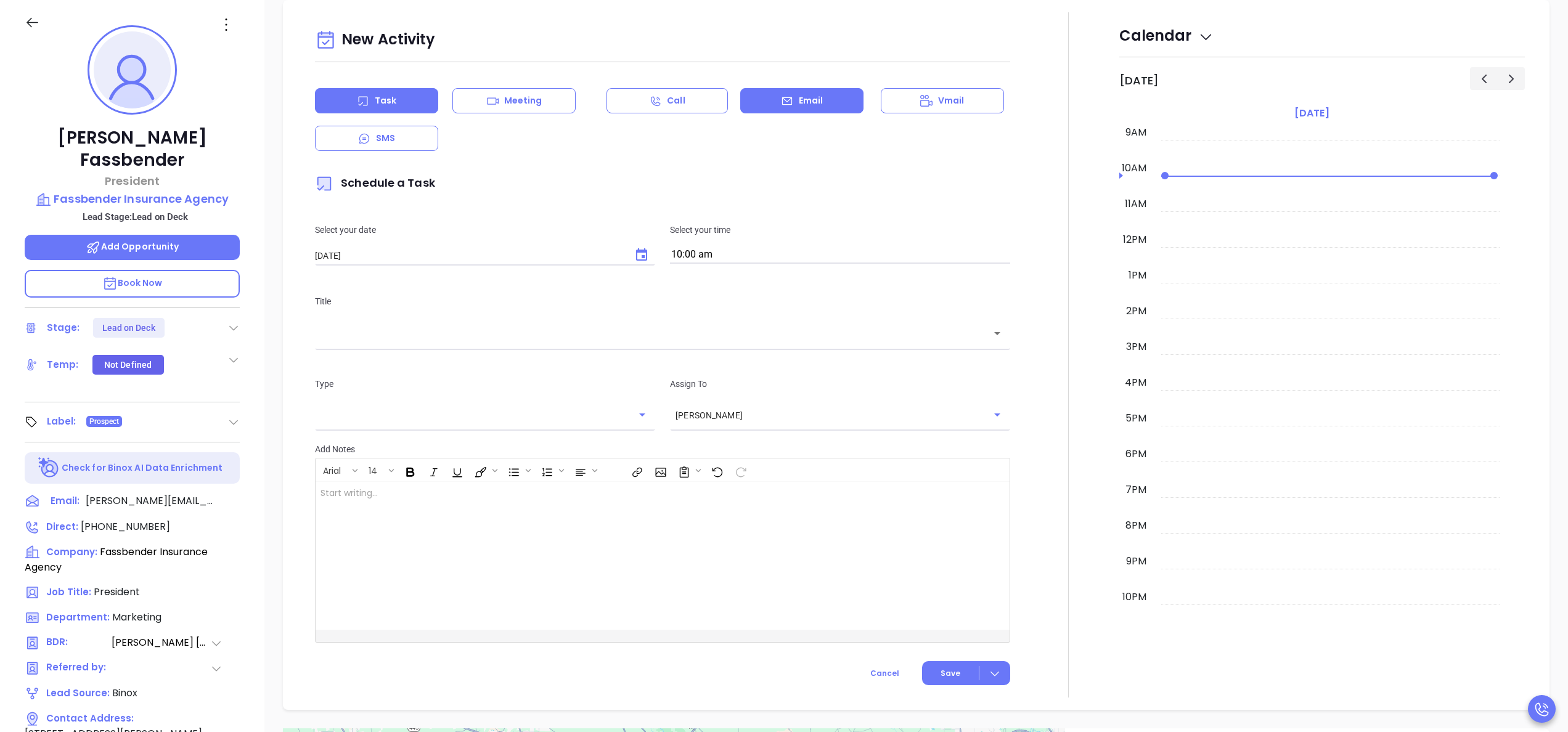
click at [768, 112] on div "Email" at bounding box center [802, 100] width 123 height 25
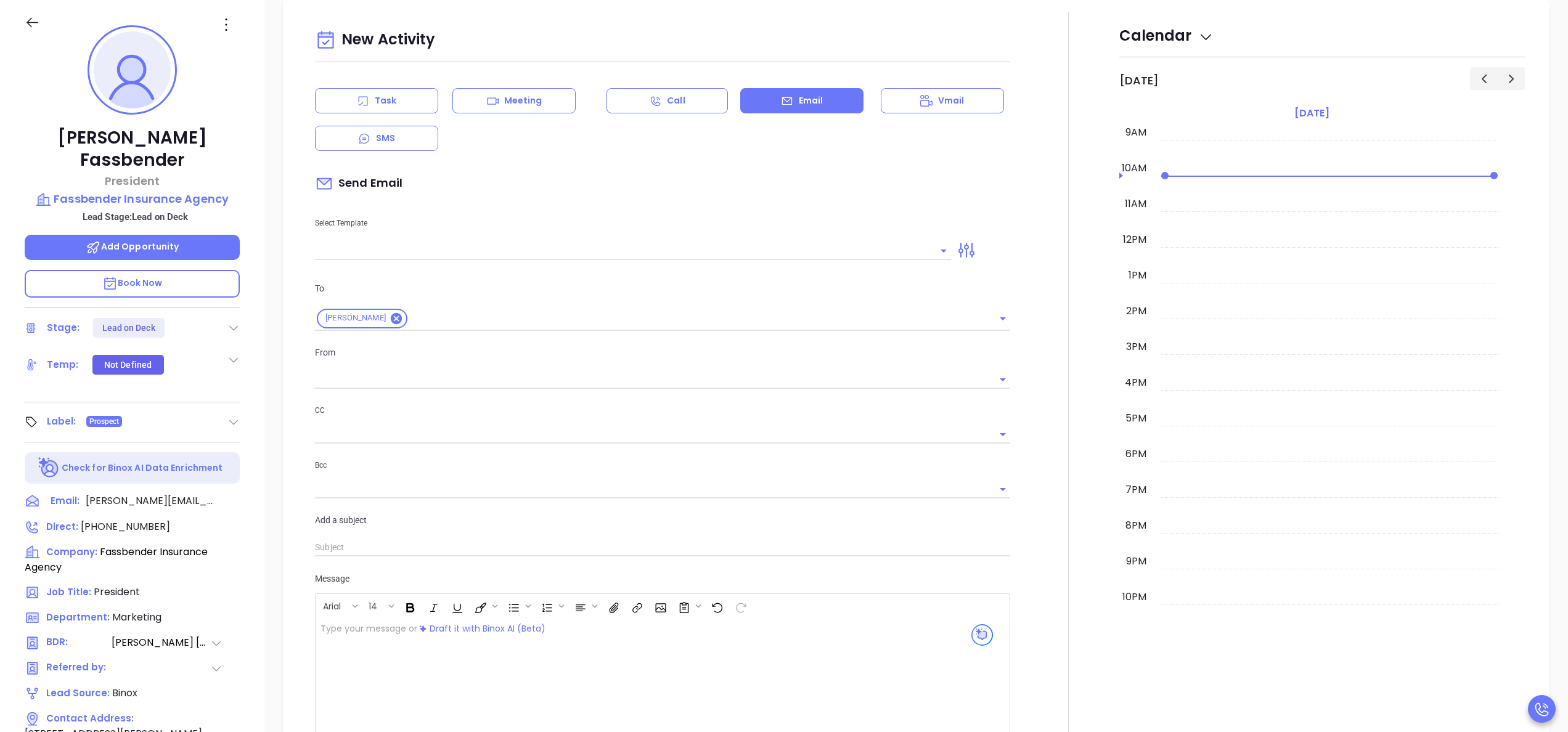
type input "[PERSON_NAME]"
click at [501, 234] on div "Select Template" at bounding box center [633, 229] width 651 height 62
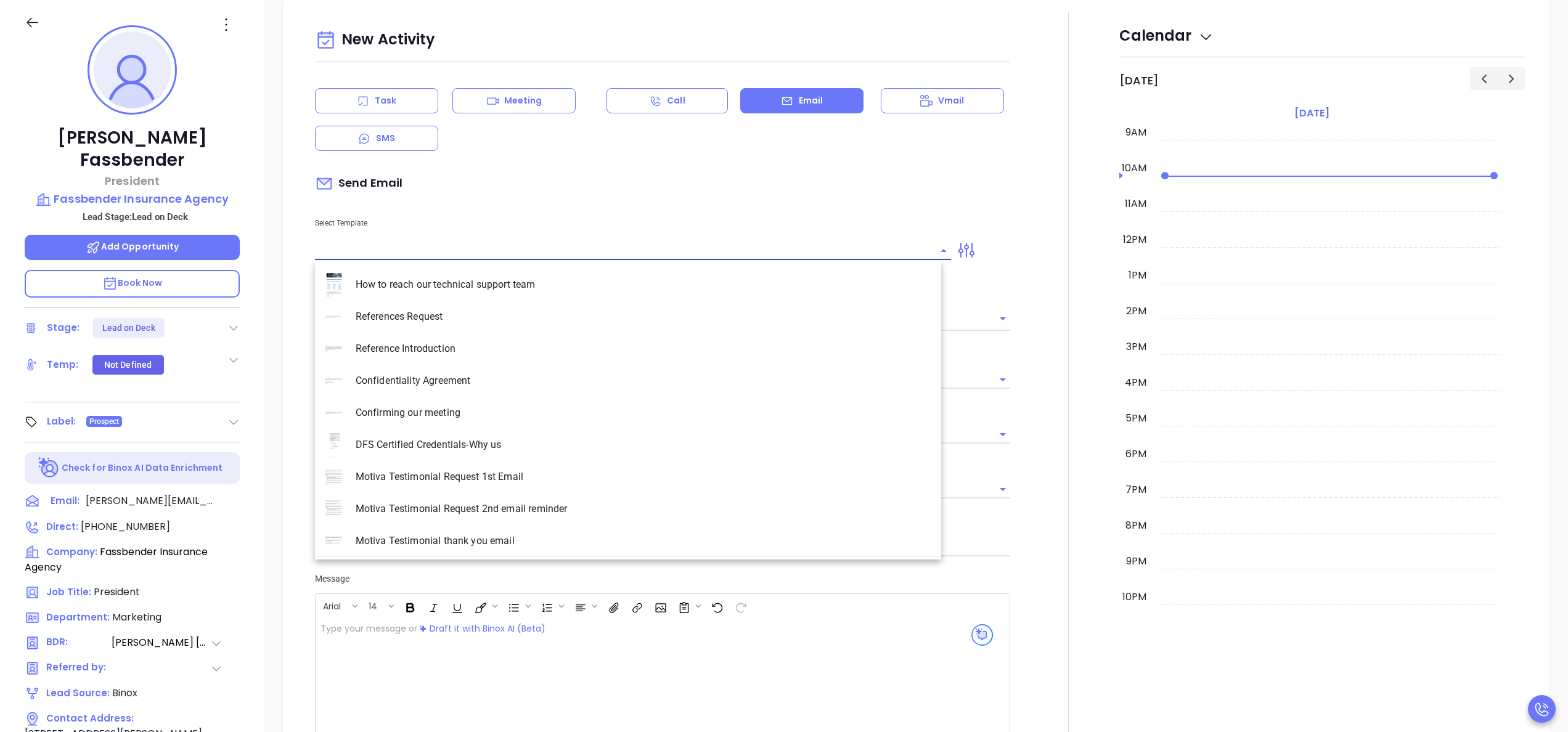
click at [481, 249] on input "text" at bounding box center [623, 250] width 617 height 18
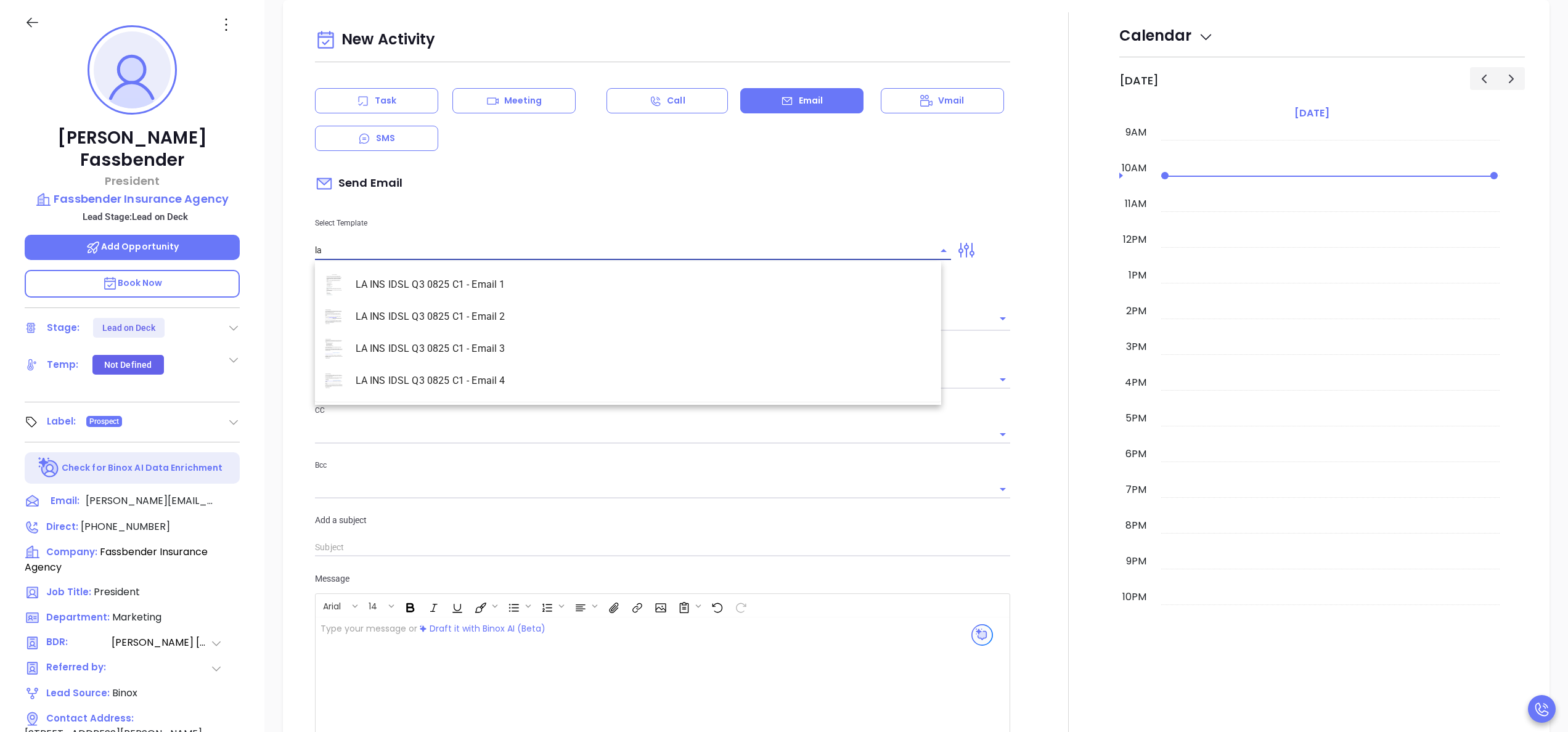
click at [496, 309] on li "LA INS IDSL Q3 0825 C1 - Email 2" at bounding box center [627, 317] width 626 height 32
type input "LA INS IDSL Q3 0825 C1 - Email 2"
type input "February is coming fast—will Fassbender Insurance Agency be compliant?"
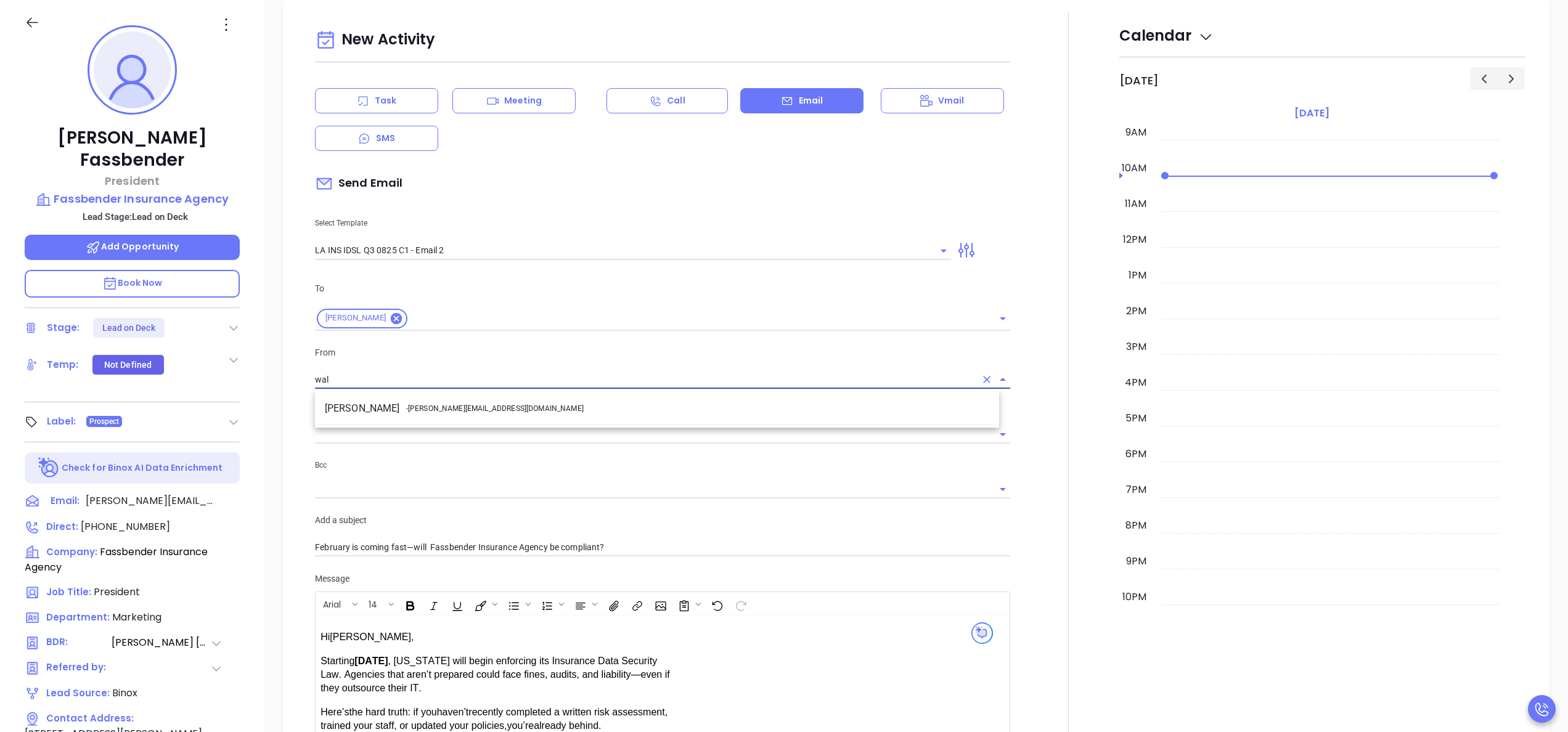
click at [484, 402] on li "Walter Contreras - walter@motiva.net" at bounding box center [657, 408] width 684 height 22
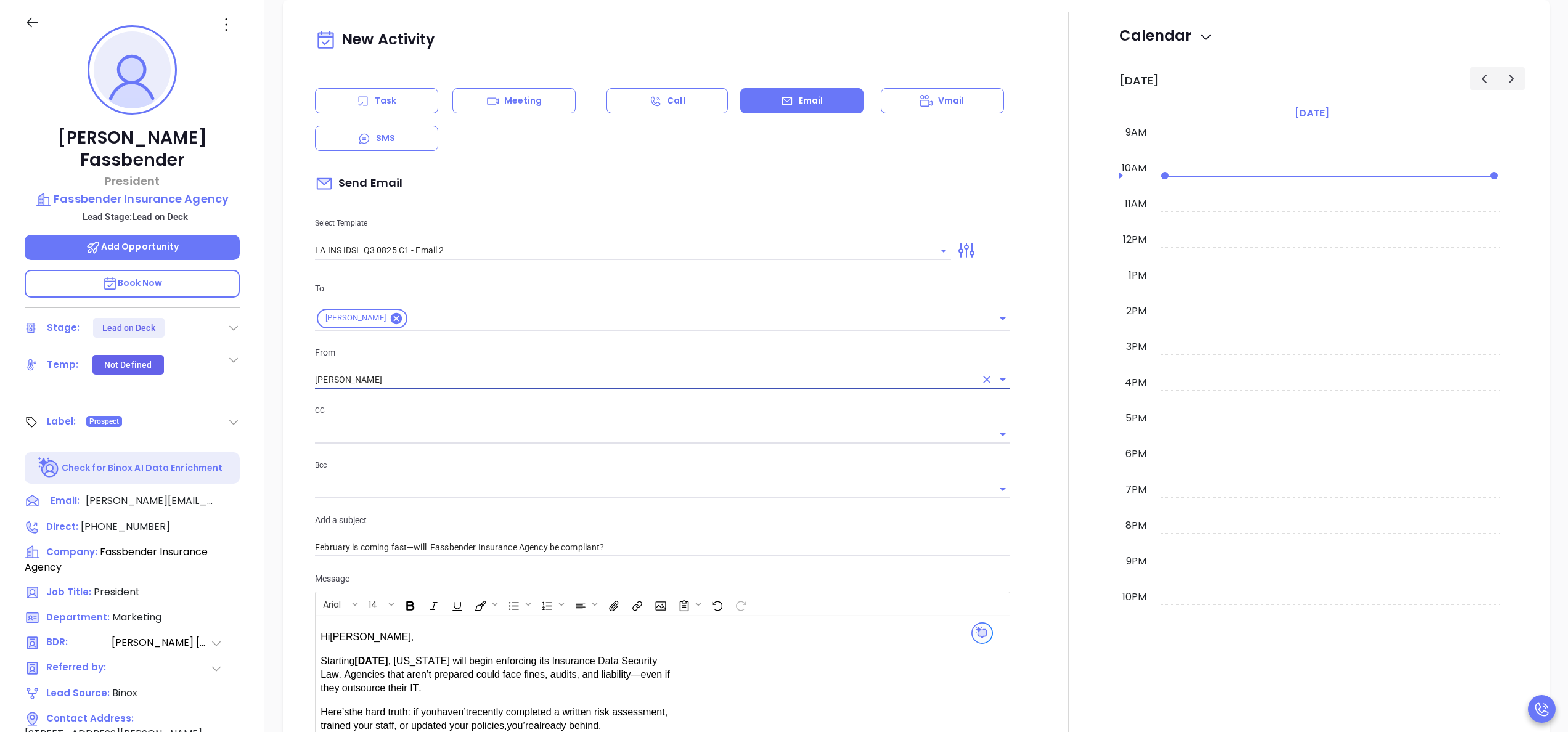
type input "Walter Contreras"
click at [1038, 425] on div at bounding box center [1069, 485] width 102 height 945
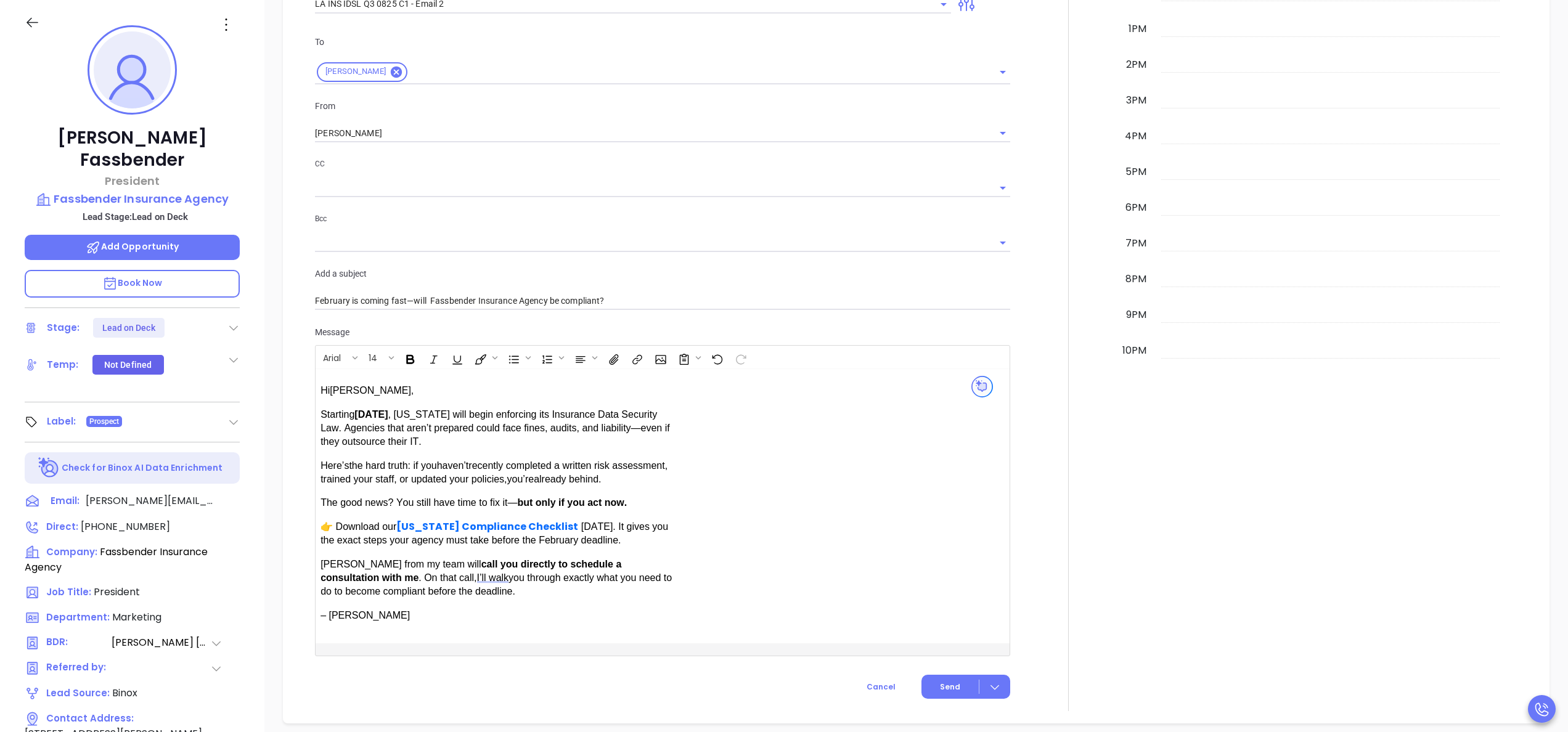
scroll to position [740, 0]
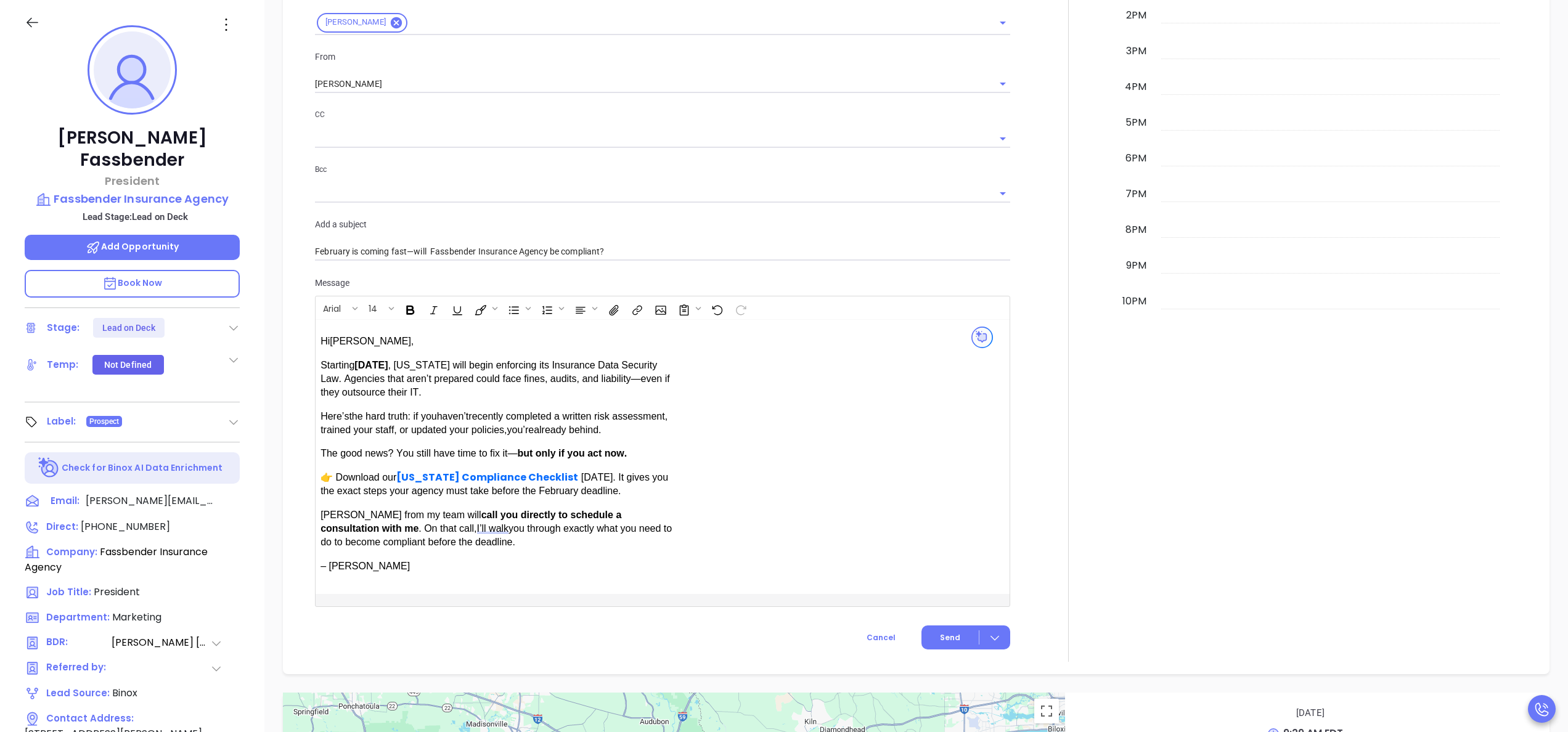
click at [1033, 372] on div at bounding box center [1069, 189] width 102 height 945
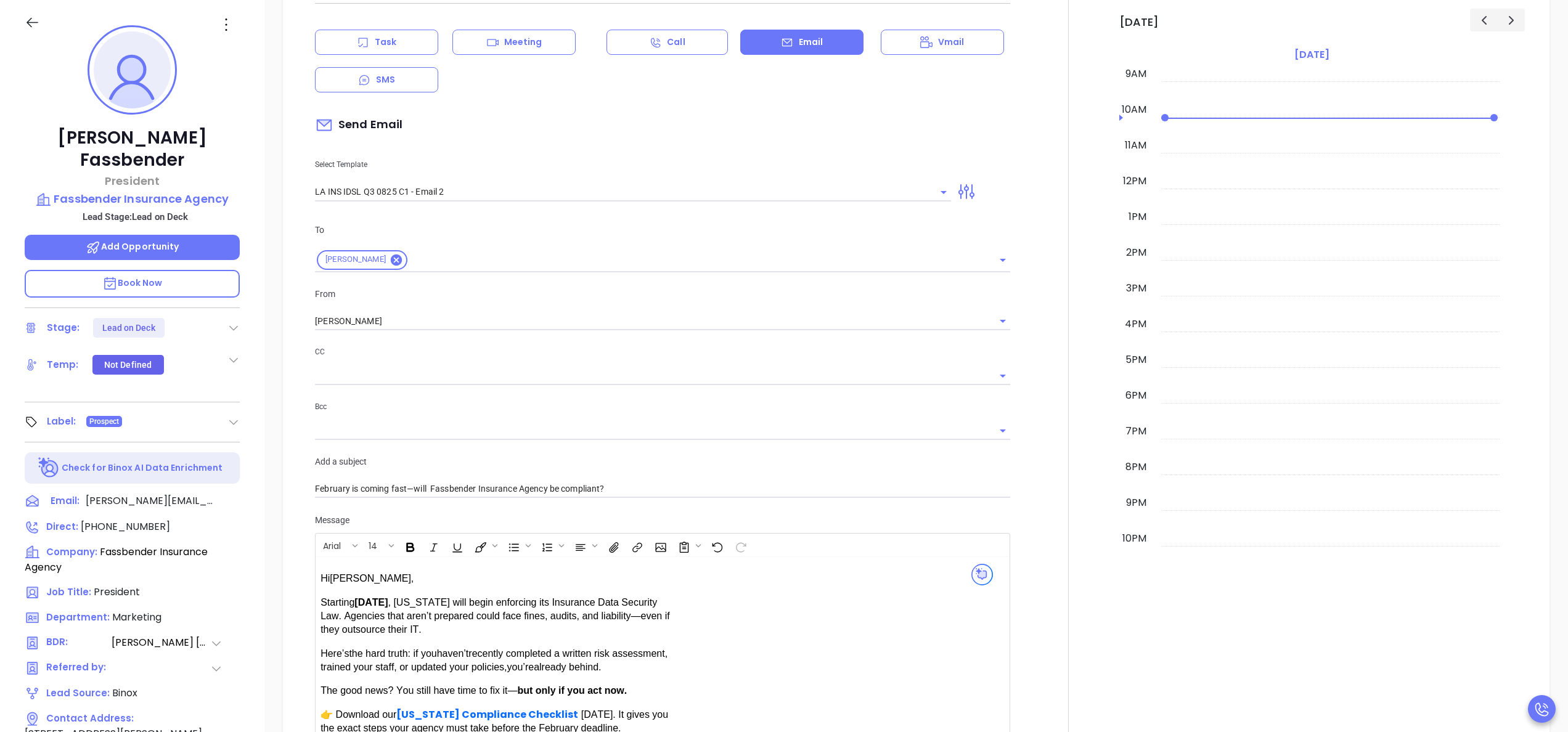
scroll to position [493, 0]
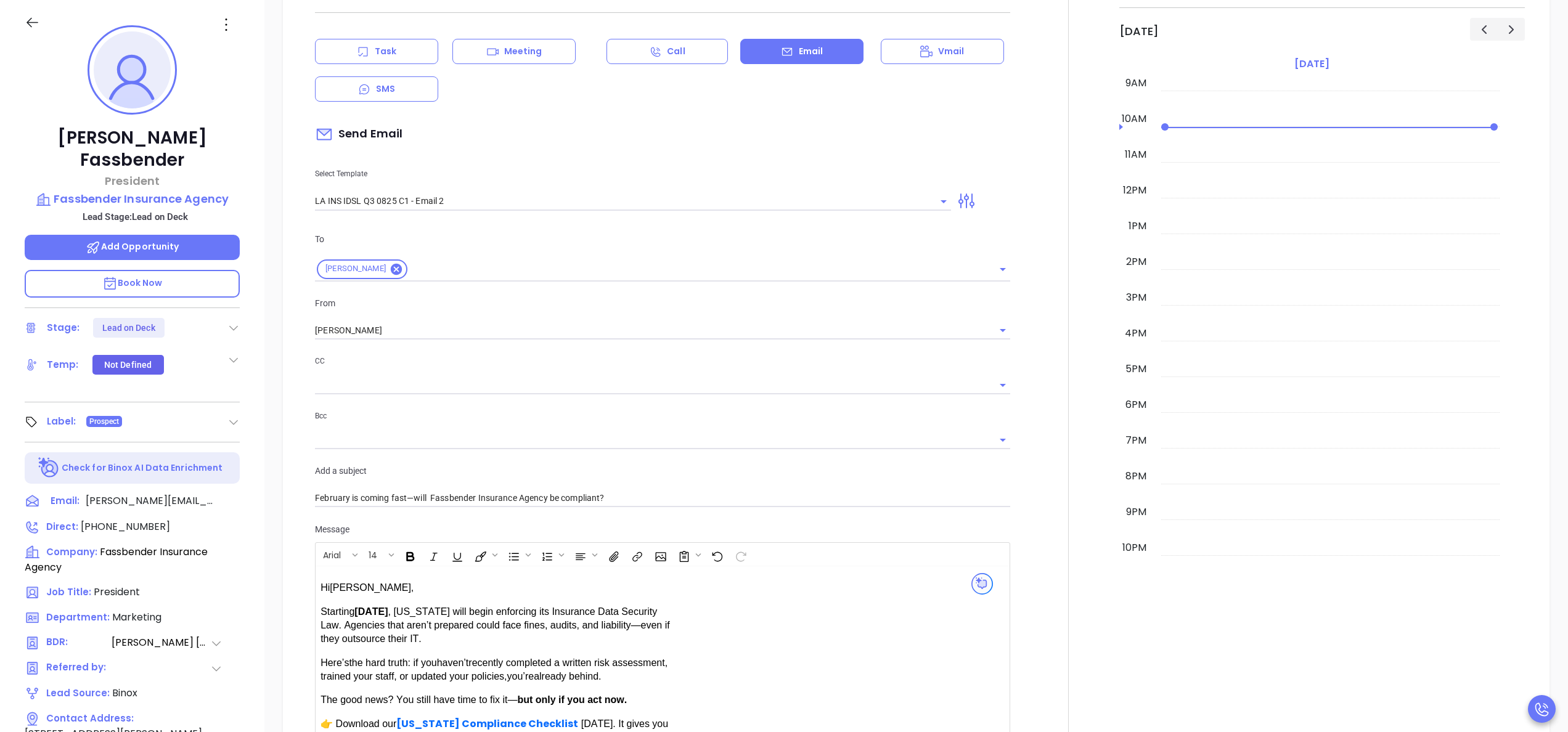
click at [1033, 372] on div at bounding box center [1069, 435] width 102 height 945
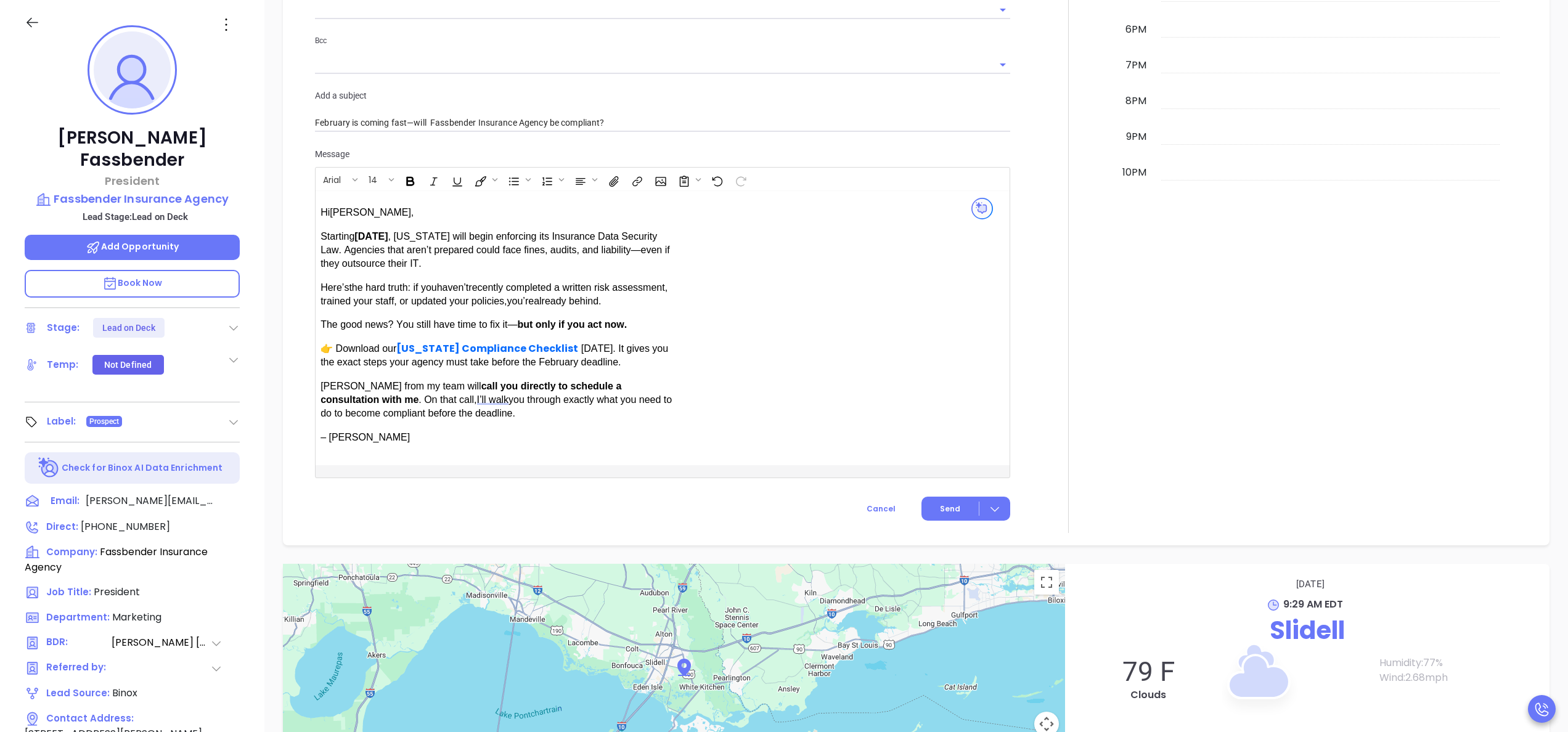
scroll to position [888, 0]
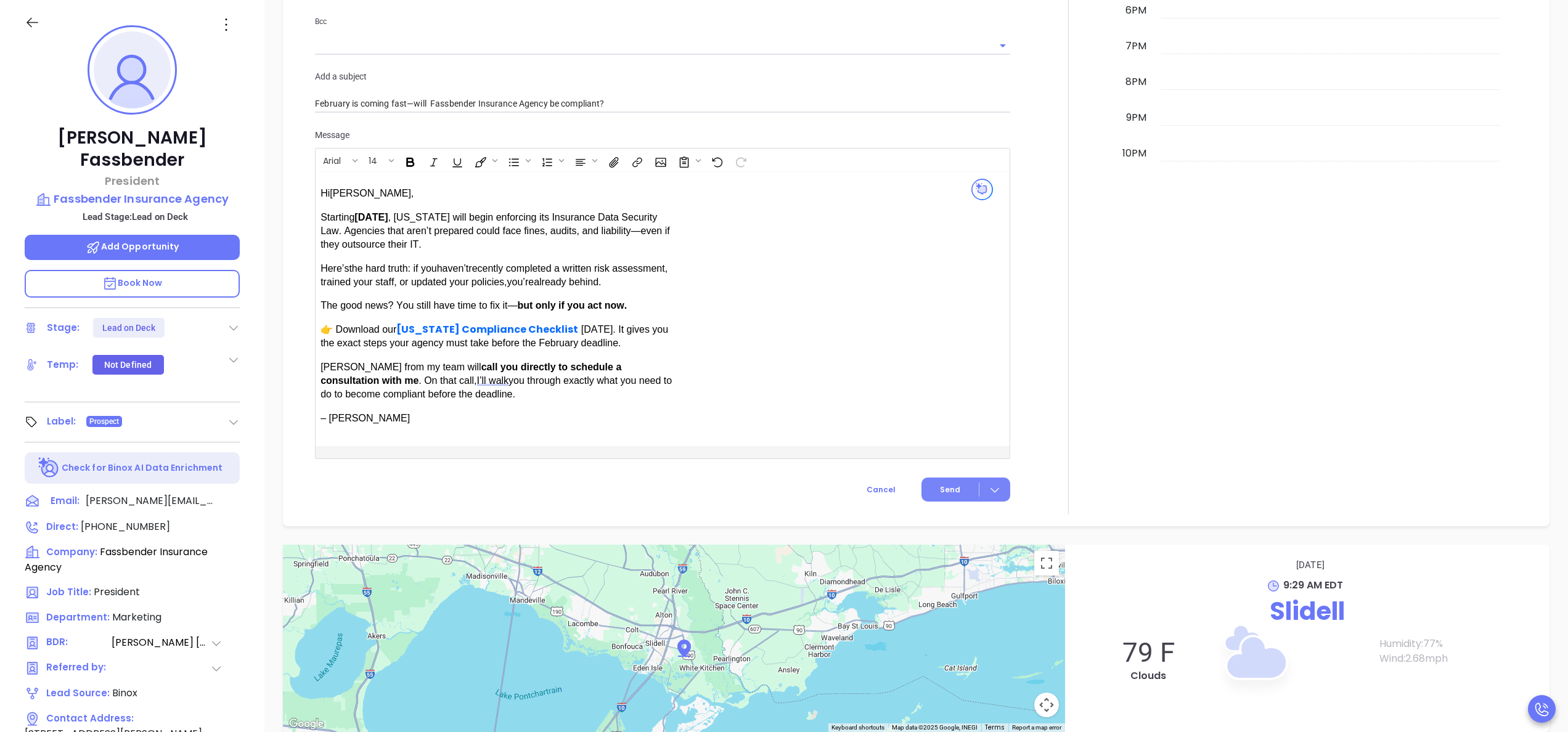
click at [925, 490] on button "Send" at bounding box center [966, 490] width 89 height 24
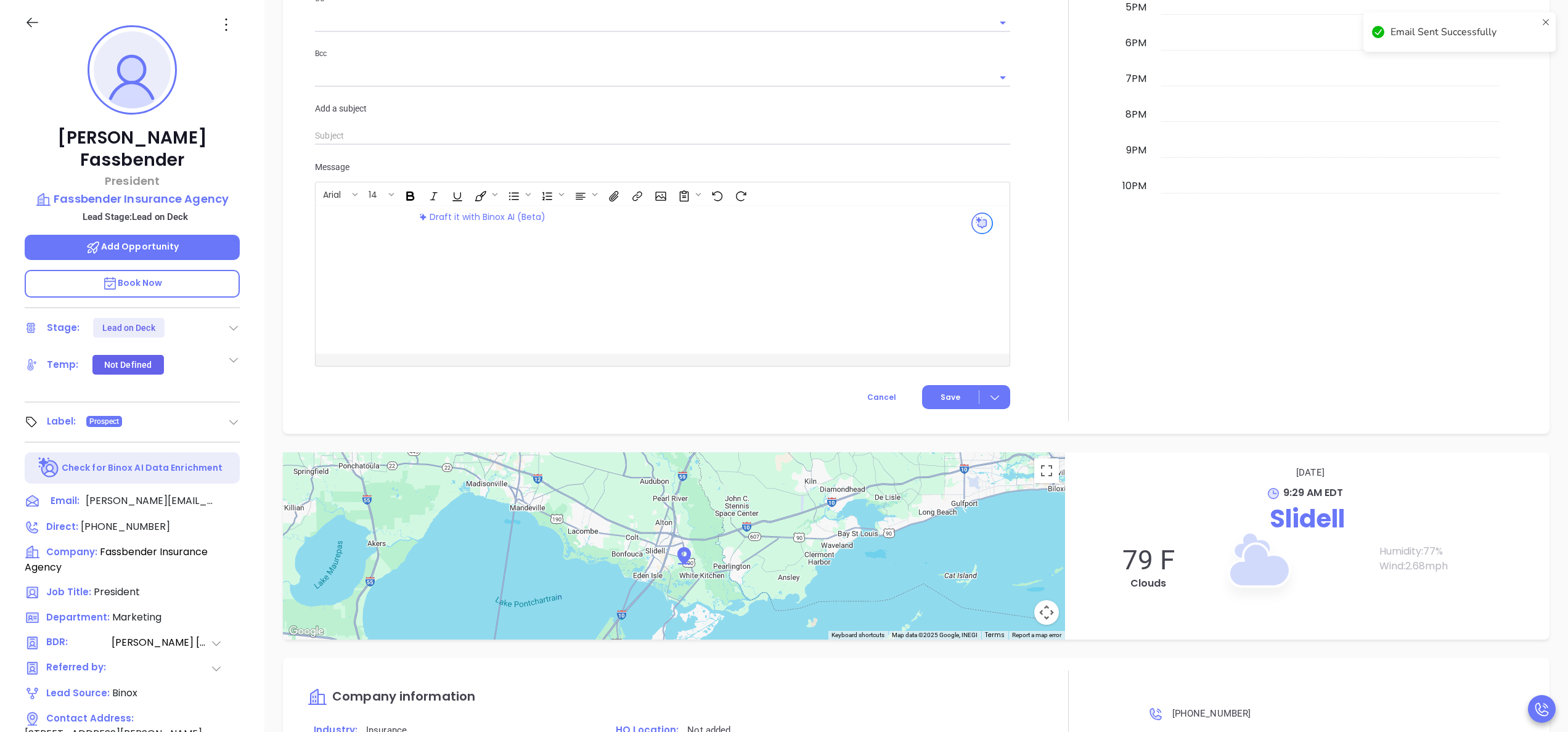
scroll to position [920, 0]
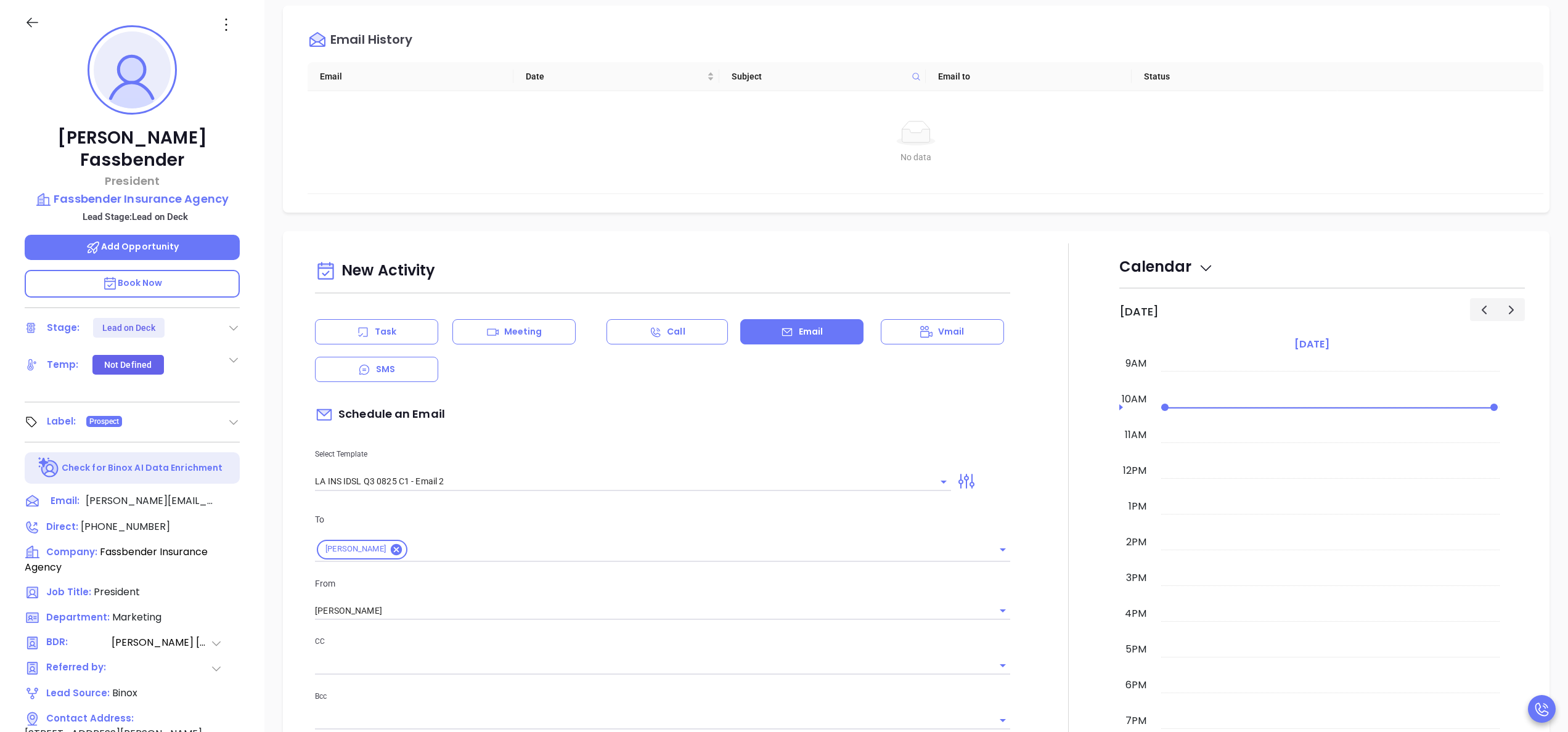
scroll to position [149, 0]
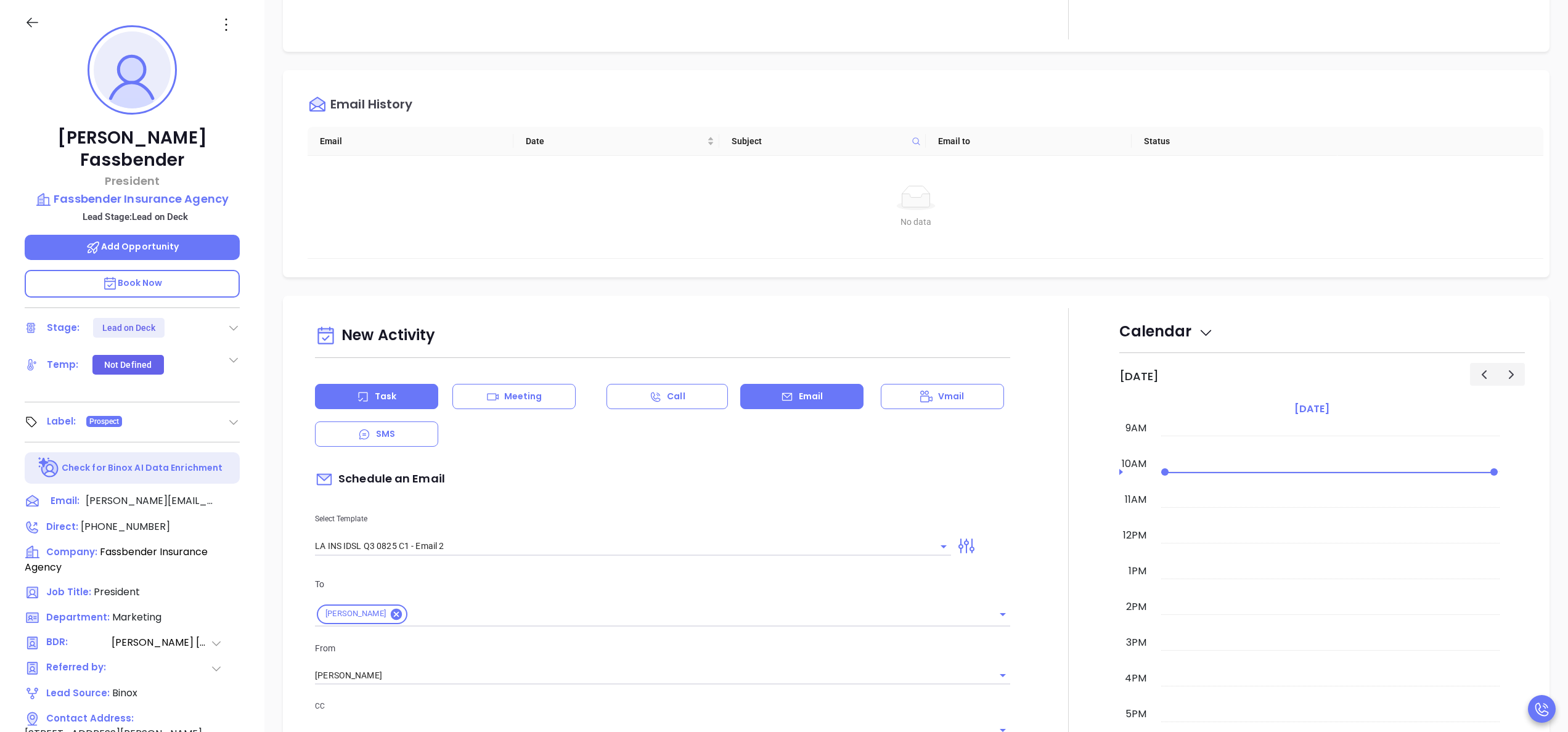
click at [375, 407] on div "Task" at bounding box center [376, 396] width 123 height 25
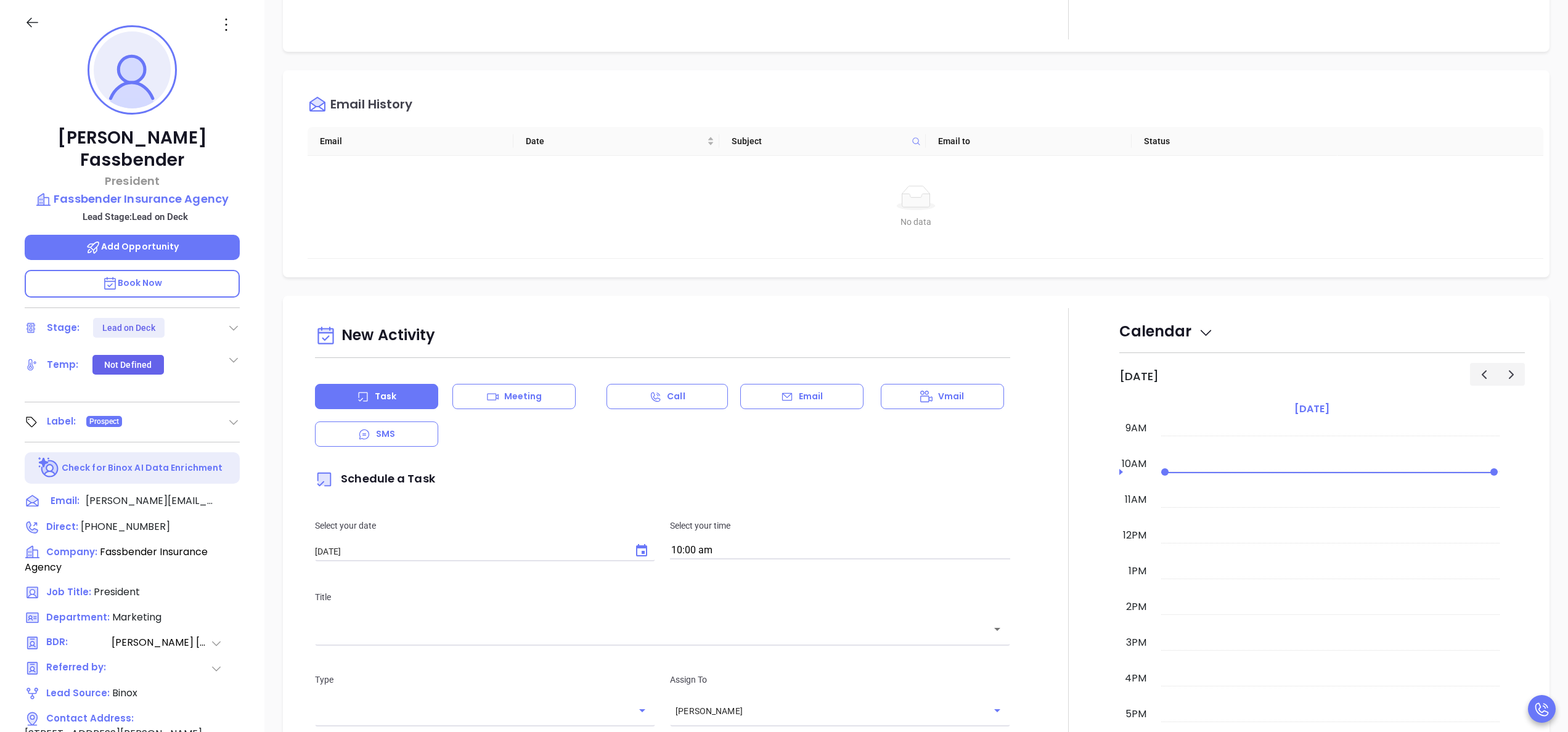
type input "[PERSON_NAME]"
click at [640, 545] on icon "Choose date, selected date is Sep 20, 2025" at bounding box center [642, 550] width 11 height 12
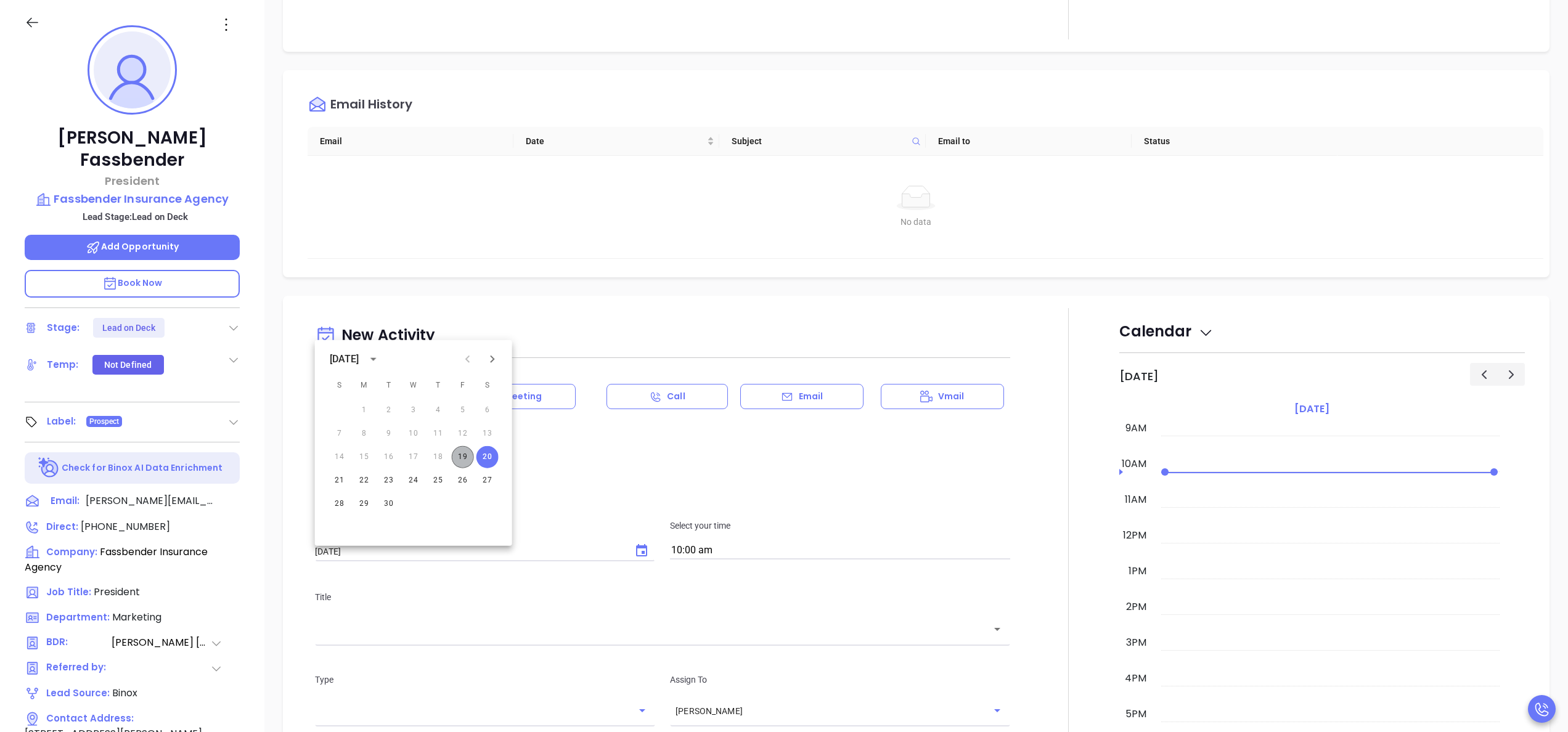
click at [466, 452] on button "19" at bounding box center [463, 457] width 22 height 22
type input "09/19/2025"
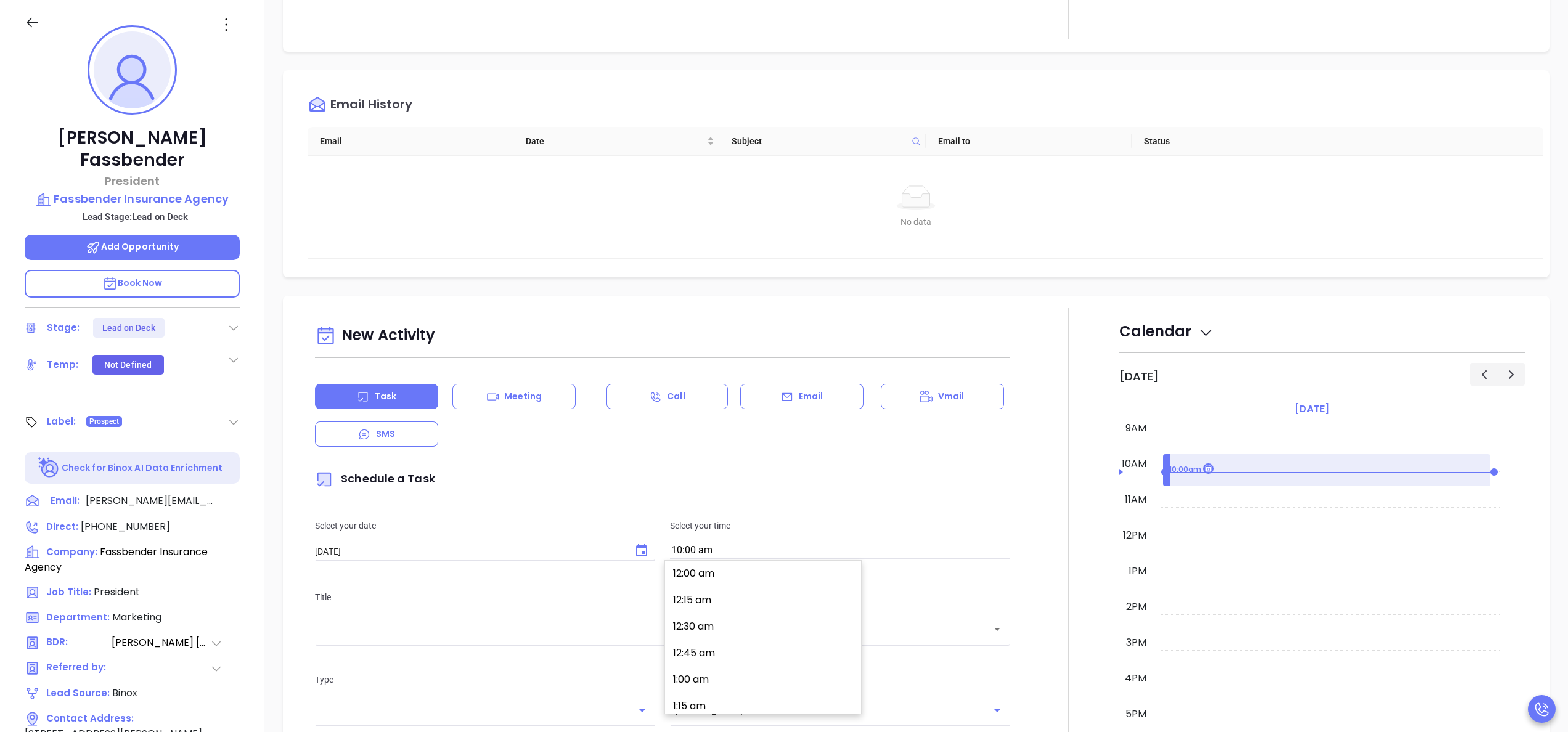
click at [751, 550] on input "10:00 am" at bounding box center [841, 550] width 340 height 17
click at [692, 611] on button "10:15 am" at bounding box center [765, 623] width 191 height 26
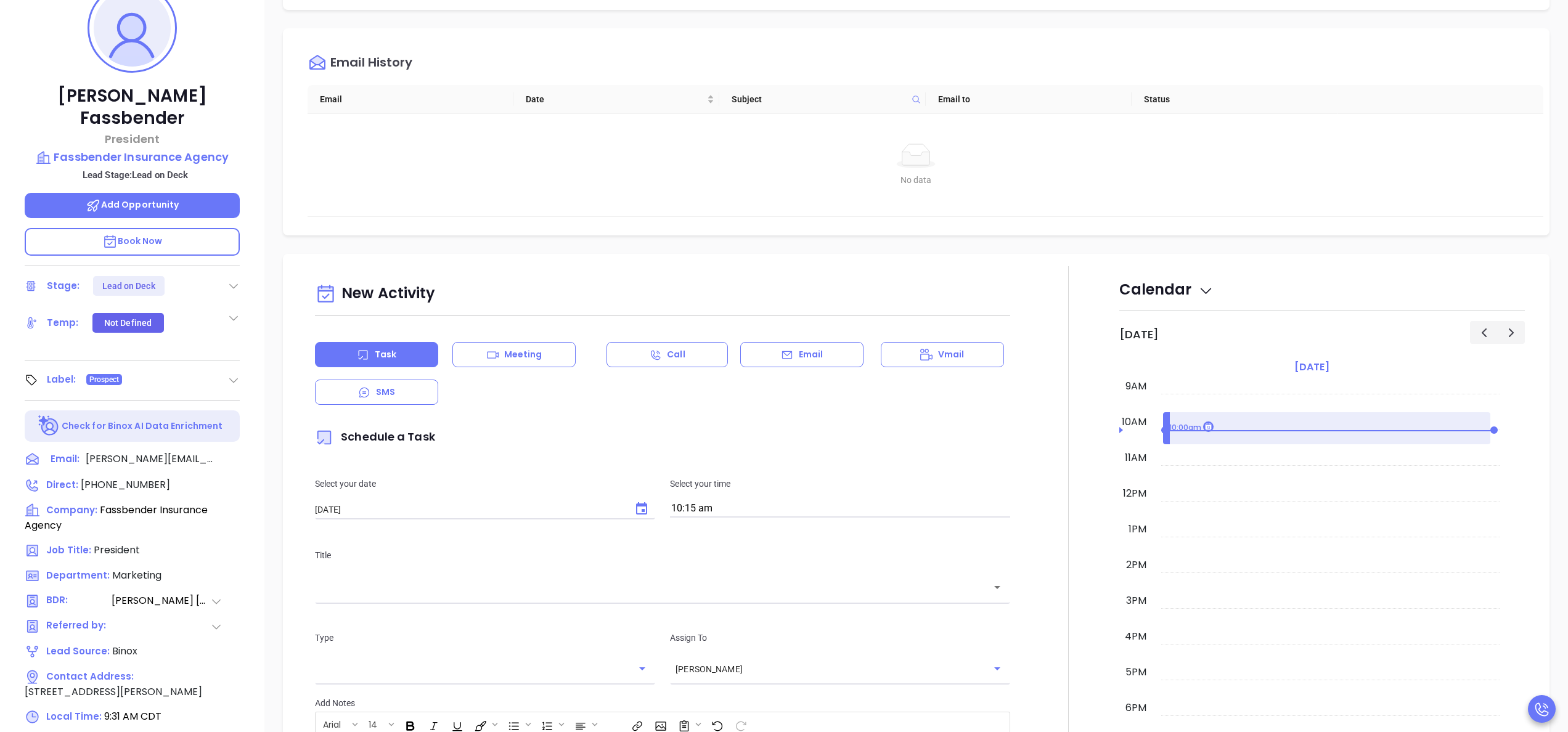
scroll to position [217, 0]
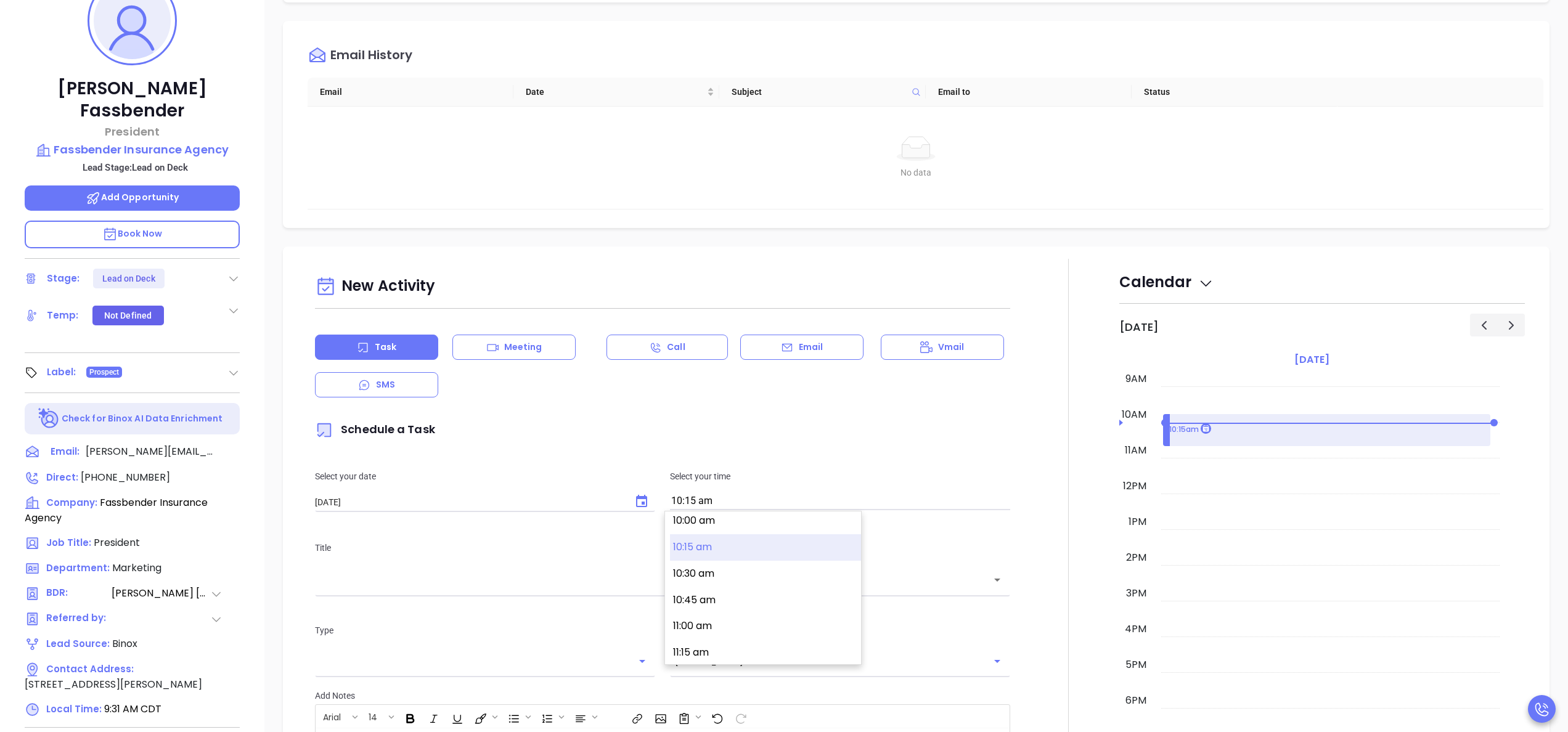
click at [746, 496] on input "10:15 am" at bounding box center [841, 501] width 340 height 17
click at [696, 545] on button "4:00 pm" at bounding box center [765, 545] width 191 height 26
type input "4:00 pm"
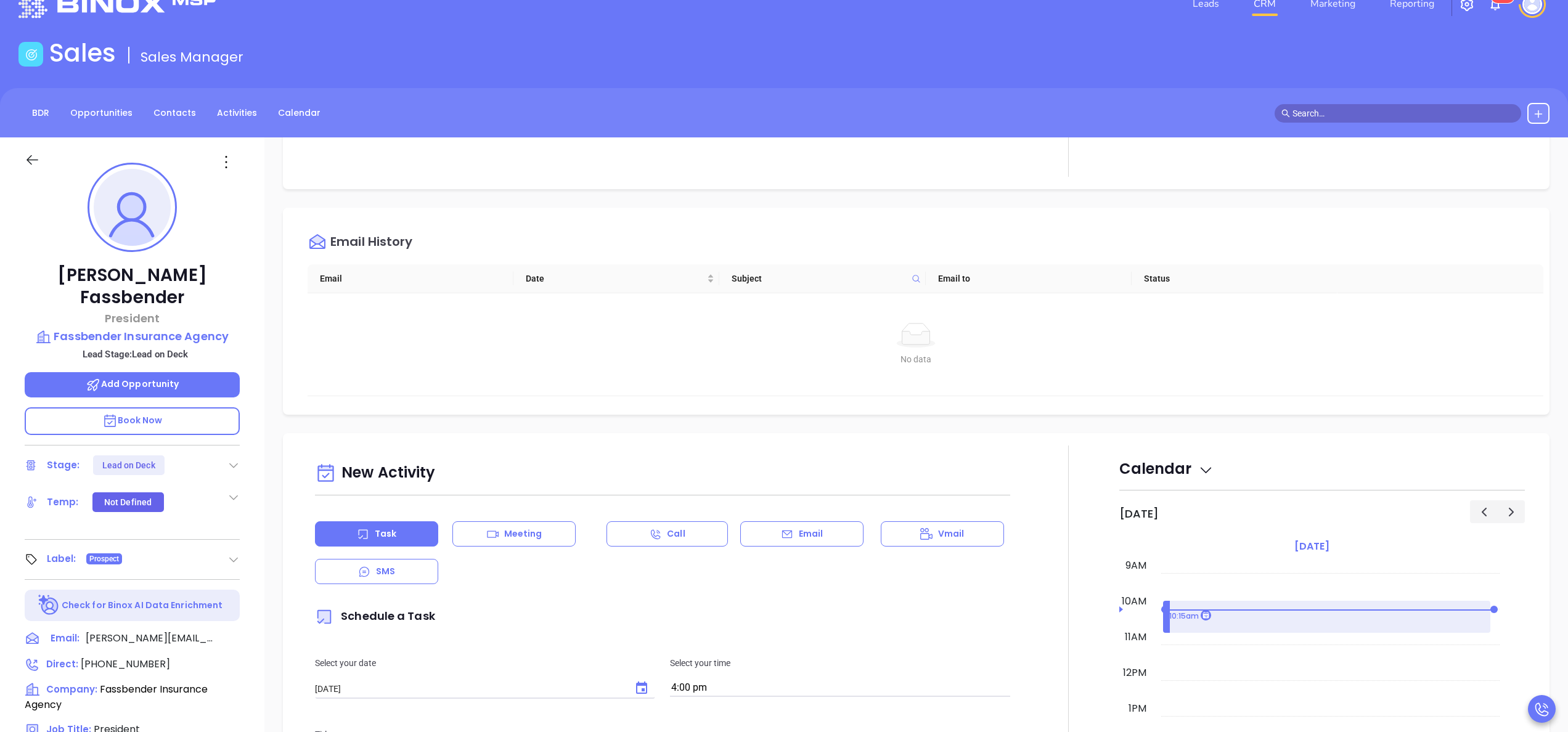
scroll to position [0, 0]
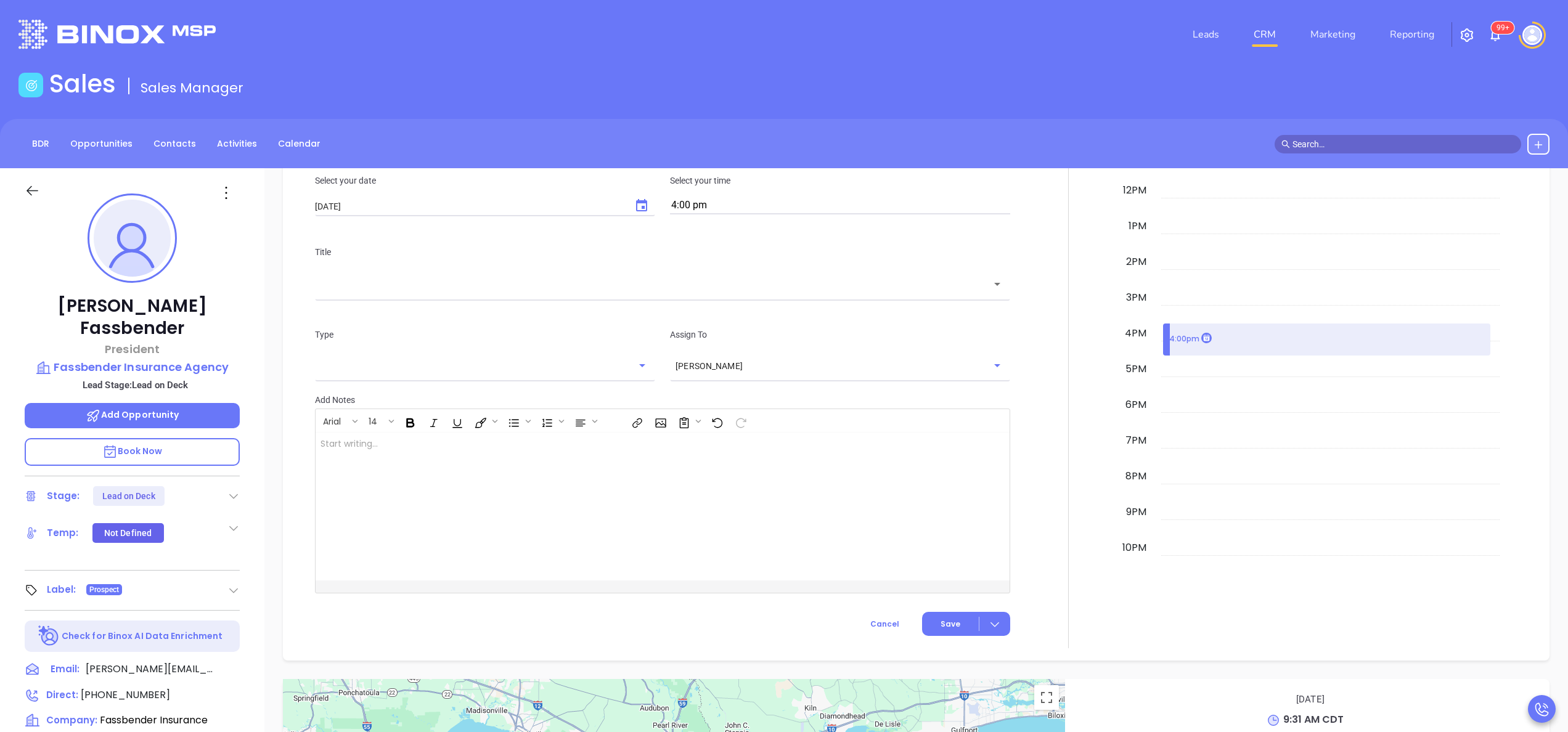
scroll to position [691, 0]
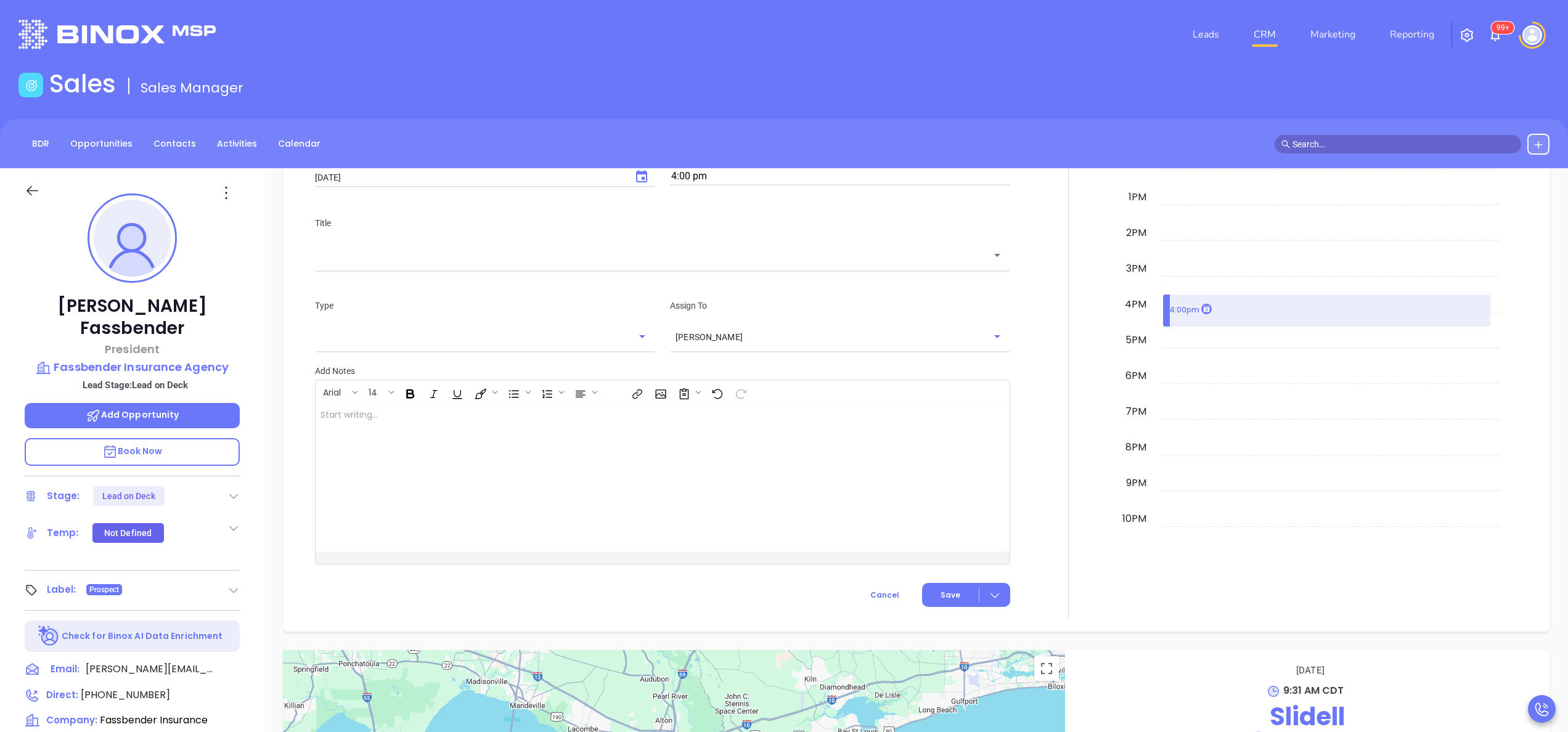
click at [411, 265] on div "​" at bounding box center [662, 254] width 695 height 26
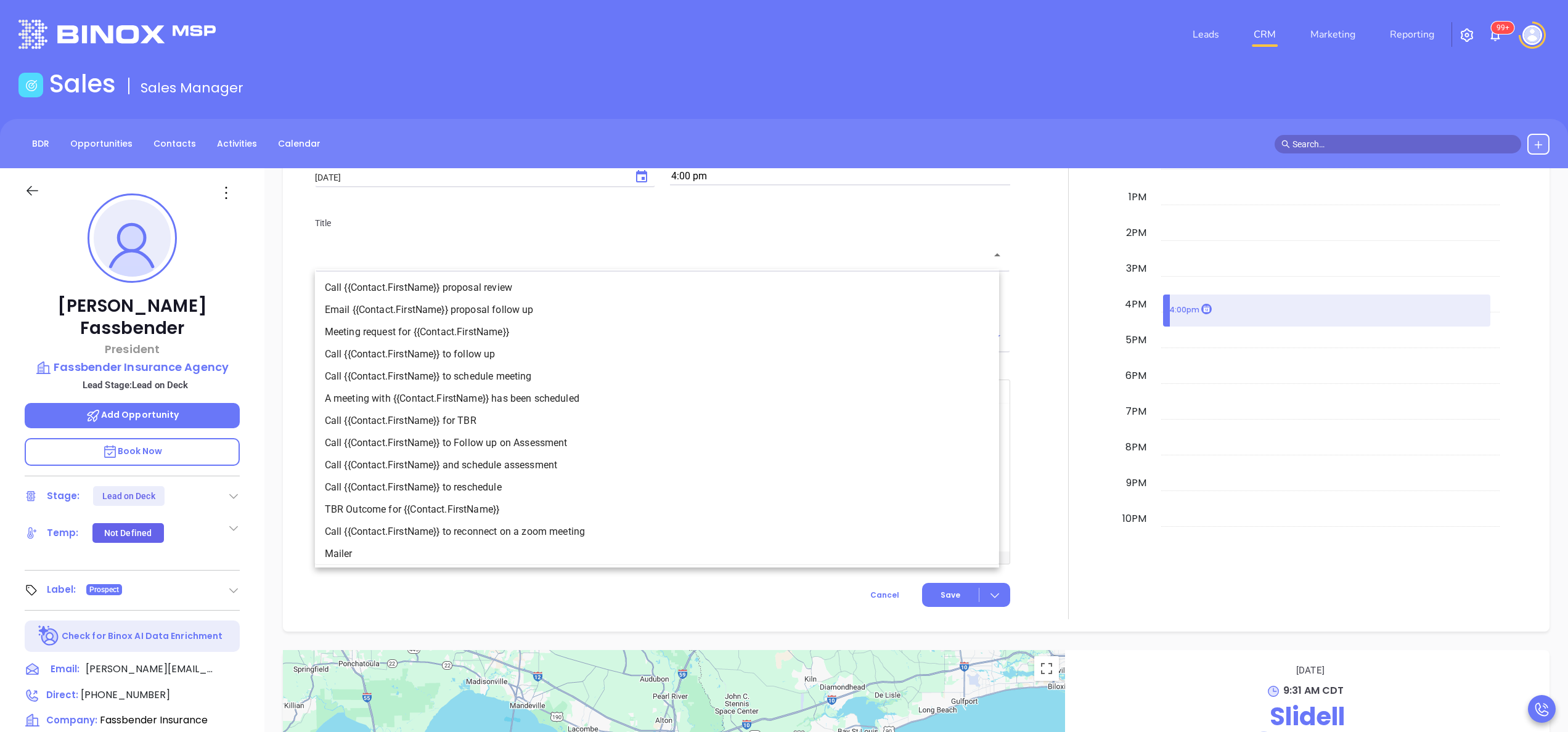
click at [442, 359] on li "Call {{Contact.FirstName}} to follow up" at bounding box center [657, 354] width 684 height 22
type input "Call Bryan to follow up"
type input "Call"
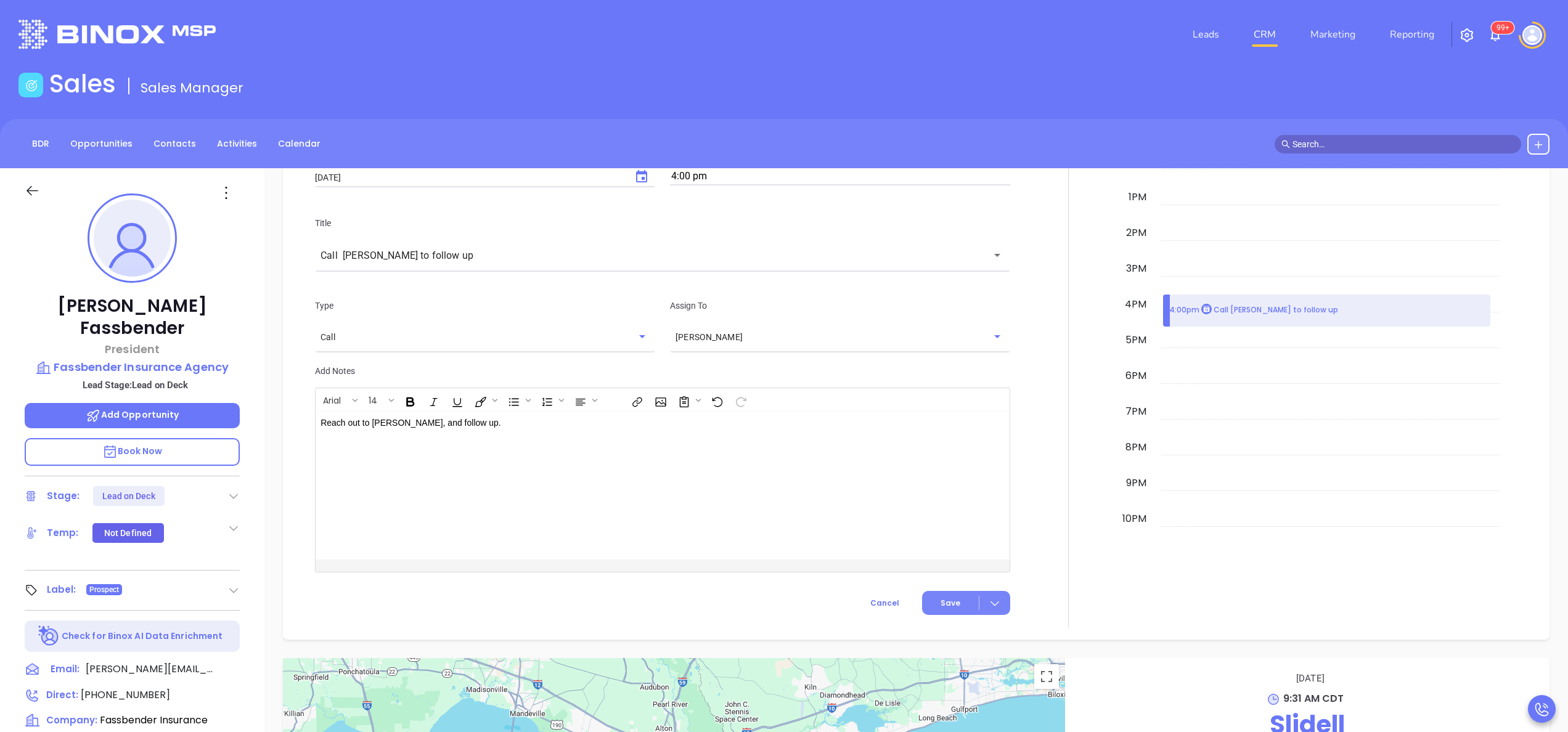
click at [958, 595] on button "Save" at bounding box center [966, 603] width 88 height 24
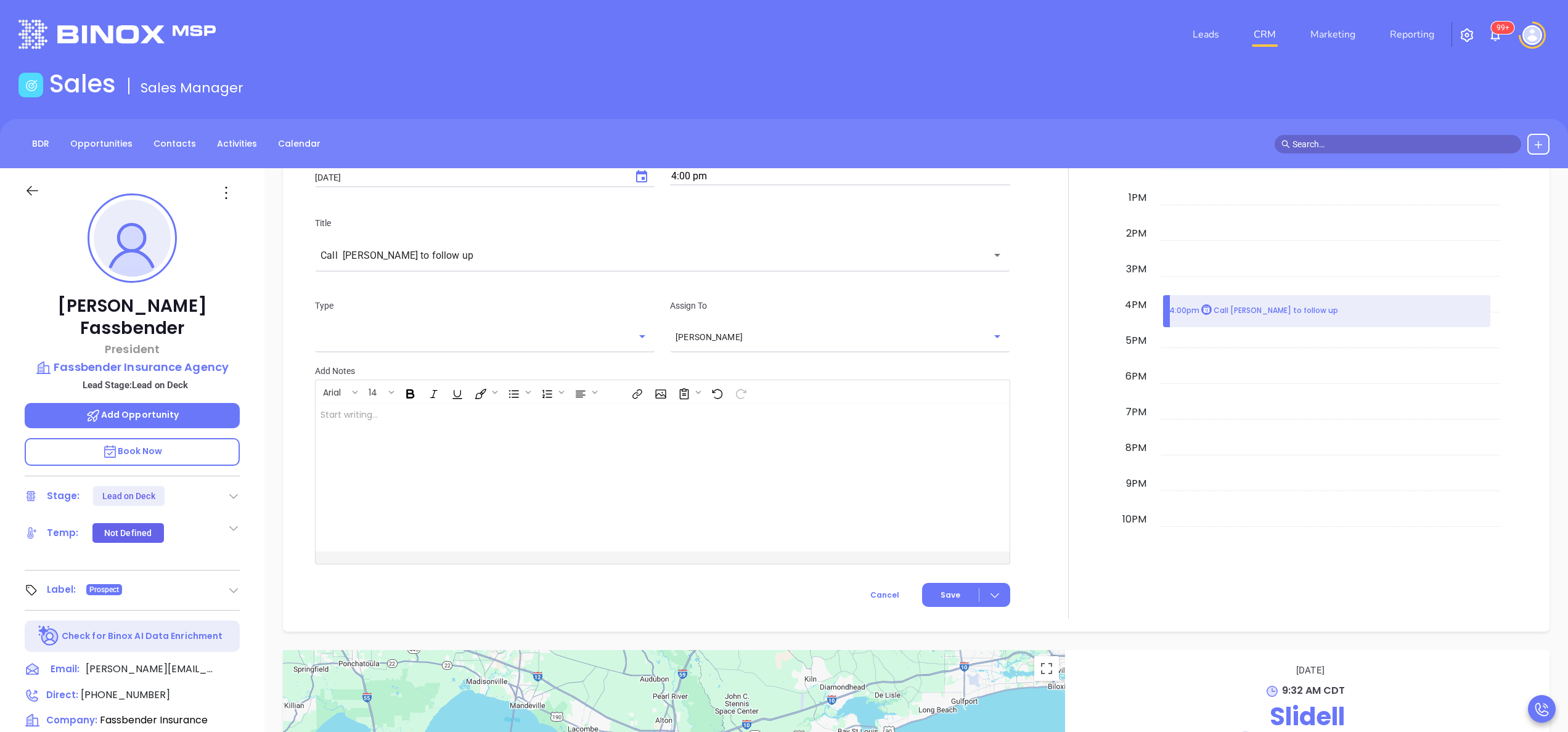
scroll to position [801, 0]
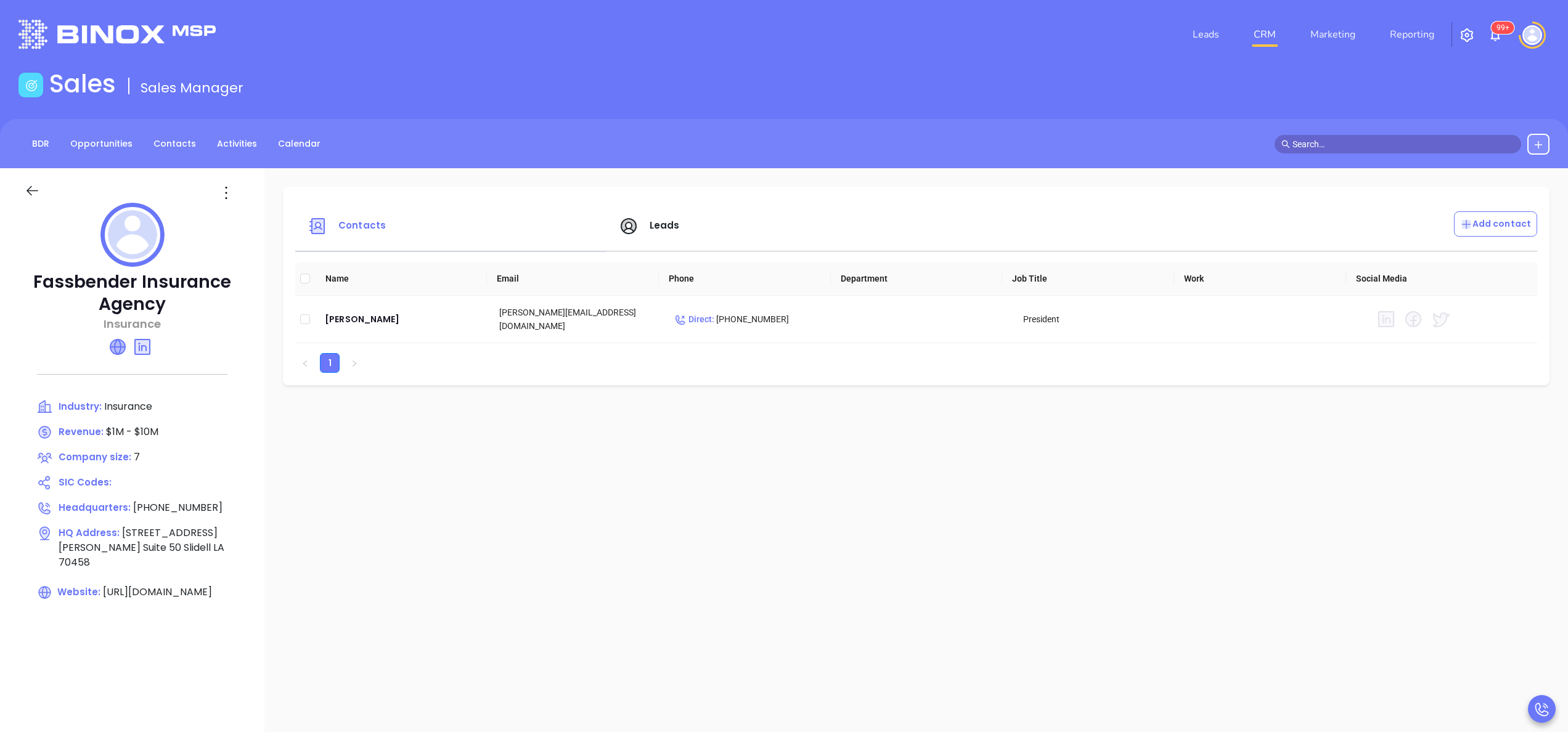
click at [124, 345] on icon at bounding box center [117, 347] width 15 height 15
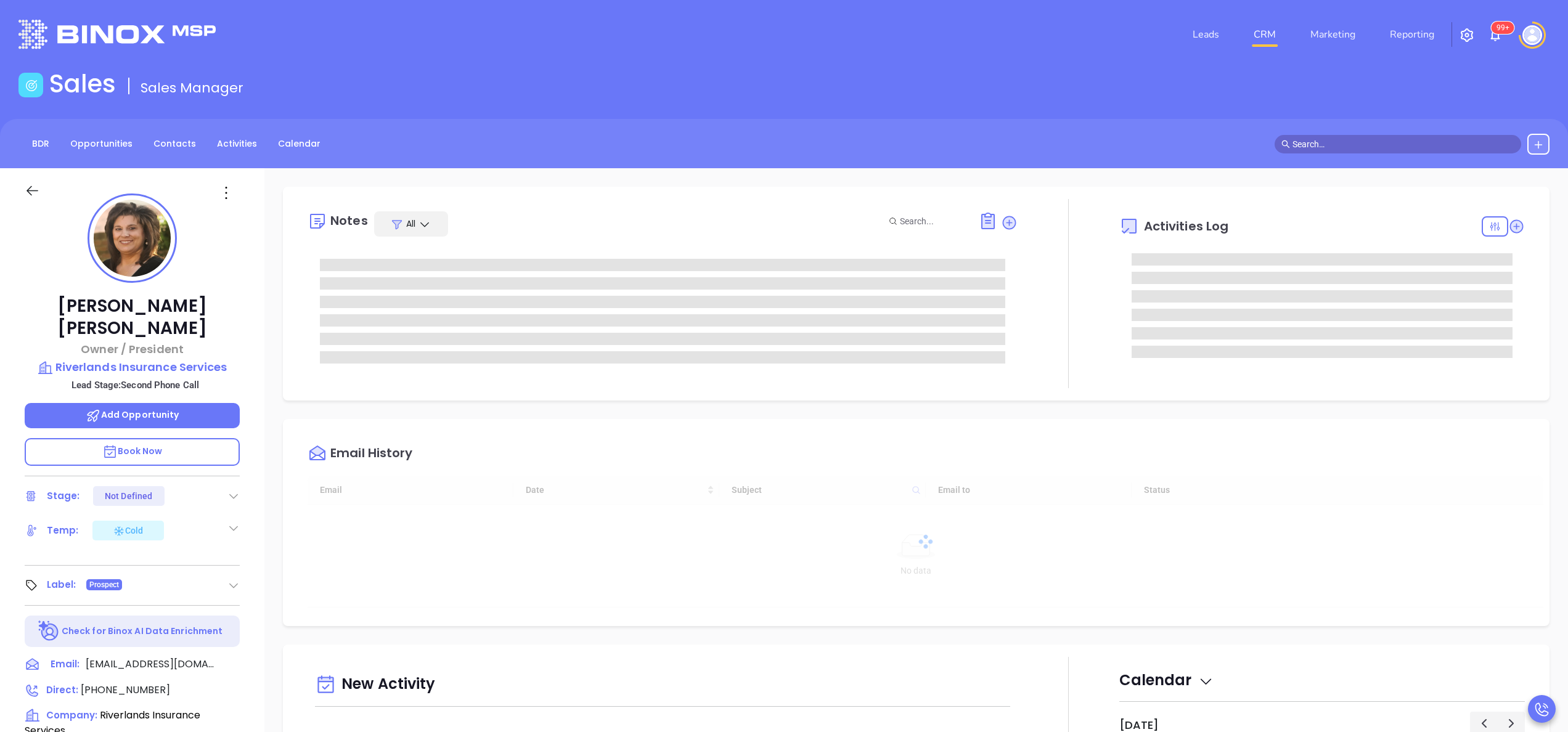
type input "[DATE]"
type input "[PERSON_NAME]"
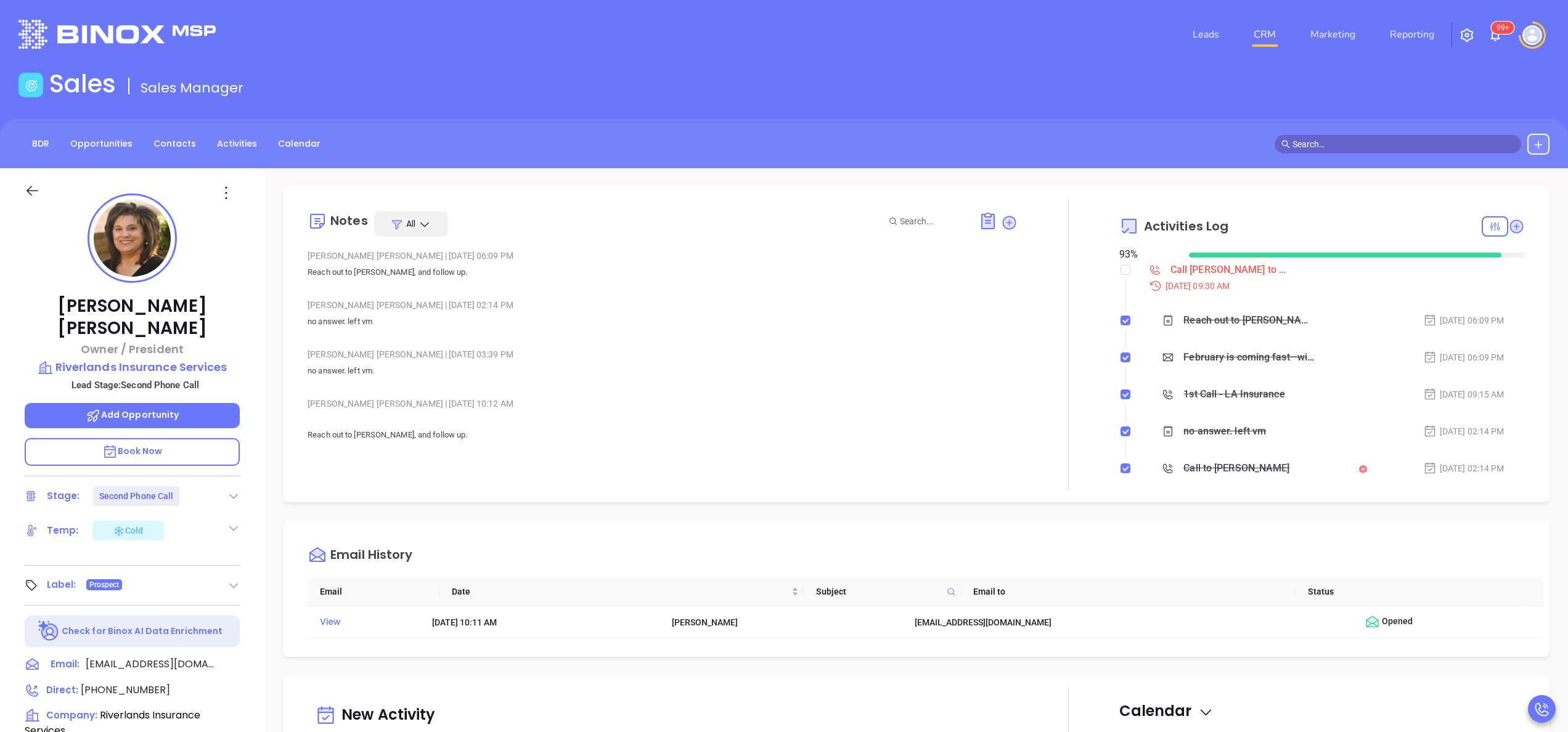
click at [440, 284] on div "[PERSON_NAME] | [DATE] 06:09 PM Reach out to [PERSON_NAME], and follow up." at bounding box center [662, 268] width 710 height 43
click at [149, 683] on span "[PHONE_NUMBER]" at bounding box center [125, 690] width 89 height 14
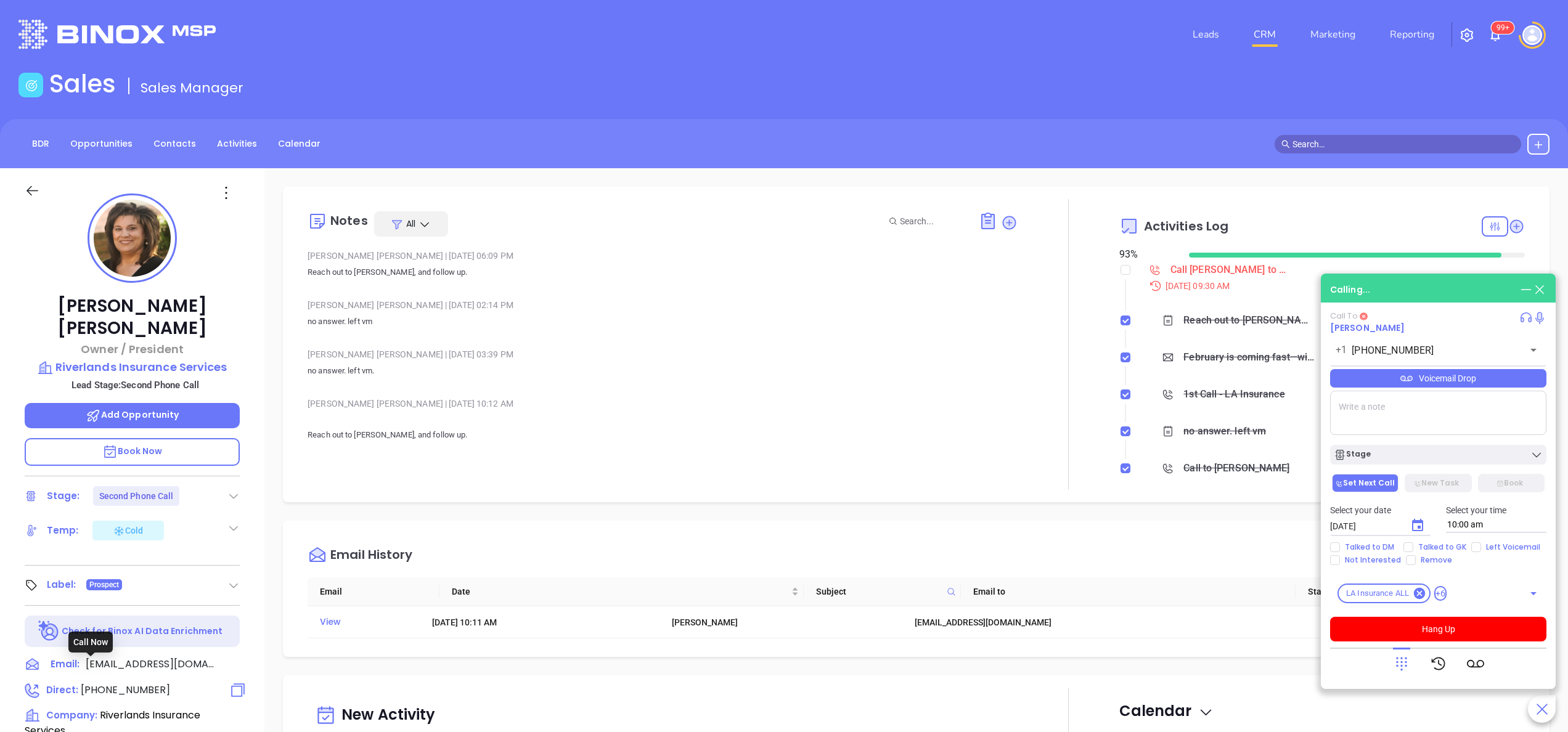
type input "[PHONE_NUMBER]"
click at [427, 371] on p "no answer. left vm." at bounding box center [662, 370] width 710 height 15
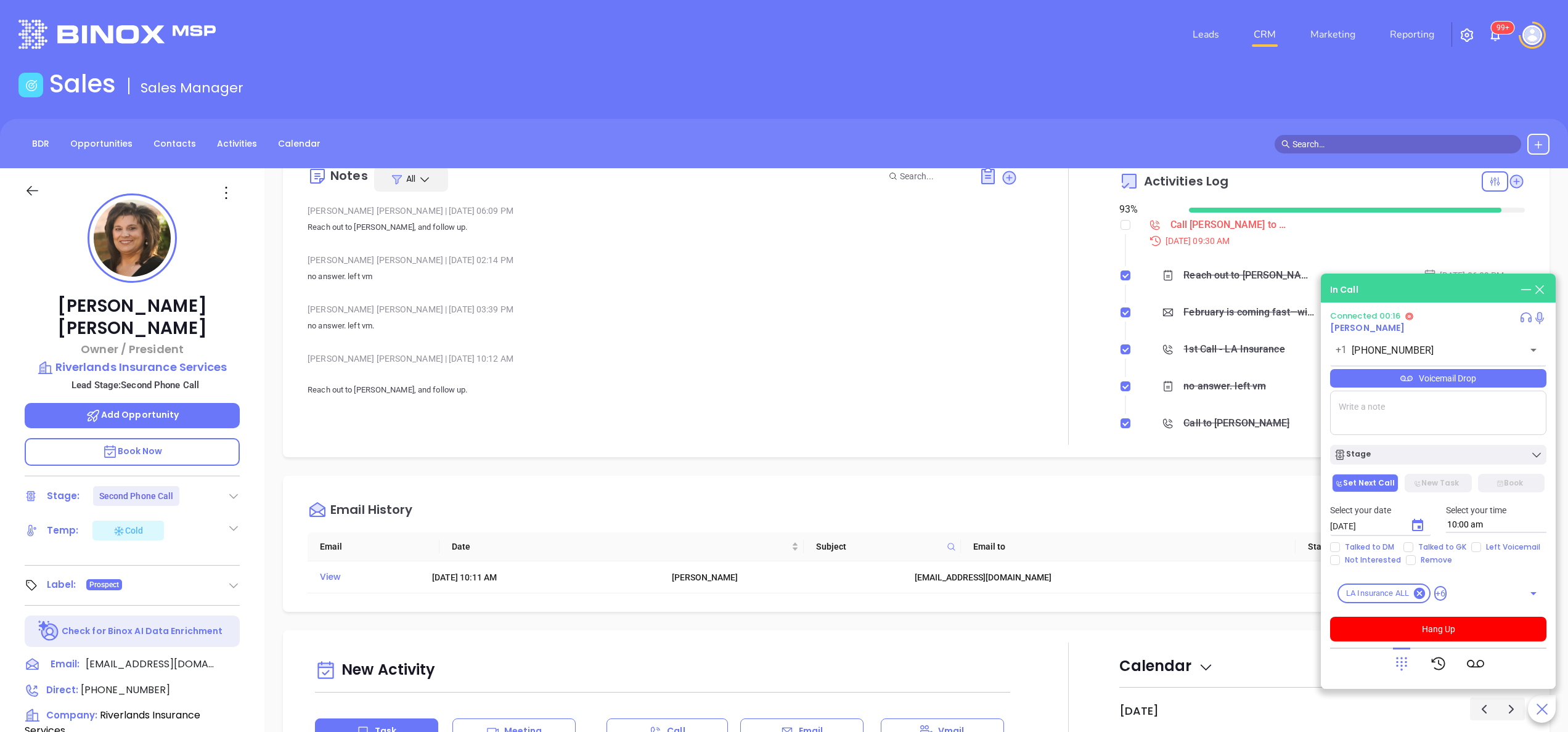
scroll to position [0, 0]
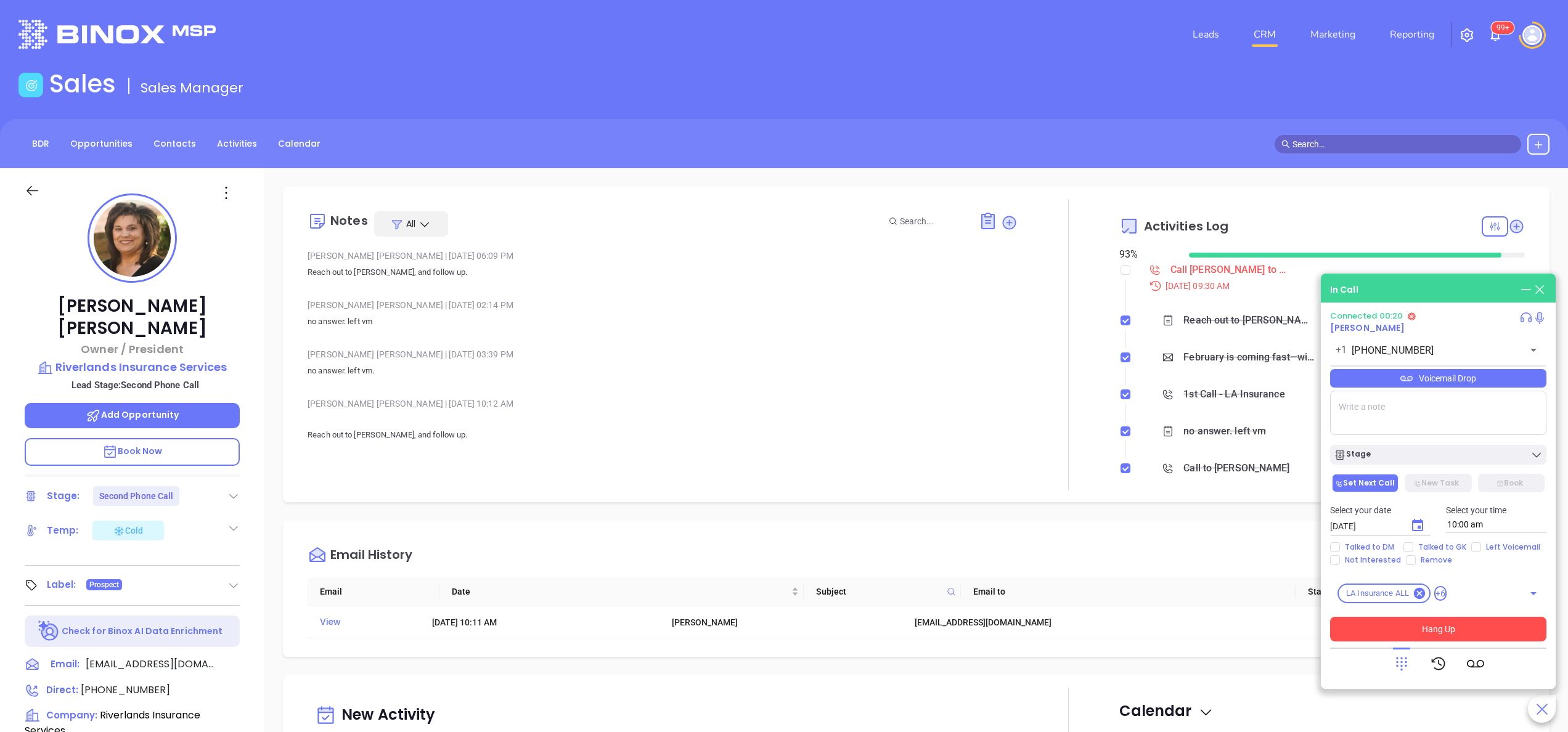
click at [1465, 627] on button "Hang Up" at bounding box center [1439, 629] width 216 height 24
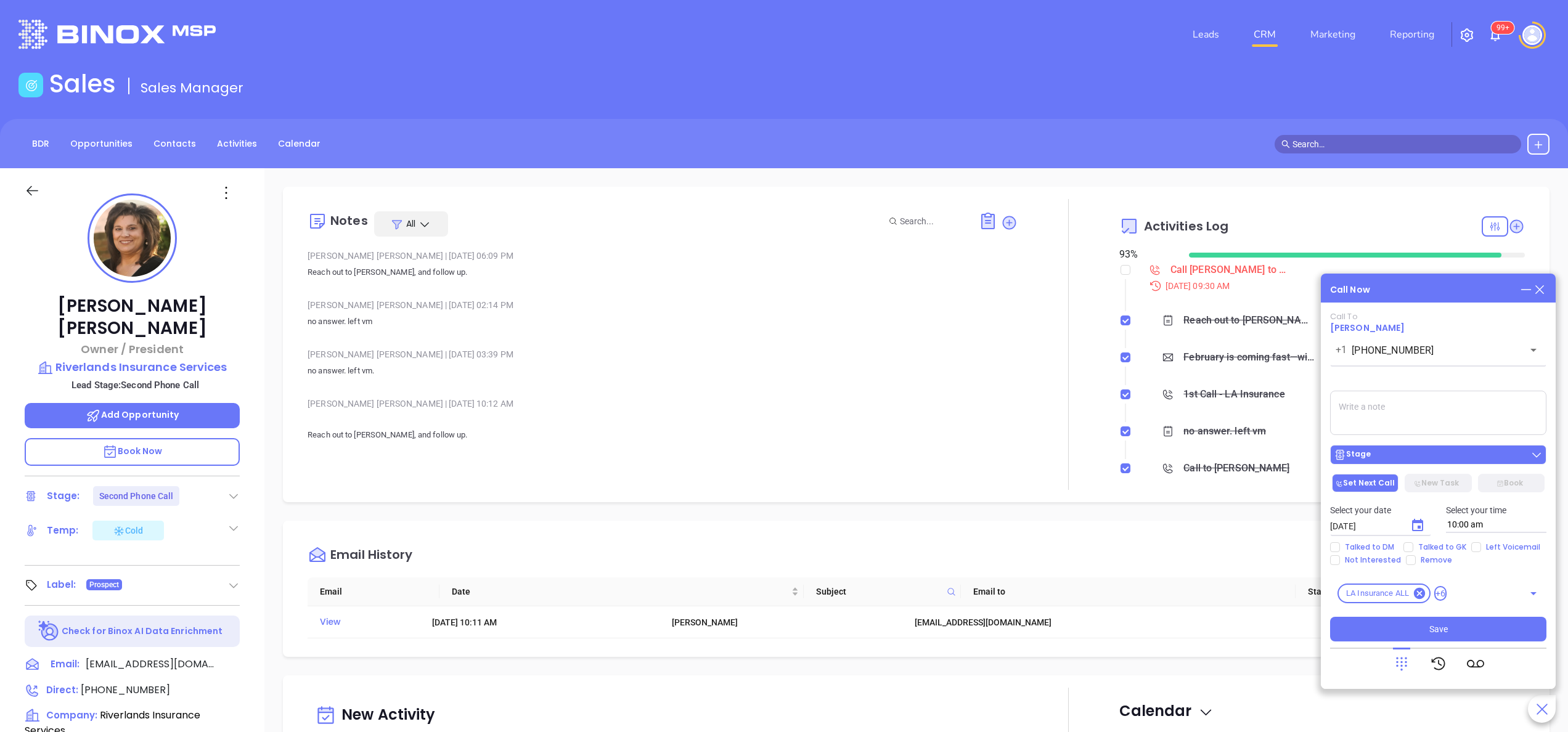
click at [1416, 445] on button "Stage" at bounding box center [1439, 455] width 216 height 20
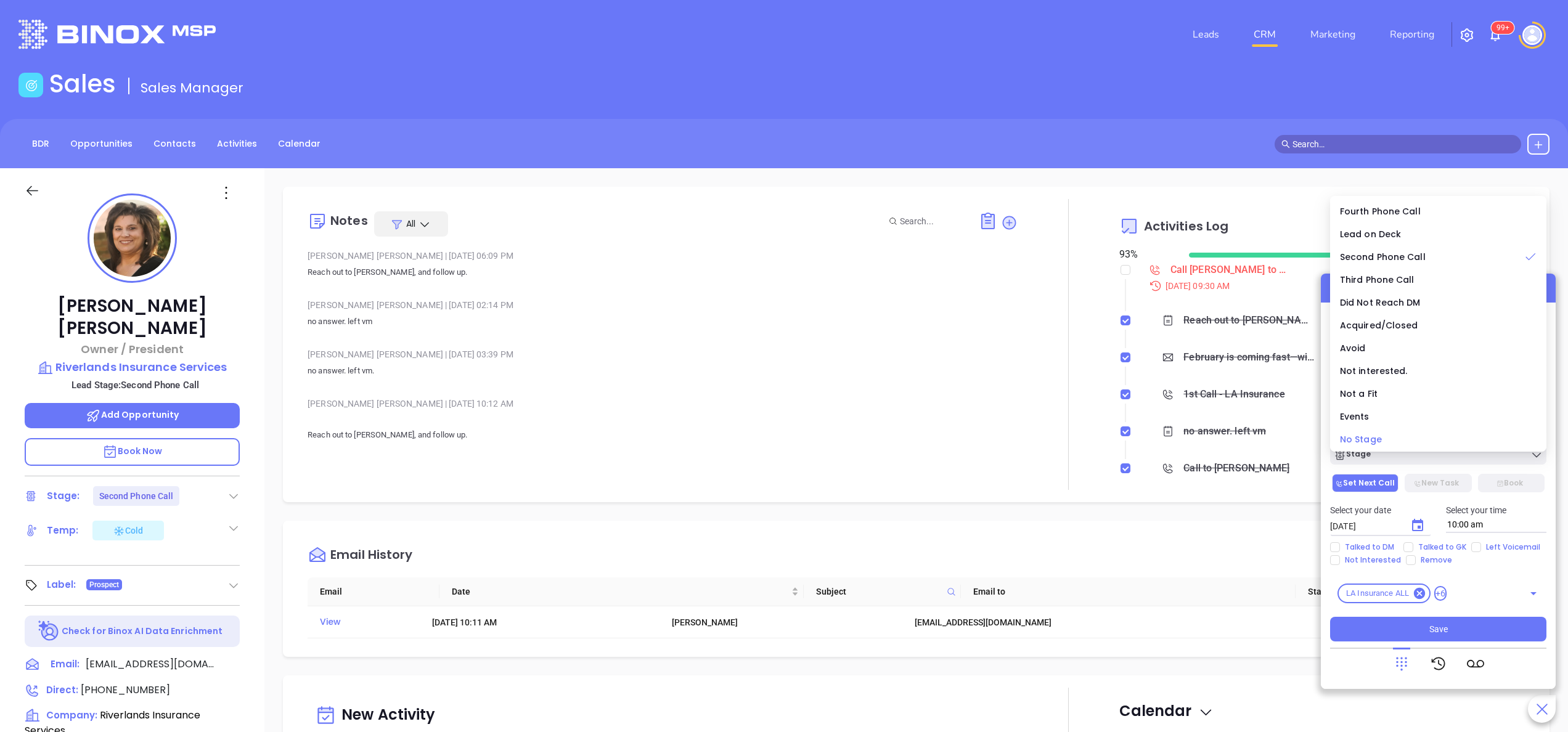
click at [1394, 432] on div "No Stage" at bounding box center [1438, 439] width 197 height 14
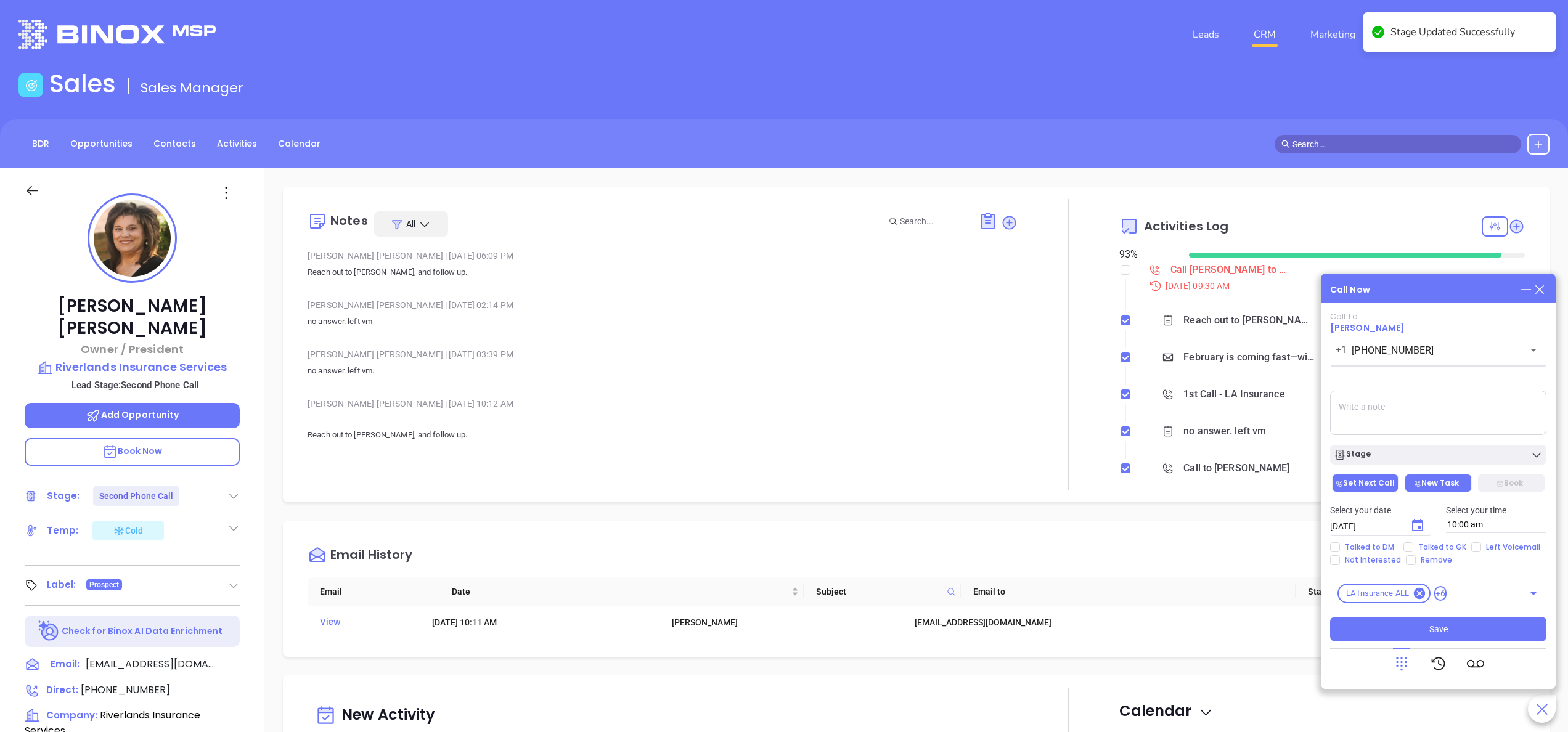
click at [1446, 476] on button "New Task" at bounding box center [1438, 483] width 67 height 19
click at [1441, 630] on span "Save" at bounding box center [1439, 628] width 19 height 14
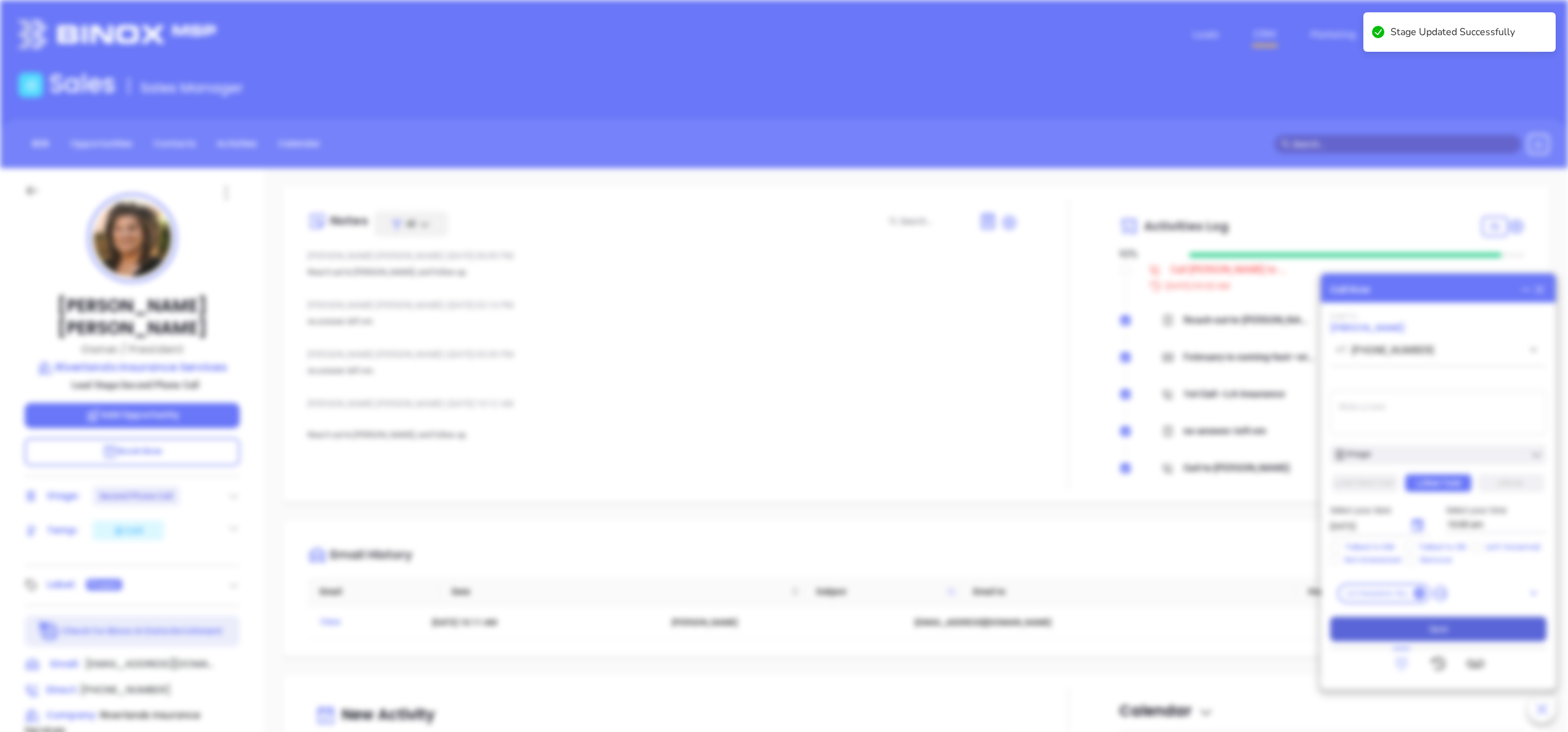
scroll to position [358, 0]
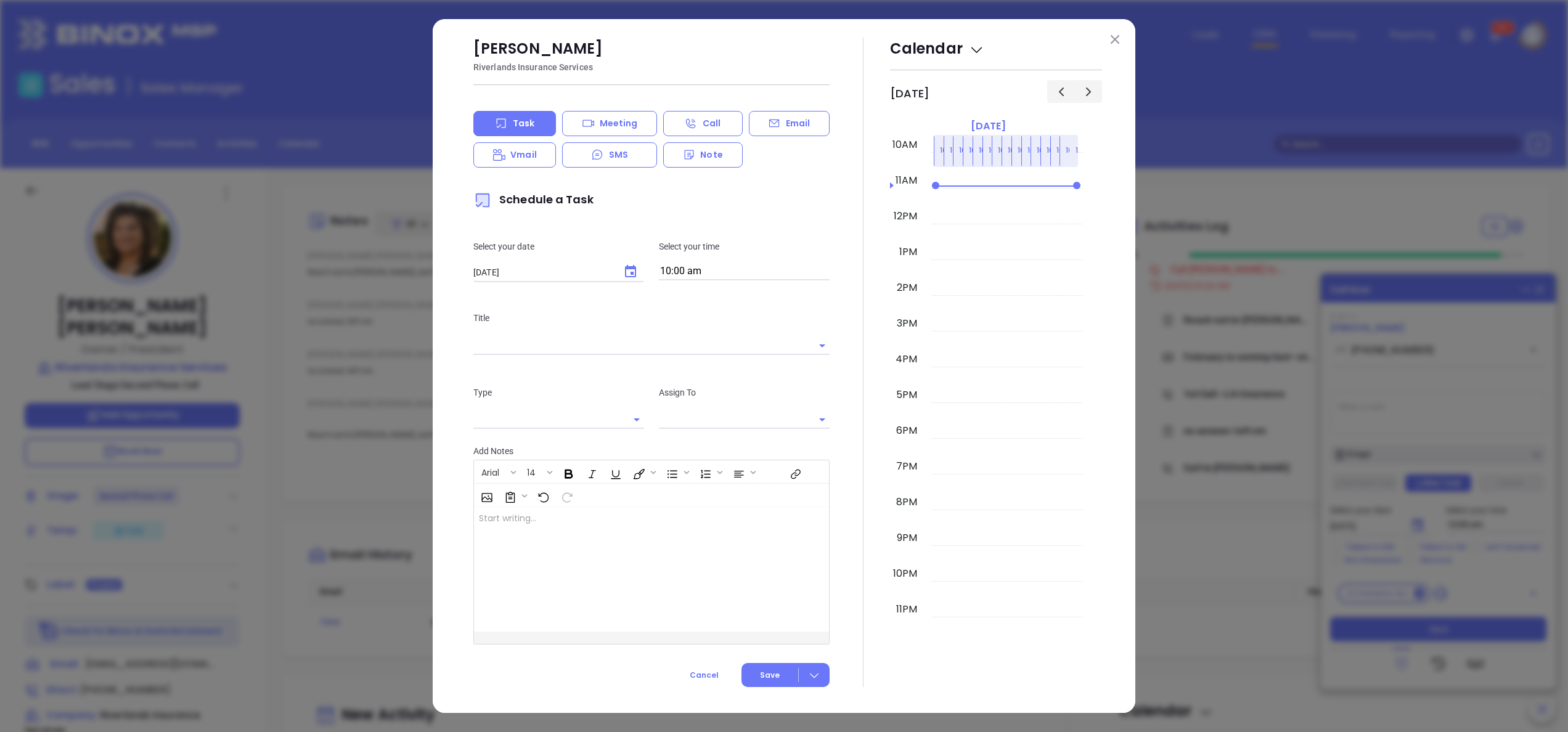
type input "[PERSON_NAME]"
click at [1114, 39] on img at bounding box center [1115, 39] width 9 height 9
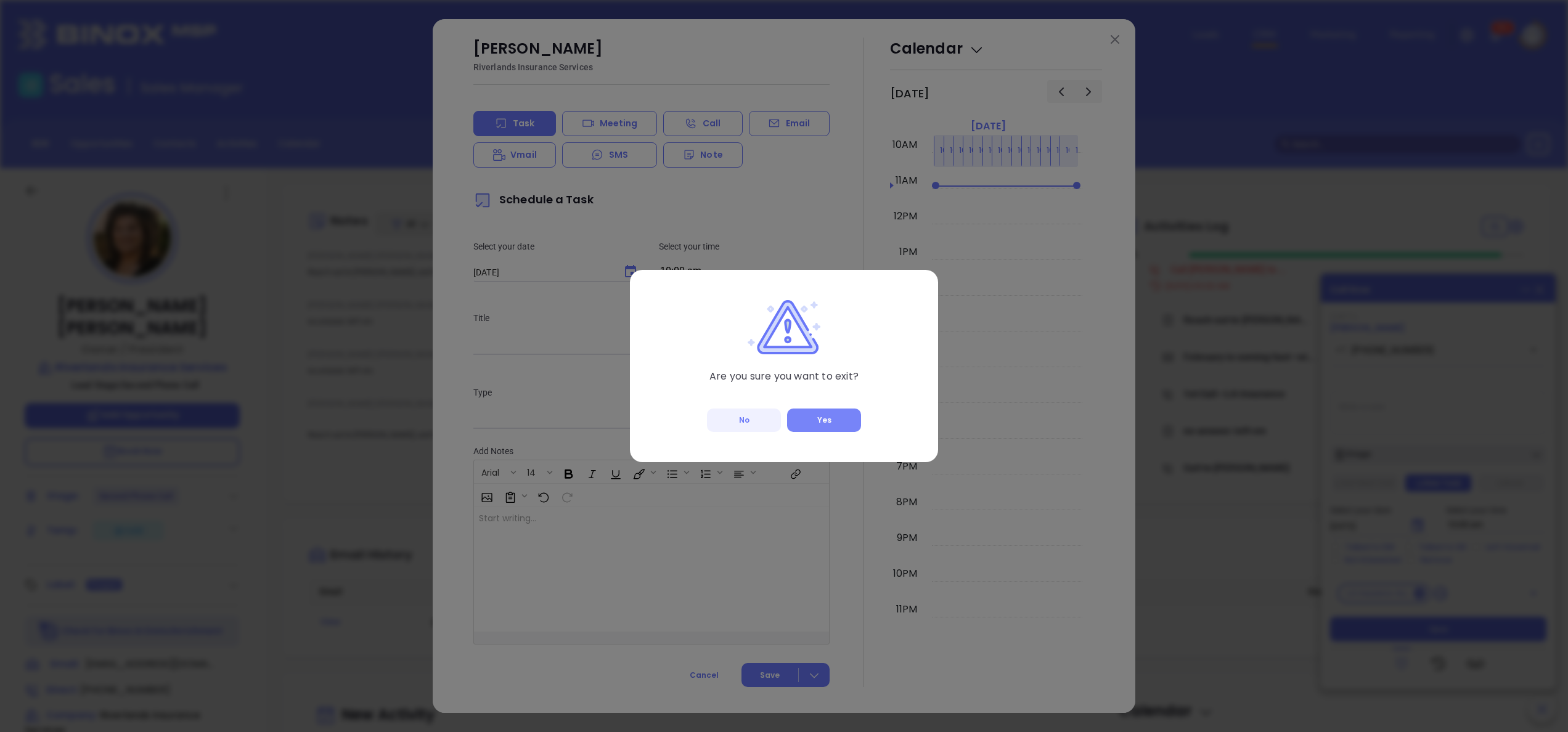
click at [837, 408] on button "Yes" at bounding box center [823, 420] width 74 height 24
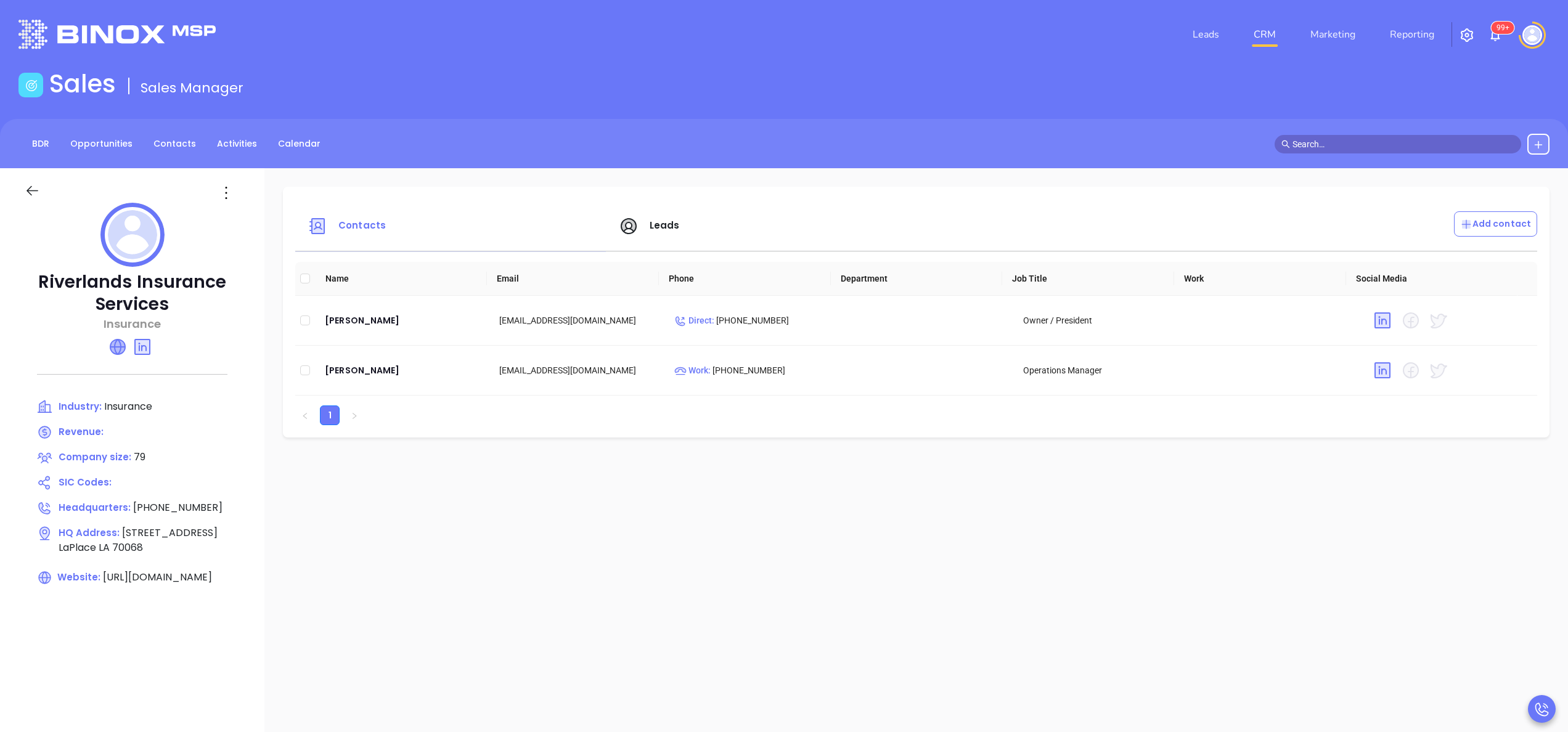
click at [123, 345] on icon at bounding box center [117, 347] width 15 height 15
click at [350, 375] on div "Dominique DiCarlo" at bounding box center [402, 370] width 155 height 15
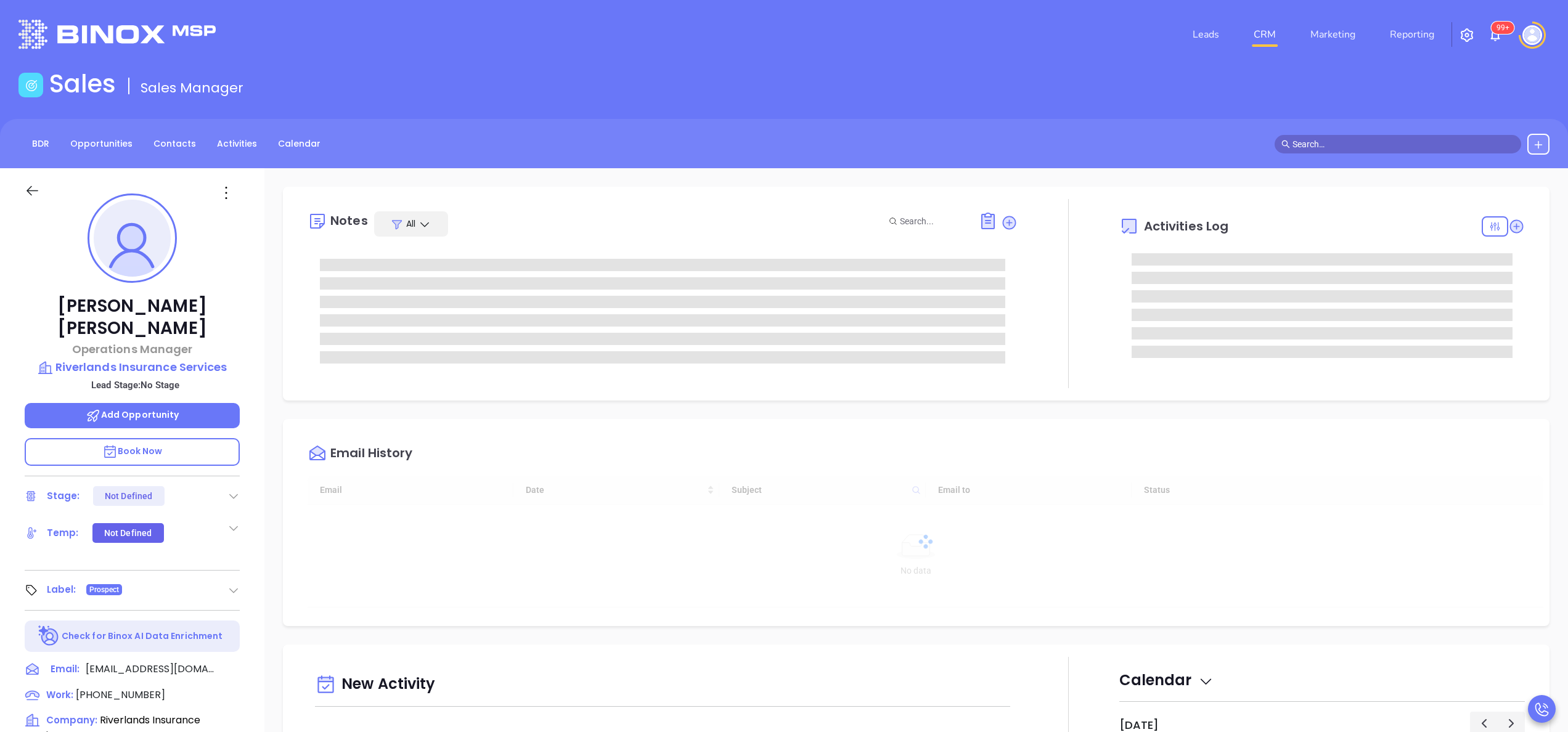
type input "[DATE]"
type input "[PERSON_NAME]"
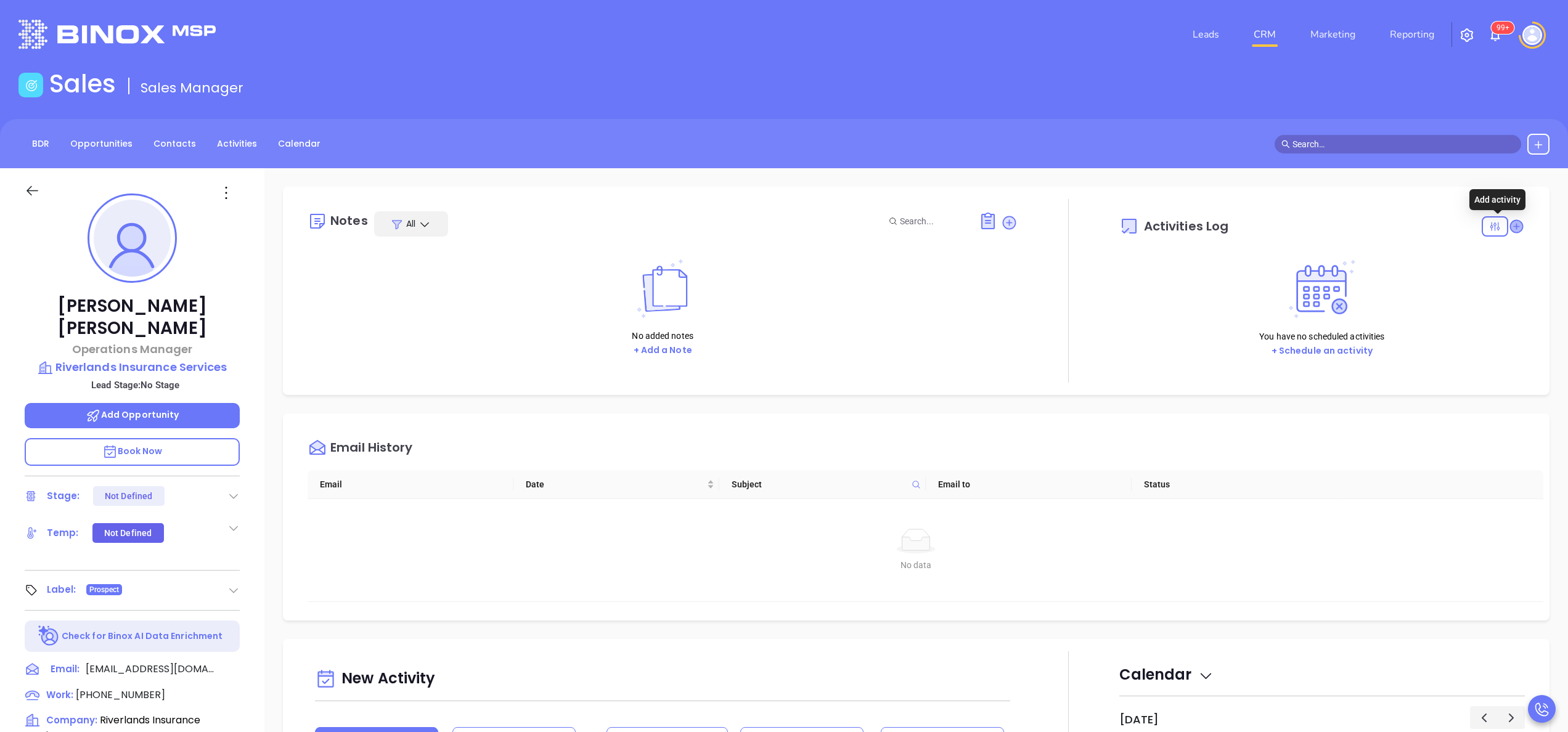
click at [1510, 229] on icon at bounding box center [1516, 226] width 12 height 12
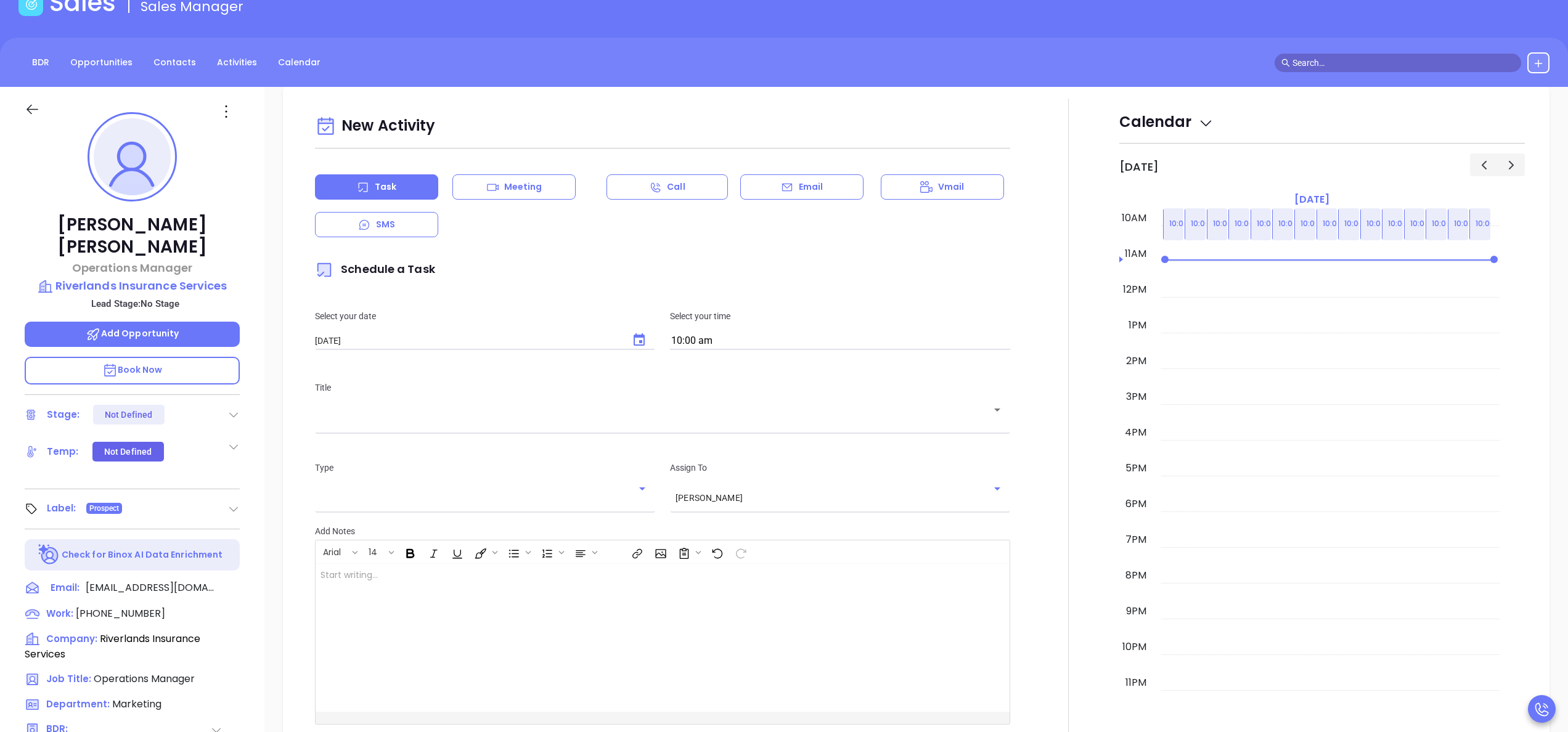
scroll to position [168, 0]
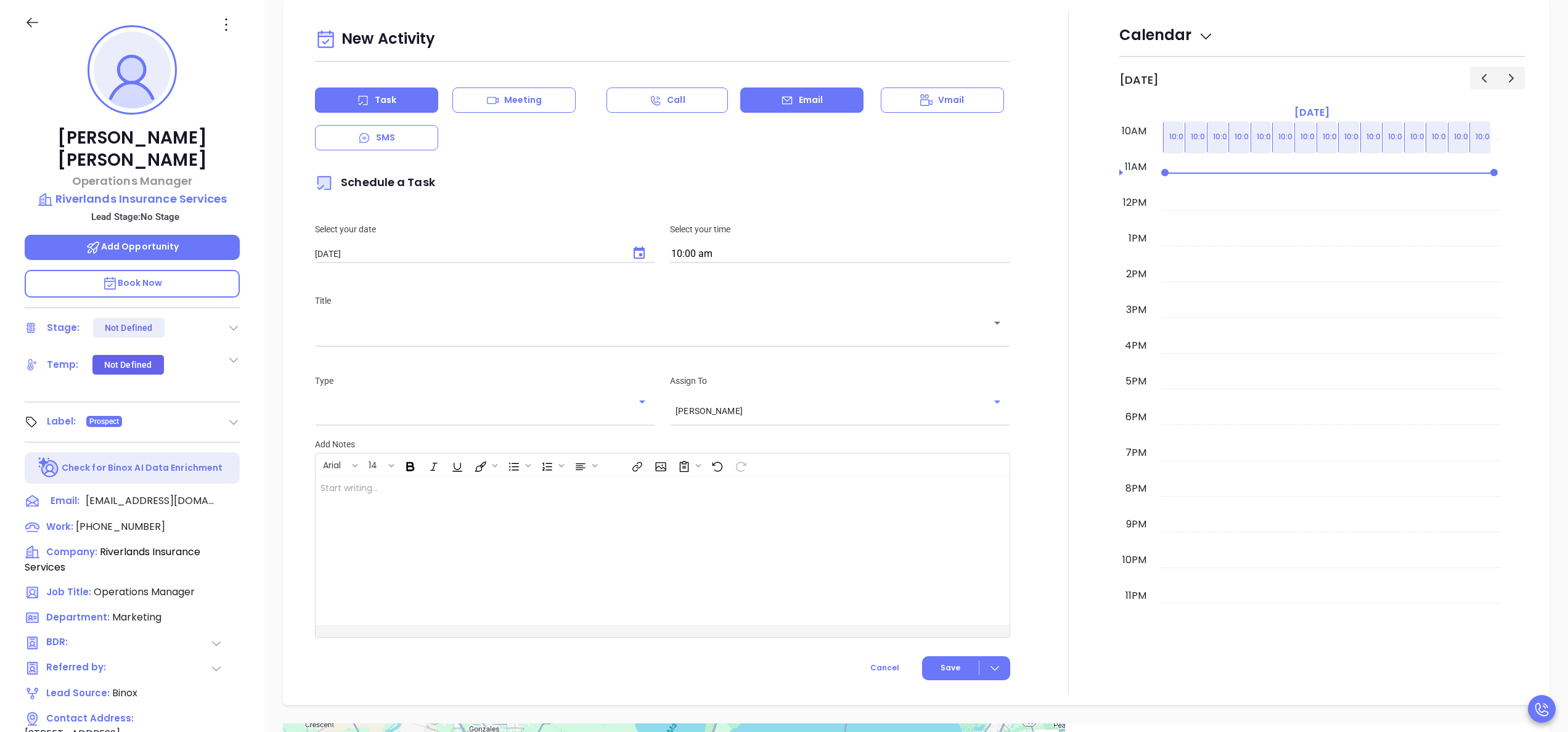
click at [802, 102] on p "Email" at bounding box center [811, 100] width 24 height 13
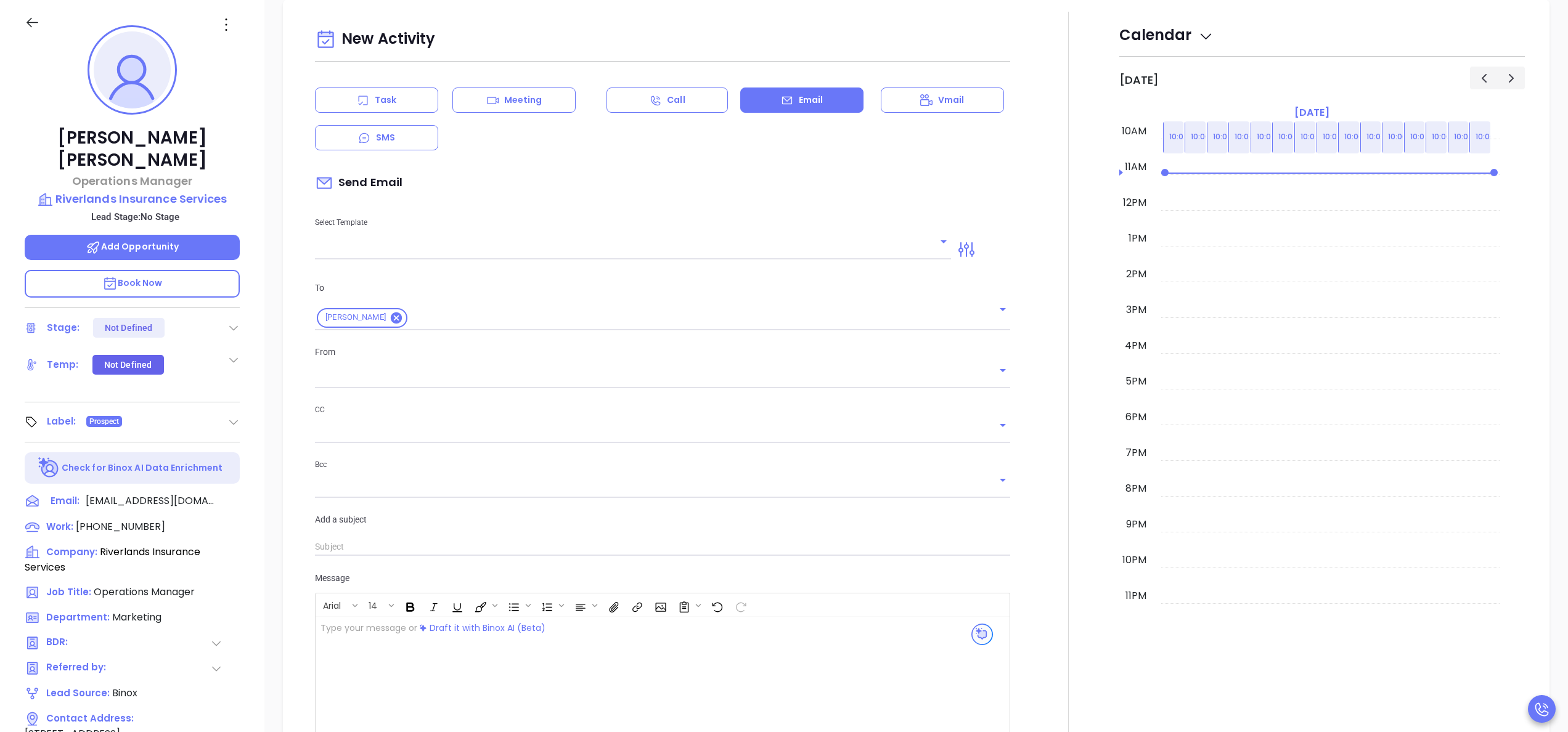
type input "[PERSON_NAME]"
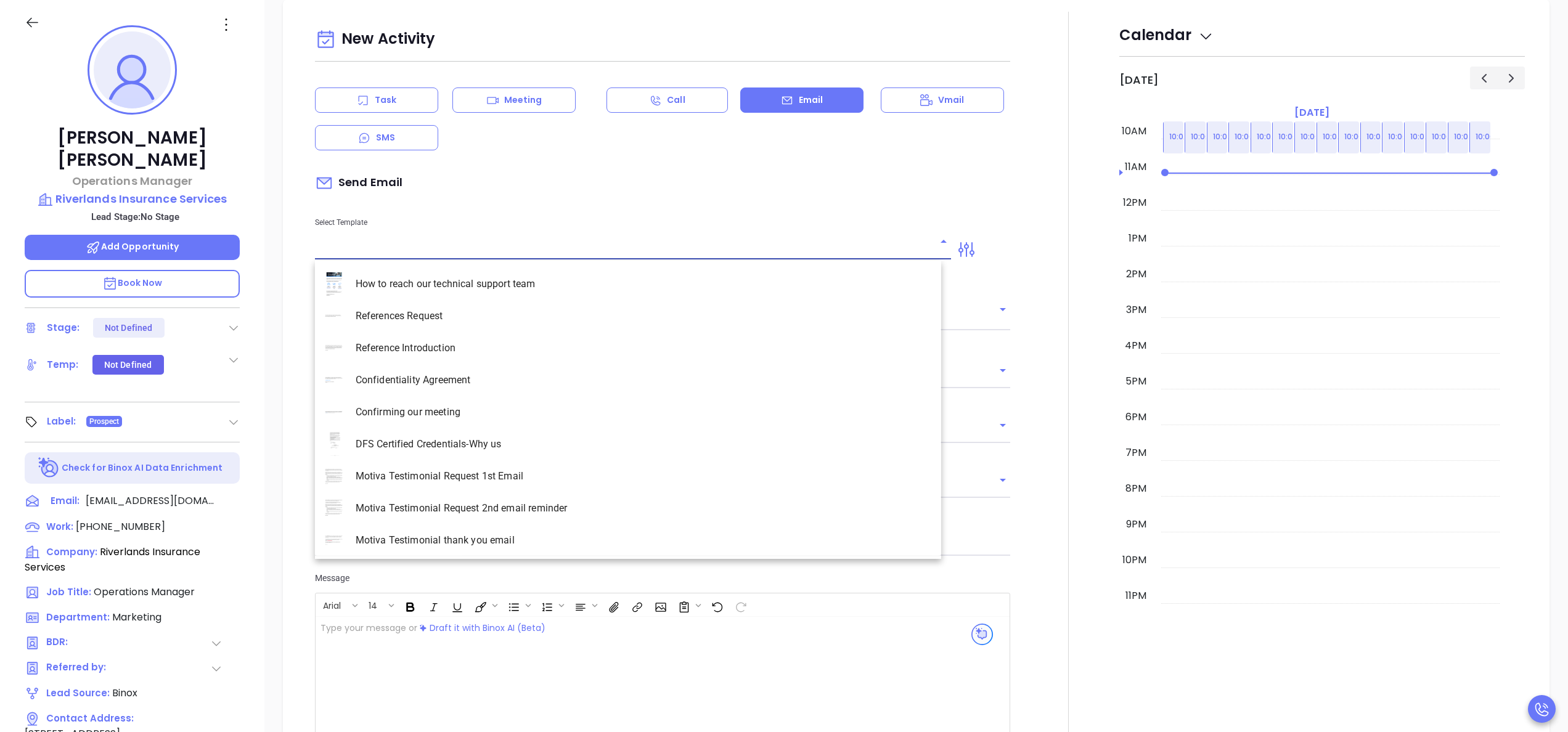
click at [800, 249] on input "text" at bounding box center [623, 249] width 617 height 18
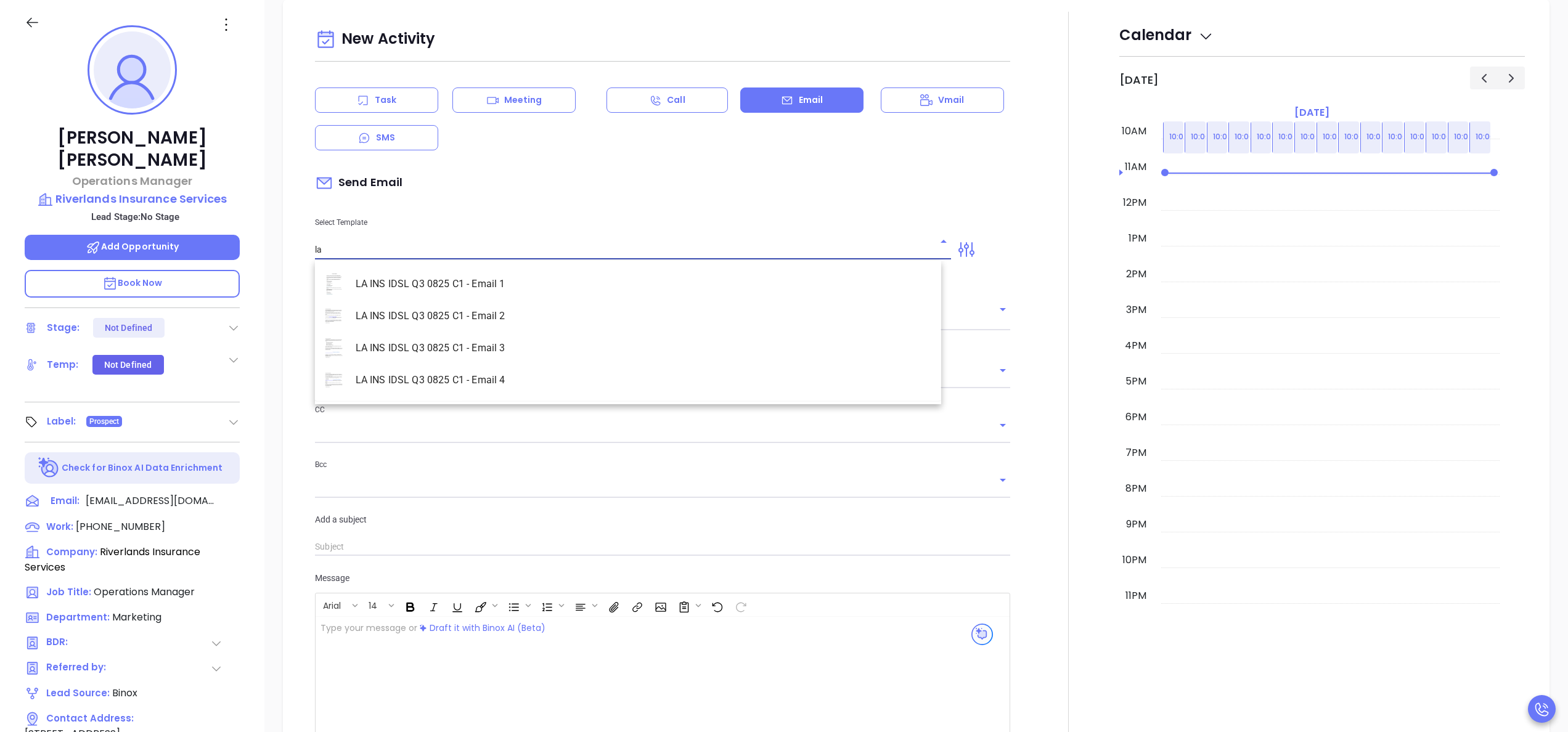
click at [615, 322] on li "LA INS IDSL Q3 0825 C1 - Email 2" at bounding box center [627, 316] width 626 height 32
type input "LA INS IDSL Q3 0825 C1 - Email 2"
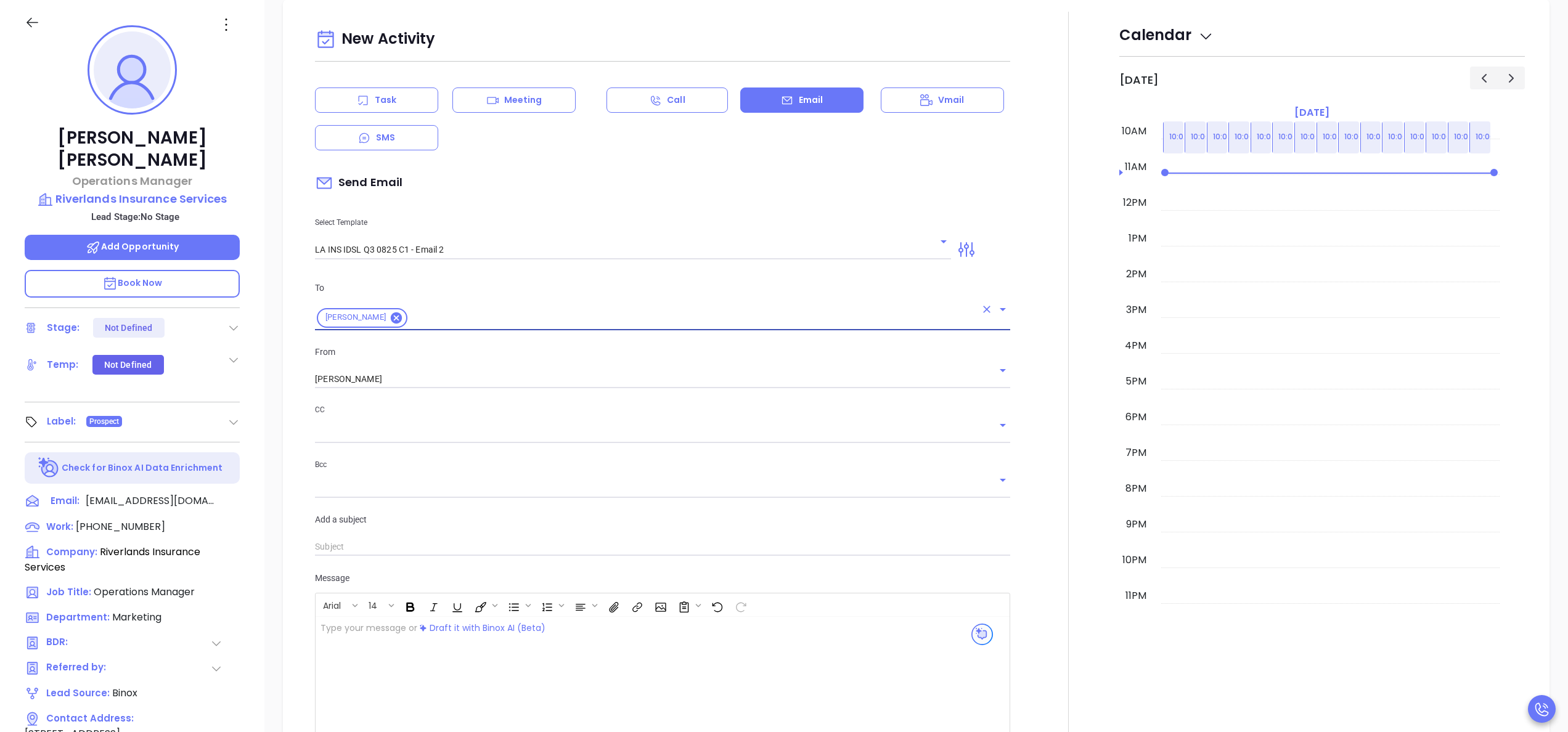
type input "February is coming fast—will Riverlands Insurance Services be compliant?"
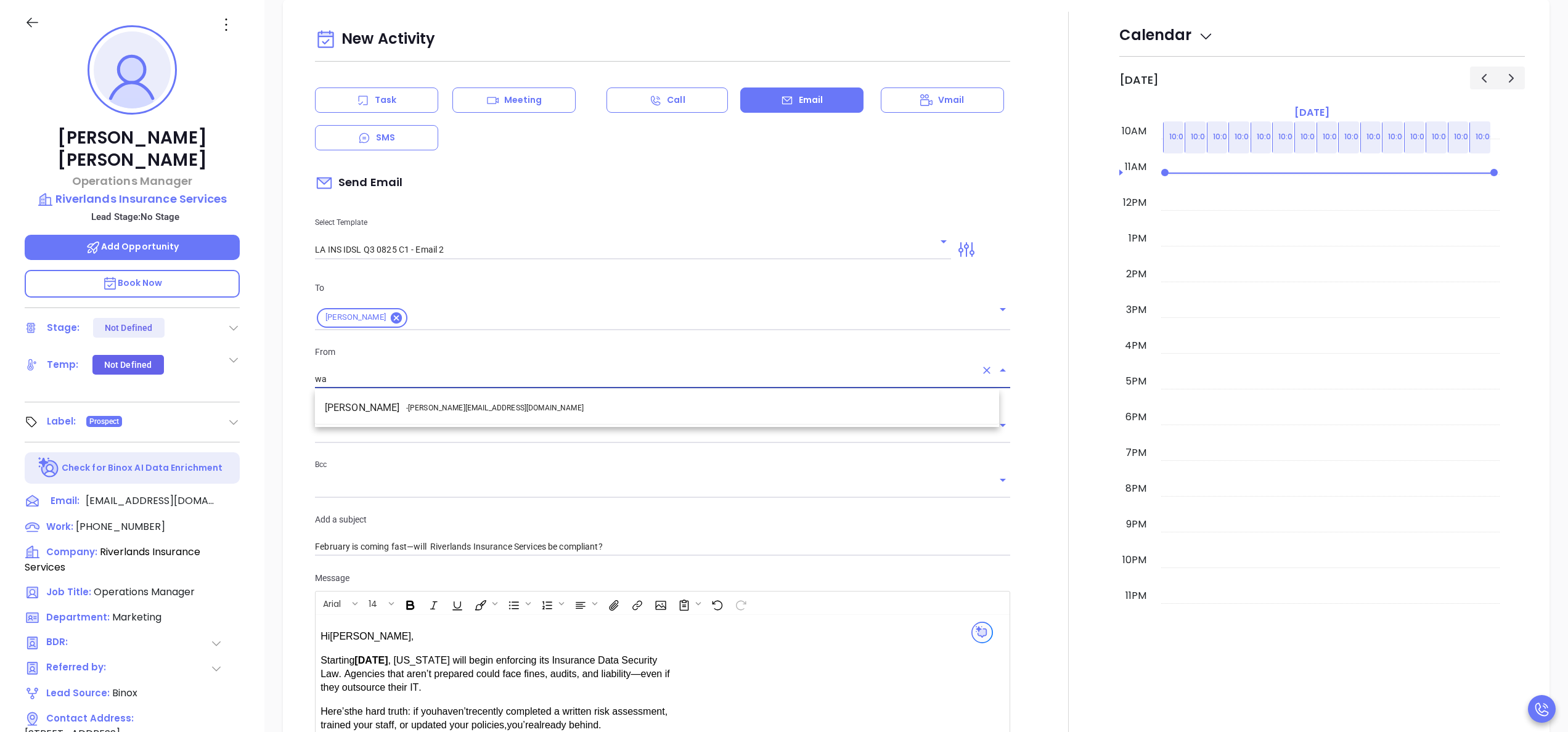
click at [634, 410] on li "Walter Contreras - walter@motiva.net" at bounding box center [657, 407] width 684 height 22
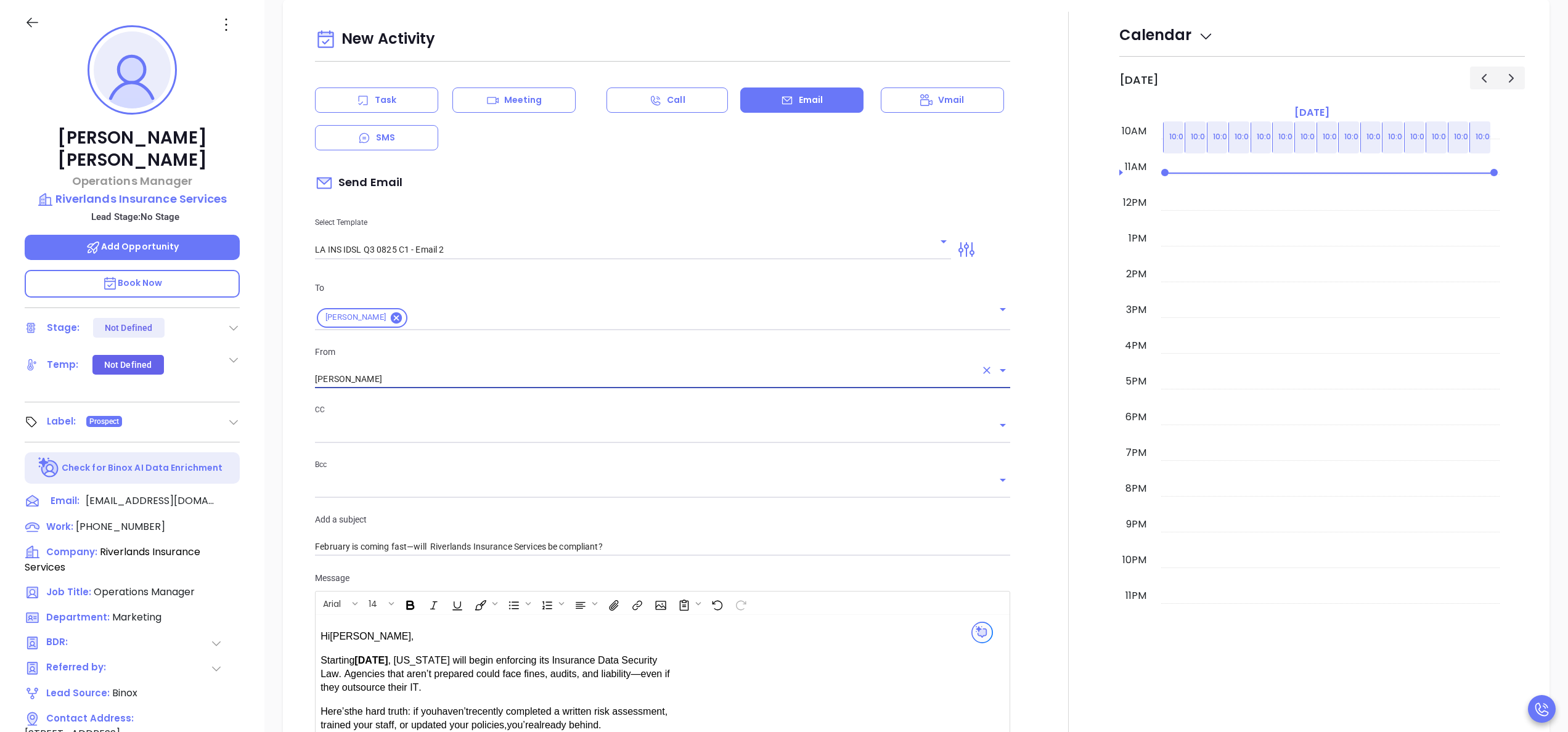
type input "Walter Contreras"
click at [1034, 479] on div at bounding box center [1069, 484] width 102 height 945
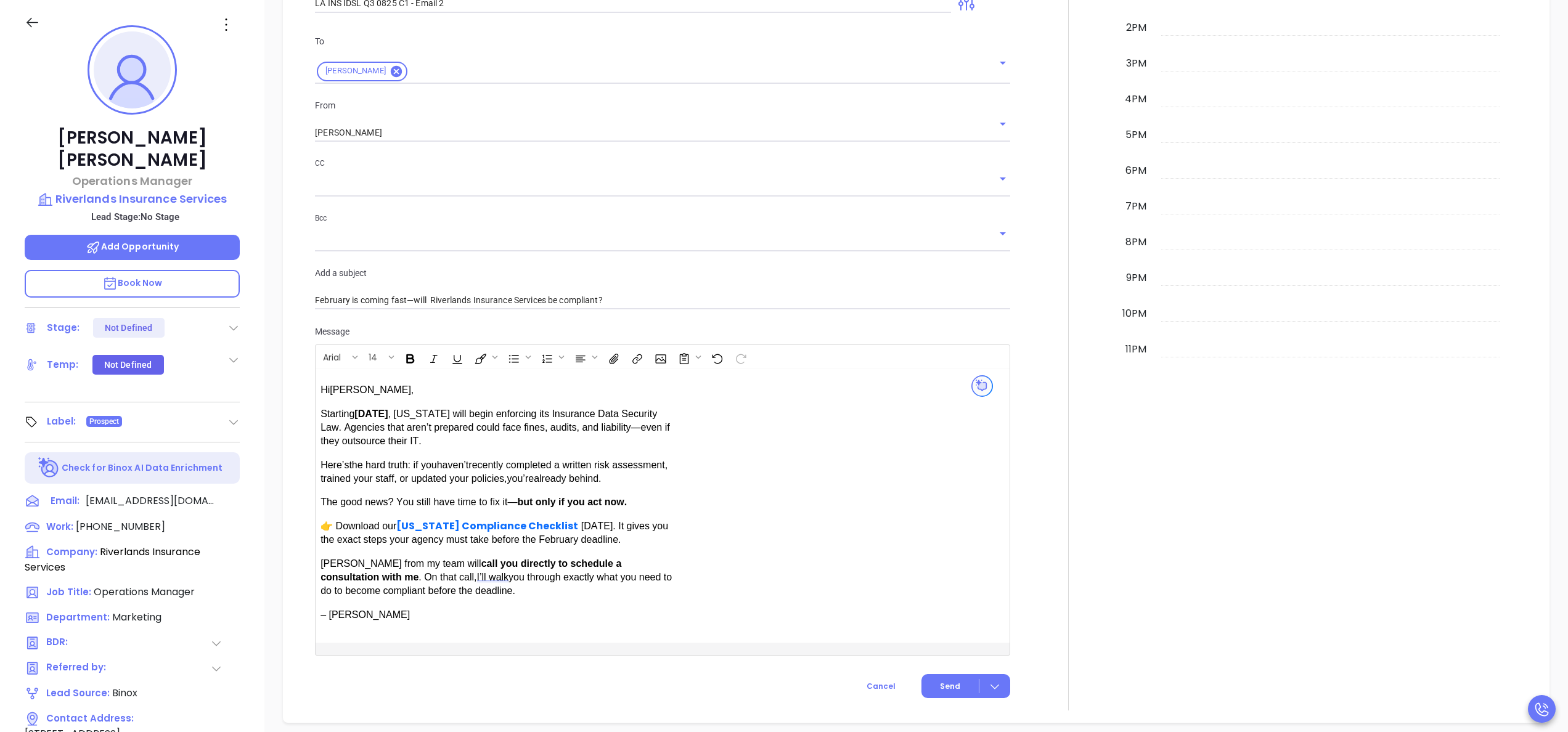
scroll to position [767, 0]
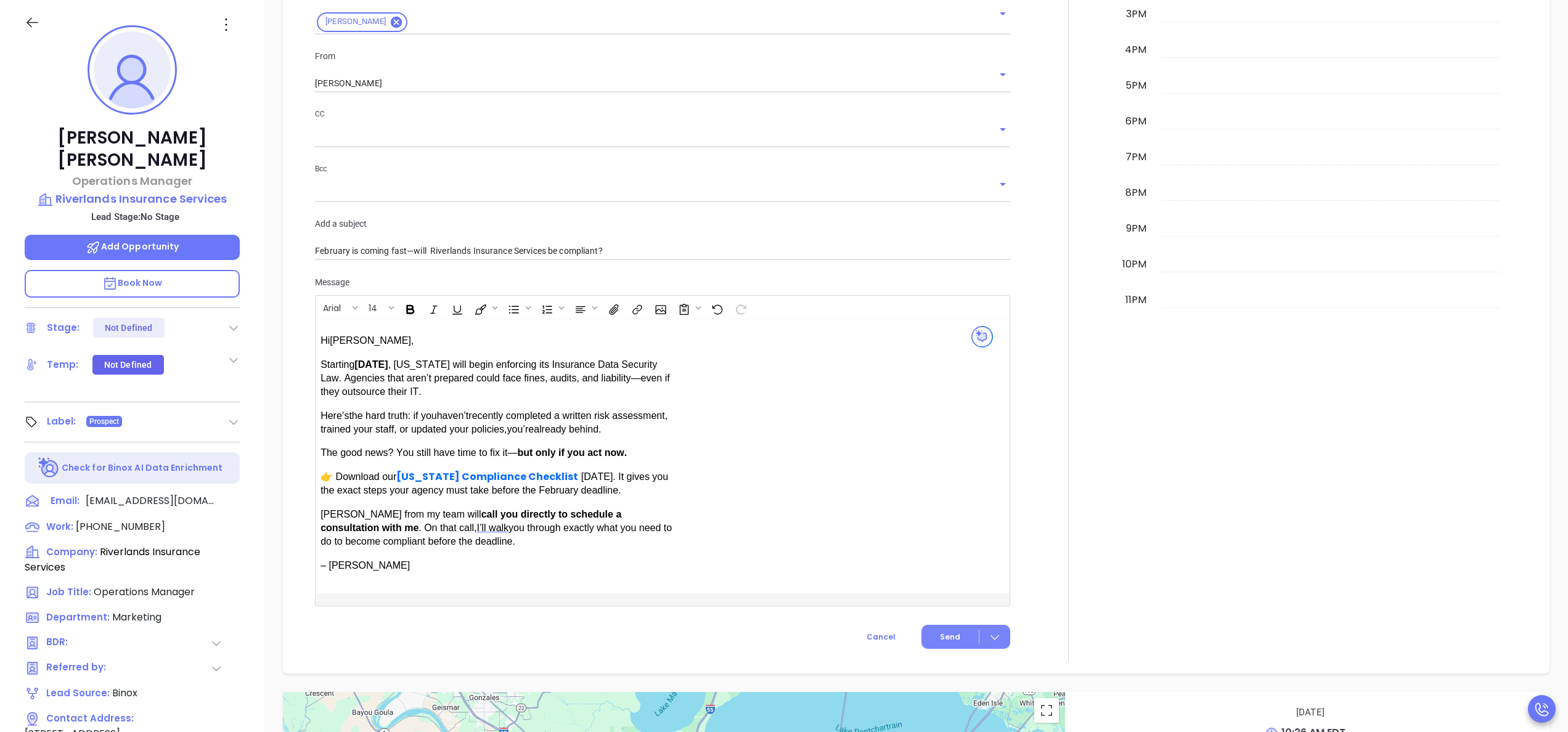
click at [940, 640] on span "Send" at bounding box center [950, 637] width 20 height 11
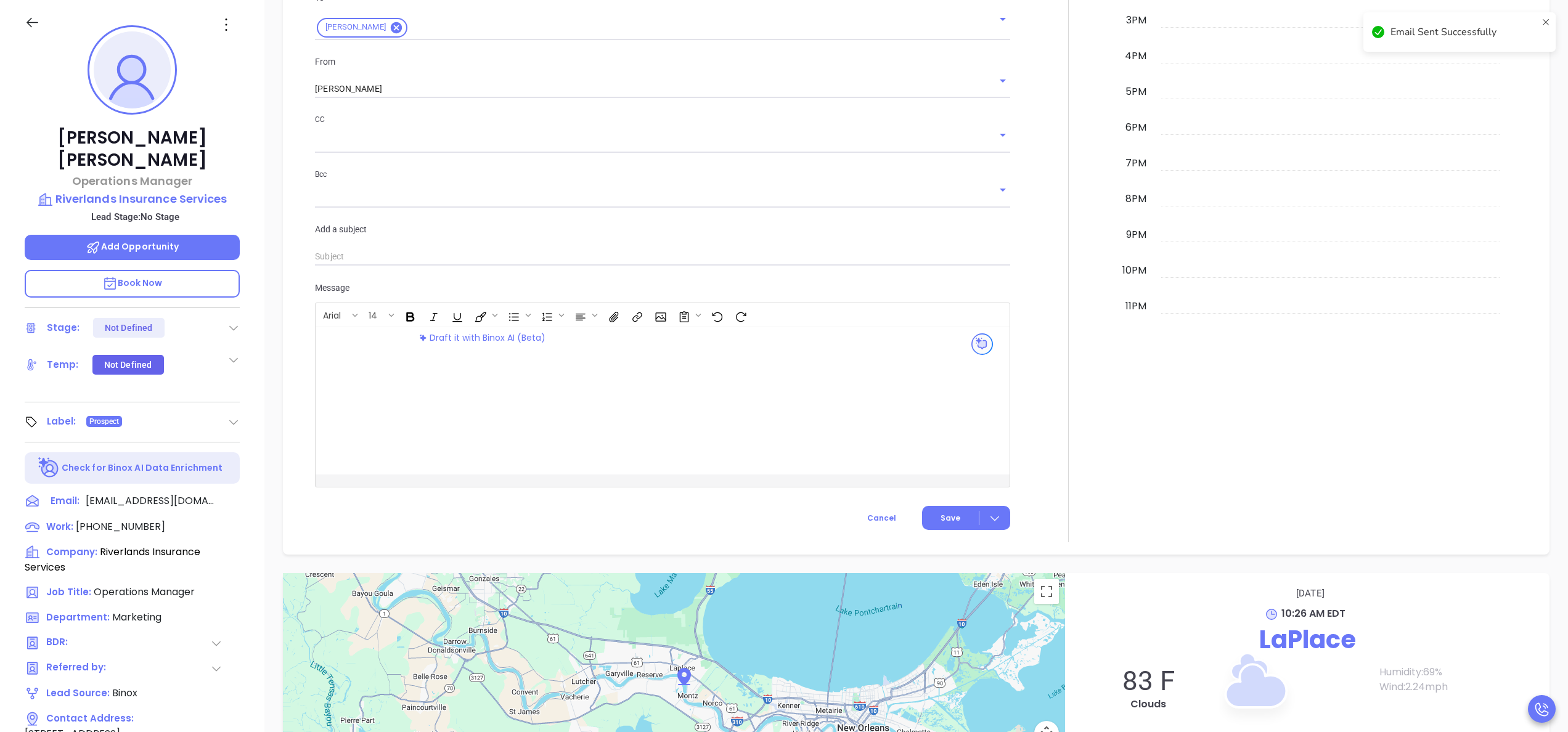
scroll to position [772, 0]
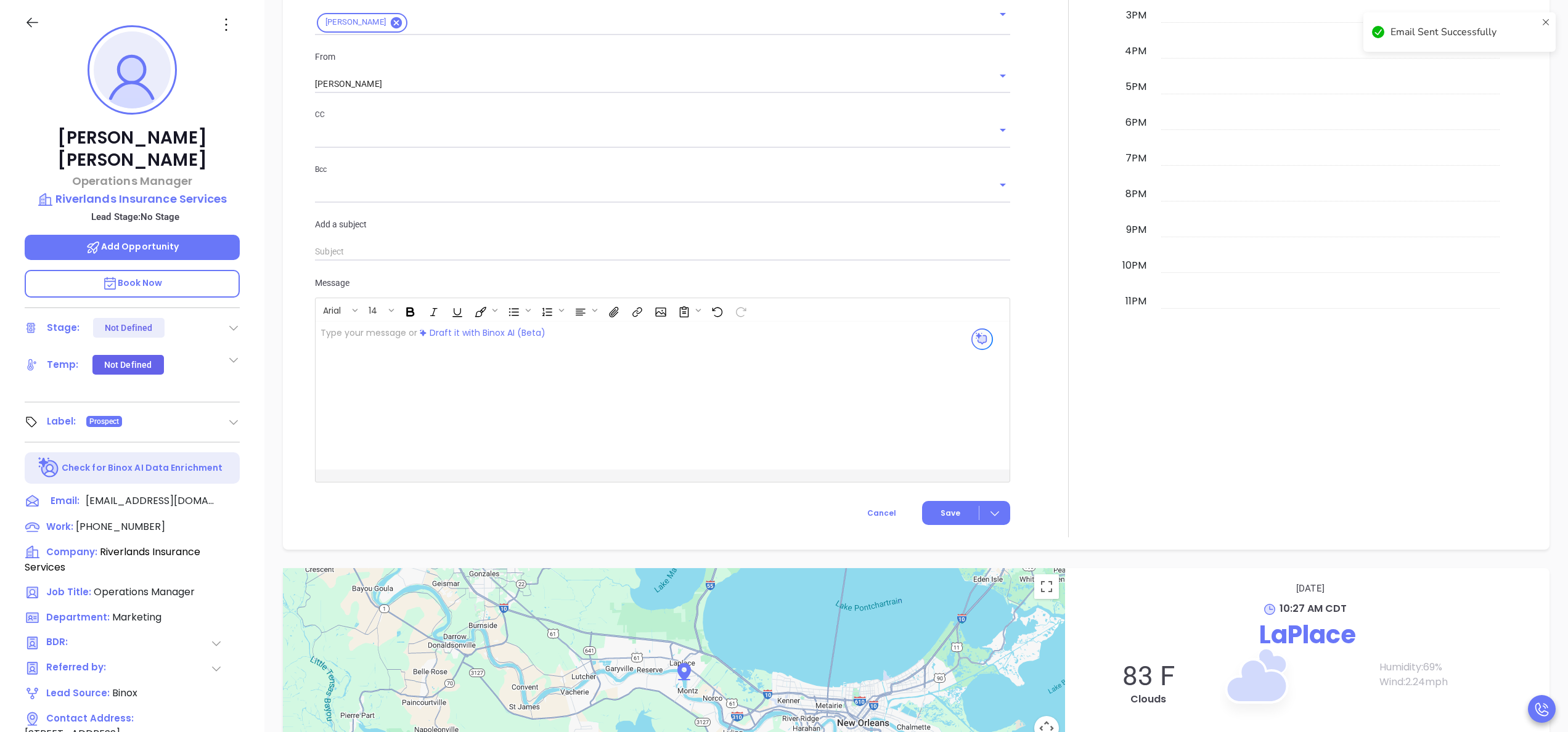
click at [1050, 272] on div at bounding box center [1069, 127] width 102 height 821
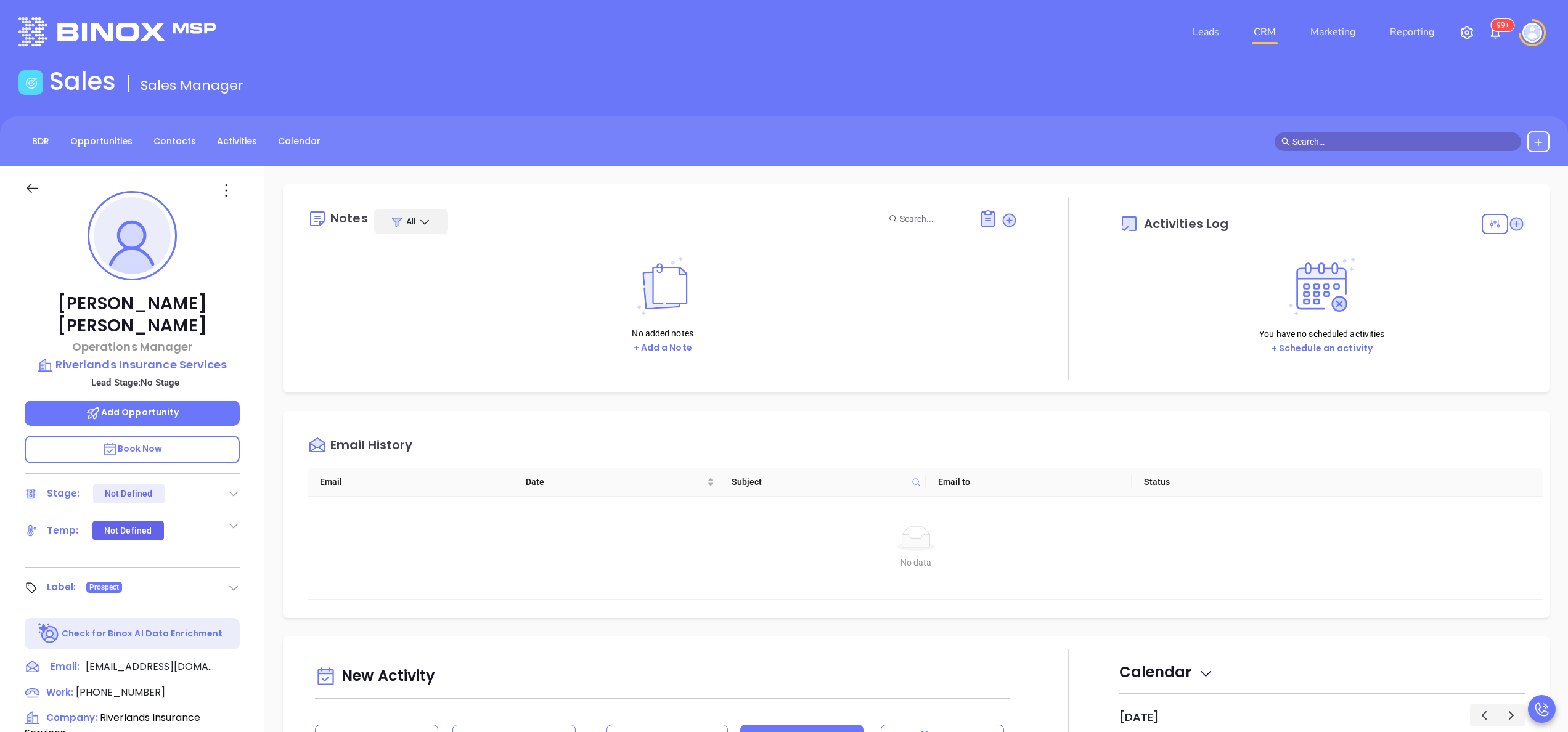
scroll to position [0, 0]
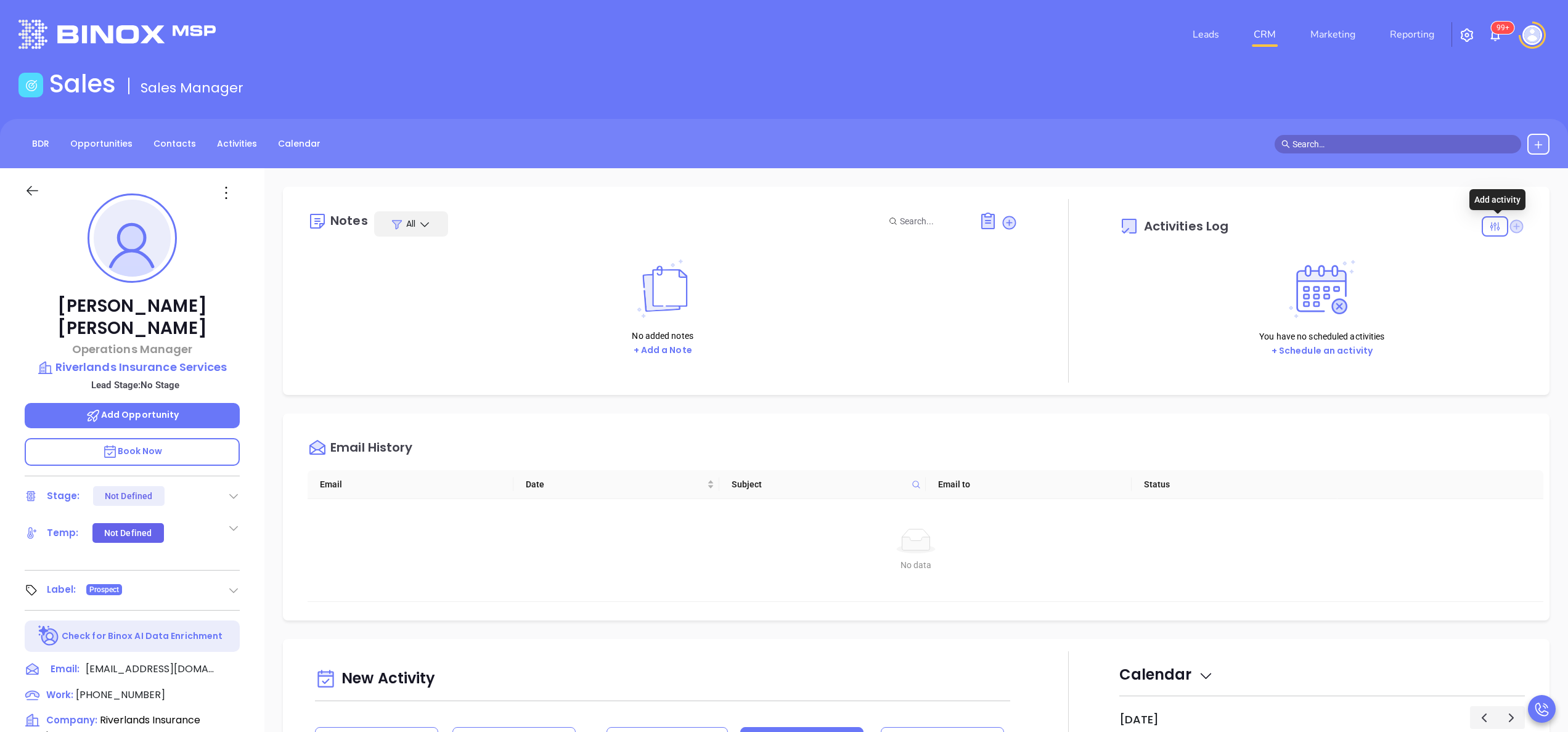
click at [1510, 225] on icon at bounding box center [1516, 226] width 14 height 14
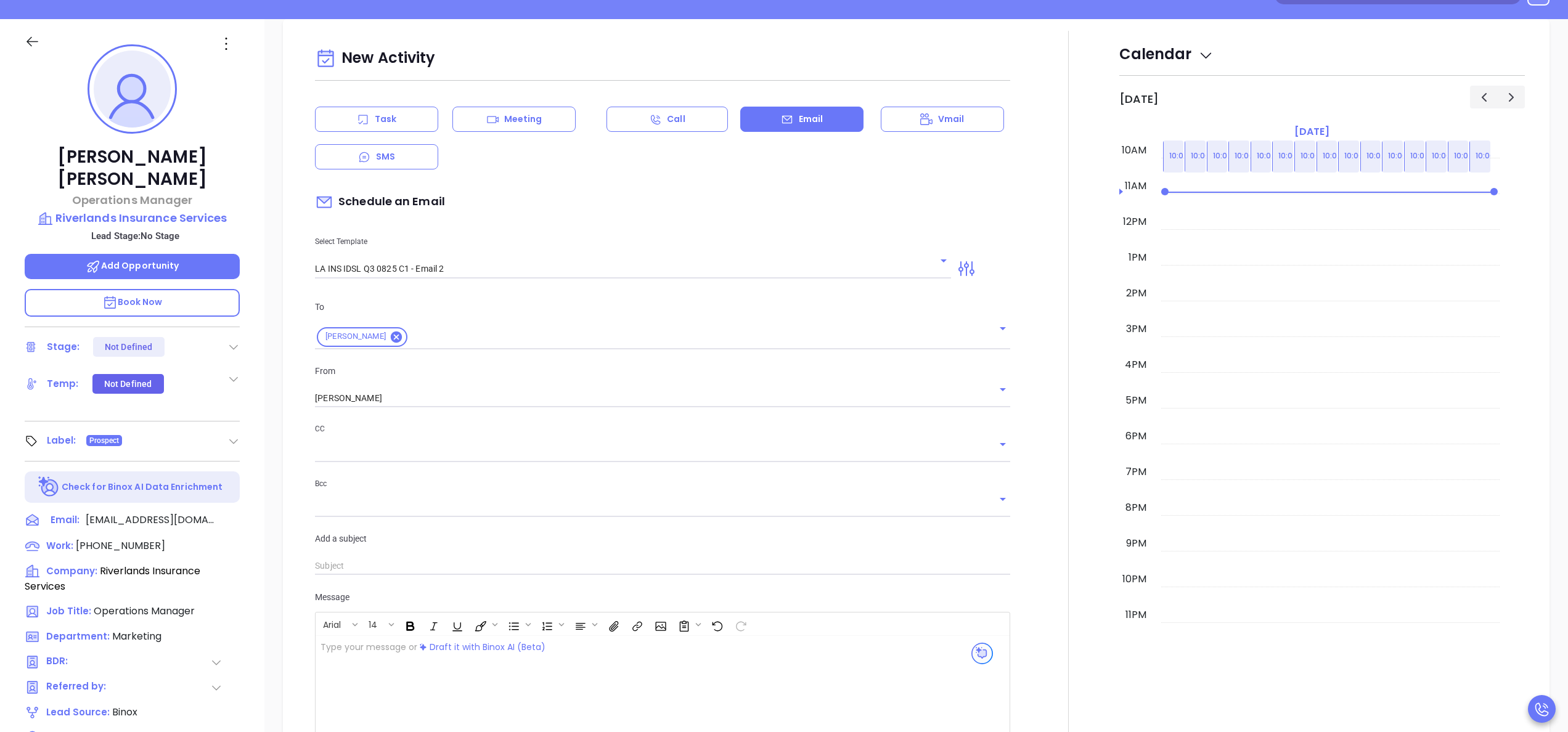
scroll to position [168, 0]
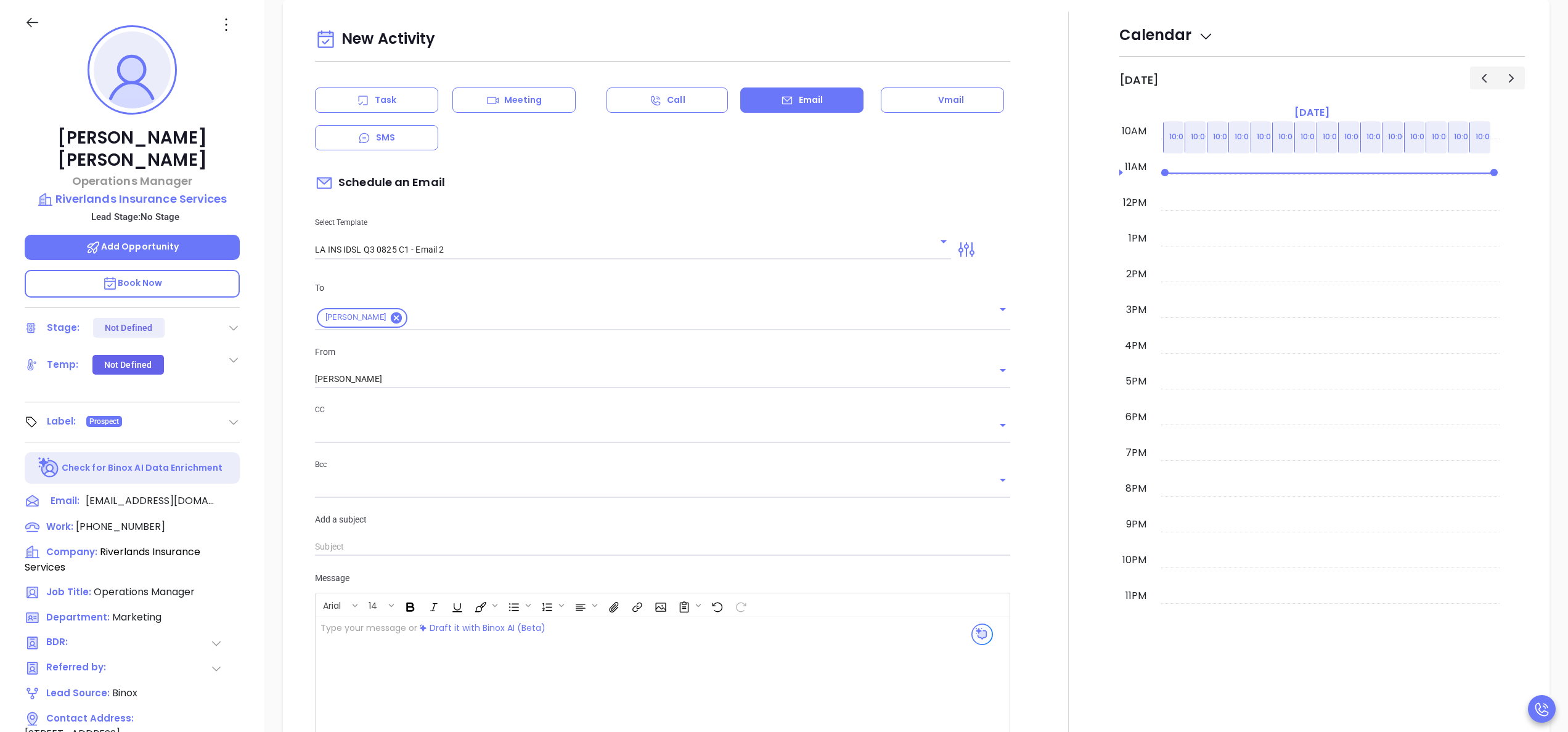
click at [1037, 232] on div at bounding box center [1069, 422] width 102 height 821
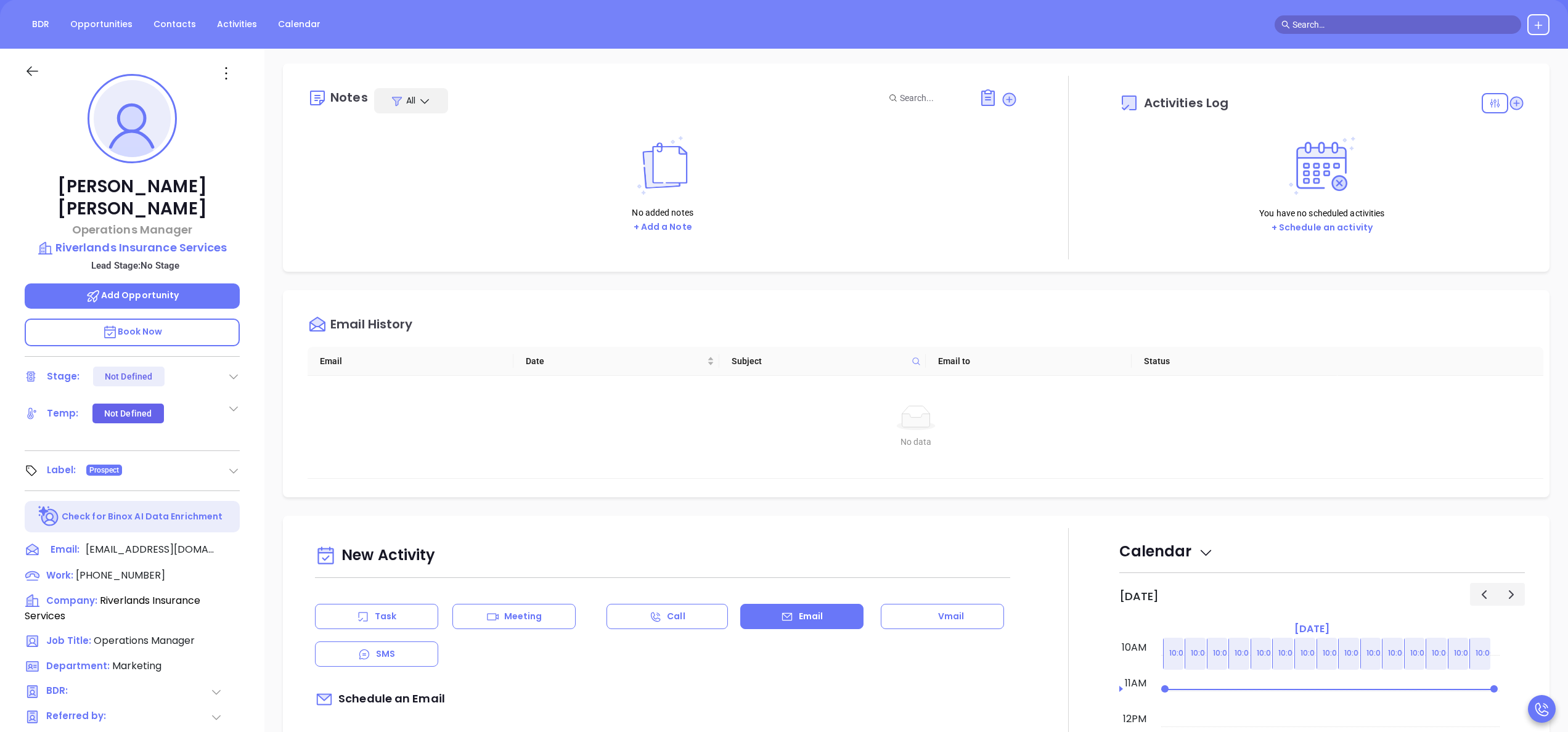
scroll to position [0, 0]
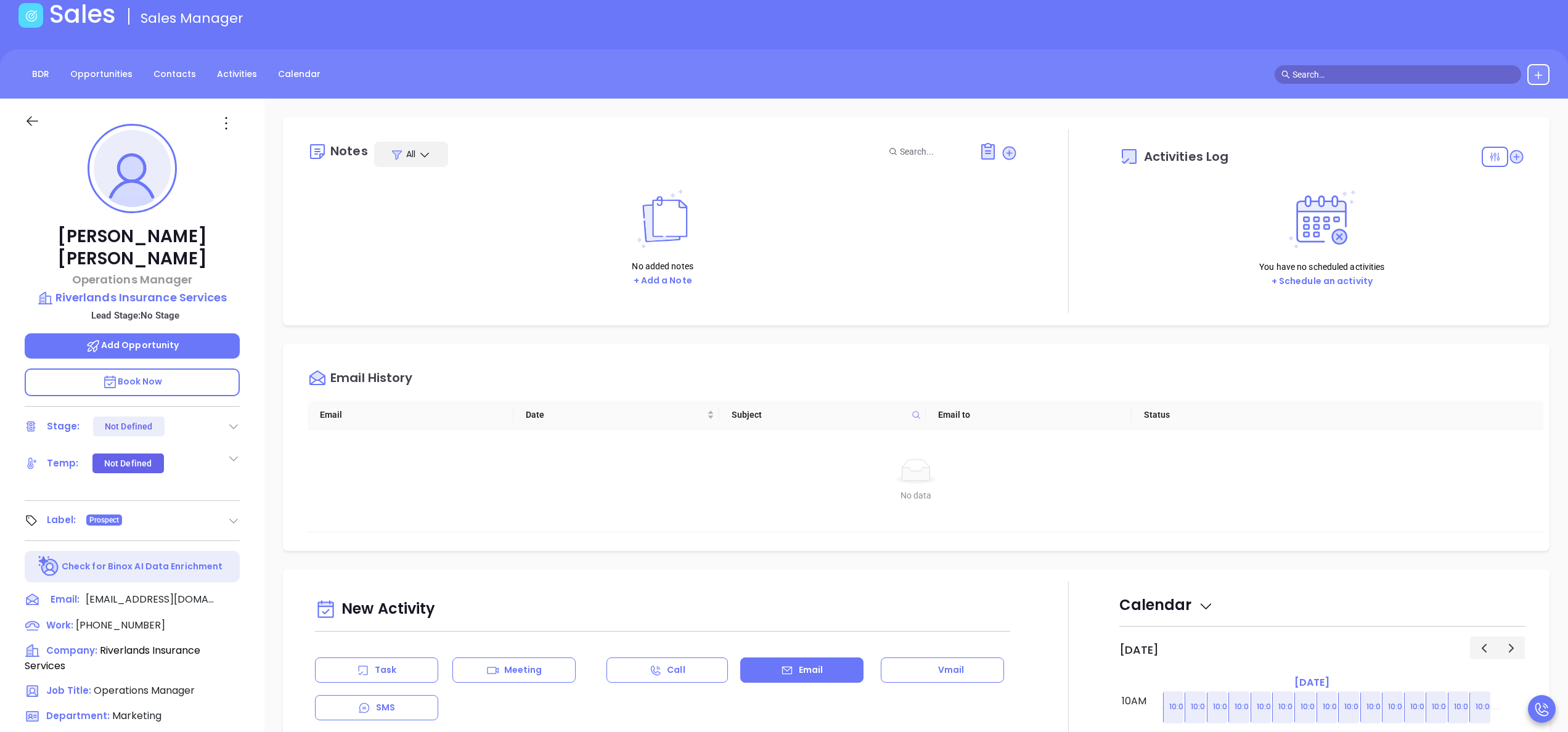
click at [234, 420] on icon at bounding box center [233, 426] width 12 height 12
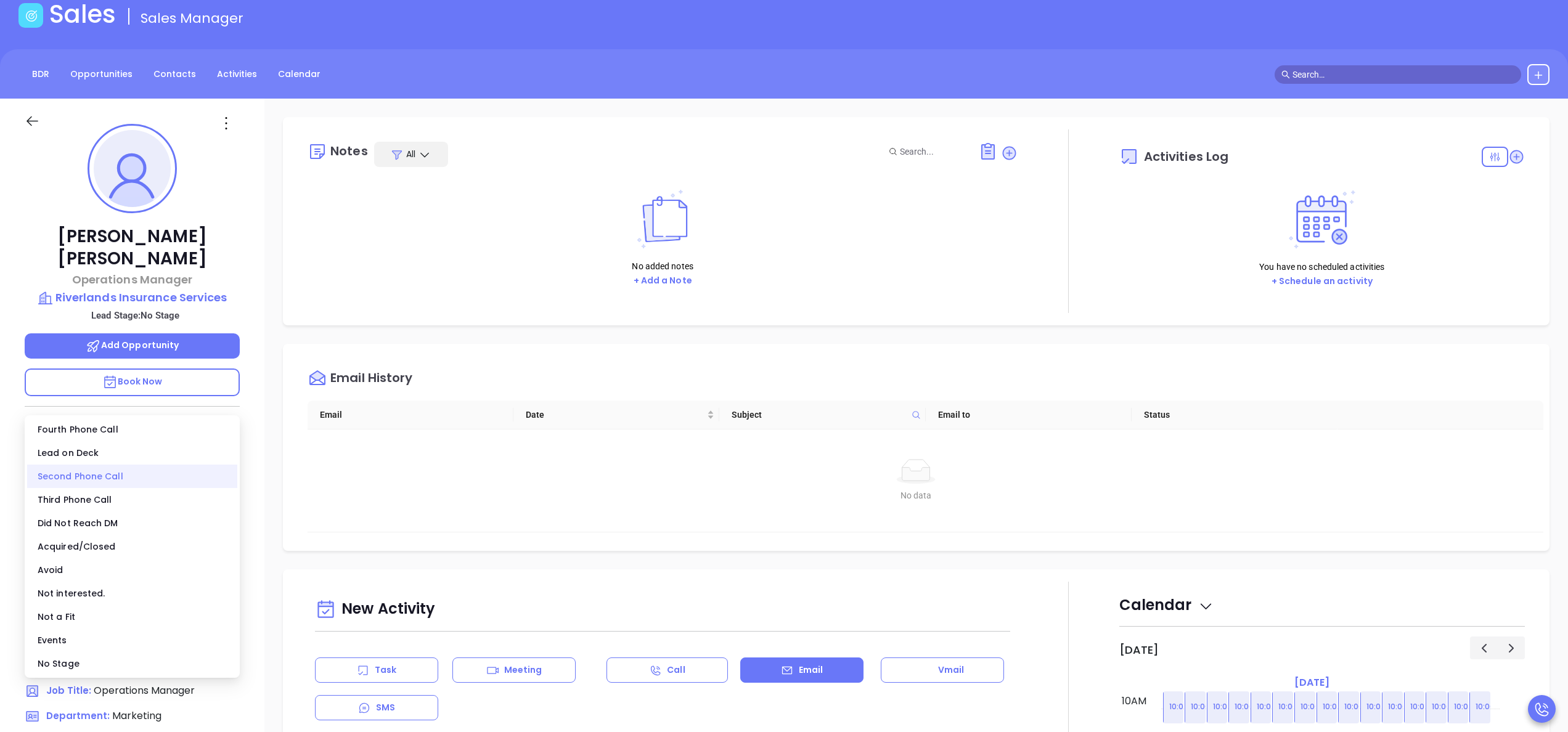
click at [104, 470] on div "Second Phone Call" at bounding box center [132, 476] width 210 height 24
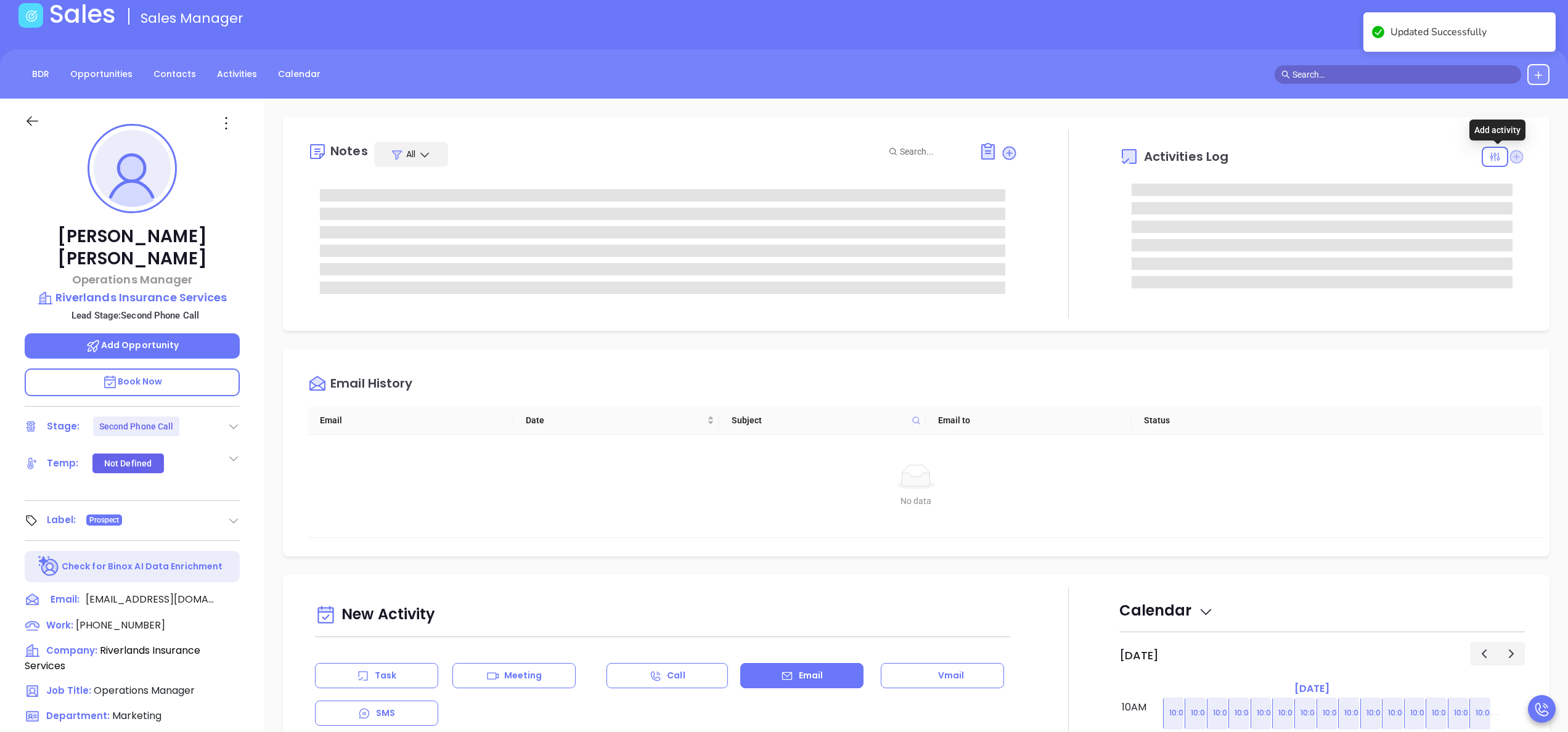
click at [1510, 156] on icon at bounding box center [1516, 156] width 14 height 14
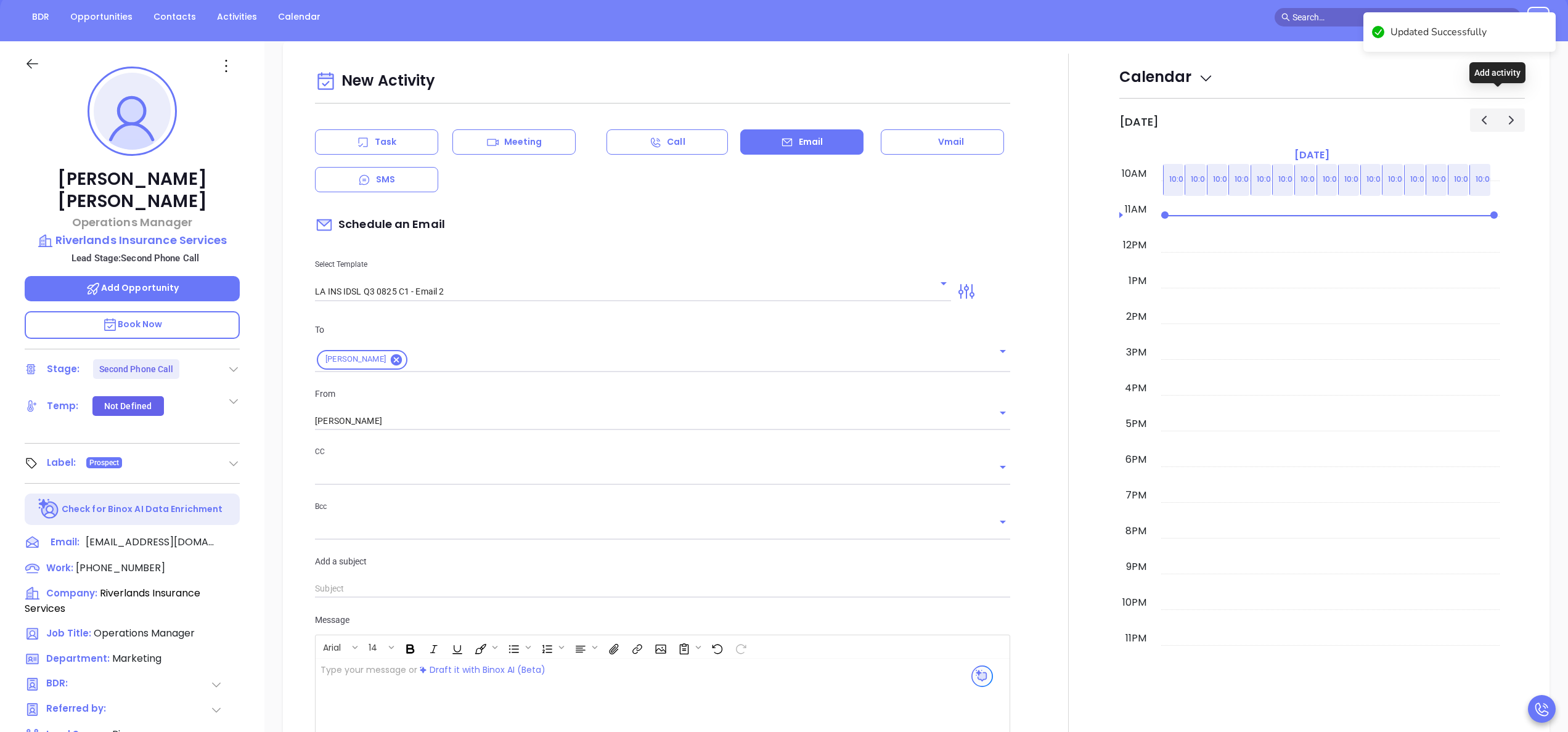
scroll to position [168, 0]
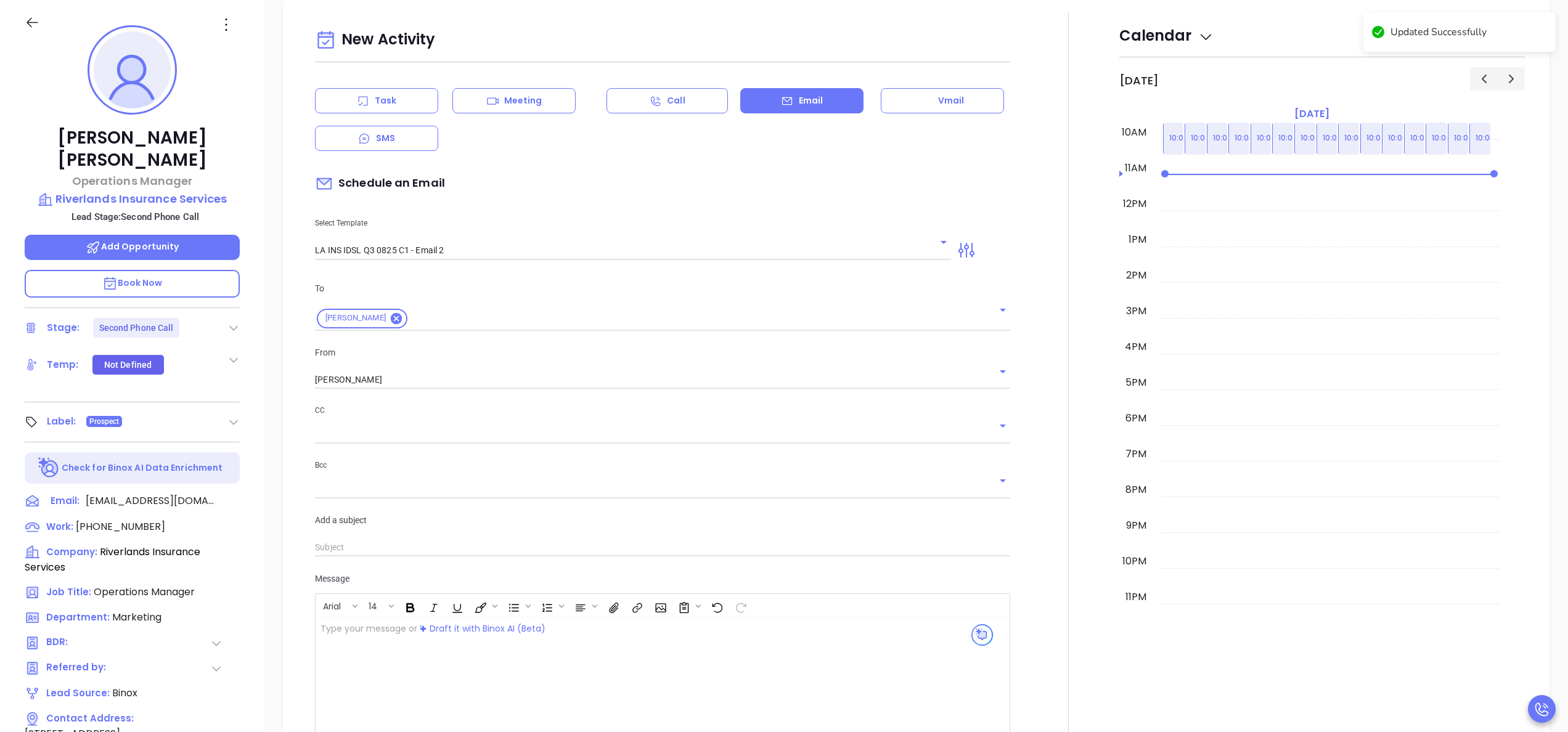
click at [363, 106] on icon at bounding box center [363, 101] width 12 height 12
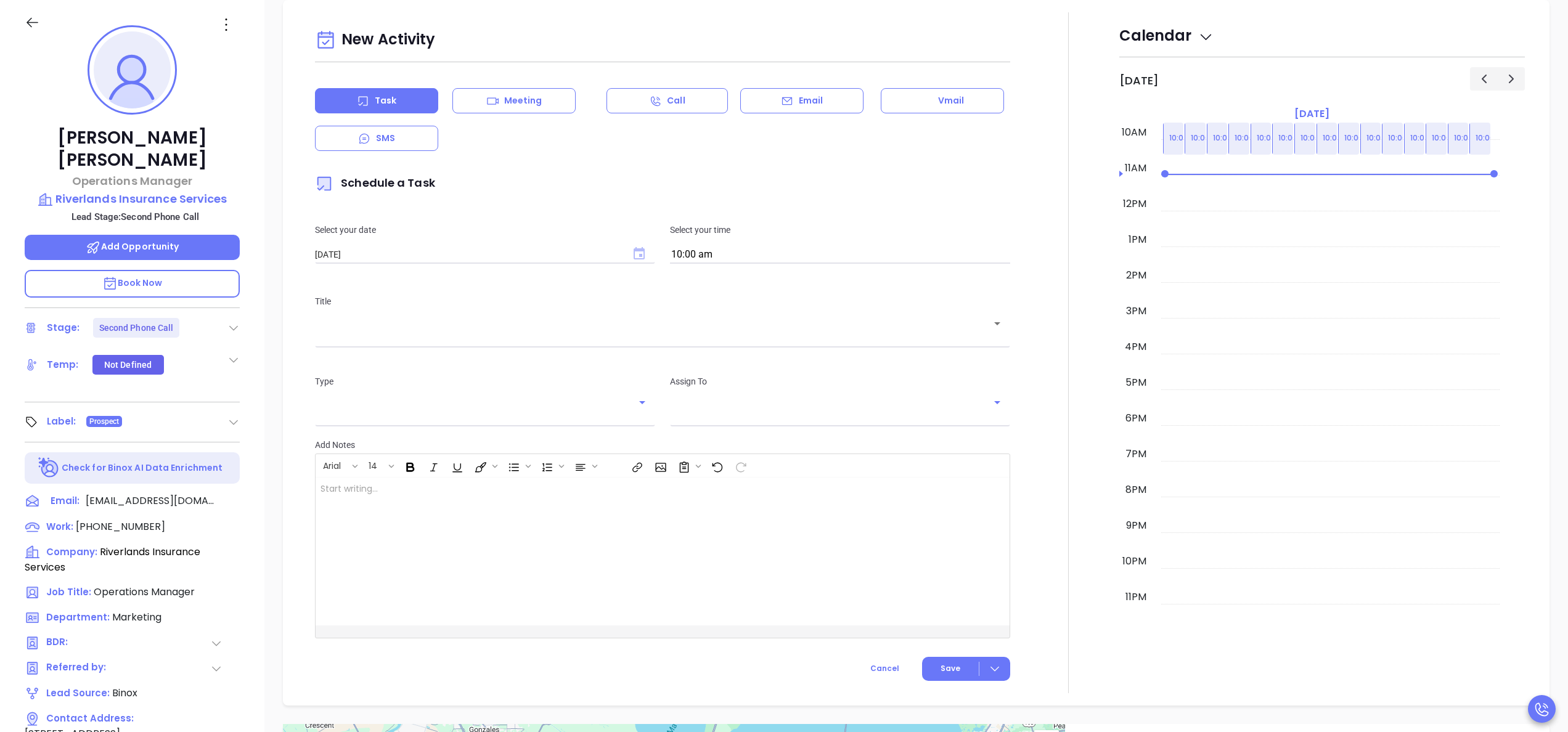
type input "Anabell Dominguez"
click at [634, 250] on icon "Choose date, selected date is Sep 20, 2025" at bounding box center [640, 253] width 11 height 12
click at [371, 399] on button "22" at bounding box center [369, 400] width 22 height 22
type input "09/22/2025"
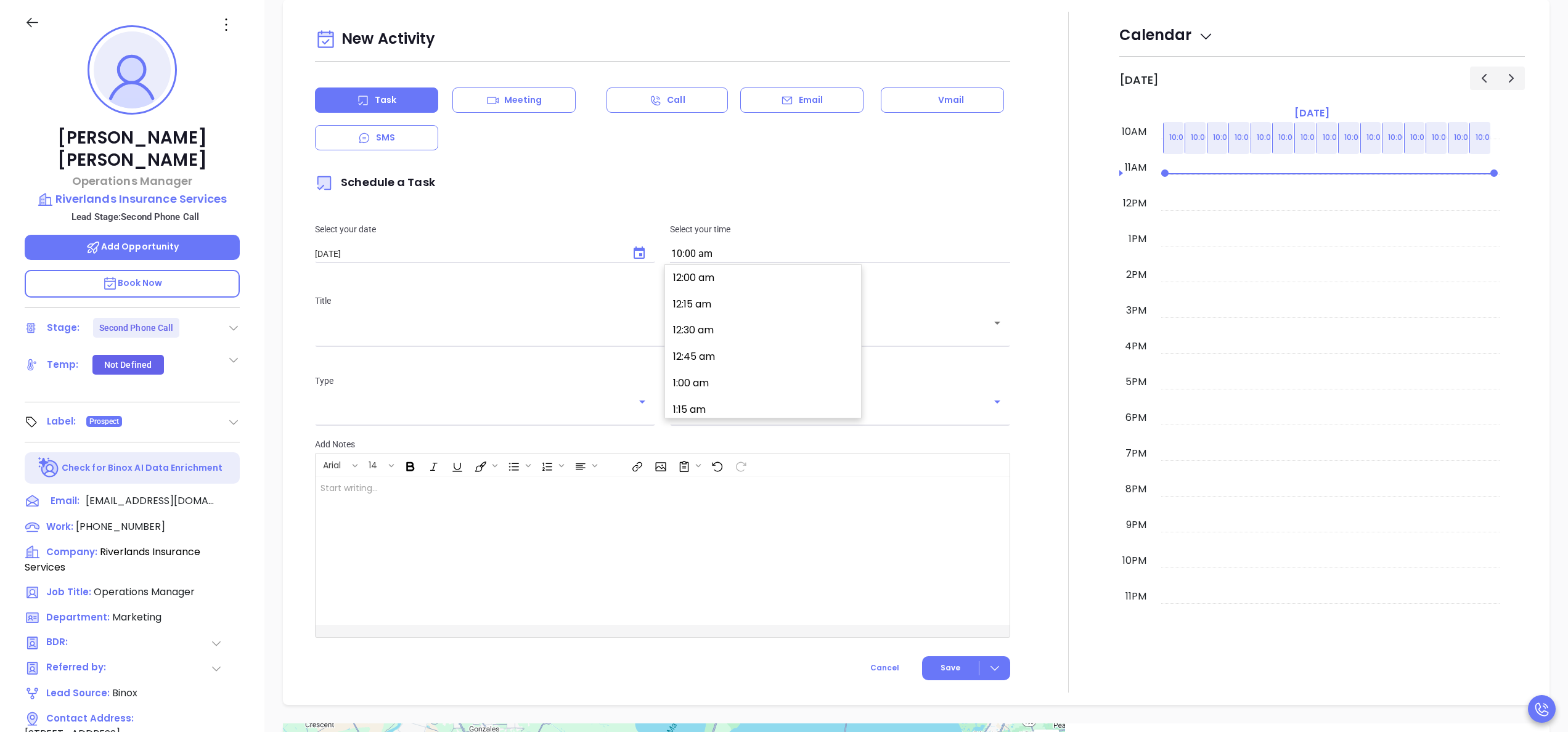
scroll to position [1033, 0]
click at [772, 249] on input "10:00 am" at bounding box center [841, 254] width 340 height 17
click at [693, 284] on button "9:45 am" at bounding box center [765, 274] width 191 height 26
type input "9:45 am"
click at [740, 345] on div "Title ​" at bounding box center [662, 318] width 710 height 80
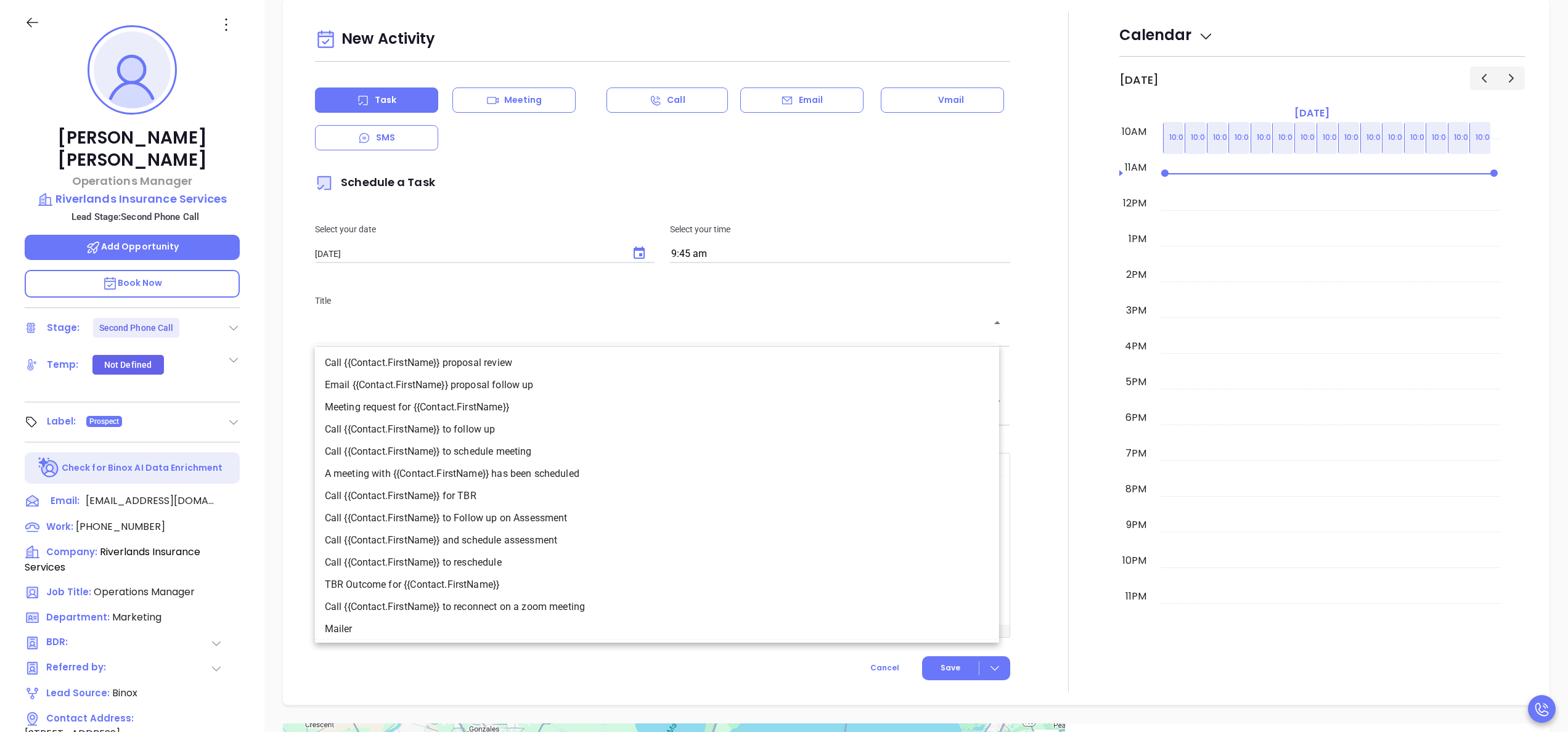
click at [731, 332] on input "text" at bounding box center [653, 332] width 666 height 11
click at [461, 429] on li "Call {{Contact.FirstName}} to follow up" at bounding box center [657, 429] width 684 height 22
type input "Call Dominique to follow up"
type input "Call"
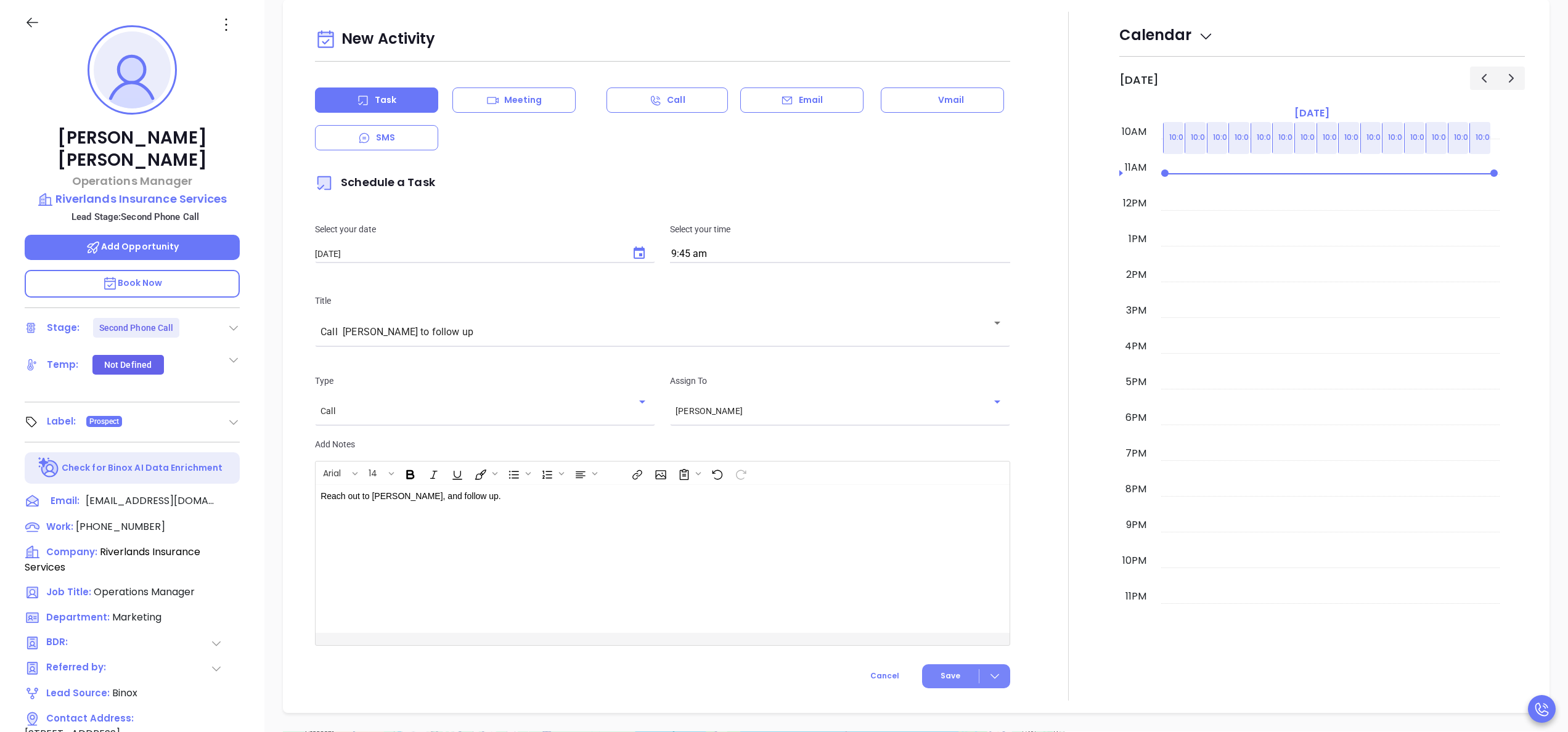
click at [945, 681] on span "Save" at bounding box center [951, 676] width 20 height 11
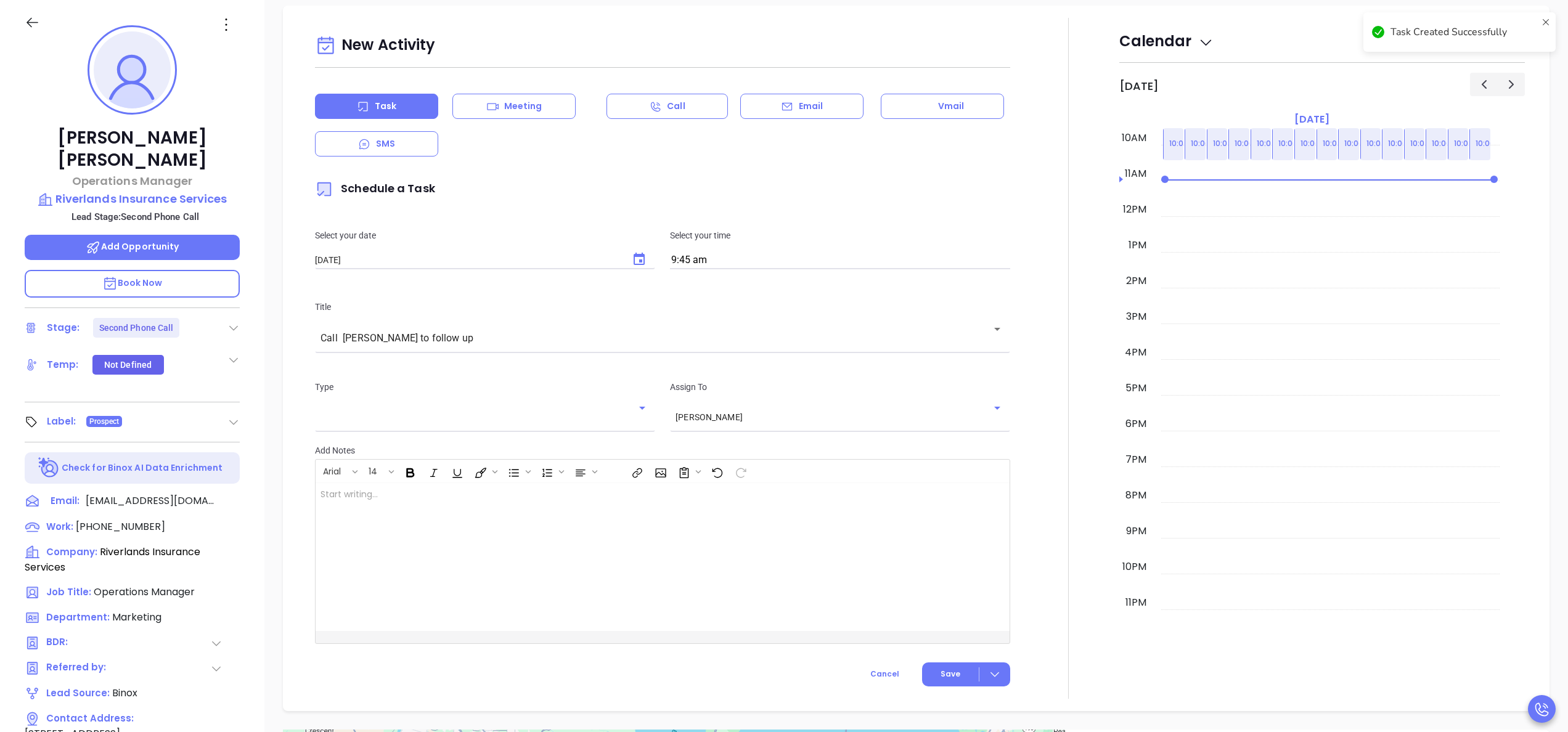
scroll to position [476, 0]
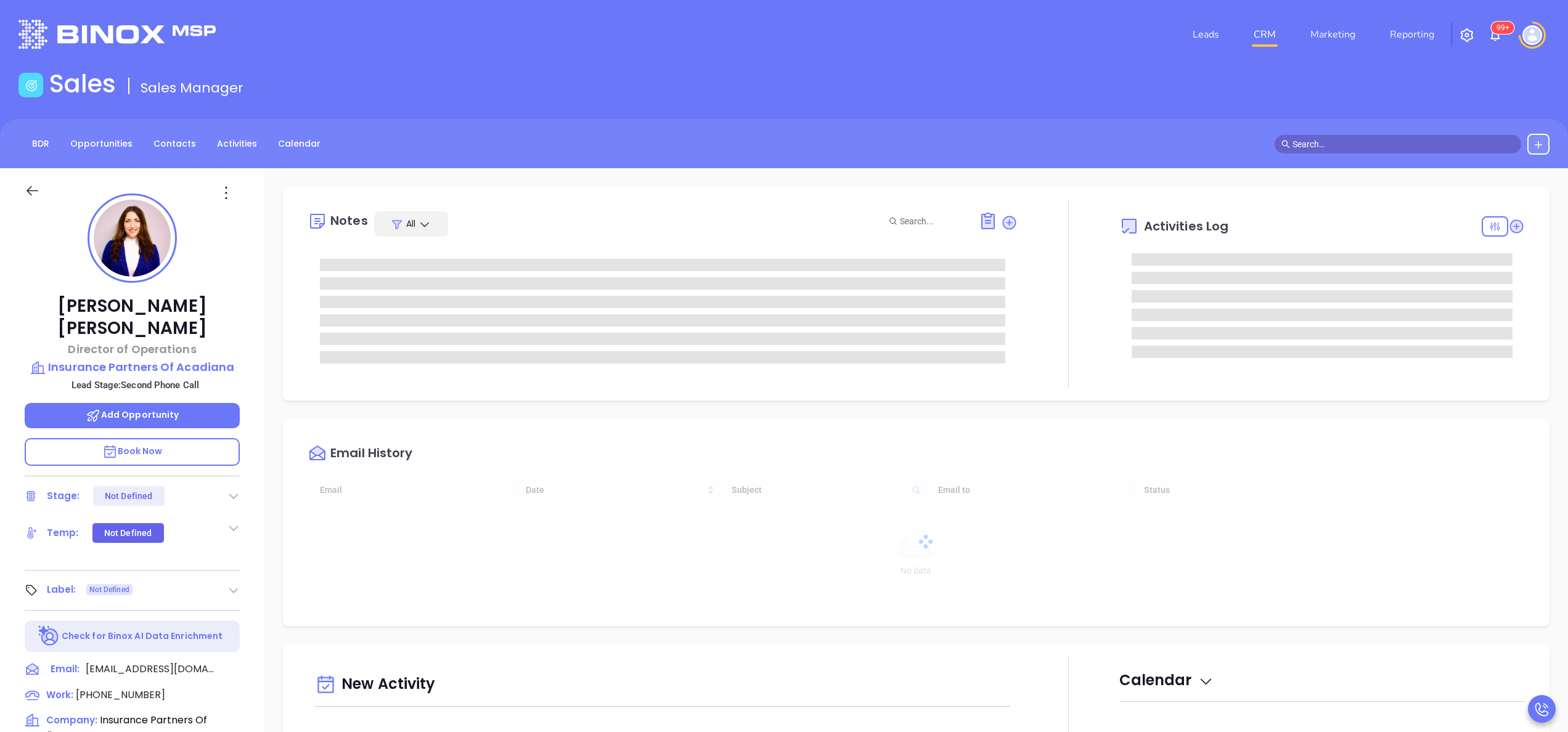
type input "[DATE]"
type input "[PERSON_NAME]"
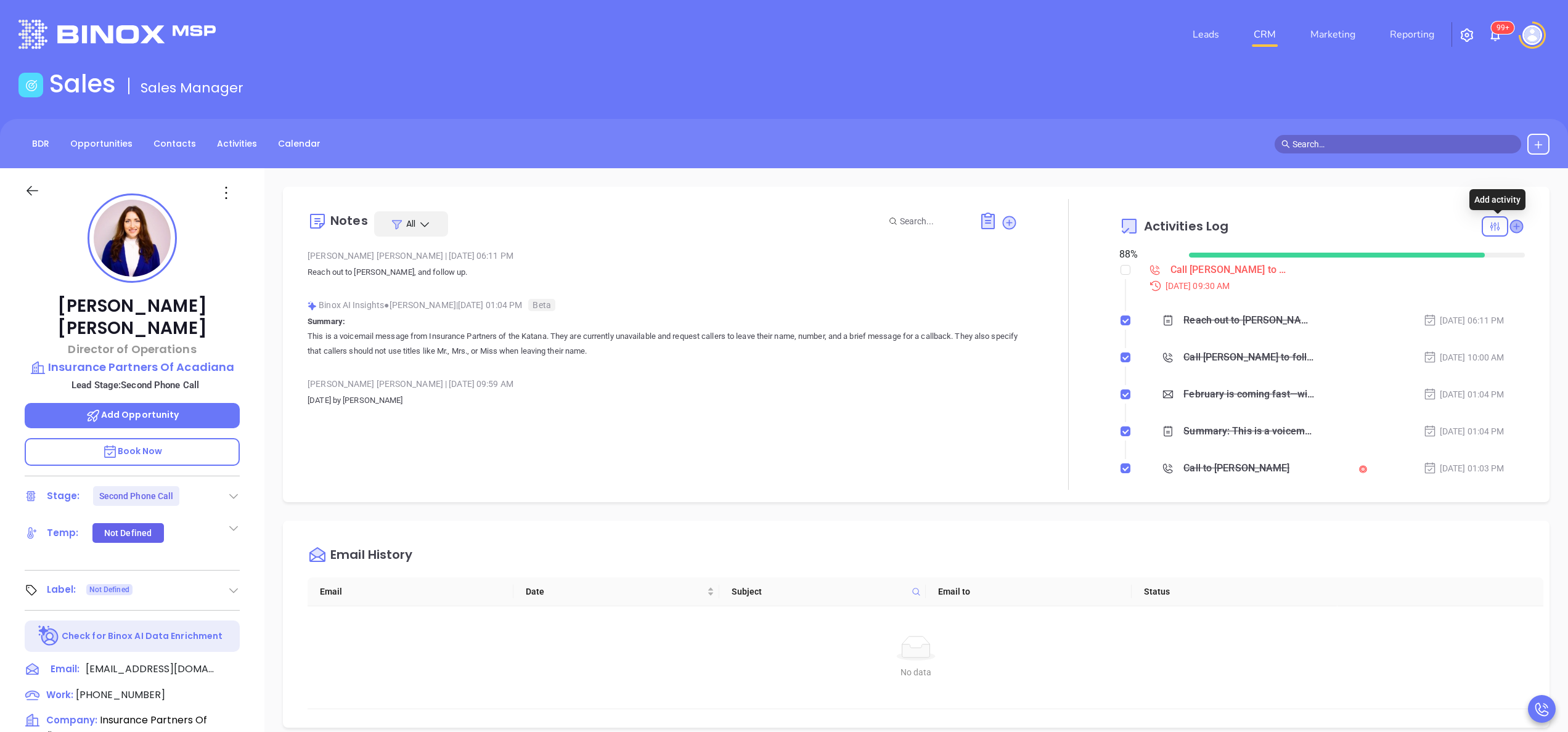
click at [1510, 228] on icon at bounding box center [1516, 226] width 12 height 12
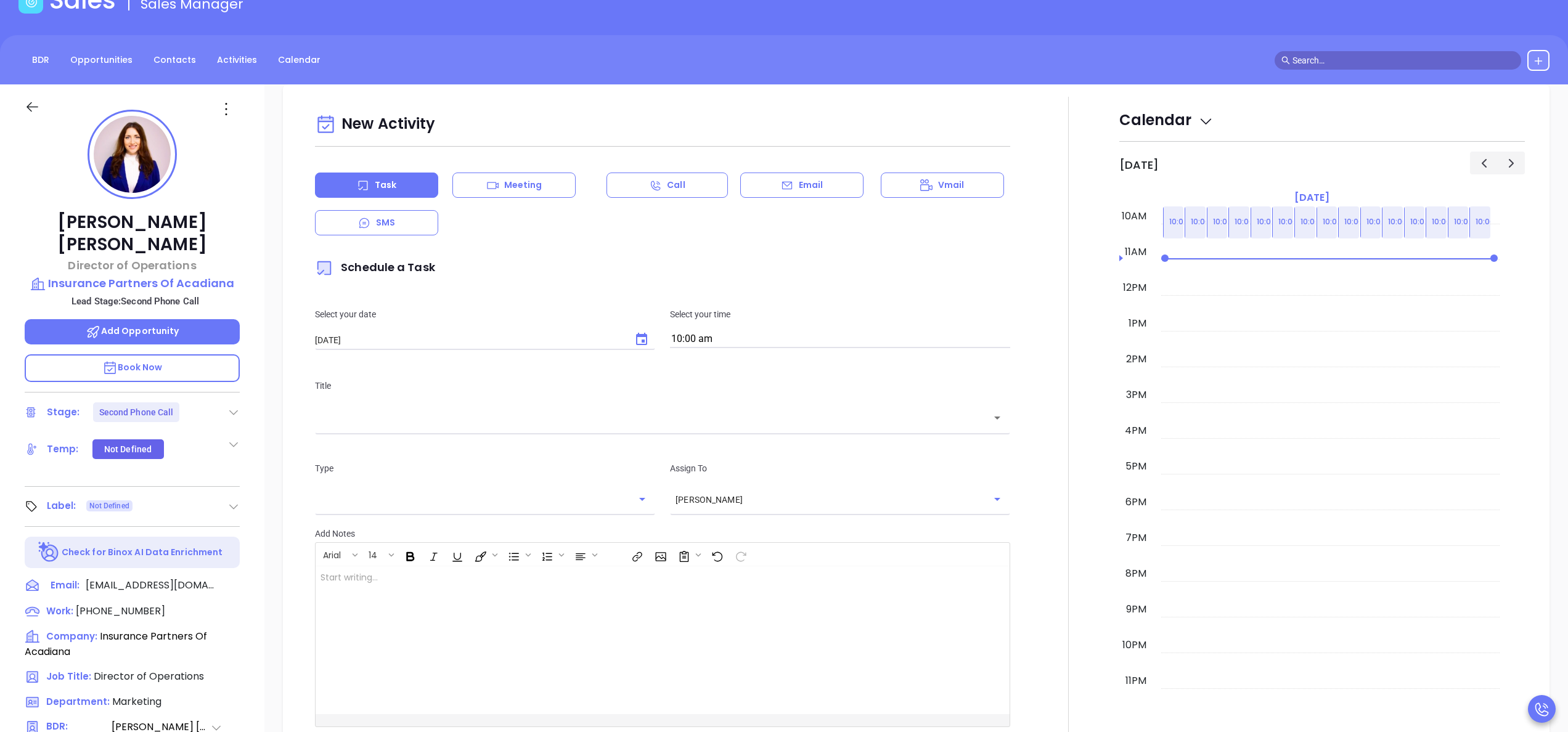
scroll to position [168, 0]
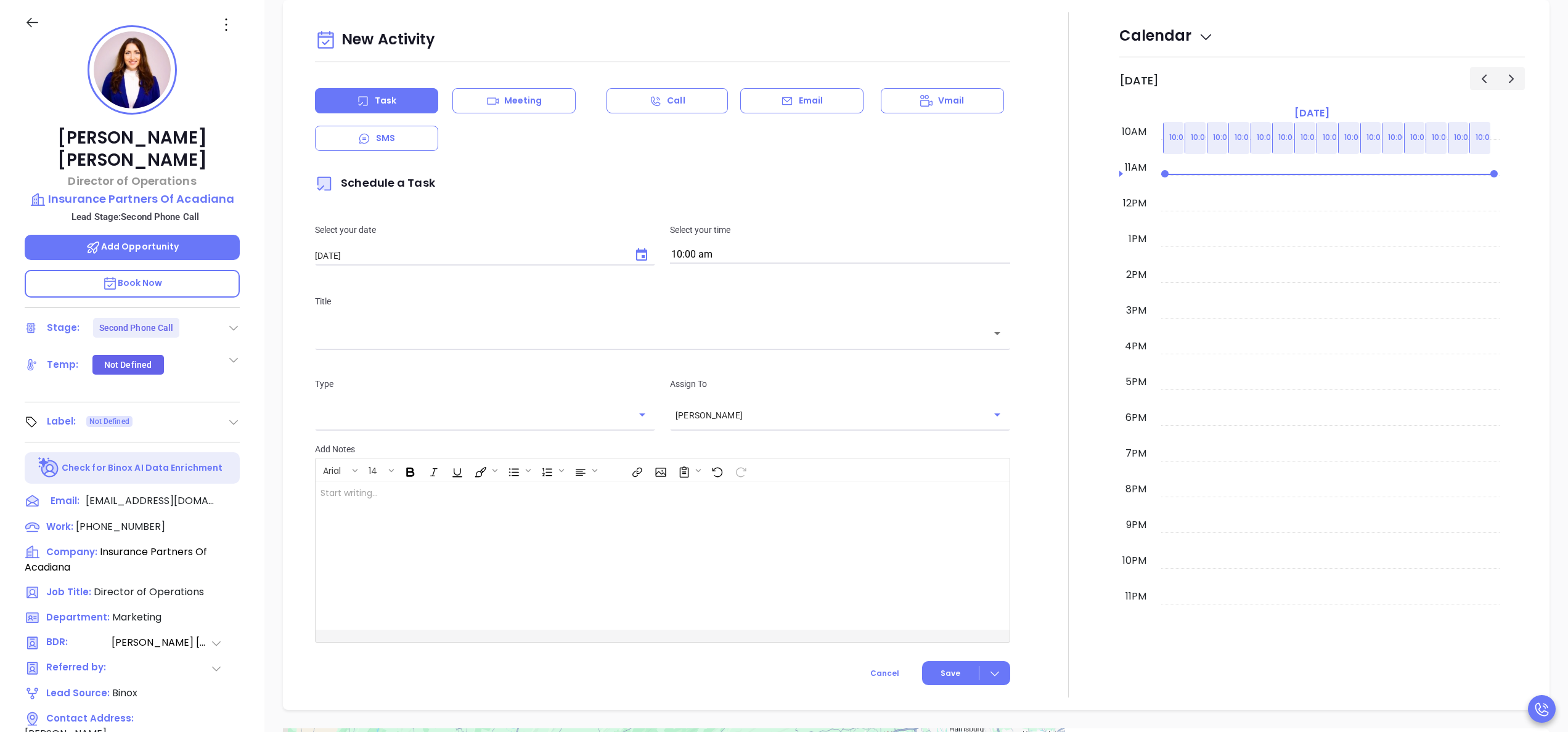
click at [189, 269] on p "Book Now" at bounding box center [132, 283] width 215 height 28
click at [1027, 277] on div at bounding box center [1069, 355] width 102 height 685
click at [1042, 445] on div at bounding box center [1069, 355] width 102 height 685
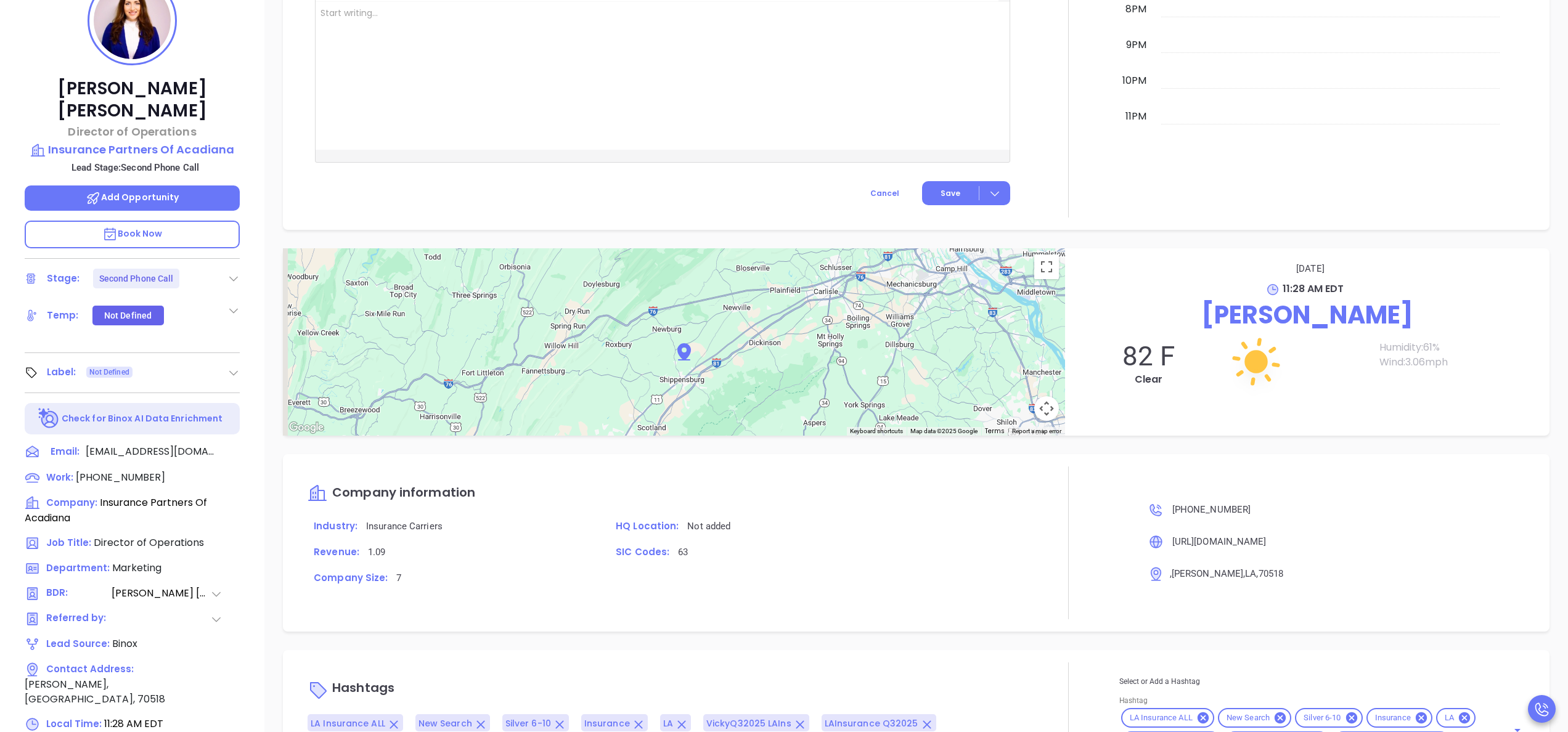
scroll to position [267, 0]
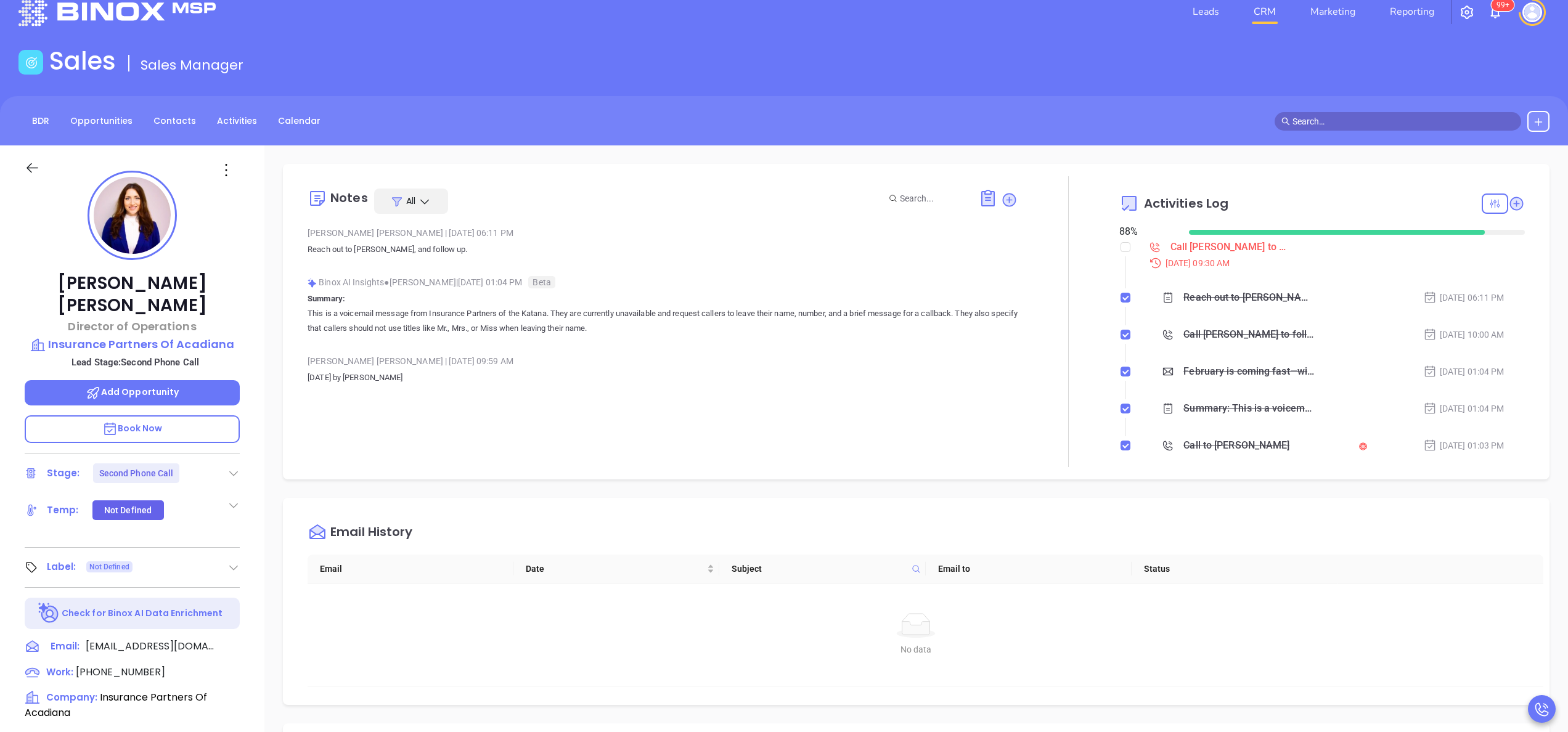
scroll to position [0, 0]
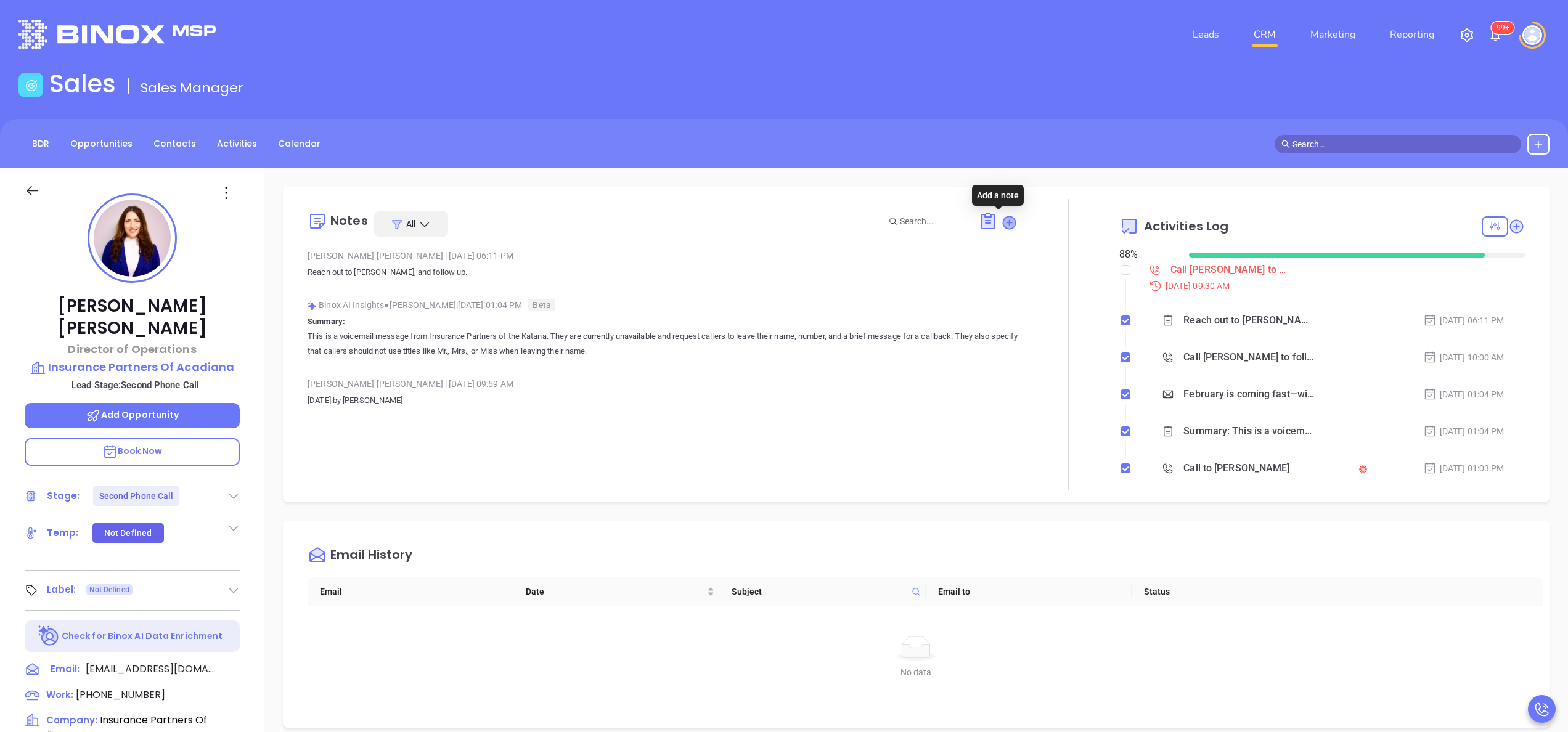
click at [1004, 222] on icon at bounding box center [1009, 222] width 12 height 12
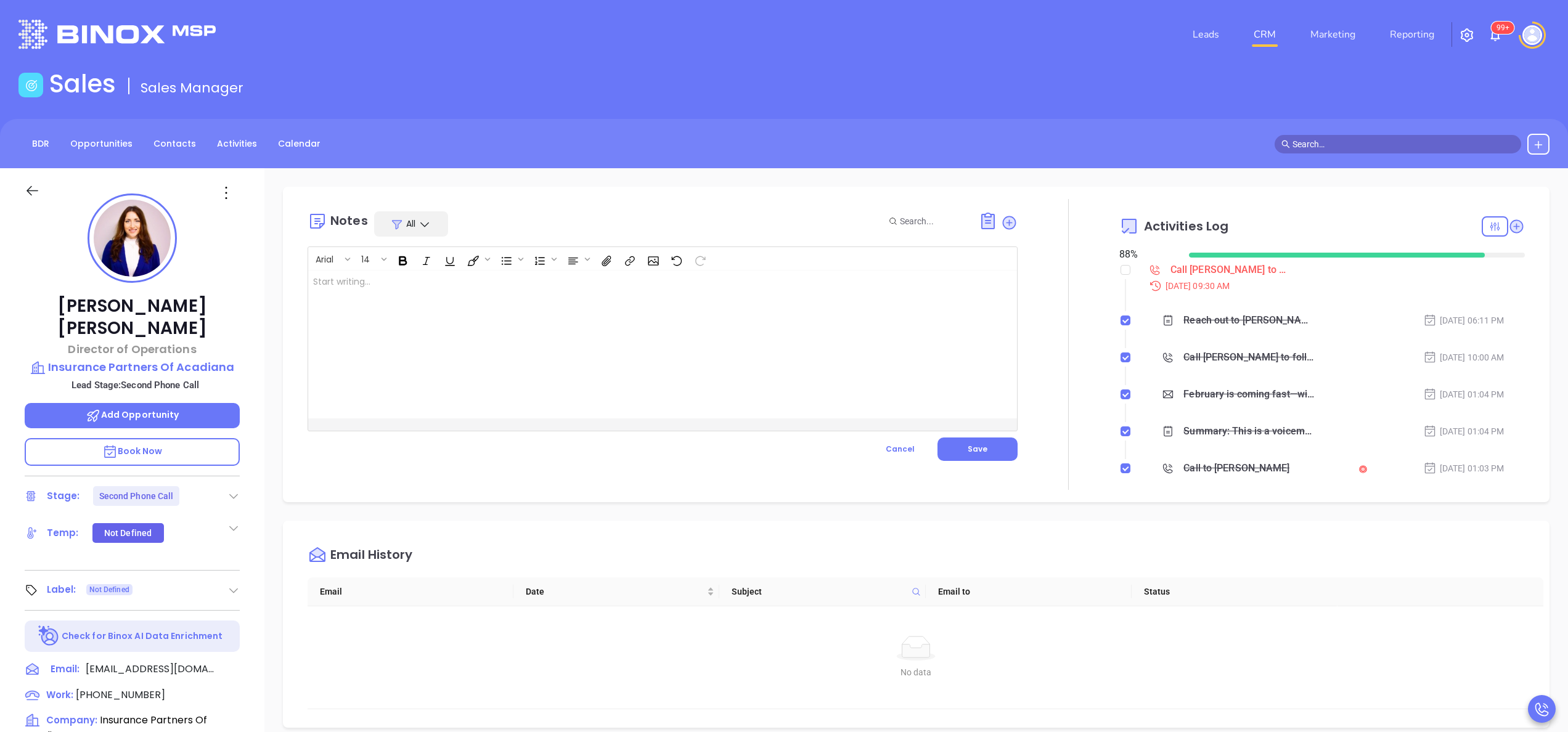
click at [501, 395] on div at bounding box center [637, 344] width 659 height 148
click at [716, 289] on div "spoke with female gk she said starla would be out until tuesday 9" at bounding box center [637, 344] width 659 height 148
click at [958, 442] on button "Save" at bounding box center [978, 449] width 80 height 24
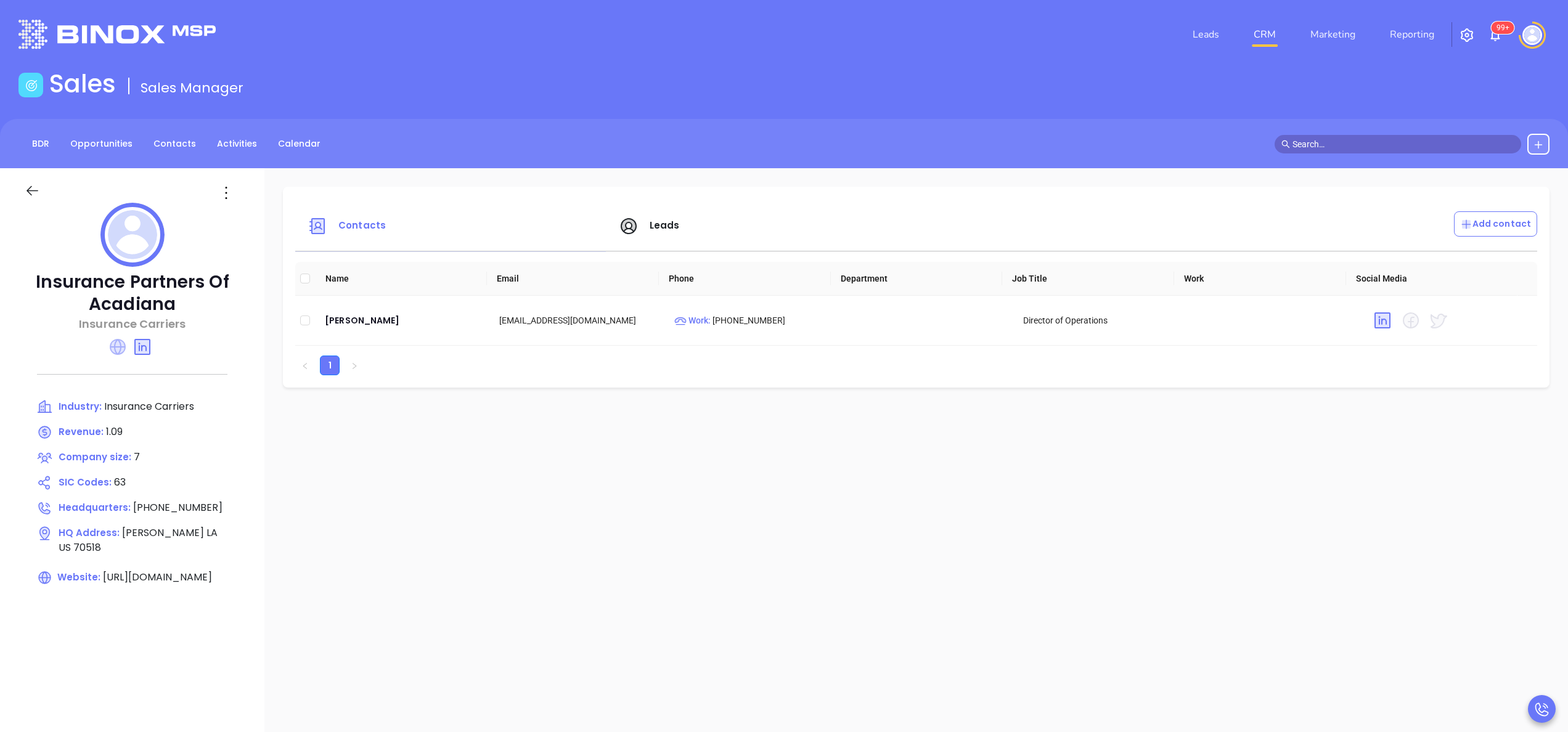
click at [114, 347] on icon at bounding box center [117, 347] width 16 height 16
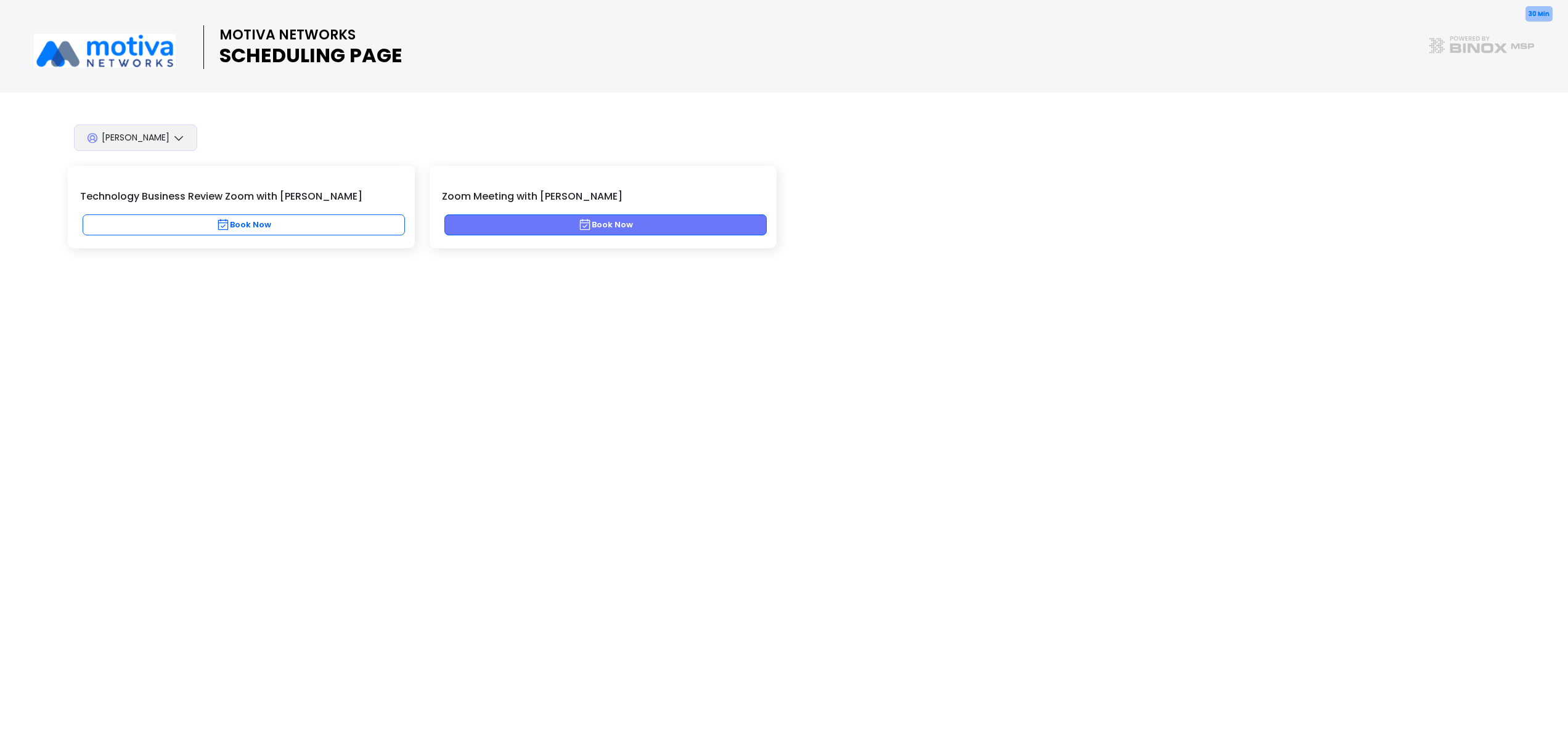
click at [572, 216] on button "Book Now" at bounding box center [605, 224] width 323 height 21
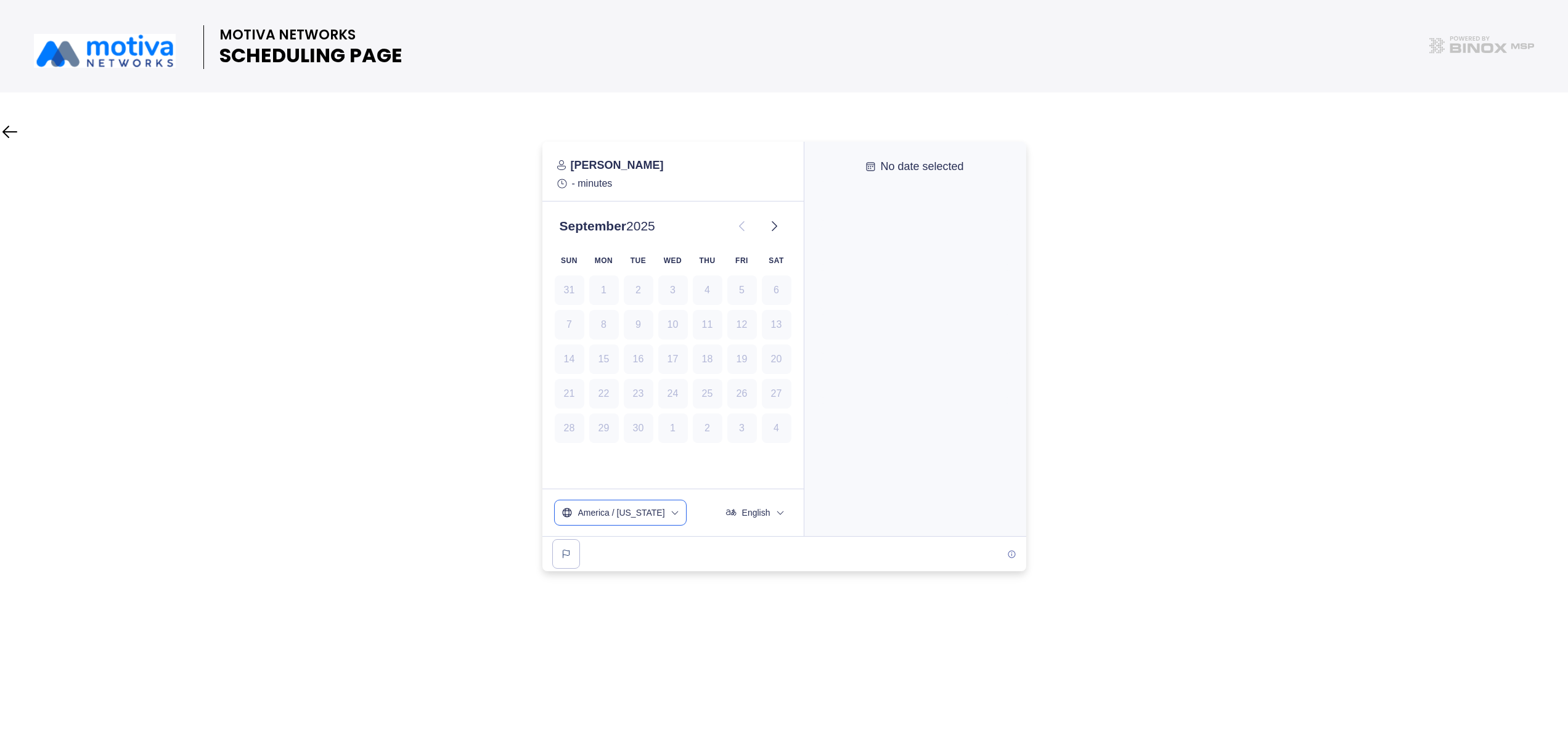
click at [654, 510] on button "America / [US_STATE]" at bounding box center [621, 513] width 132 height 24
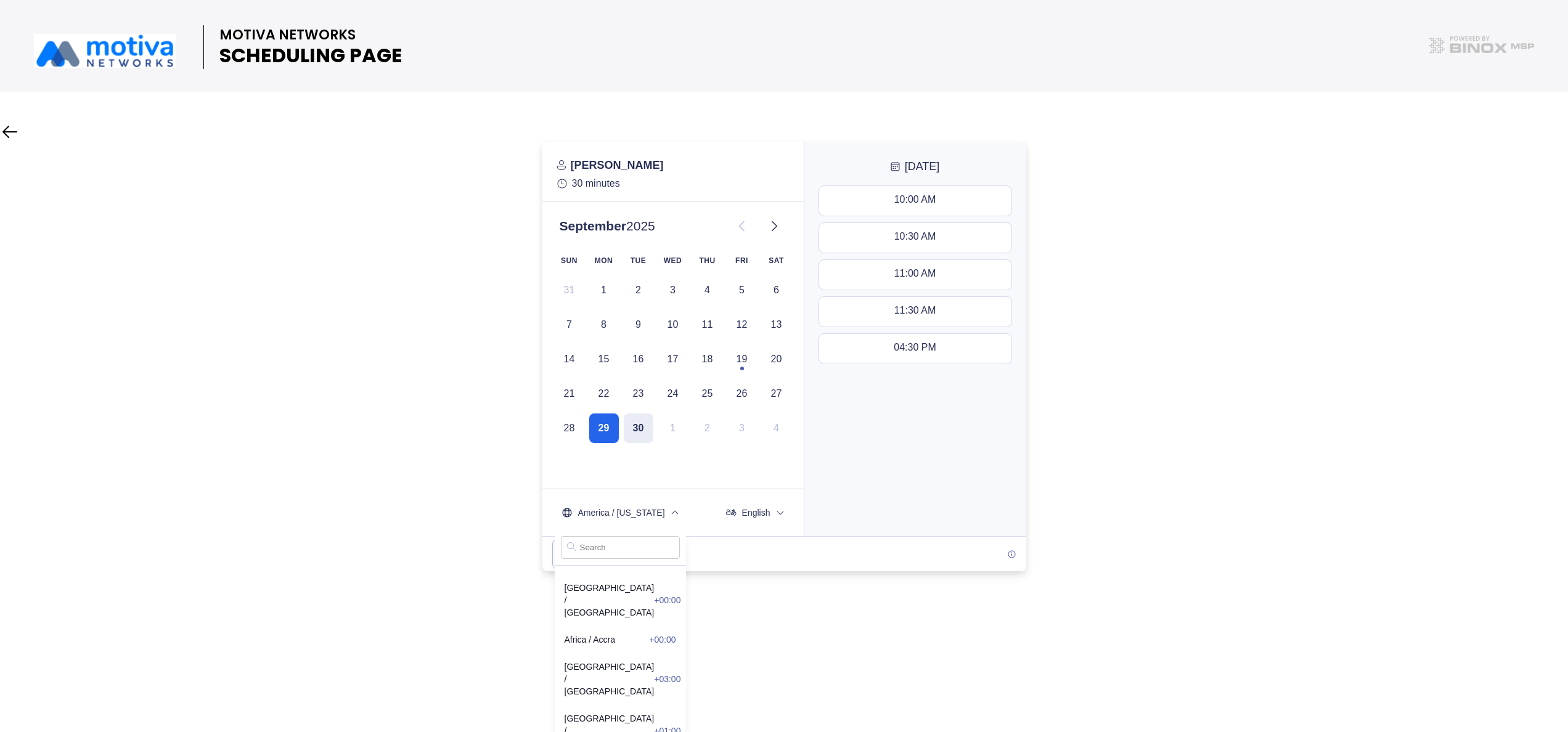
click at [614, 543] on input "text" at bounding box center [620, 548] width 119 height 23
type input "centr"
click at [584, 633] on span "US / Central -05:00" at bounding box center [620, 639] width 112 height 12
click at [466, 493] on div at bounding box center [784, 356] width 1568 height 430
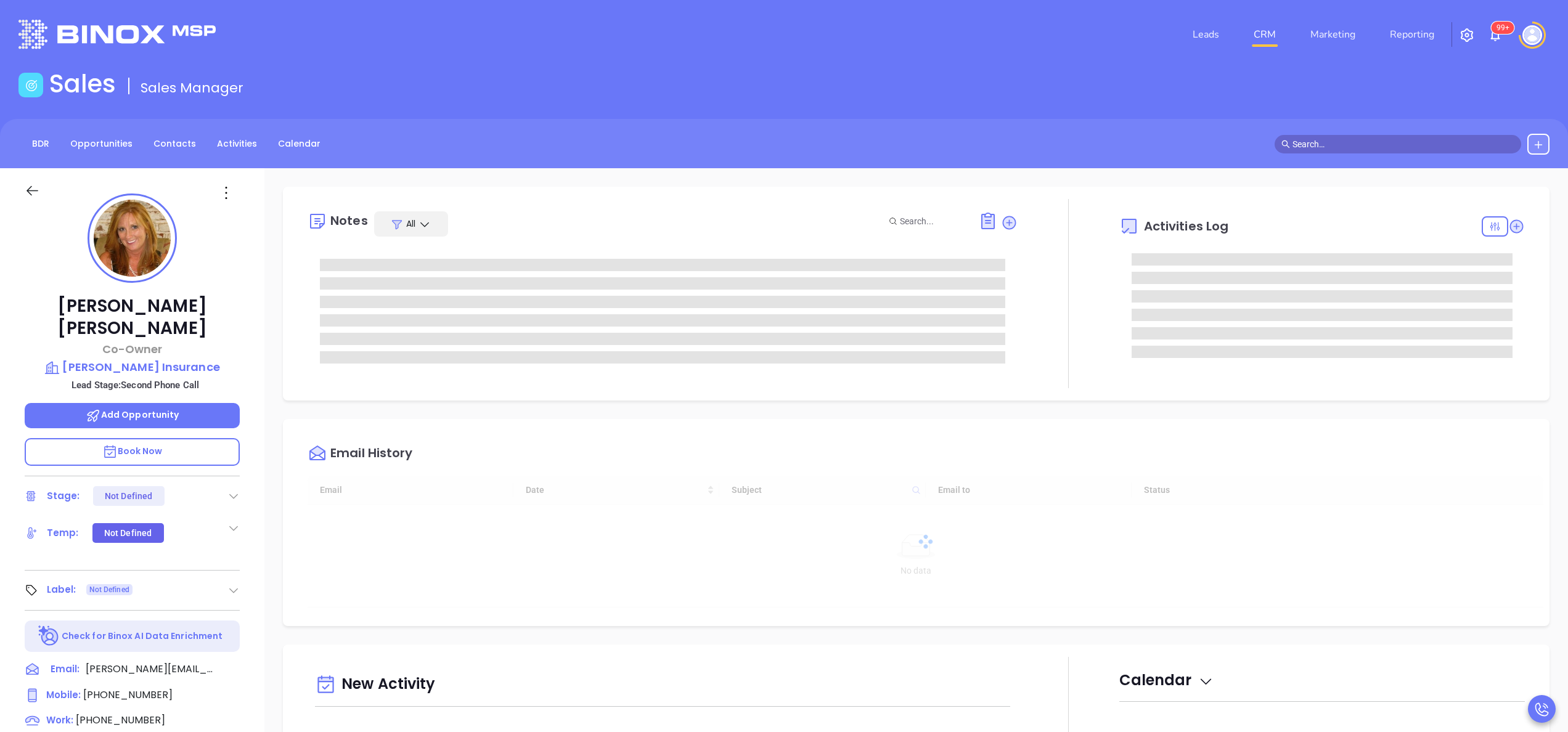
type input "[DATE]"
type input "[PERSON_NAME]"
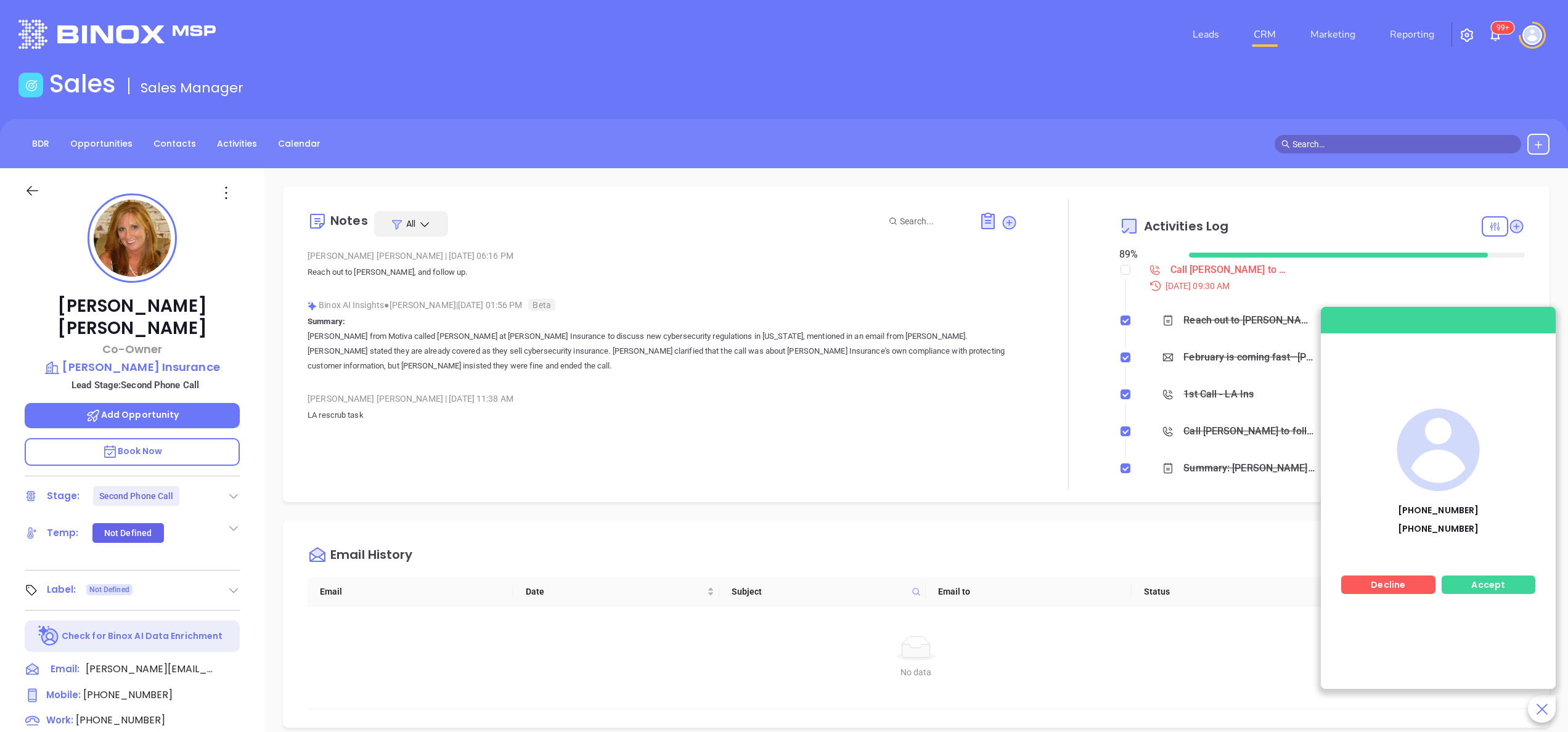
click at [1492, 582] on span "Accept" at bounding box center [1488, 584] width 34 height 12
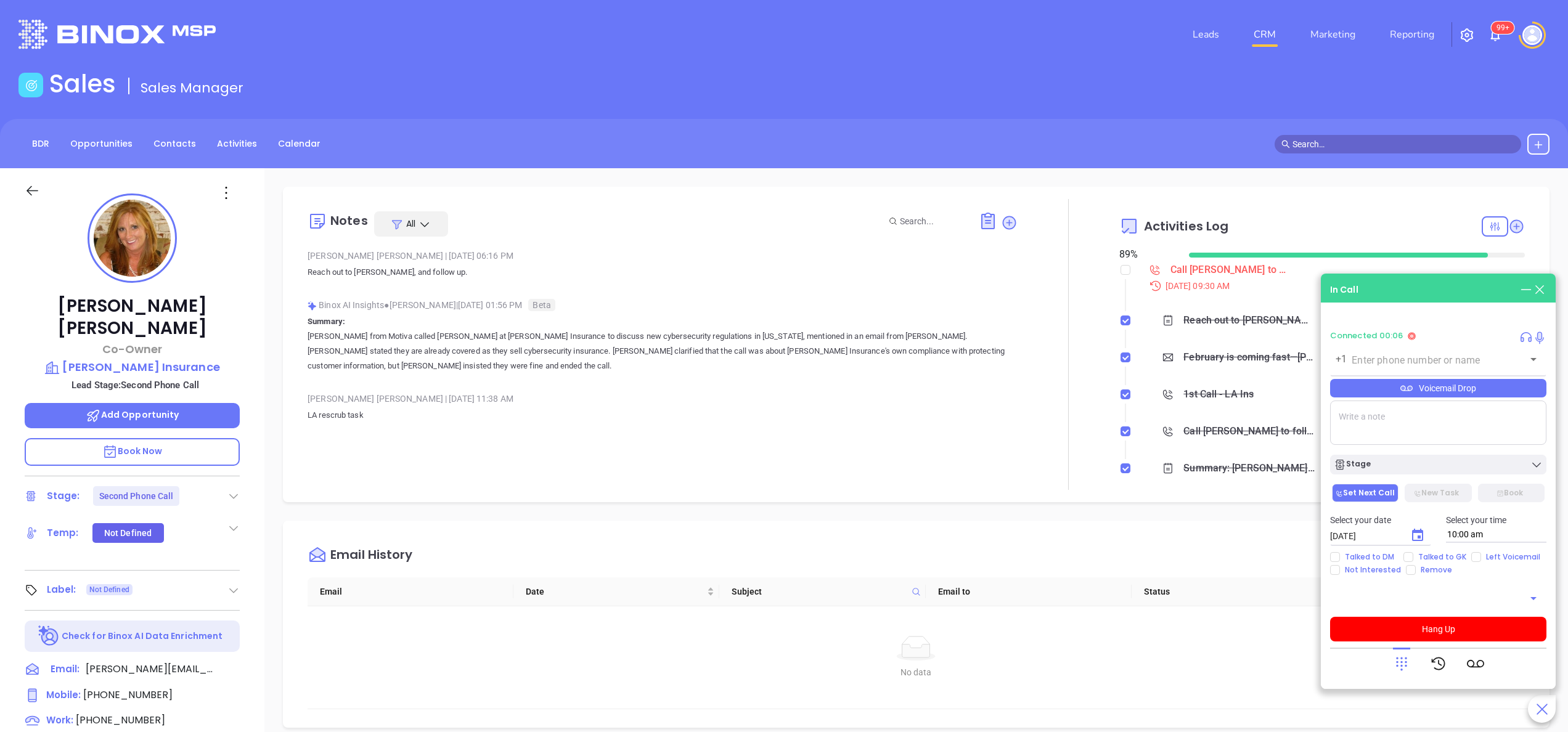
click at [180, 438] on p "Book Now" at bounding box center [132, 452] width 215 height 28
click at [179, 438] on p "Book Now" at bounding box center [132, 452] width 215 height 28
click at [982, 421] on div "Notes All [PERSON_NAME] | [DATE] 06:16 PM Reach out to [PERSON_NAME], and follo…" at bounding box center [662, 344] width 710 height 291
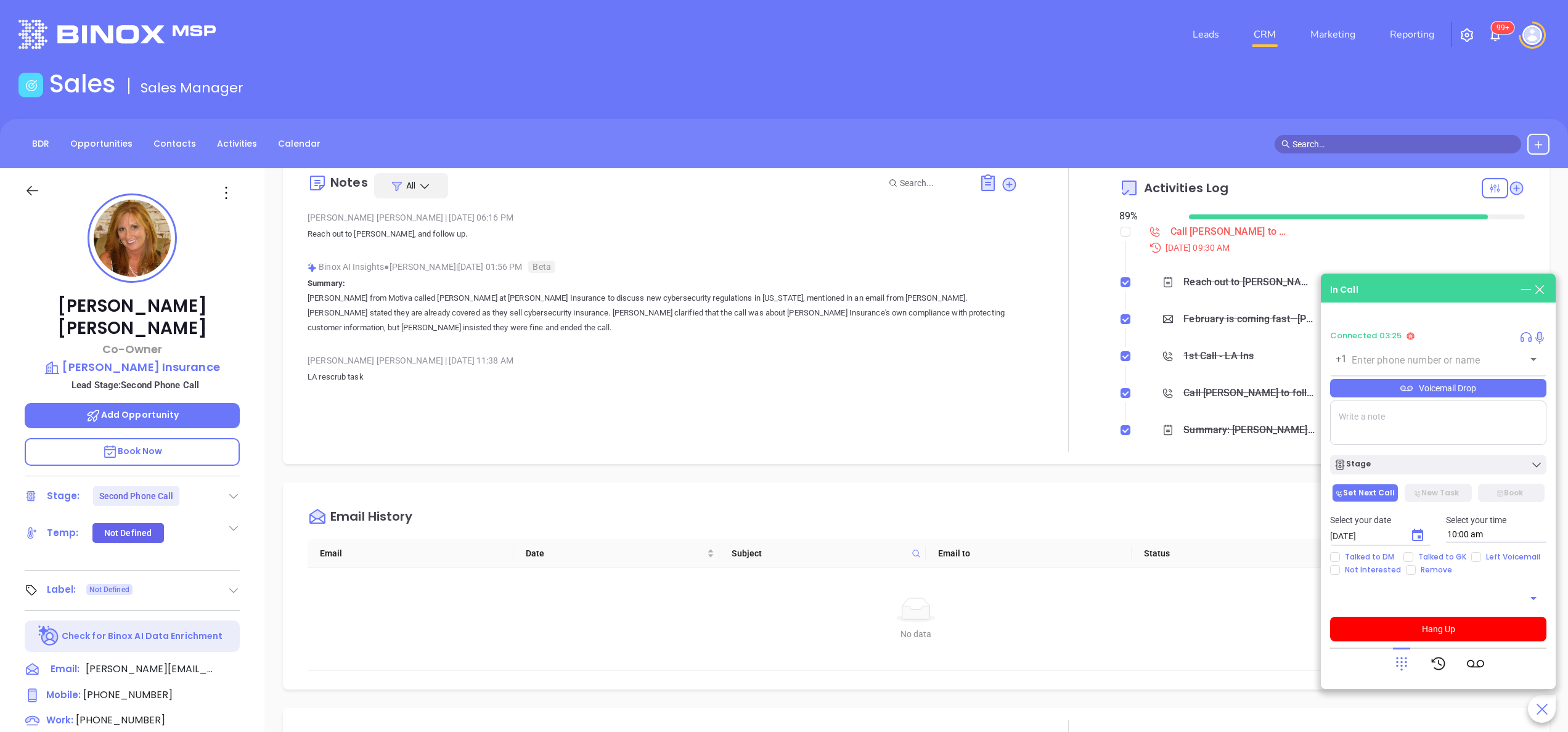
scroll to position [0, 0]
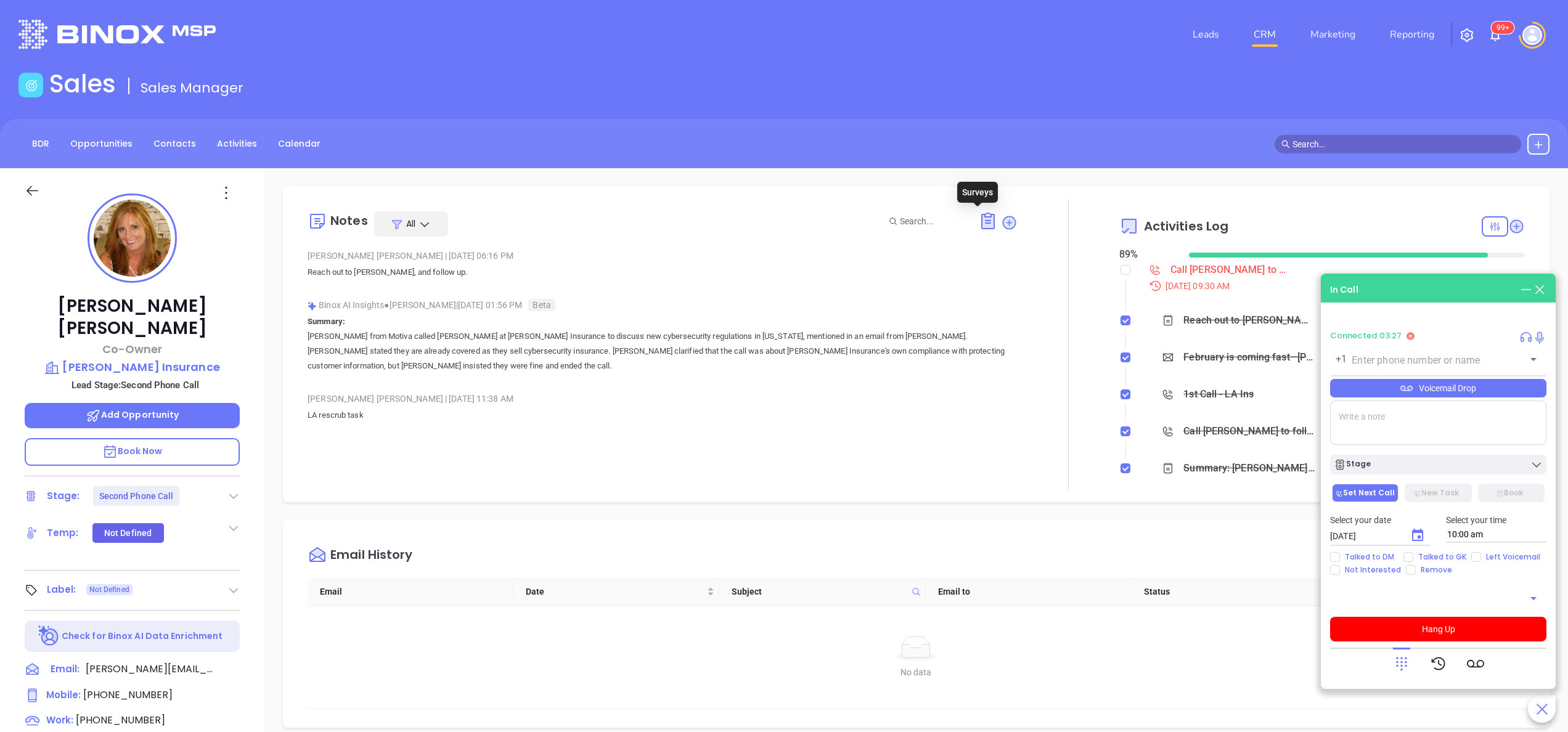
click at [979, 216] on icon at bounding box center [989, 222] width 20 height 20
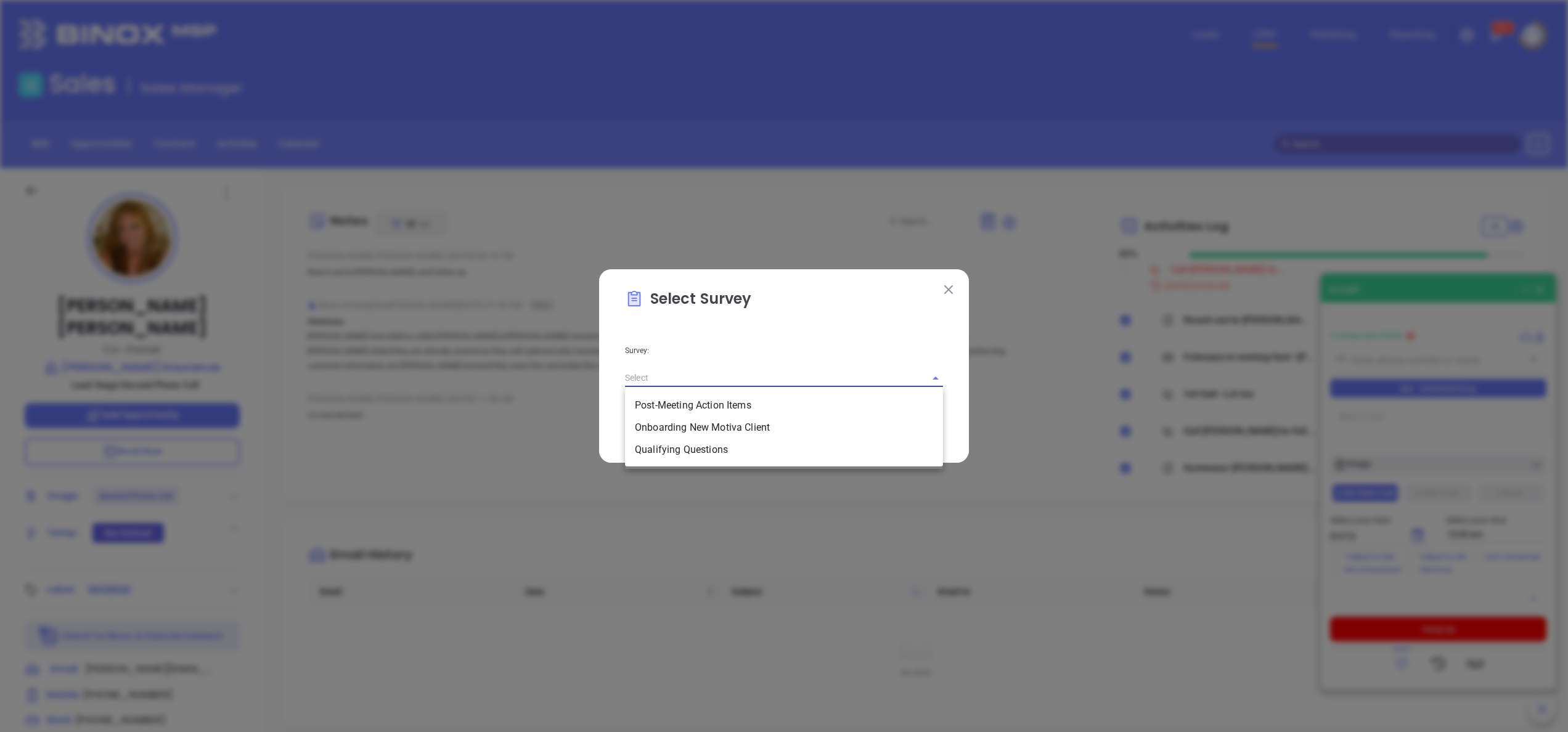
click at [871, 378] on input "text" at bounding box center [767, 377] width 283 height 18
click at [689, 452] on li "Qualifying Questions" at bounding box center [784, 450] width 318 height 22
type input "Qualifying Questions"
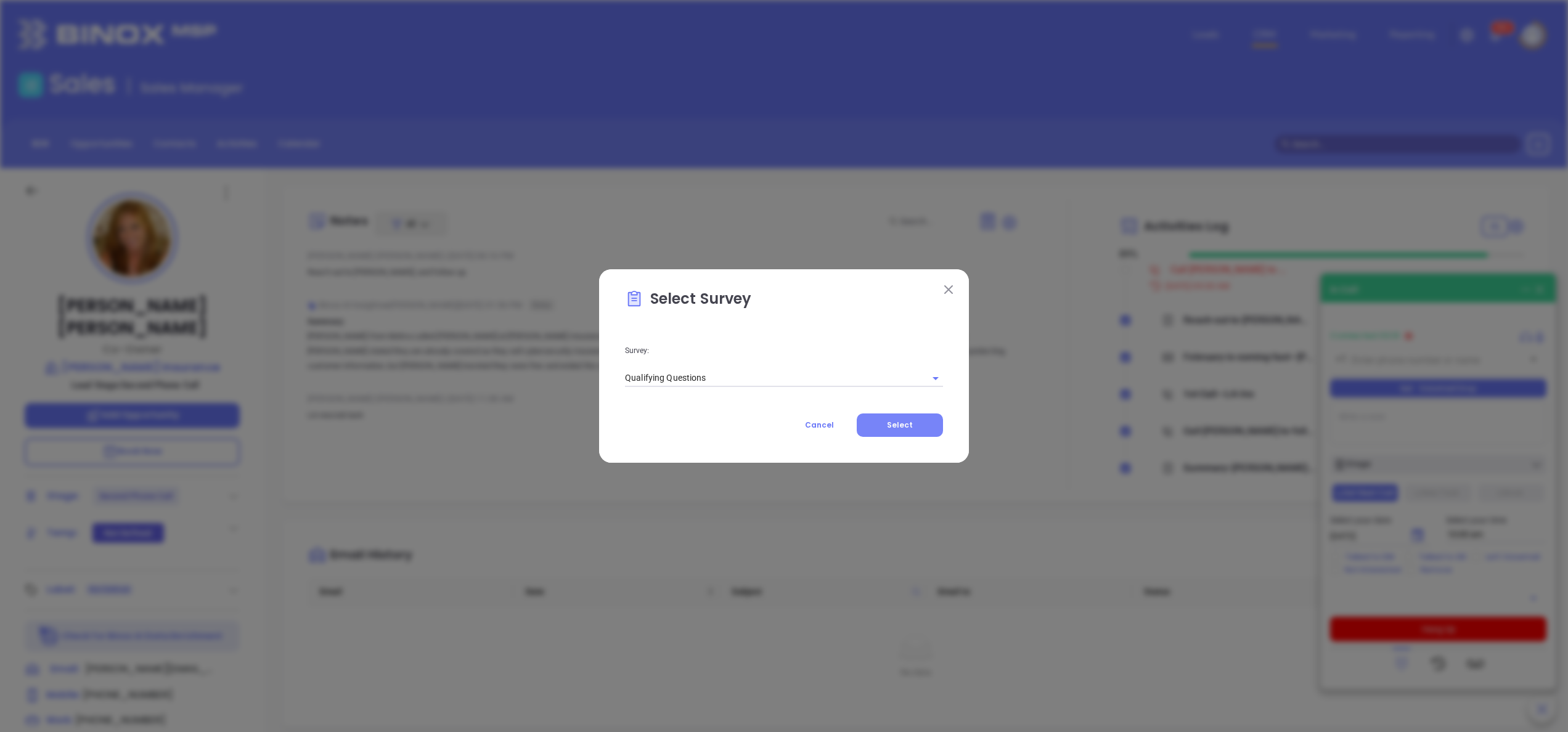
click at [921, 427] on button "Select" at bounding box center [900, 425] width 87 height 24
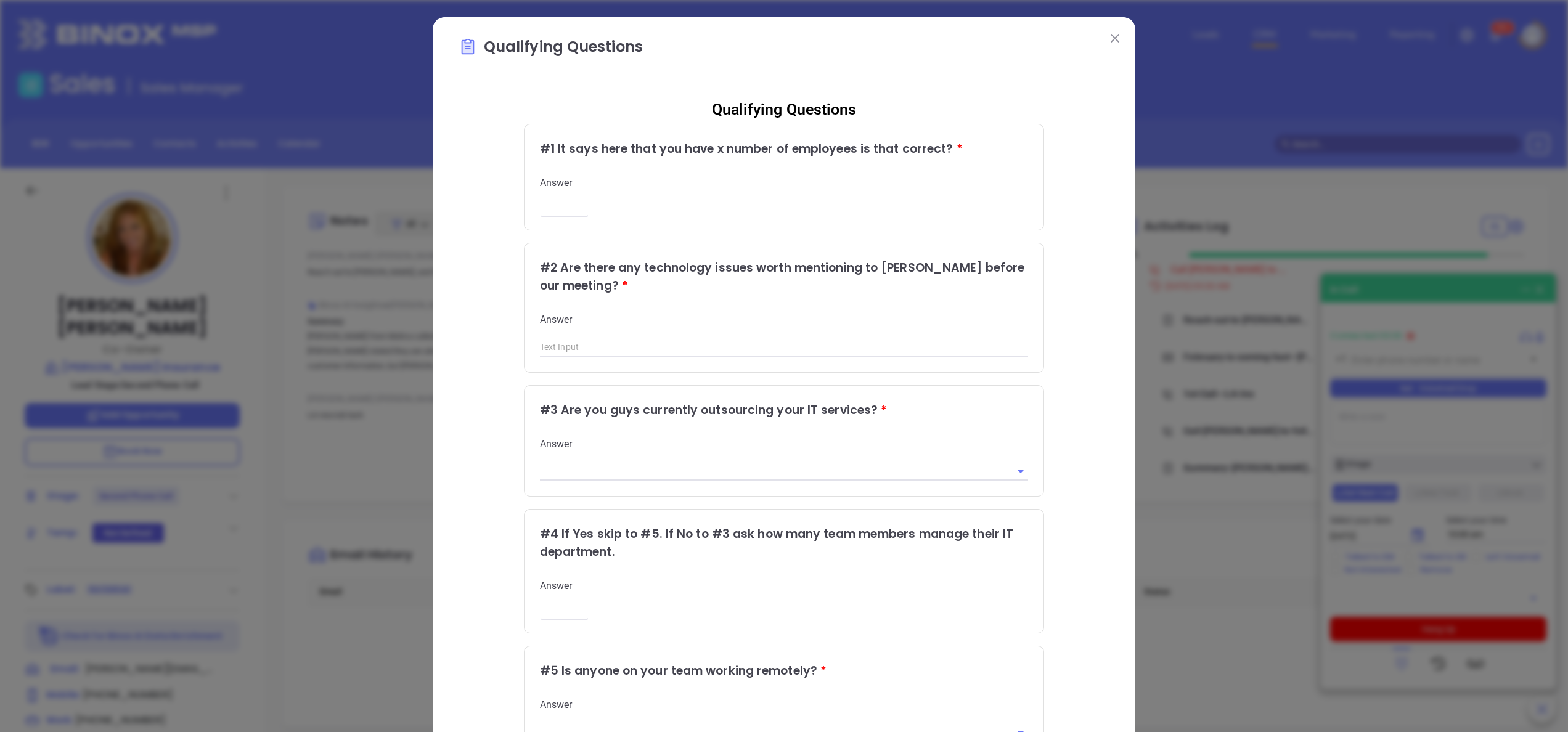
click at [540, 207] on input "number" at bounding box center [564, 207] width 49 height 11
type input "3"
type input "4"
click at [1041, 262] on div "Qualifying Questions # 1 It says here that you have x number of employees is th…" at bounding box center [784, 505] width 651 height 832
click at [1111, 36] on img at bounding box center [1115, 38] width 9 height 9
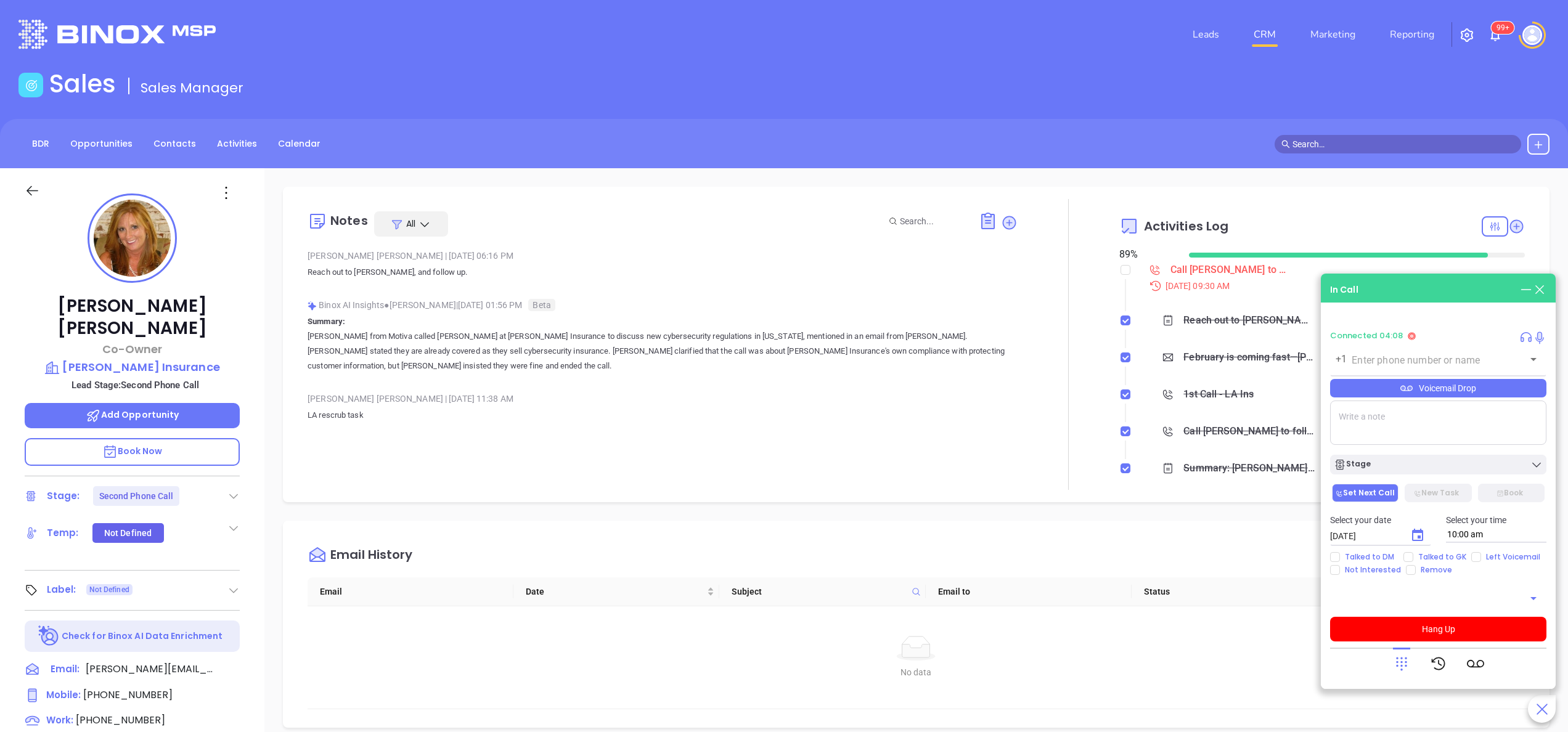
click at [1411, 417] on textarea at bounding box center [1439, 422] width 216 height 44
type textarea "integra"
click at [1463, 625] on button "Hang Up" at bounding box center [1439, 629] width 216 height 24
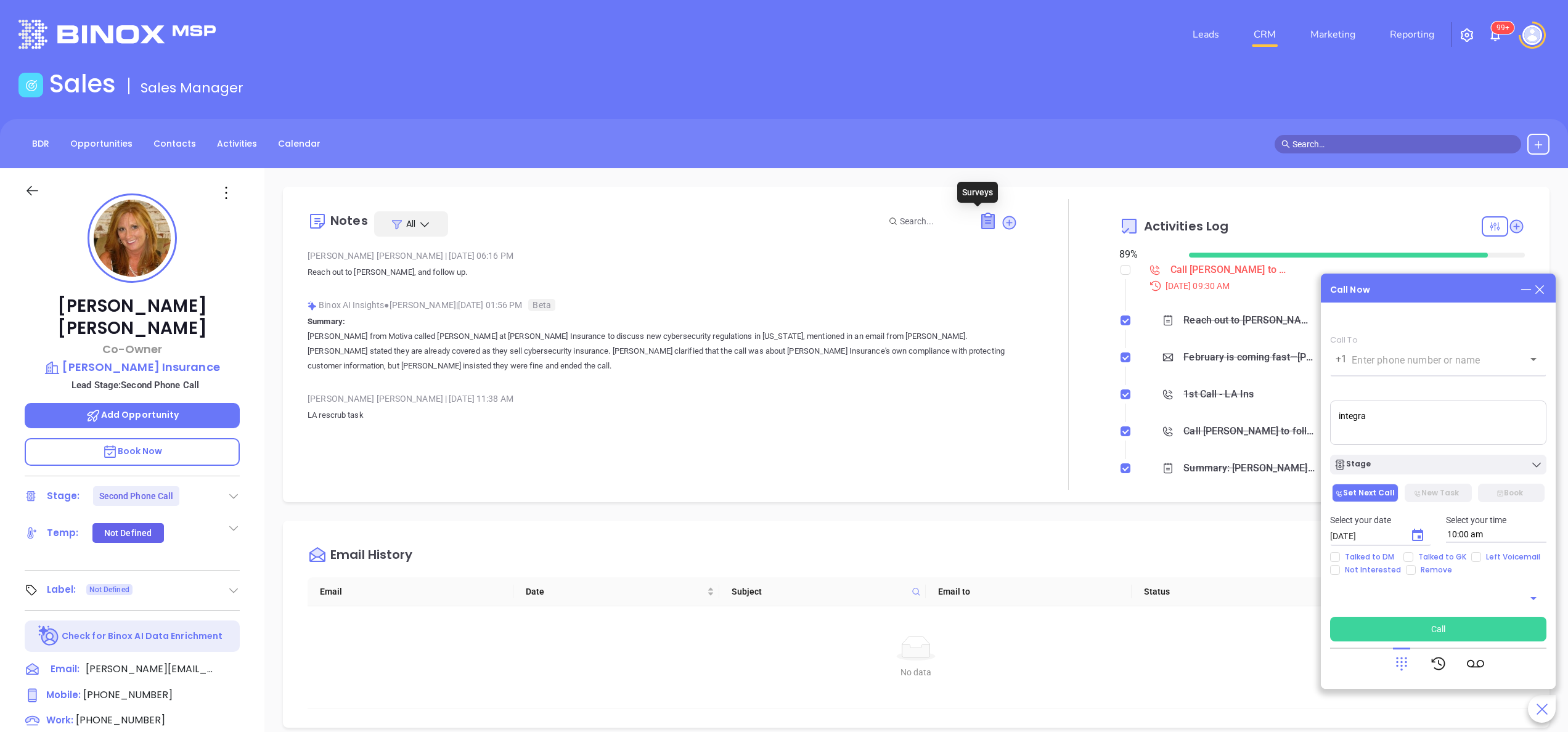
click at [982, 217] on icon at bounding box center [988, 222] width 12 height 14
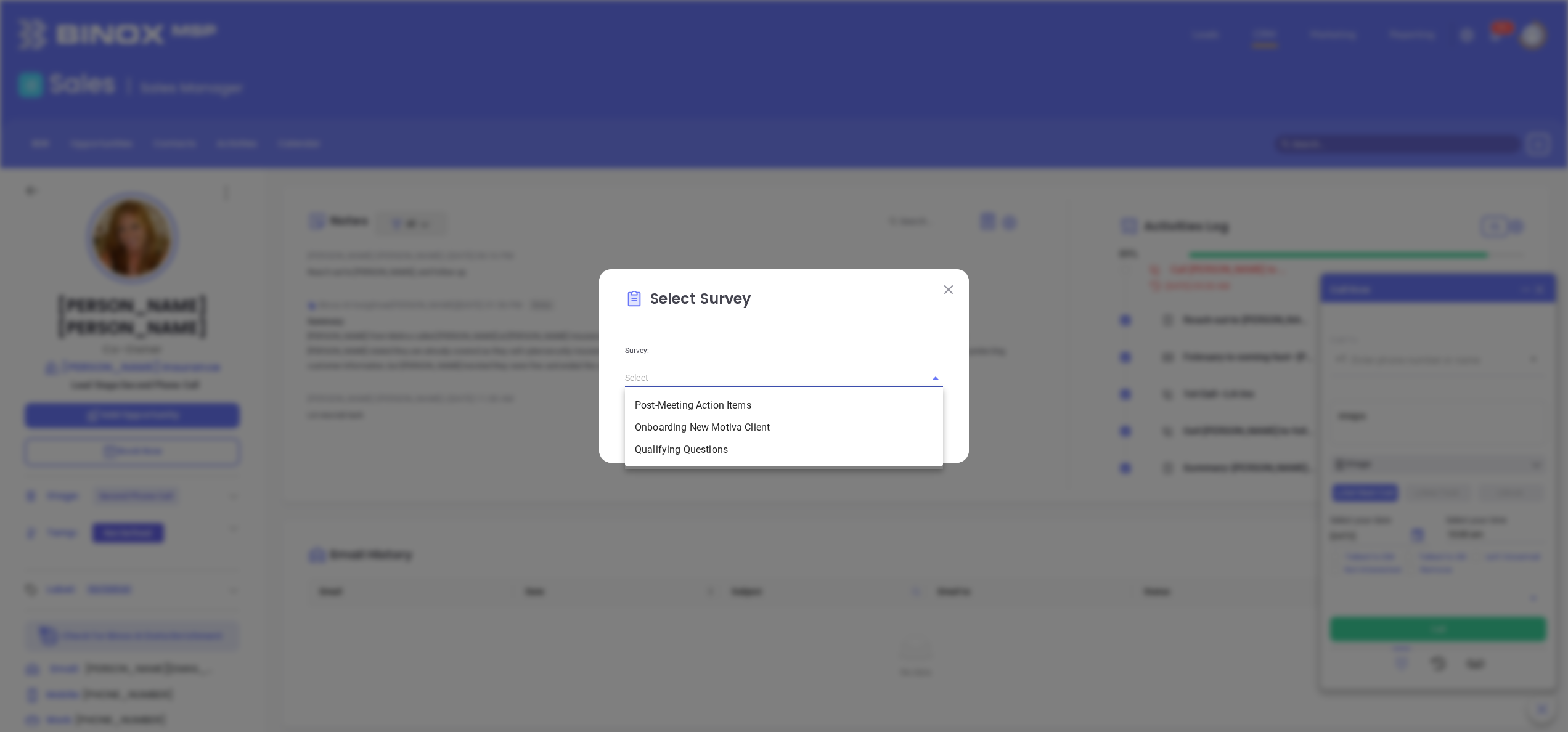
click at [853, 375] on input "text" at bounding box center [767, 377] width 283 height 18
click at [725, 455] on li "Qualifying Questions" at bounding box center [784, 450] width 318 height 22
type input "Qualifying Questions"
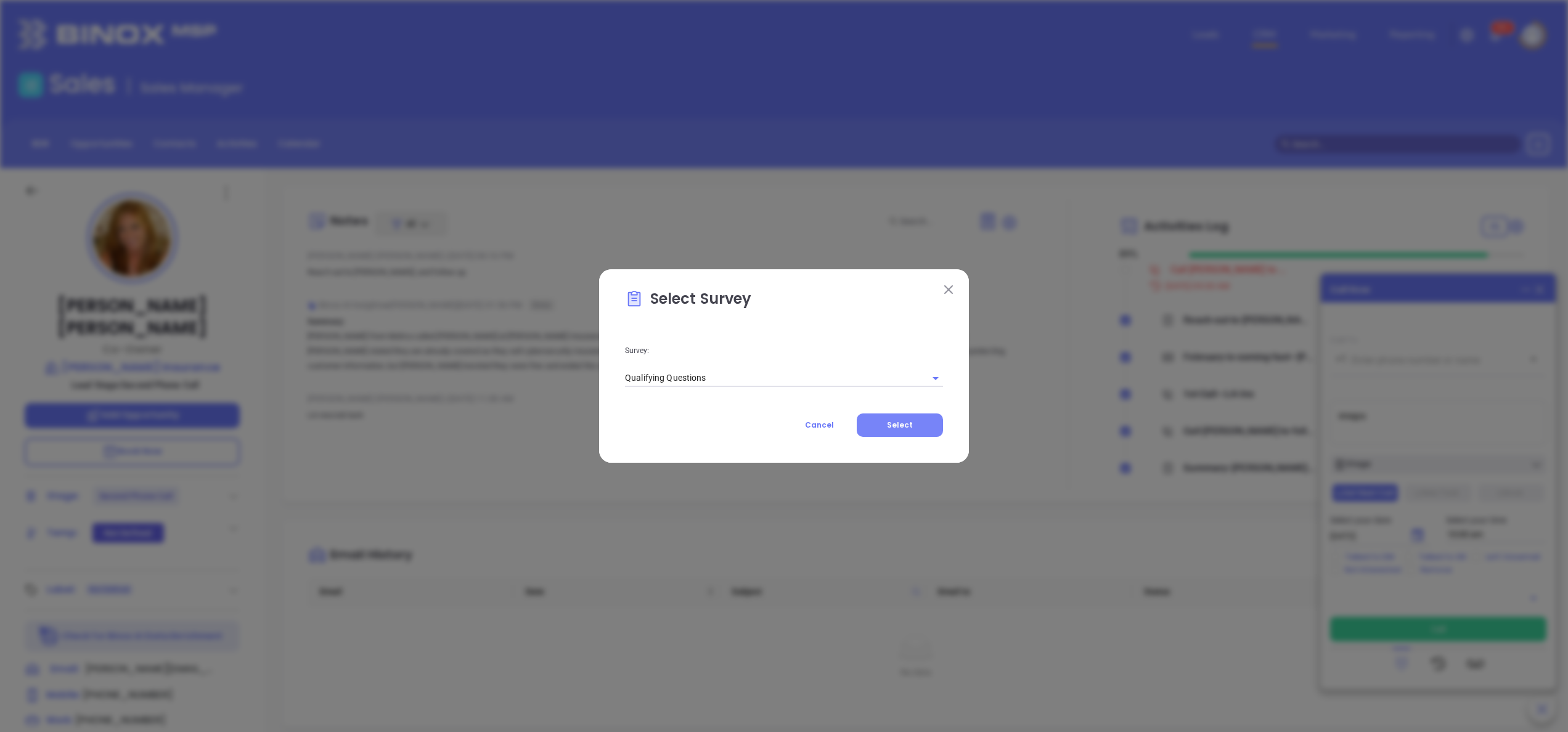
click at [898, 420] on span "Select" at bounding box center [900, 425] width 26 height 11
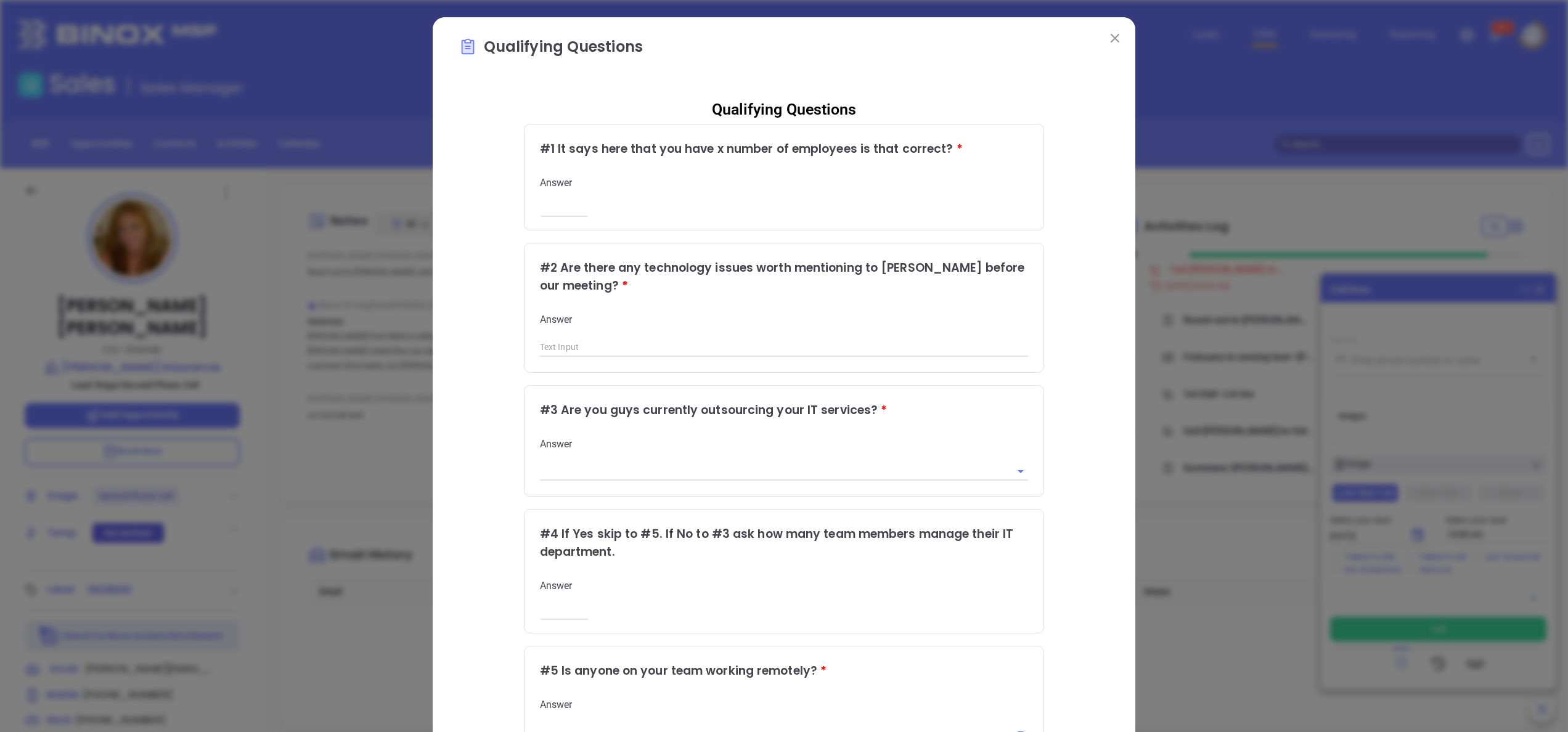
click at [557, 203] on input "number" at bounding box center [564, 207] width 49 height 11
type input "4"
type input "internet issue"
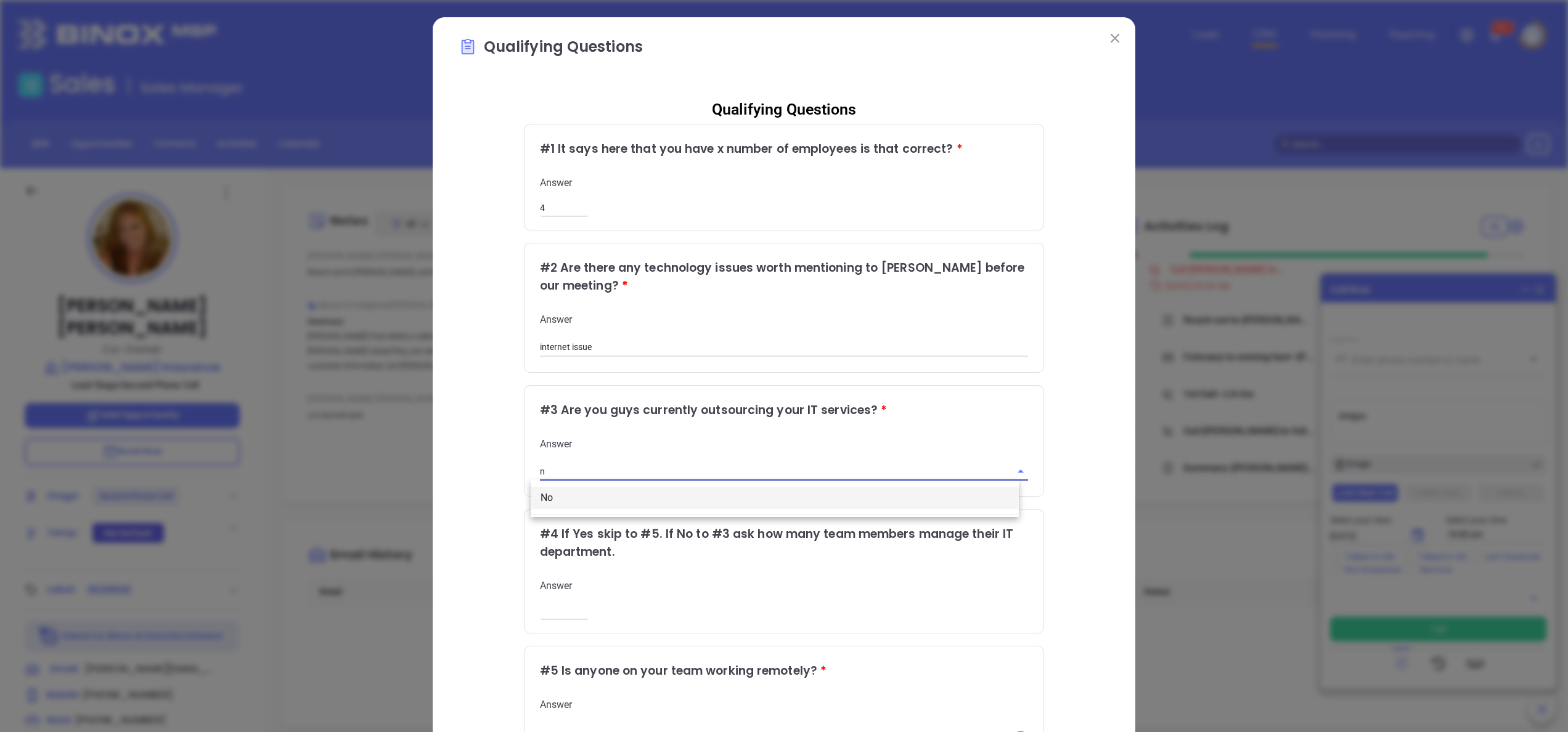
click at [595, 473] on input "n" at bounding box center [767, 471] width 454 height 18
click at [594, 501] on li "Yes" at bounding box center [775, 498] width 488 height 22
type input "Yes"
click at [650, 715] on div "Answer" at bounding box center [784, 719] width 489 height 44
click at [1092, 505] on div "Qualifying Questions # 1 It says here that you have x number of employees is th…" at bounding box center [784, 505] width 651 height 832
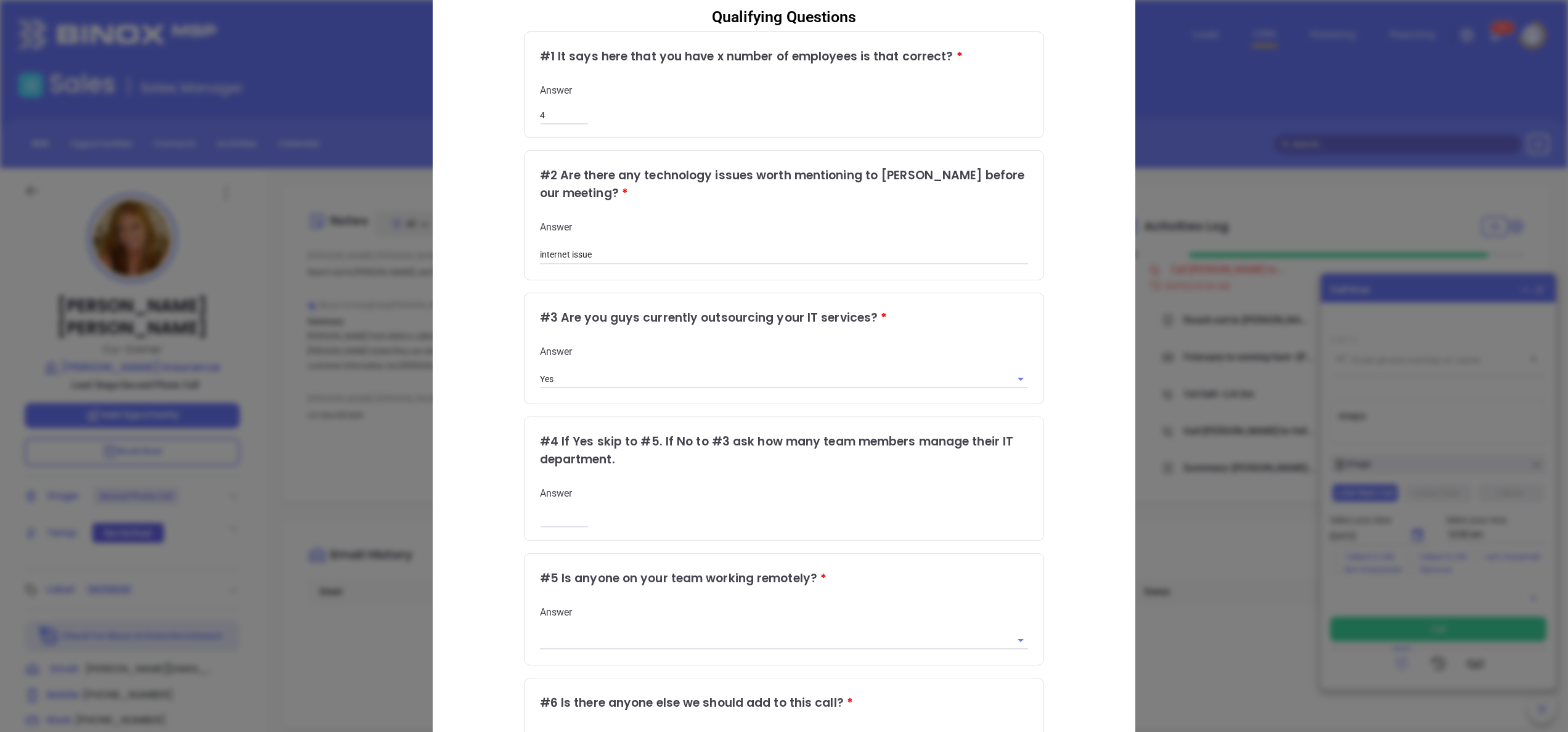
scroll to position [148, 0]
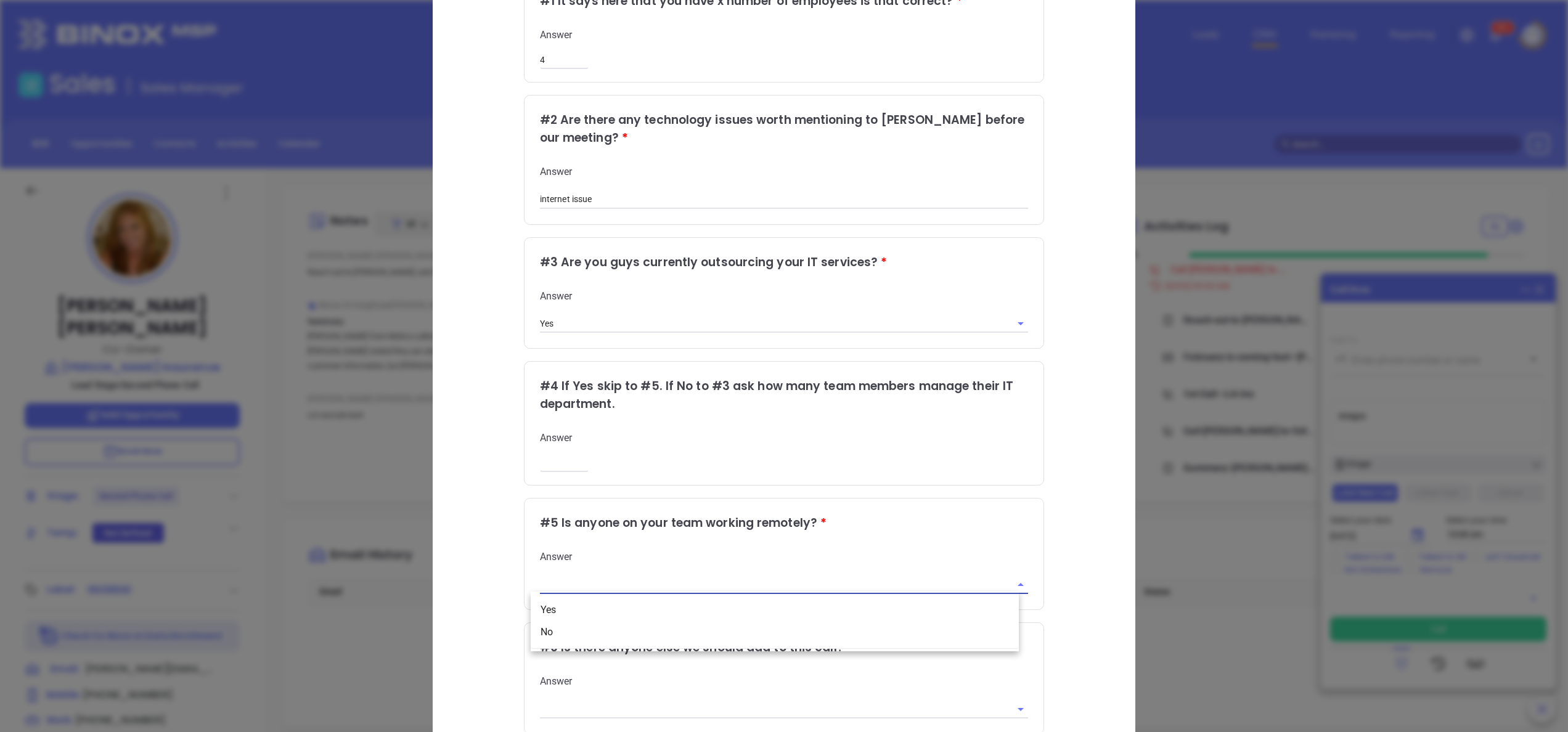
click at [697, 577] on input "text" at bounding box center [767, 584] width 454 height 18
click at [584, 630] on li "No" at bounding box center [775, 632] width 488 height 22
type input "No"
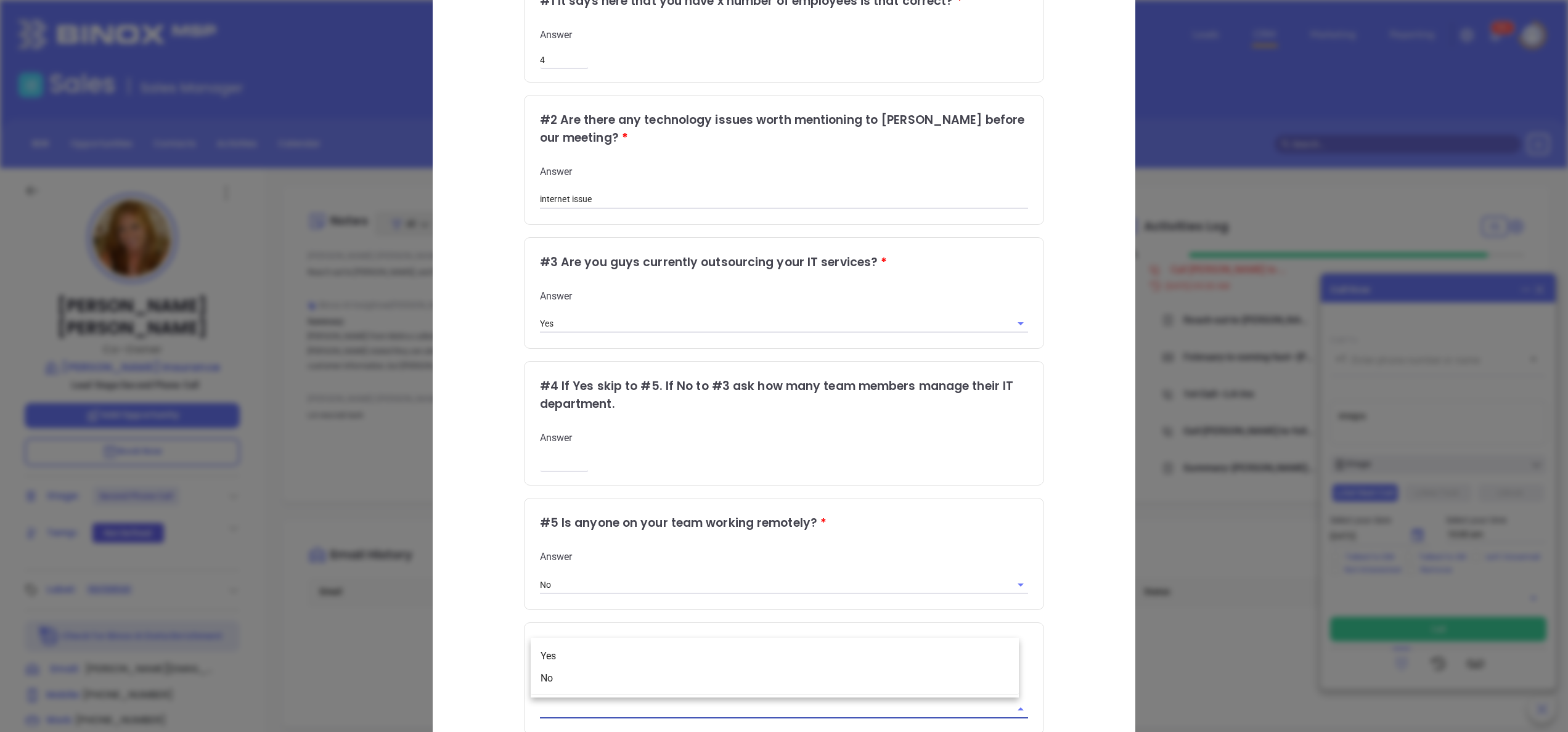
click at [566, 703] on input "text" at bounding box center [767, 708] width 454 height 18
click at [583, 683] on li "No" at bounding box center [775, 678] width 488 height 22
type input "No"
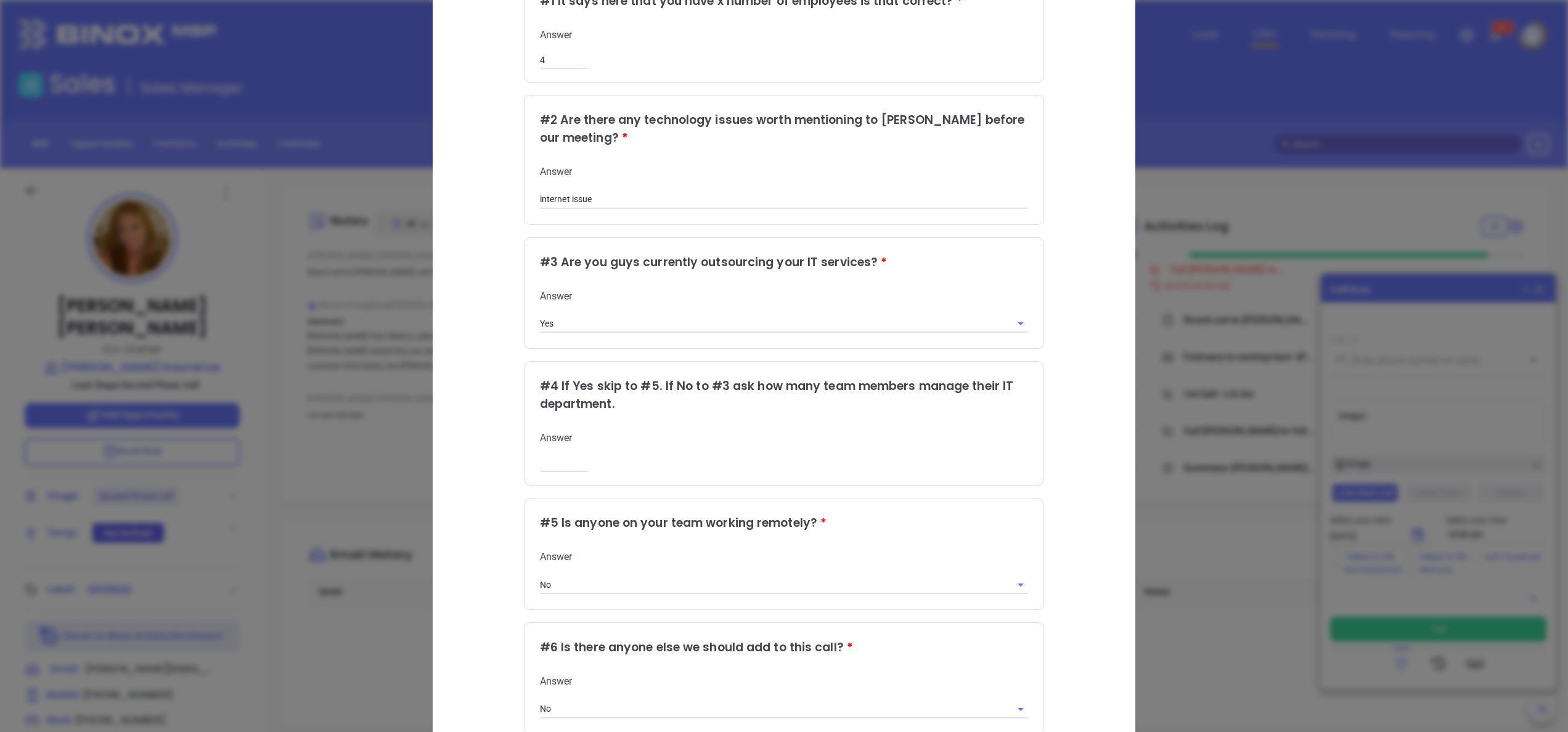
click at [1049, 586] on div "Qualifying Questions # 1 It says here that you have x number of employees is th…" at bounding box center [784, 357] width 651 height 832
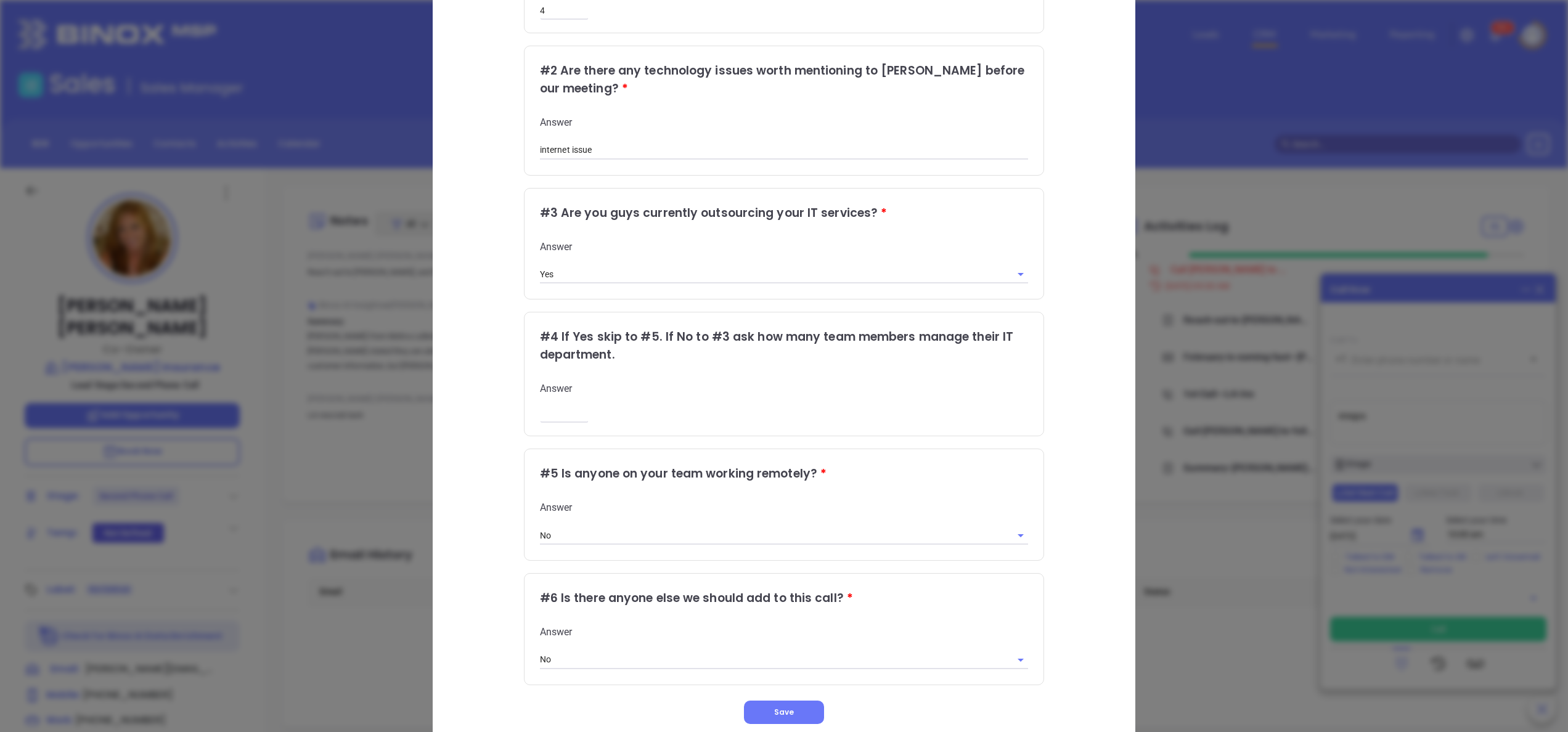
scroll to position [247, 0]
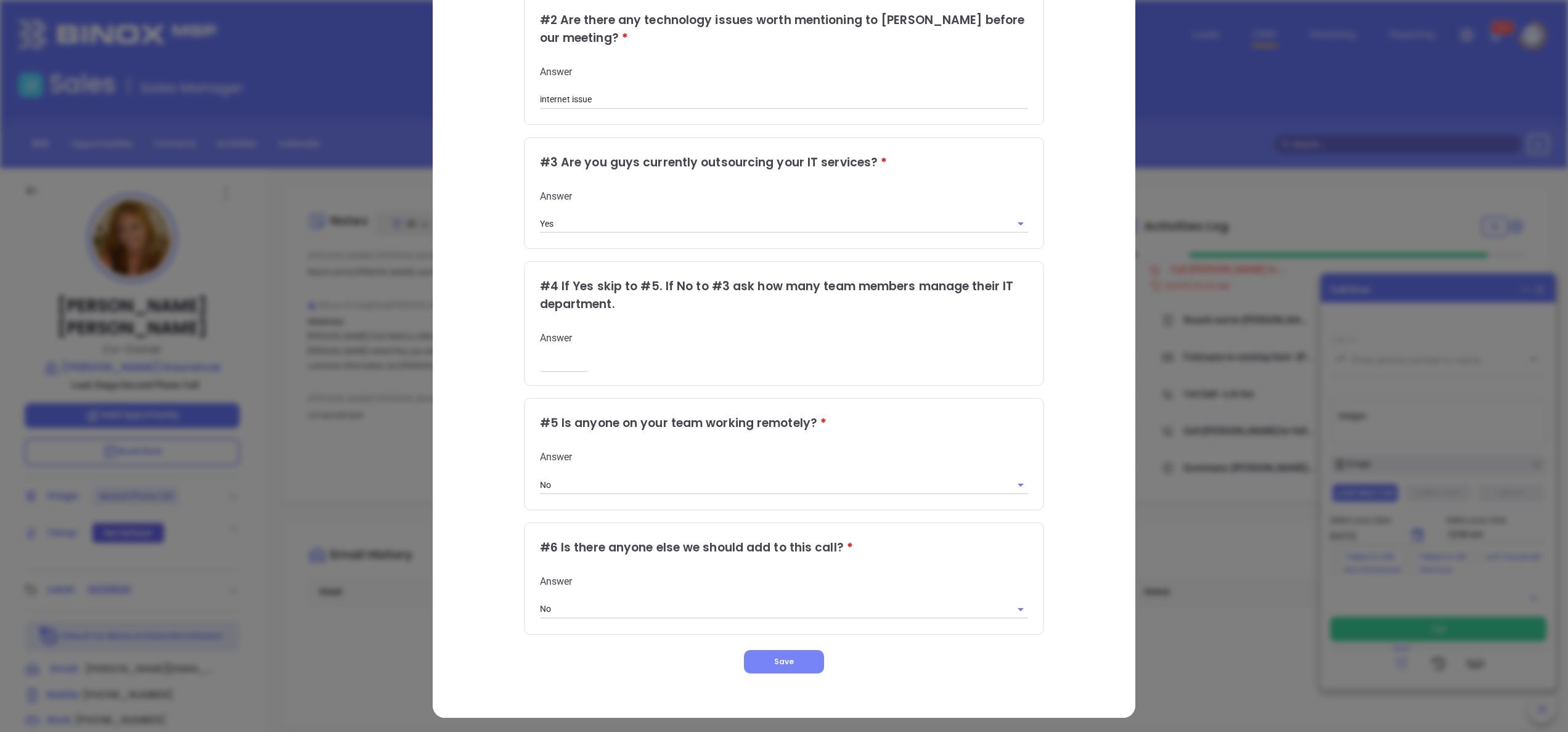
click at [767, 651] on button "Save" at bounding box center [784, 661] width 80 height 24
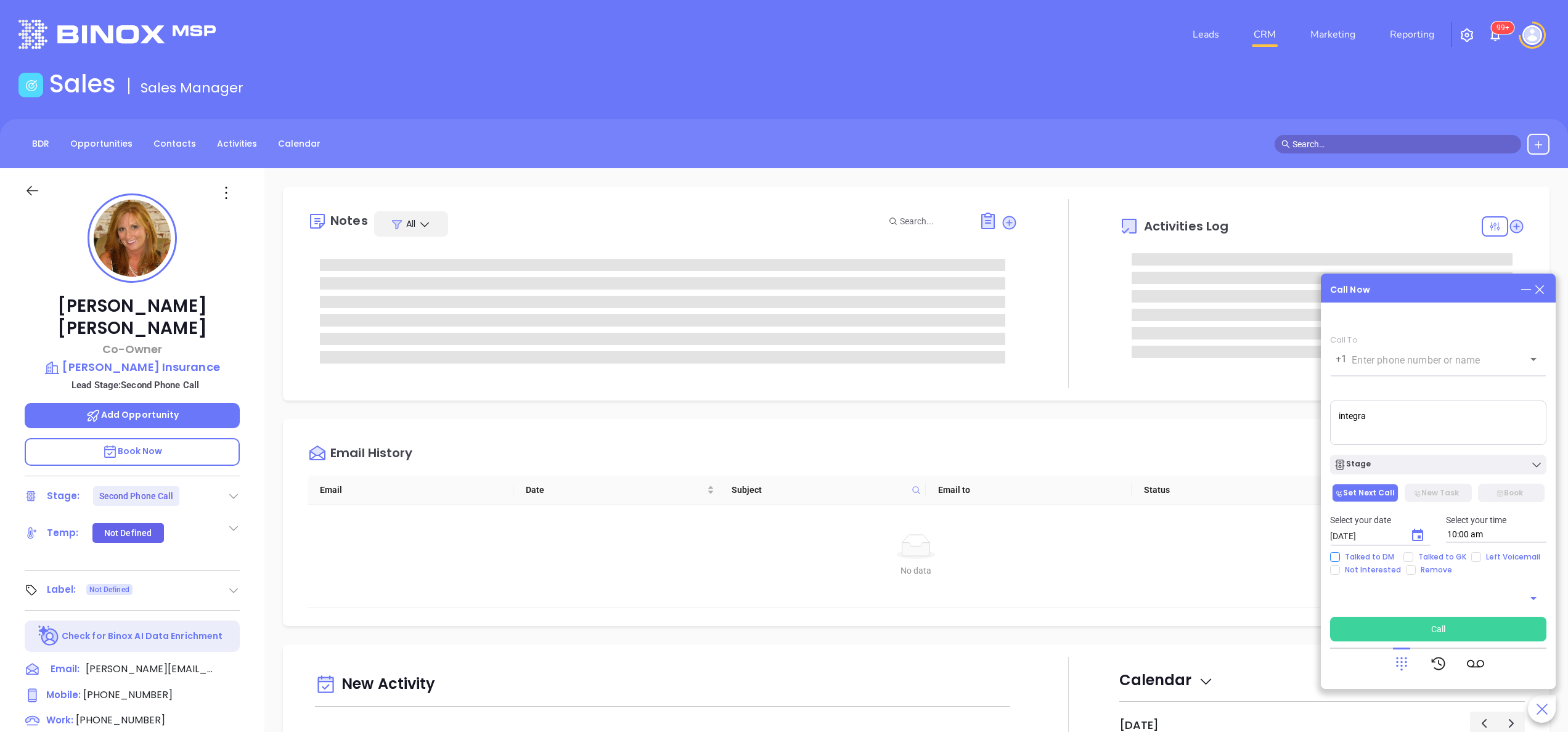
click at [1339, 555] on input "Talked to DM" at bounding box center [1336, 557] width 10 height 10
checkbox input "true"
click at [1406, 431] on textarea "integra" at bounding box center [1439, 422] width 216 height 44
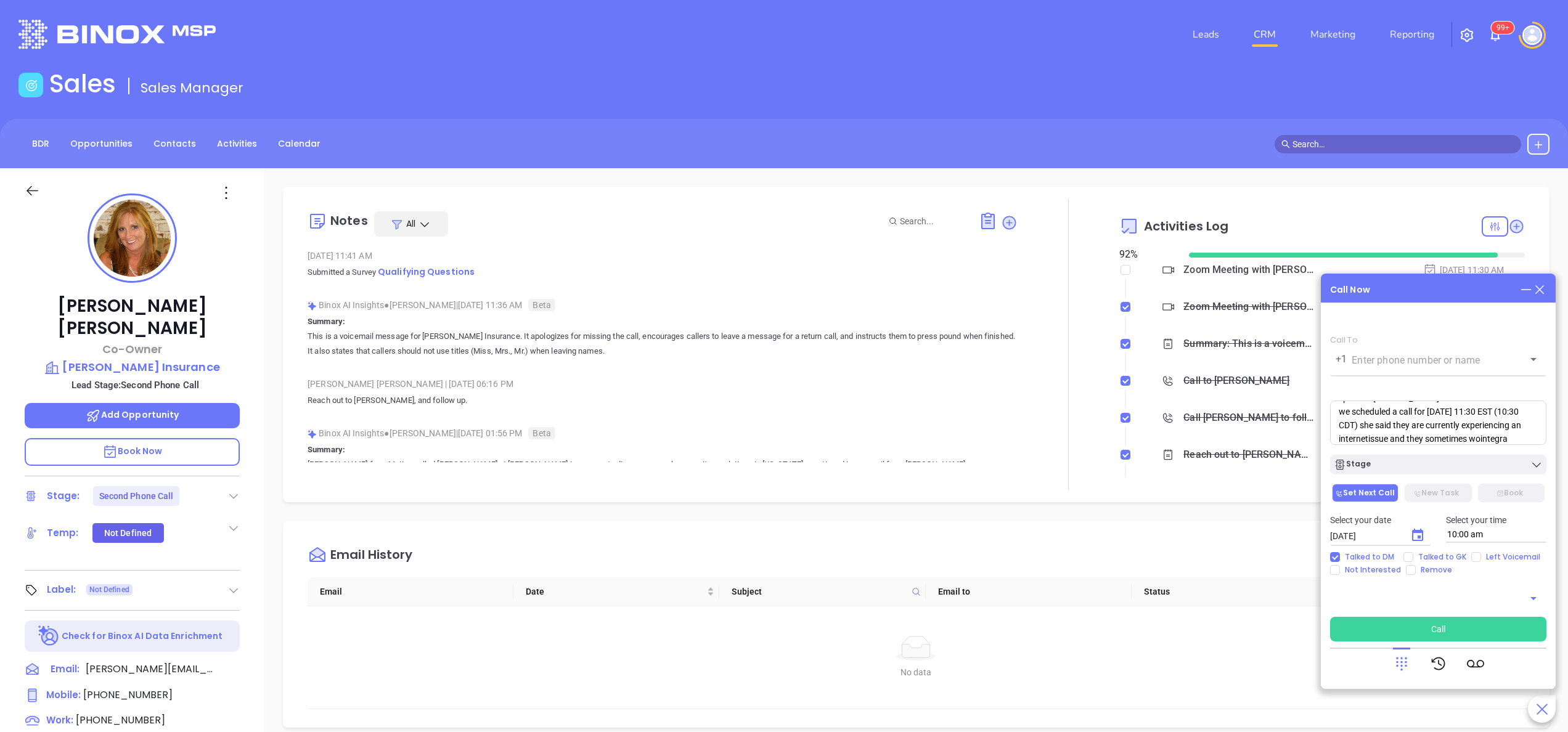
scroll to position [31, 0]
click at [1413, 437] on textarea "spoke to [PERSON_NAME] she called me back. and we scheduled a call for [DATE] 1…" at bounding box center [1439, 422] width 216 height 44
type textarea "spoke to [PERSON_NAME] she called me back. and we scheduled a call for [DATE] 1…"
click at [1431, 493] on button "New Task" at bounding box center [1438, 493] width 67 height 19
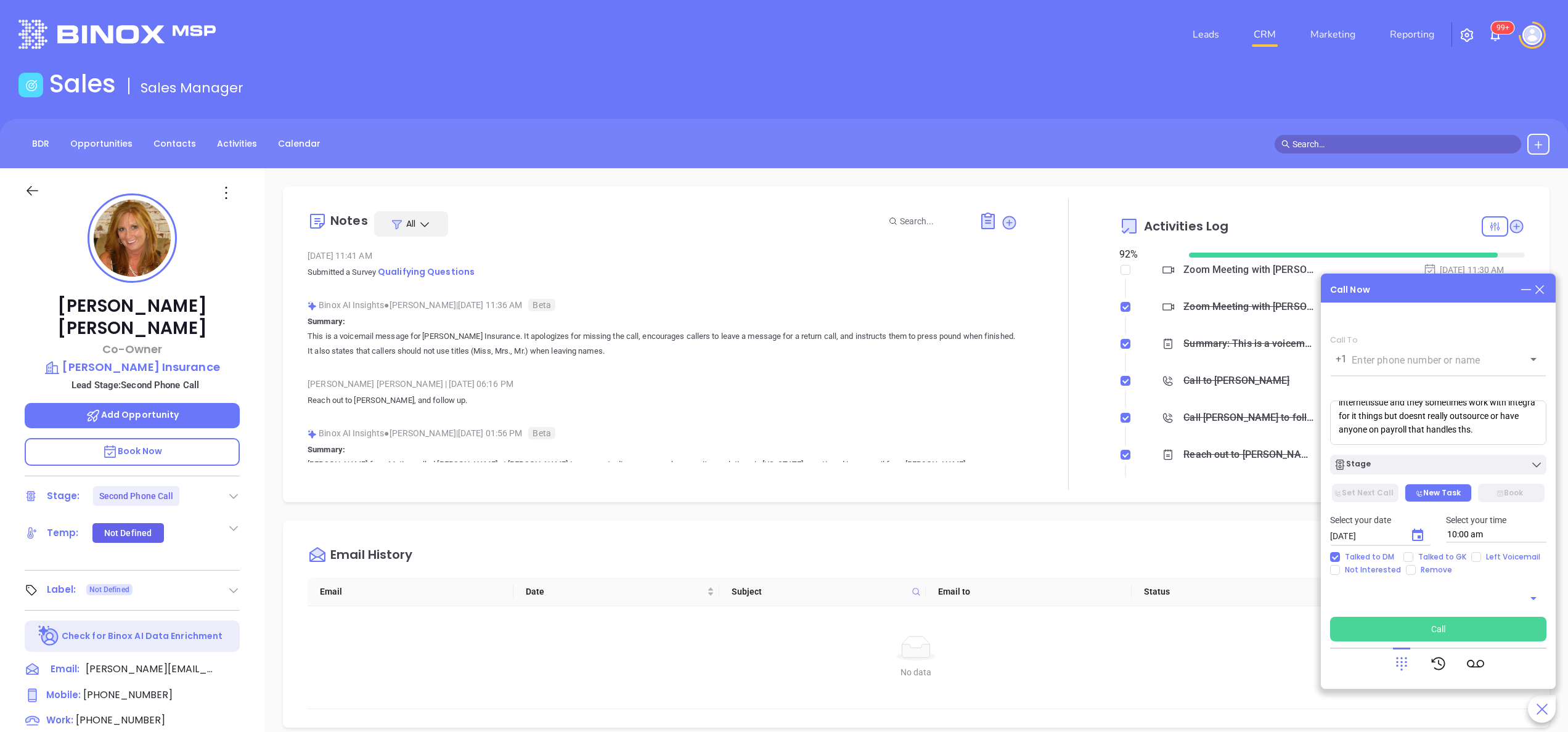
click at [1444, 633] on button "Call" at bounding box center [1439, 629] width 216 height 24
click at [1401, 656] on icon at bounding box center [1401, 663] width 17 height 17
drag, startPoint x: 1406, startPoint y: 432, endPoint x: 1302, endPoint y: 354, distance: 130.0
click at [1302, 354] on main "Sales Sales Manager BDR Opportunities Contacts Activities Calendar Call Now Cal…" at bounding box center [784, 576] width 1568 height 1014
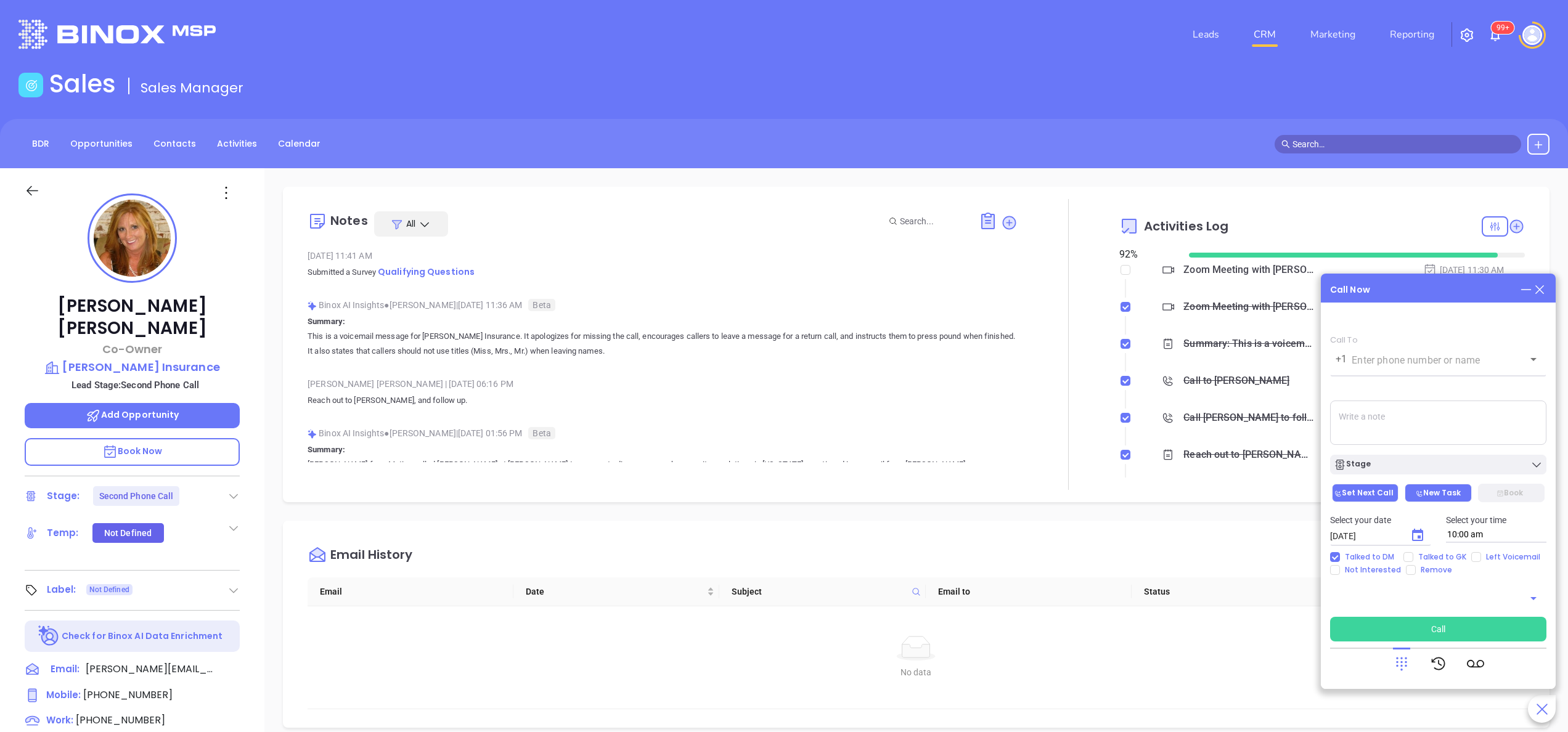
click at [1360, 497] on button "Set Next Call" at bounding box center [1365, 493] width 67 height 19
click at [1403, 666] on icon at bounding box center [1401, 663] width 17 height 17
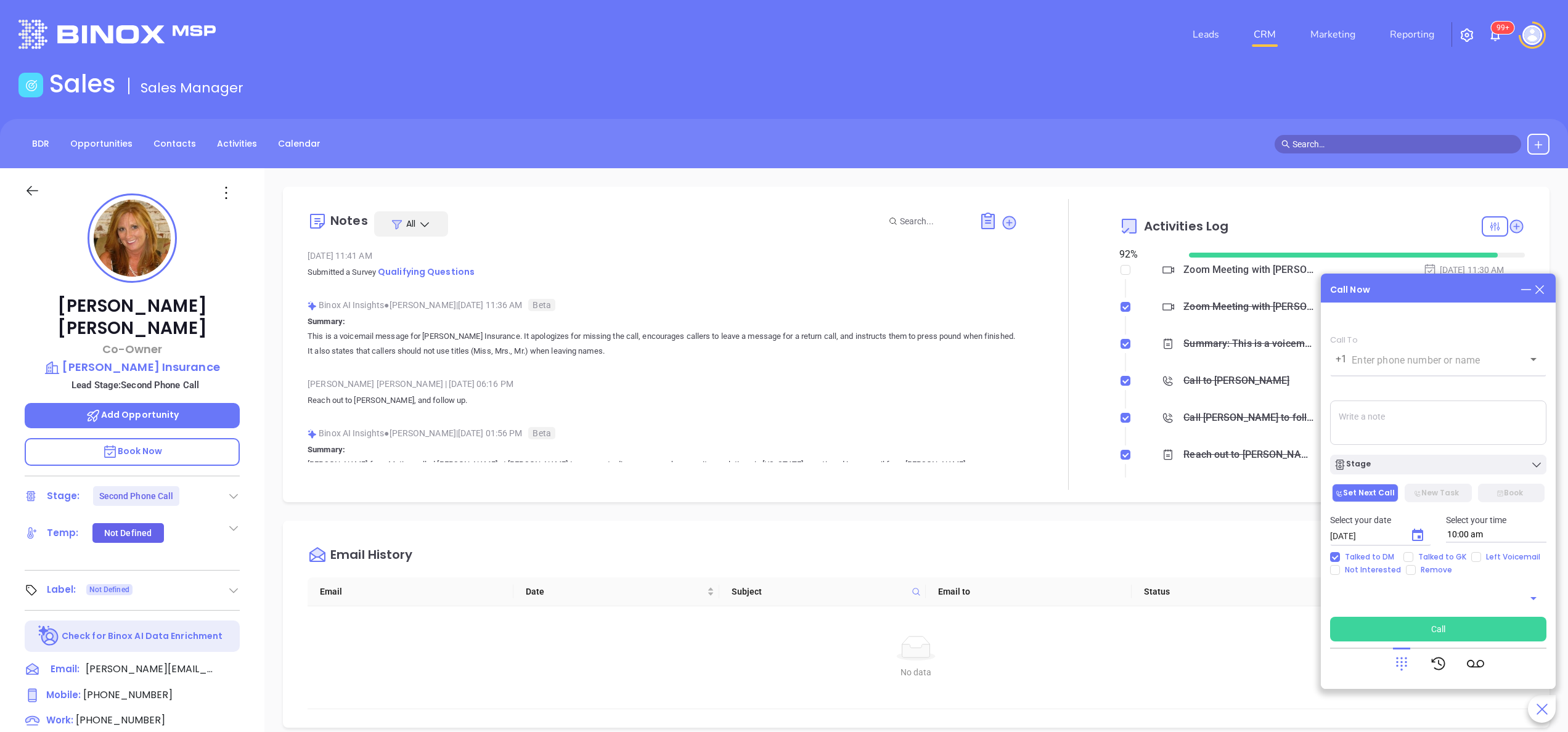
click at [1403, 666] on icon at bounding box center [1401, 663] width 17 height 17
click at [1001, 216] on icon at bounding box center [1009, 222] width 16 height 16
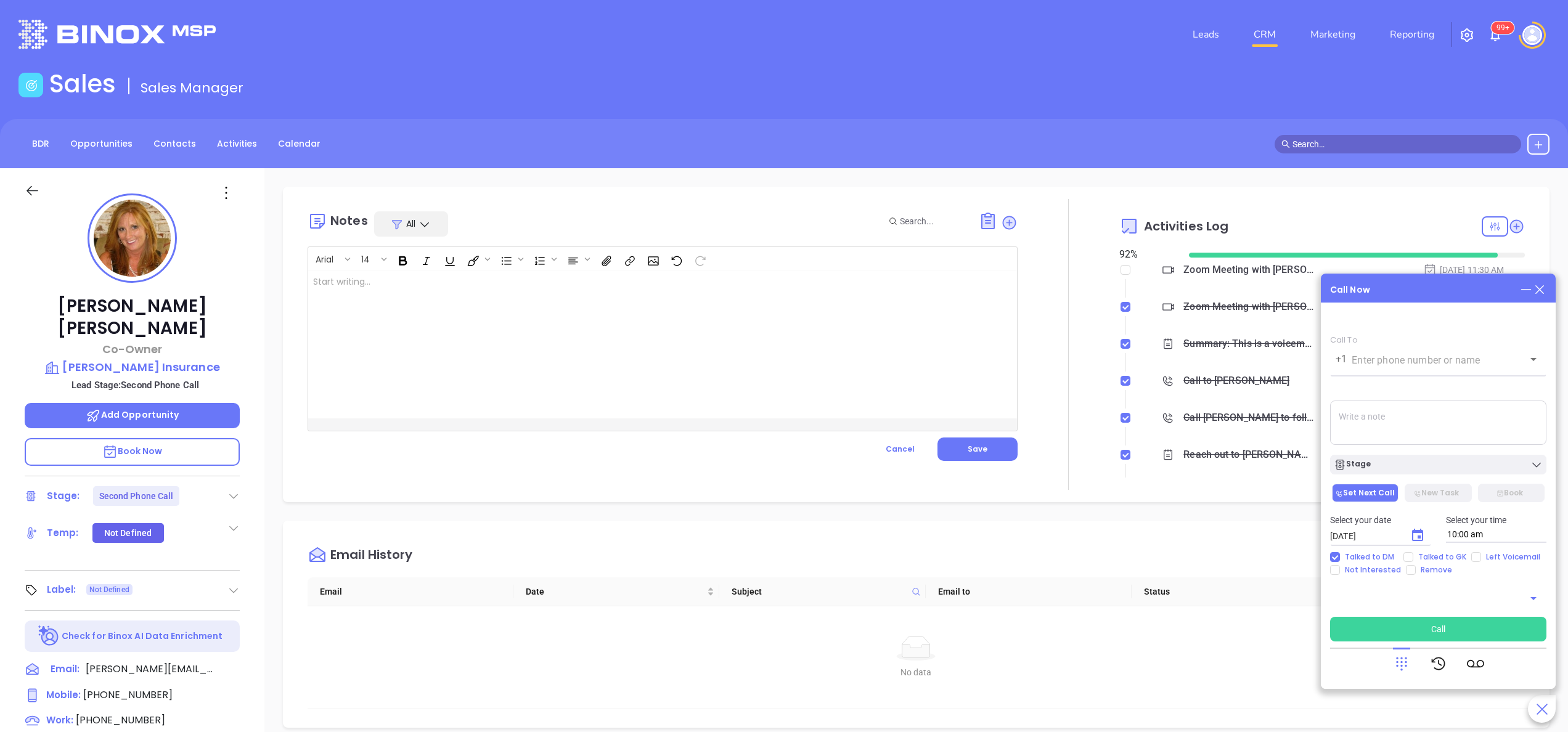
click at [568, 344] on div at bounding box center [637, 344] width 659 height 148
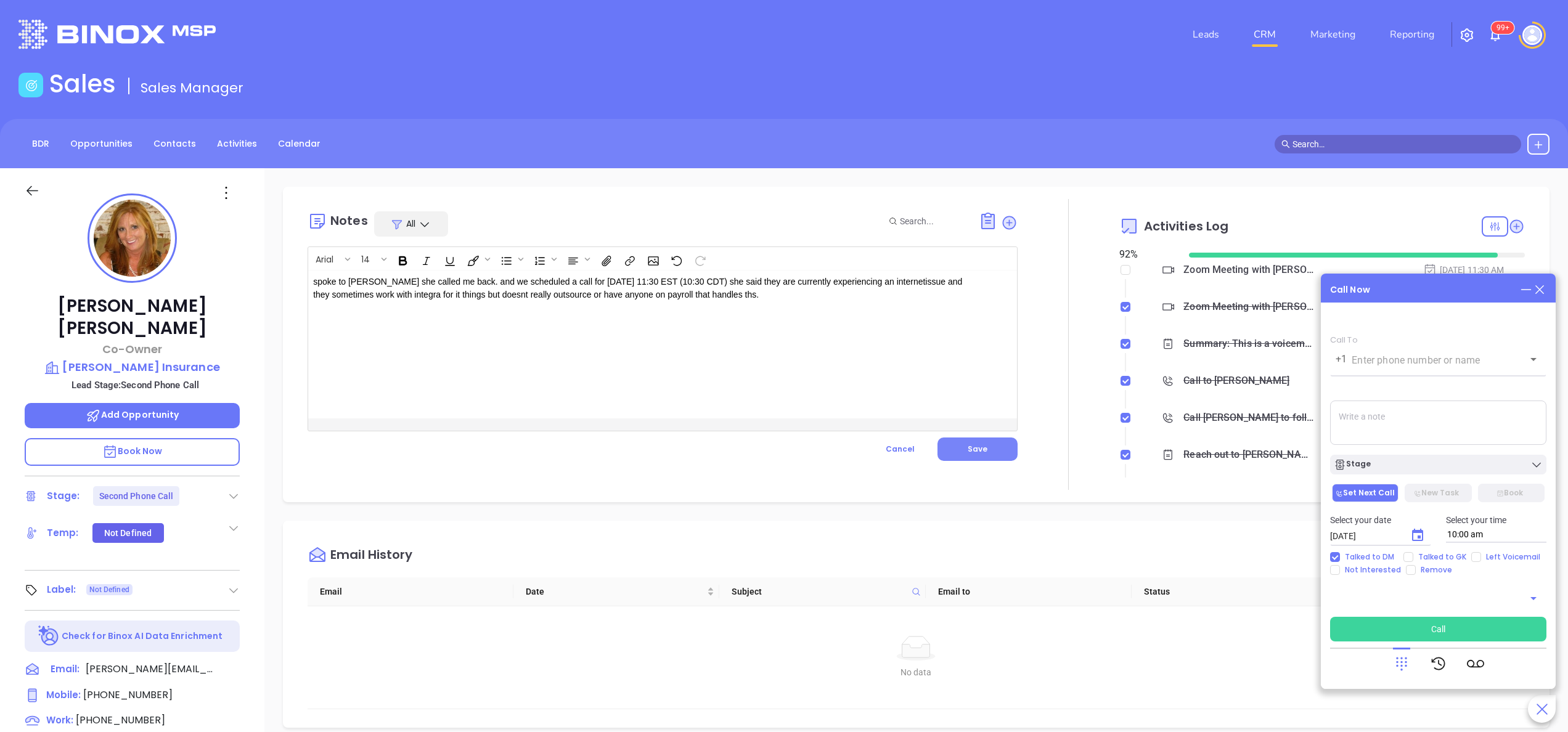
click at [968, 451] on span "Save" at bounding box center [978, 448] width 20 height 11
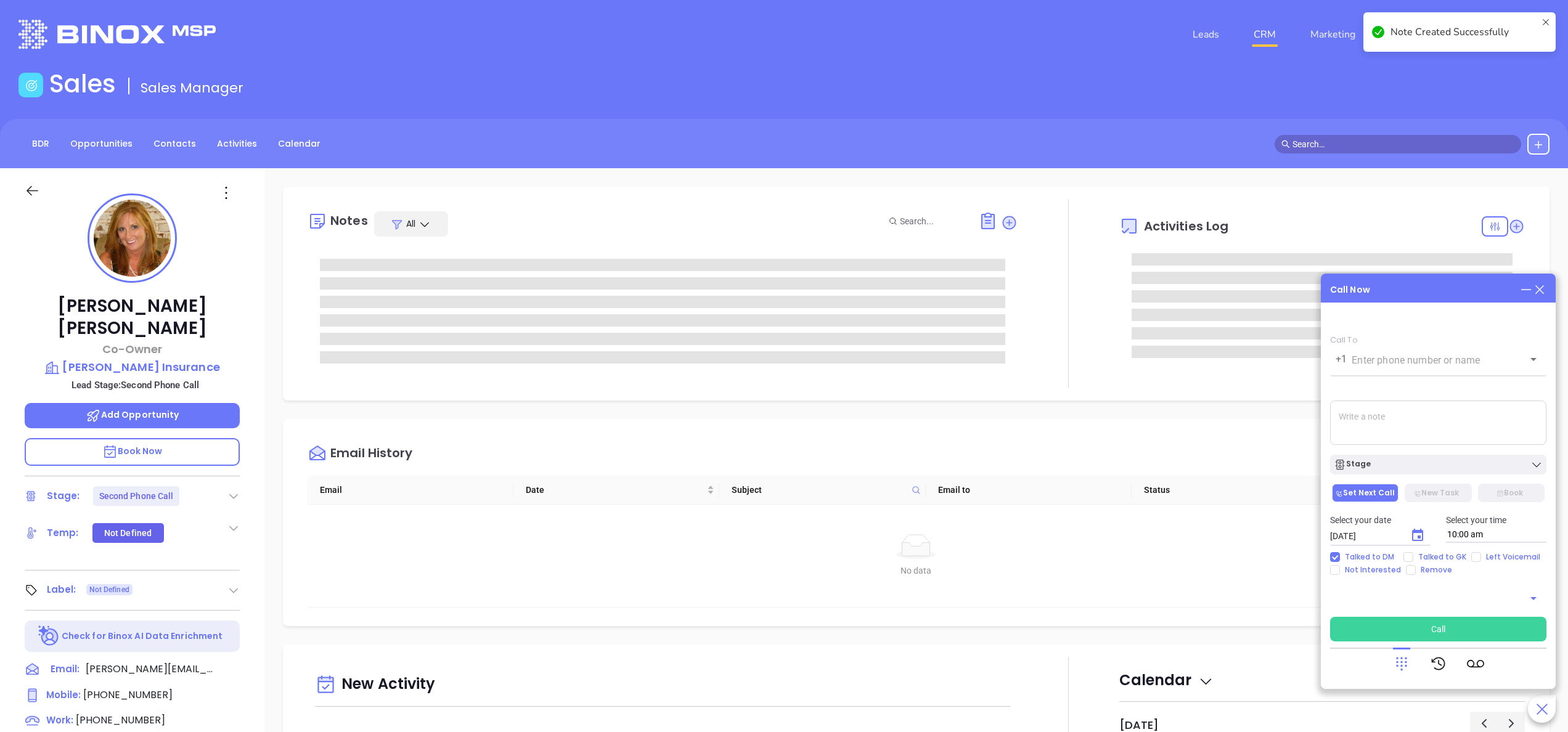
scroll to position [49, 0]
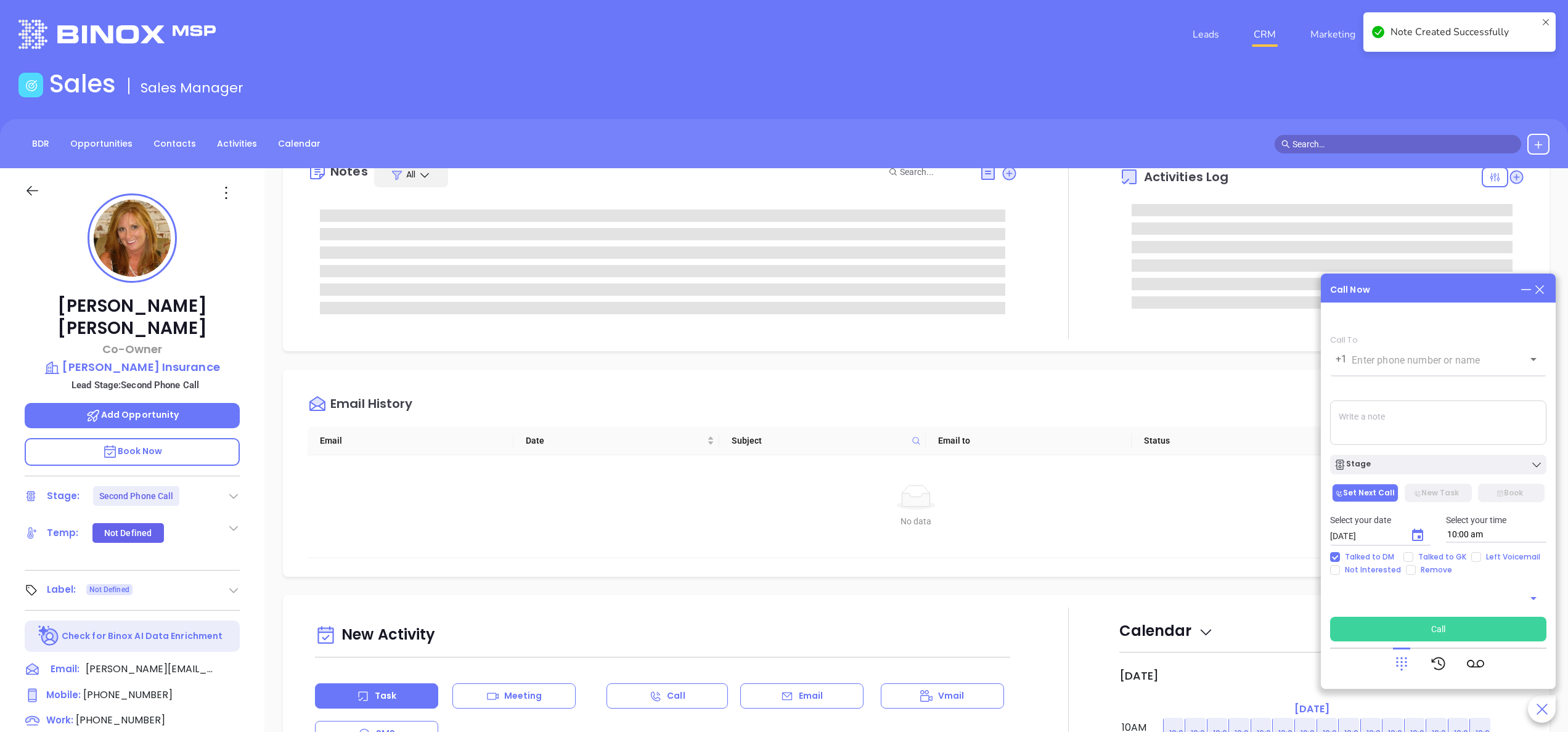
click at [258, 599] on div "Pattie Jones Co-Owner Reed Insurance Lead Stage: Second Phone Call Add Opportun…" at bounding box center [132, 625] width 265 height 915
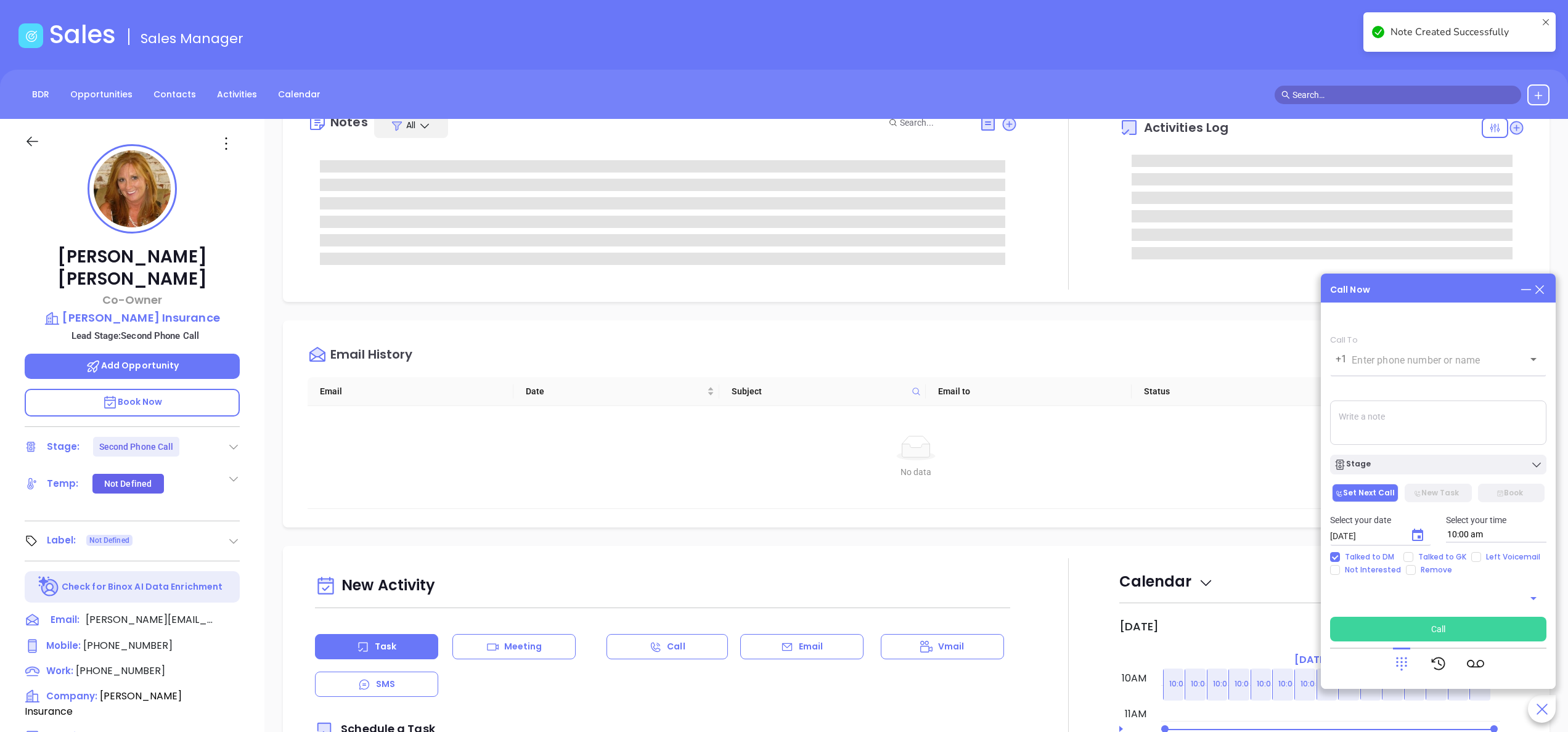
scroll to position [148, 0]
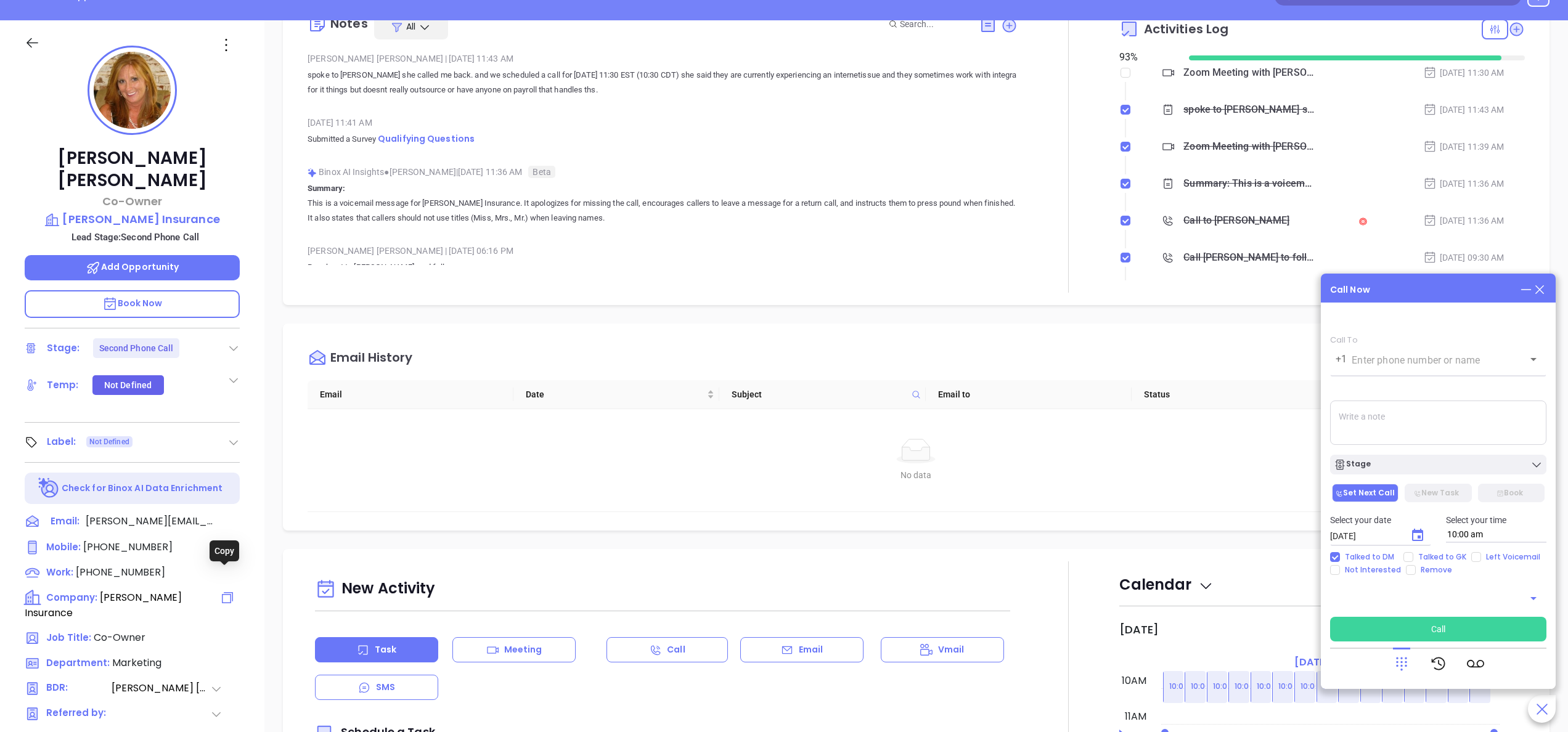
click at [227, 592] on icon at bounding box center [227, 598] width 11 height 11
click at [162, 290] on p "Book Now" at bounding box center [132, 304] width 215 height 28
click at [148, 260] on span "Add Opportunity" at bounding box center [132, 266] width 94 height 12
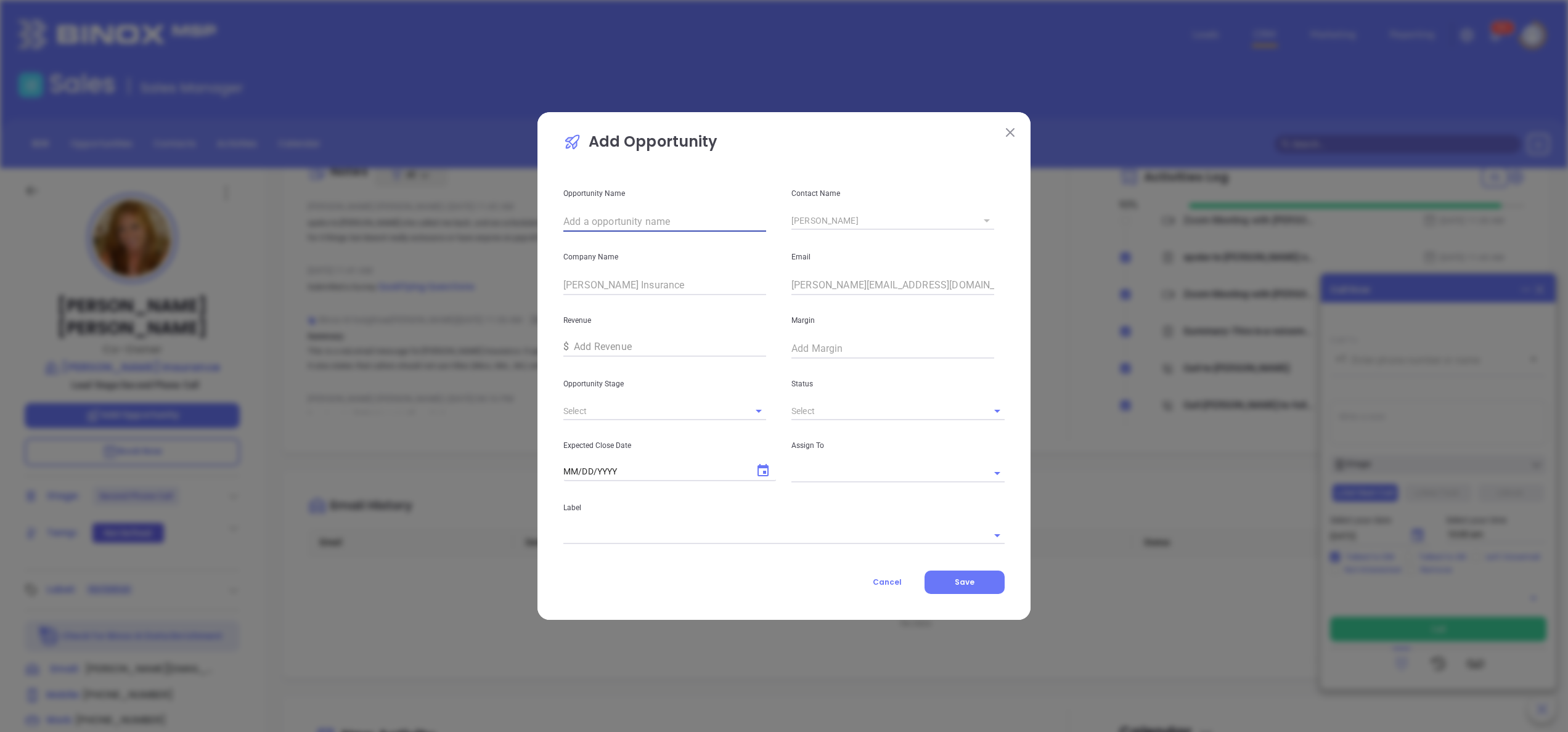
click at [636, 217] on input "text" at bounding box center [665, 222] width 202 height 20
paste input "Reed Insurance"
type input "Reed Insurance"
click at [636, 441] on li "Interview" at bounding box center [665, 438] width 202 height 22
type input "Interview"
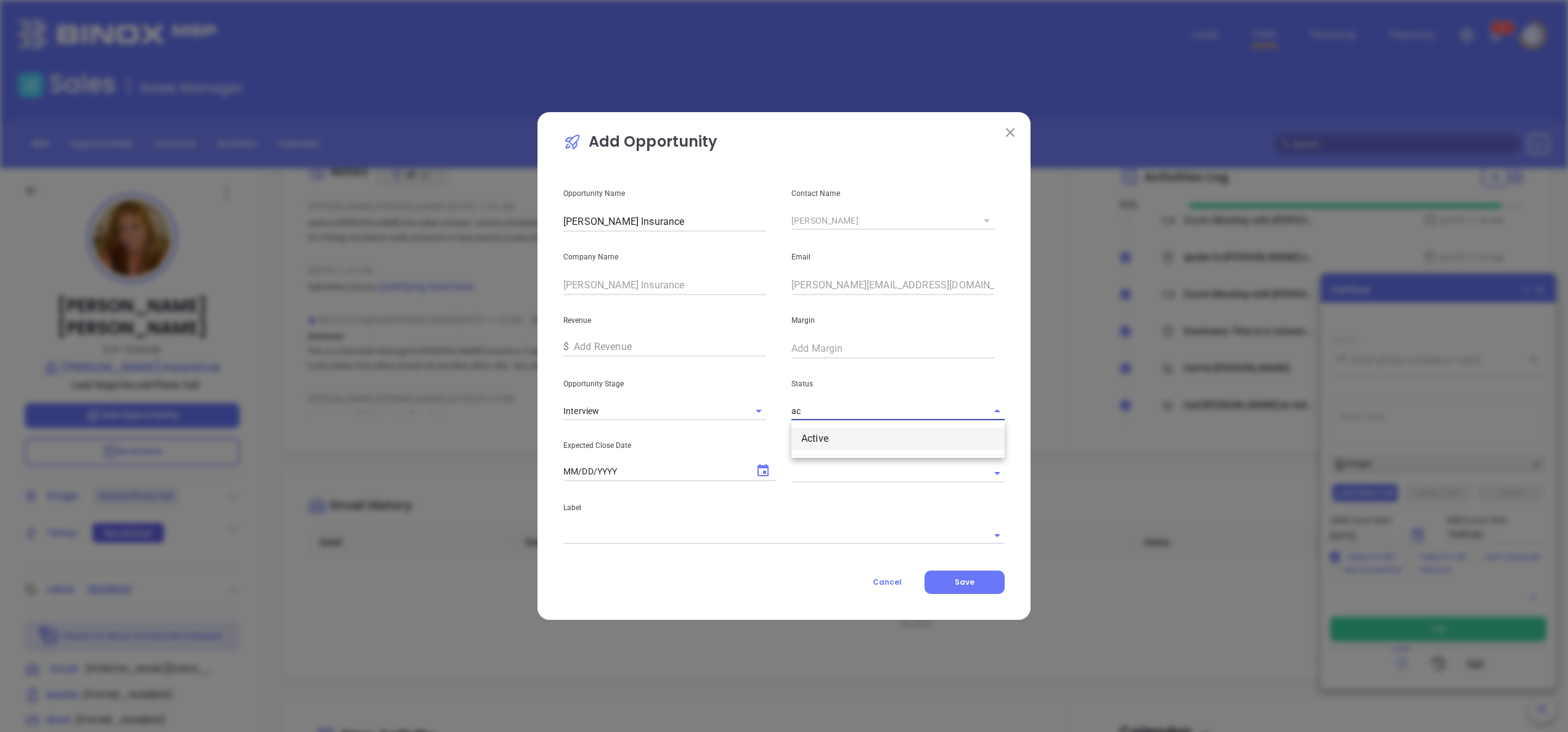
click at [824, 442] on li "Active" at bounding box center [898, 438] width 213 height 22
type input "Active"
click at [762, 471] on icon "Choose date" at bounding box center [763, 470] width 15 height 15
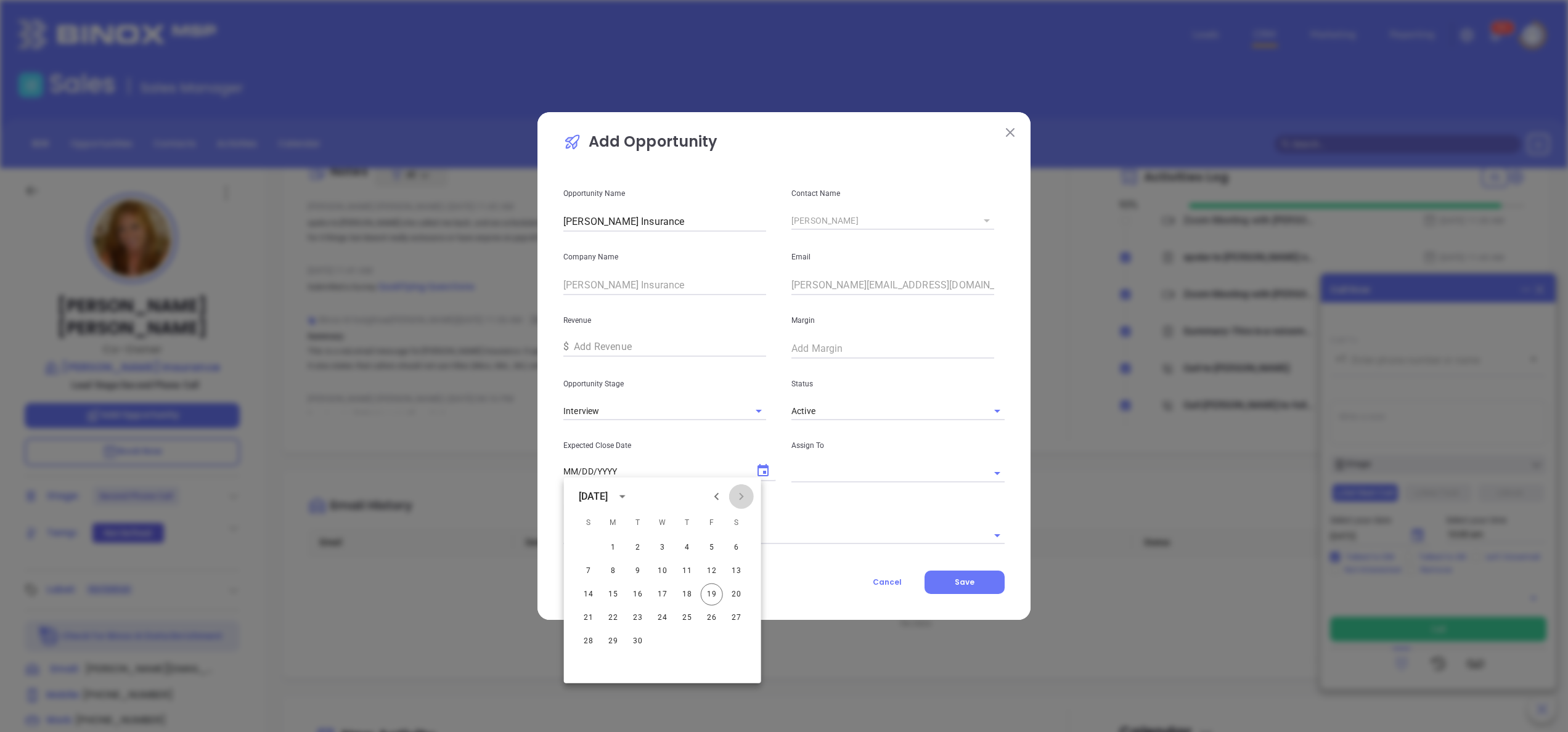
click at [743, 498] on icon "Next month" at bounding box center [741, 496] width 15 height 15
click at [615, 613] on button "20" at bounding box center [613, 618] width 22 height 22
type input "10/20/2025"
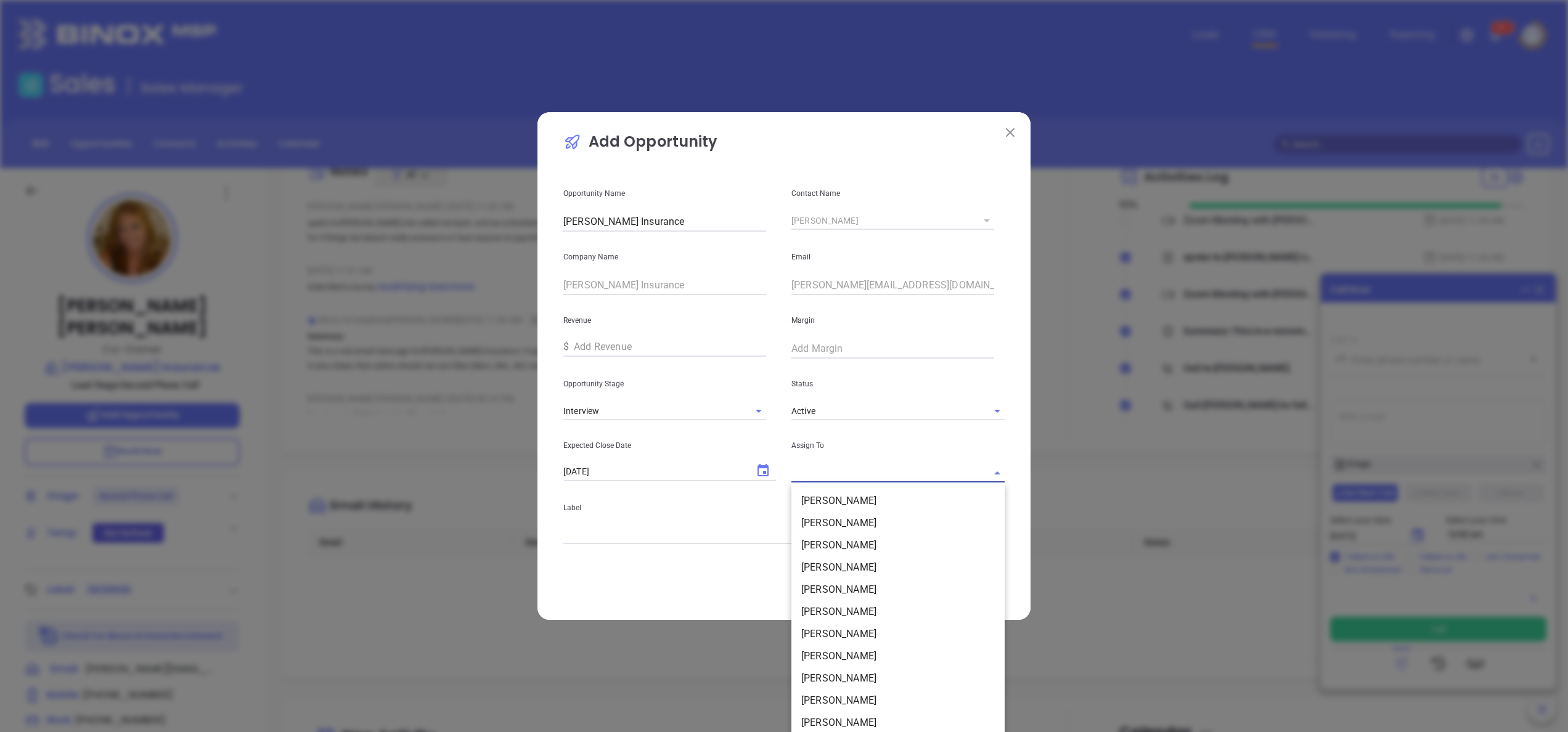
click at [866, 467] on input "text" at bounding box center [881, 473] width 179 height 18
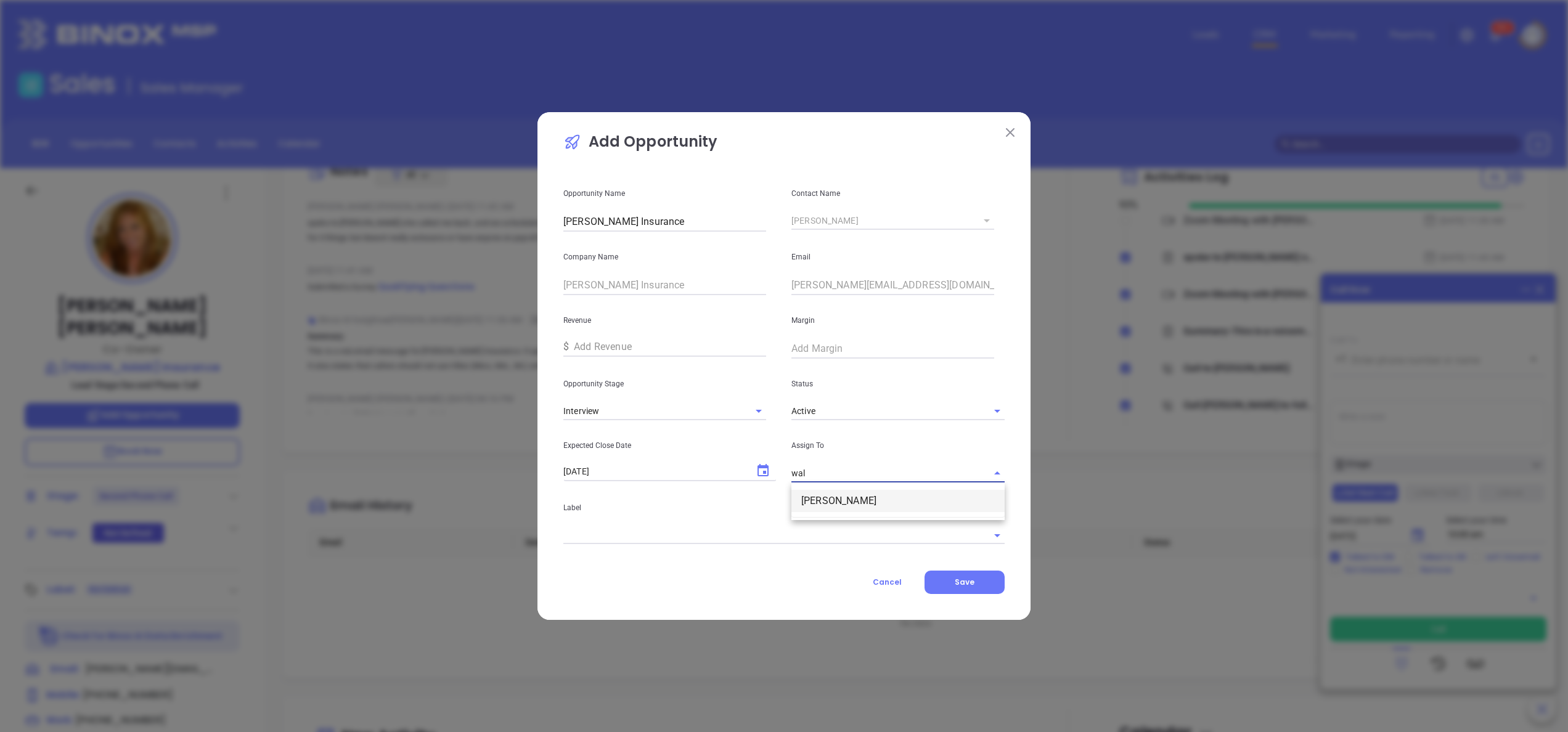
click at [878, 493] on li "Walter Contreras" at bounding box center [898, 500] width 213 height 22
type input "Walter Contreras"
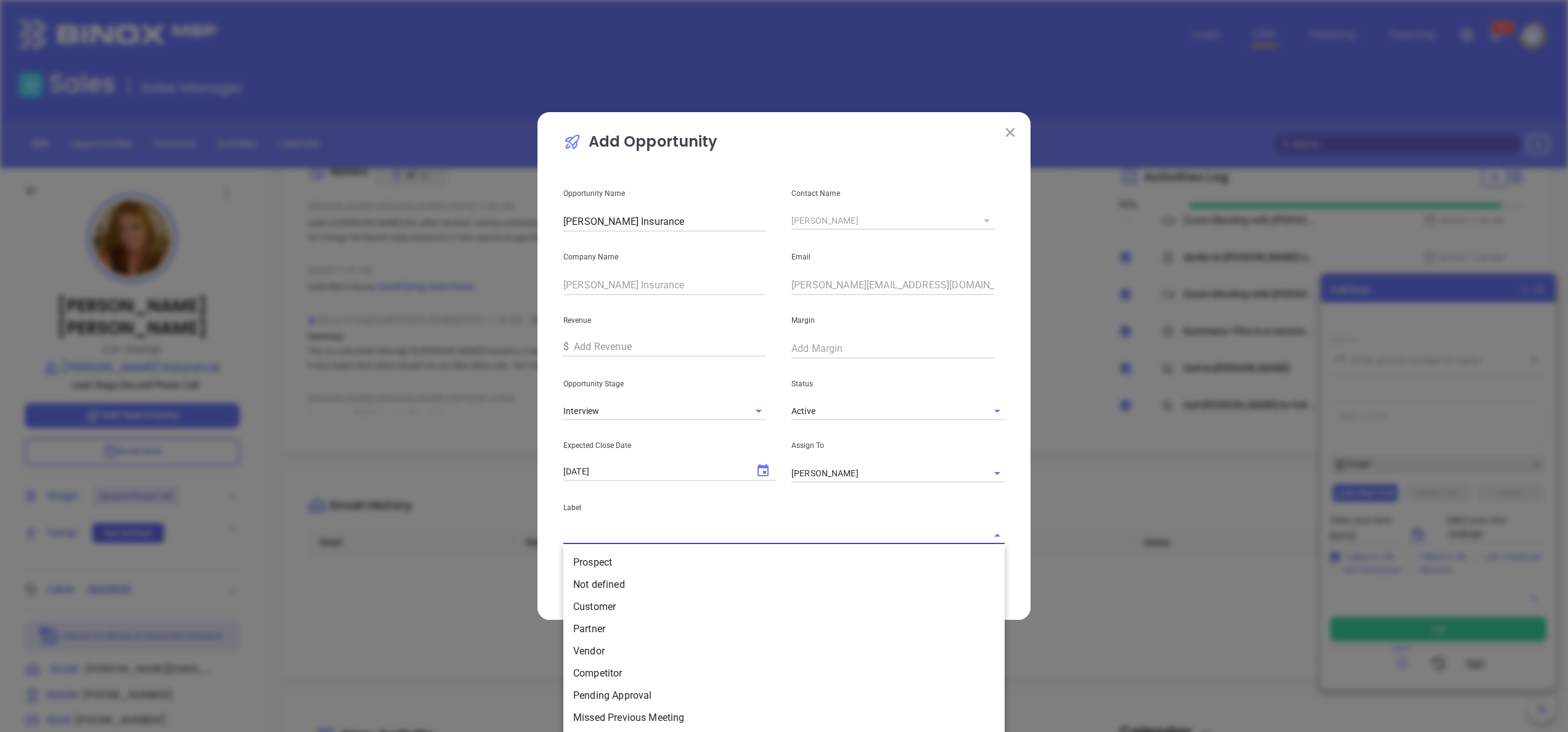
click at [856, 538] on input "text" at bounding box center [767, 535] width 407 height 18
click at [728, 558] on li "Prospect" at bounding box center [784, 562] width 441 height 22
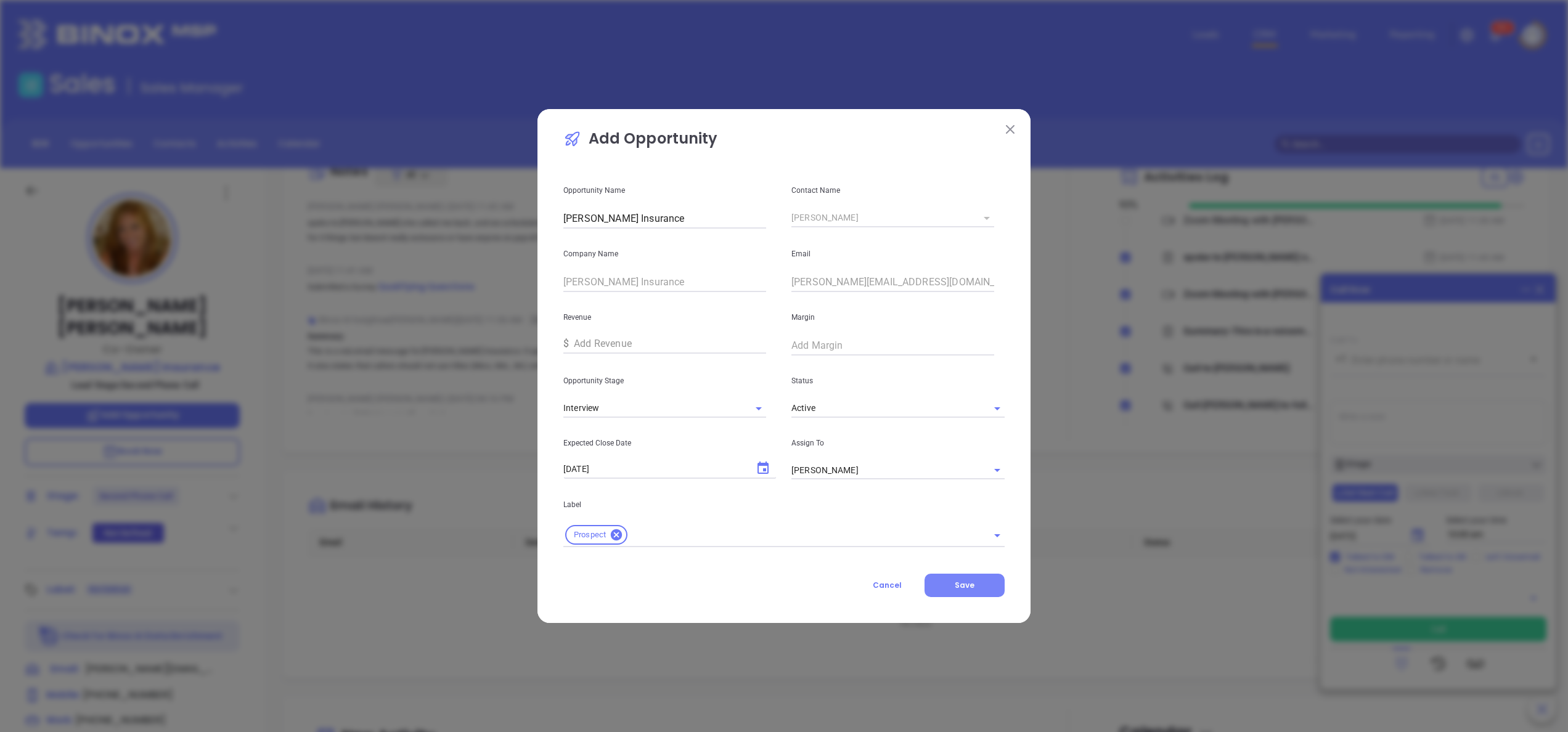
click at [948, 575] on button "Save" at bounding box center [965, 585] width 80 height 24
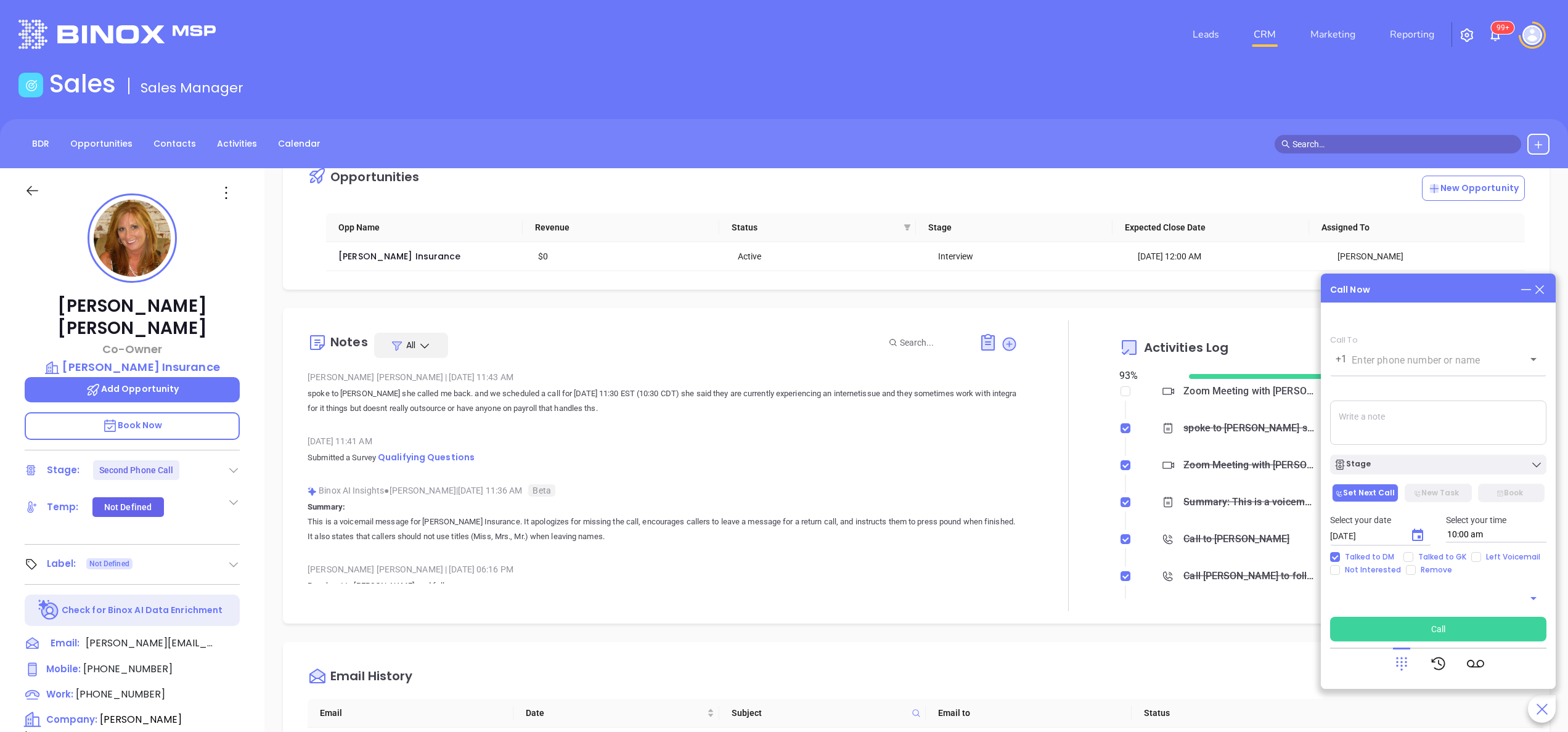
scroll to position [220, 0]
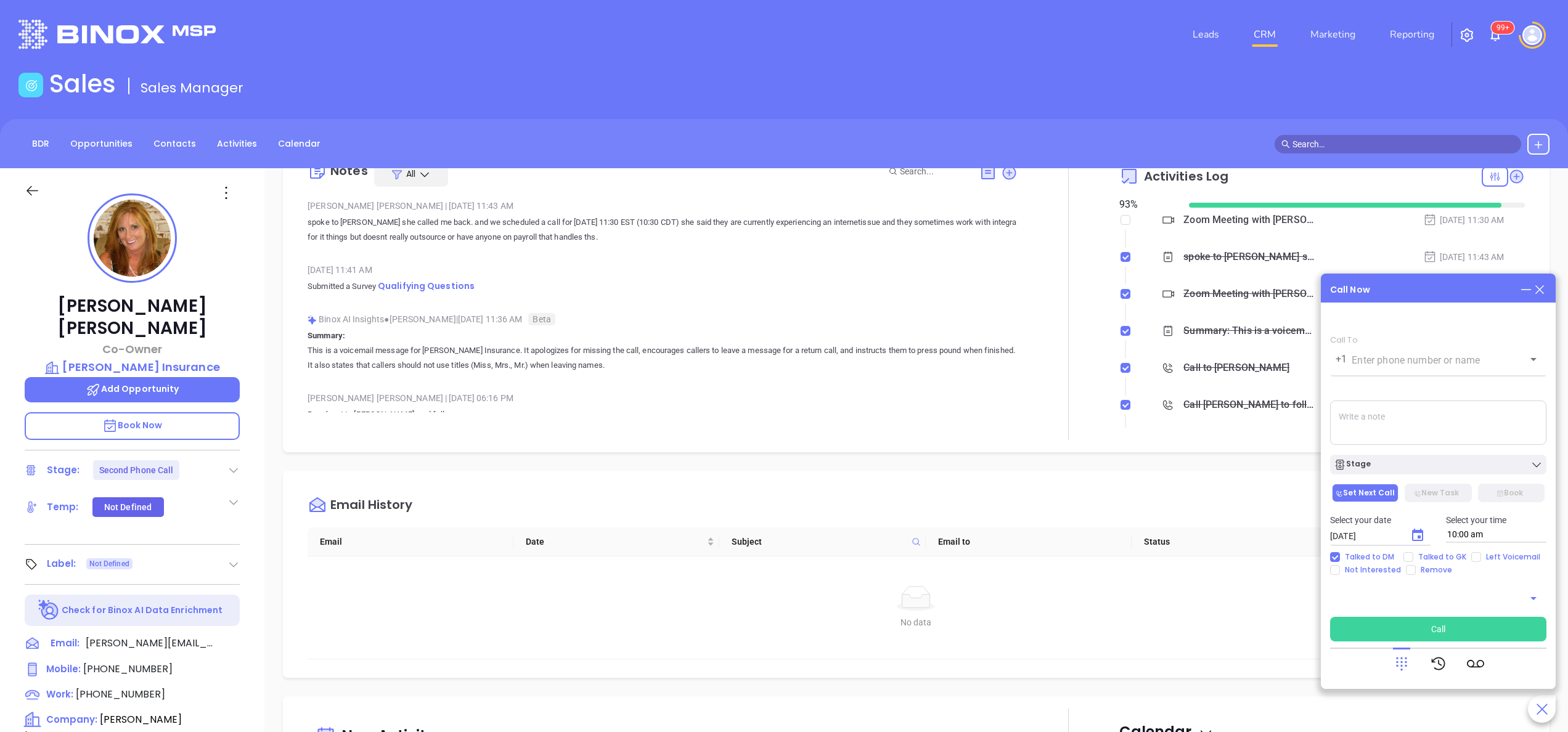
click at [1544, 291] on icon at bounding box center [1539, 290] width 14 height 14
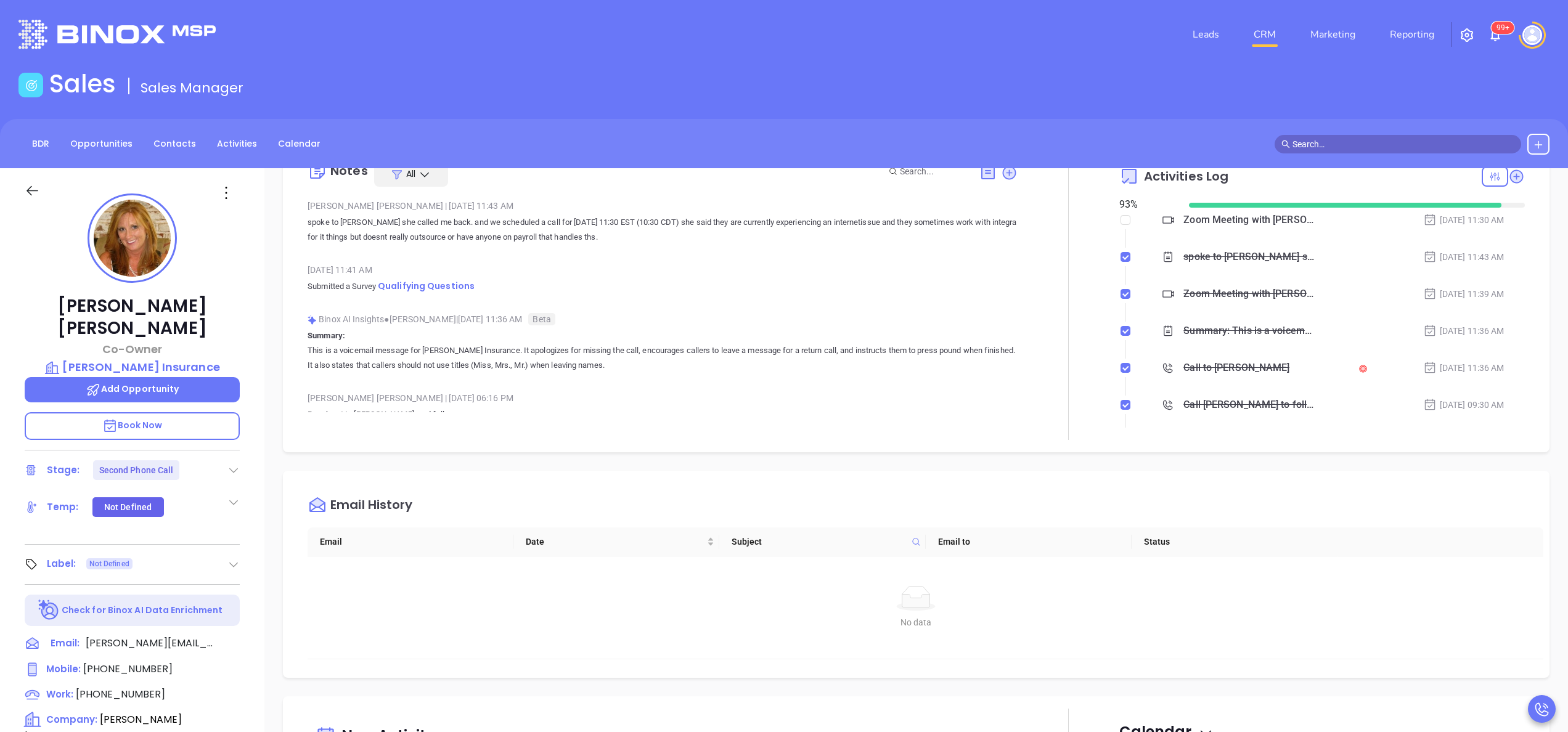
click at [733, 296] on div "Sep 19, 2025 11:41 AM Submitted a Survey Qualifying Questions" at bounding box center [662, 282] width 710 height 43
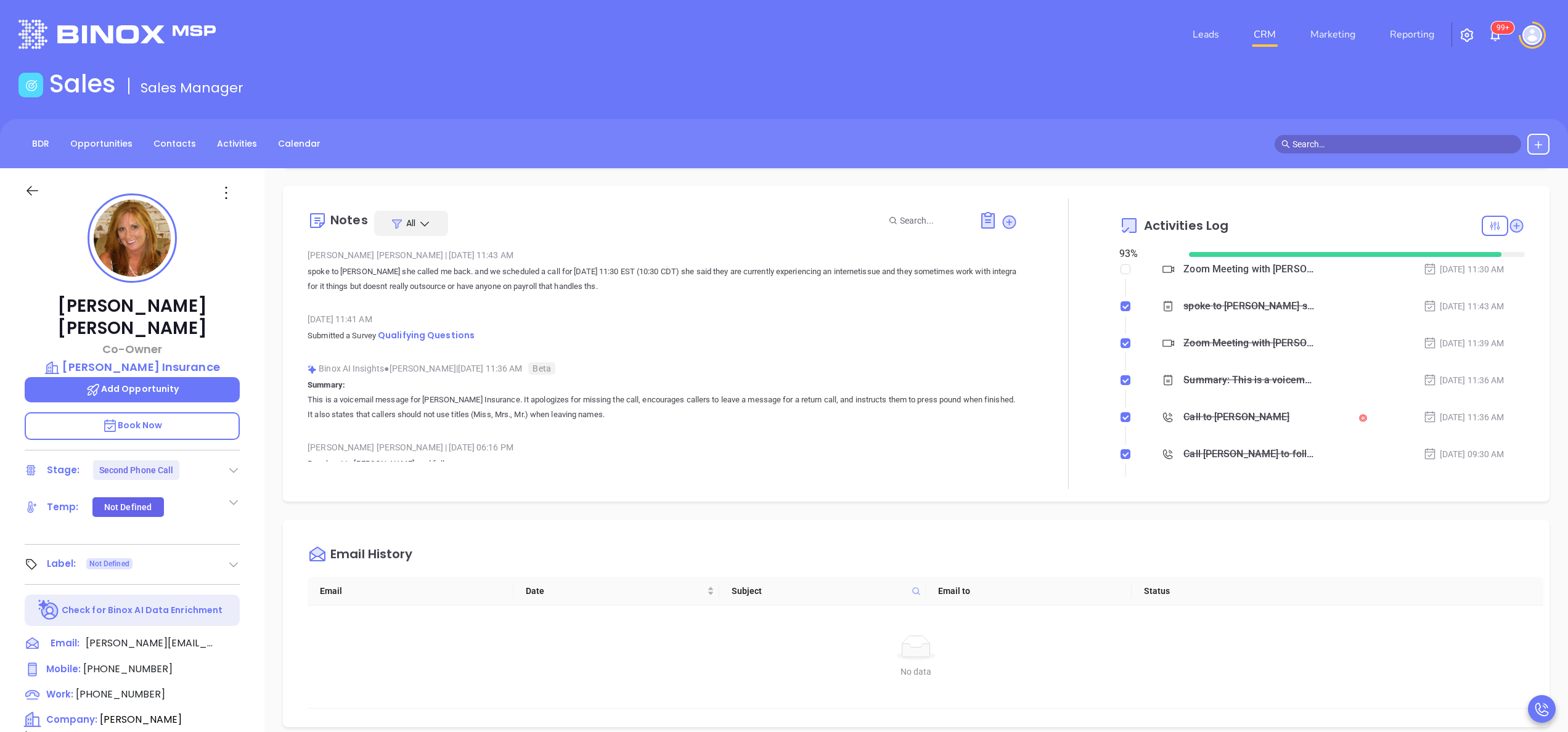
scroll to position [122, 0]
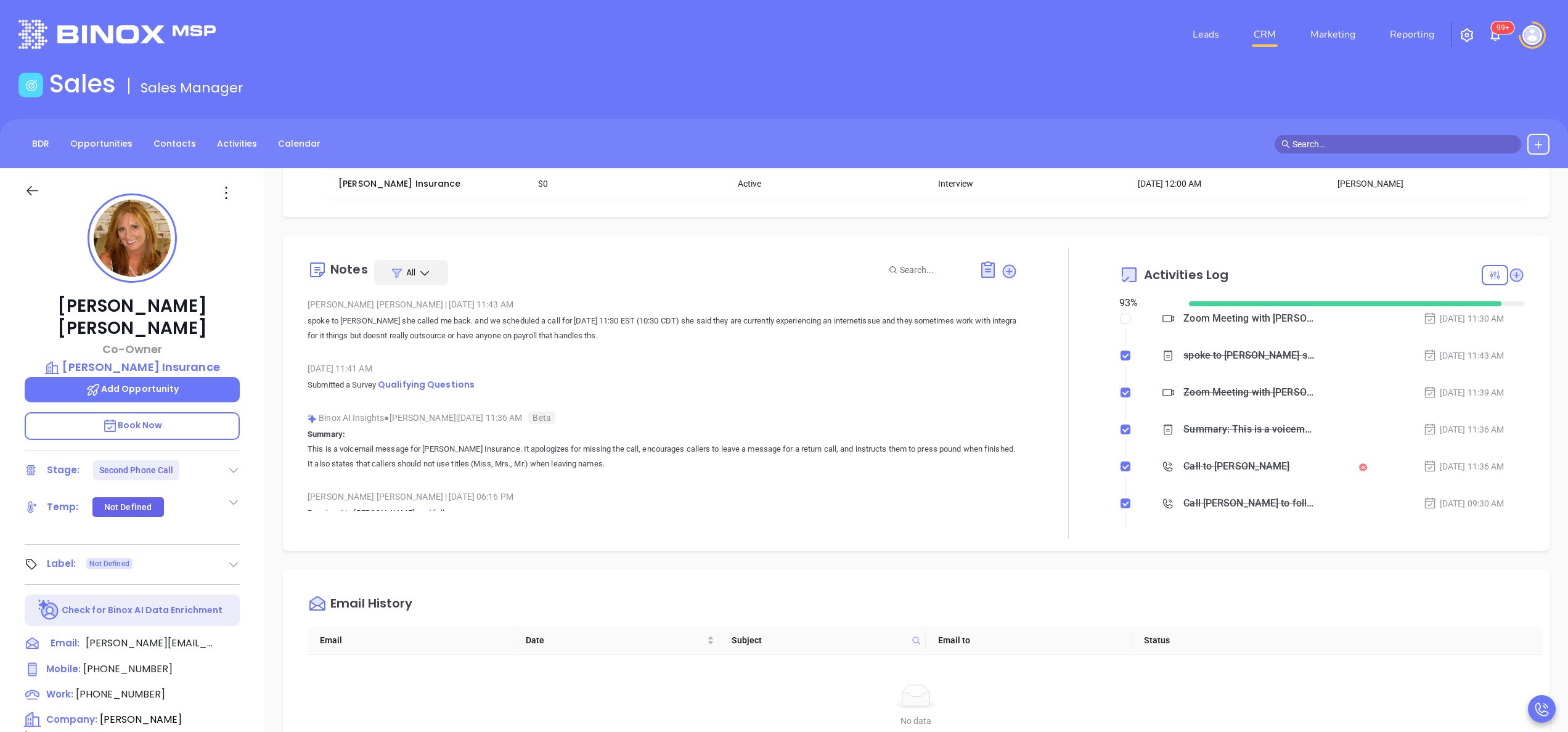
click at [672, 462] on p "This is a voicemail message for [PERSON_NAME] Insurance. It apologizes for miss…" at bounding box center [662, 456] width 710 height 29
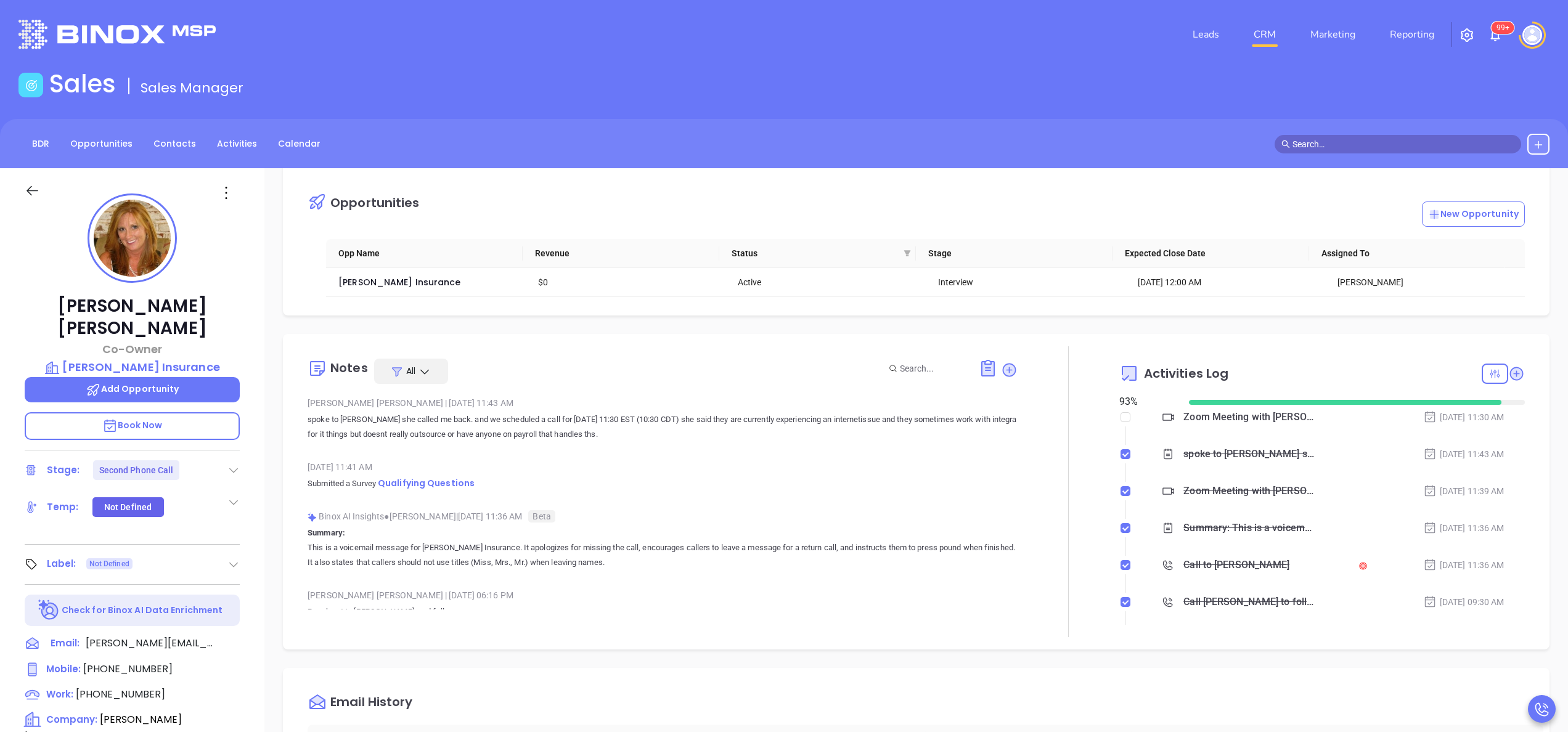
scroll to position [0, 0]
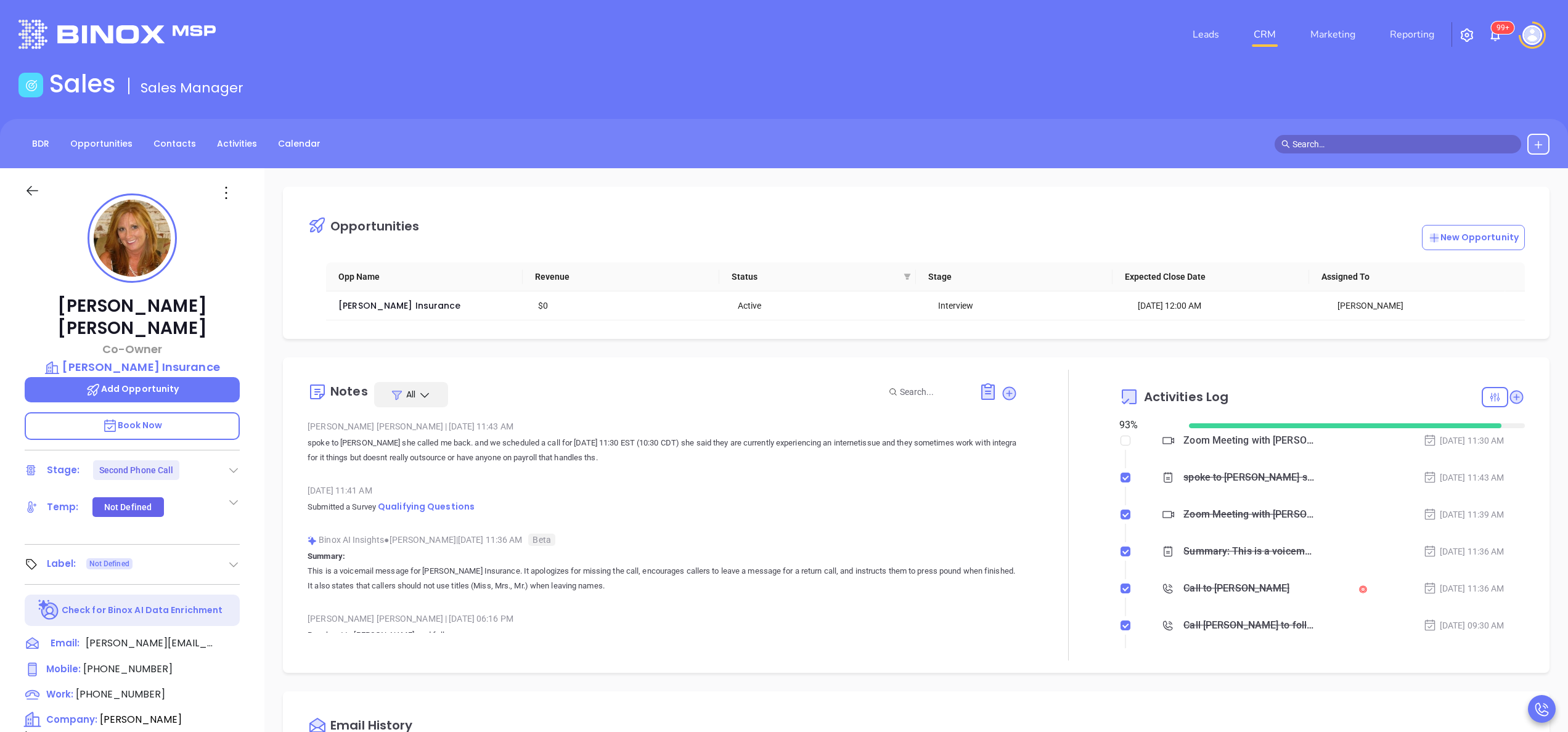
click at [1070, 528] on div at bounding box center [1069, 515] width 102 height 291
click at [381, 304] on span "[PERSON_NAME] Insurance" at bounding box center [399, 305] width 122 height 12
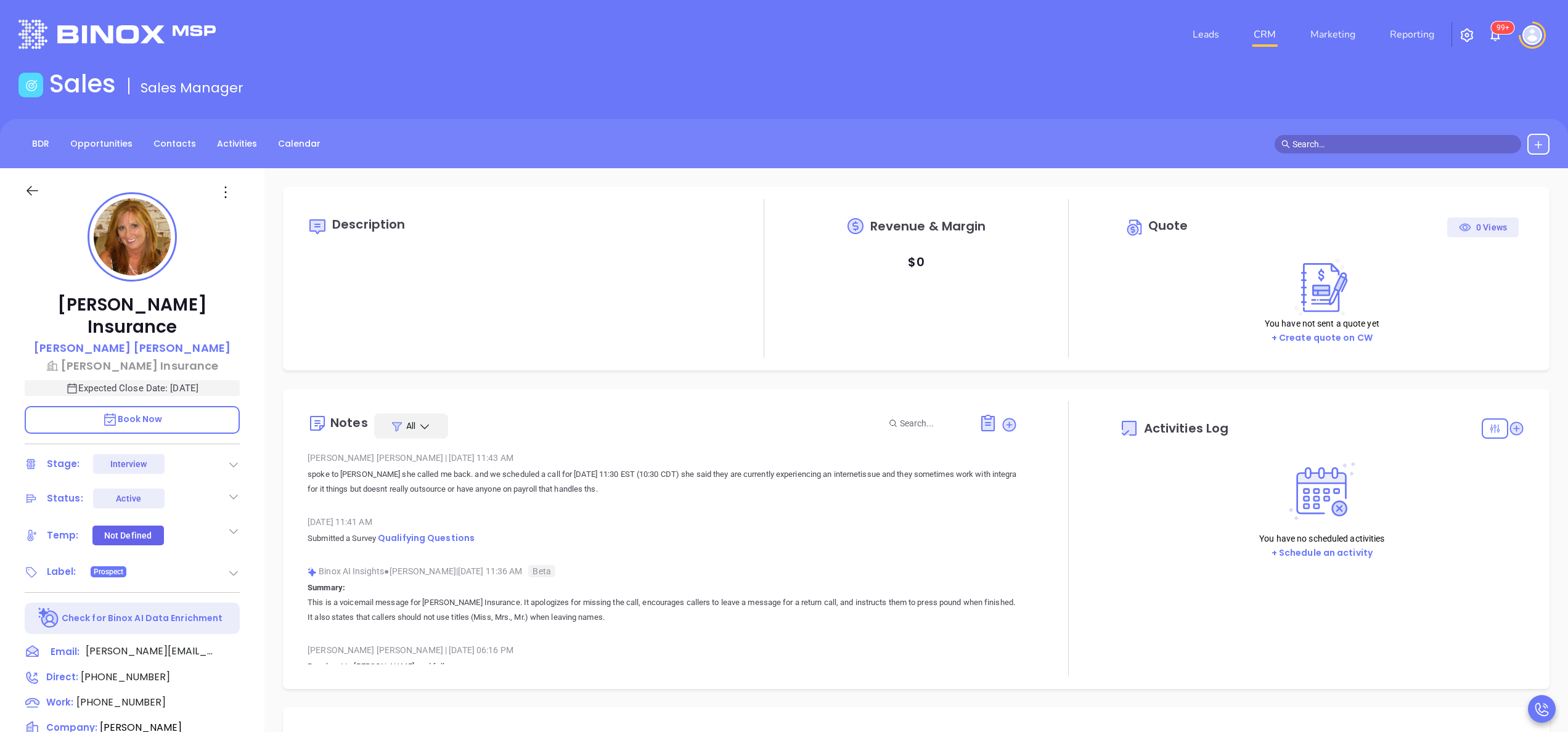
type input "[DATE]"
type input "[PERSON_NAME]"
click at [235, 490] on icon at bounding box center [233, 496] width 12 height 12
click at [272, 533] on div "Description Revenue & Margin $ 0 Quote 0 Views You have not sent a quote yet + …" at bounding box center [916, 599] width 1303 height 862
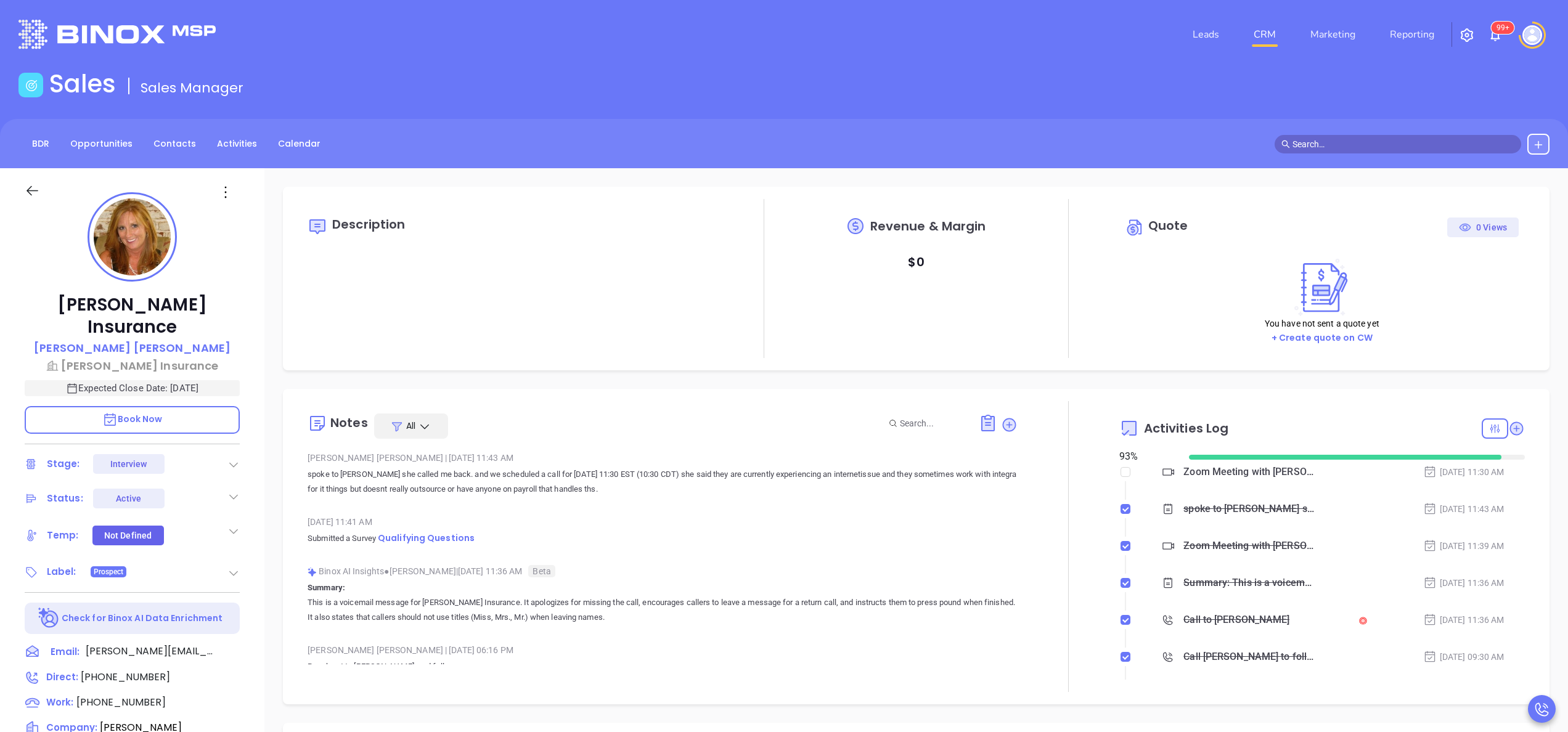
click at [233, 525] on icon at bounding box center [233, 530] width 12 height 12
click at [184, 621] on div "Warm" at bounding box center [171, 628] width 35 height 15
click at [233, 562] on icon at bounding box center [233, 568] width 12 height 12
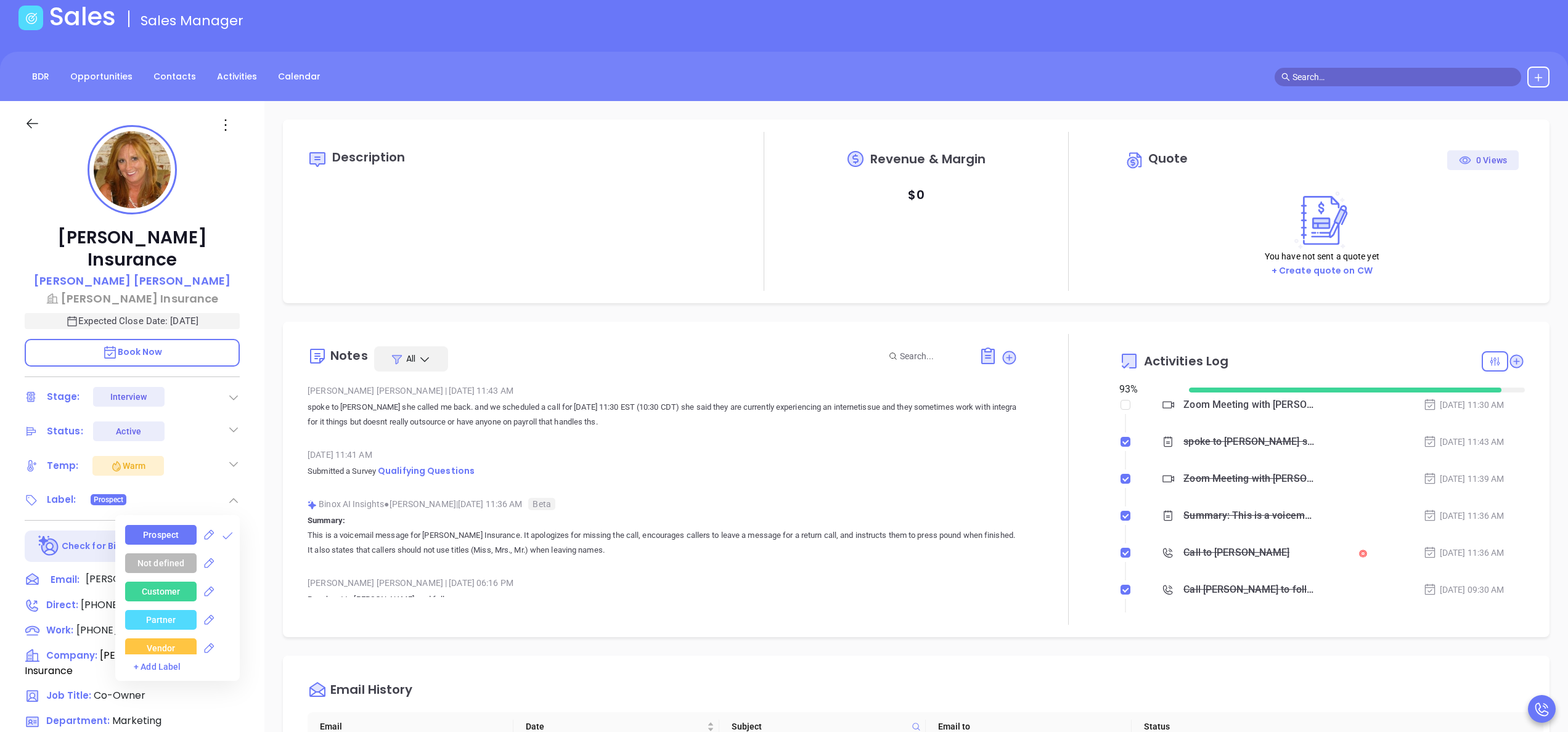
scroll to position [99, 0]
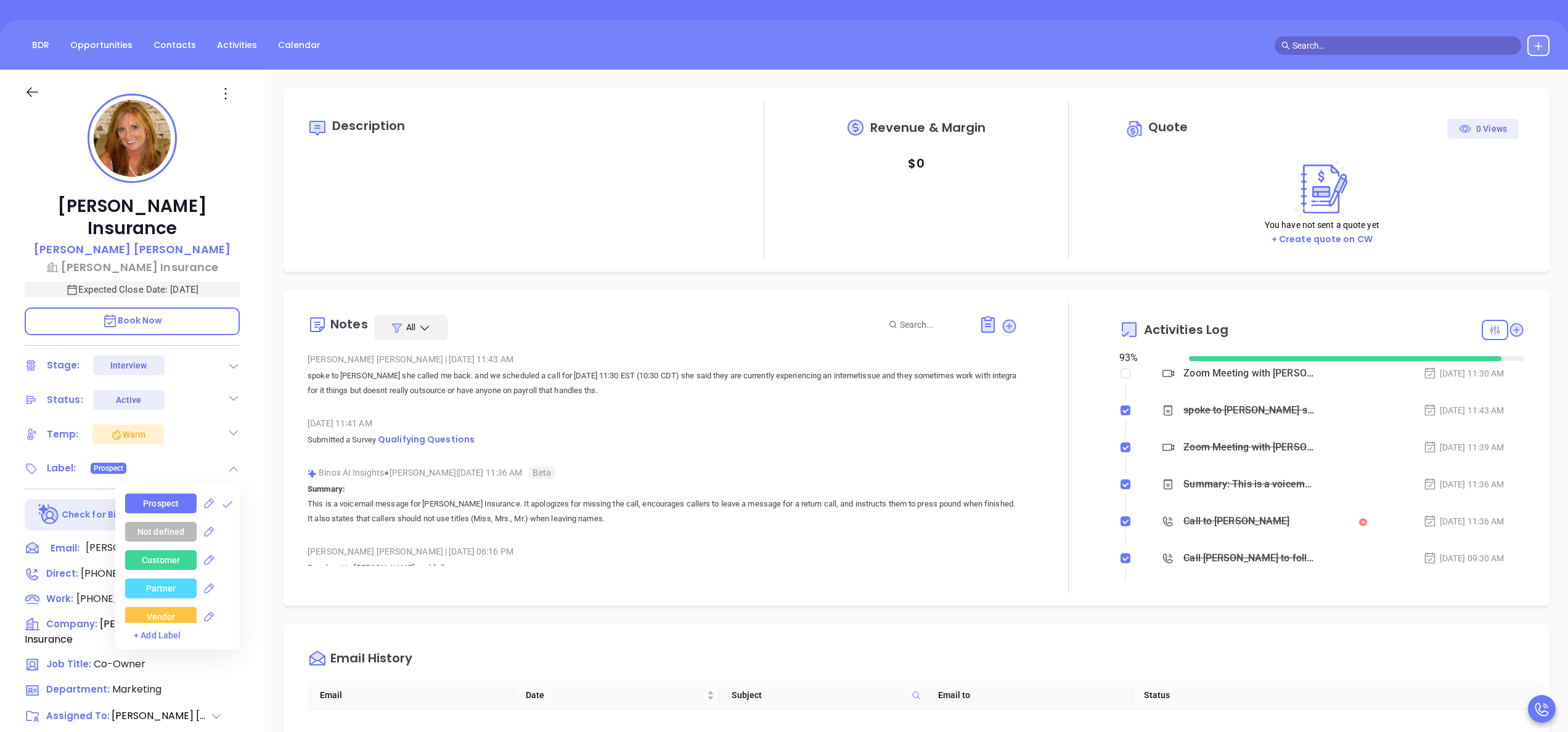
click at [233, 522] on div "Not defined" at bounding box center [182, 532] width 114 height 20
click at [166, 549] on div "Decision Maker" at bounding box center [160, 559] width 61 height 20
click at [151, 535] on div "LA" at bounding box center [161, 545] width 72 height 20
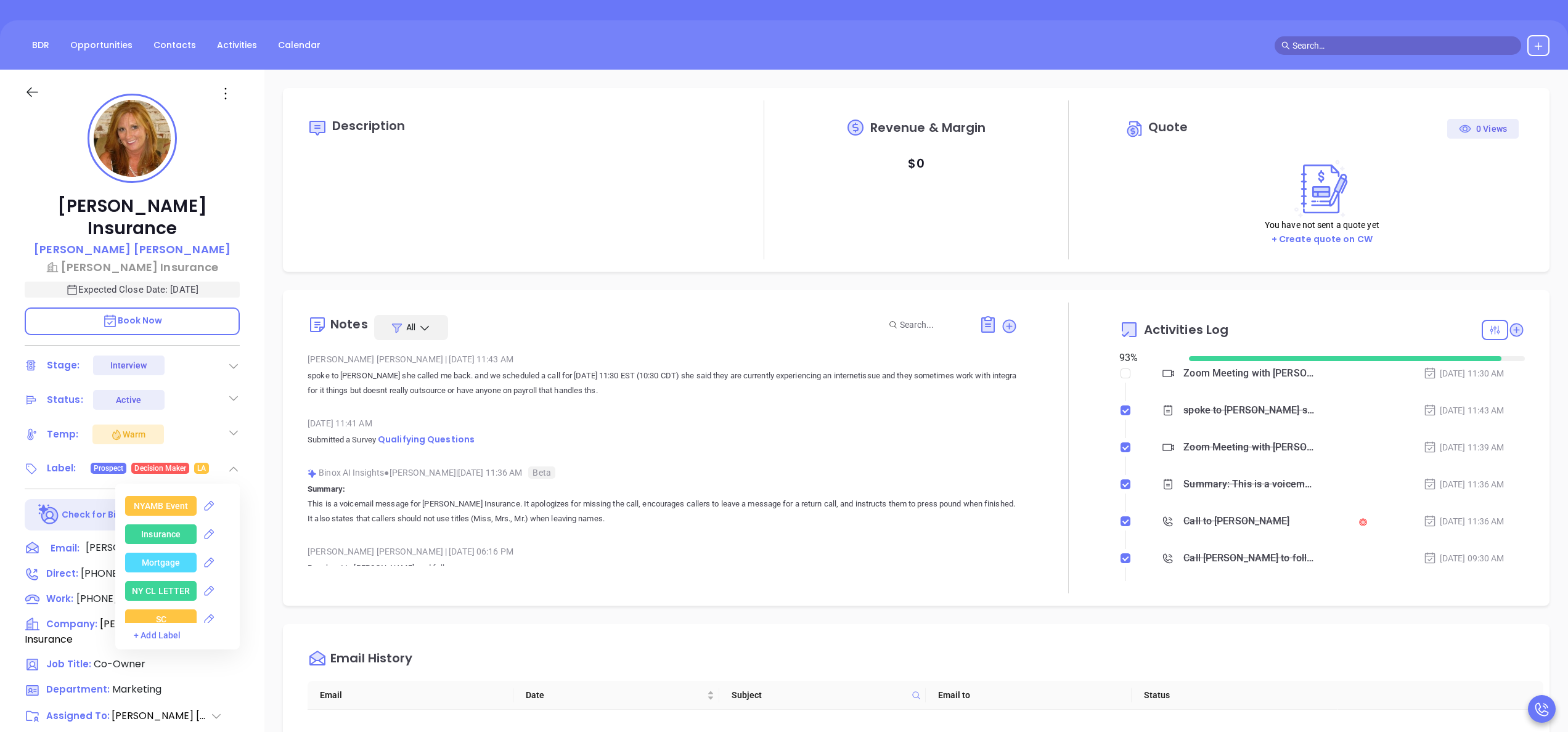
scroll to position [2563, 0]
click at [154, 522] on div "Insurance" at bounding box center [160, 532] width 39 height 20
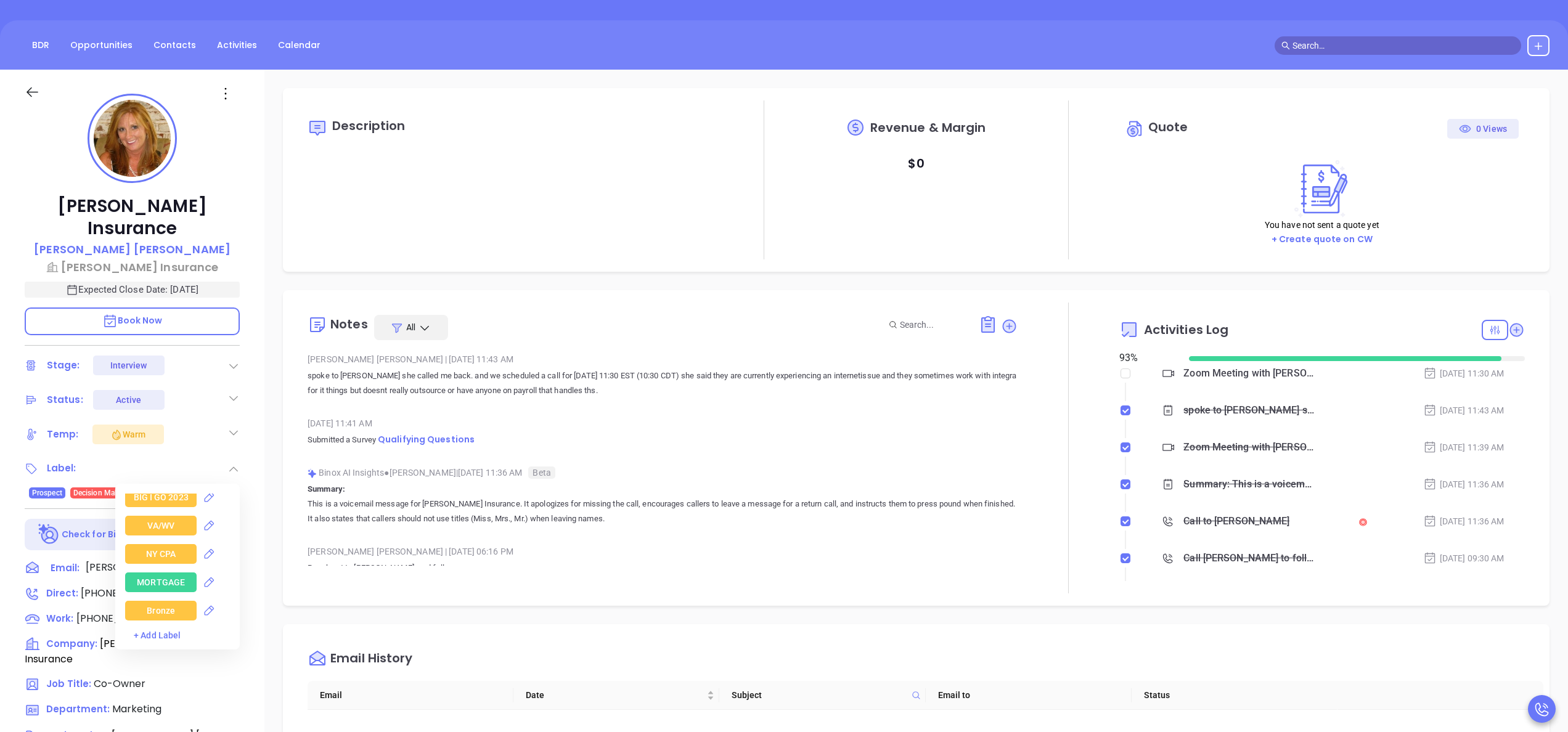
scroll to position [2759, 0]
click at [167, 551] on div "Bronze" at bounding box center [161, 561] width 29 height 20
click at [1018, 468] on div at bounding box center [1069, 447] width 102 height 291
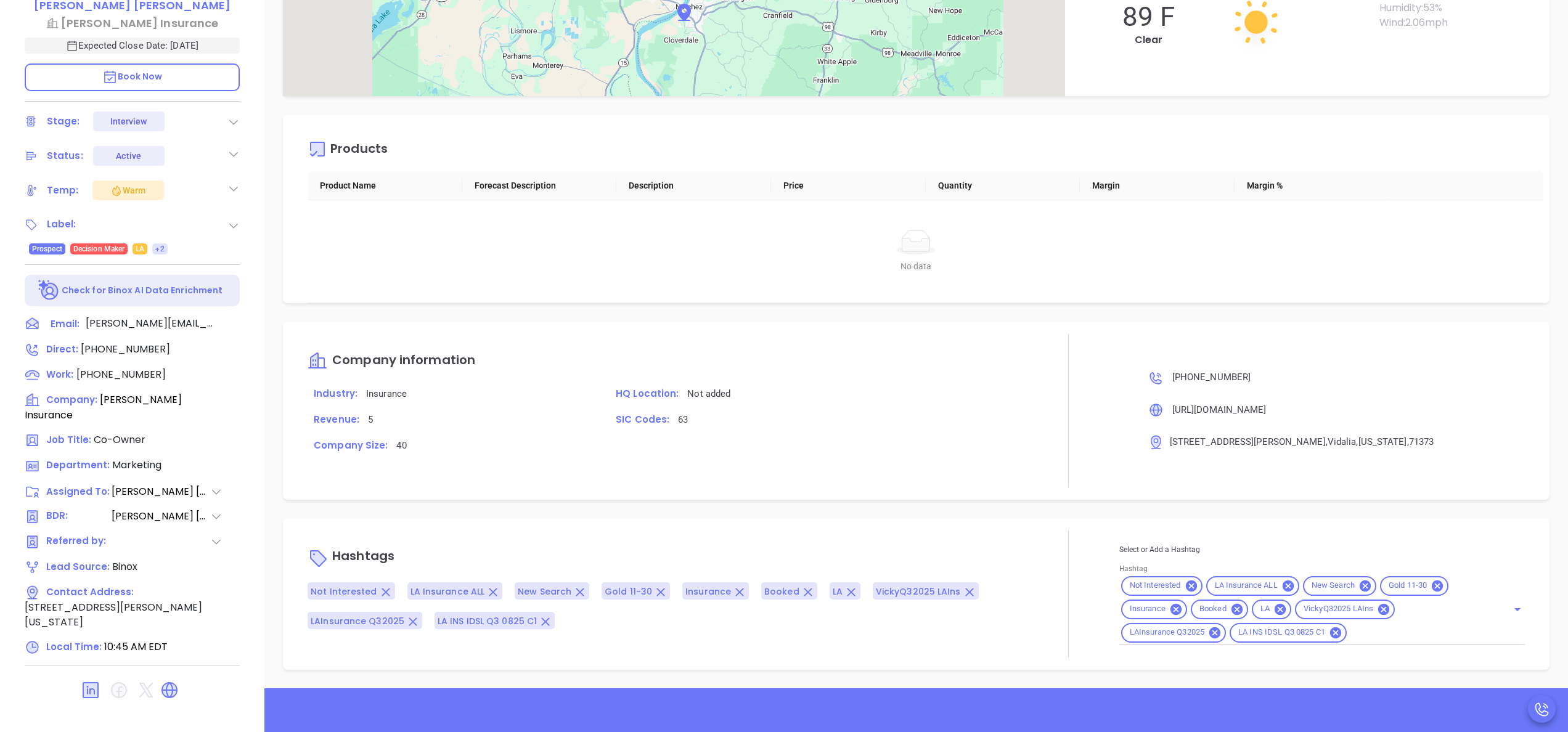
scroll to position [351, 0]
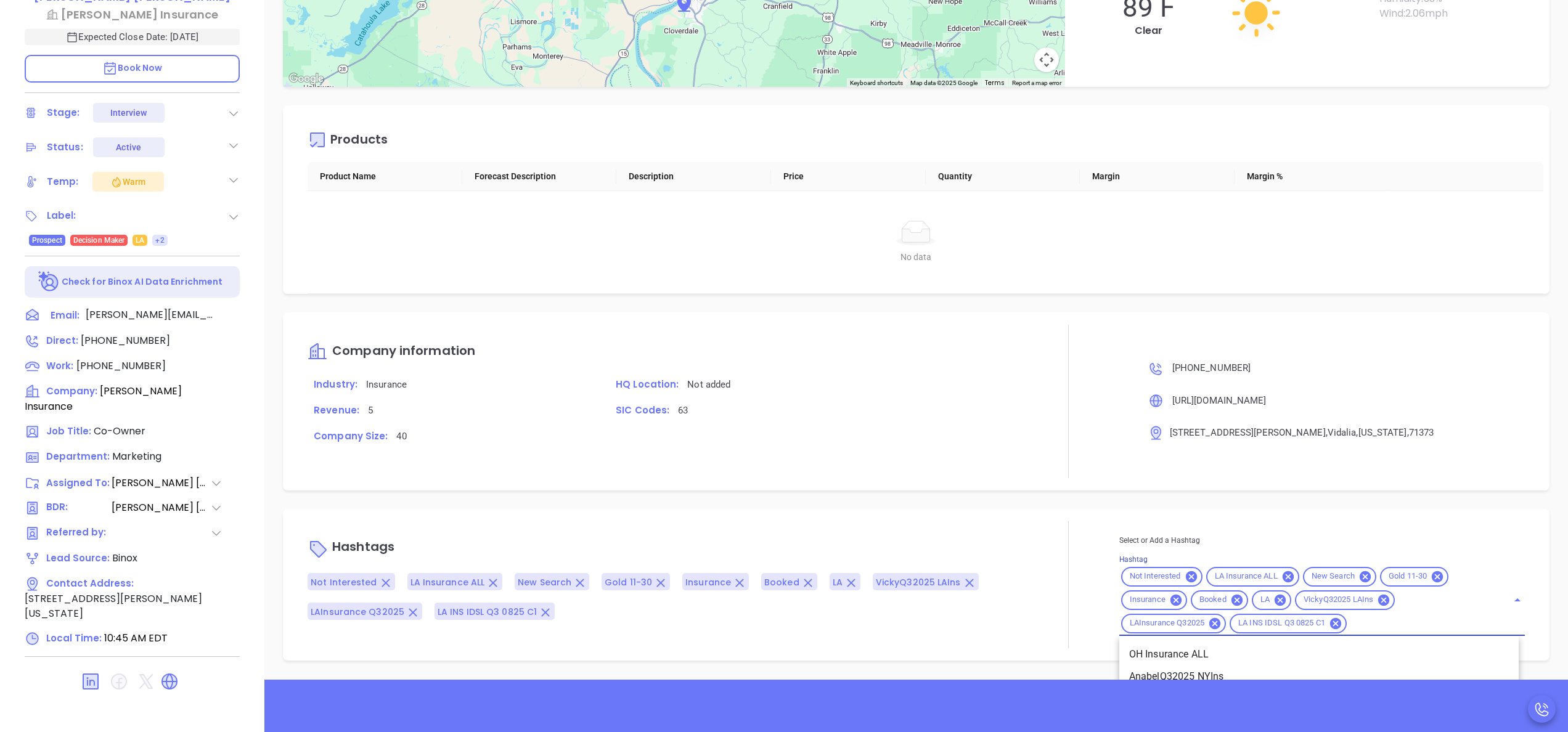
click at [1366, 621] on input "Hashtag" at bounding box center [1419, 623] width 142 height 16
type input "bron"
click at [1195, 651] on li "Bronze 3-5" at bounding box center [1319, 654] width 399 height 22
click at [1185, 575] on icon at bounding box center [1191, 578] width 11 height 11
type input "opp"
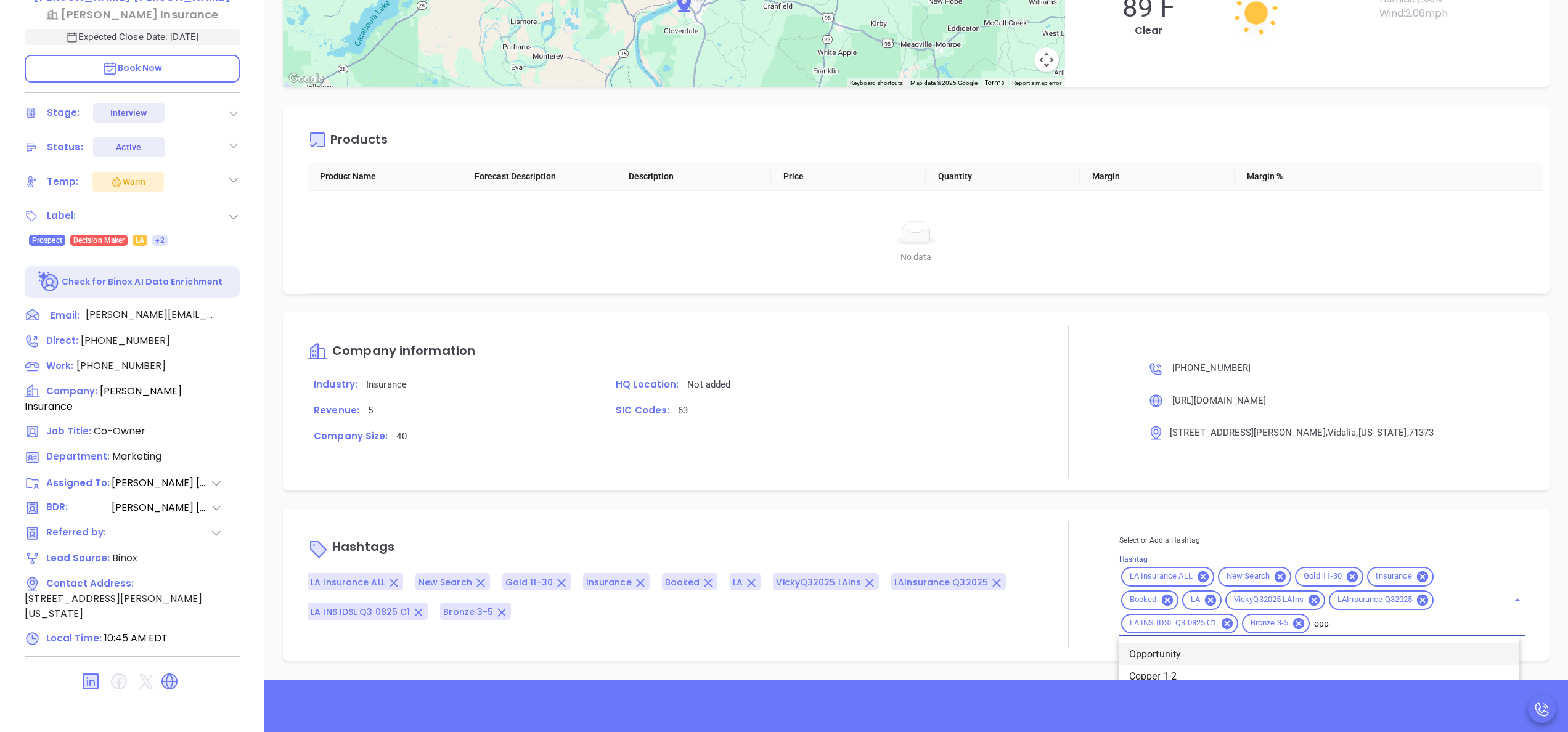
click at [1280, 646] on li "Opportunity" at bounding box center [1319, 654] width 399 height 22
click at [1346, 577] on icon at bounding box center [1352, 577] width 14 height 14
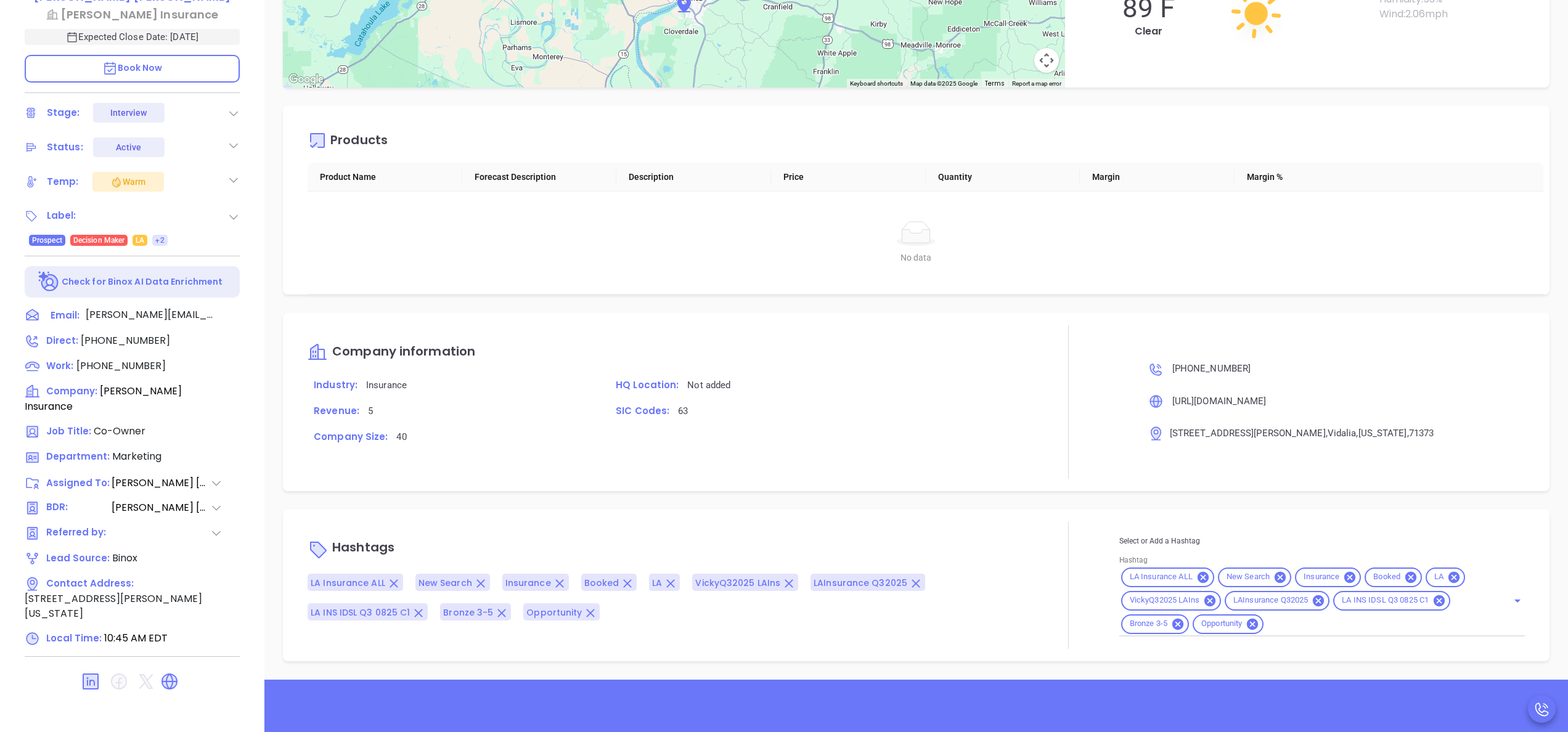
click at [960, 464] on div "Company information Industry: Insurance HQ Location: Not added Revenue: 5 SIC C…" at bounding box center [662, 402] width 710 height 153
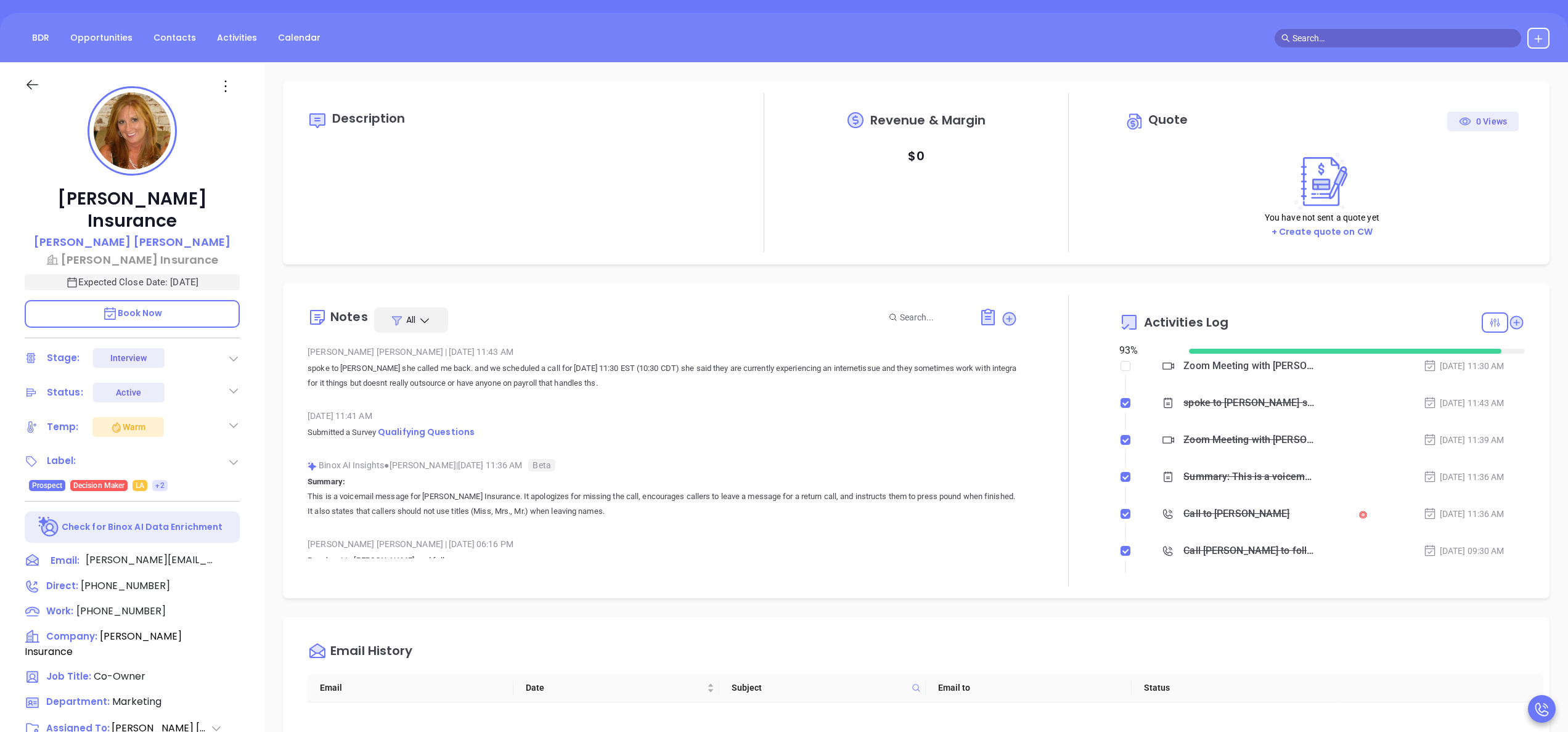
scroll to position [0, 0]
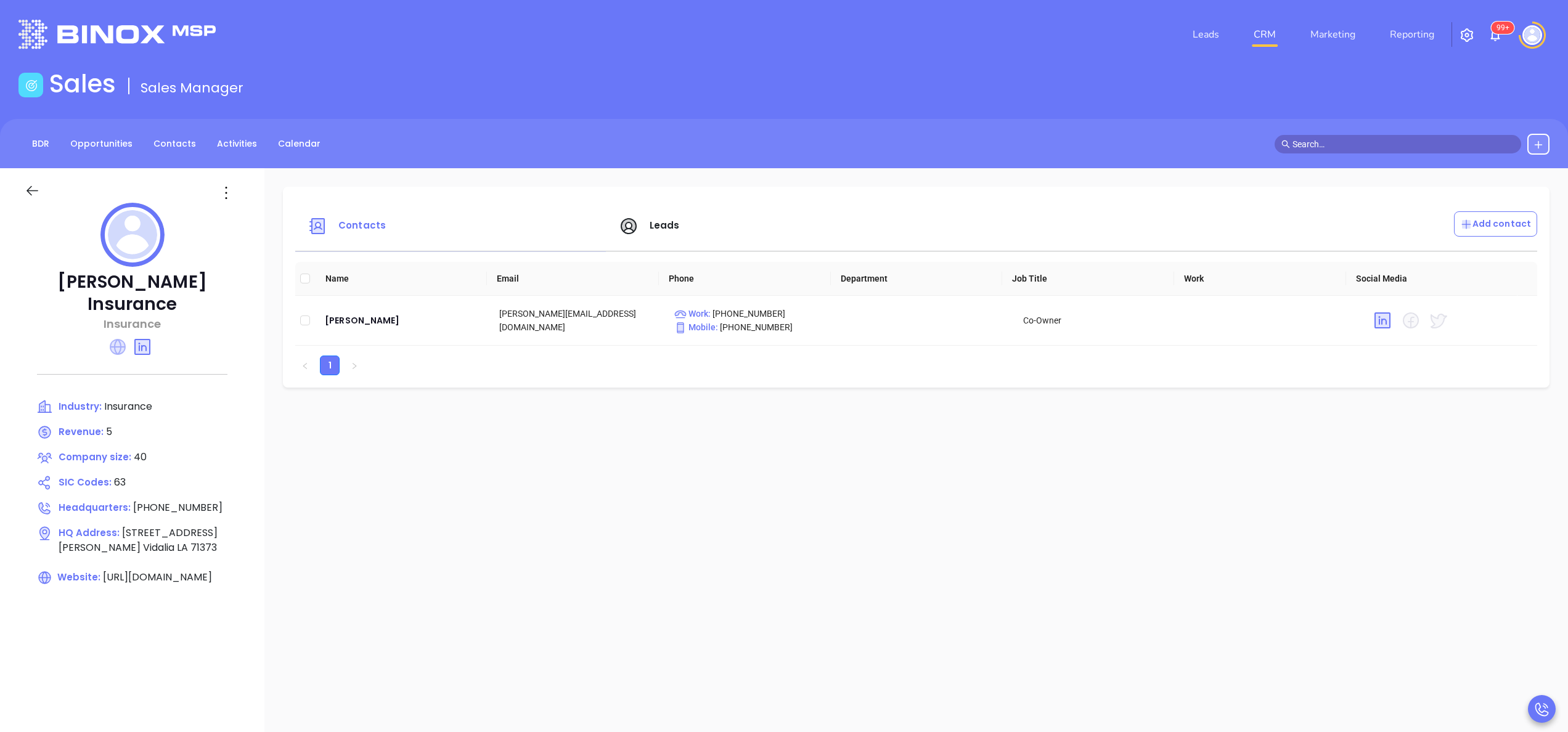
click at [119, 339] on icon at bounding box center [117, 347] width 16 height 16
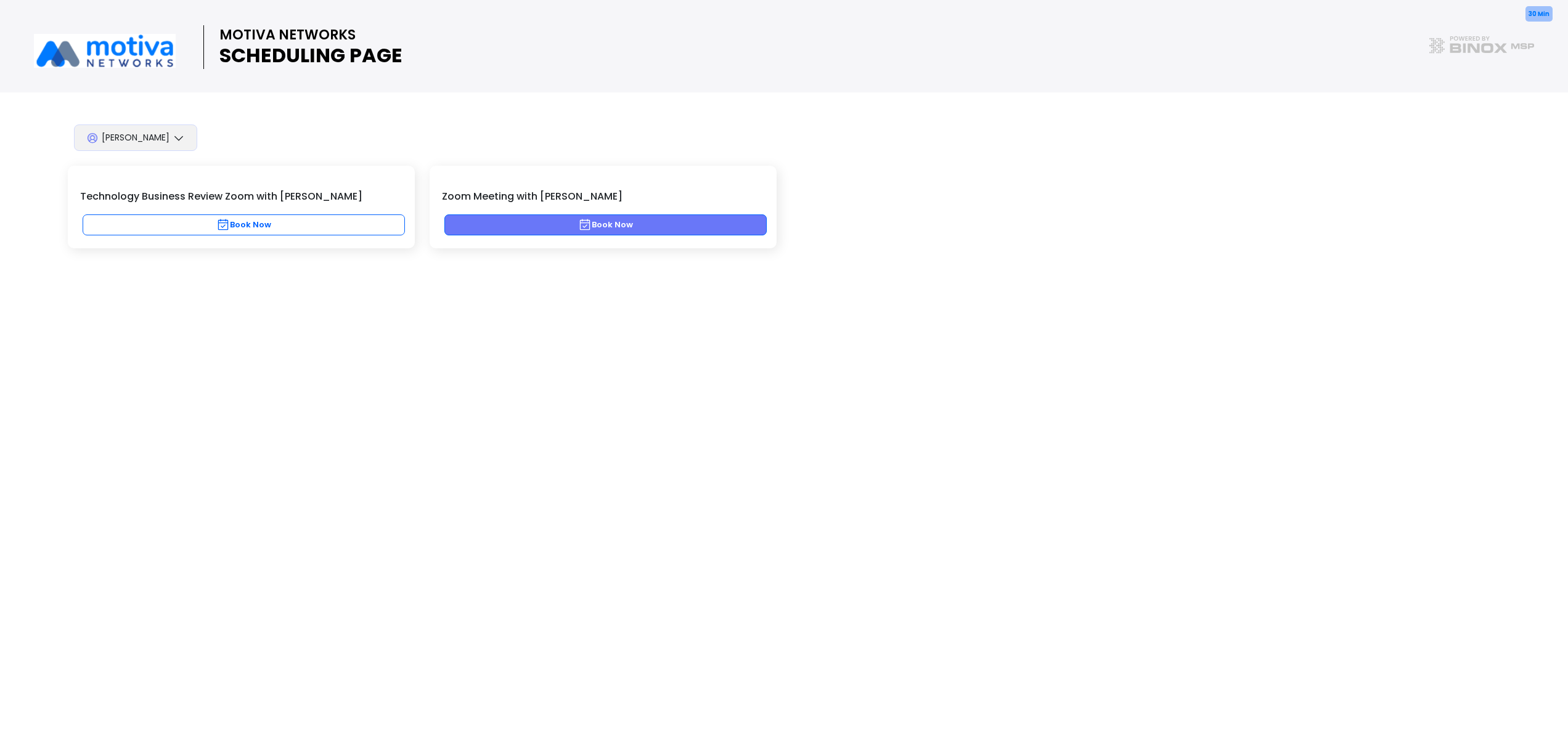
click at [511, 229] on button "Book Now" at bounding box center [605, 224] width 323 height 21
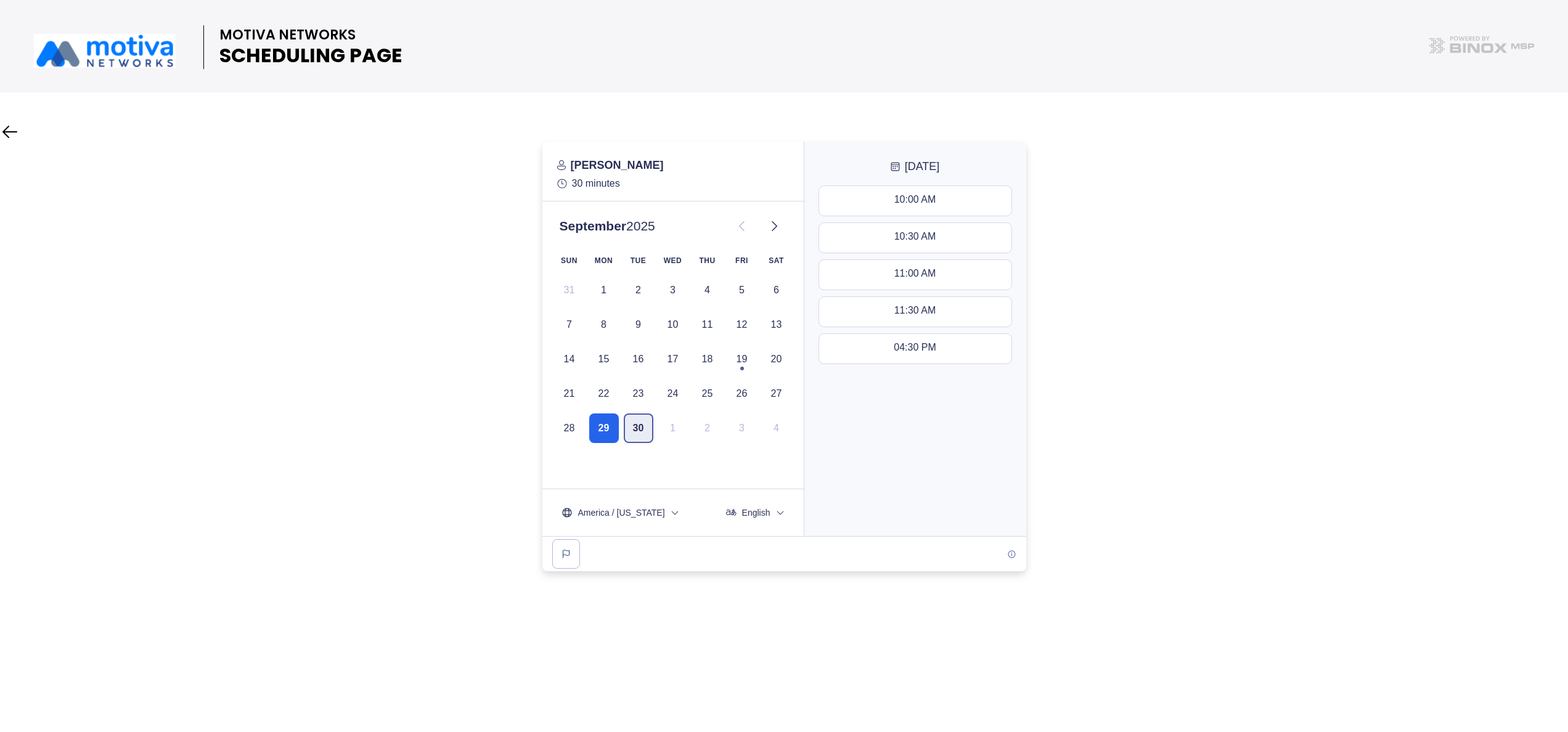
click at [640, 427] on button "30" at bounding box center [638, 427] width 29 height 29
click at [780, 224] on icon at bounding box center [774, 226] width 15 height 15
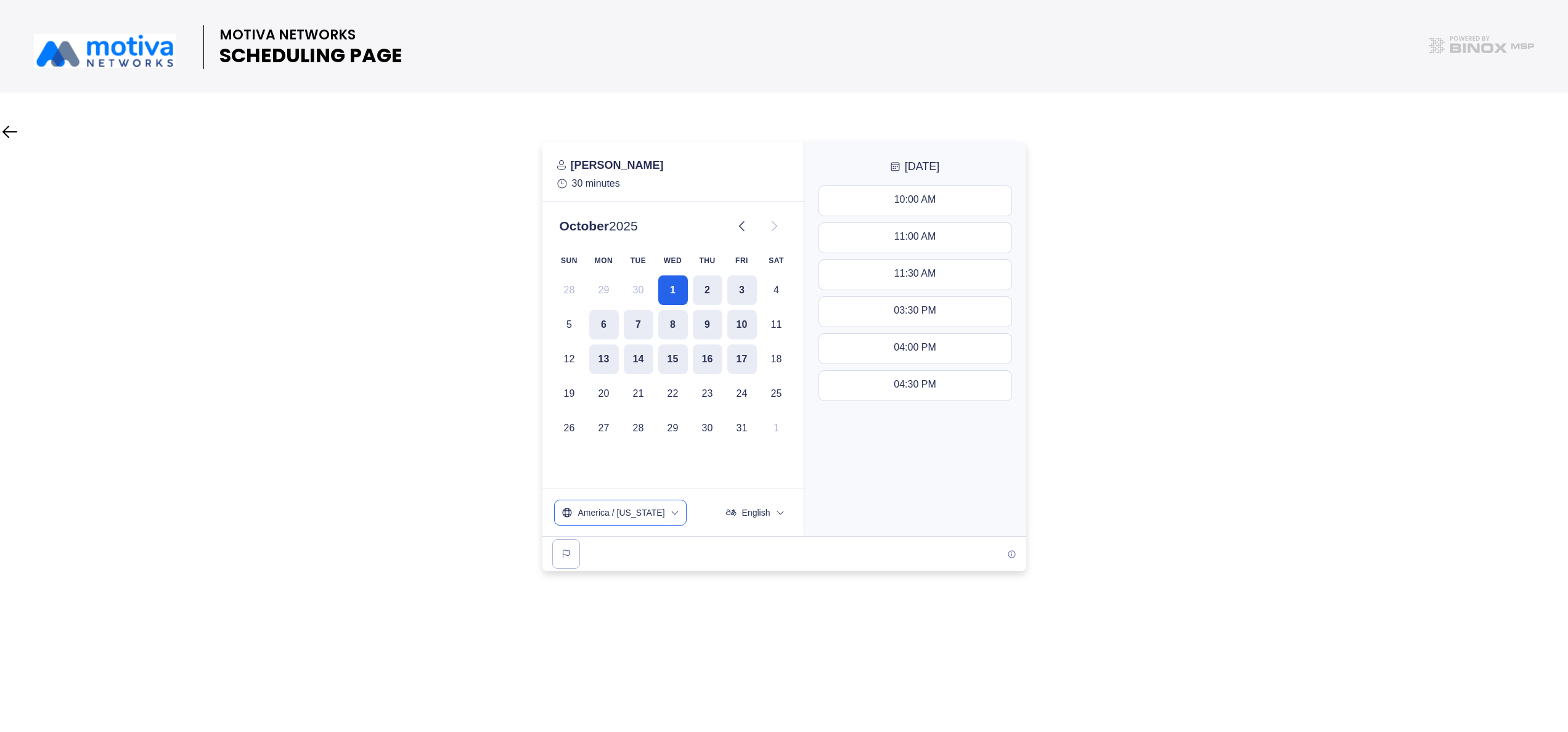
click at [670, 513] on icon "timezone" at bounding box center [675, 513] width 10 height 10
click at [614, 545] on input "text" at bounding box center [620, 548] width 119 height 23
type input "centr"
click at [604, 633] on span "US / Central -05:00" at bounding box center [620, 639] width 112 height 12
click at [896, 596] on div "MOTIVA NETWORKS SCHEDULING PAGE" at bounding box center [784, 366] width 1568 height 732
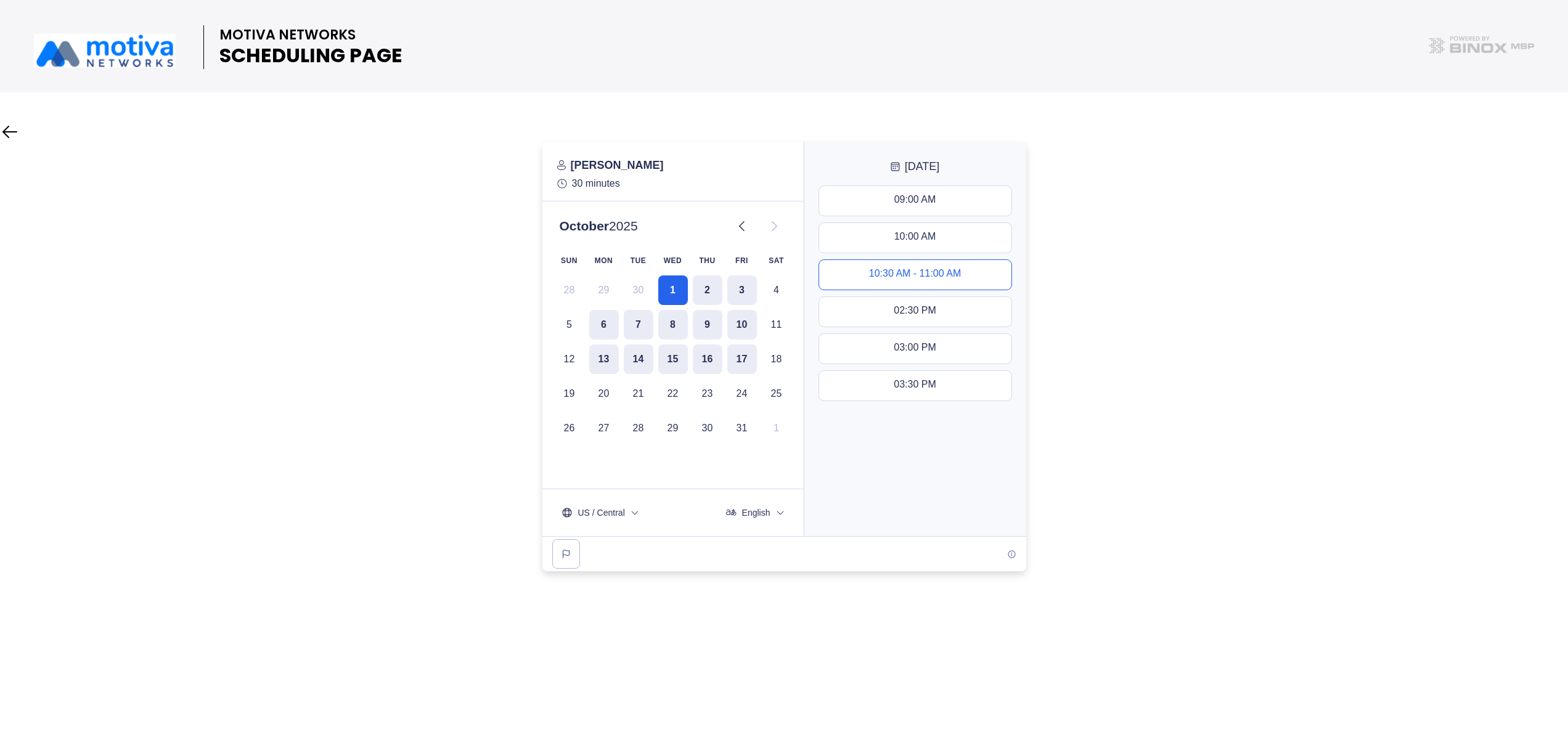
click at [903, 274] on div "10:30 AM - 11:00 AM" at bounding box center [915, 274] width 92 height 14
click at [901, 508] on button "Next" at bounding box center [916, 512] width 205 height 29
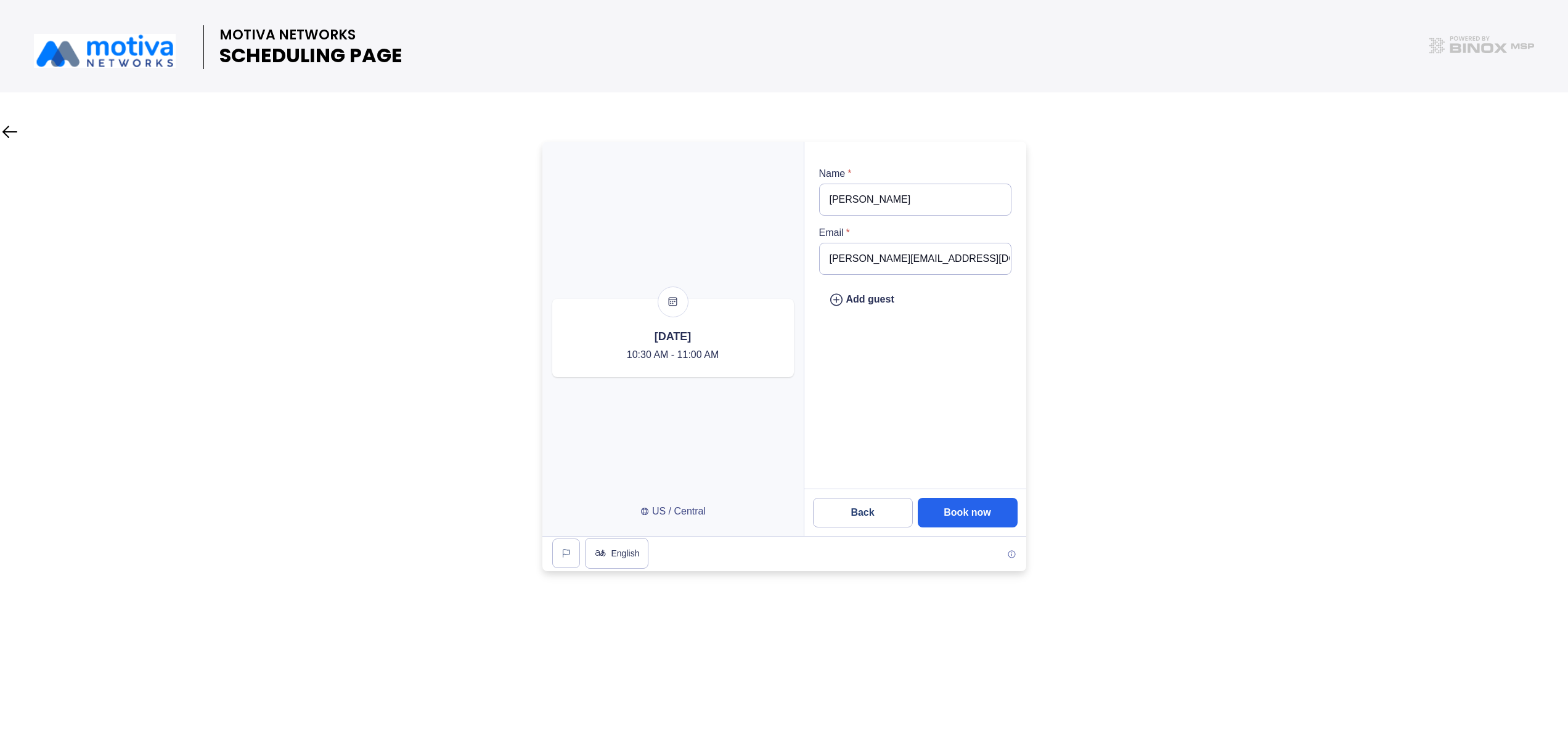
click at [957, 264] on input "[PERSON_NAME][EMAIL_ADDRESS][DOMAIN_NAME]" at bounding box center [915, 259] width 192 height 32
click at [968, 505] on button "Book now" at bounding box center [968, 512] width 100 height 29
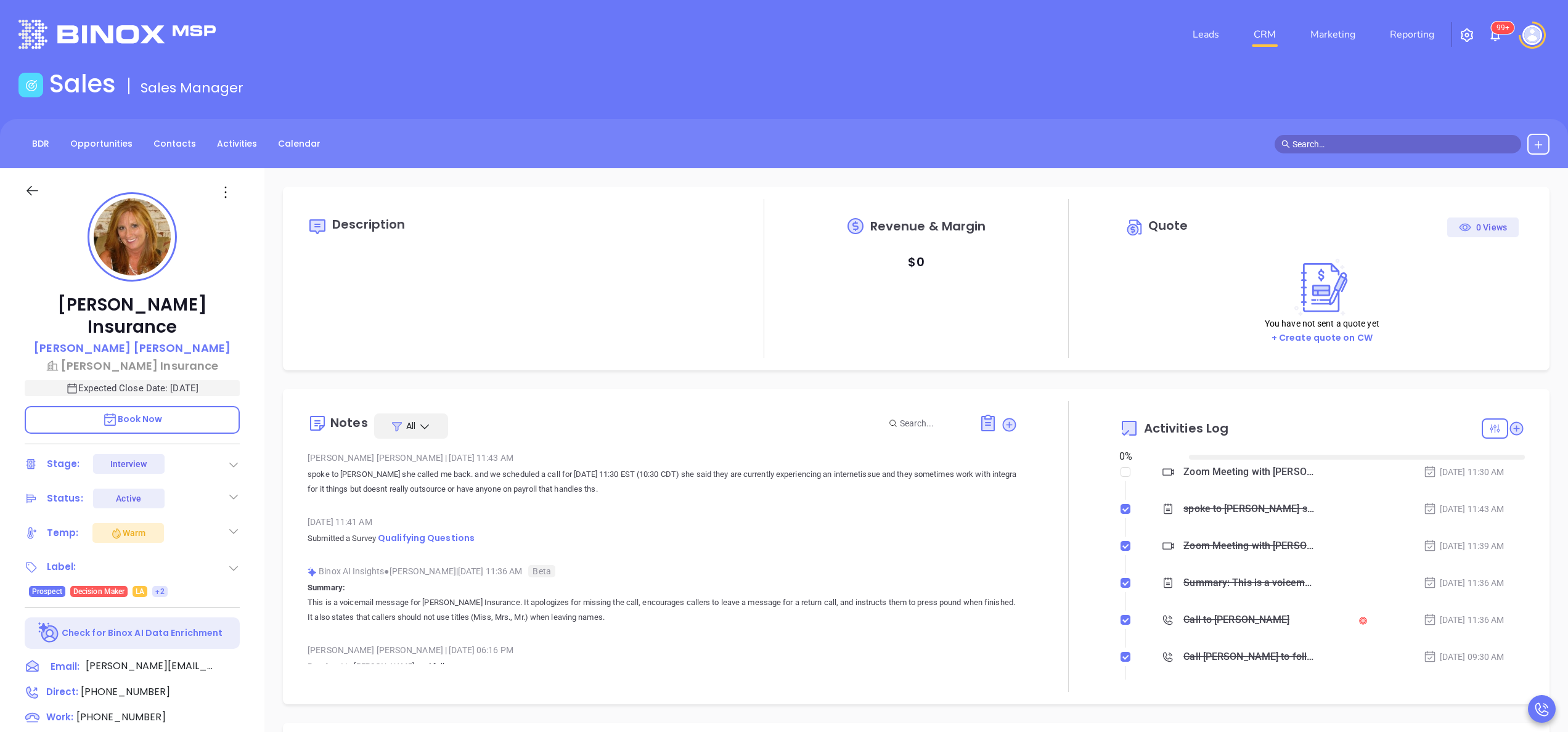
type input "[DATE]"
click at [1084, 464] on div at bounding box center [1069, 546] width 102 height 291
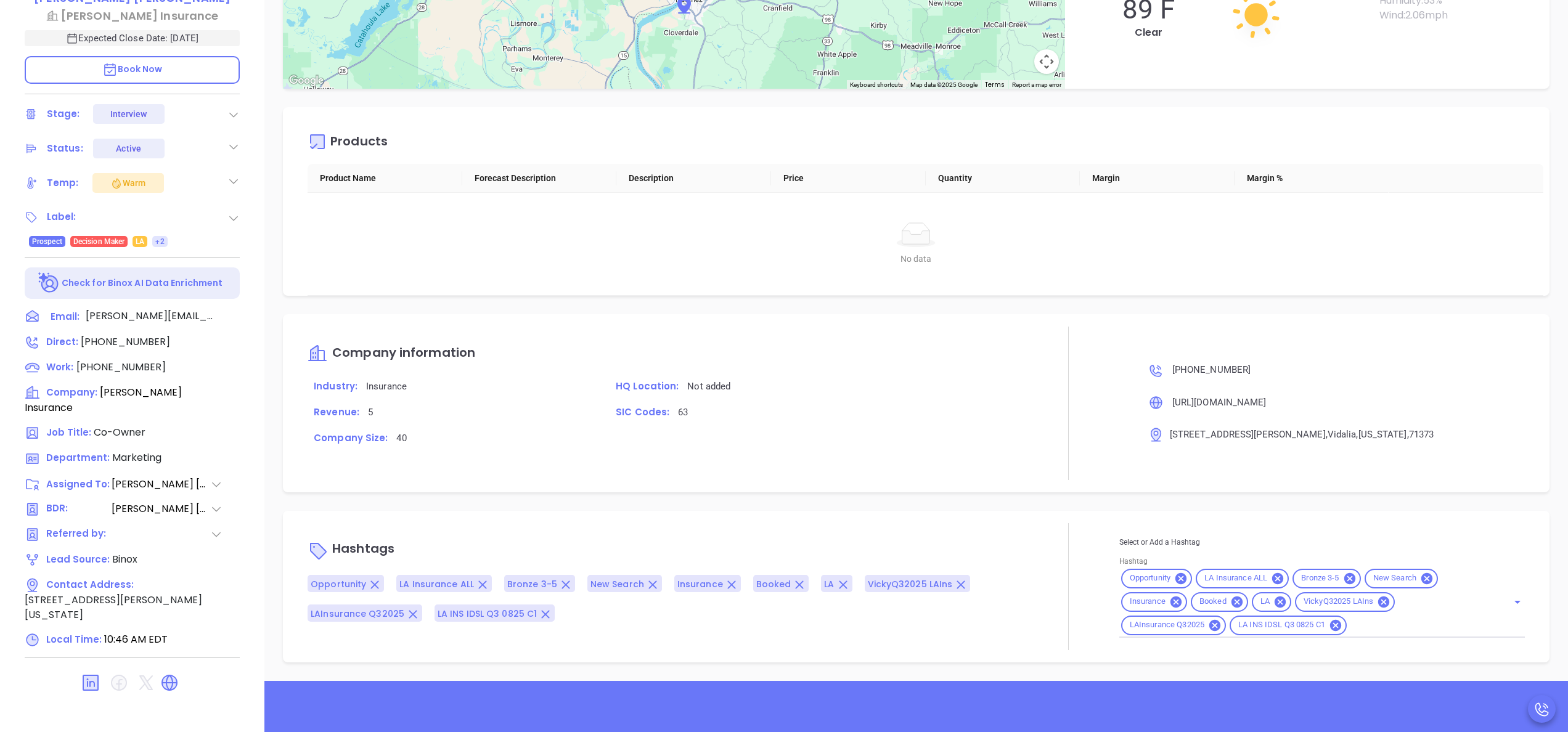
scroll to position [351, 0]
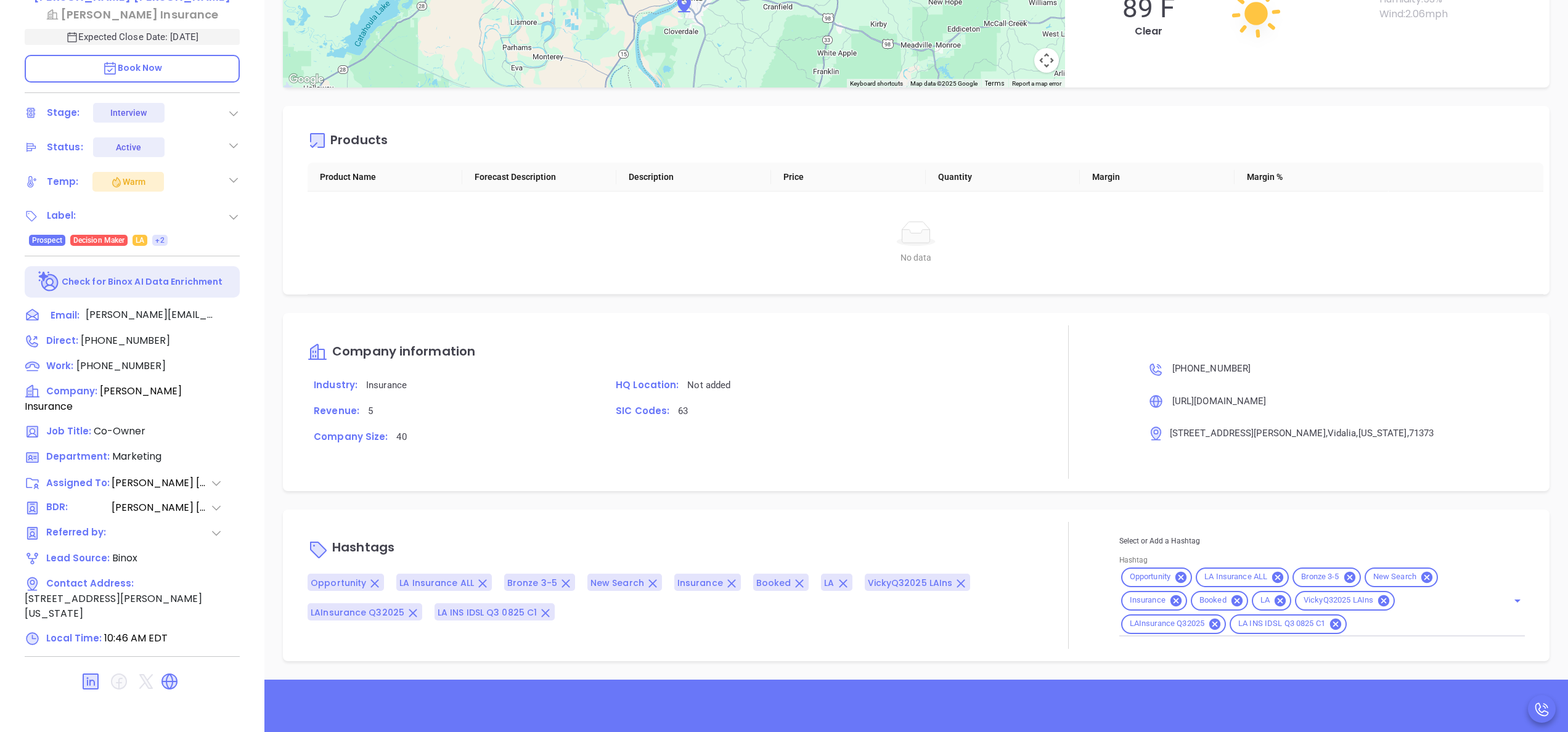
type input "[PERSON_NAME]"
click at [223, 385] on icon at bounding box center [227, 392] width 15 height 15
click at [301, 295] on div "Product Name Forecast Description Description Price Quantity Margin Margin % No…" at bounding box center [926, 228] width 1250 height 132
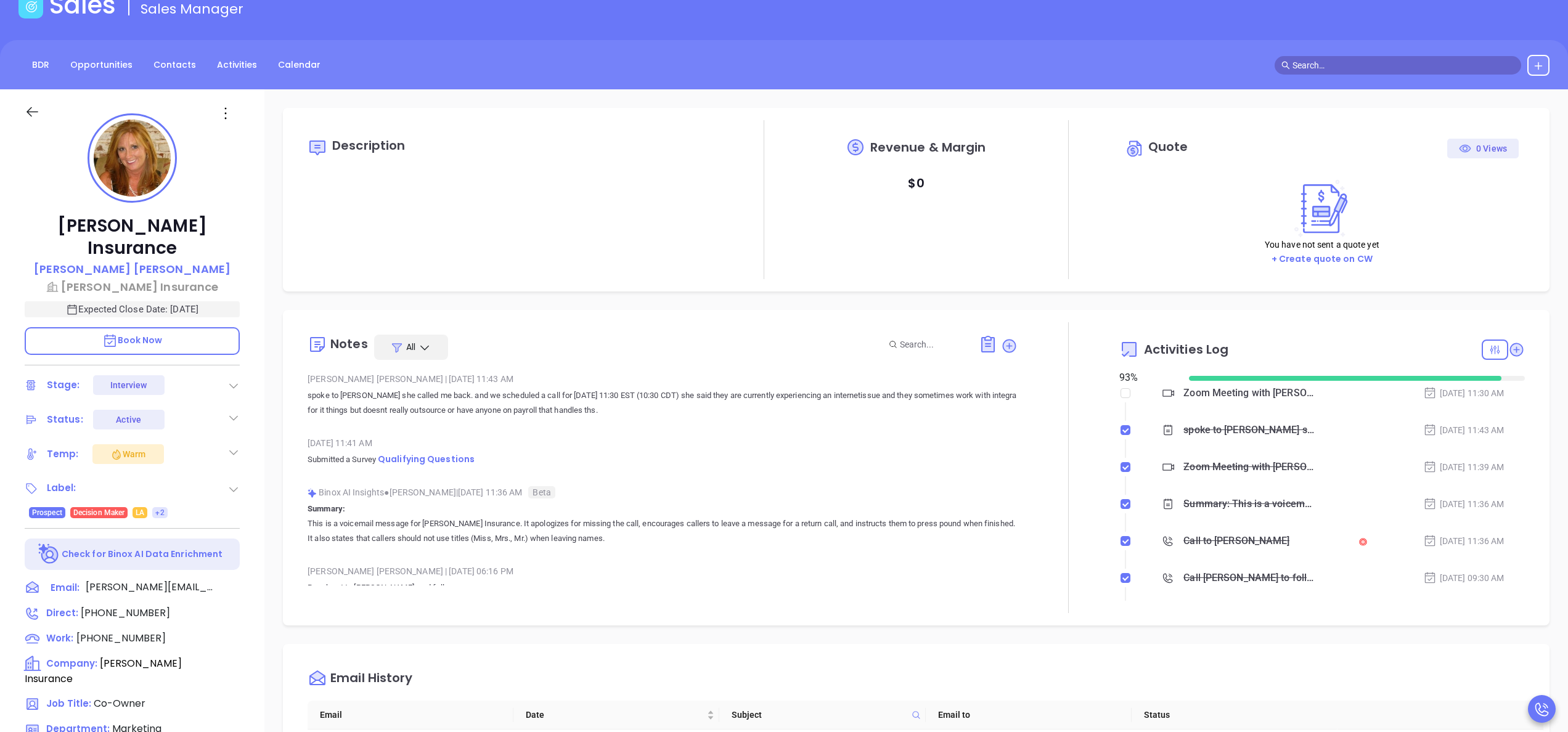
scroll to position [0, 0]
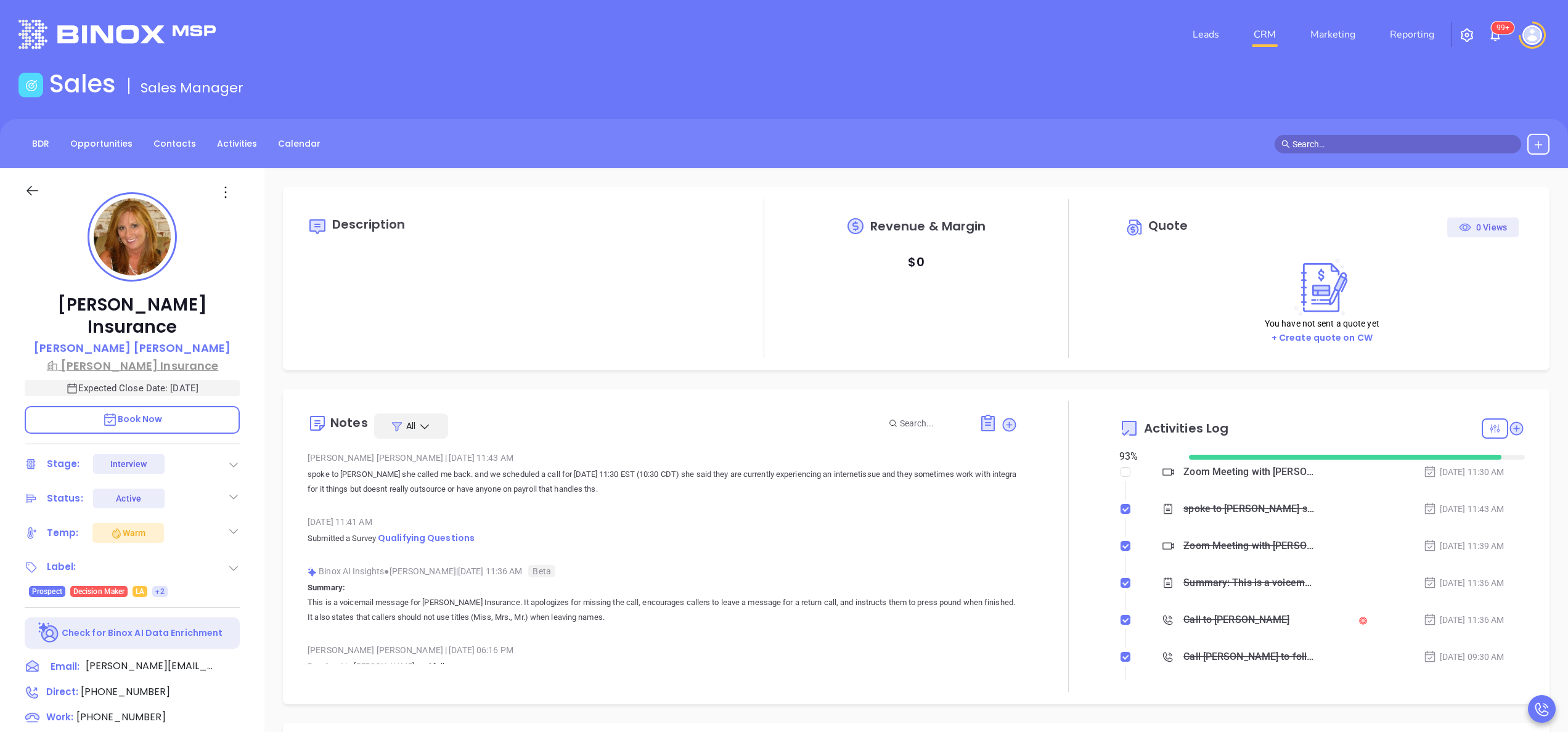
click at [139, 357] on p "[PERSON_NAME] Insurance" at bounding box center [132, 365] width 215 height 16
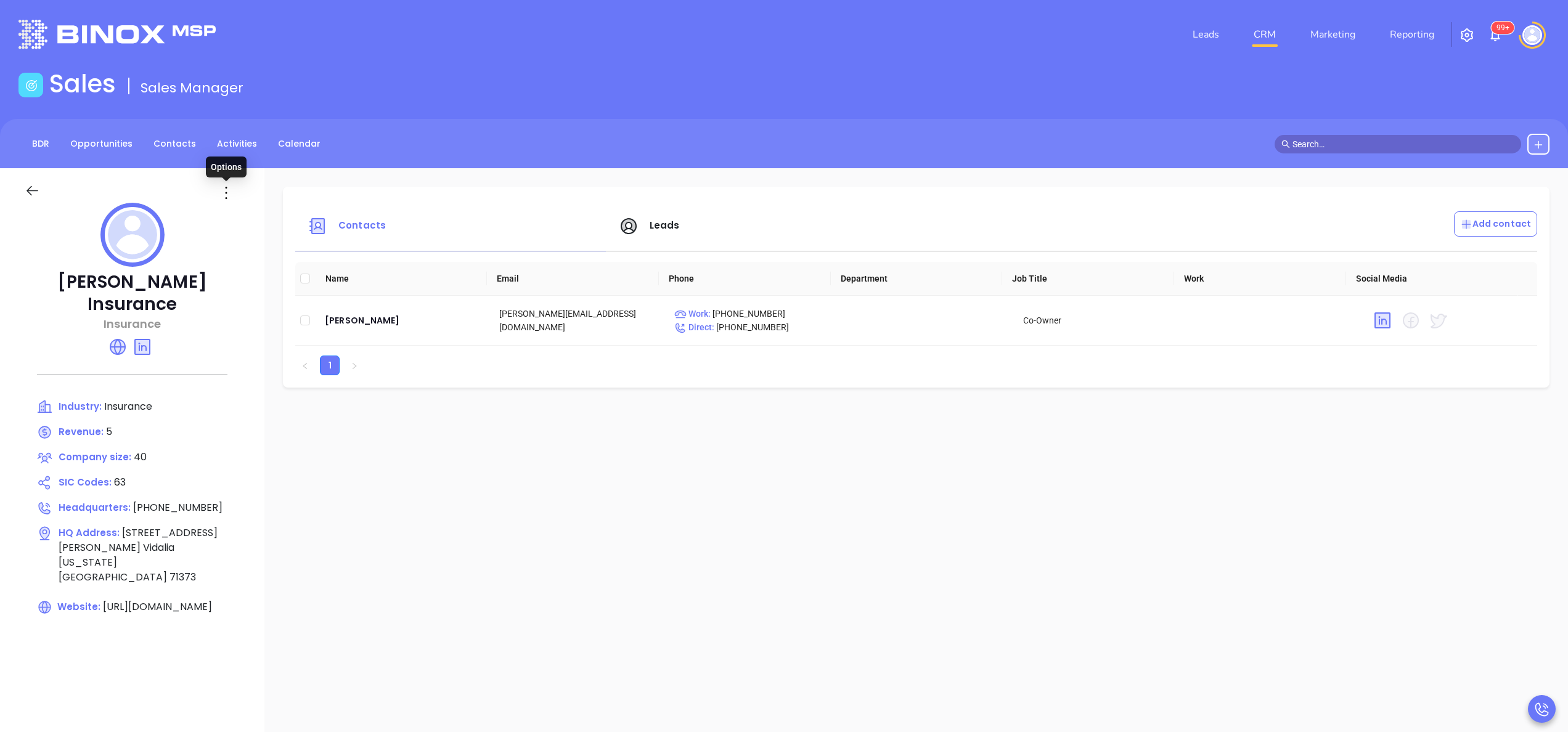
click at [225, 197] on icon at bounding box center [226, 193] width 20 height 20
click at [239, 210] on div "Edit" at bounding box center [282, 217] width 112 height 14
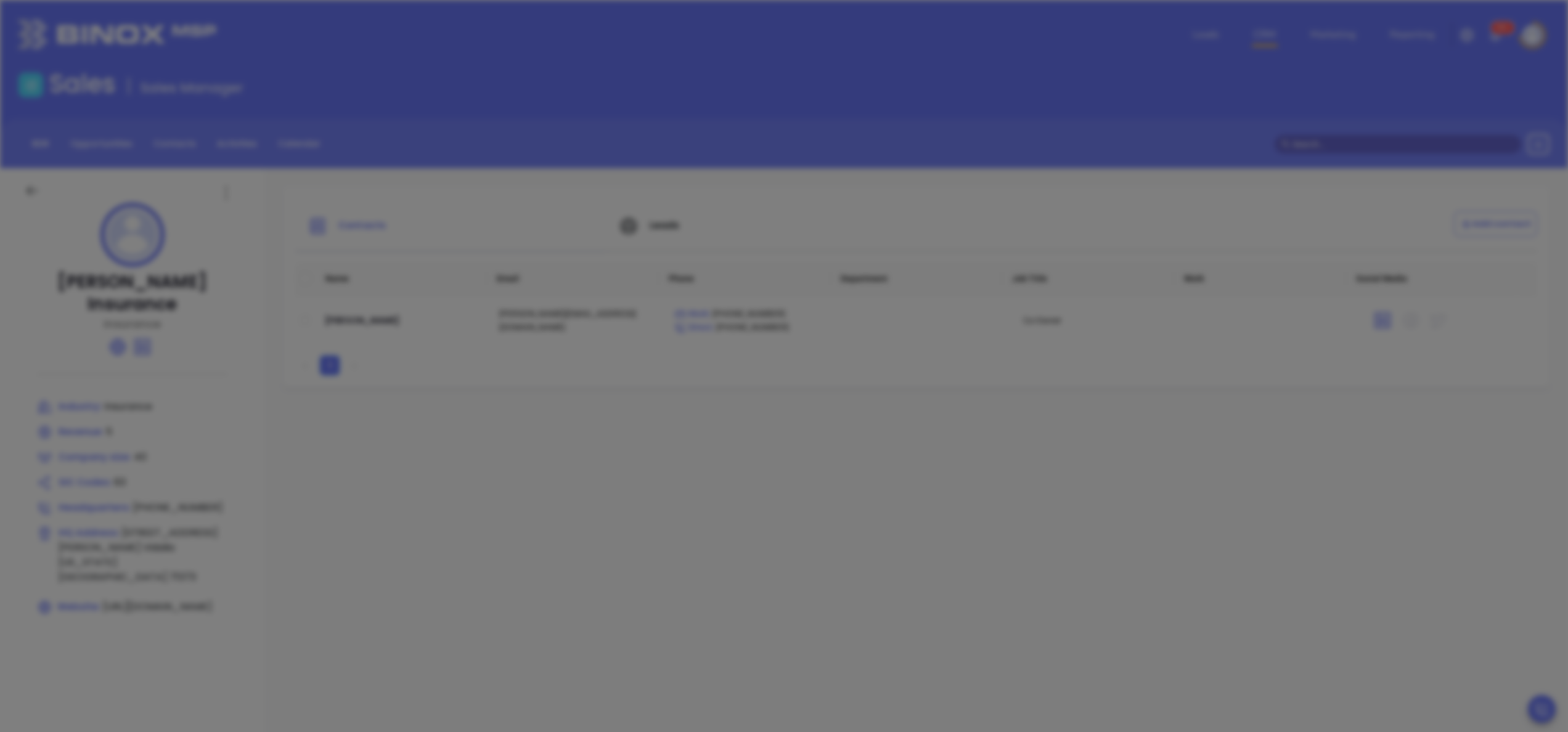
type input "[PERSON_NAME] Insurance"
type input "40"
type input "Main"
type input "[STREET_ADDRESS][PERSON_NAME]"
type input "Vidalia"
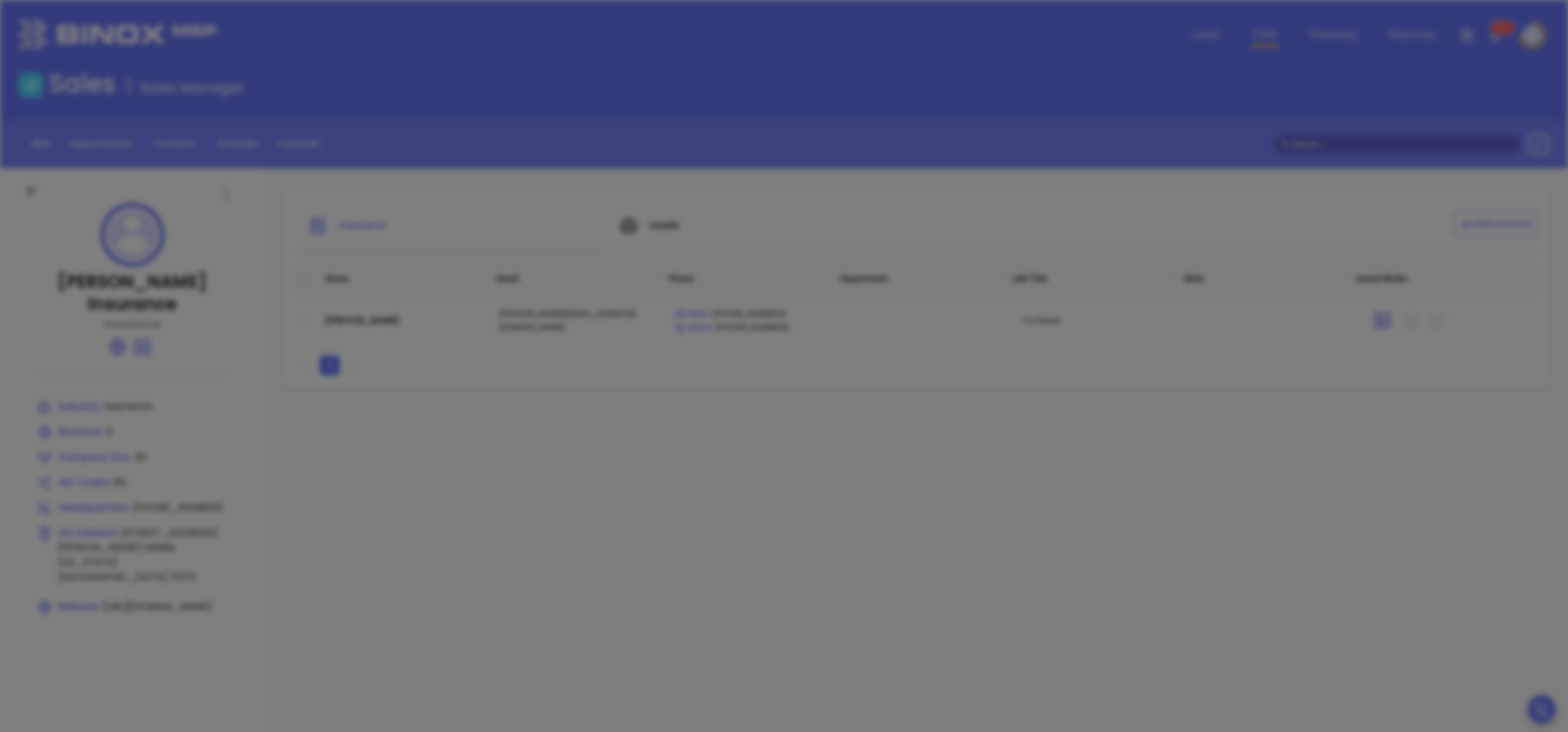
type input "[US_STATE]"
type input "71373"
type input "[GEOGRAPHIC_DATA]"
type input "[PHONE_NUMBER]"
type input "Insurance"
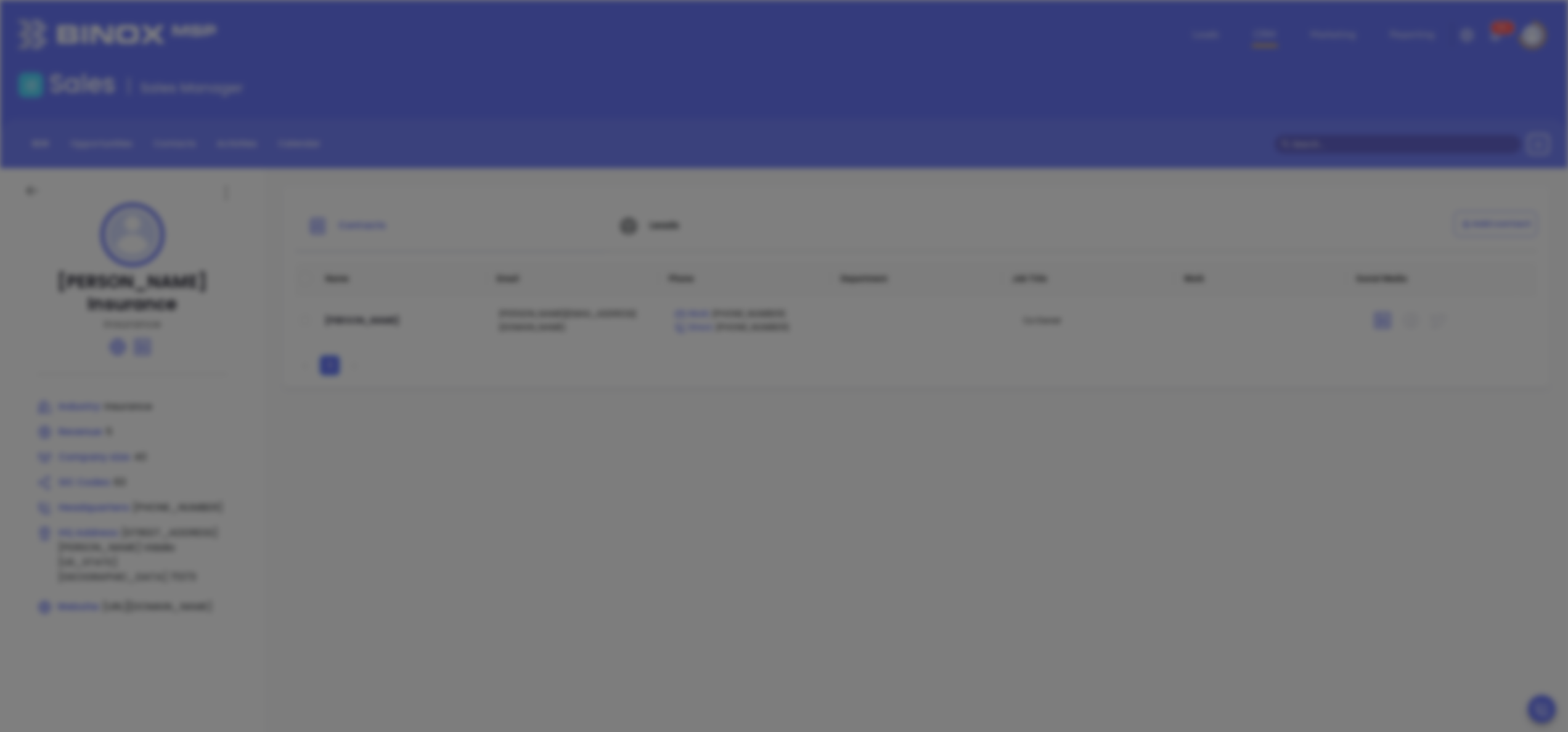
type input "63"
type input "[URL][DOMAIN_NAME]"
type input "Finance and Insurance"
type input "[DOMAIN_NAME][URL]"
type input "5"
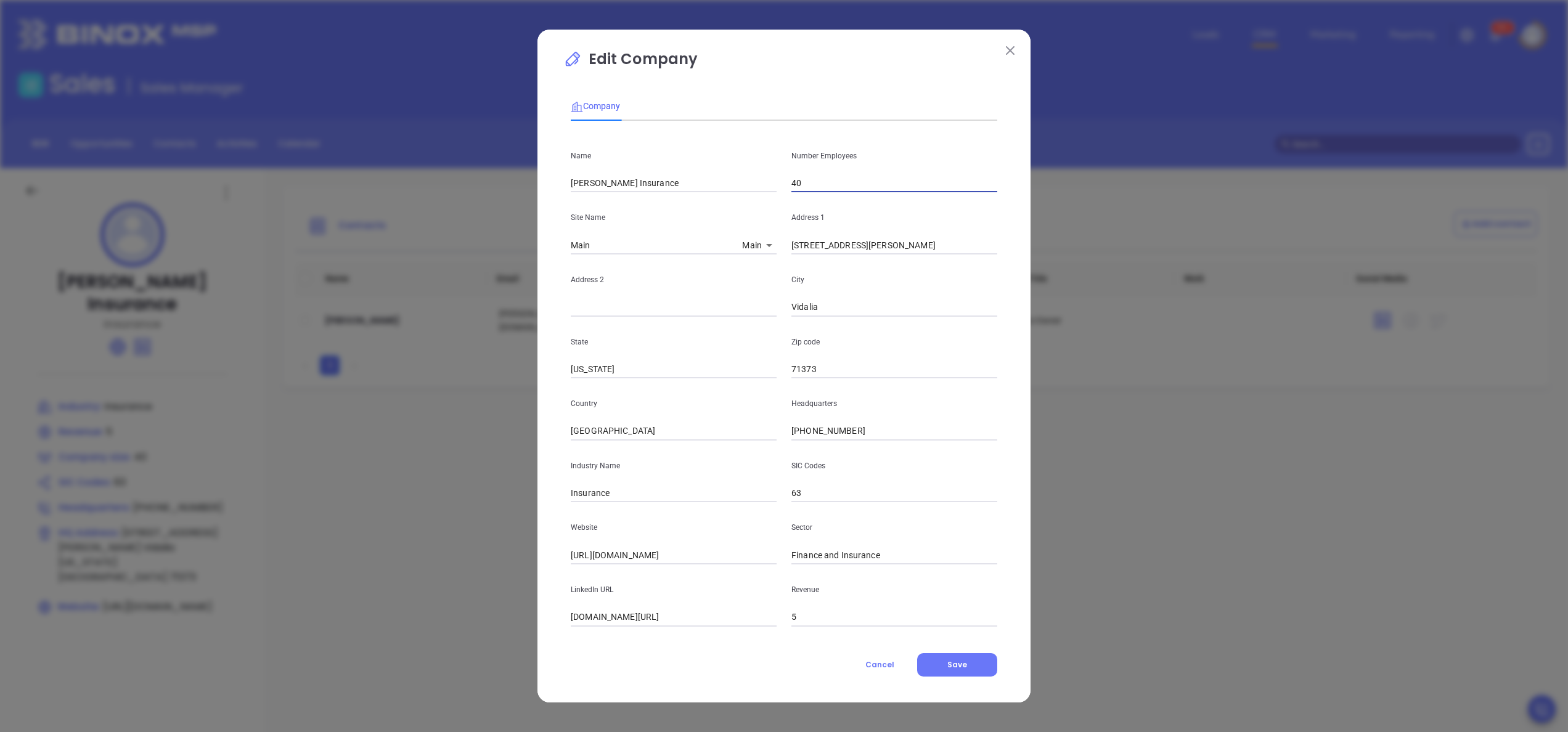
click at [810, 183] on input "40" at bounding box center [894, 184] width 206 height 19
type input "4"
click at [960, 661] on span "Save" at bounding box center [957, 664] width 20 height 11
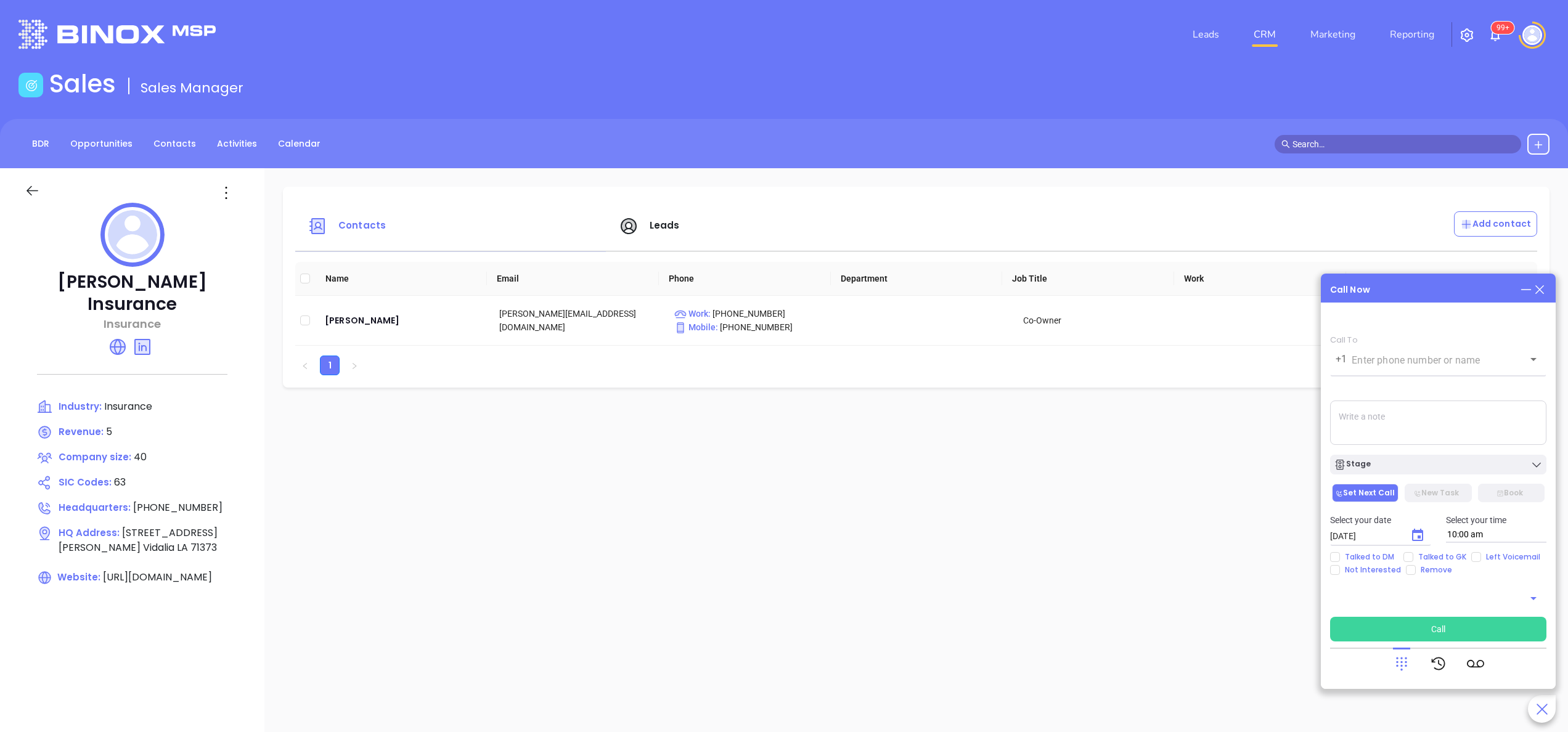
click at [1544, 291] on icon at bounding box center [1539, 290] width 14 height 14
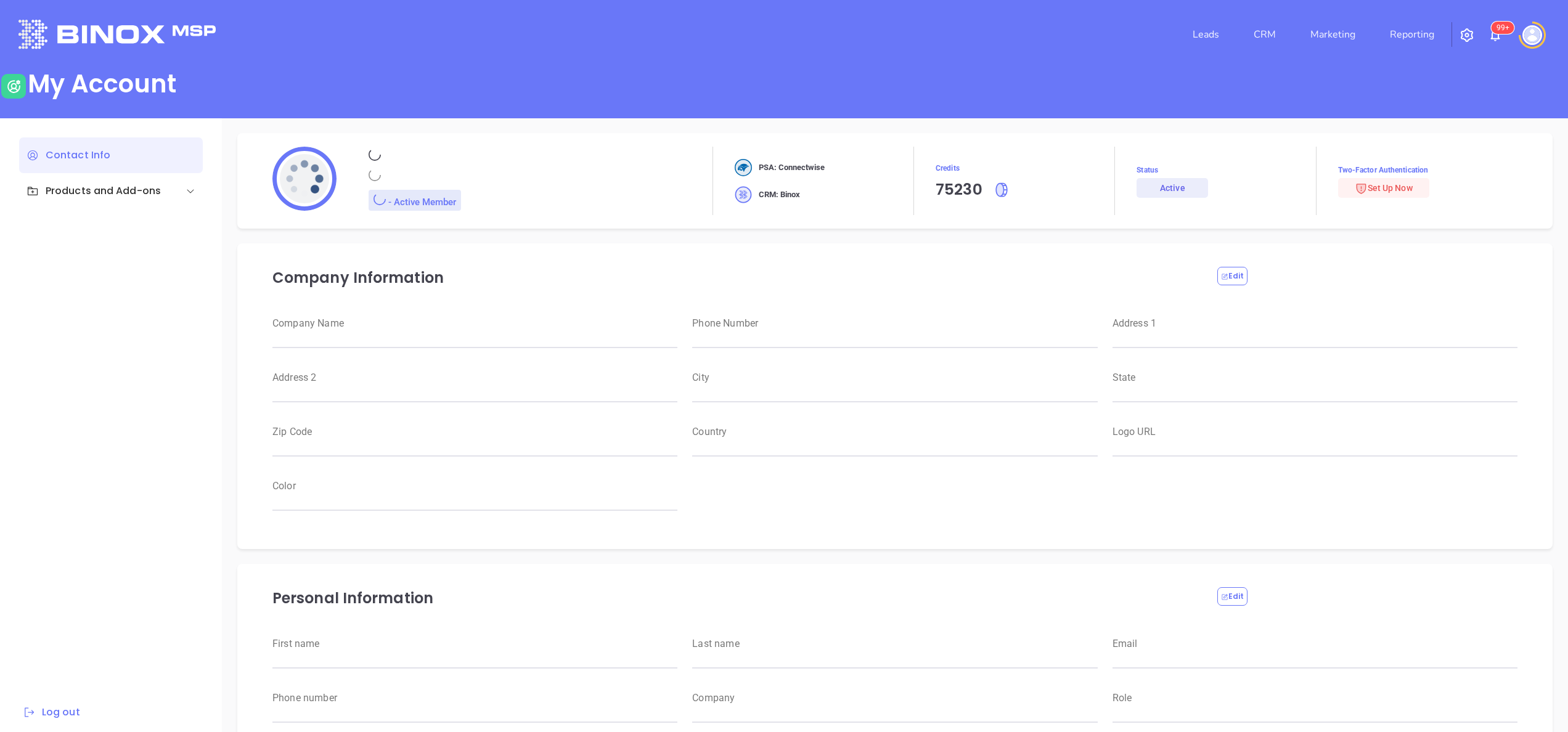
type input "Motiva Networks"
type input "[PHONE_NUMBER]"
type input "[STREET_ADDRESS]"
type input "[GEOGRAPHIC_DATA]"
type input "[US_STATE]"
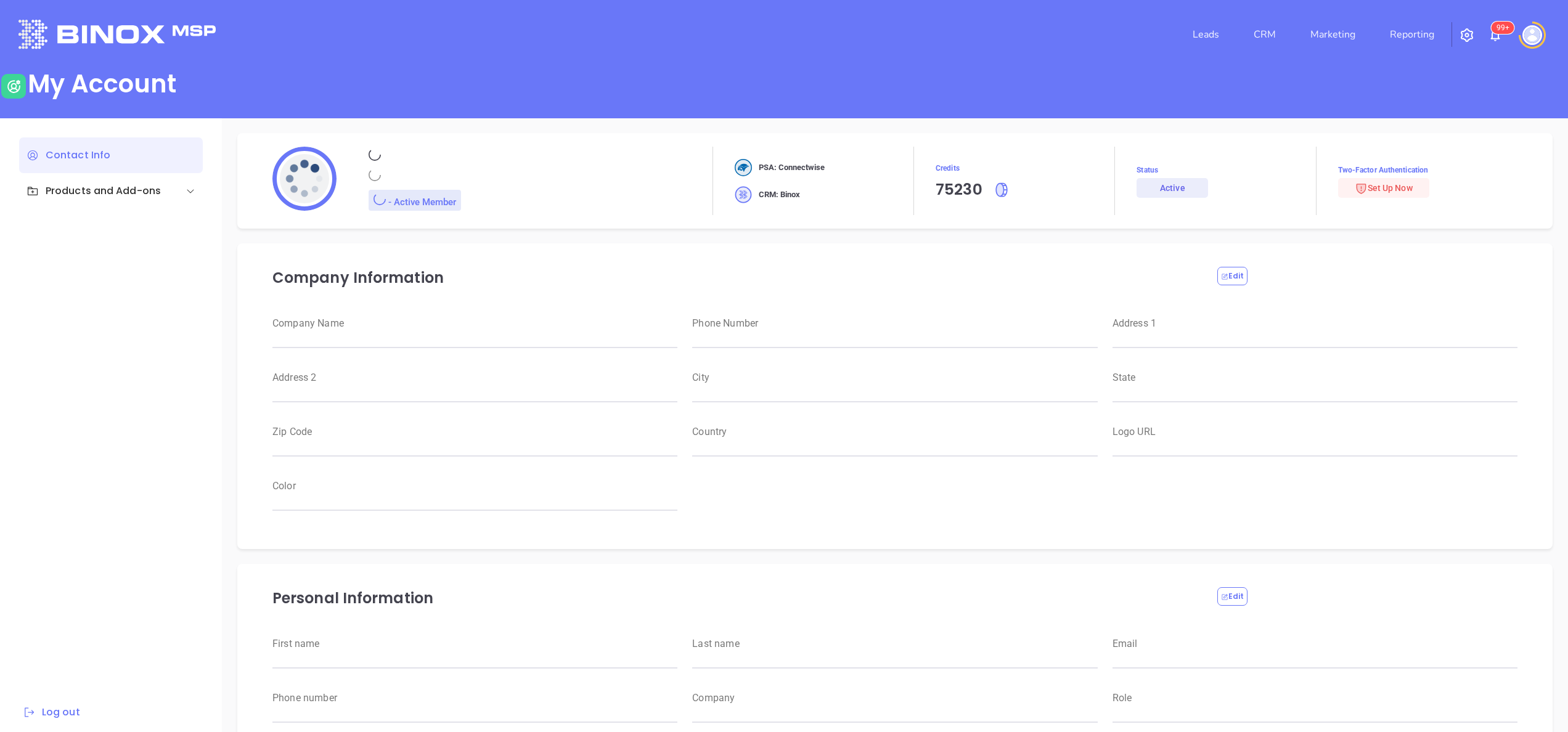
type input "11530"
type input "[GEOGRAPHIC_DATA]"
type input "[URL][DOMAIN_NAME]"
type input "#007aff"
type input "[PERSON_NAME]"
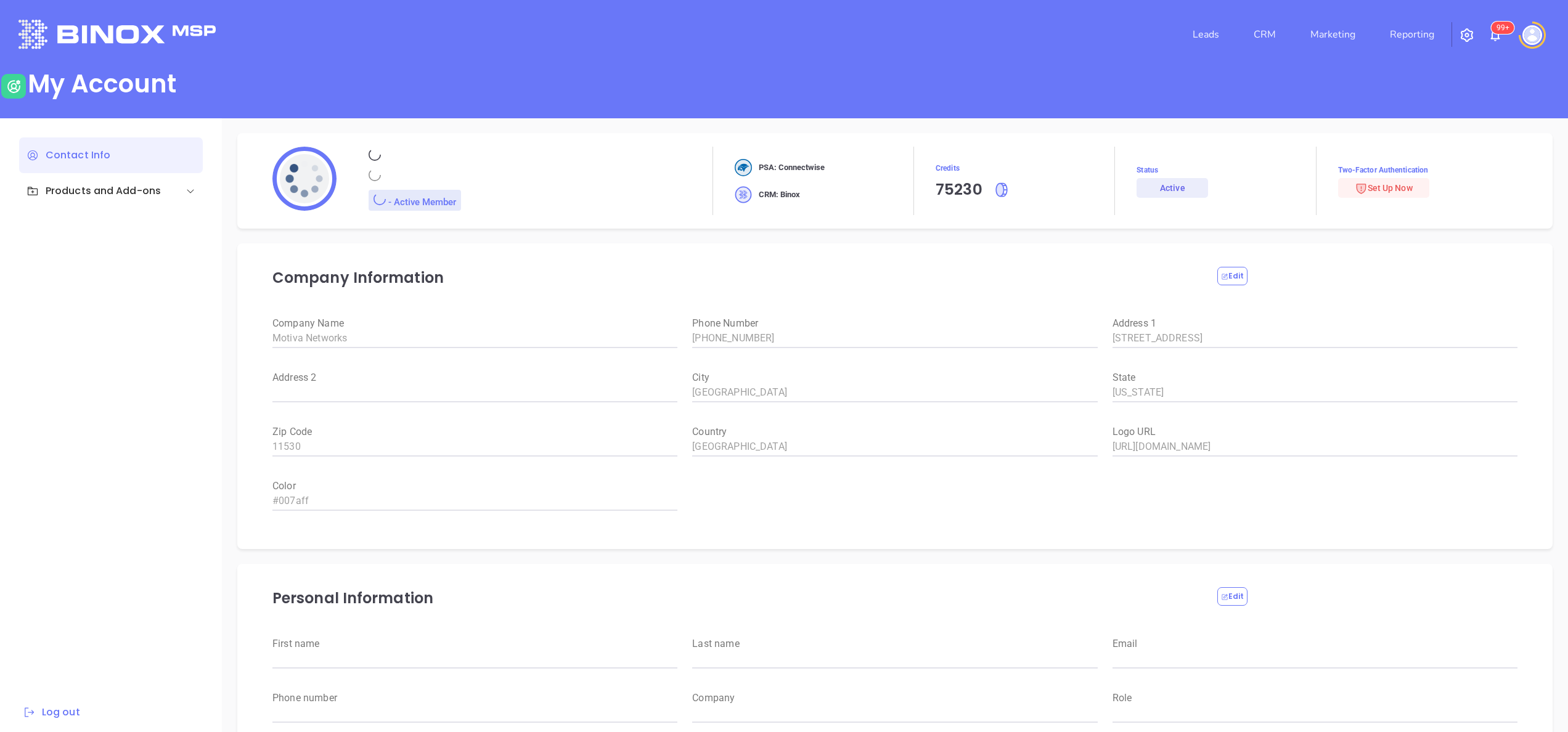
type input "[PERSON_NAME]"
type input "[PERSON_NAME][EMAIL_ADDRESS][DOMAIN_NAME]"
type input "6465510554"
type input "Motiva Networks"
type input "Marketing"
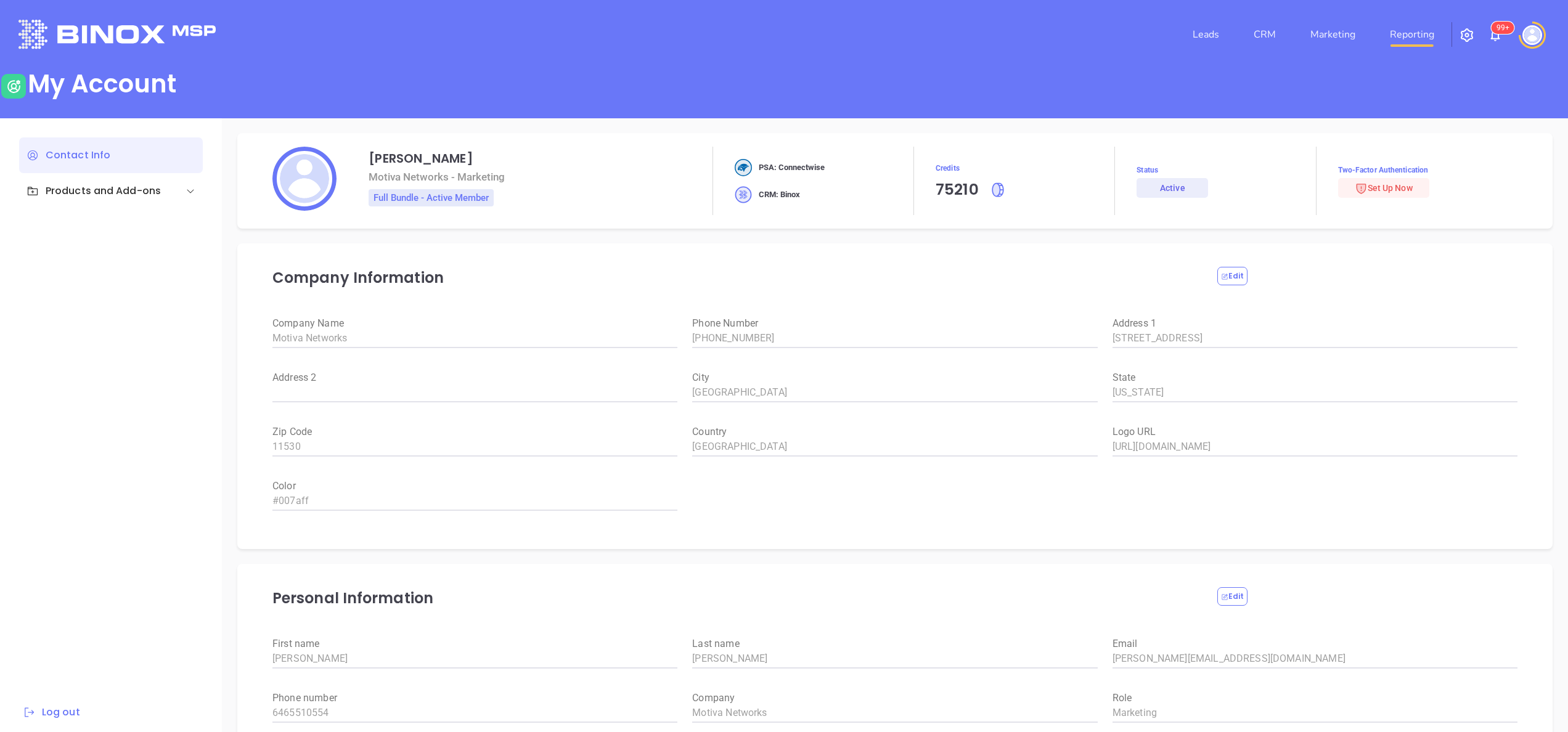
click at [1408, 35] on link "Reporting" at bounding box center [1412, 34] width 54 height 24
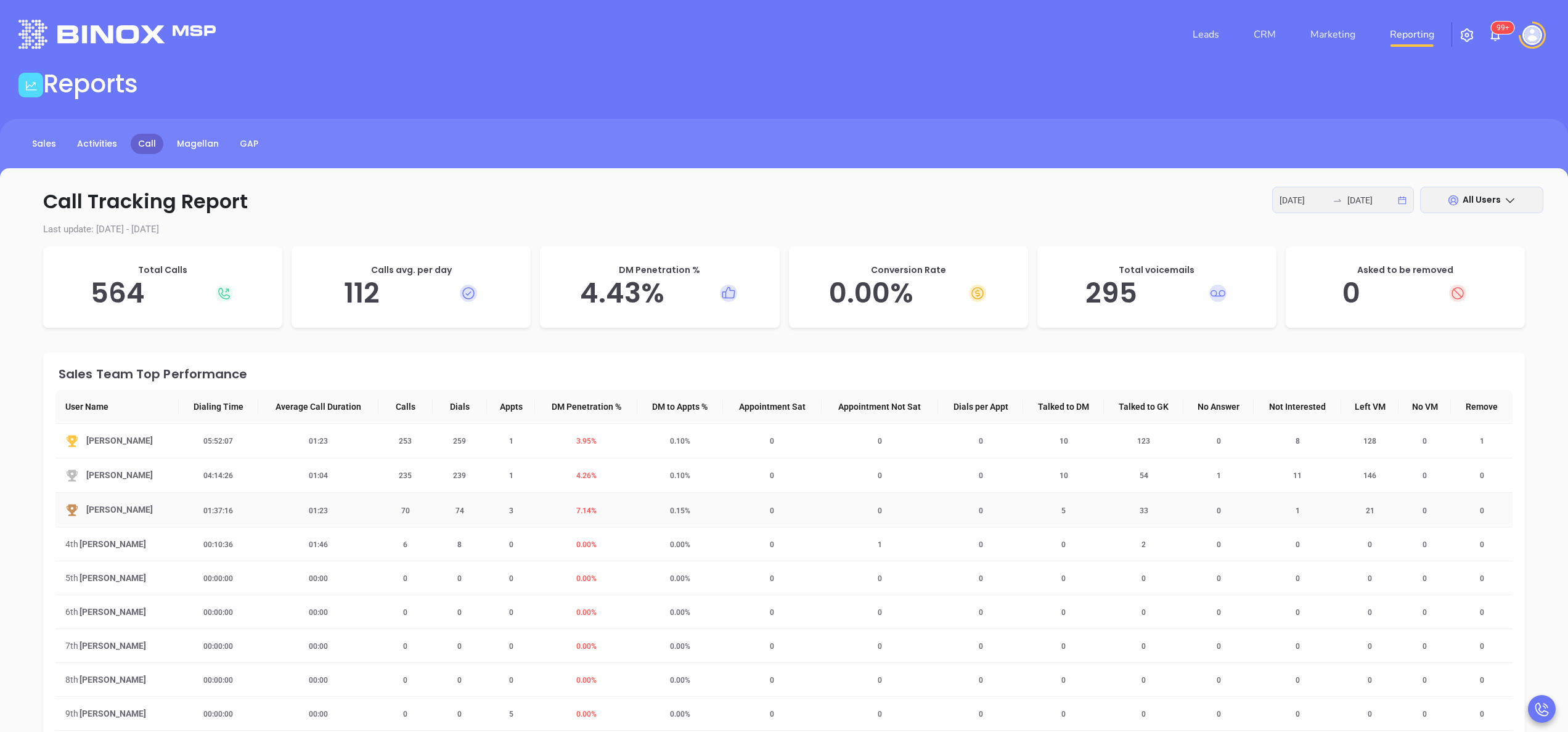
click at [506, 505] on td "3" at bounding box center [511, 510] width 49 height 34
click at [1307, 199] on input "[DATE]" at bounding box center [1303, 200] width 48 height 14
type input "[DATE]"
click at [1188, 328] on div "19" at bounding box center [1192, 330] width 15 height 15
